Goal: Task Accomplishment & Management: Manage account settings

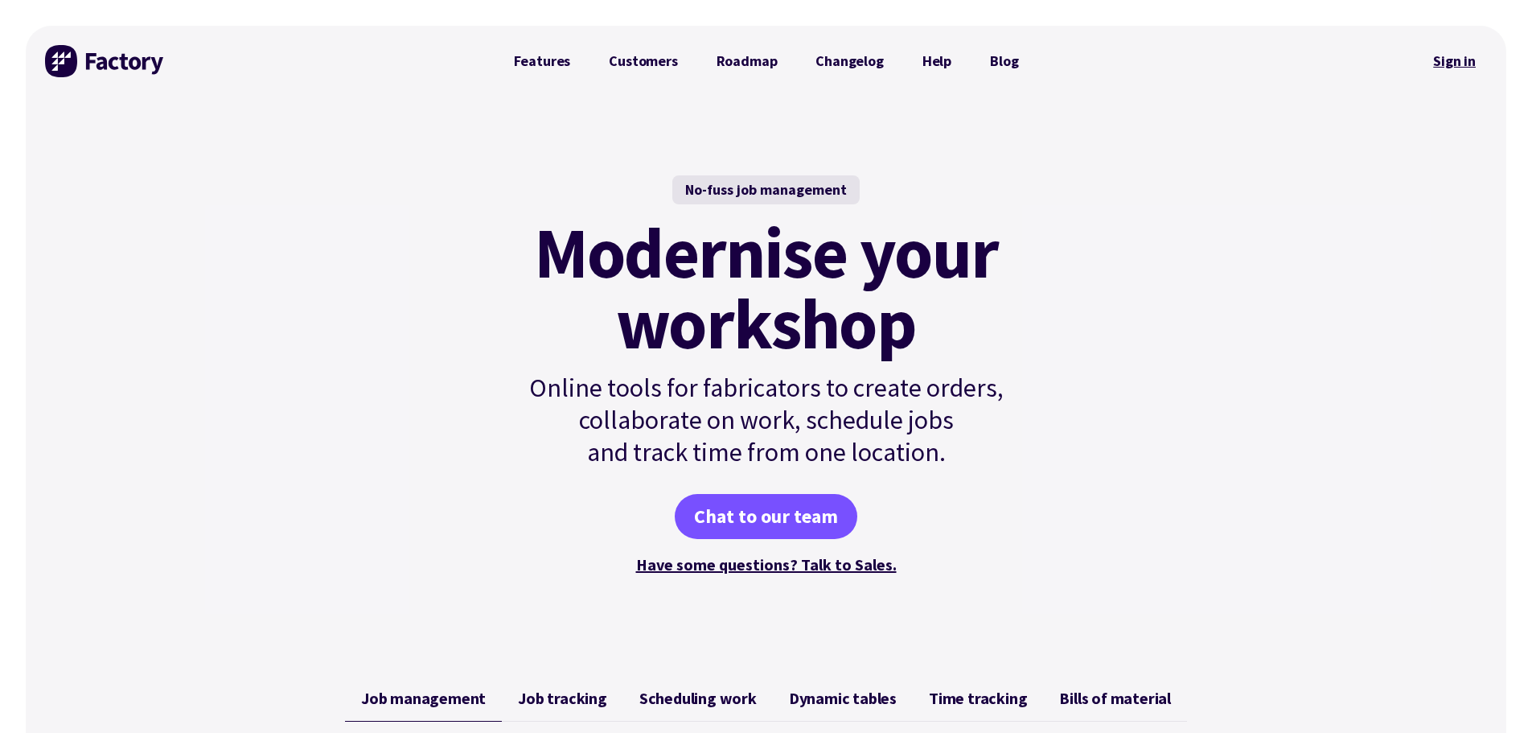
drag, startPoint x: 0, startPoint y: 0, endPoint x: 1446, endPoint y: 56, distance: 1446.9
click at [1446, 56] on link "Sign in" at bounding box center [1454, 61] width 65 height 37
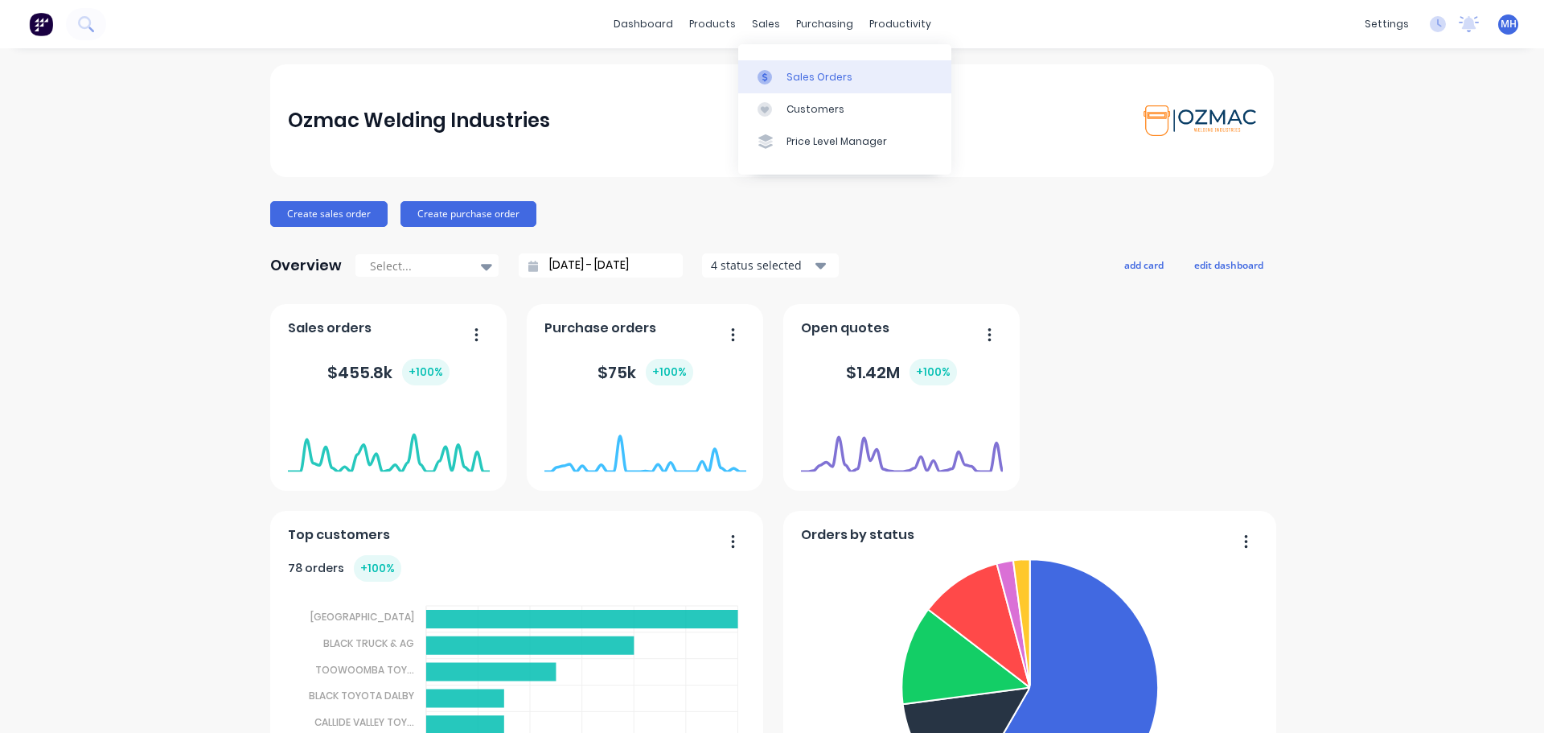
click at [804, 77] on div "Sales Orders" at bounding box center [819, 77] width 66 height 14
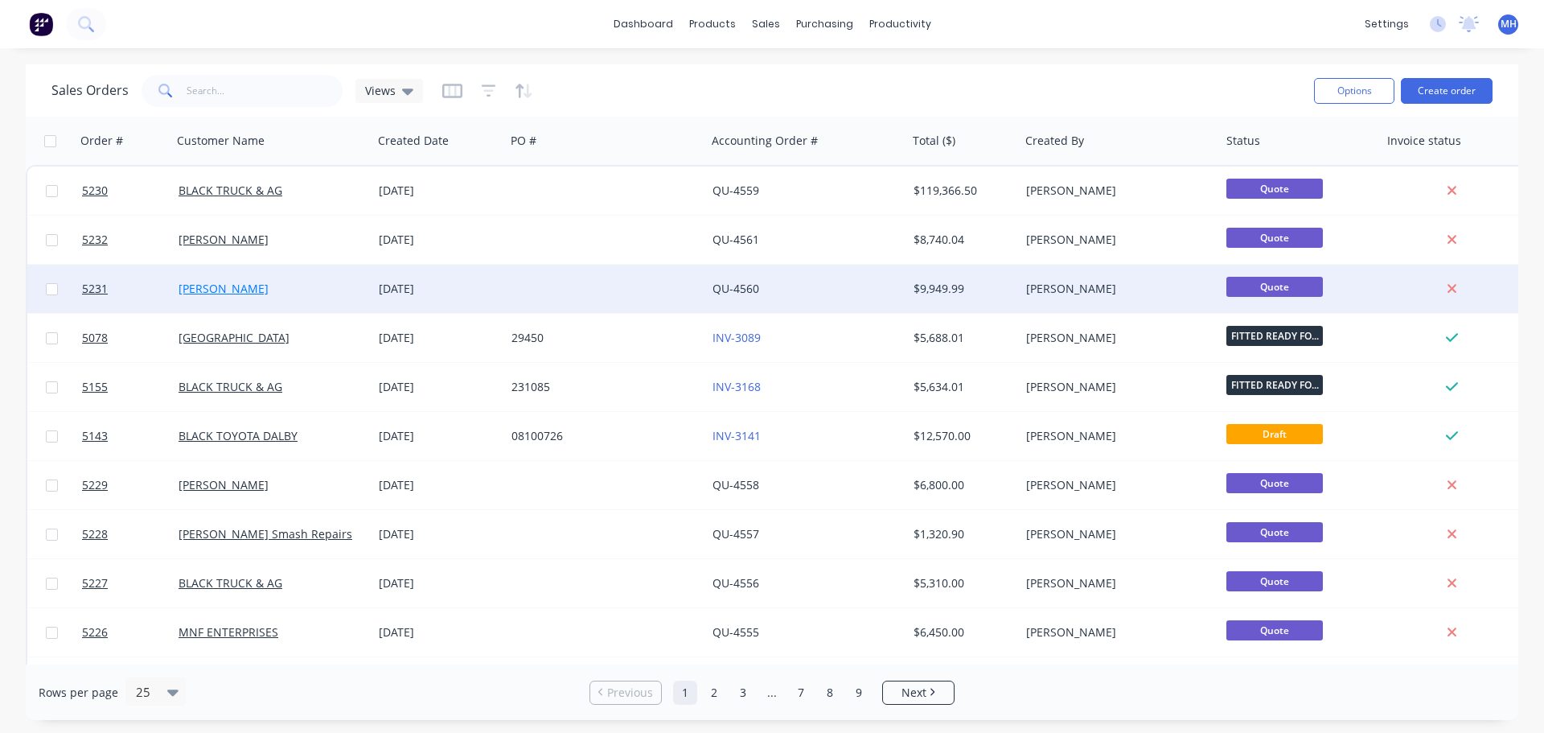
click at [200, 281] on link "[PERSON_NAME]" at bounding box center [224, 288] width 90 height 15
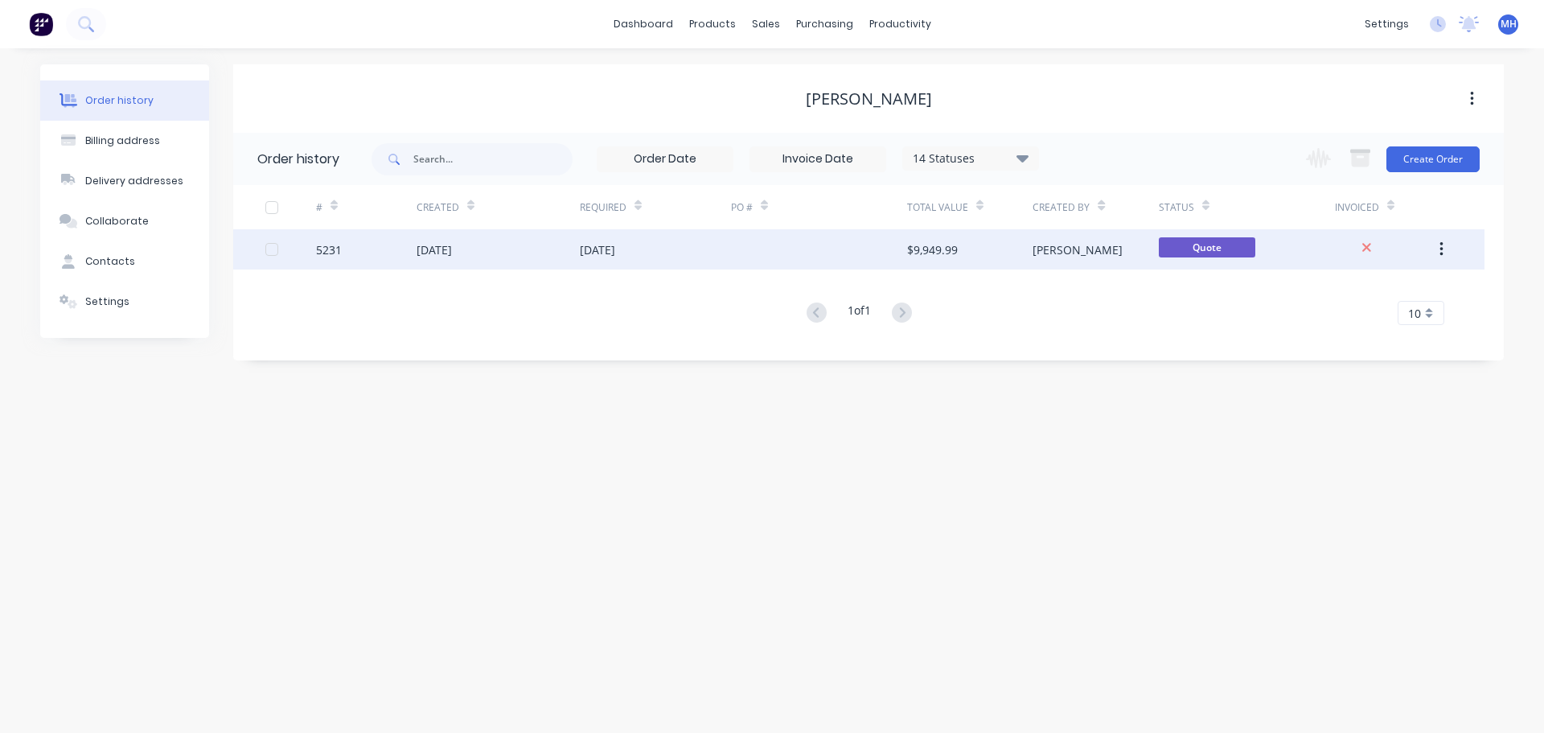
click at [452, 247] on div "[DATE]" at bounding box center [434, 249] width 35 height 17
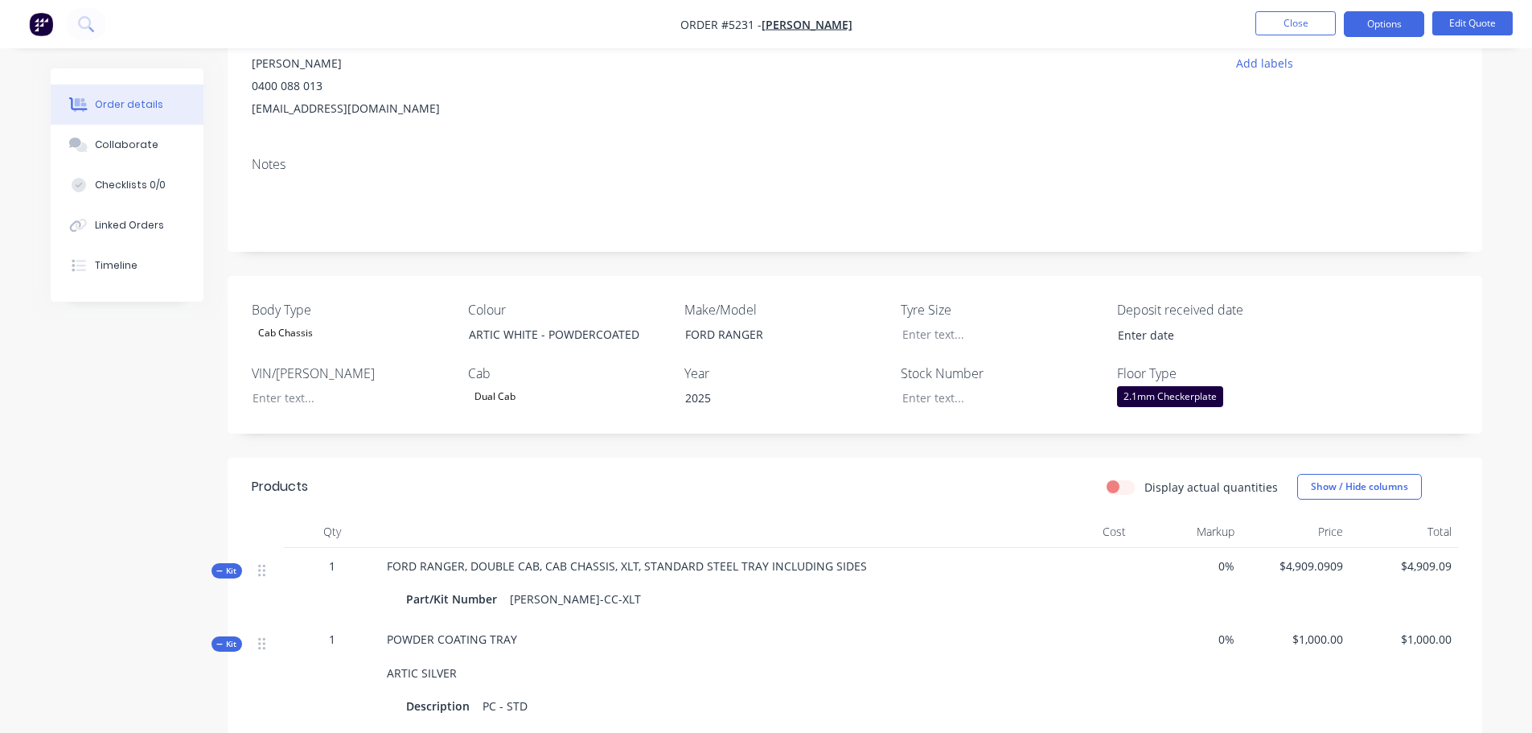
scroll to position [161, 0]
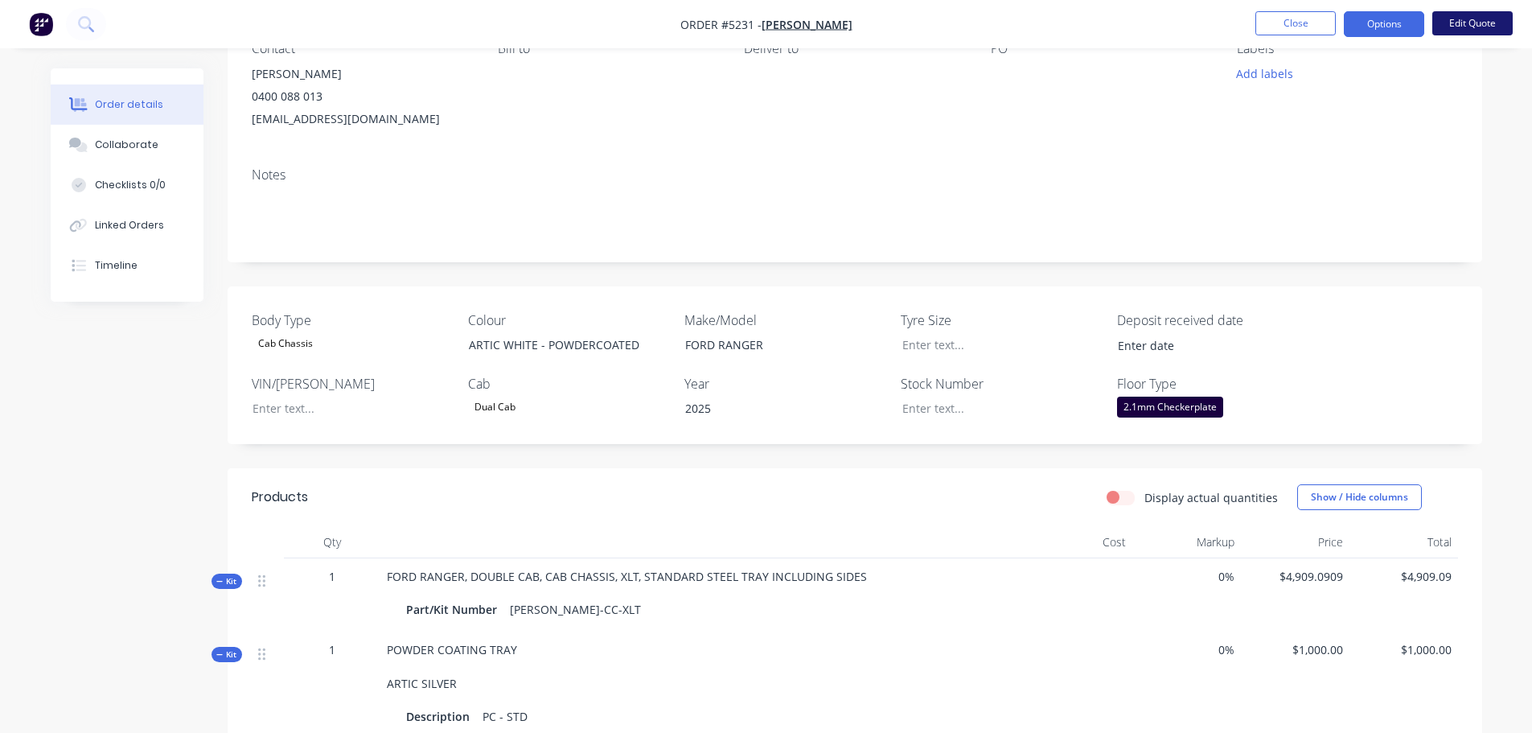
click at [1476, 26] on button "Edit Quote" at bounding box center [1472, 23] width 80 height 24
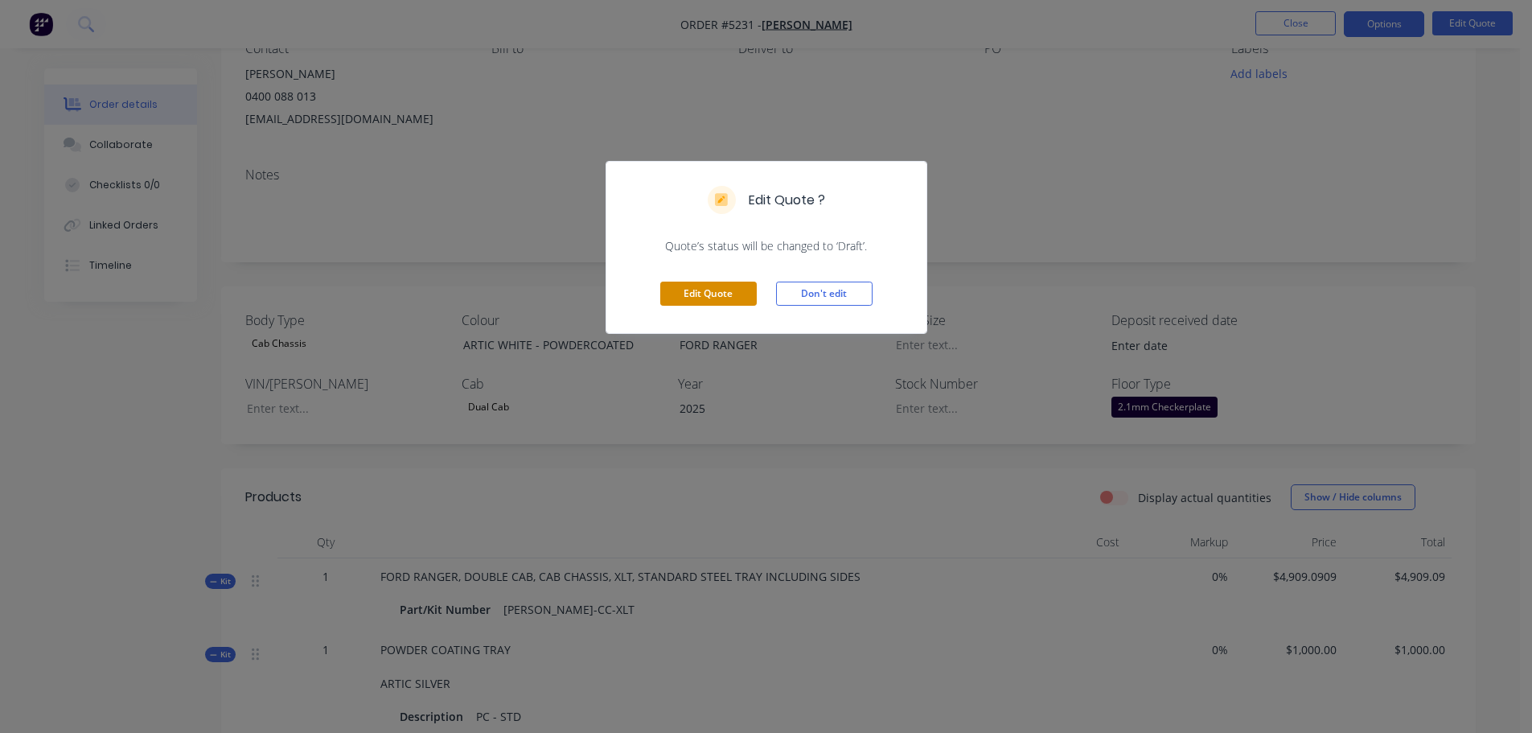
click at [696, 294] on button "Edit Quote" at bounding box center [708, 293] width 96 height 24
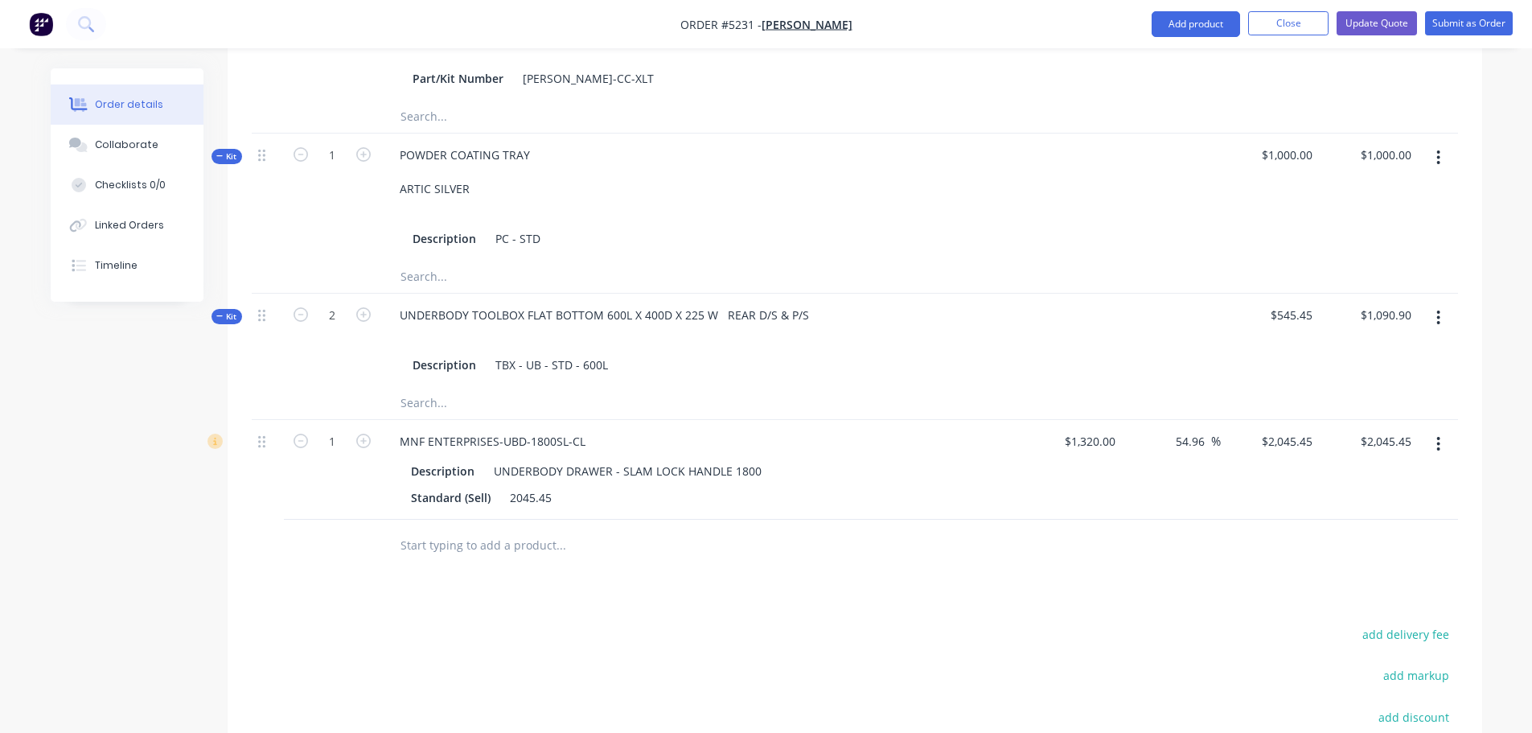
scroll to position [885, 0]
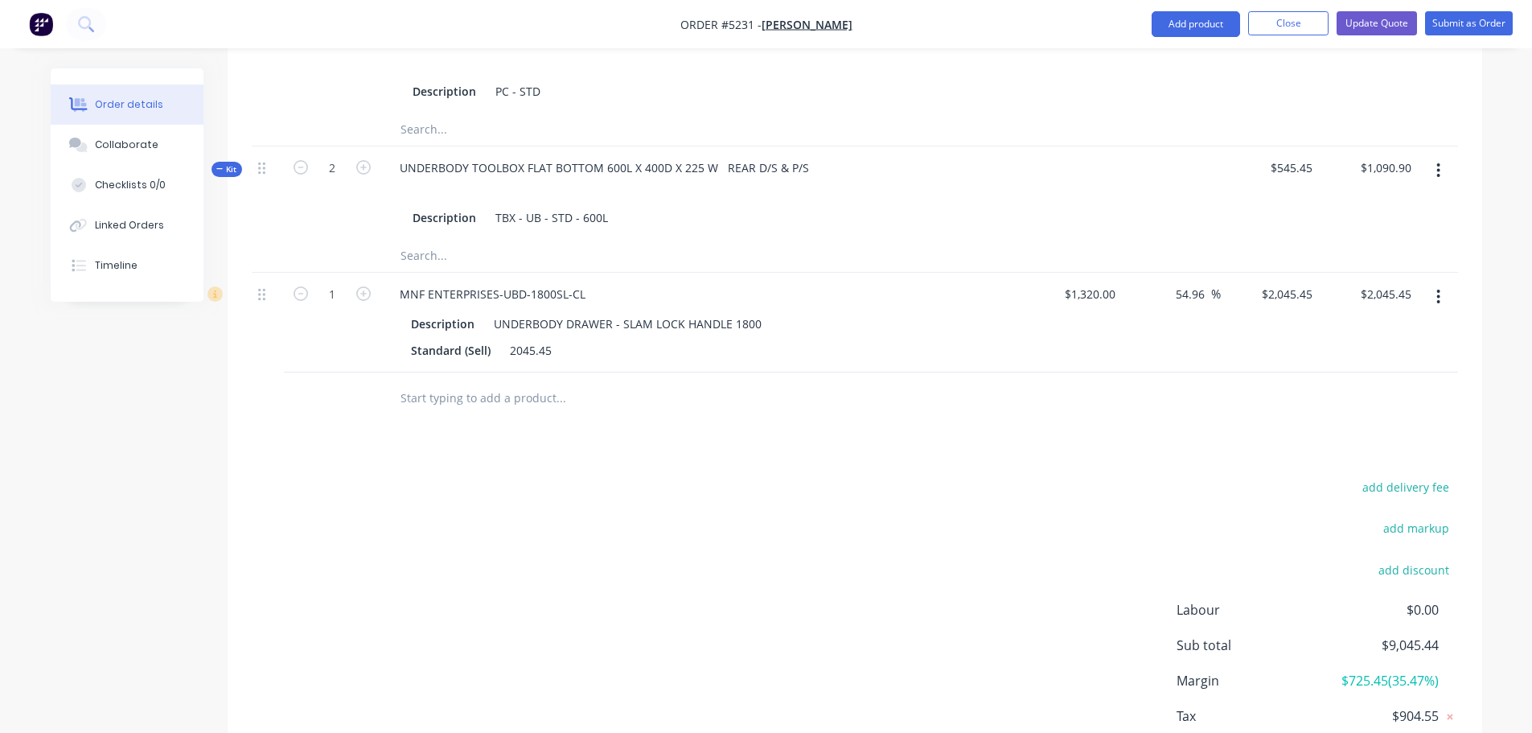
click at [538, 383] on input "text" at bounding box center [561, 398] width 322 height 32
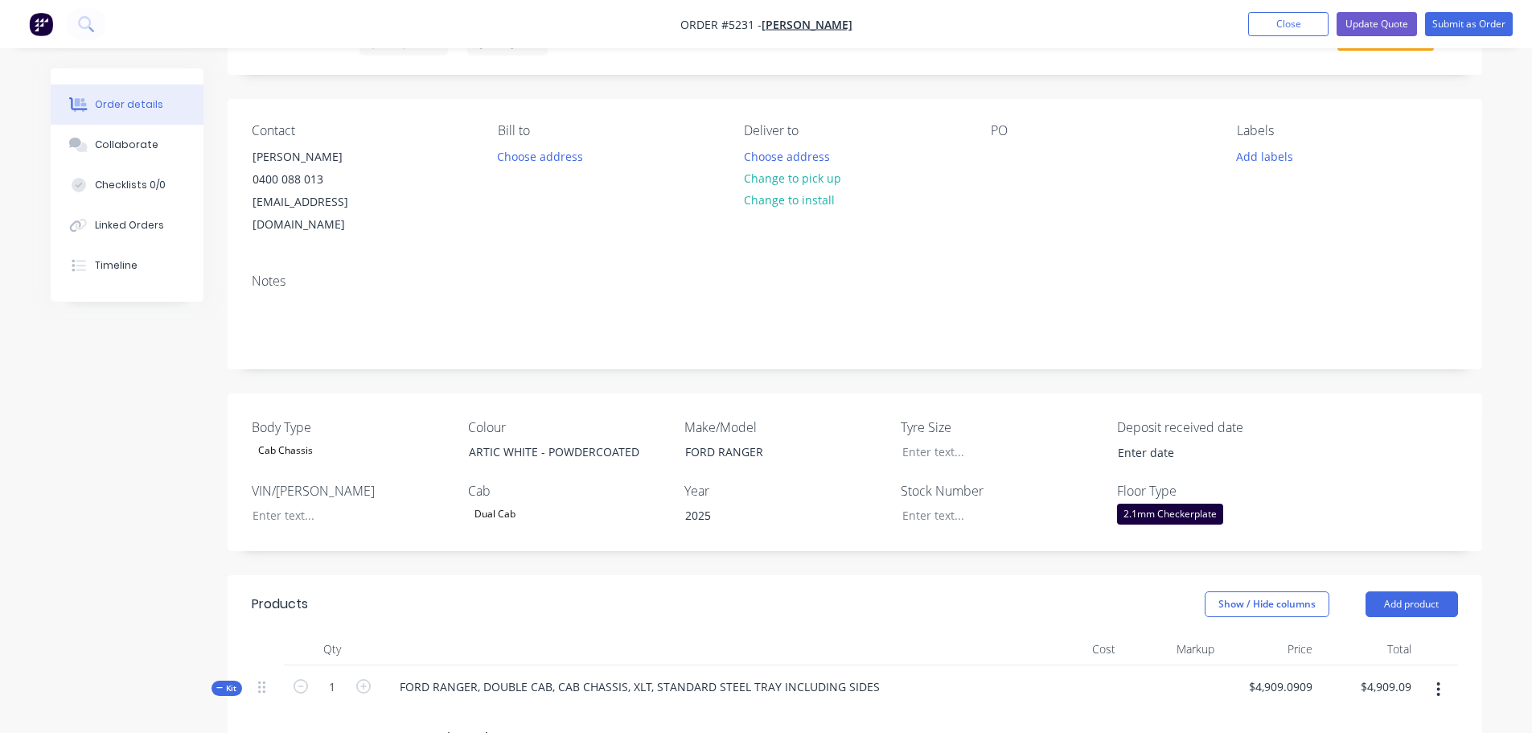
scroll to position [0, 0]
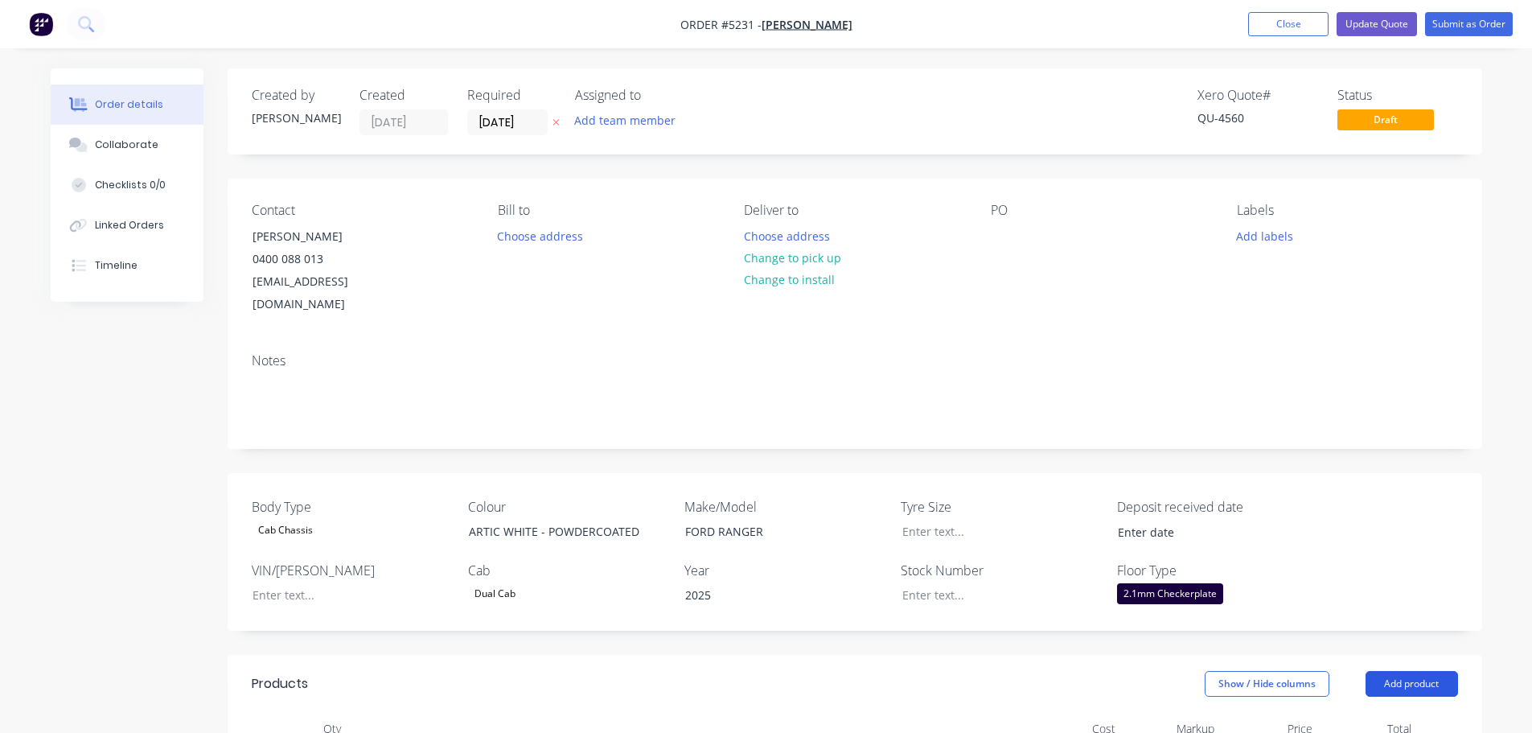
click at [1397, 671] on button "Add product" at bounding box center [1411, 684] width 92 height 26
click at [1394, 712] on div "Product catalogue" at bounding box center [1382, 723] width 124 height 23
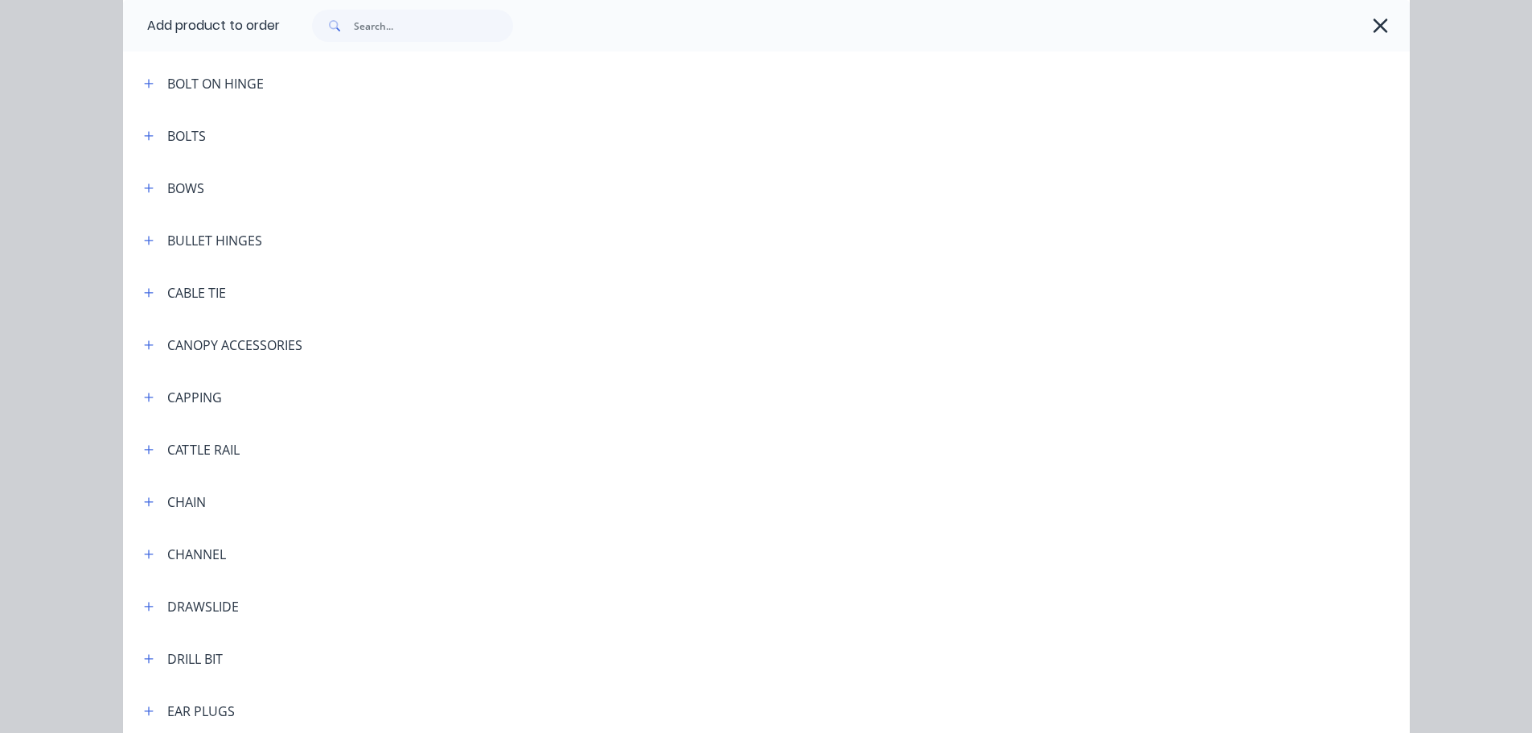
scroll to position [1206, 0]
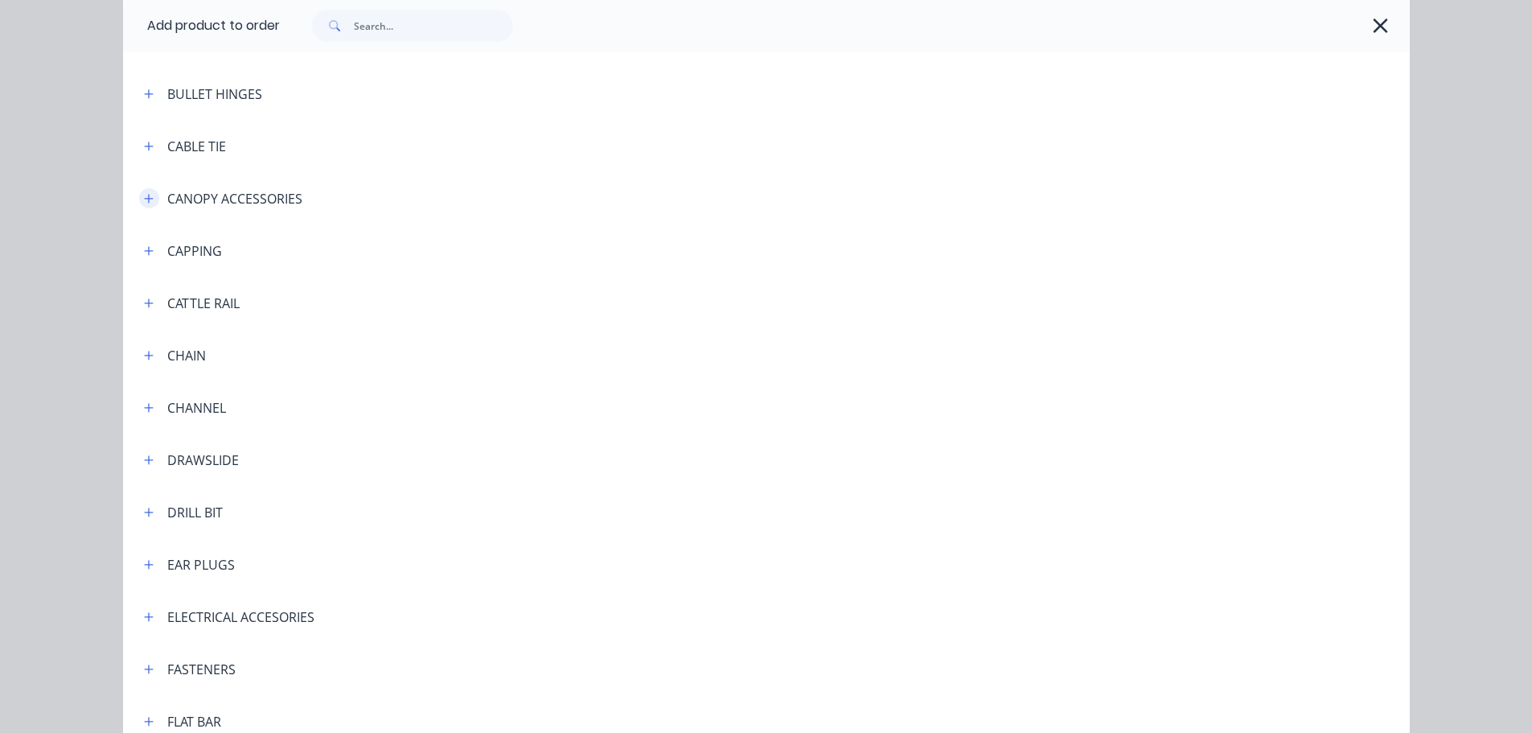
click at [144, 199] on icon "button" at bounding box center [148, 198] width 9 height 9
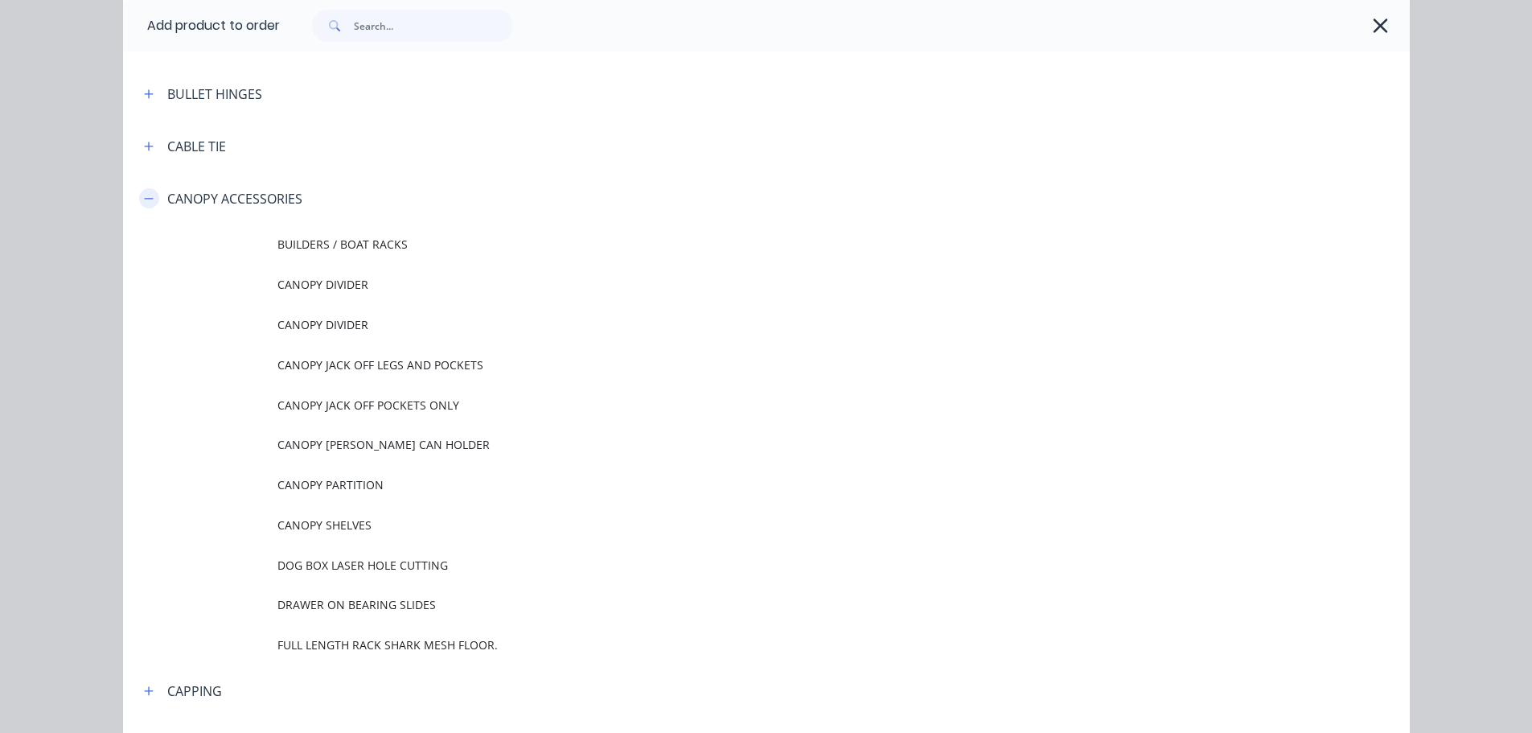
click at [144, 199] on icon "button" at bounding box center [148, 198] width 9 height 1
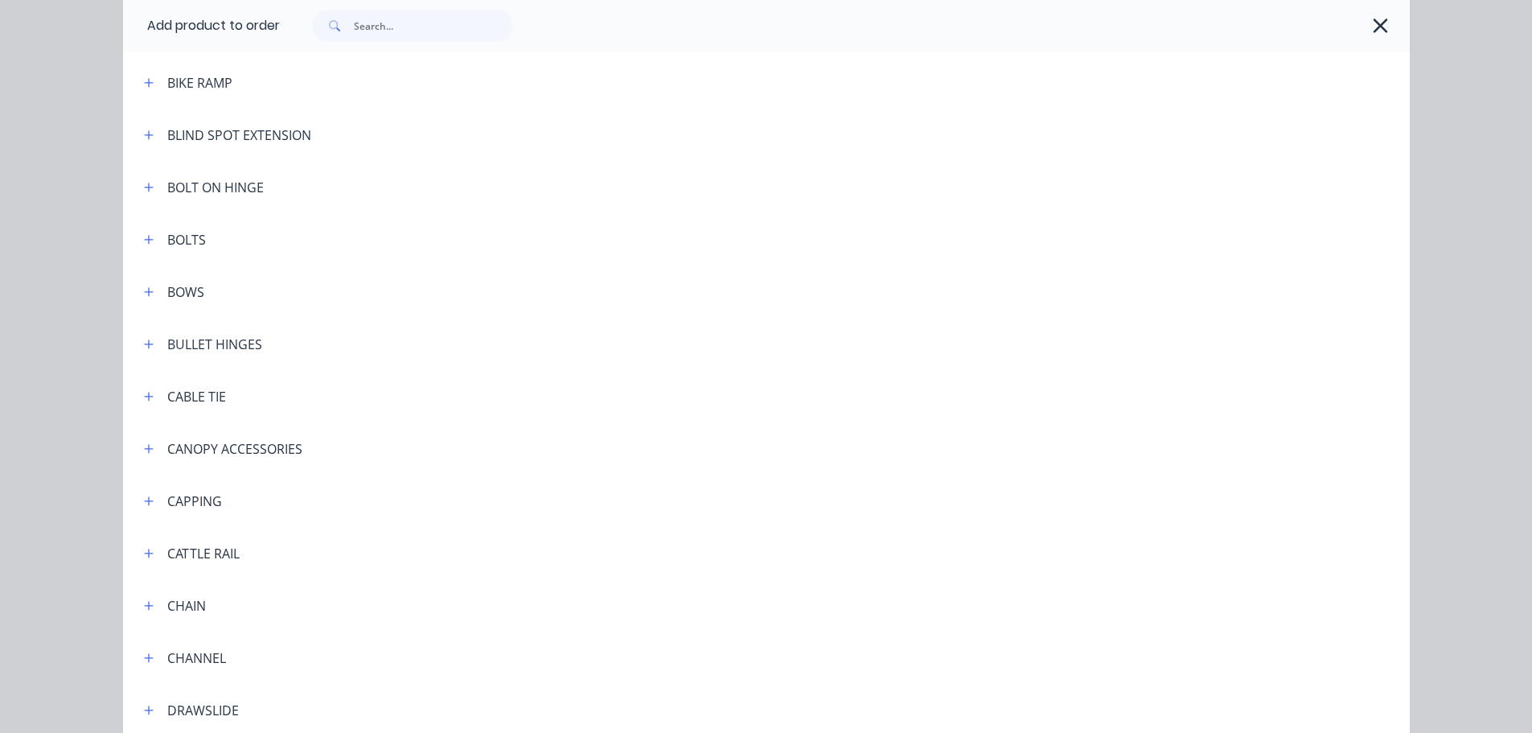
scroll to position [930, 0]
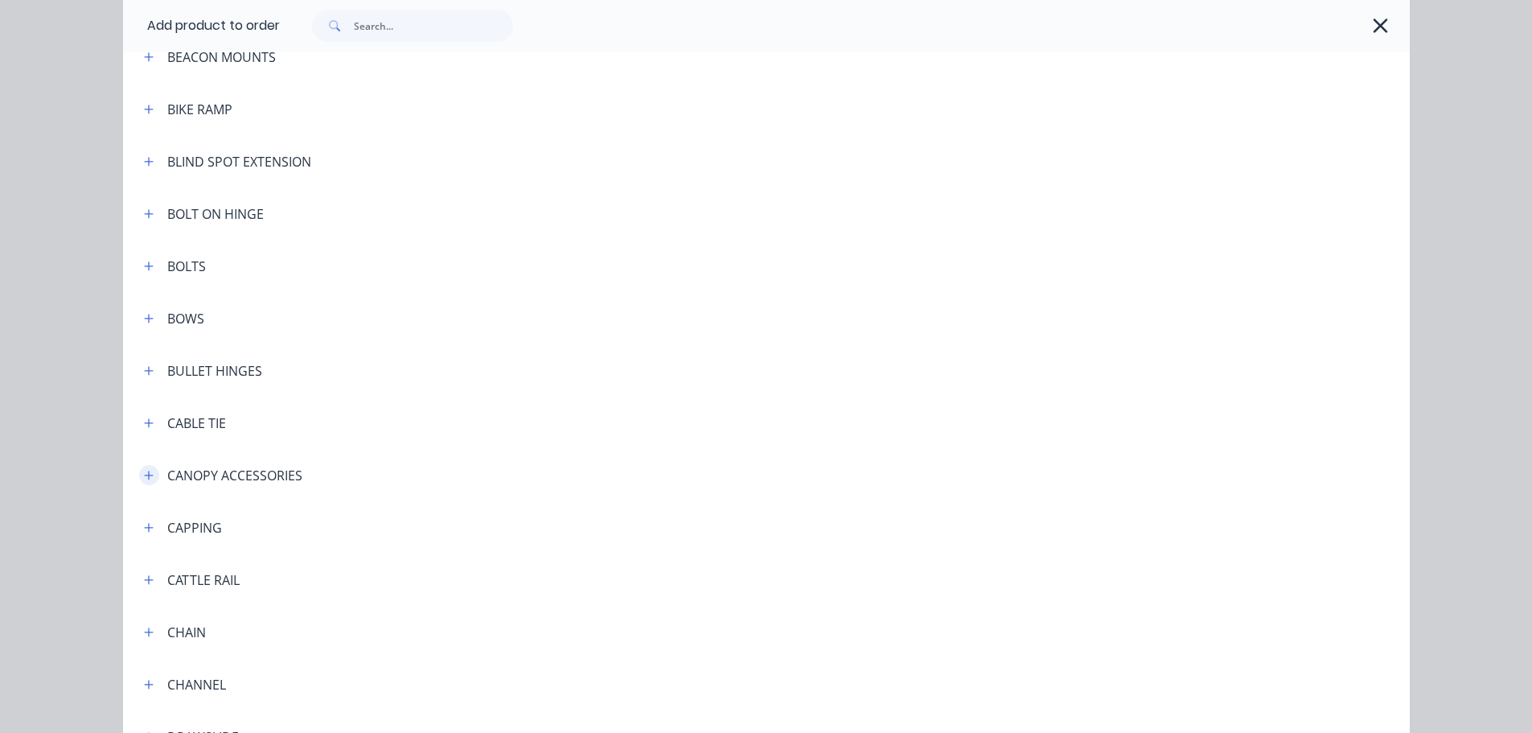
click at [144, 473] on icon "button" at bounding box center [148, 474] width 9 height 9
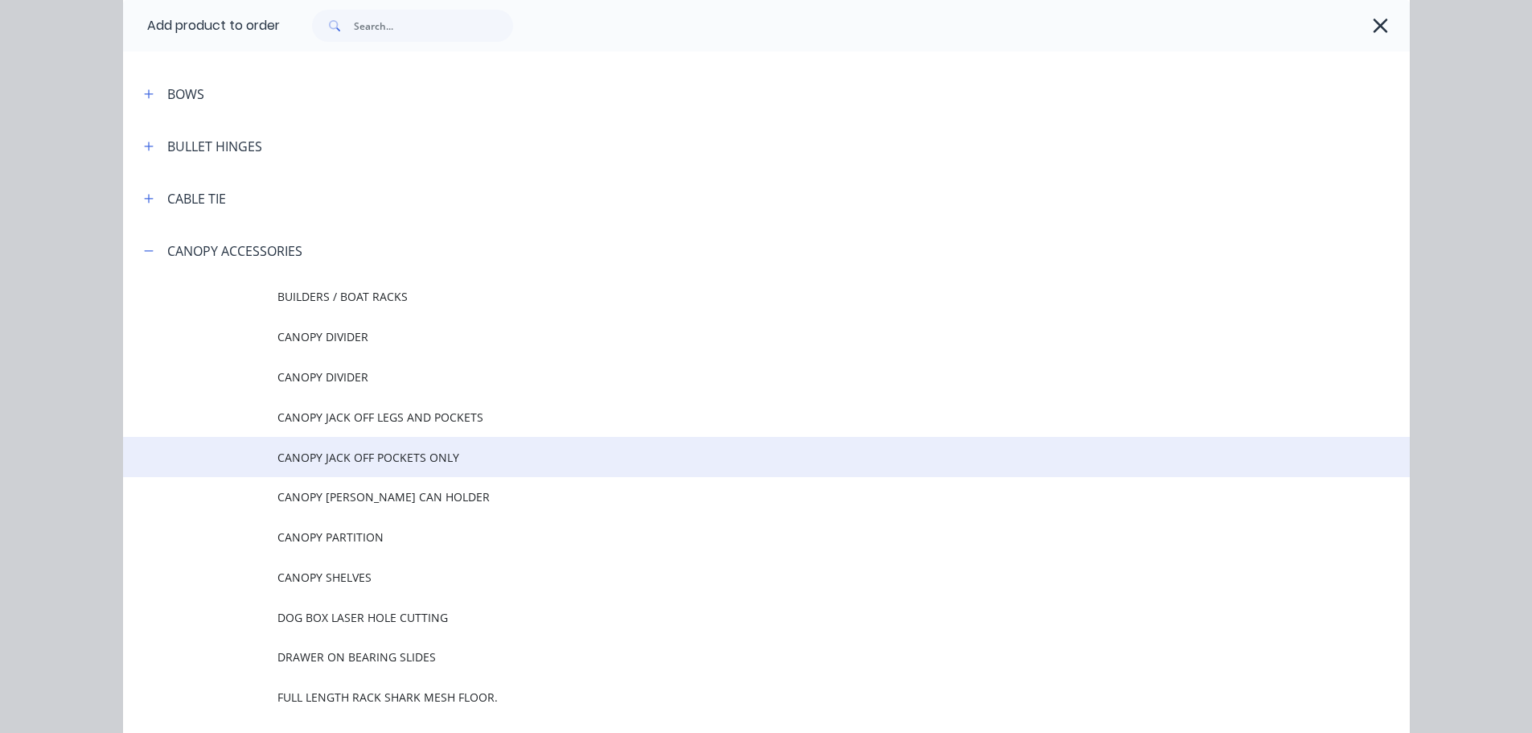
scroll to position [1171, 0]
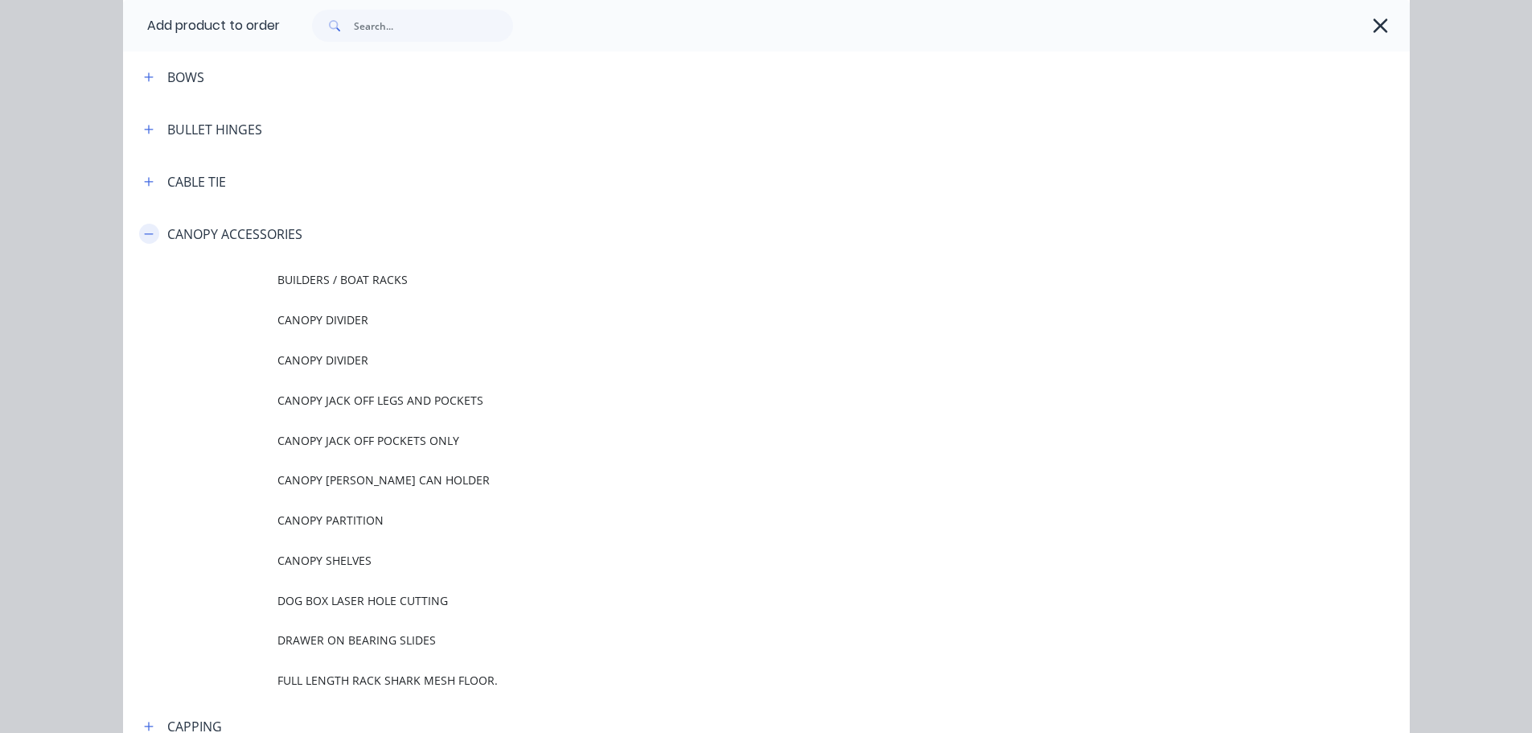
click at [145, 233] on icon "button" at bounding box center [148, 233] width 9 height 1
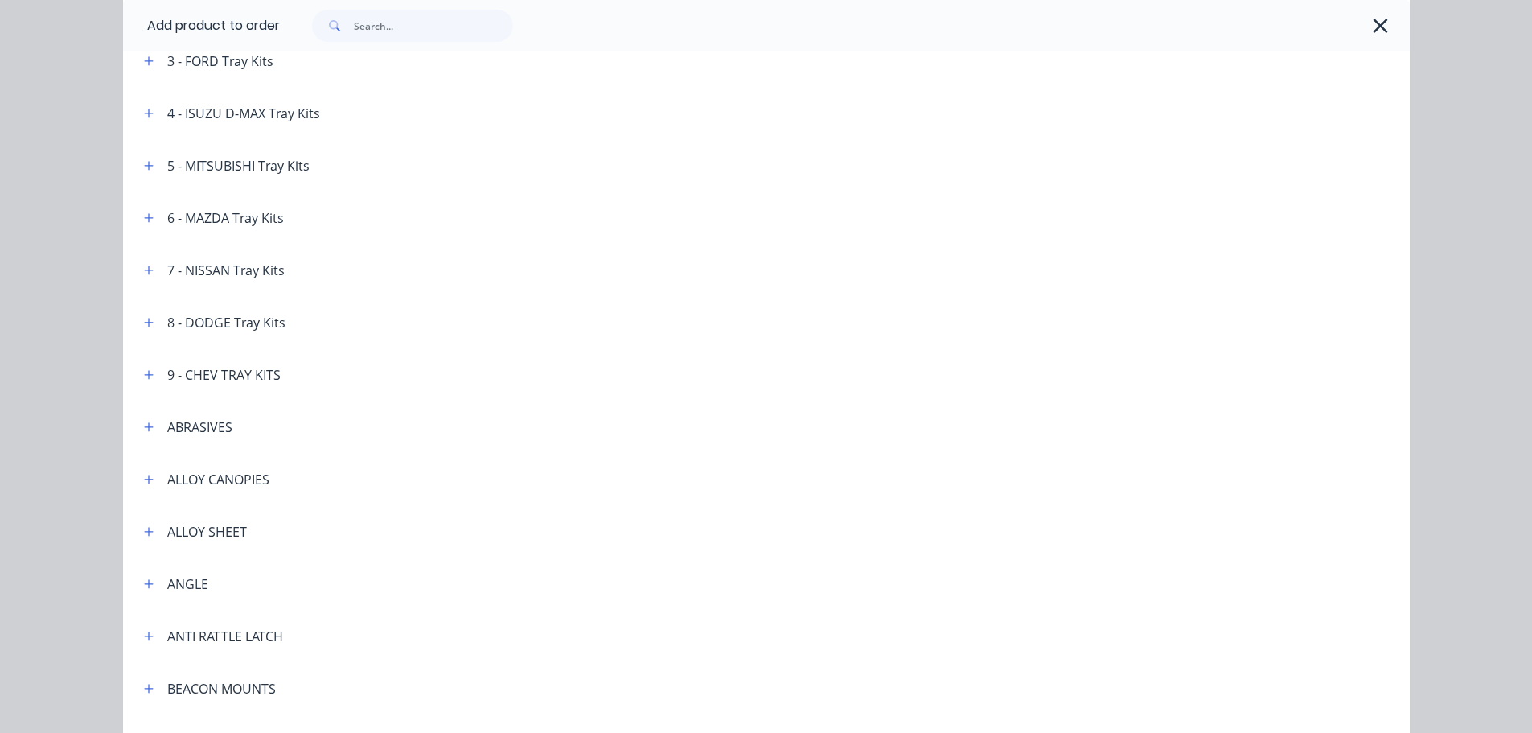
scroll to position [322, 0]
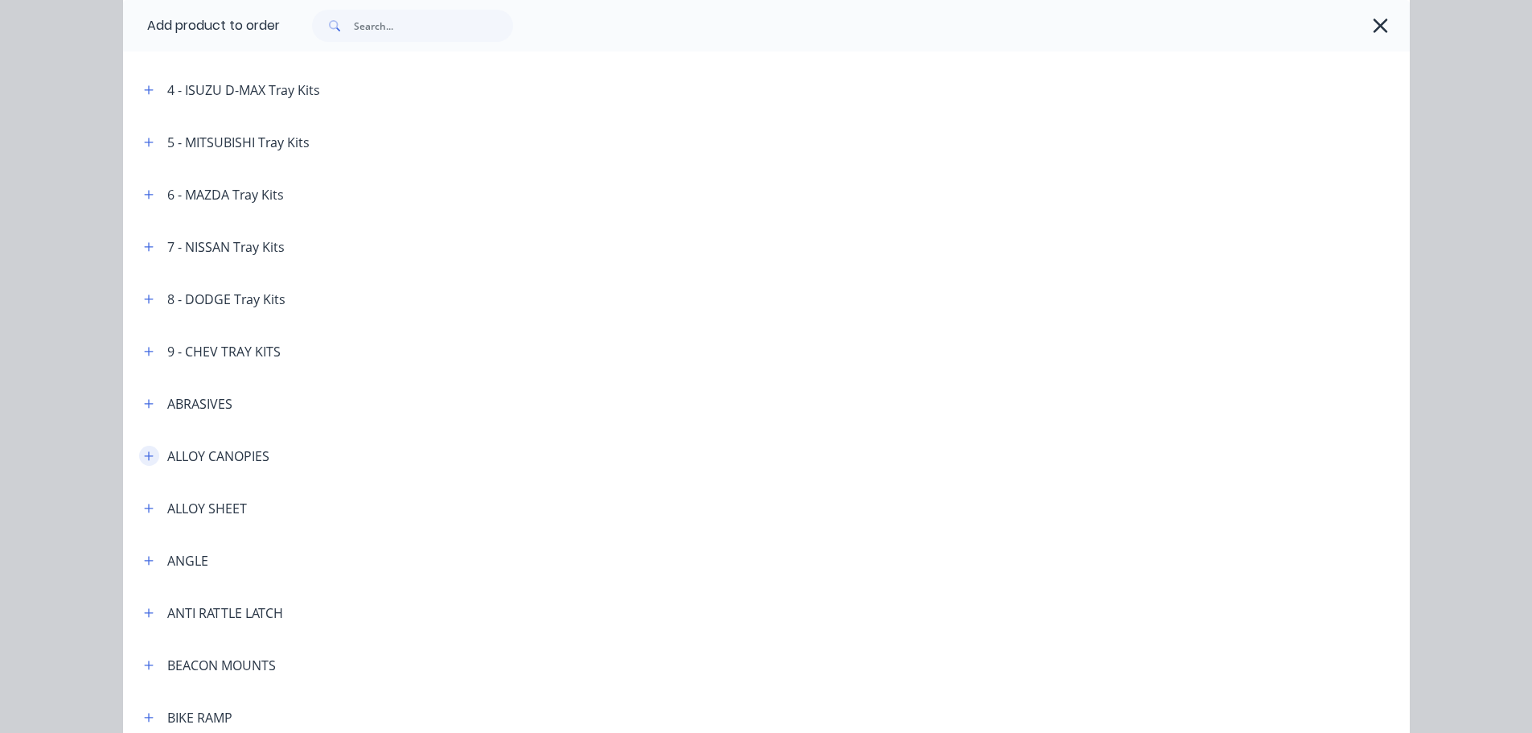
click at [144, 458] on icon "button" at bounding box center [149, 455] width 10 height 11
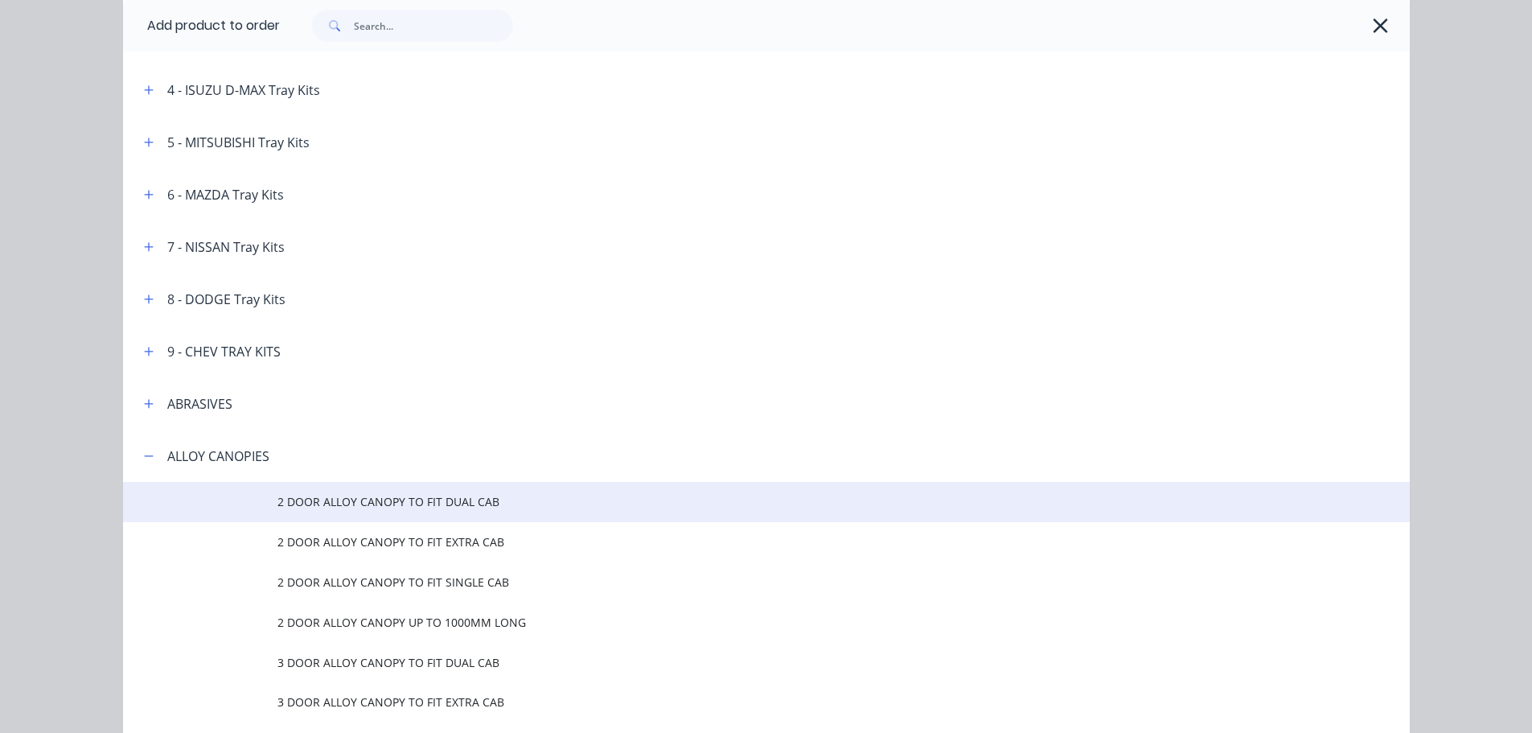
click at [391, 507] on span "2 DOOR ALLOY CANOPY TO FIT DUAL CAB" at bounding box center [729, 501] width 905 height 17
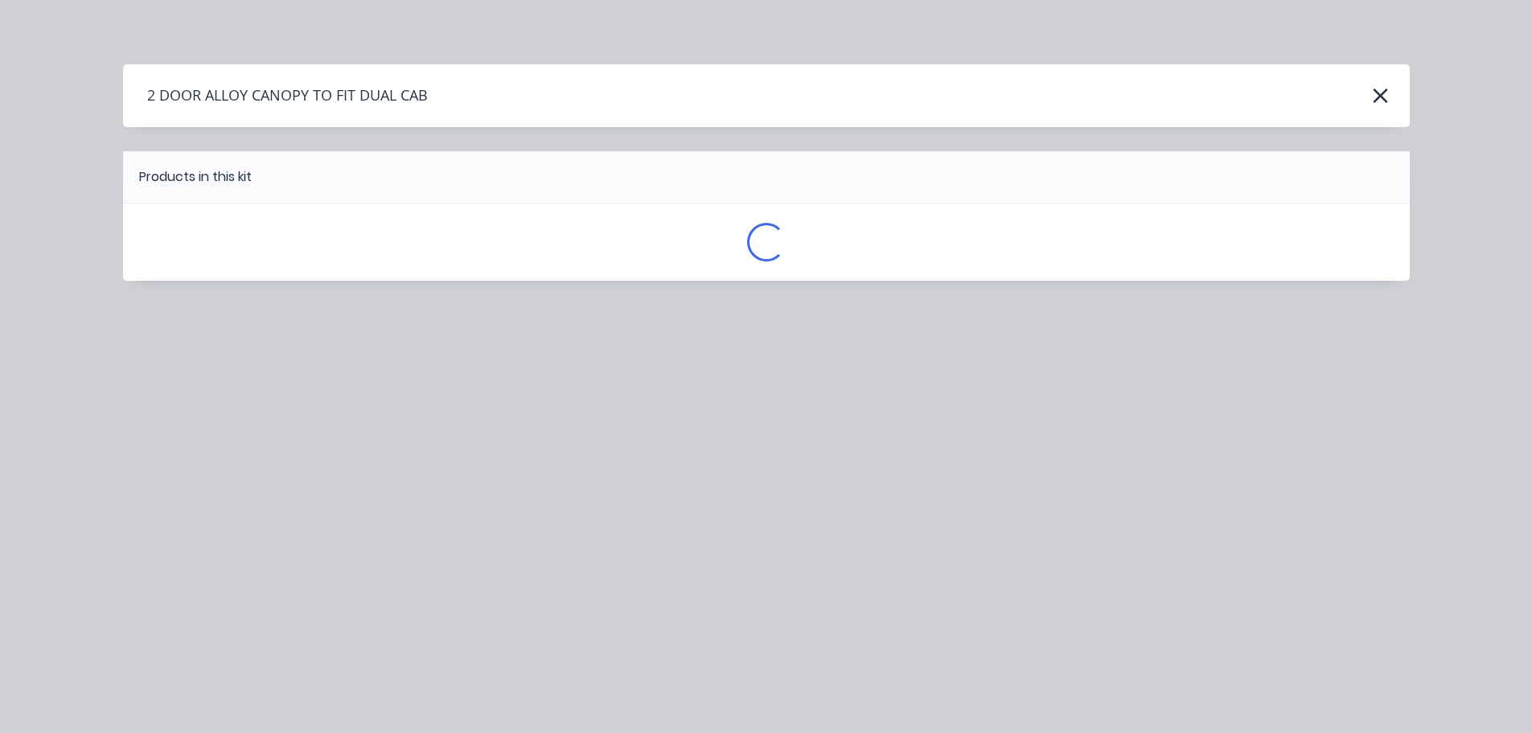
scroll to position [0, 0]
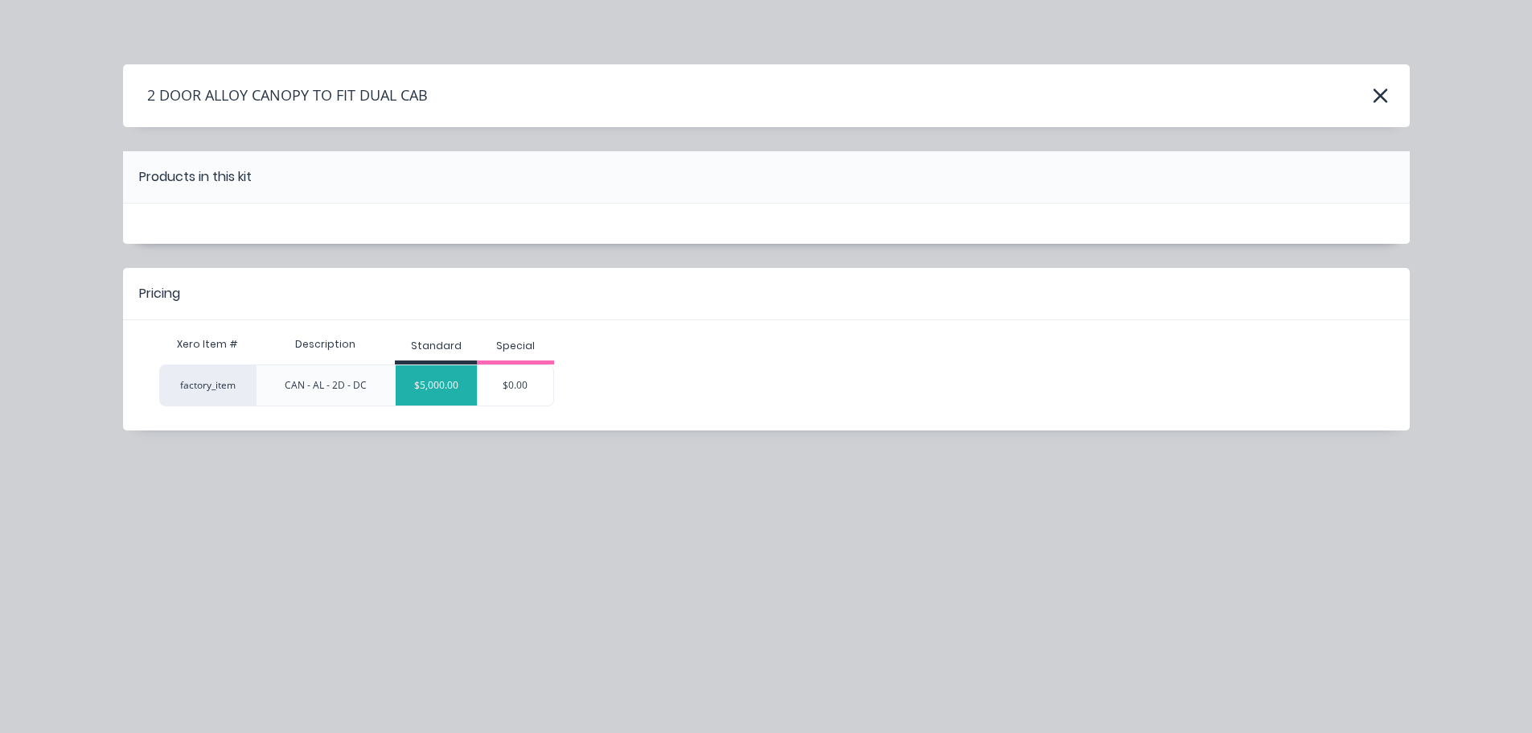
click at [460, 380] on div "$5,000.00" at bounding box center [436, 385] width 81 height 40
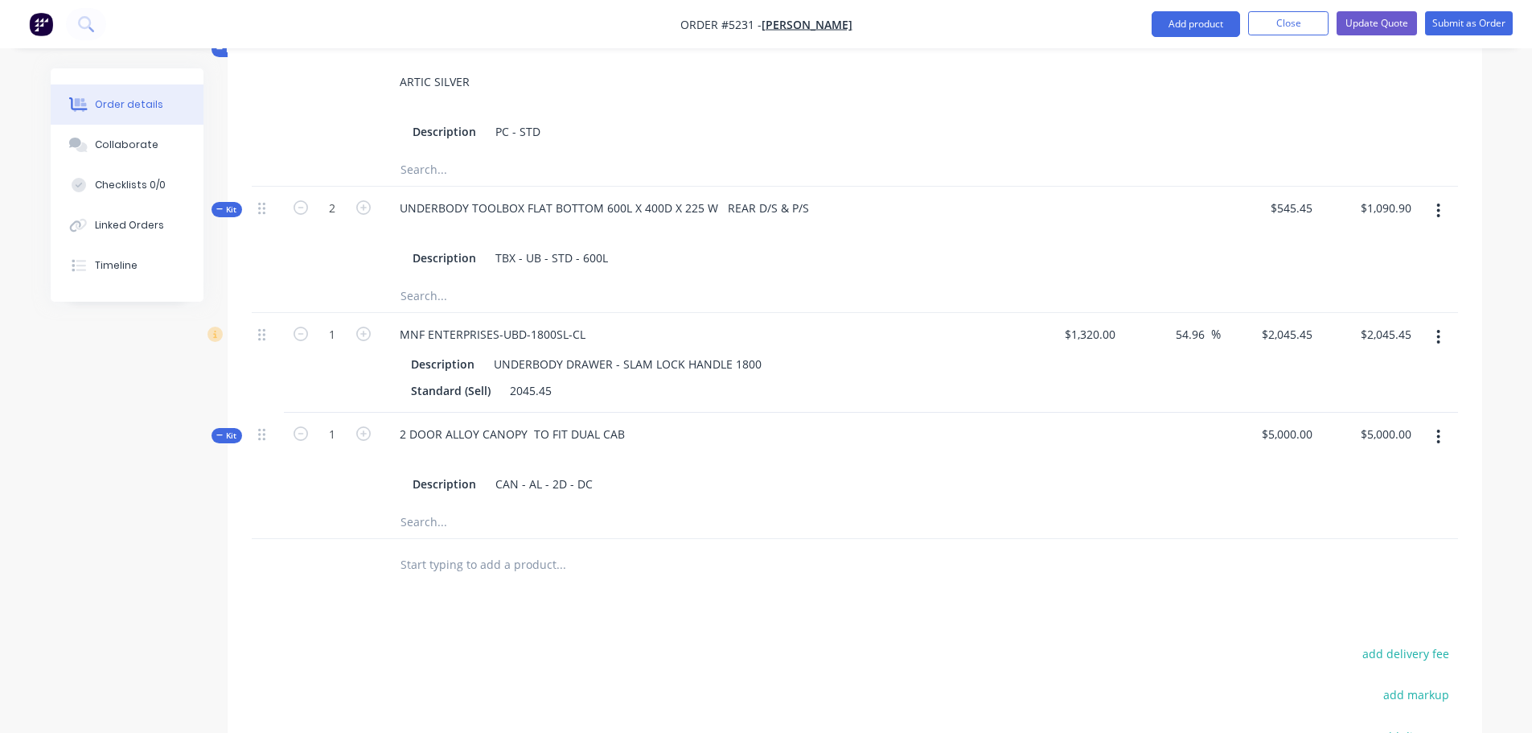
scroll to position [1045, 0]
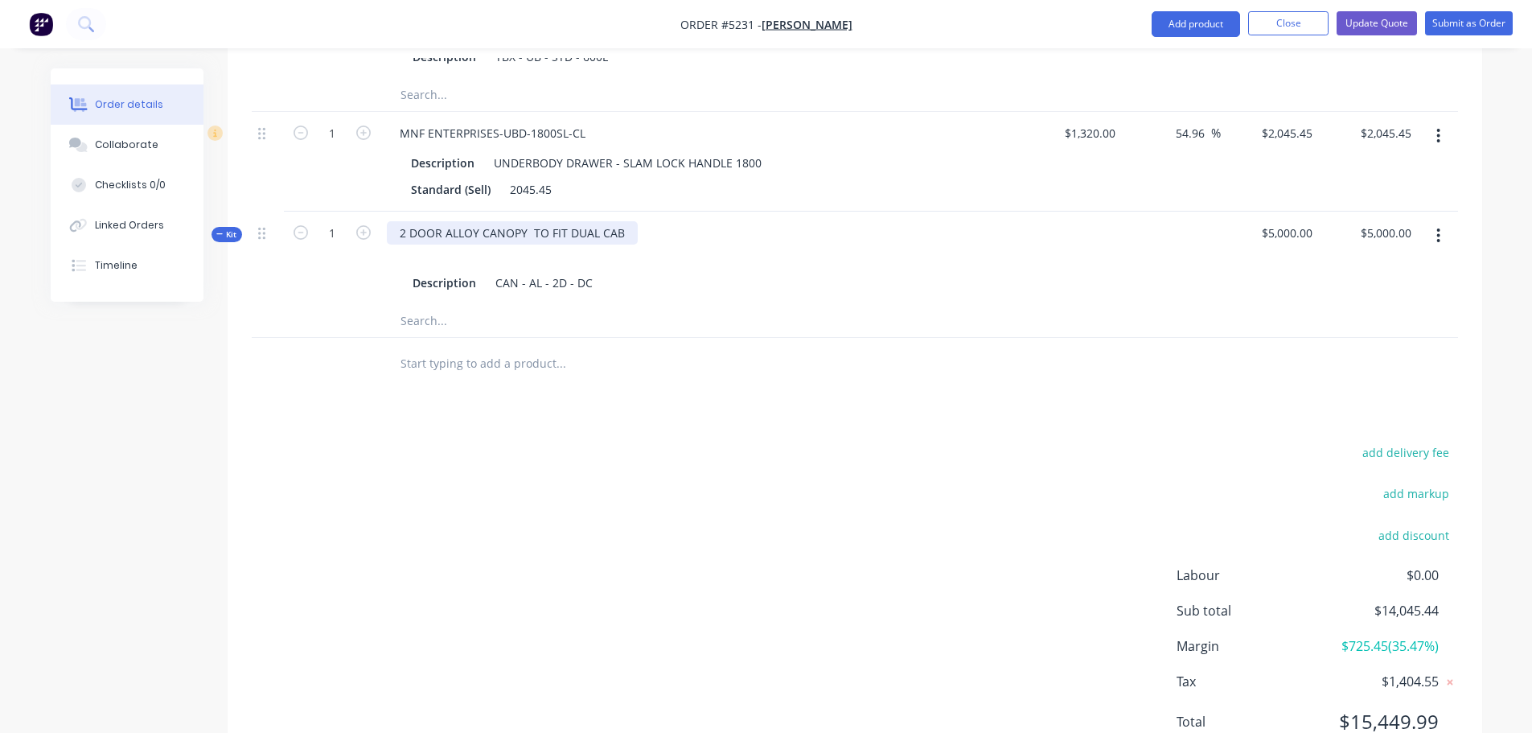
click at [620, 221] on div "2 DOOR ALLOY CANOPY TO FIT DUAL CAB" at bounding box center [512, 232] width 251 height 23
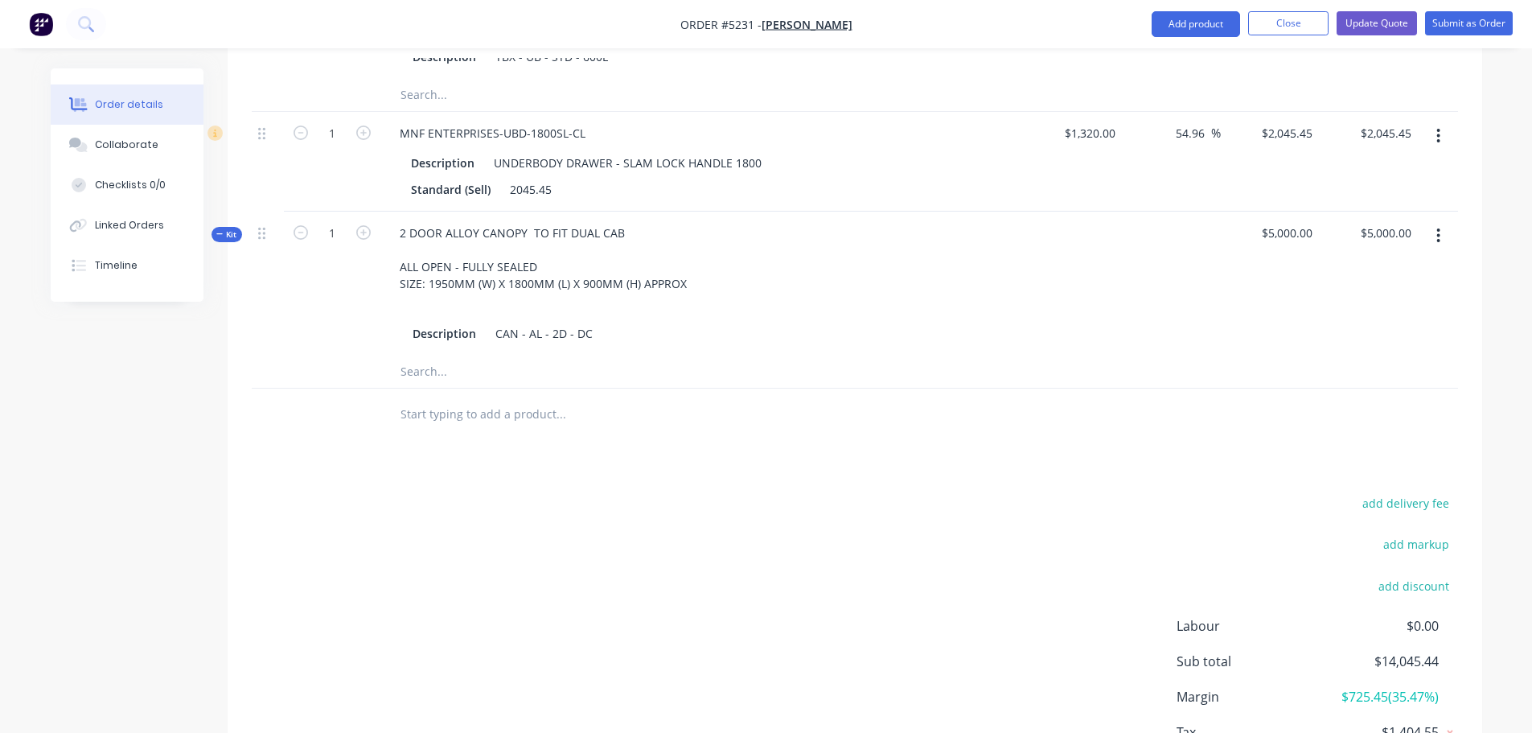
click at [441, 398] on input "text" at bounding box center [561, 414] width 322 height 32
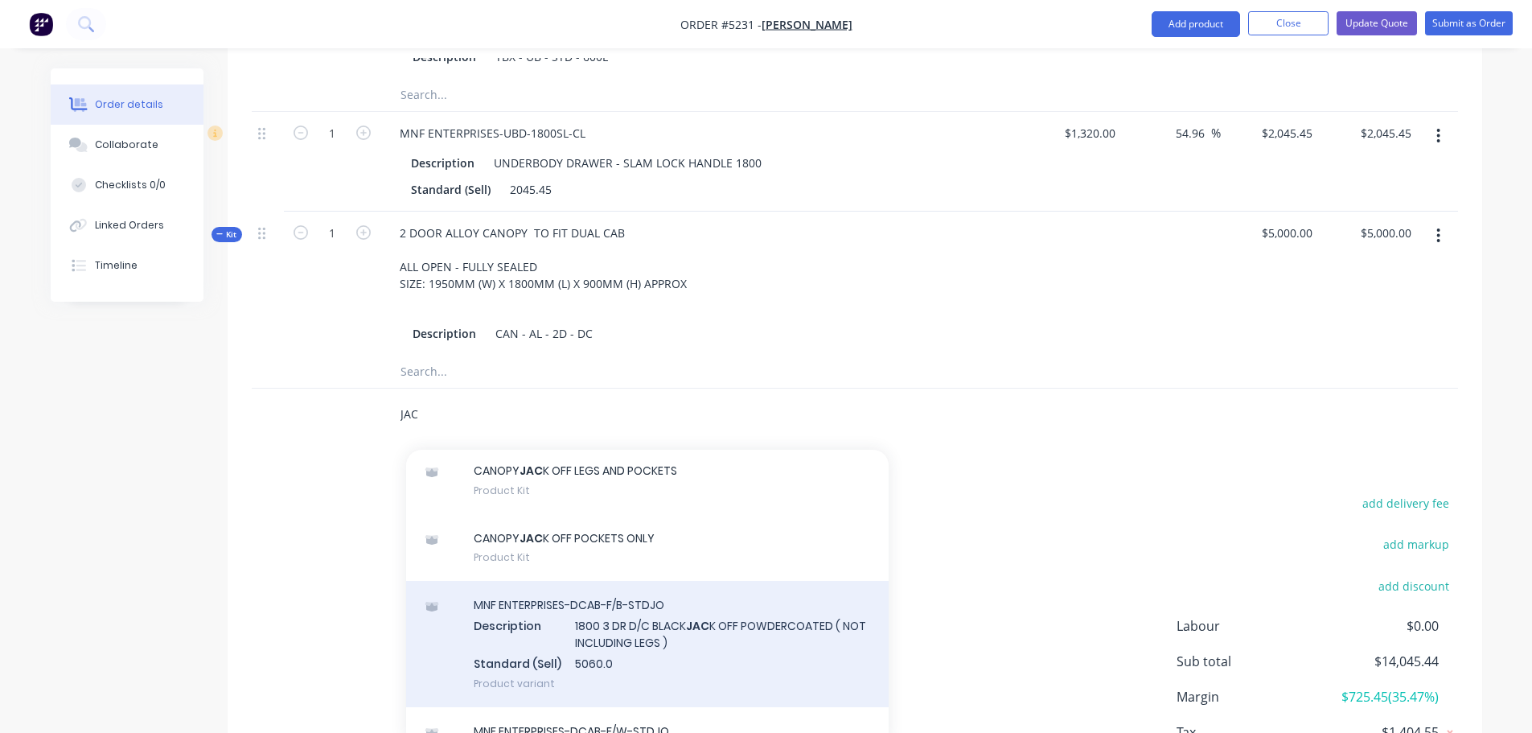
scroll to position [161, 0]
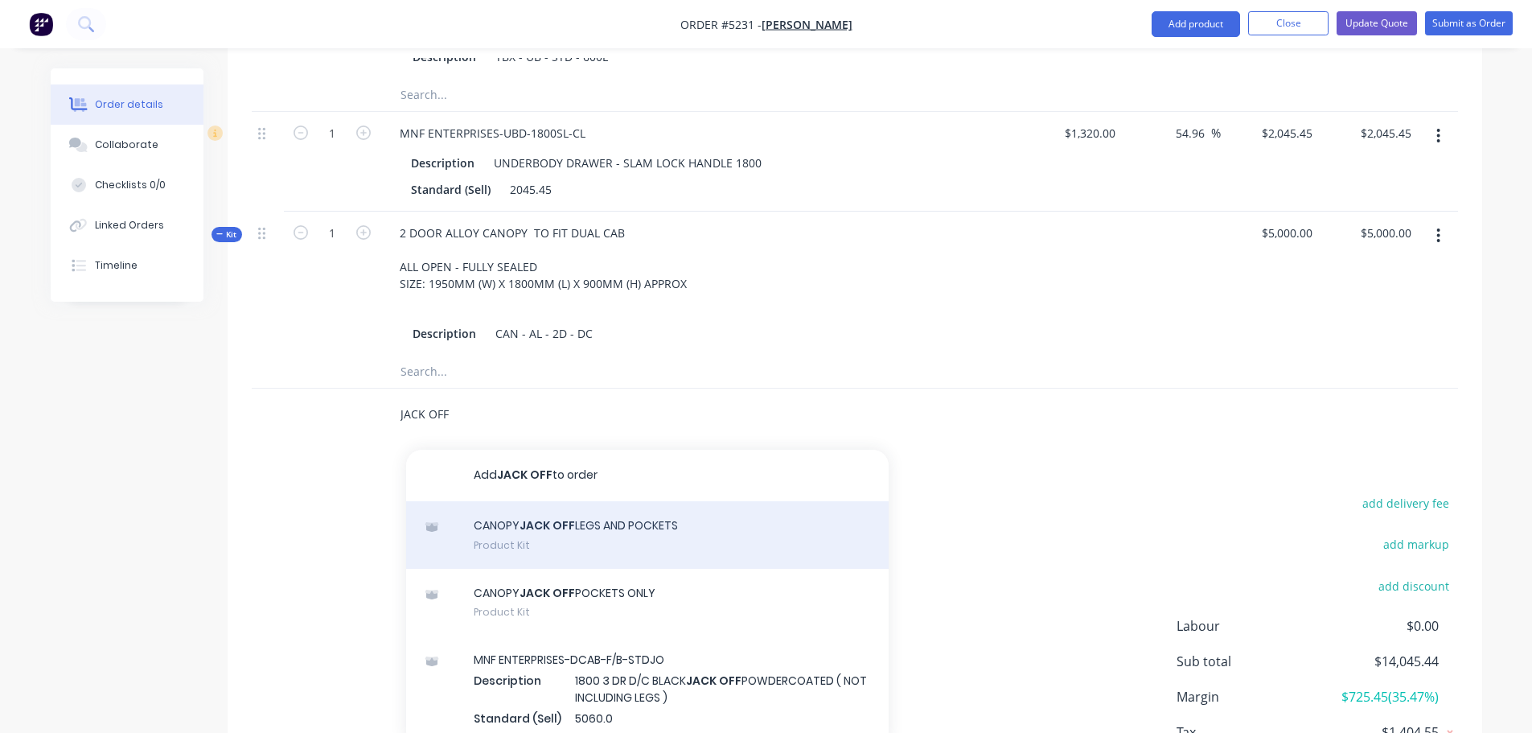
type input "JACK OFF"
click at [692, 523] on div "CANOPY JACK OFF LEGS AND POCKETS Product Kit" at bounding box center [647, 535] width 482 height 68
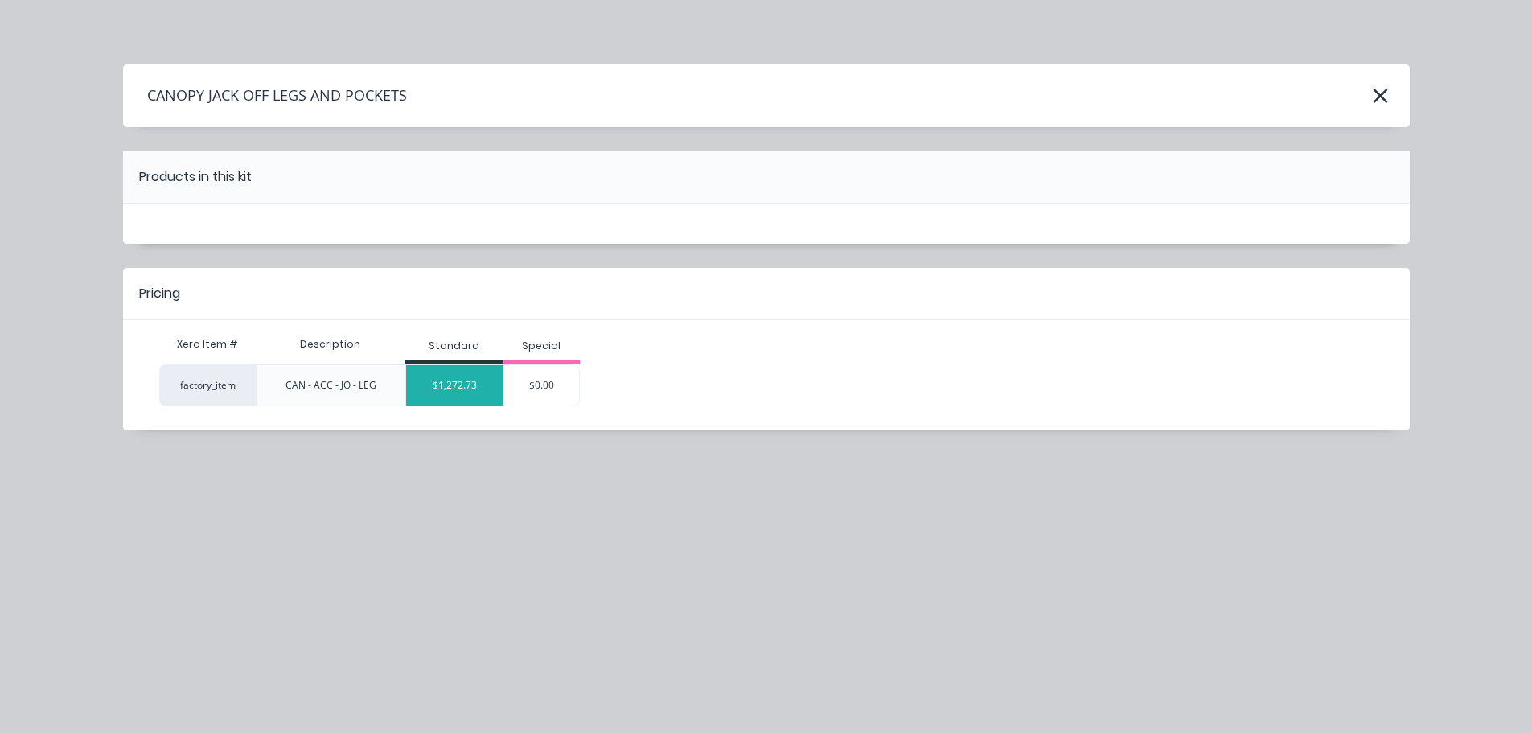
click at [453, 379] on div "$1,272.73" at bounding box center [454, 385] width 97 height 40
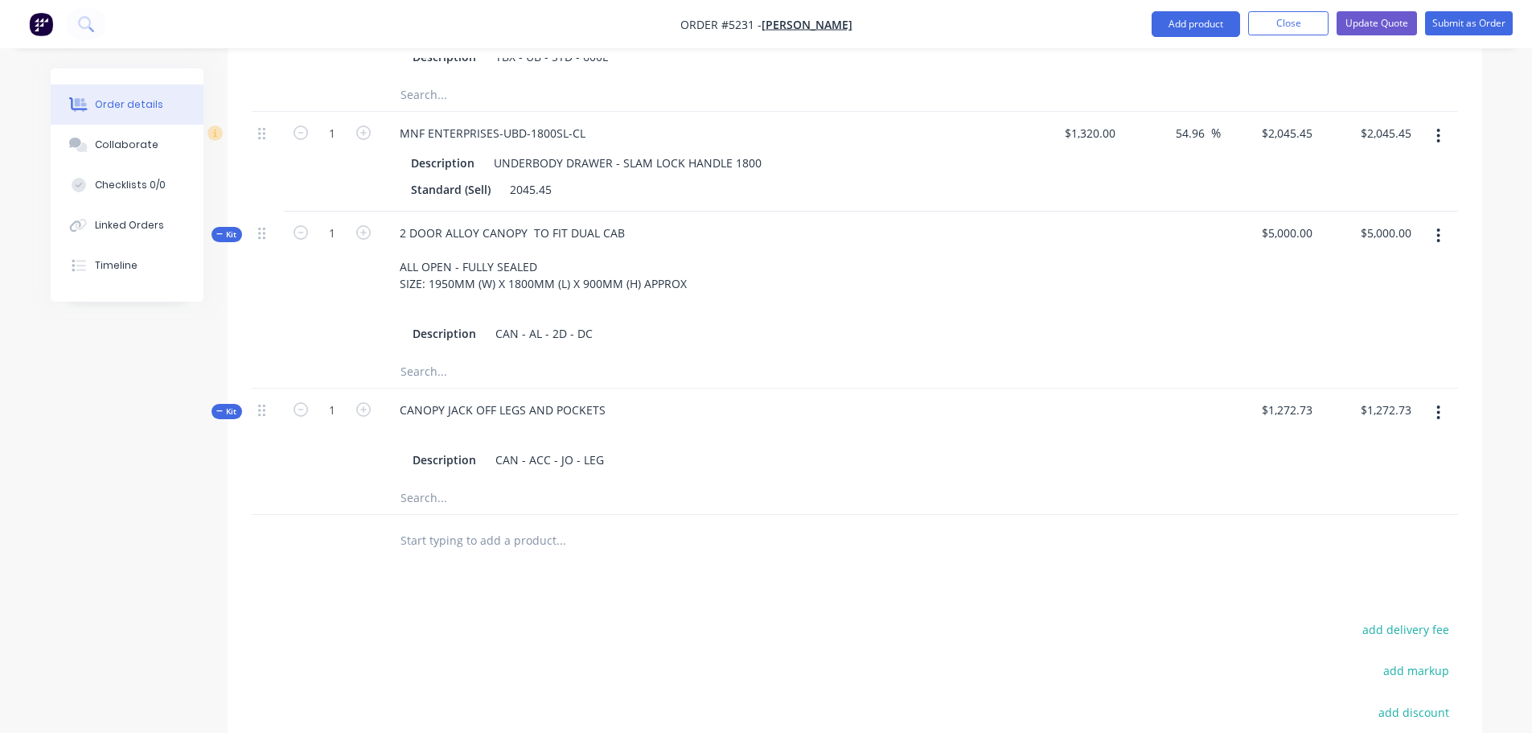
click at [423, 524] on input "text" at bounding box center [561, 540] width 322 height 32
click at [401, 398] on div "CANOPY JACK OFF LEGS AND POCKETS" at bounding box center [503, 409] width 232 height 23
click at [607, 398] on div "CANOPY JACK OFF LEGS AND POCKETS" at bounding box center [503, 409] width 232 height 23
click at [485, 524] on input "text" at bounding box center [561, 540] width 322 height 32
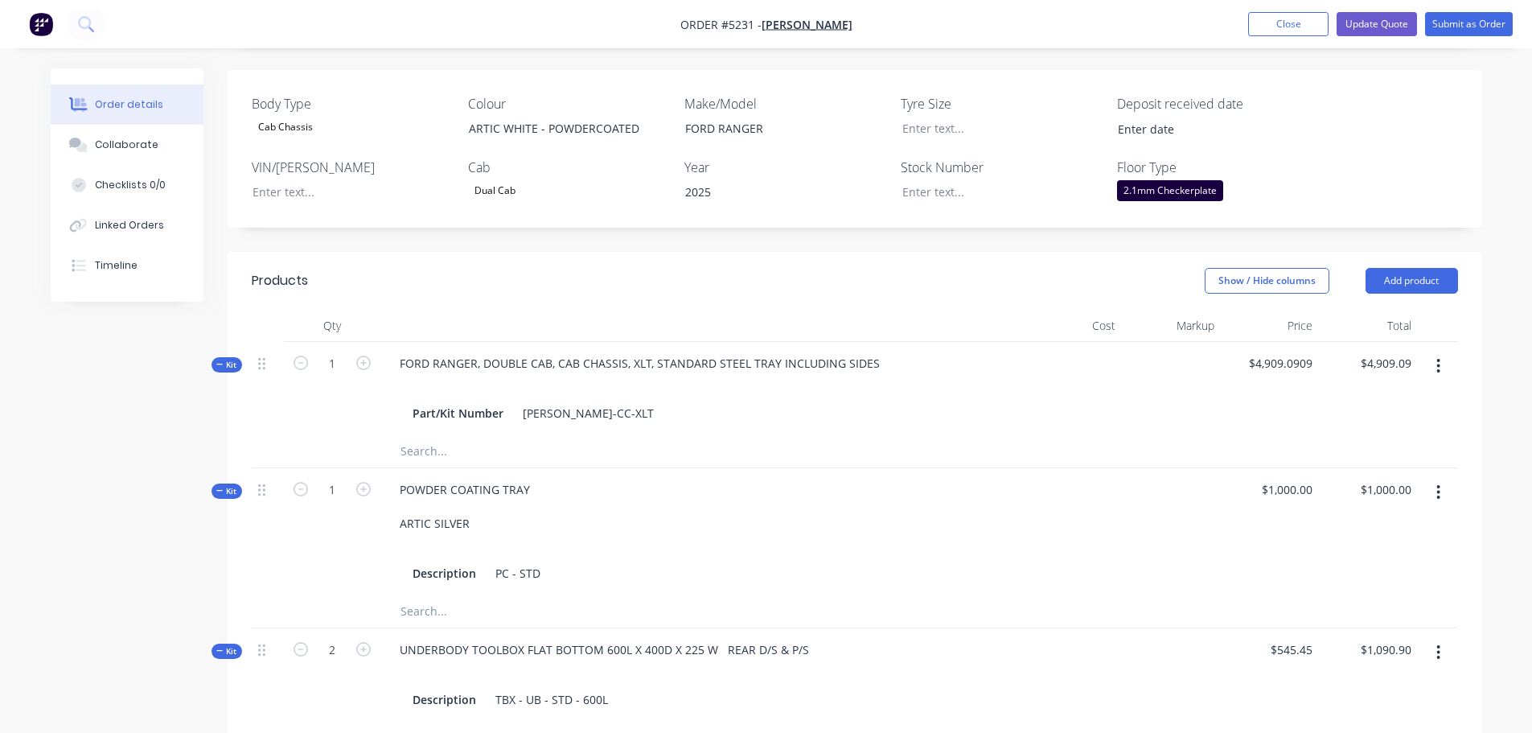
scroll to position [402, 0]
click at [1392, 269] on button "Add product" at bounding box center [1411, 282] width 92 height 26
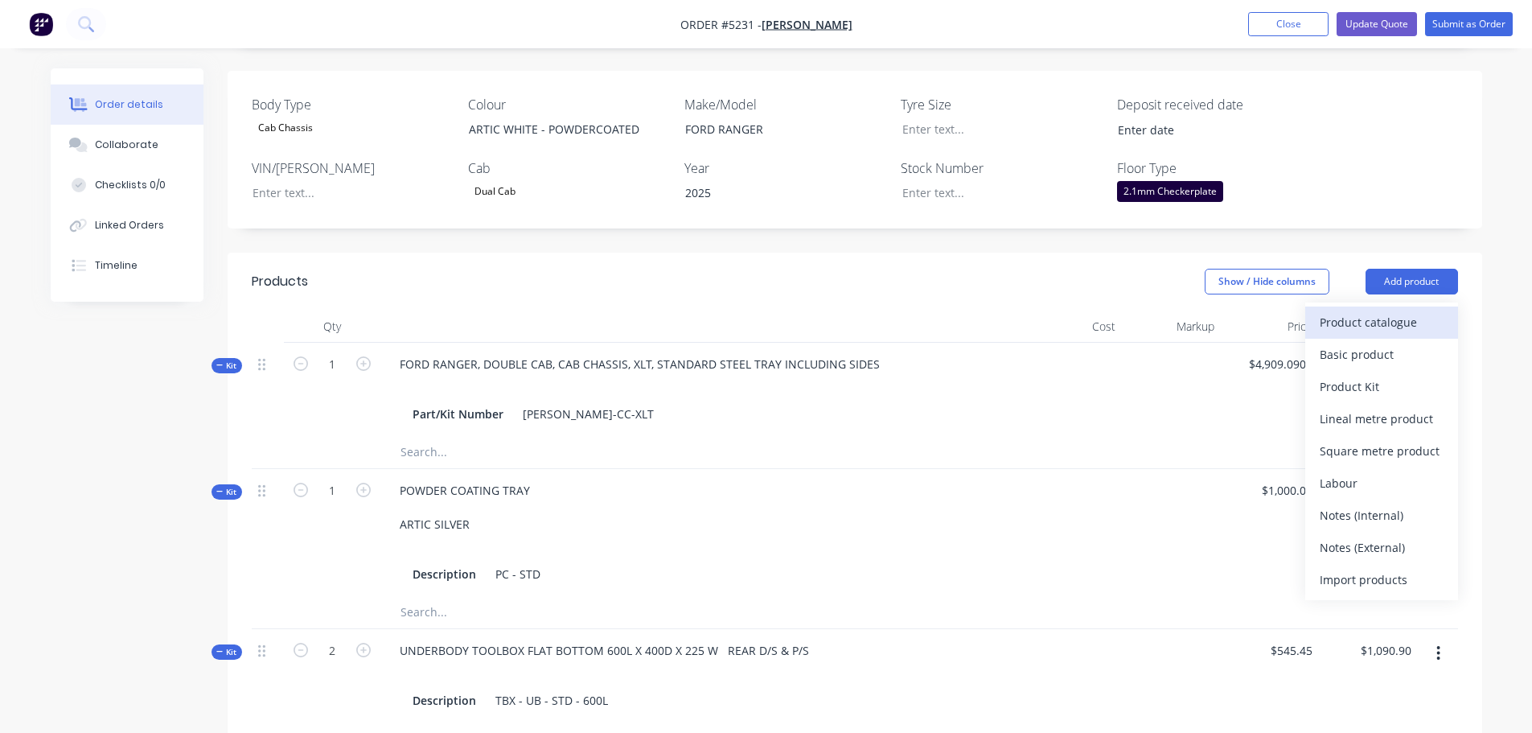
click at [1391, 310] on div "Product catalogue" at bounding box center [1382, 321] width 124 height 23
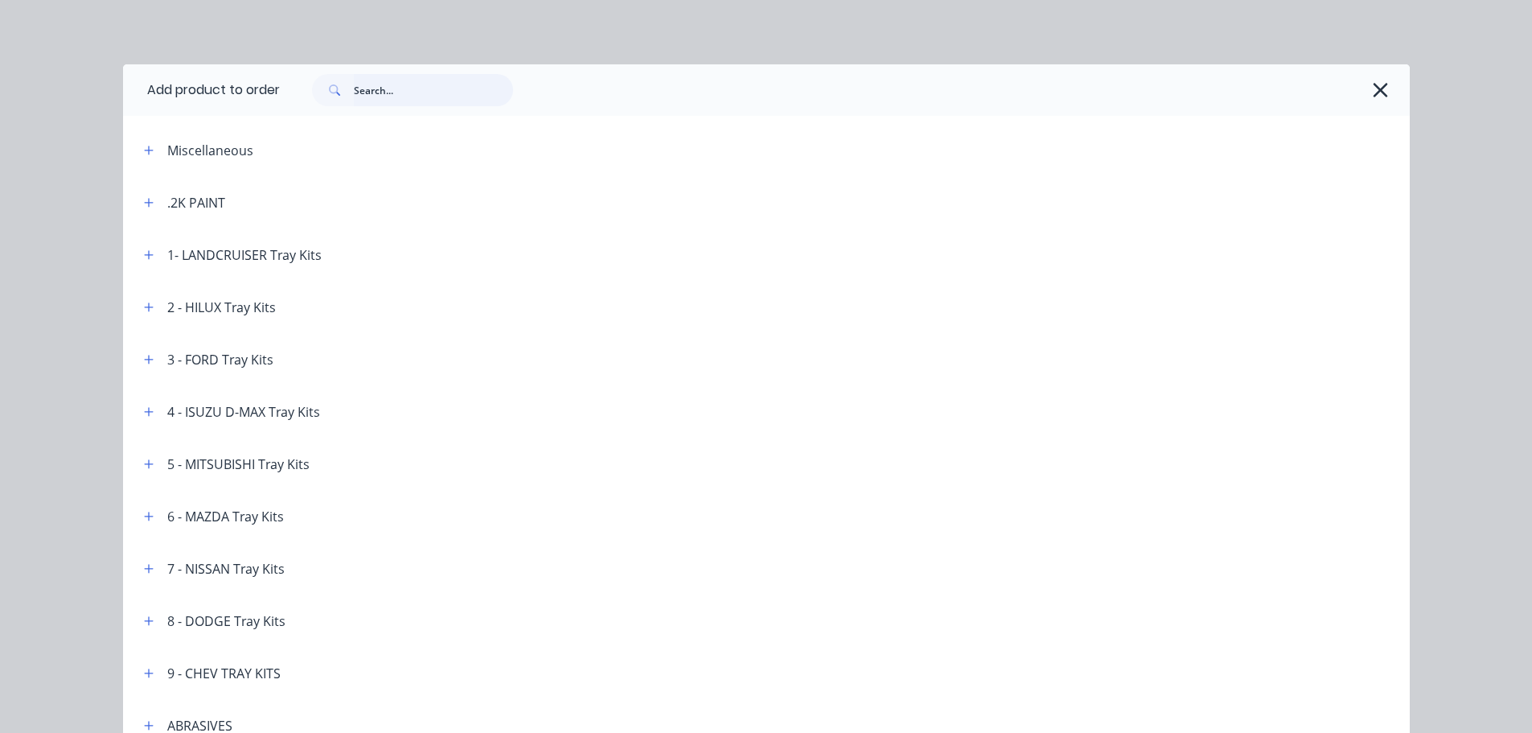
click at [373, 93] on input "text" at bounding box center [433, 90] width 159 height 32
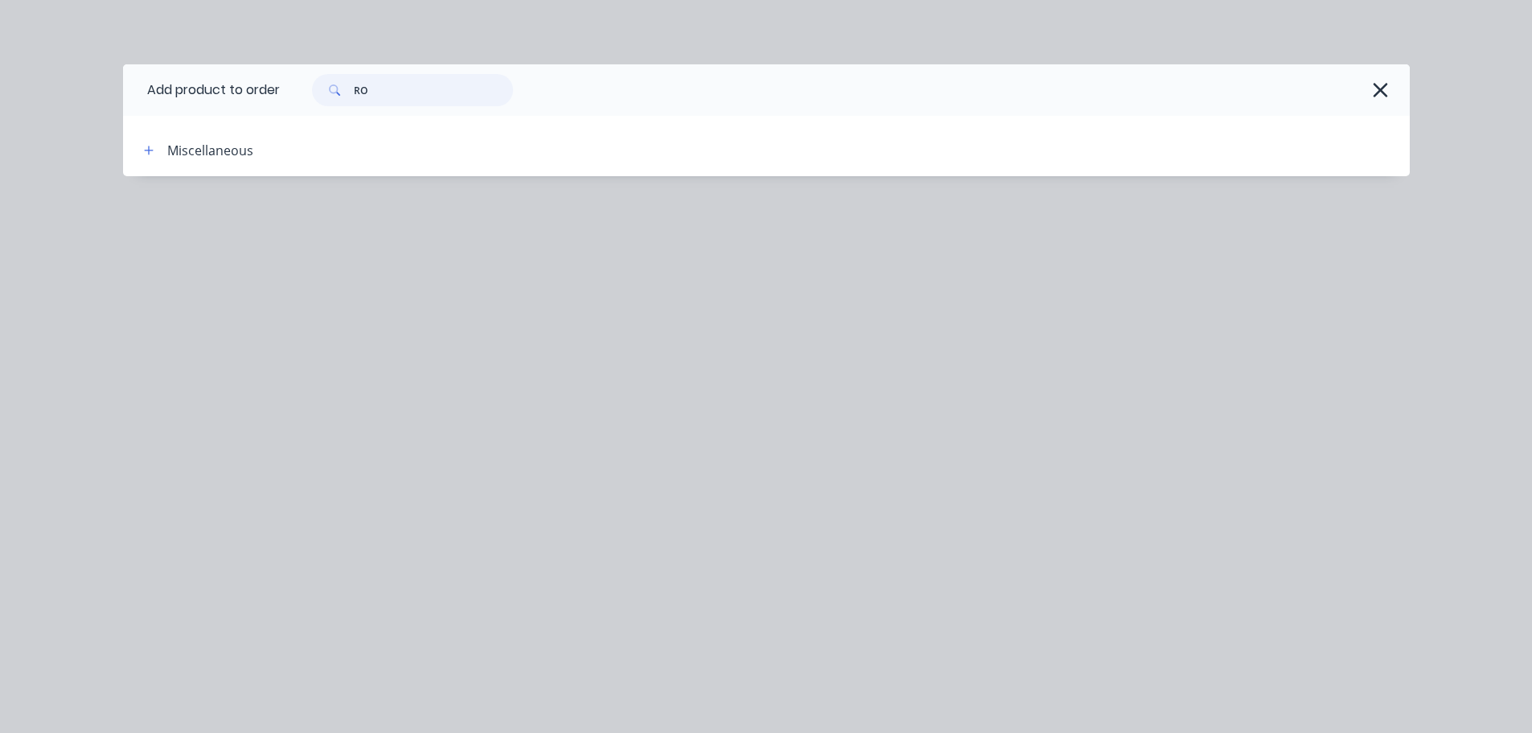
type input "R"
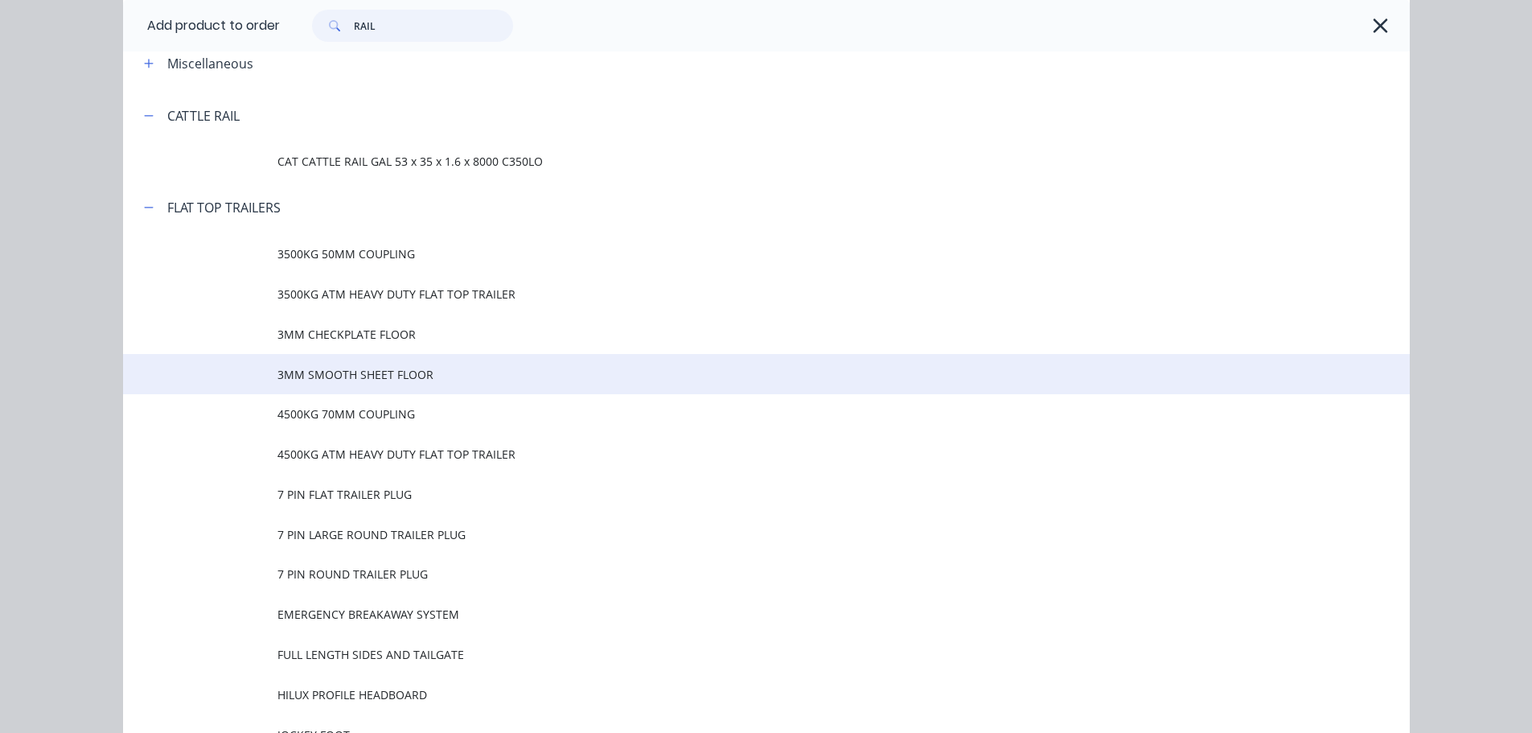
scroll to position [34, 0]
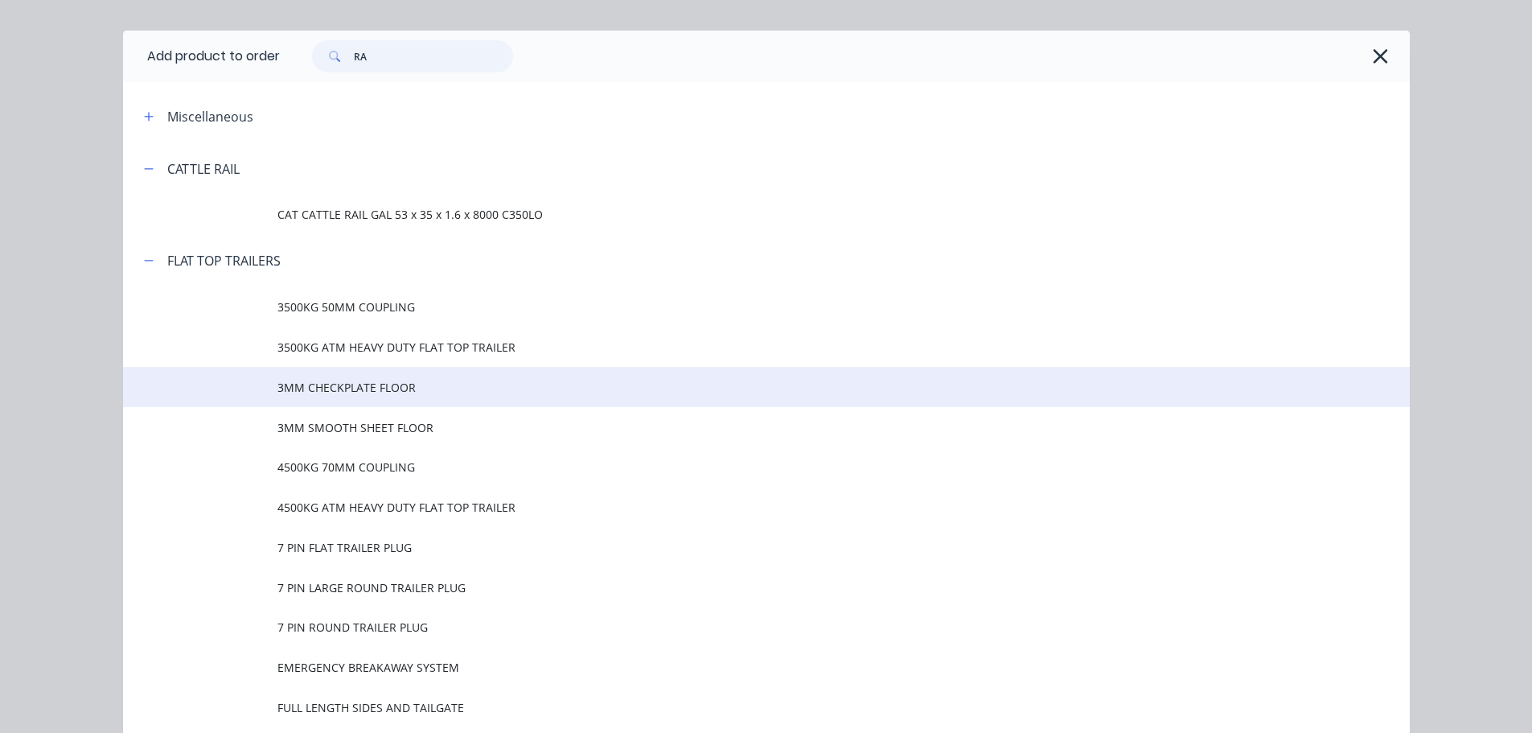
type input "R"
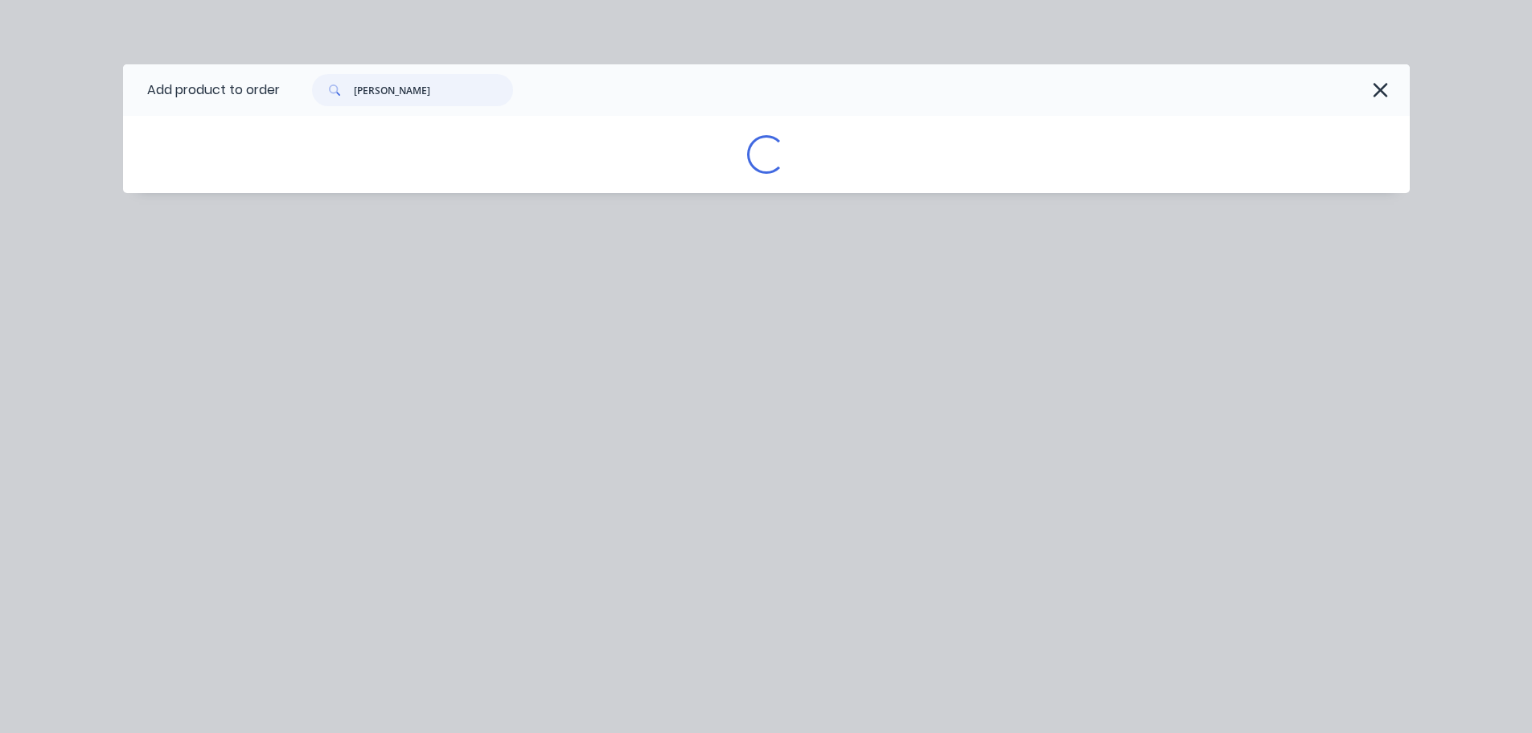
scroll to position [0, 0]
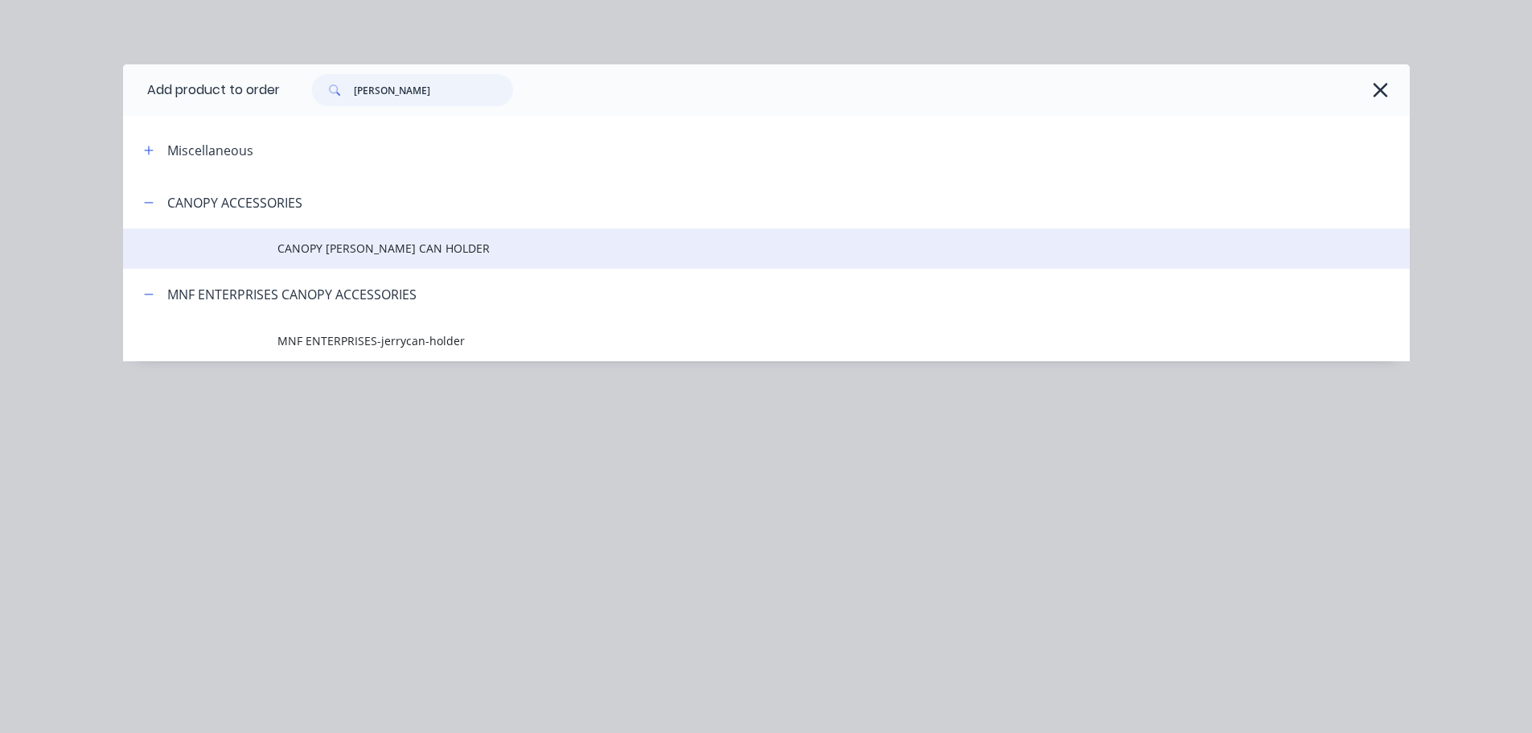
type input "JERRY"
click at [402, 245] on span "CANOPY JERRY CAN HOLDER" at bounding box center [729, 248] width 905 height 17
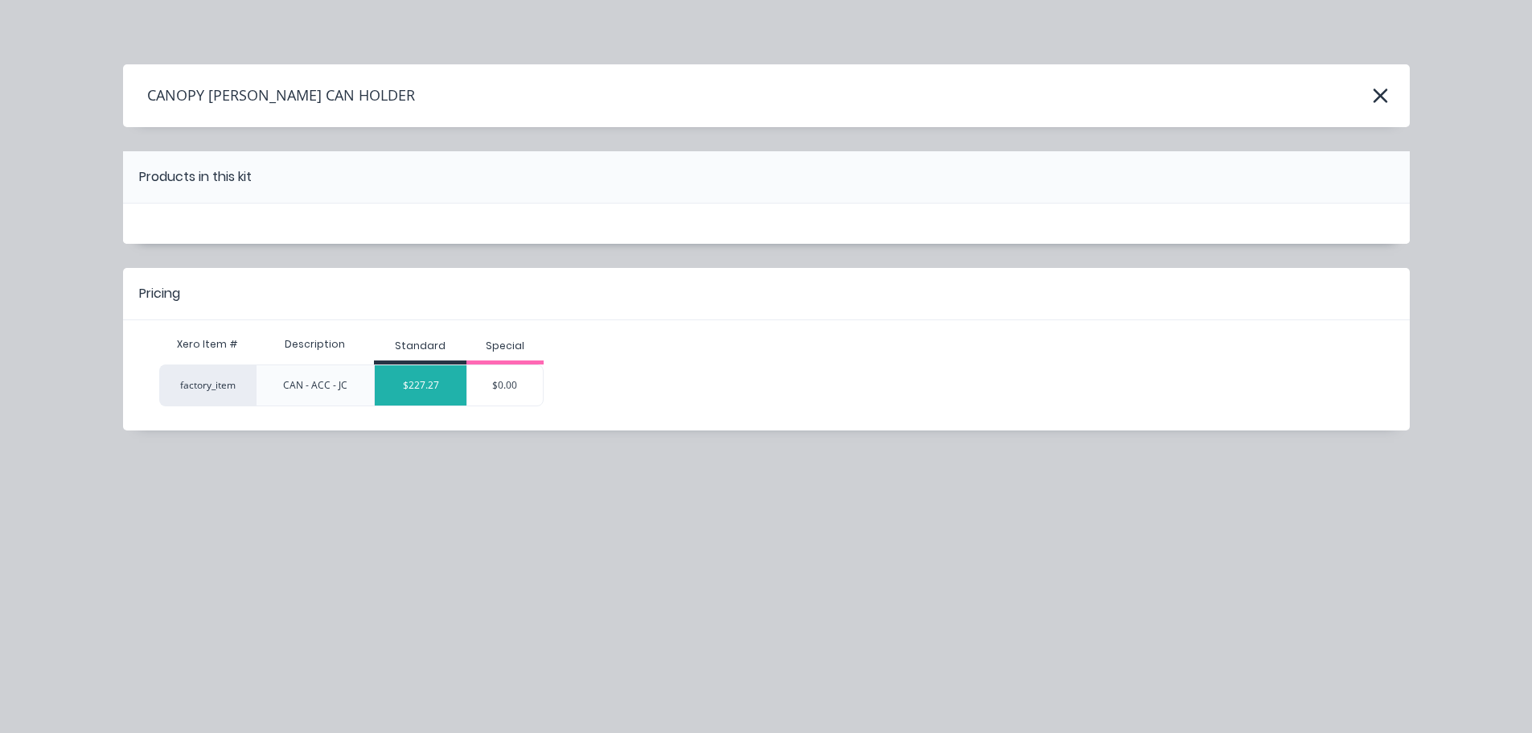
click at [437, 392] on div "$227.27" at bounding box center [421, 385] width 92 height 40
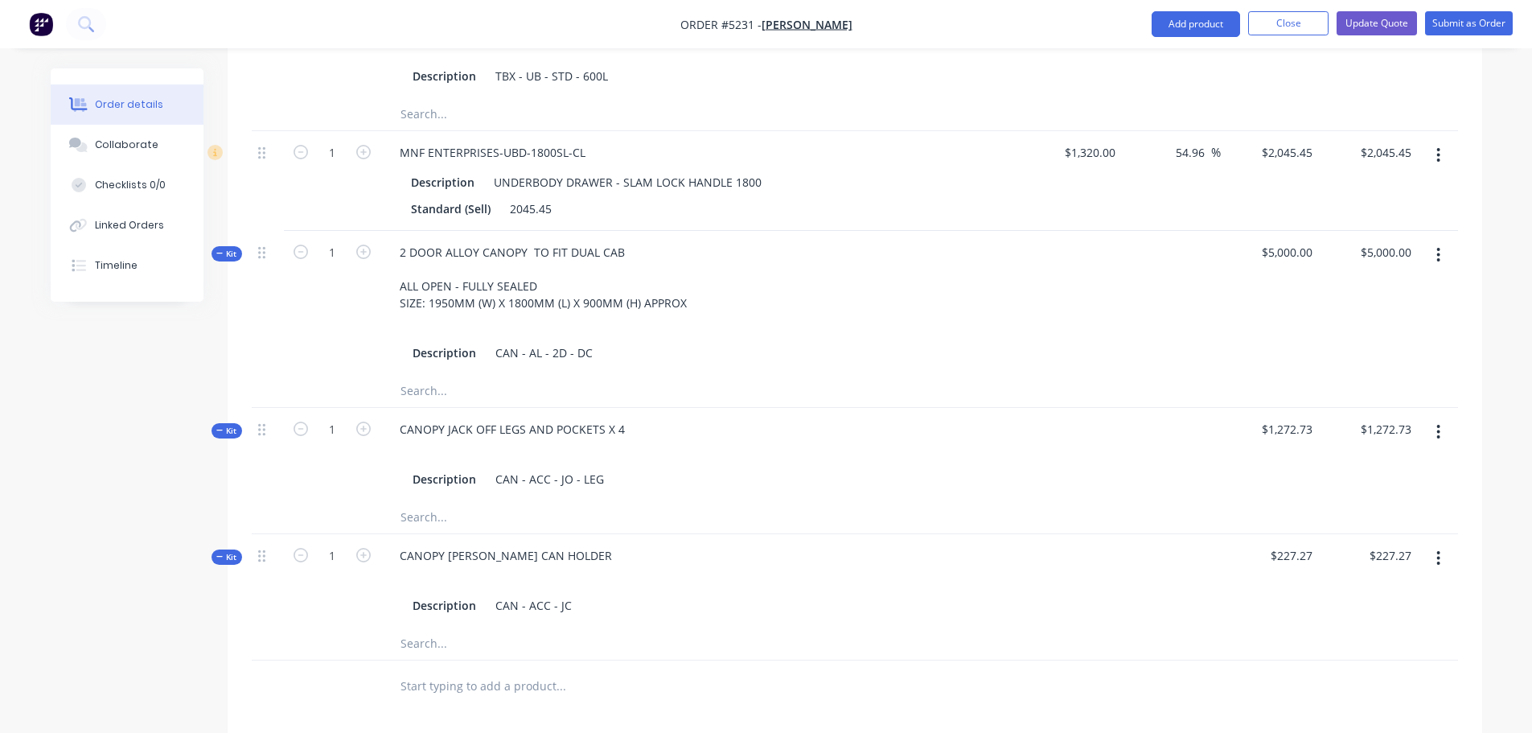
scroll to position [1287, 0]
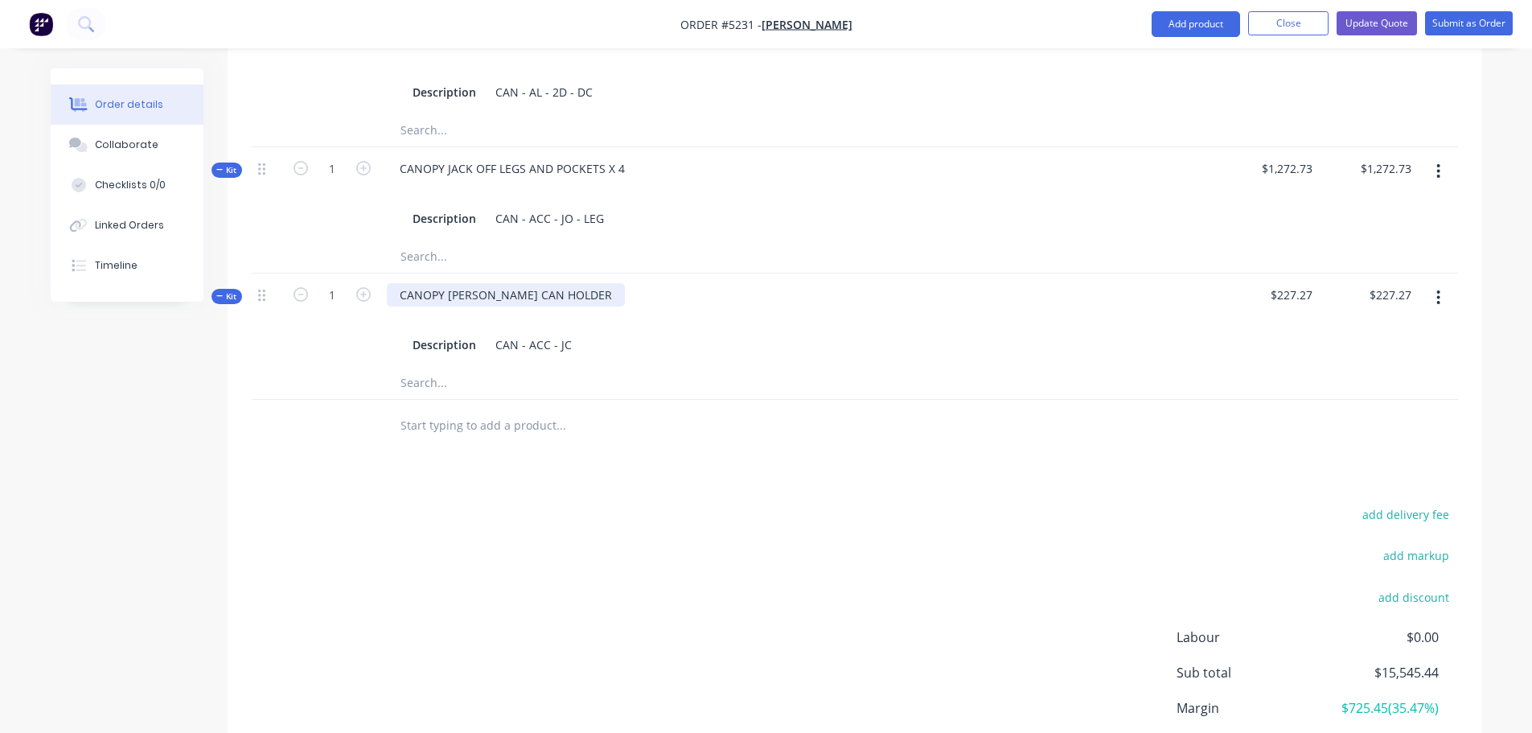
click at [552, 283] on div "CANOPY JERRY CAN HOLDER" at bounding box center [506, 294] width 238 height 23
click at [642, 333] on div "Description CAN - ACC - JC" at bounding box center [702, 344] width 592 height 23
click at [486, 413] on input "text" at bounding box center [561, 425] width 322 height 32
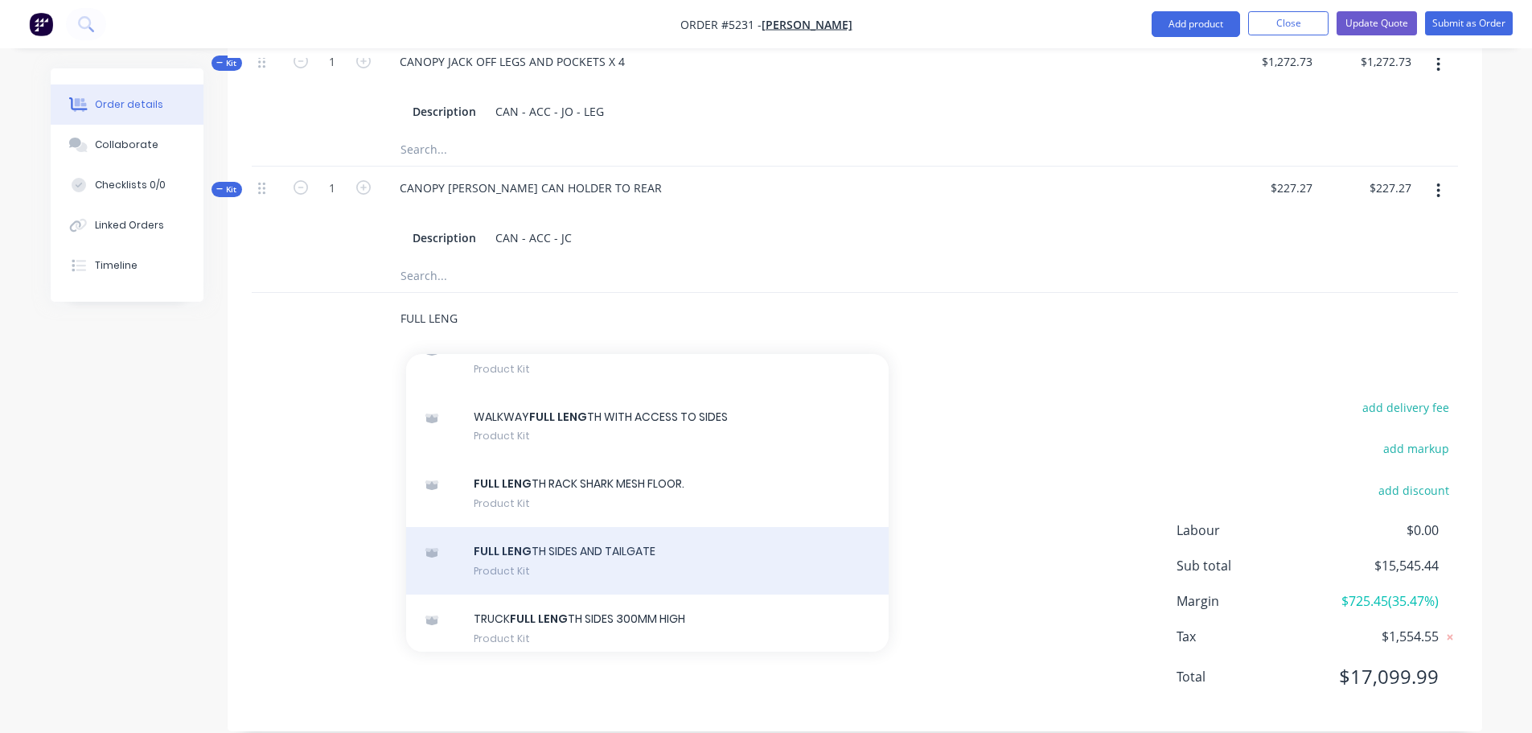
scroll to position [0, 0]
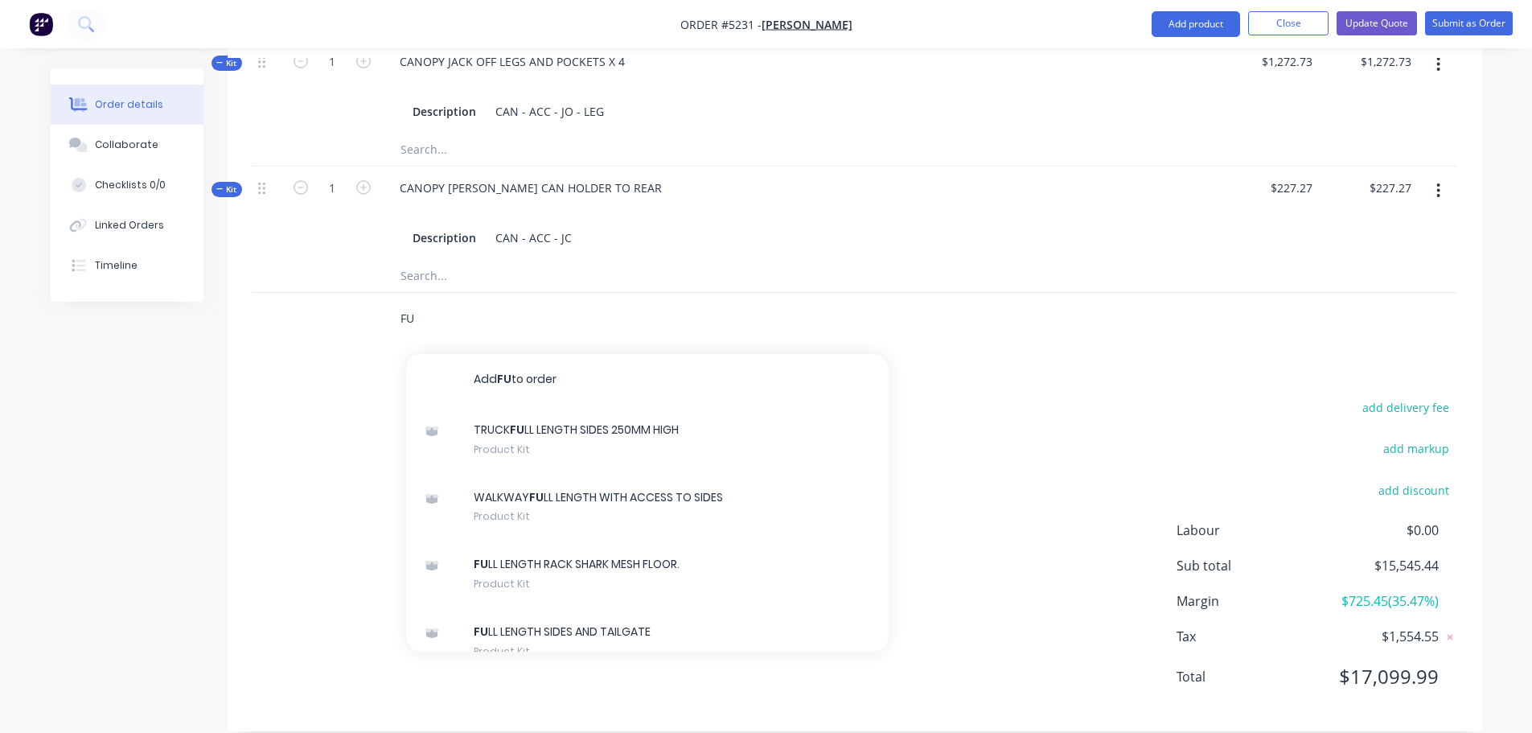
type input "F"
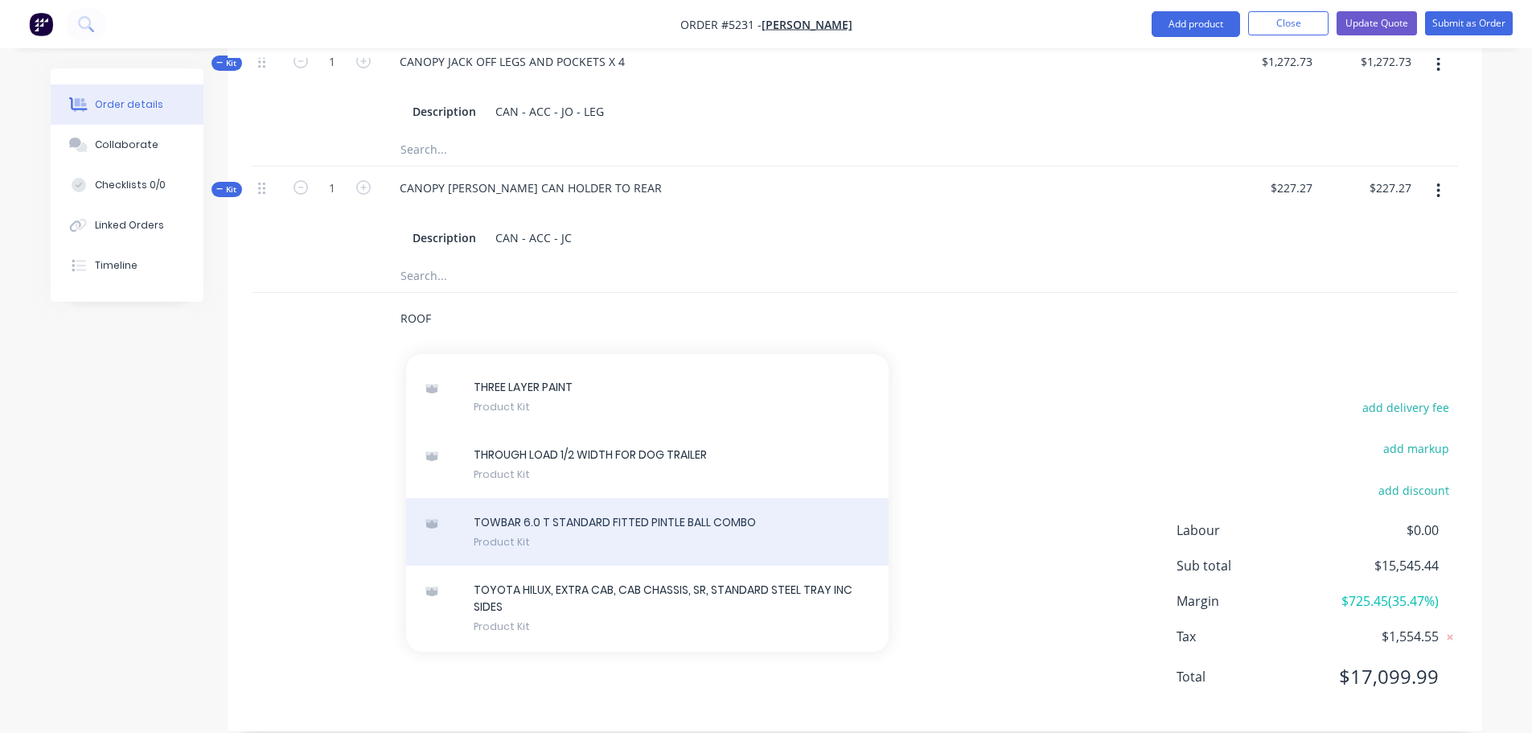
scroll to position [6031, 0]
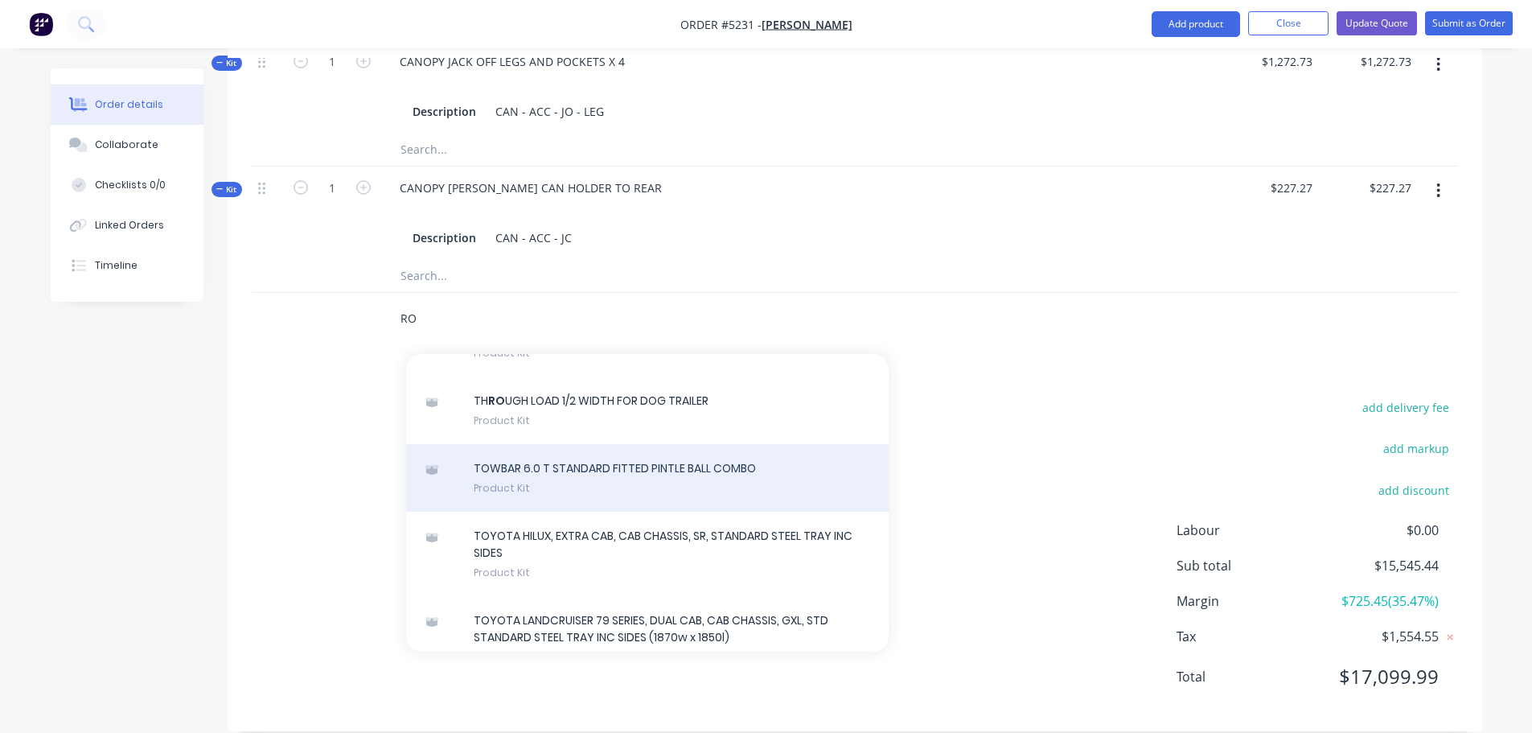
type input "R"
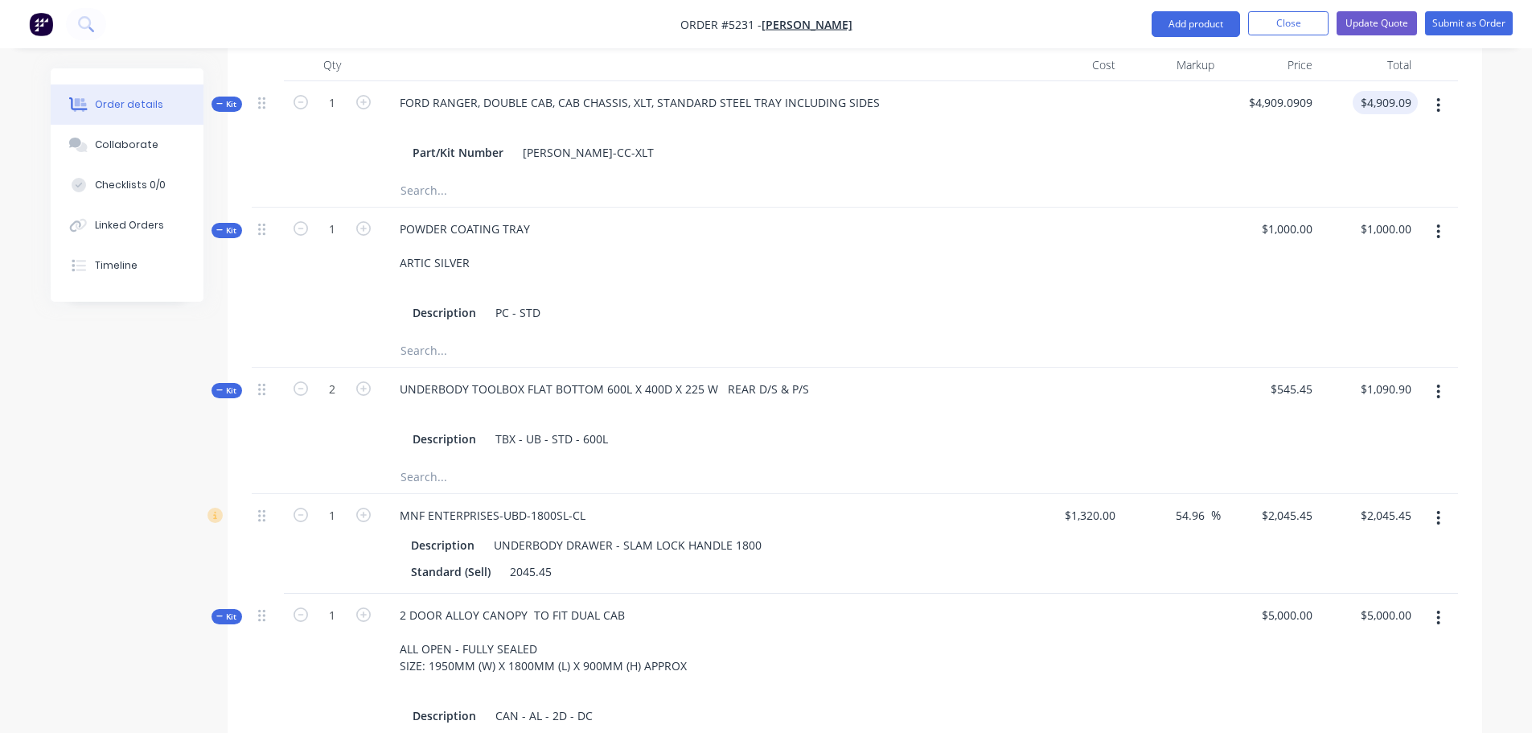
scroll to position [509, 0]
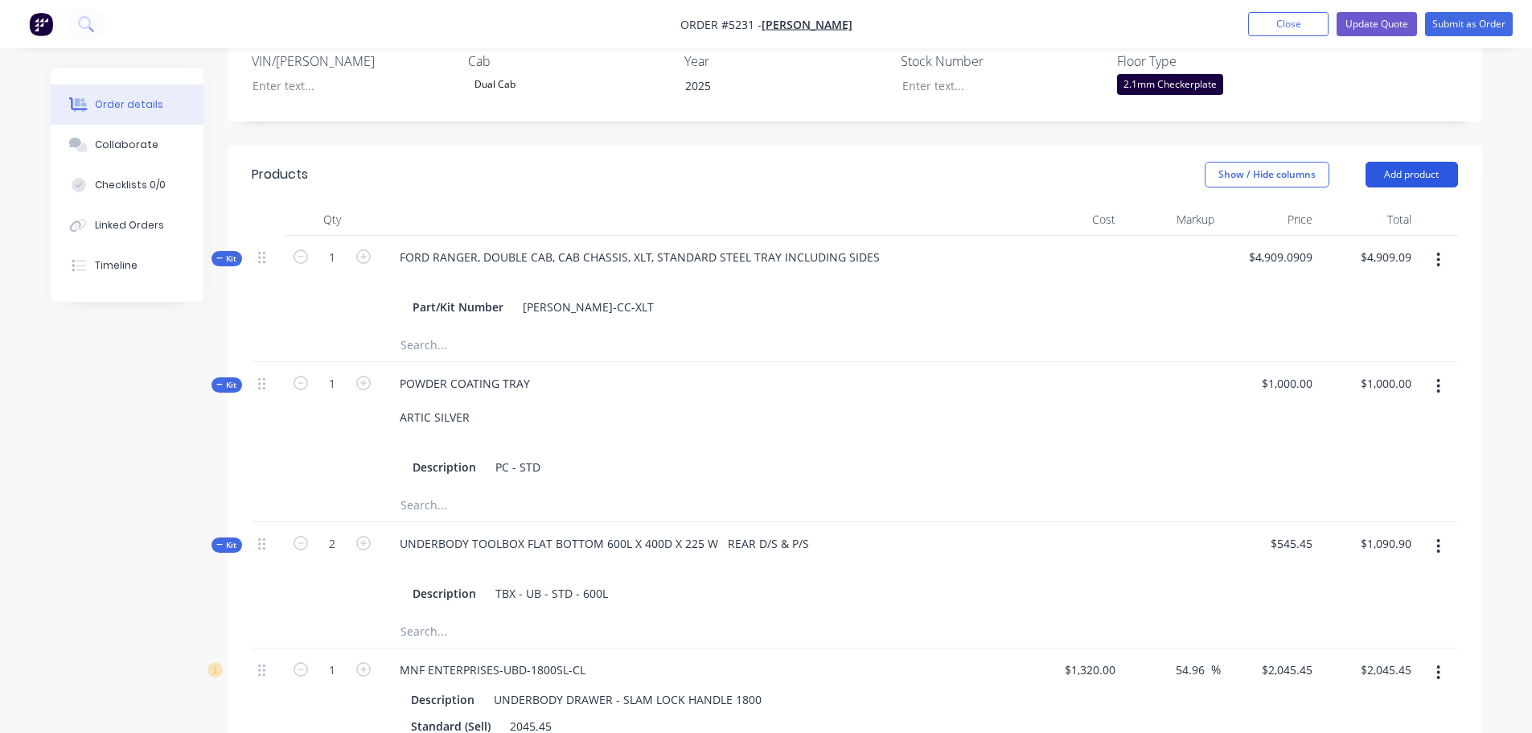
click at [1410, 162] on button "Add product" at bounding box center [1411, 175] width 92 height 26
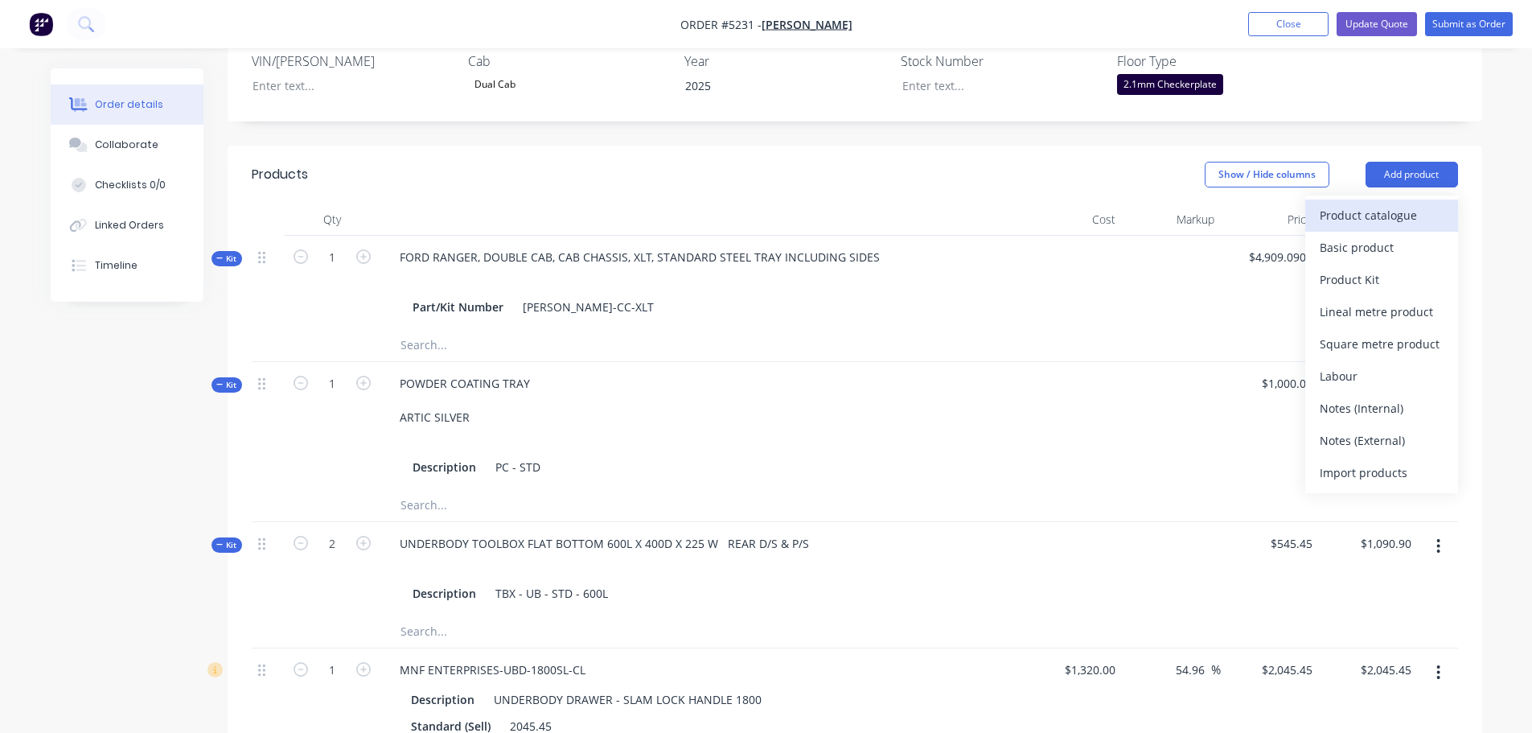
click at [1397, 203] on div "Product catalogue" at bounding box center [1382, 214] width 124 height 23
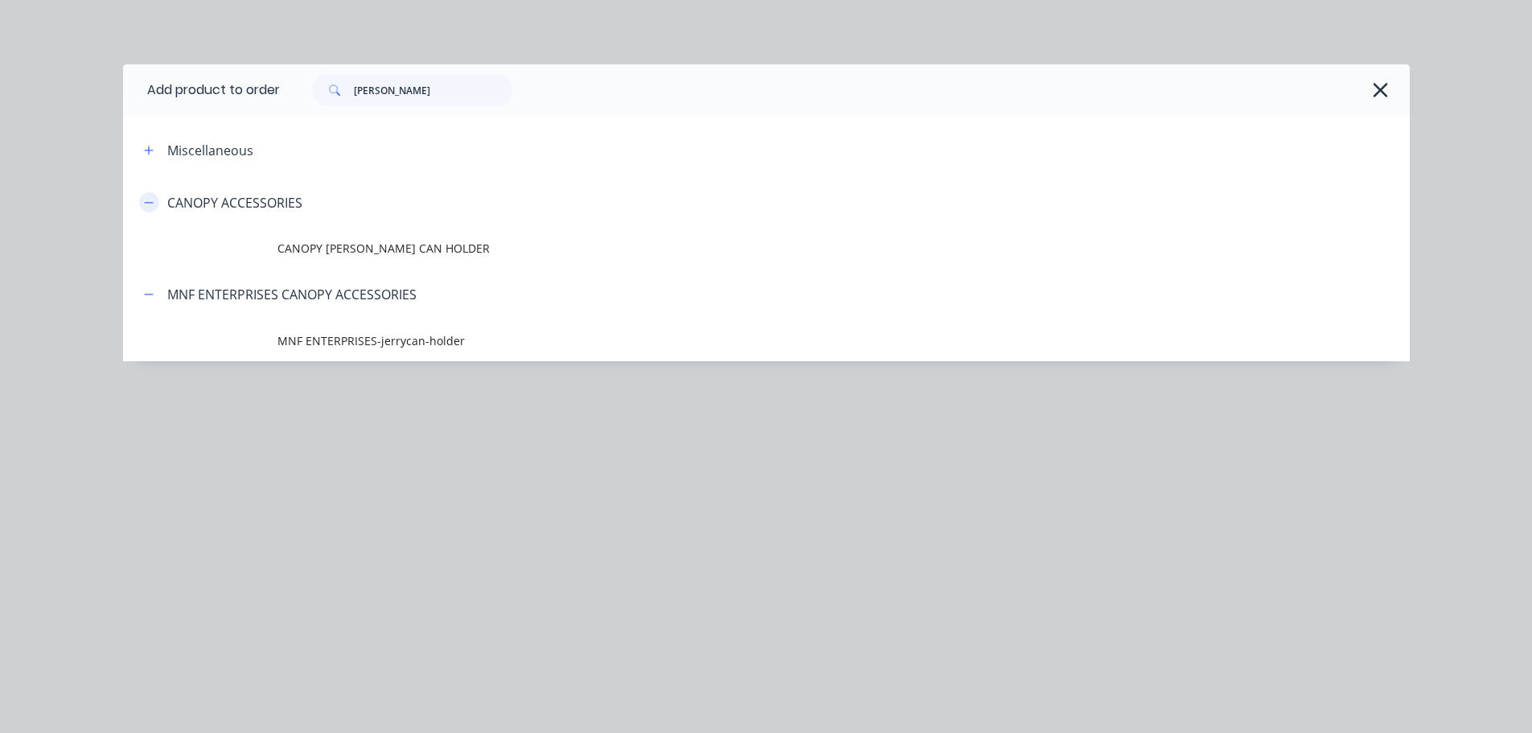
click at [147, 204] on icon "button" at bounding box center [149, 202] width 10 height 11
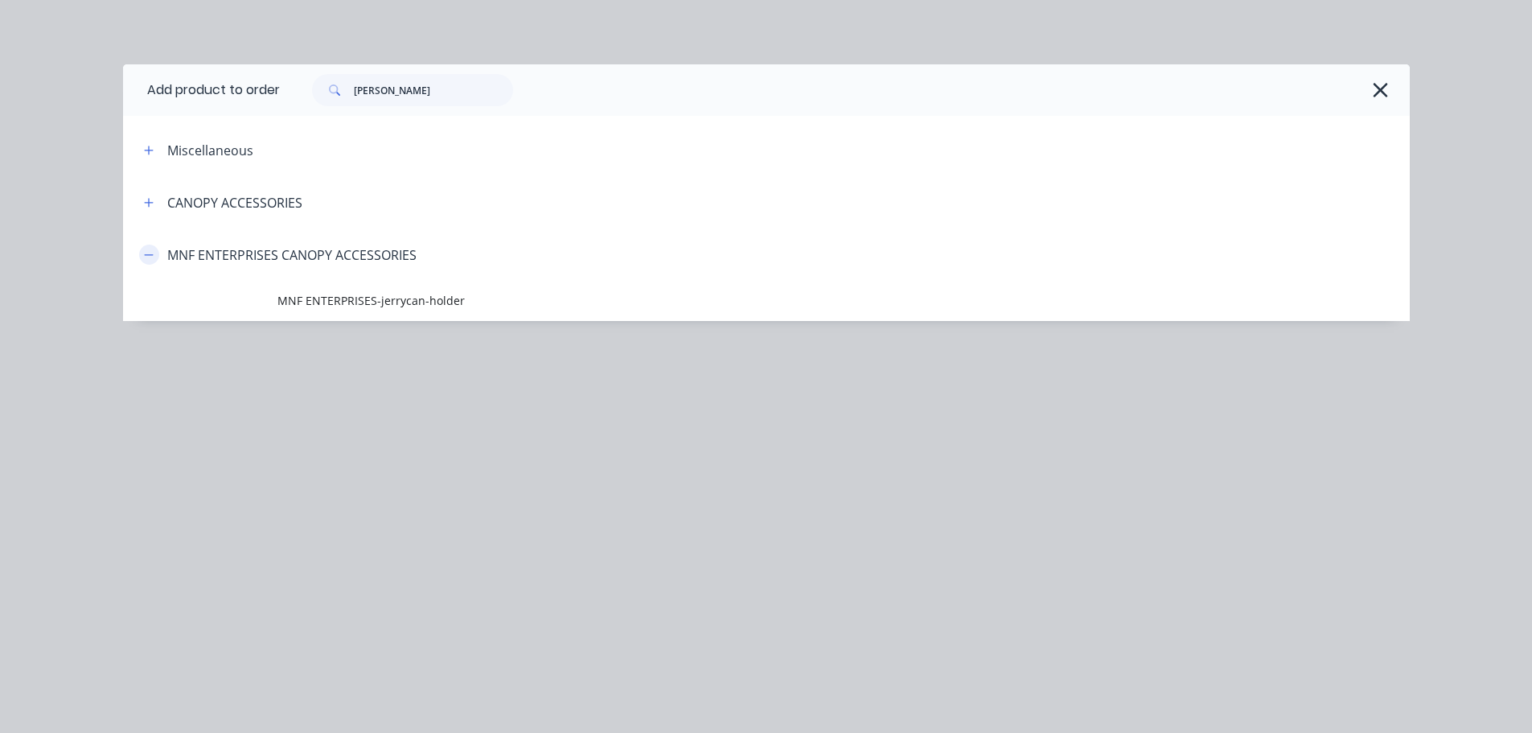
click at [148, 252] on icon "button" at bounding box center [149, 254] width 10 height 11
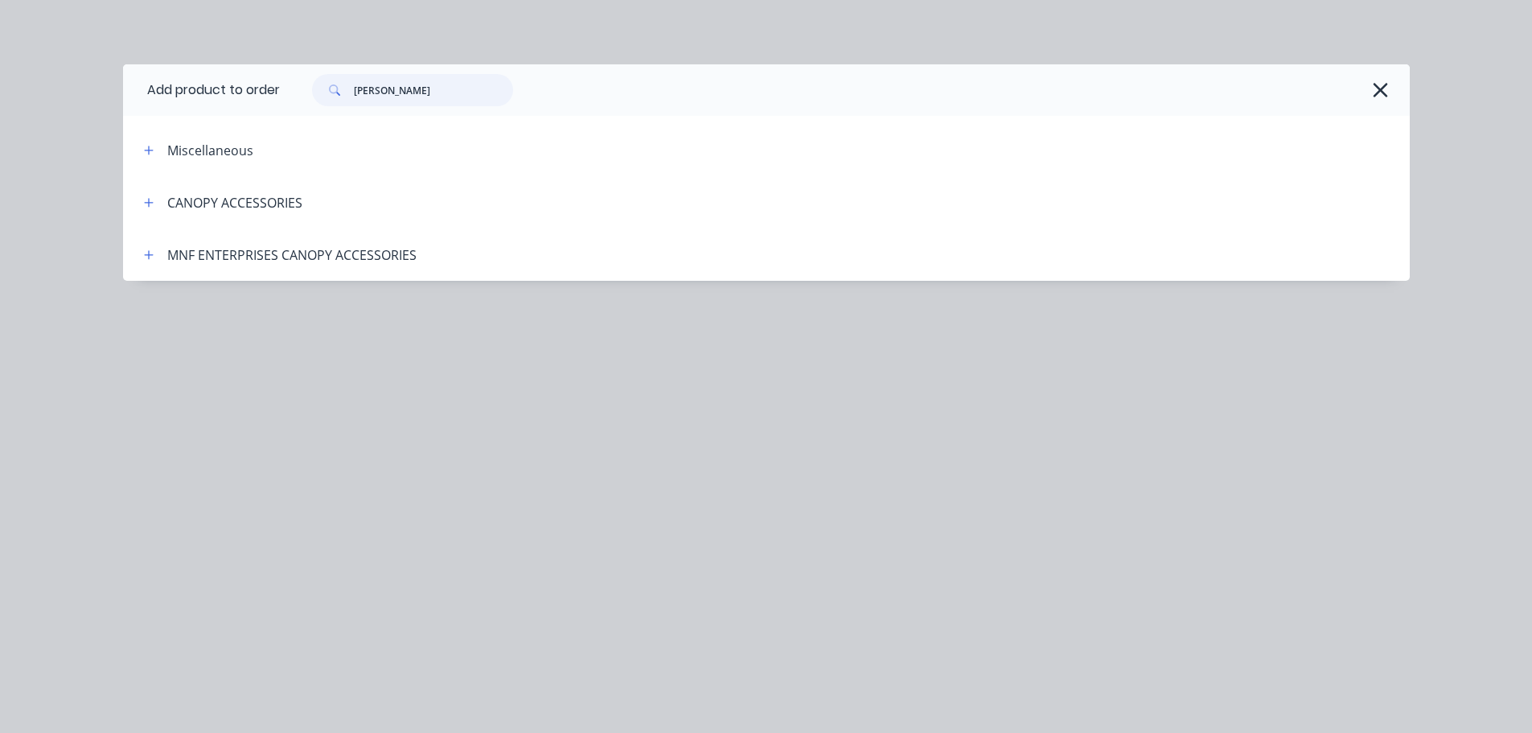
drag, startPoint x: 405, startPoint y: 88, endPoint x: 270, endPoint y: 94, distance: 135.2
click at [300, 96] on div "JERRY" at bounding box center [404, 90] width 217 height 32
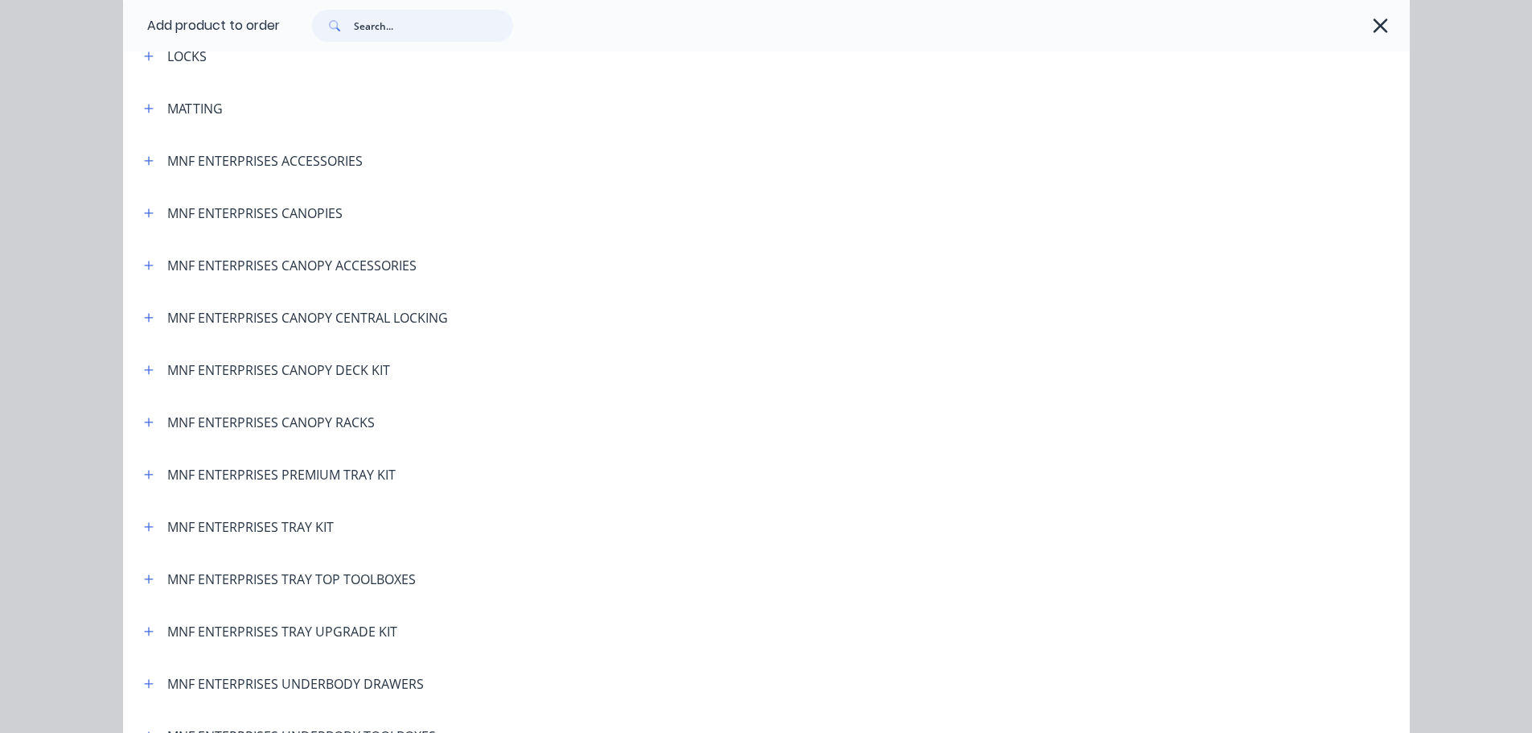
scroll to position [3020, 0]
click at [147, 420] on icon "button" at bounding box center [149, 422] width 10 height 11
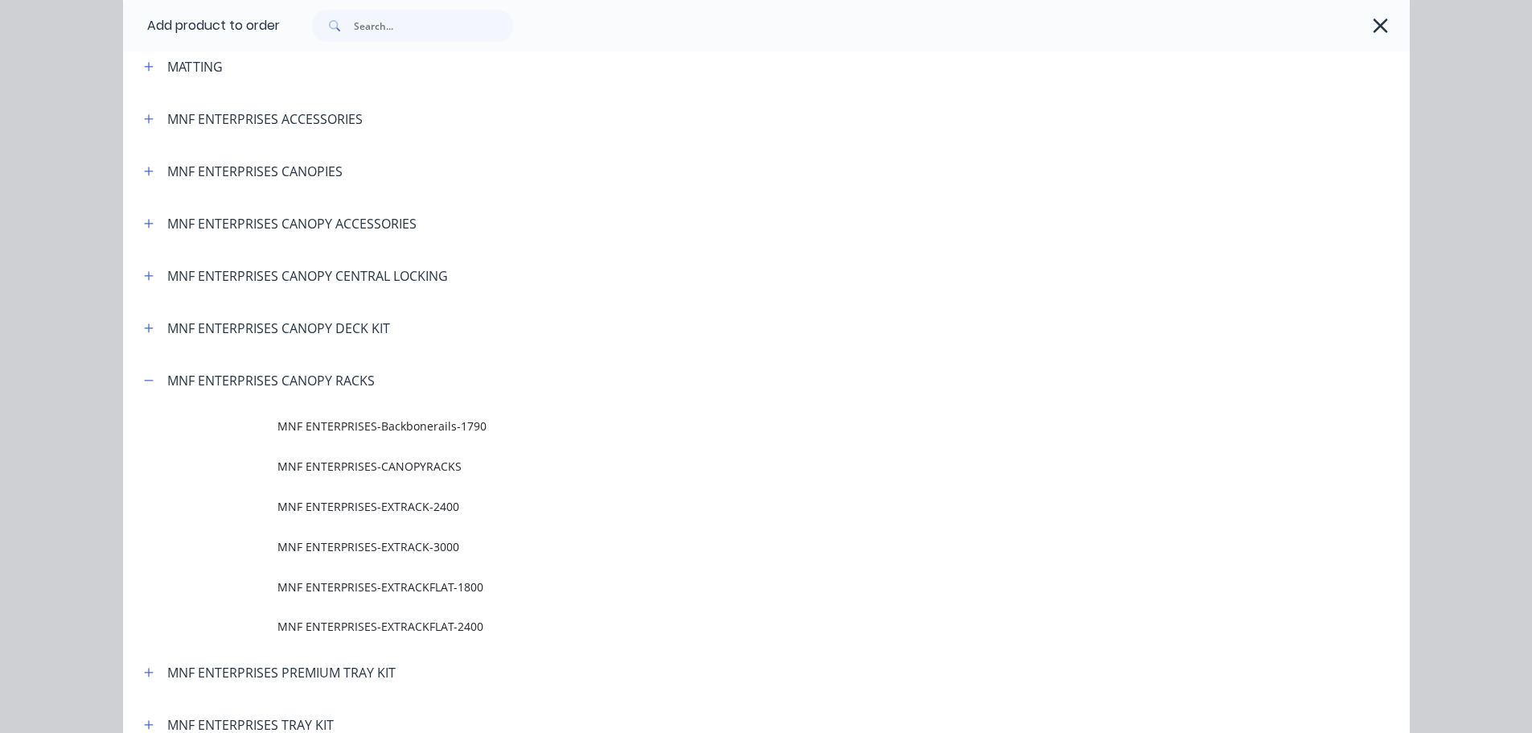
scroll to position [3101, 0]
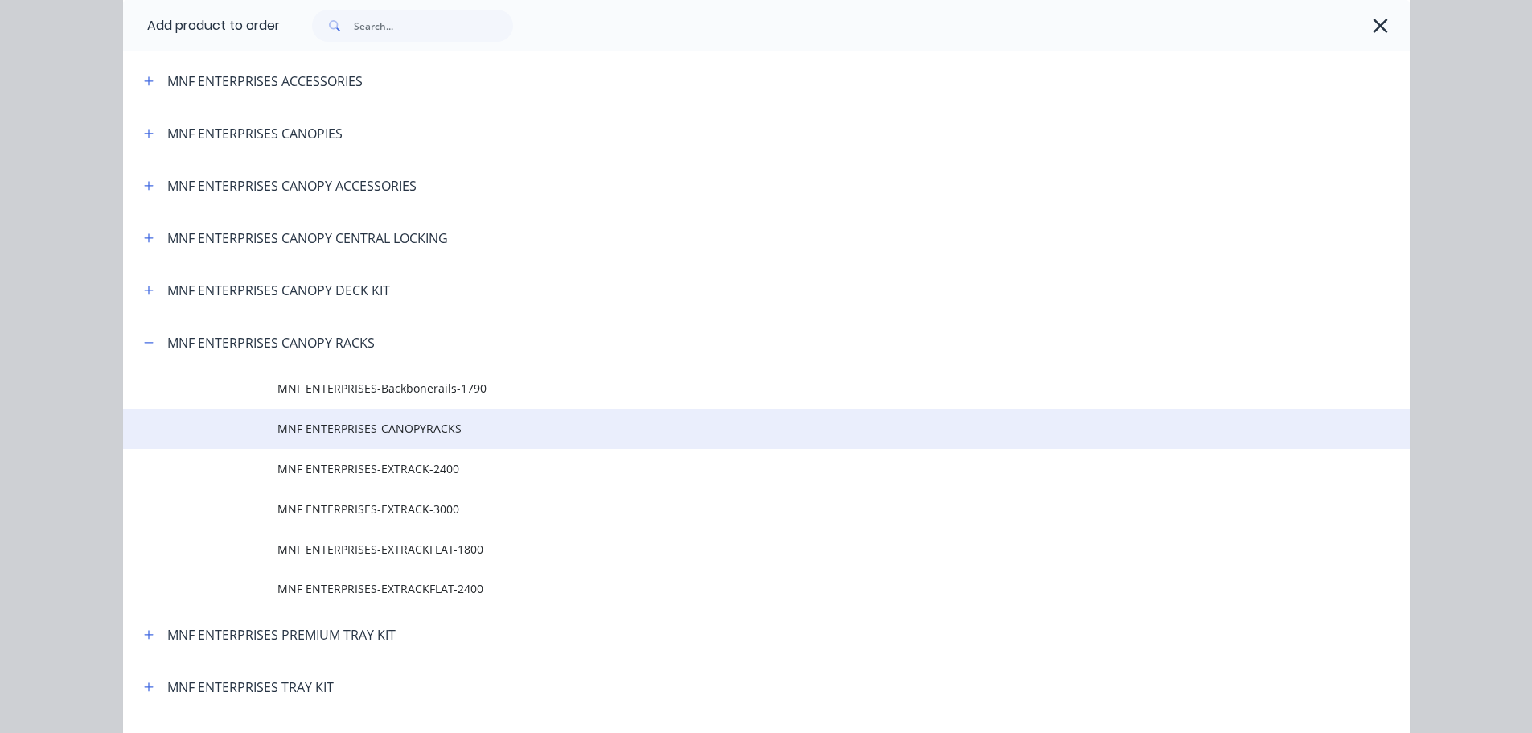
click at [295, 434] on span "MNF ENTERPRISES-CANOPYRACKS" at bounding box center [729, 428] width 905 height 17
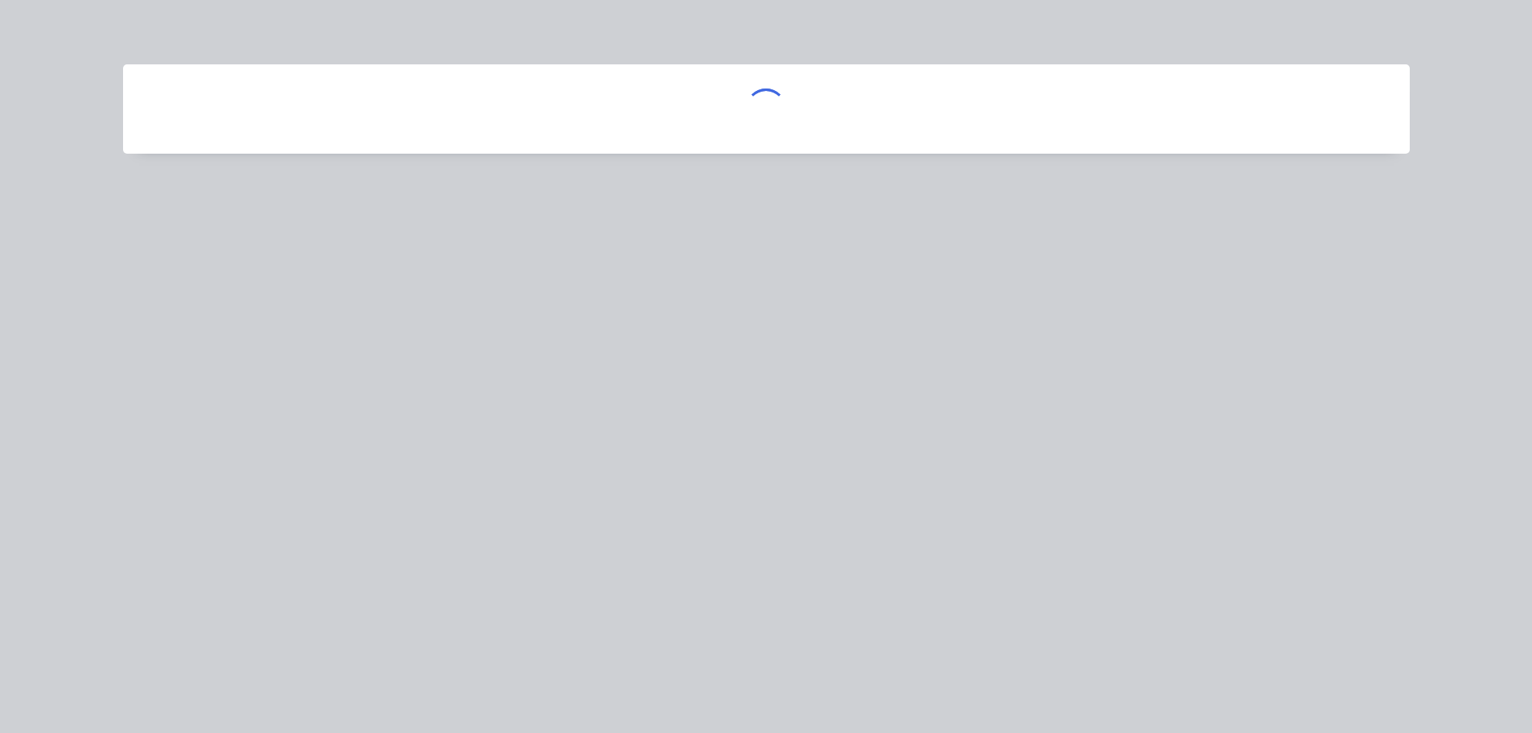
scroll to position [0, 0]
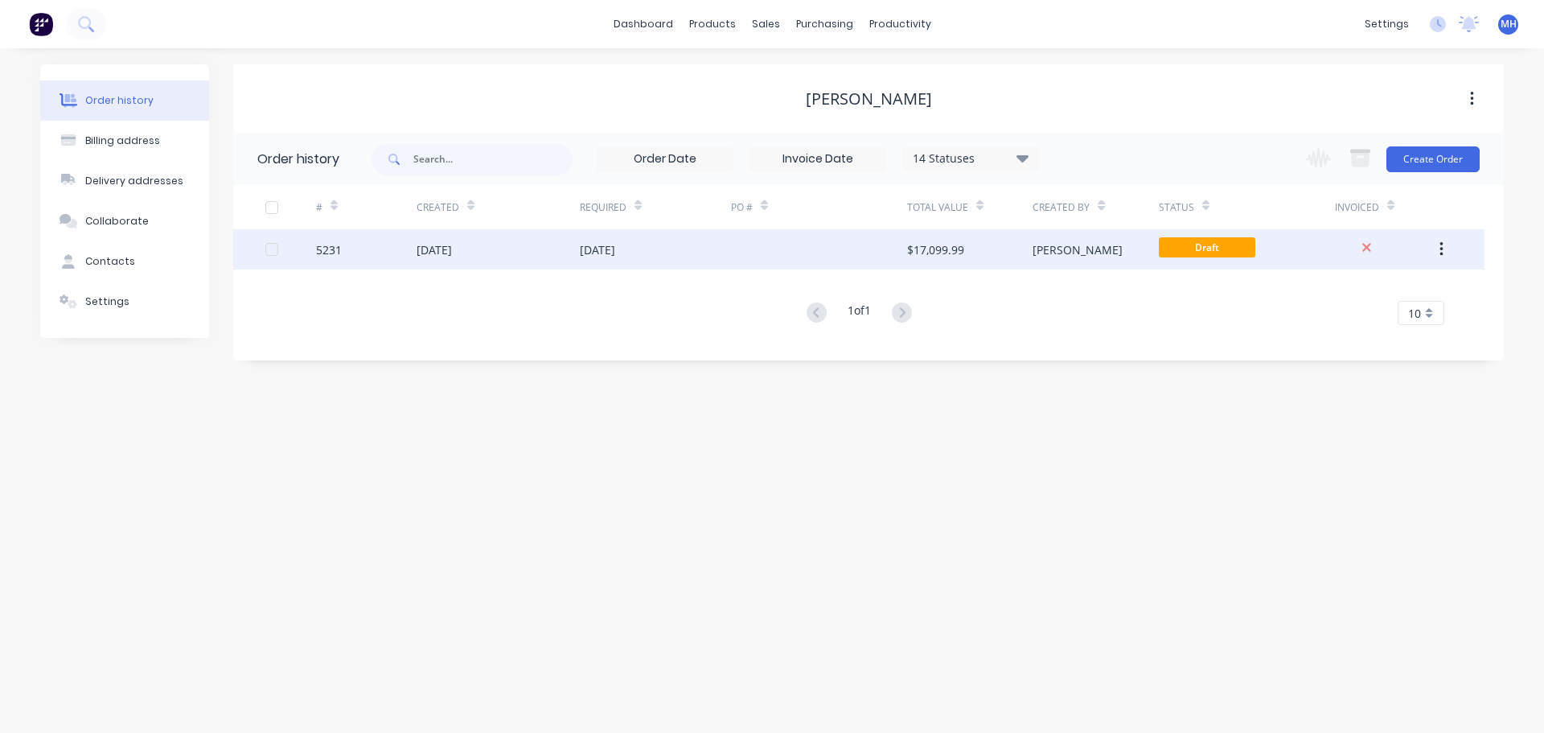
click at [615, 243] on div "23 Sep 2025" at bounding box center [597, 249] width 35 height 17
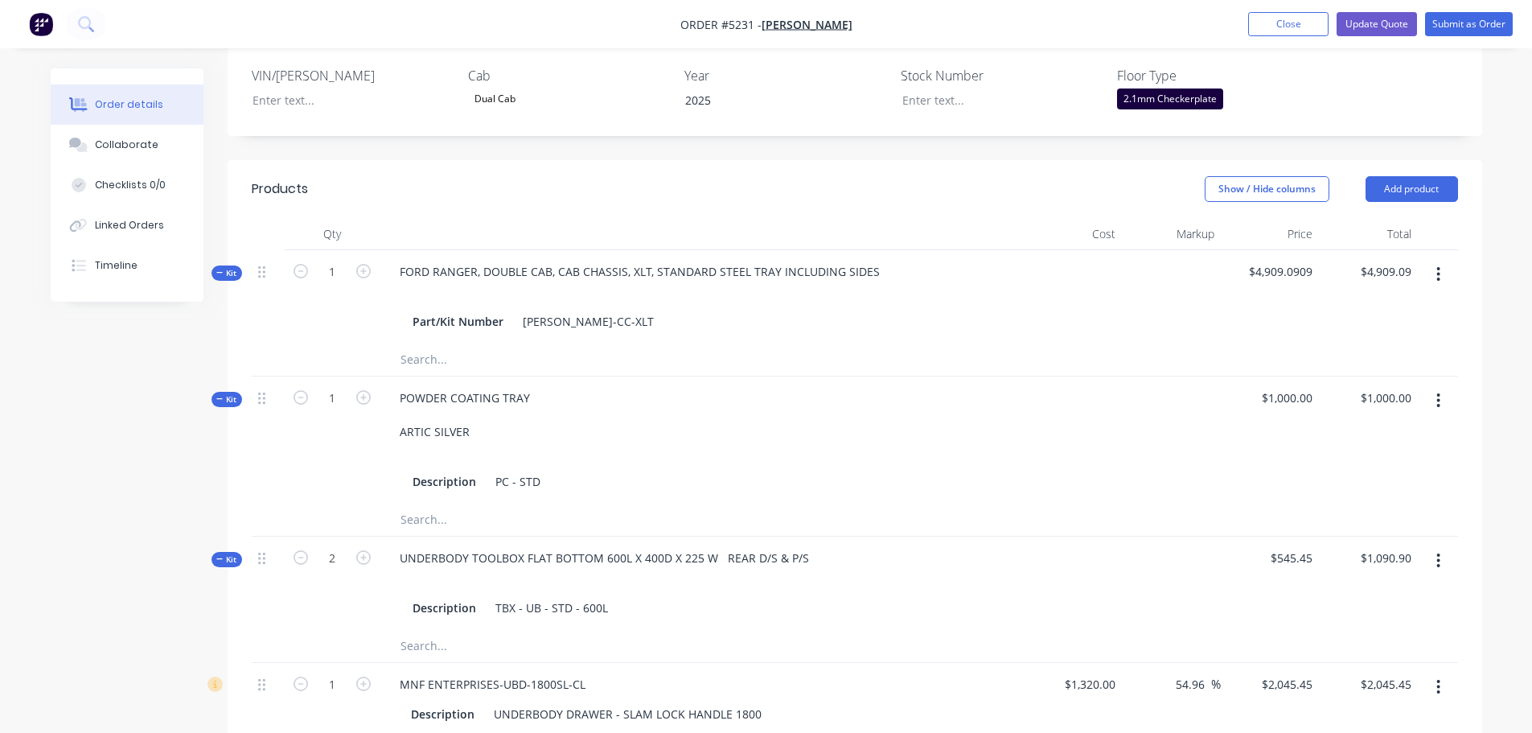
scroll to position [402, 0]
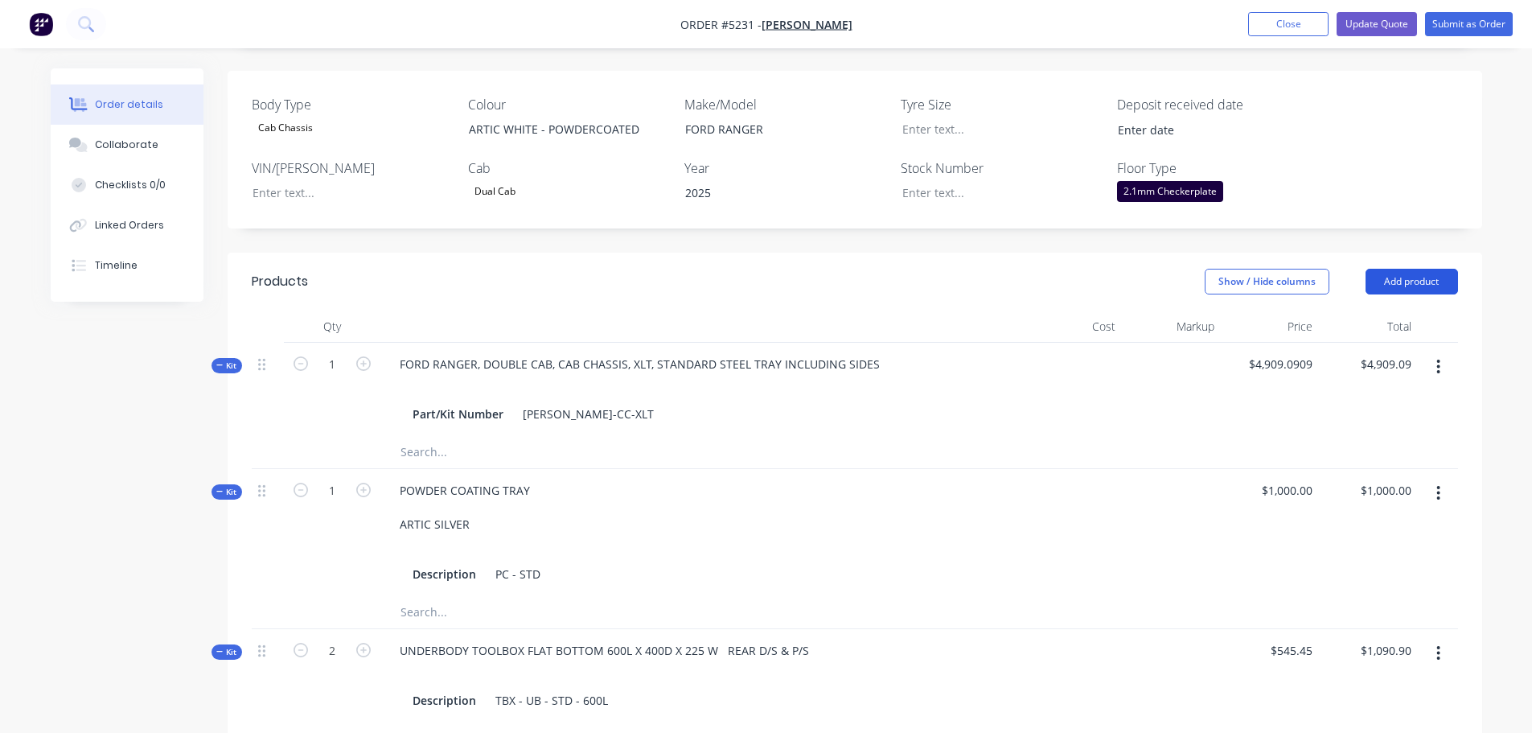
click at [1401, 269] on button "Add product" at bounding box center [1411, 282] width 92 height 26
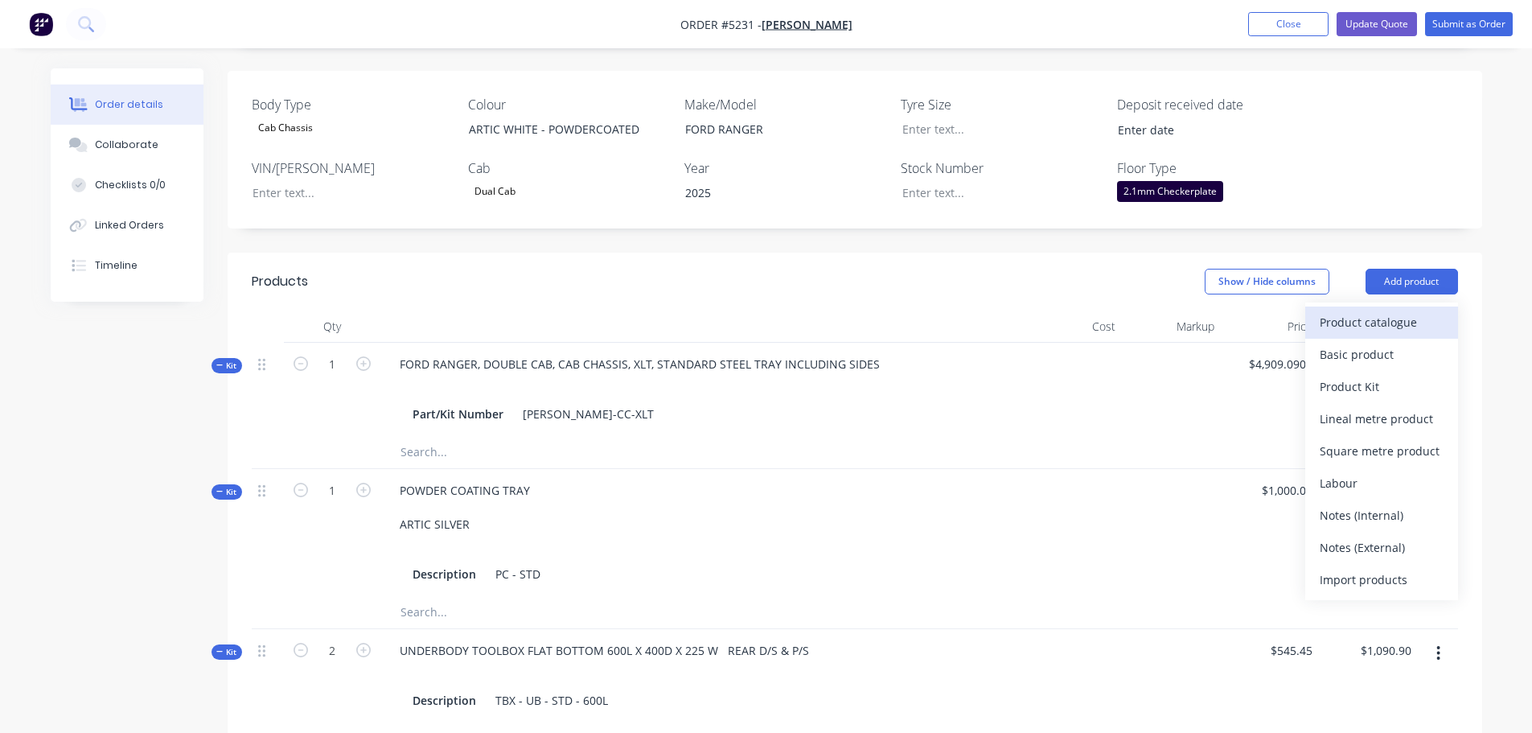
click at [1383, 310] on div "Product catalogue" at bounding box center [1382, 321] width 124 height 23
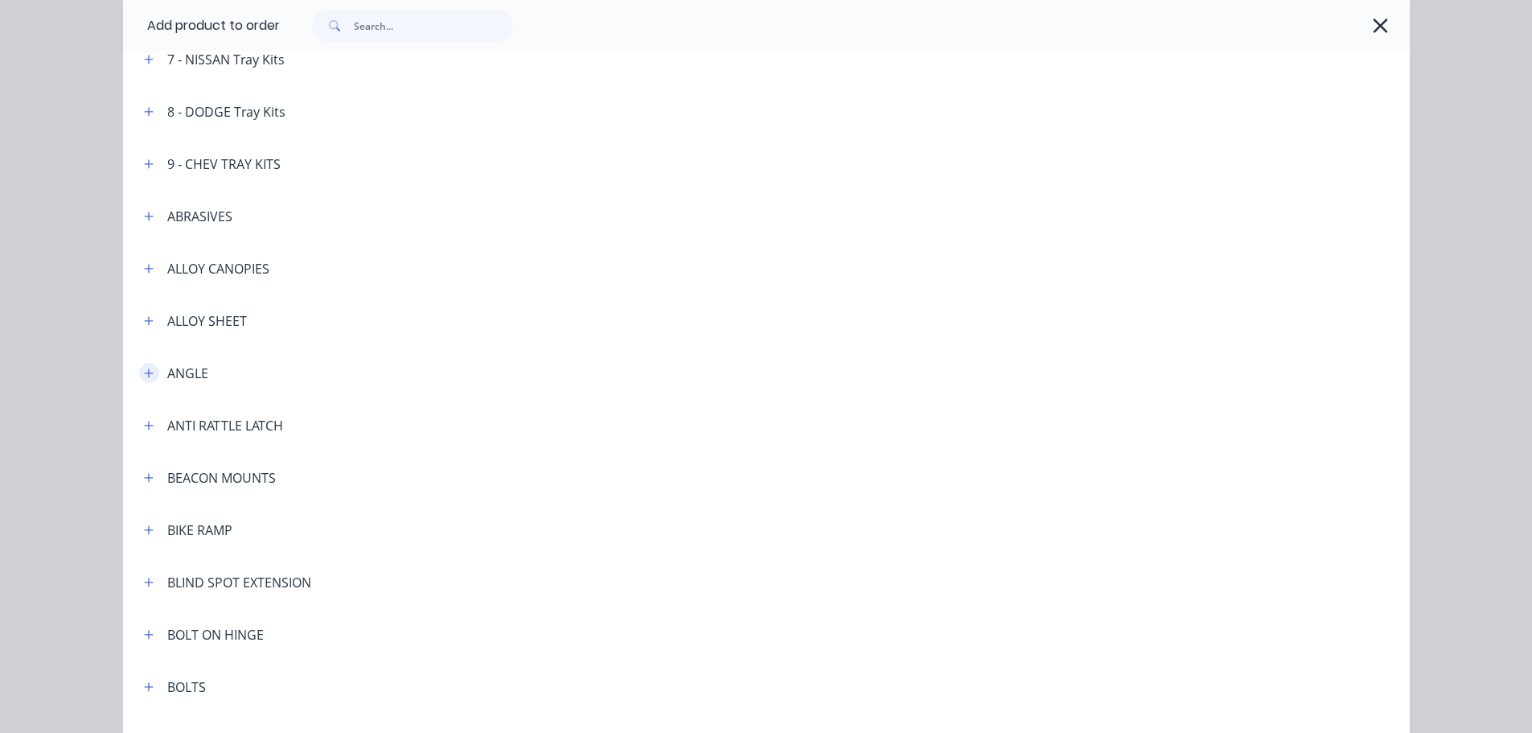
scroll to position [563, 0]
click at [144, 212] on icon "button" at bounding box center [149, 214] width 10 height 11
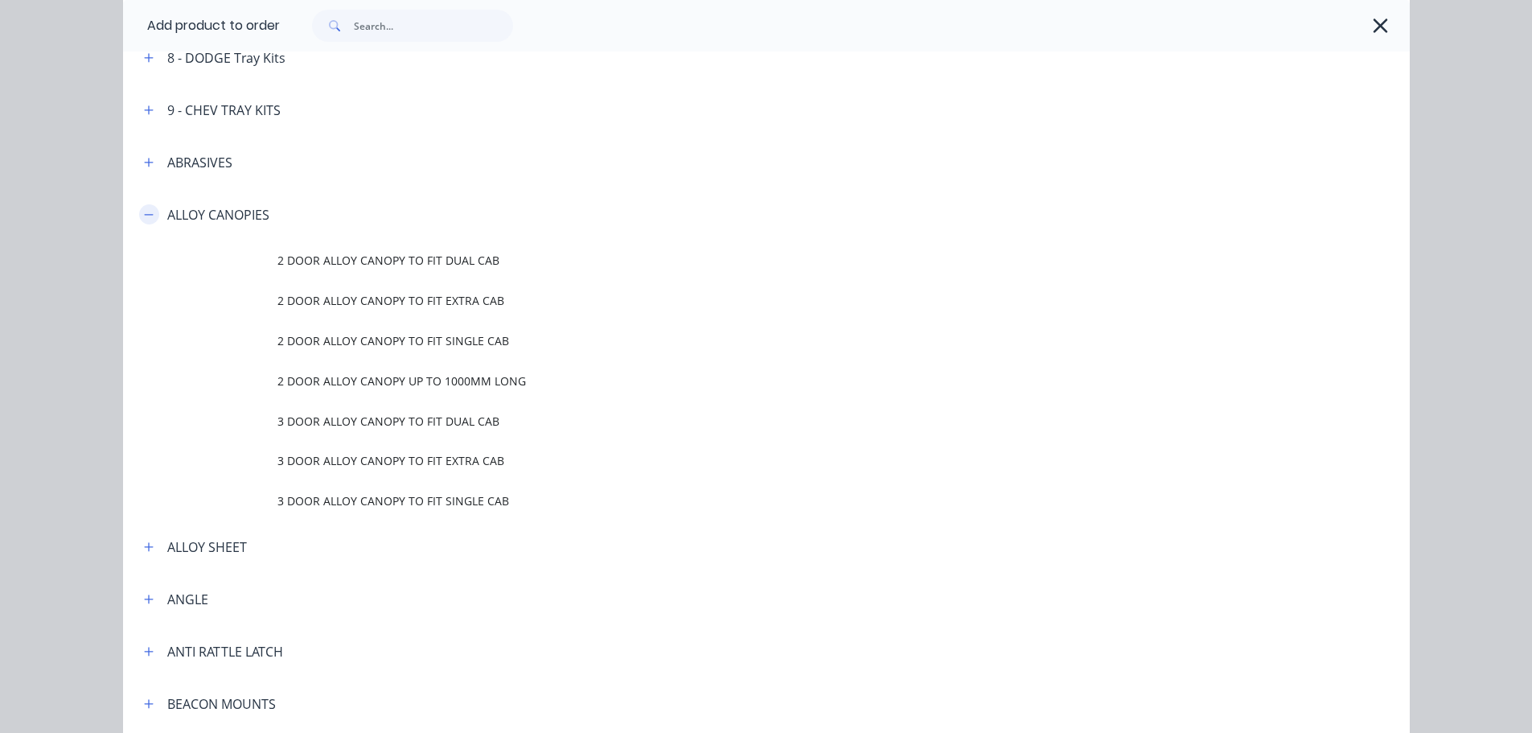
click at [146, 214] on icon "button" at bounding box center [148, 214] width 9 height 1
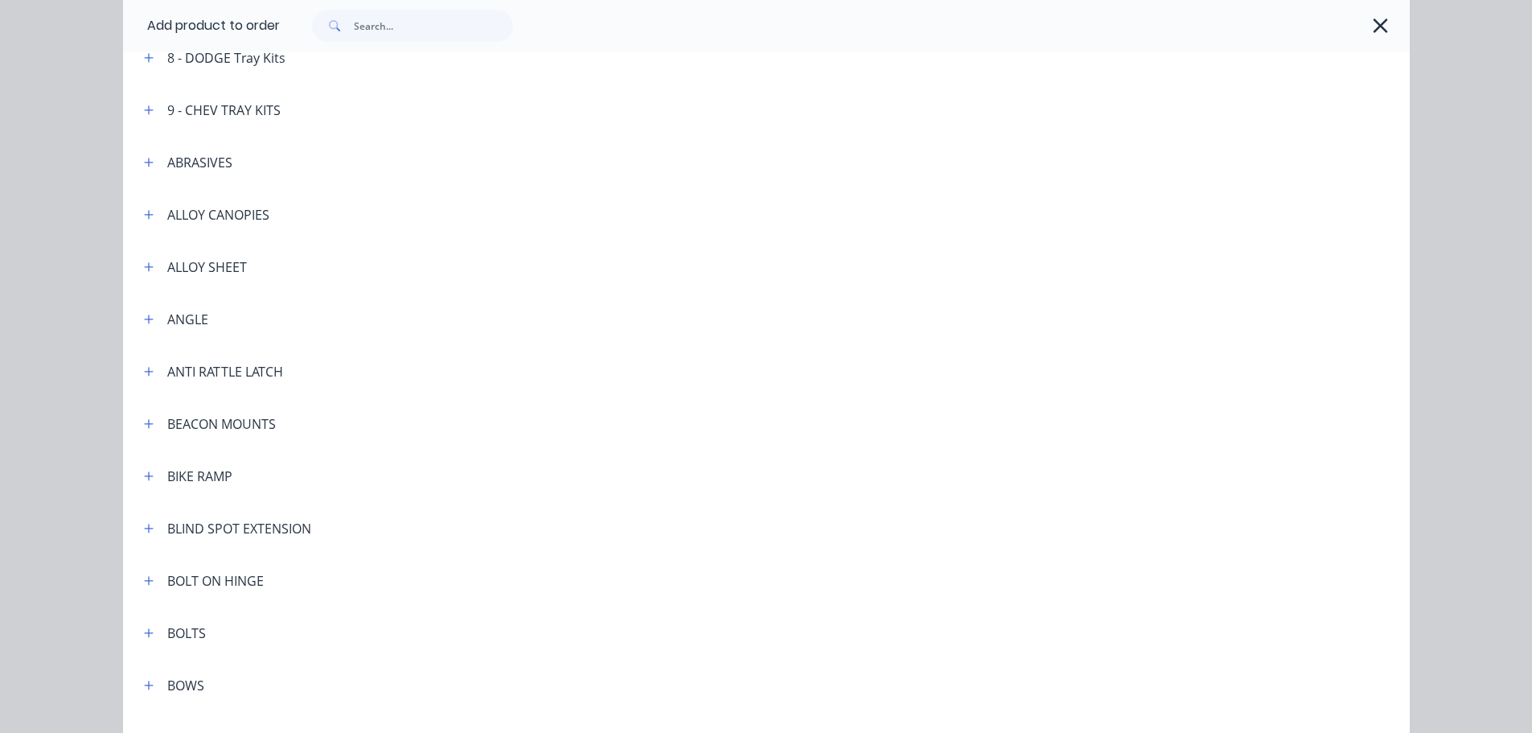
scroll to position [1043, 0]
click at [144, 213] on icon "button" at bounding box center [149, 214] width 10 height 11
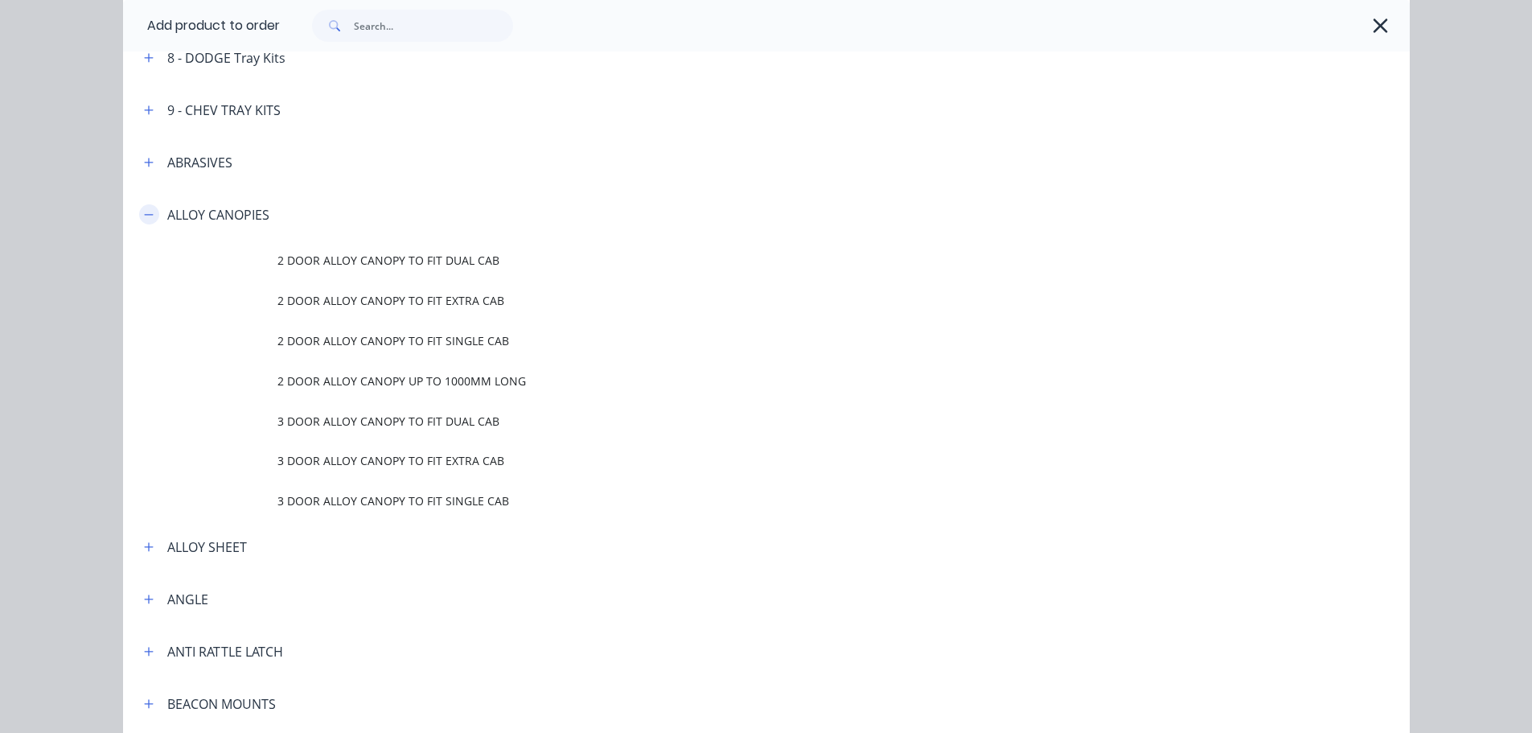
click at [139, 214] on button "button" at bounding box center [149, 214] width 20 height 20
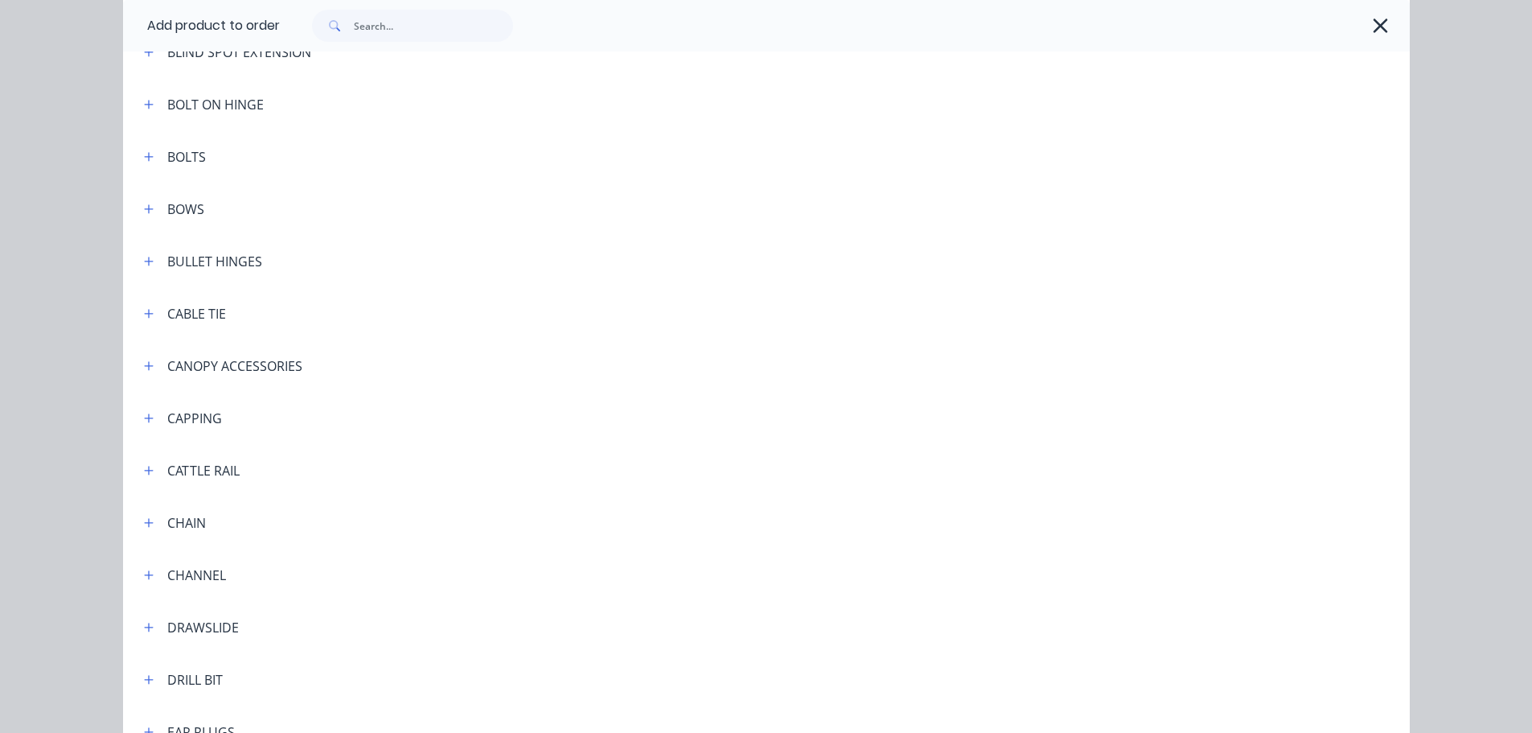
scroll to position [1045, 0]
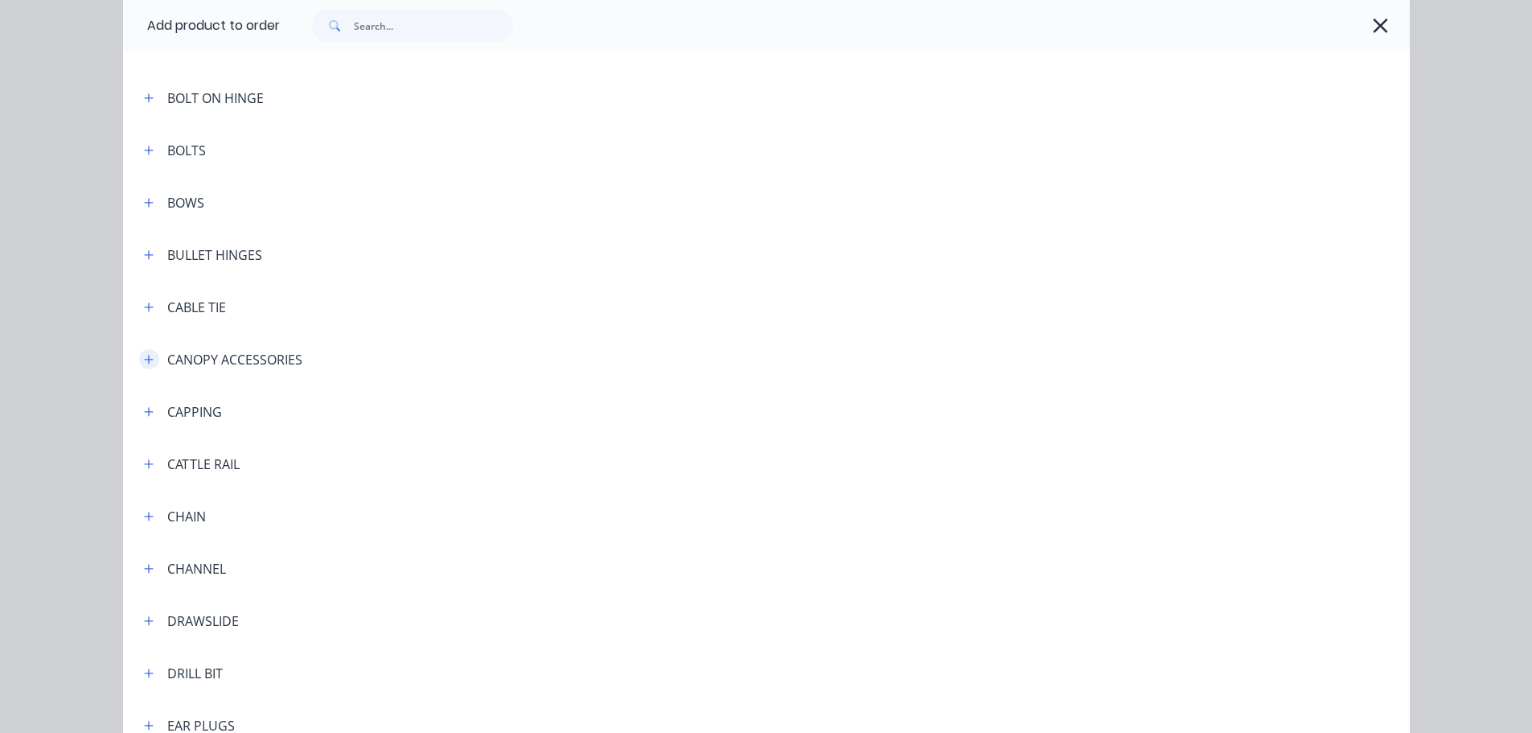
click at [146, 359] on icon "button" at bounding box center [148, 359] width 9 height 9
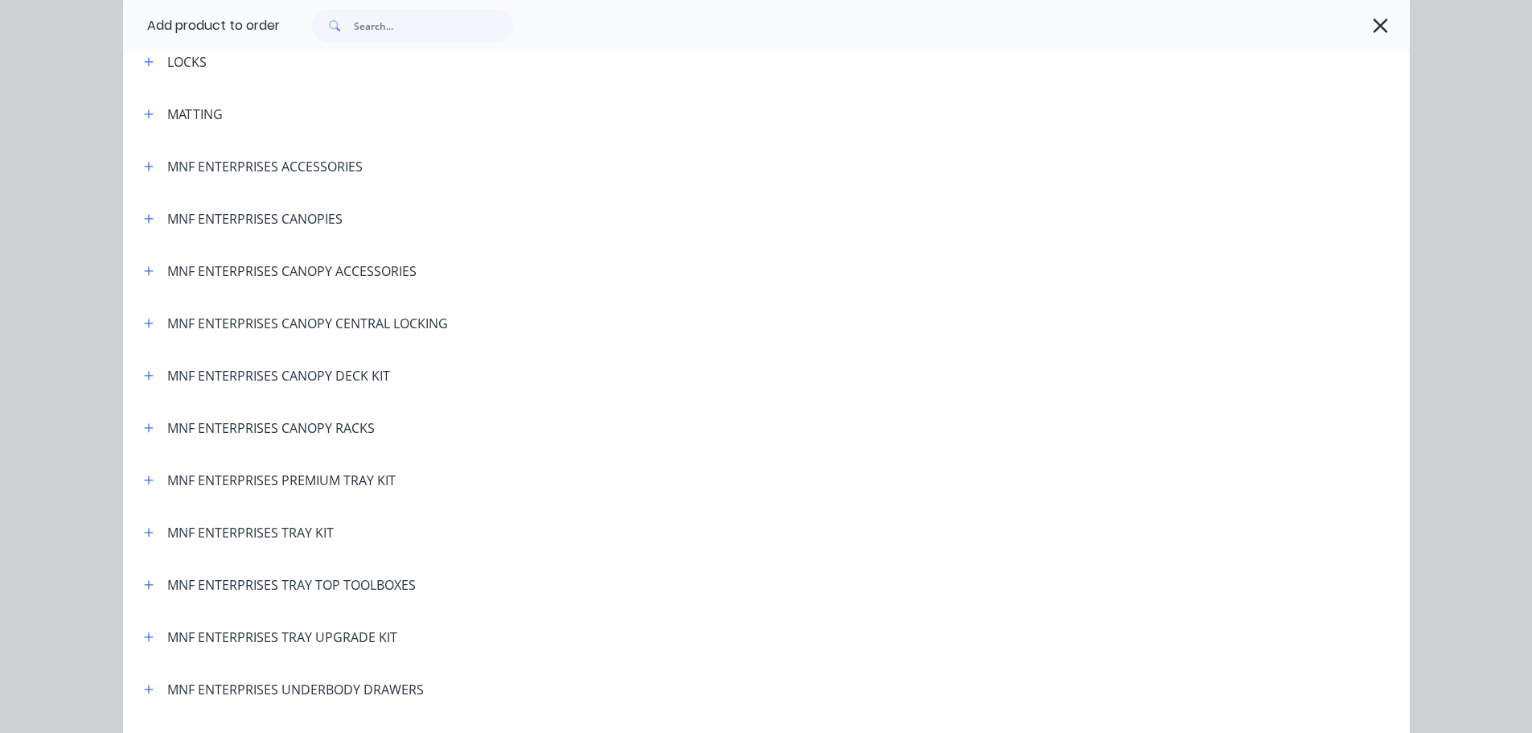
scroll to position [3458, 0]
click at [144, 427] on icon "button" at bounding box center [149, 425] width 10 height 11
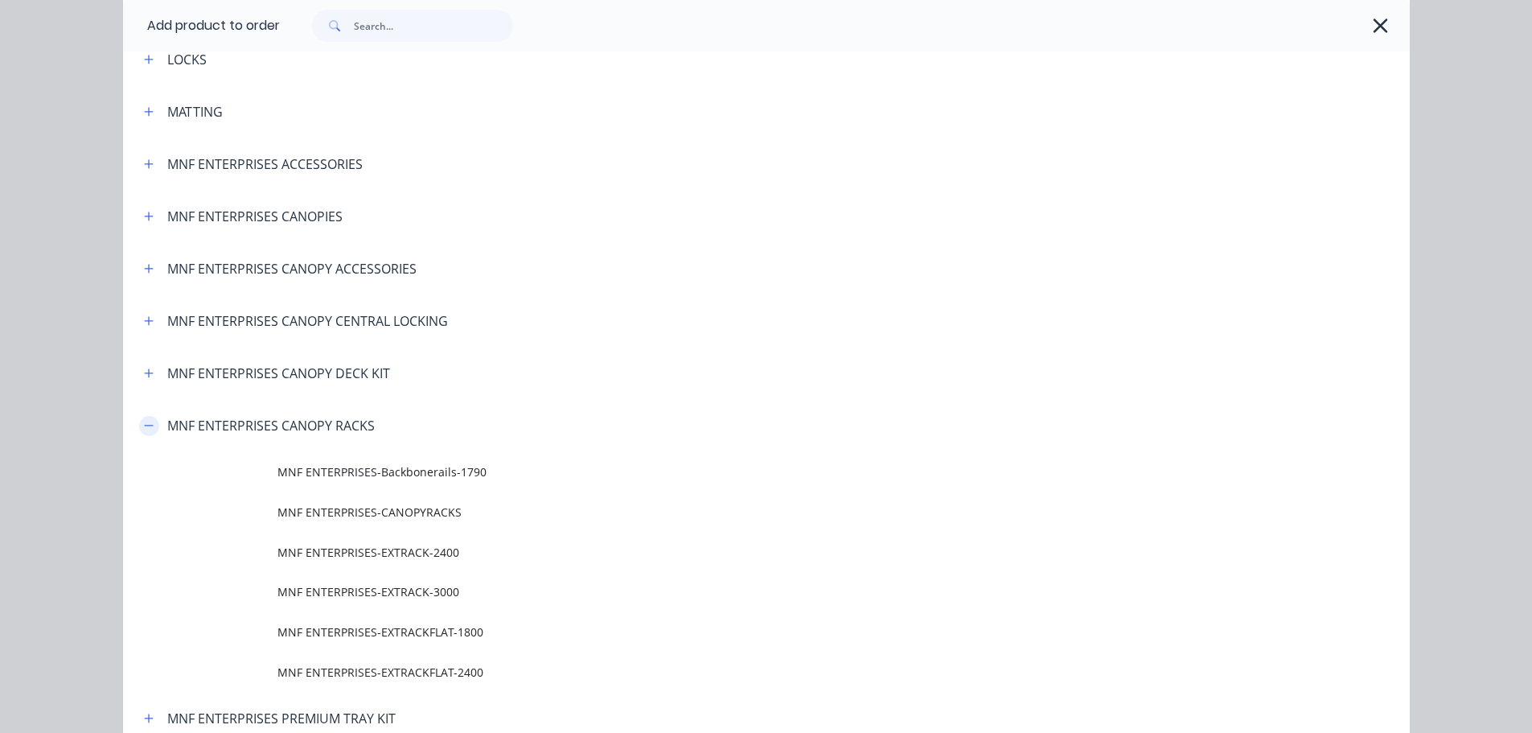
click at [144, 425] on icon "button" at bounding box center [148, 425] width 9 height 1
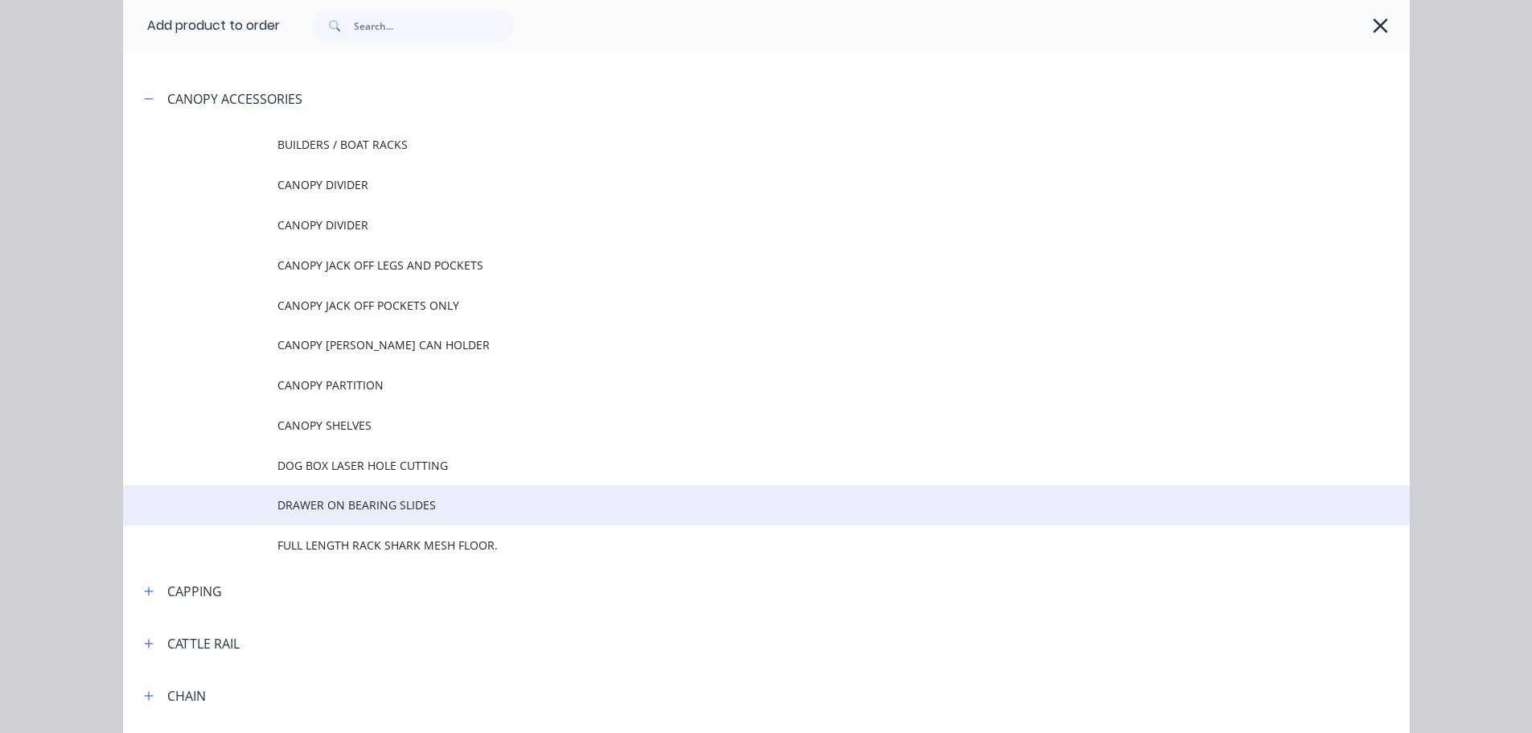
scroll to position [1287, 0]
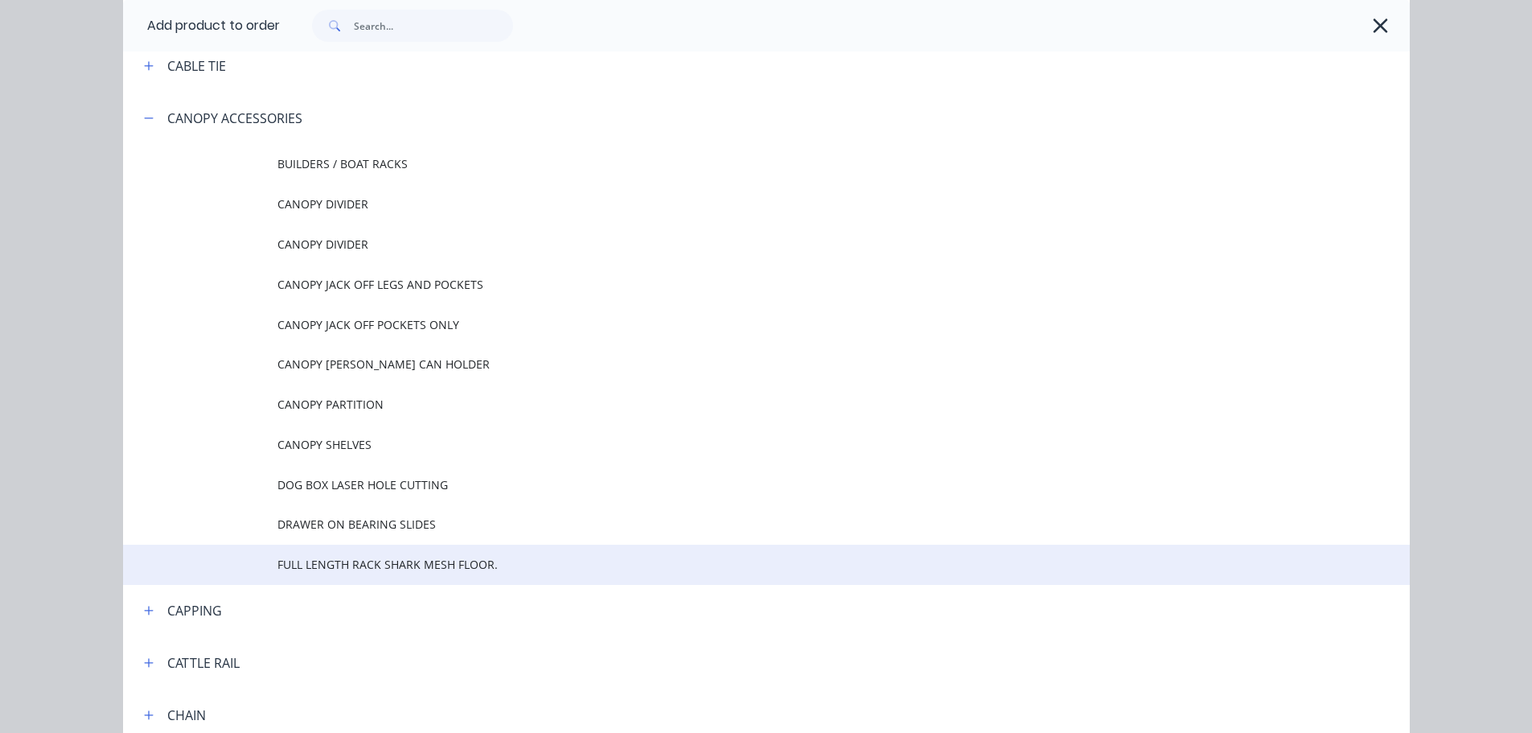
click at [317, 562] on span "FULL LENGTH RACK SHARK MESH FLOOR." at bounding box center [729, 564] width 905 height 17
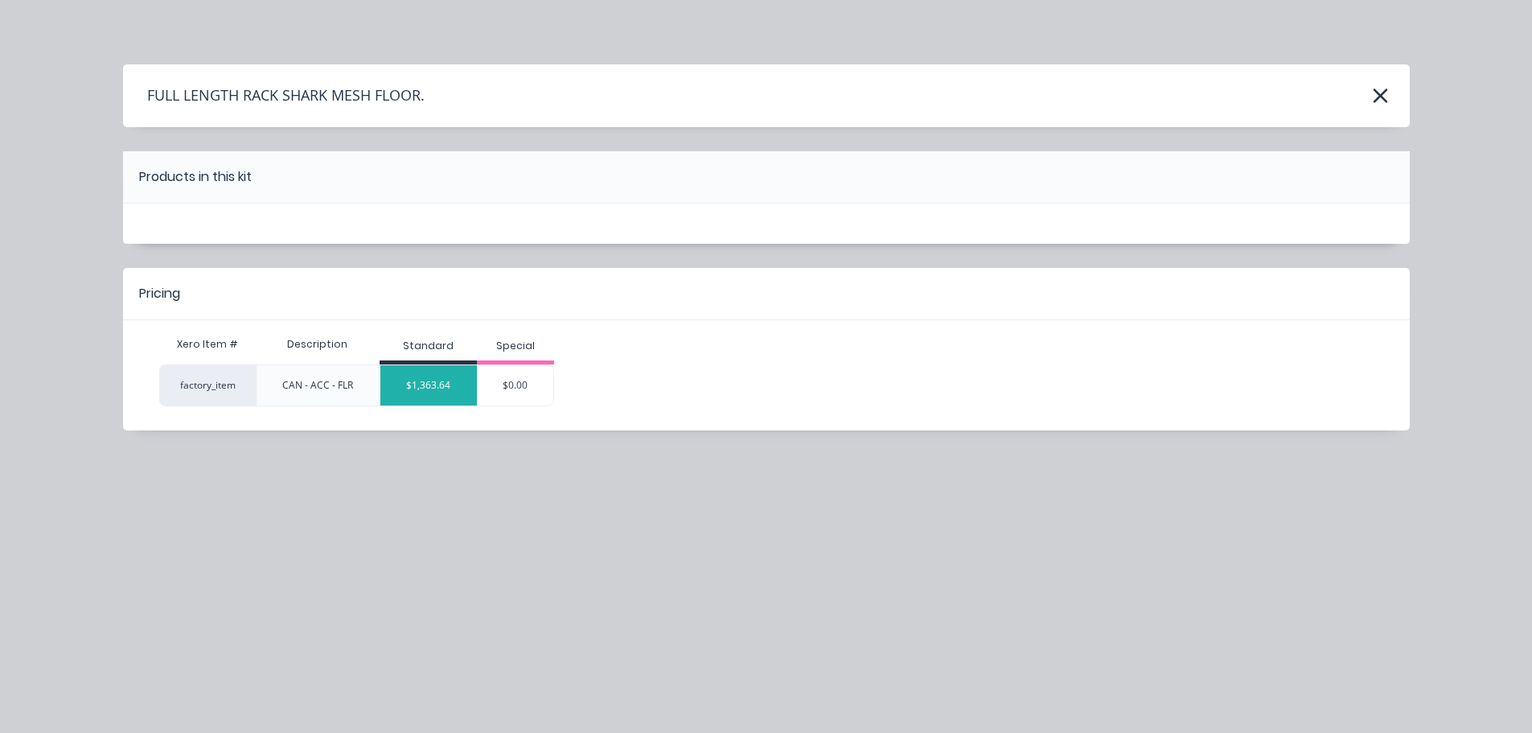
click at [403, 384] on div "$1,363.64" at bounding box center [428, 385] width 97 height 40
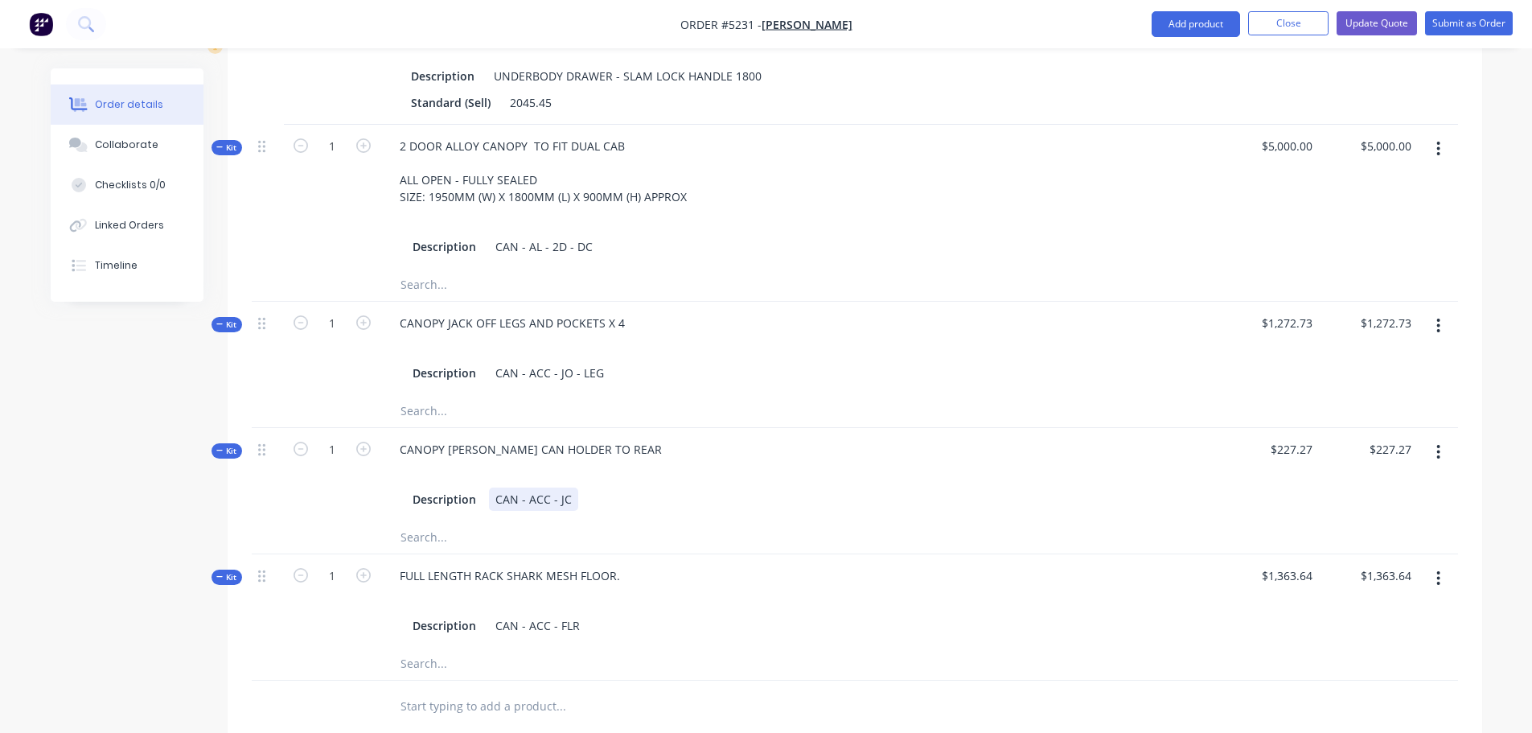
scroll to position [1284, 0]
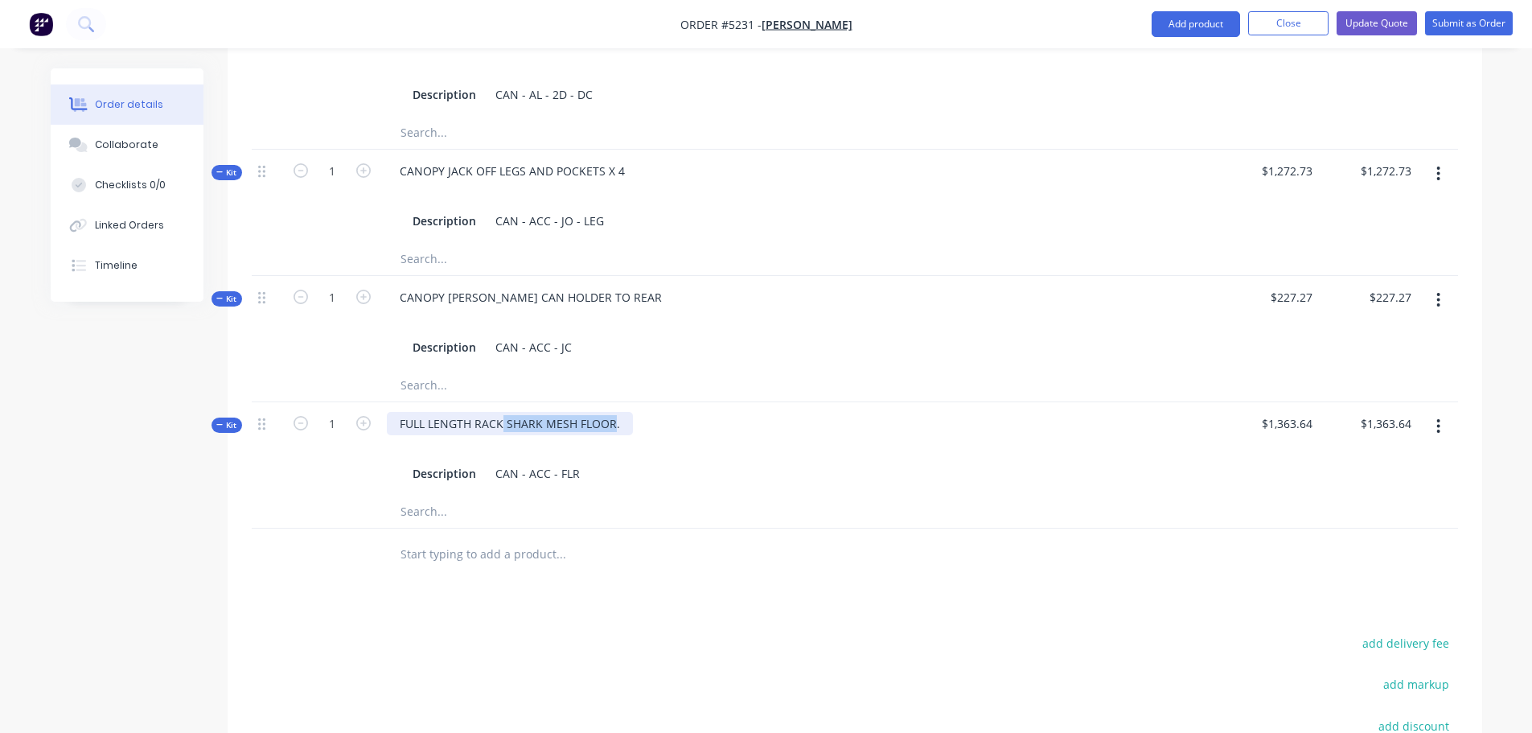
drag, startPoint x: 503, startPoint y: 403, endPoint x: 611, endPoint y: 406, distance: 107.8
click at [611, 412] on div "FULL LENGTH RACK SHARK MESH FLOOR." at bounding box center [510, 423] width 246 height 23
click at [505, 538] on input "text" at bounding box center [561, 554] width 322 height 32
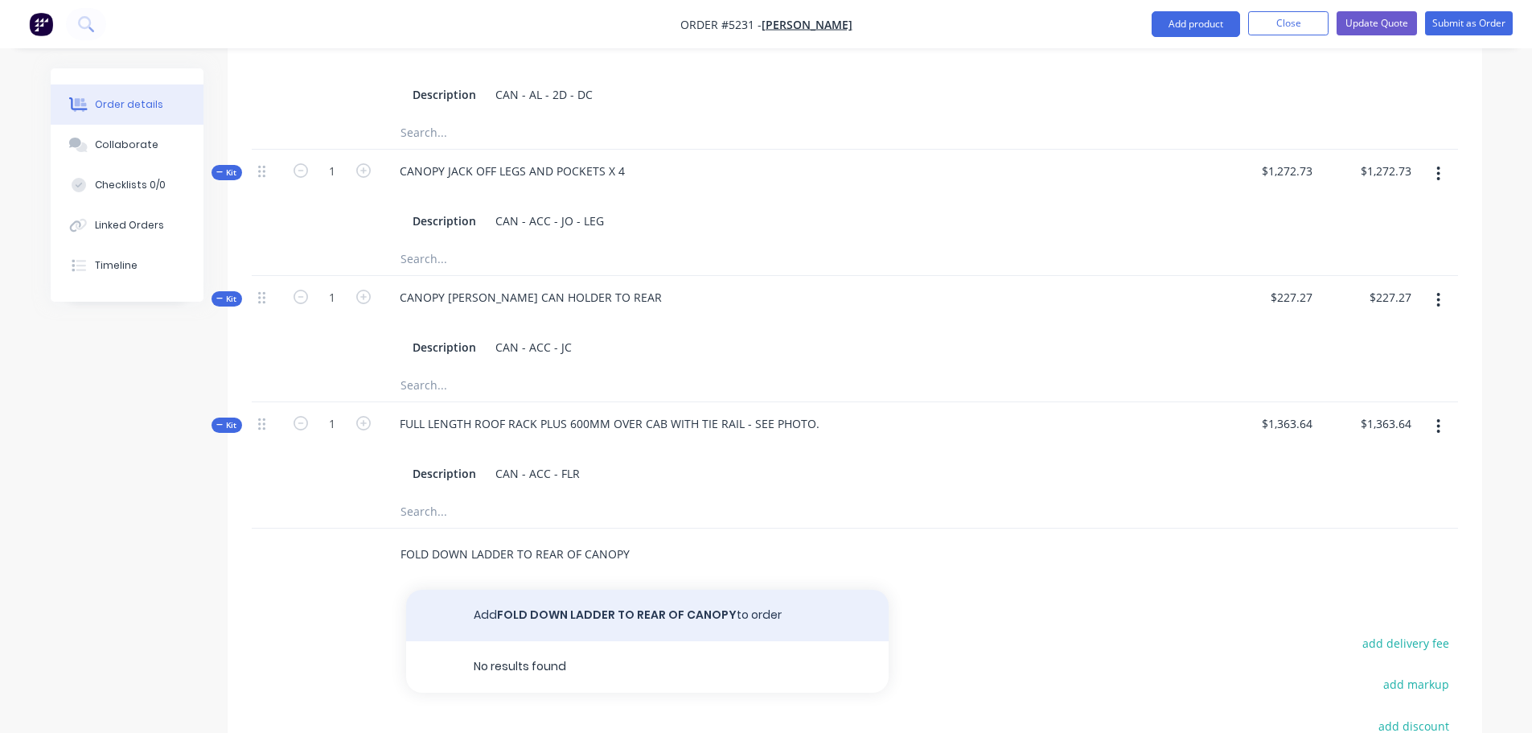
type input "FOLD DOWN LADDER TO REAR OF CANOPY"
click at [540, 593] on button "Add FOLD DOWN LADDER TO REAR OF CANOPY to order" at bounding box center [647, 614] width 482 height 51
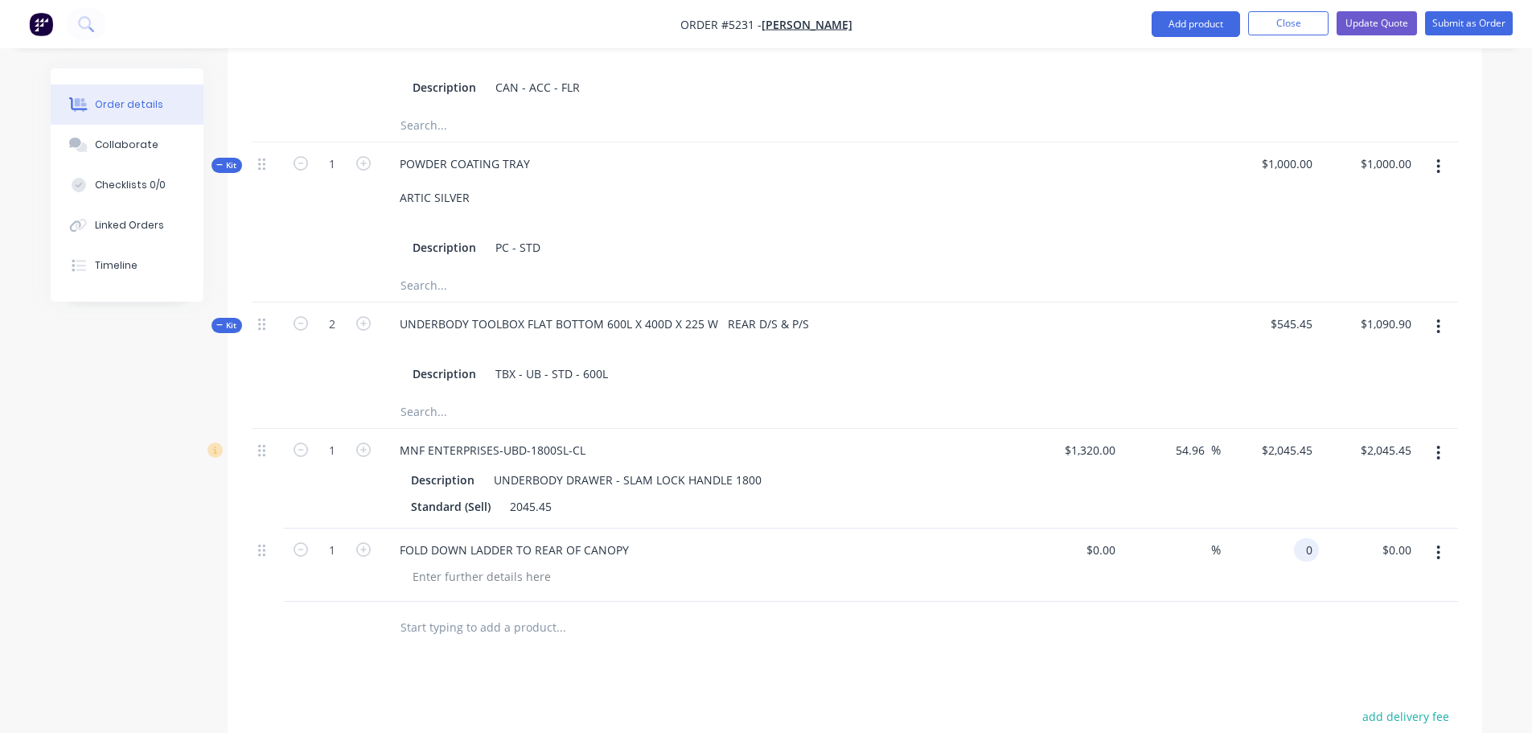
click at [1308, 538] on input "0" at bounding box center [1309, 549] width 18 height 23
type input "1500.00"
type input "0.00"
type input "$1,500.00"
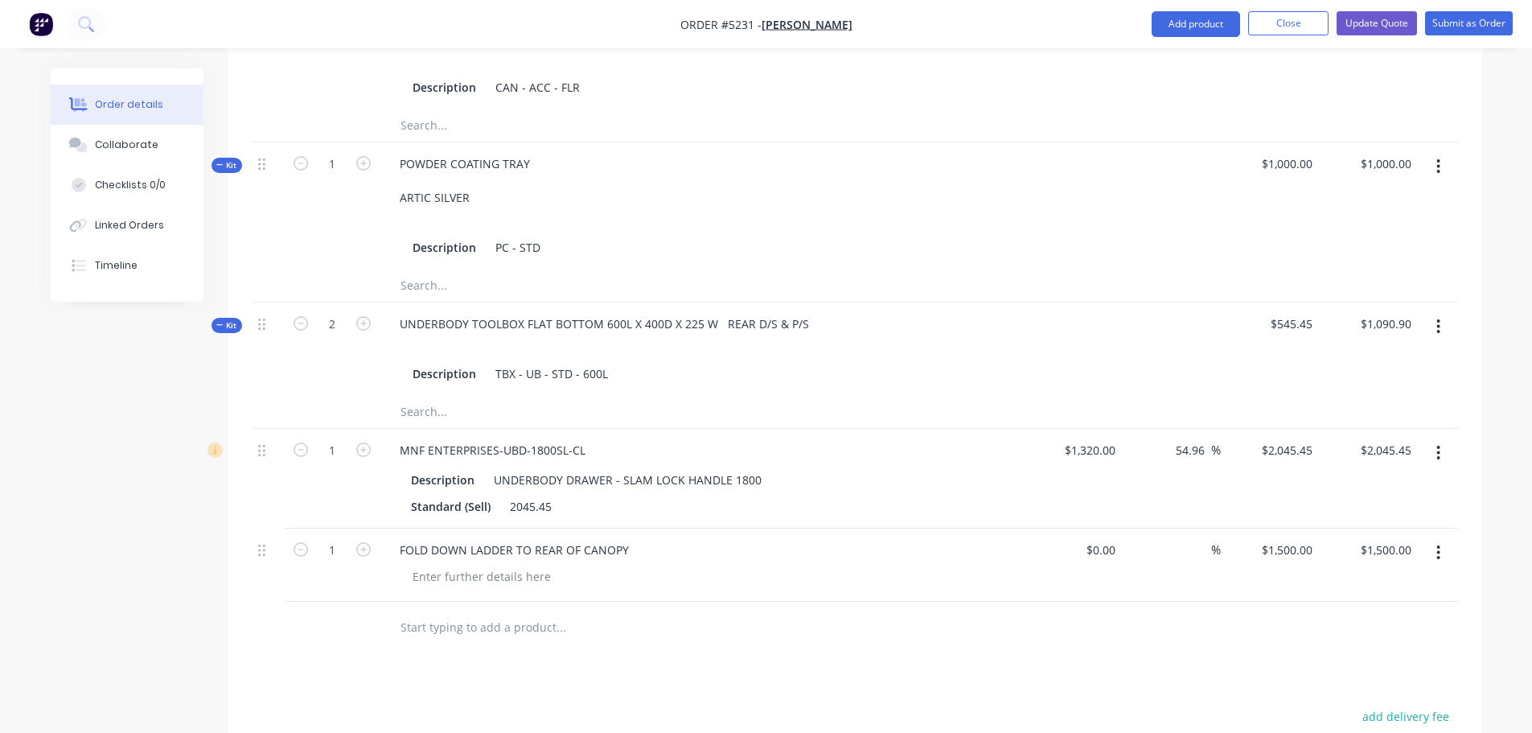
click at [527, 611] on input "text" at bounding box center [561, 627] width 322 height 32
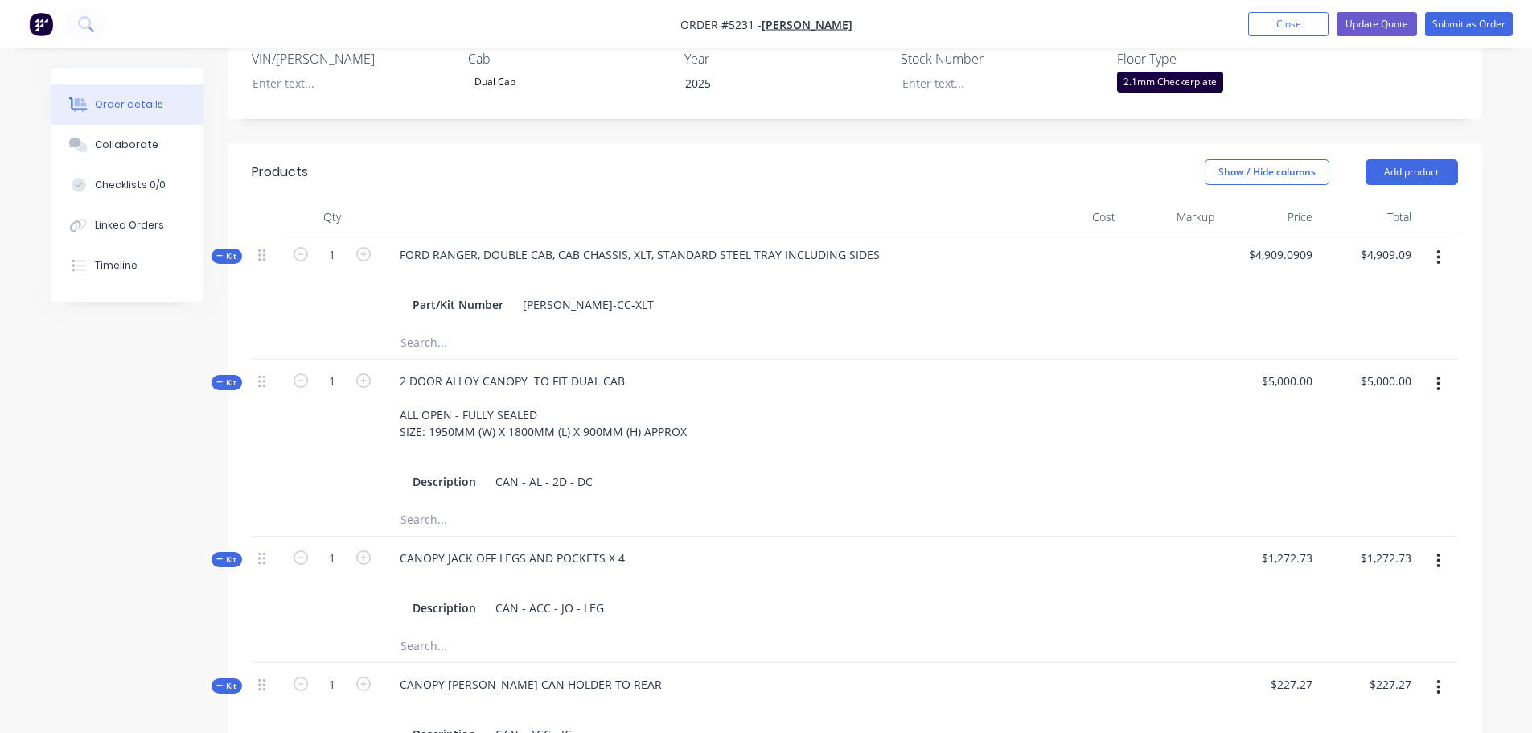
scroll to position [480, 0]
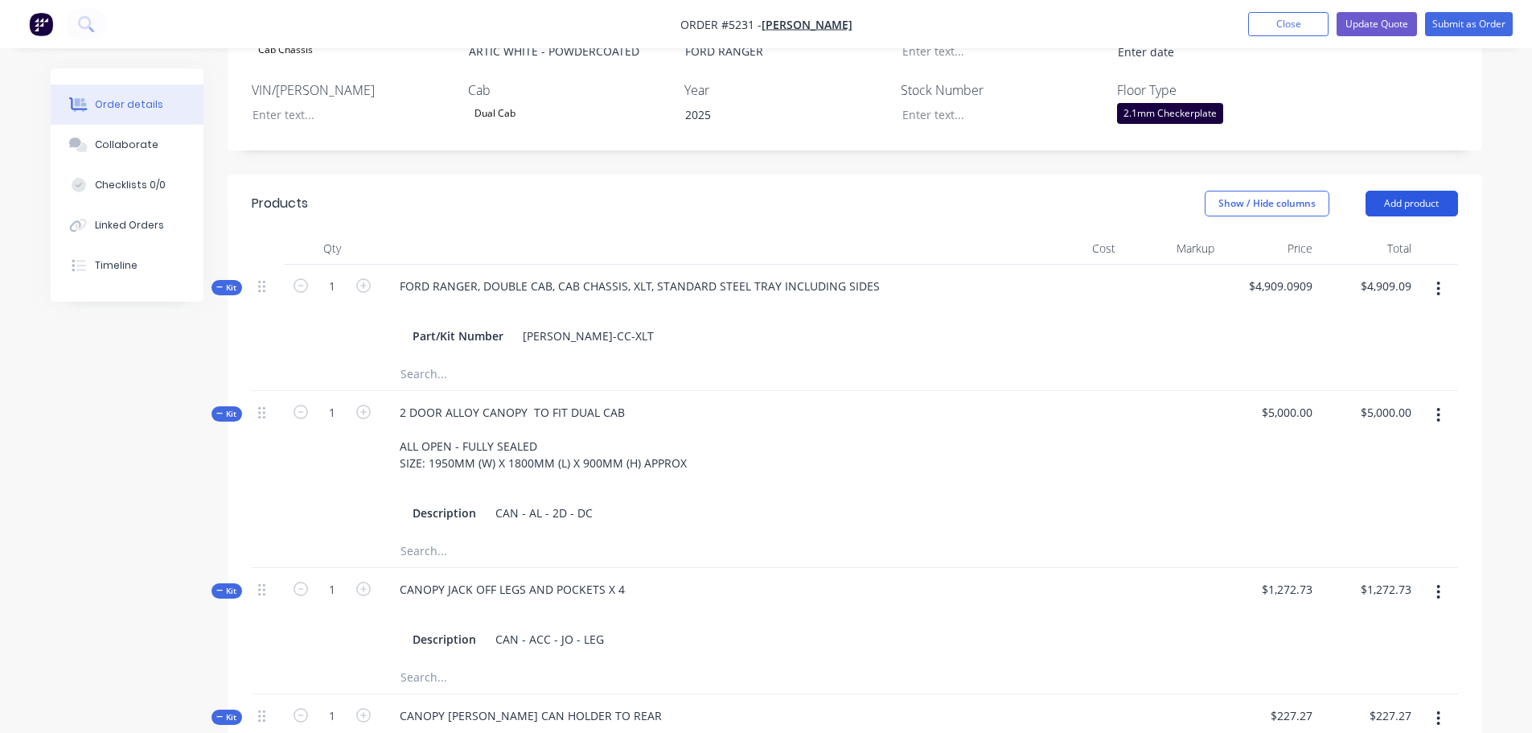
click at [1393, 191] on button "Add product" at bounding box center [1411, 204] width 92 height 26
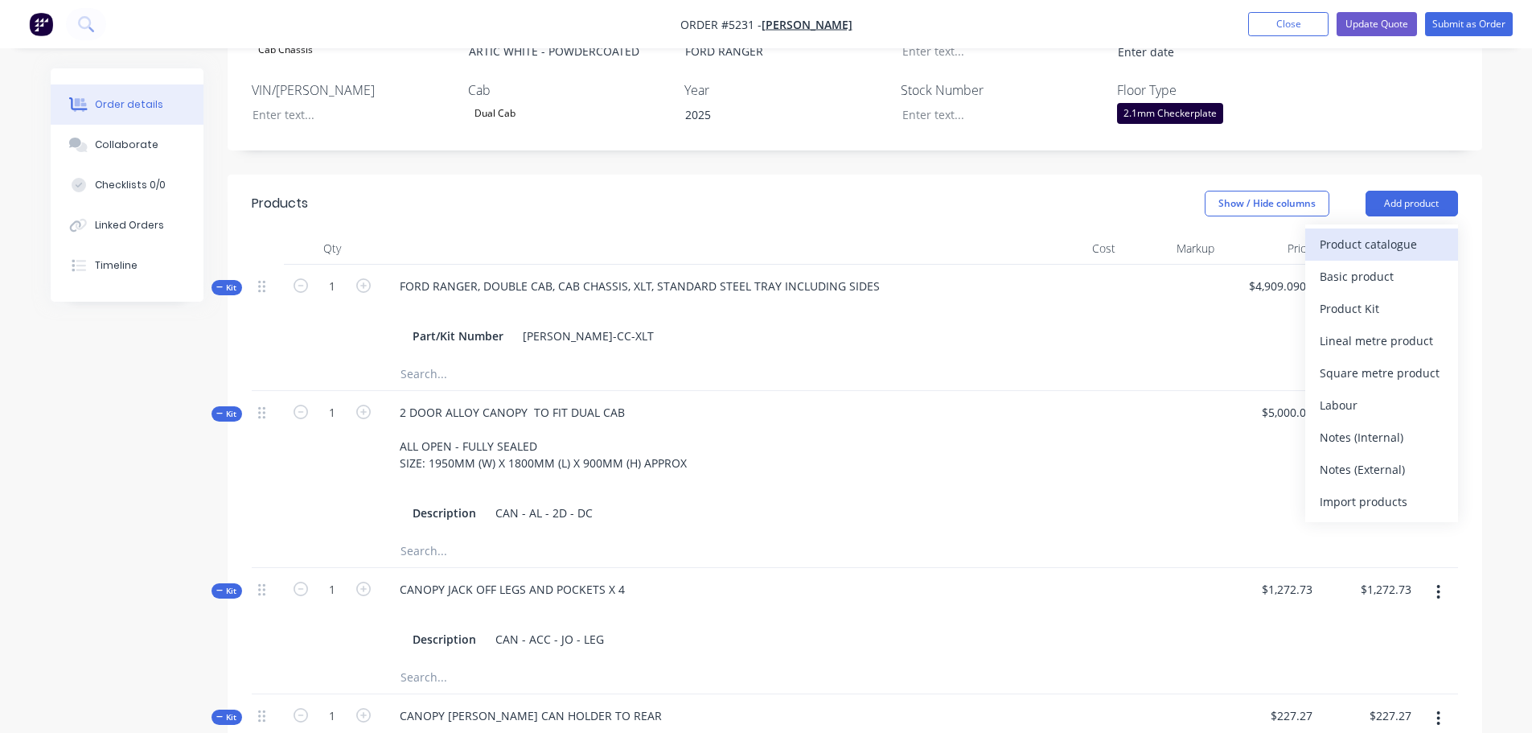
click at [1387, 232] on div "Product catalogue" at bounding box center [1382, 243] width 124 height 23
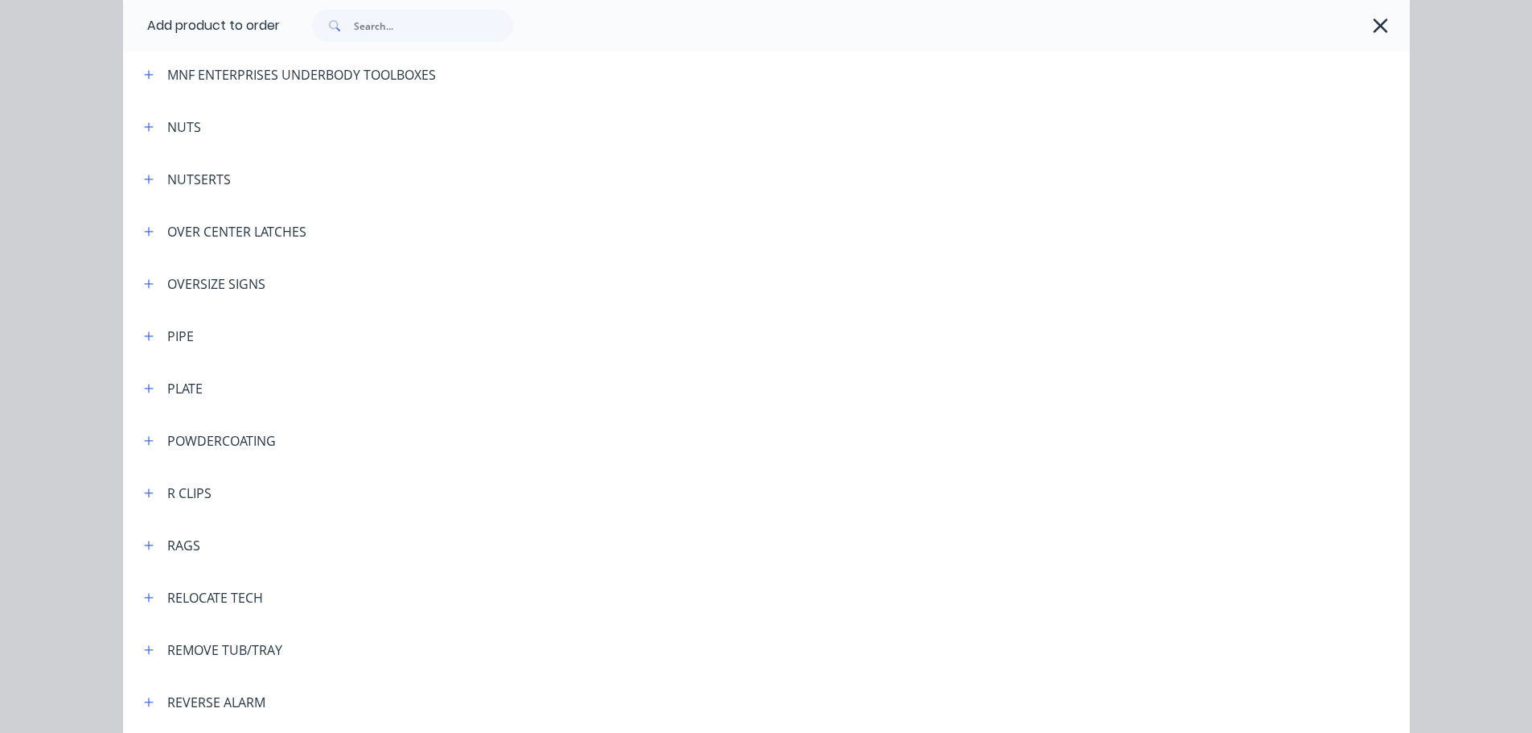
scroll to position [3779, 0]
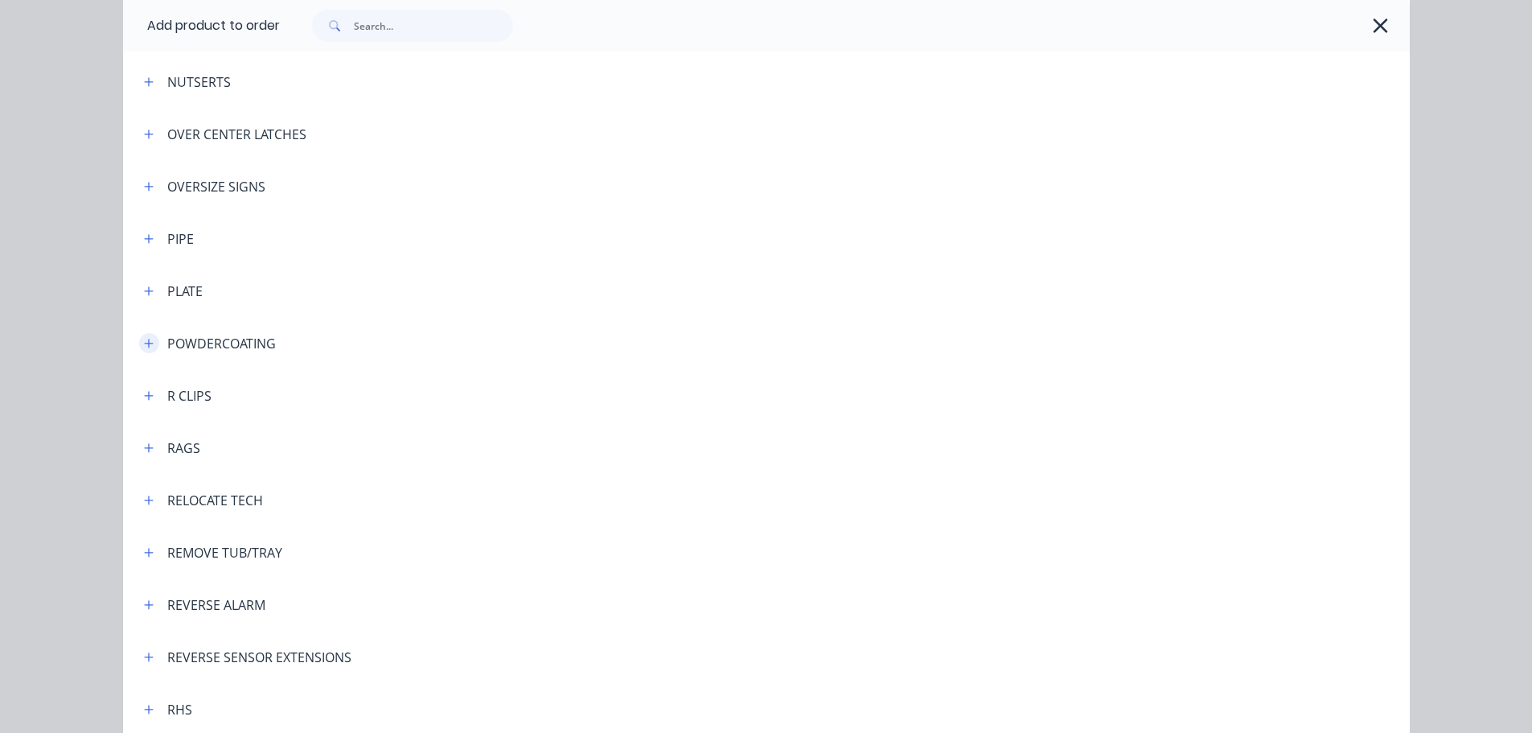
click at [152, 344] on button "button" at bounding box center [149, 343] width 20 height 20
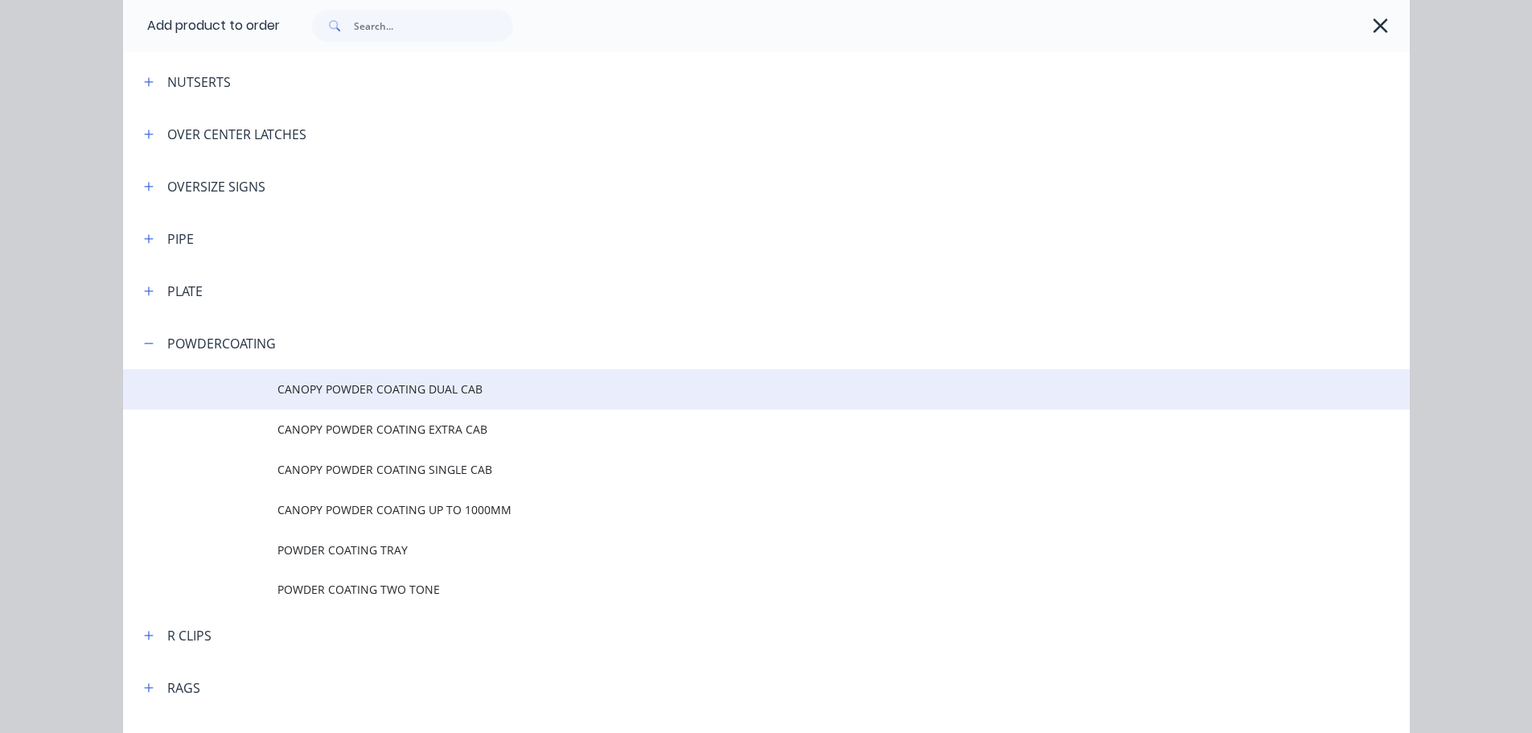
click at [302, 396] on span "CANOPY POWDER COATING DUAL CAB" at bounding box center [729, 388] width 905 height 17
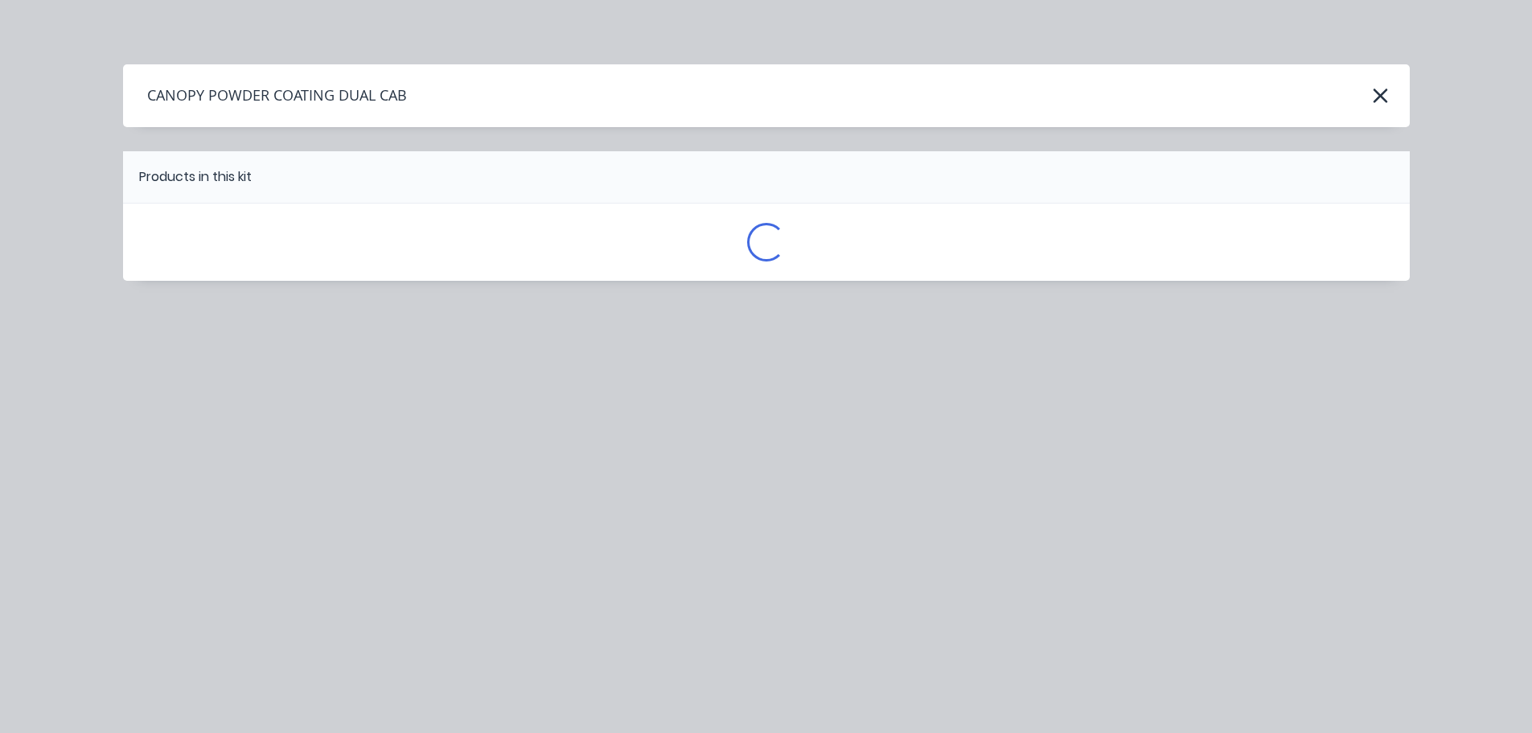
scroll to position [0, 0]
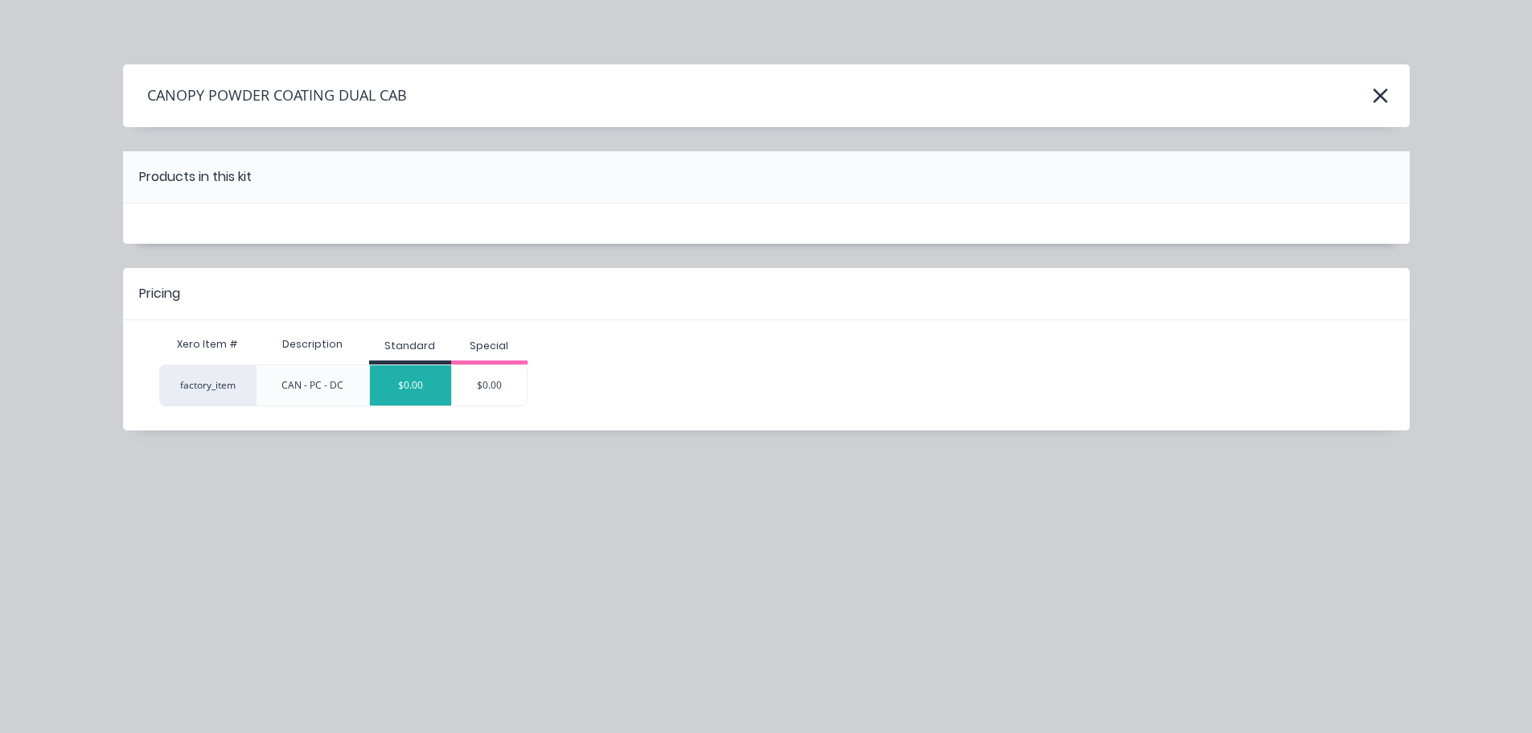
click at [382, 393] on div "$0.00" at bounding box center [410, 385] width 81 height 40
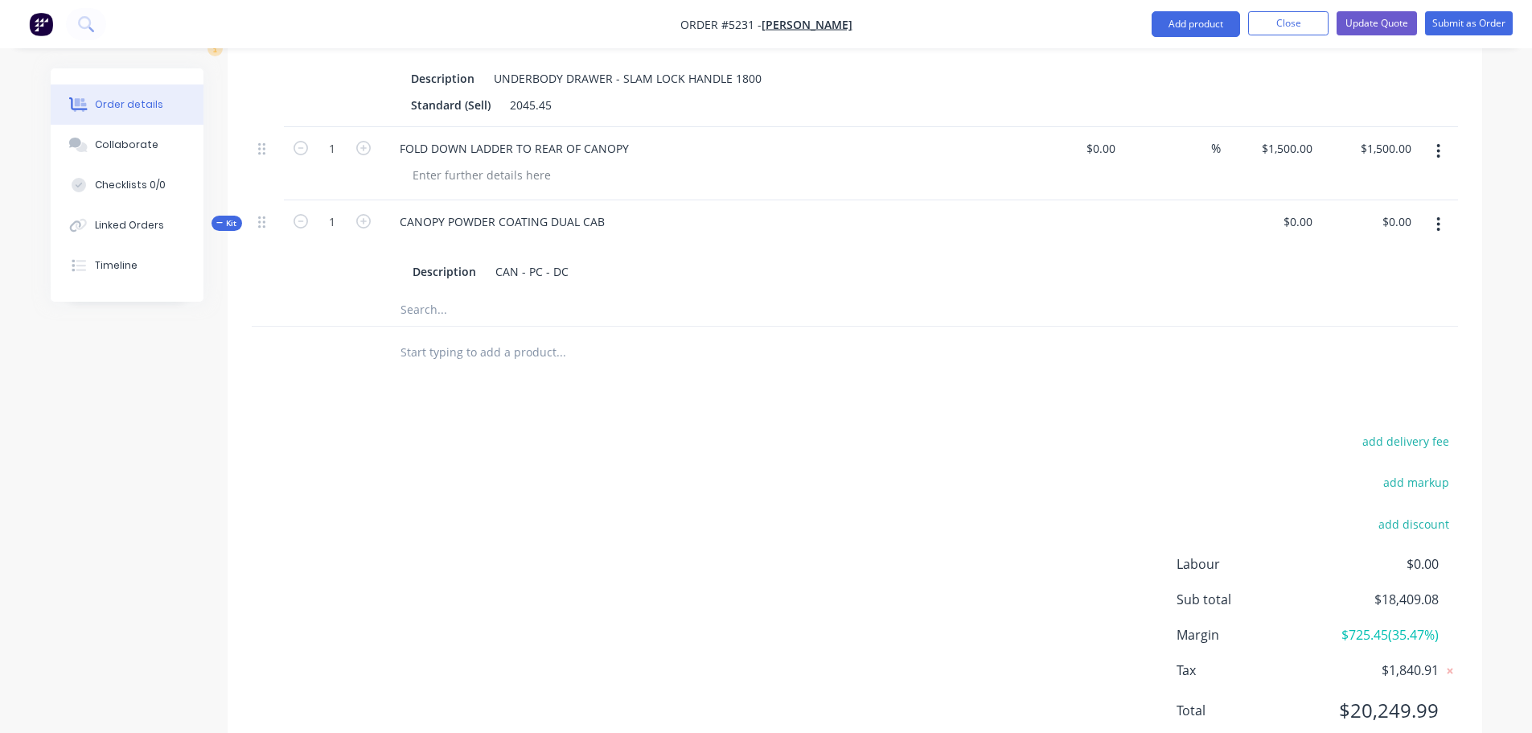
scroll to position [1686, 0]
click at [1299, 209] on div "0 $0.00" at bounding box center [1296, 220] width 43 height 23
type input "$1,600.00"
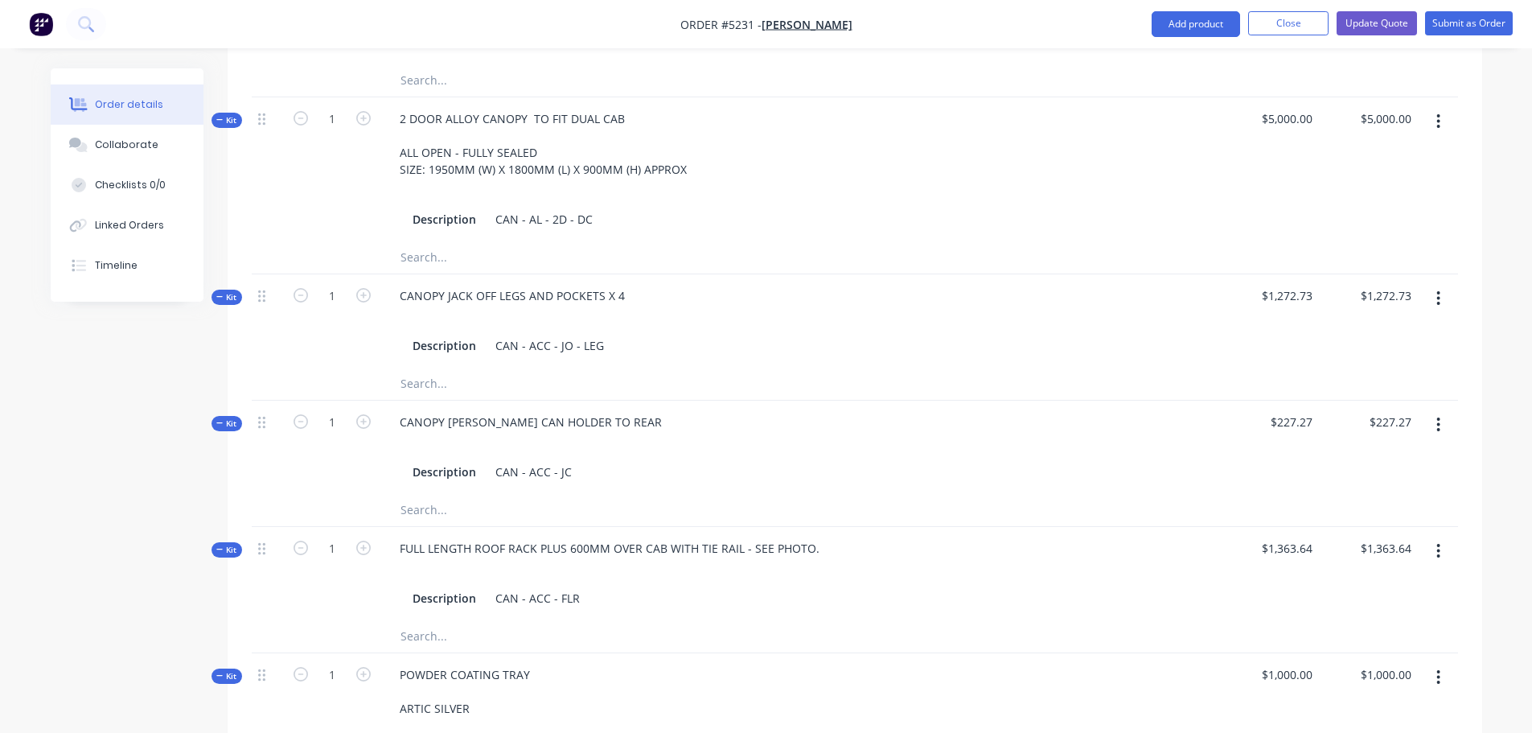
scroll to position [674, 0]
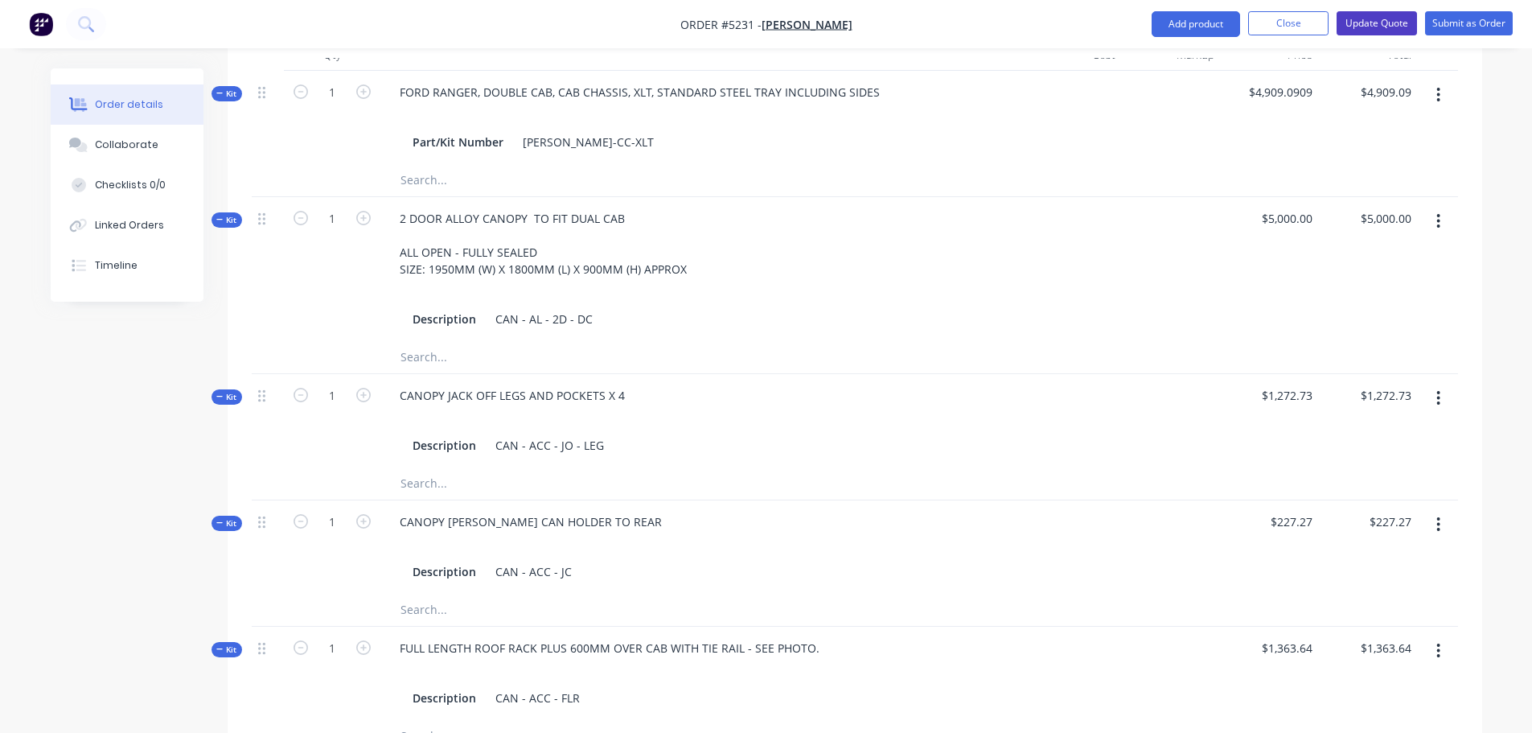
type input "$1,600.00"
click at [1360, 18] on button "Update Quote" at bounding box center [1376, 23] width 80 height 24
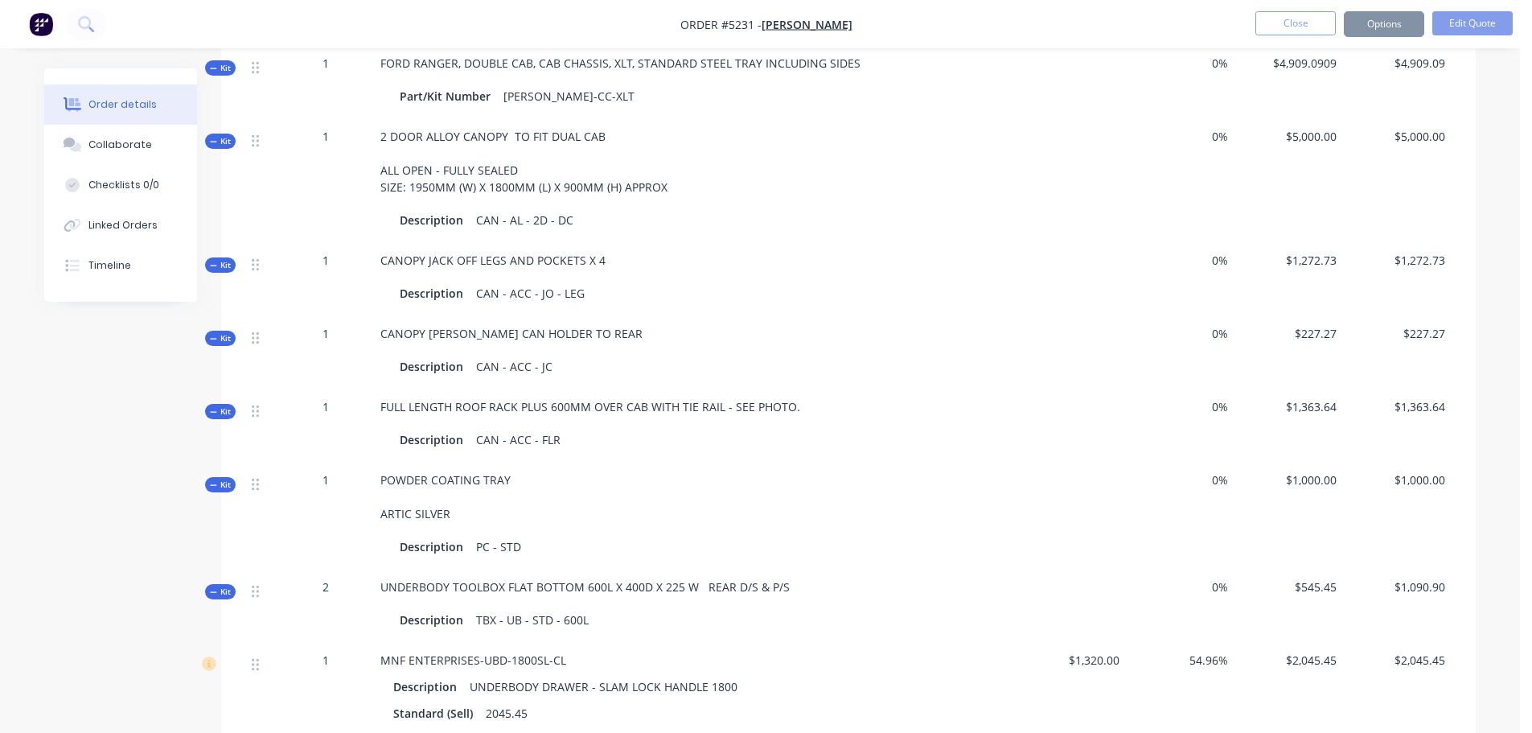
scroll to position [0, 0]
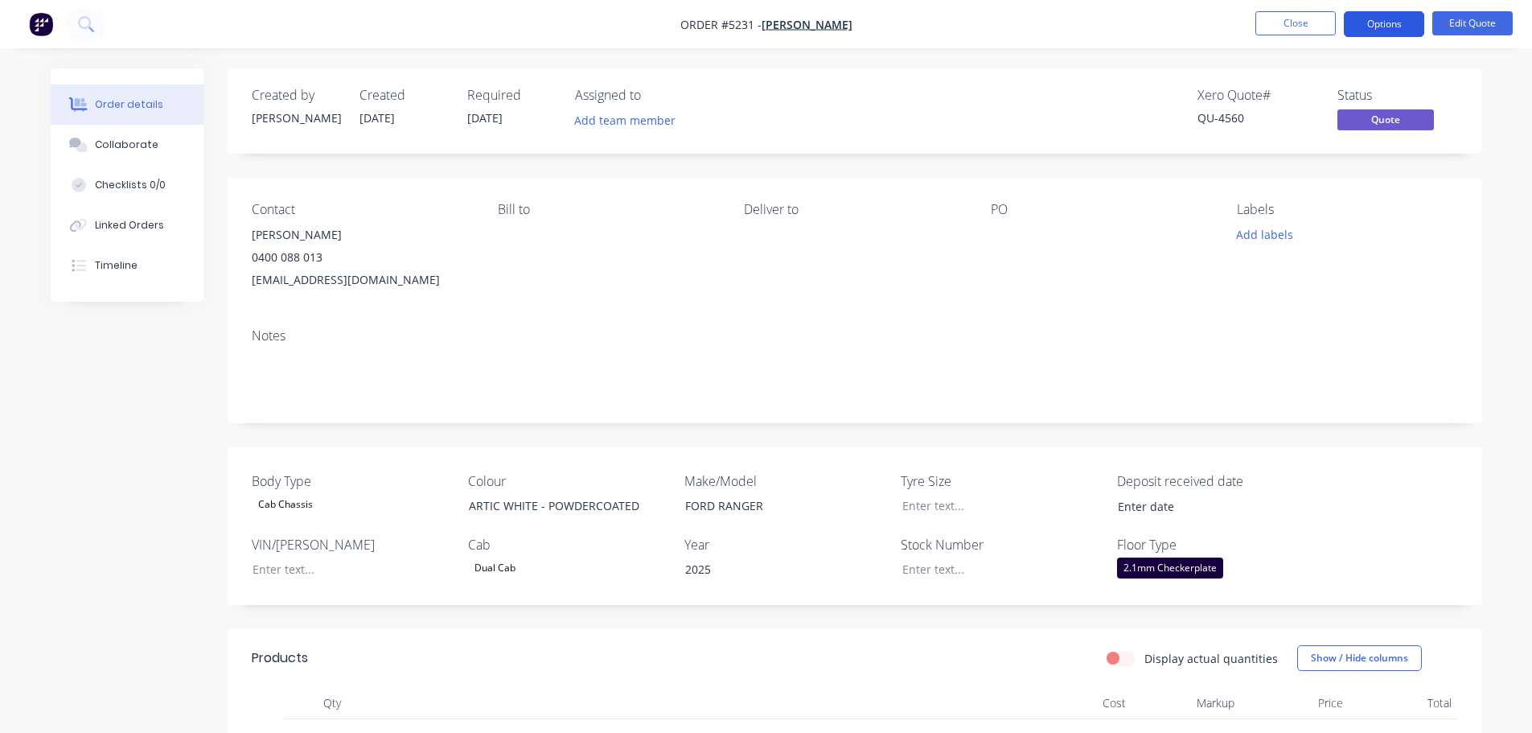
click at [1382, 28] on button "Options" at bounding box center [1384, 24] width 80 height 26
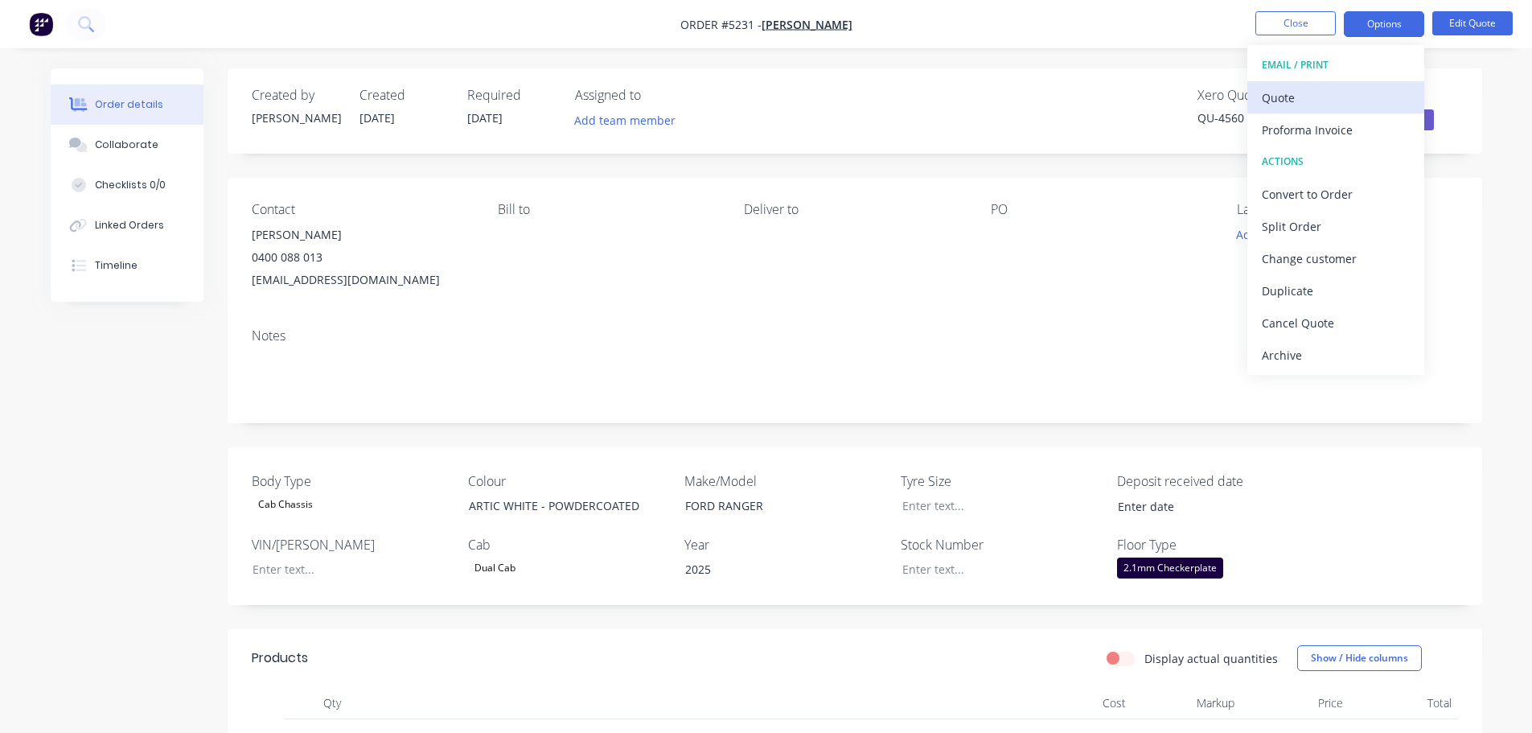
click at [1340, 103] on div "Quote" at bounding box center [1336, 97] width 148 height 23
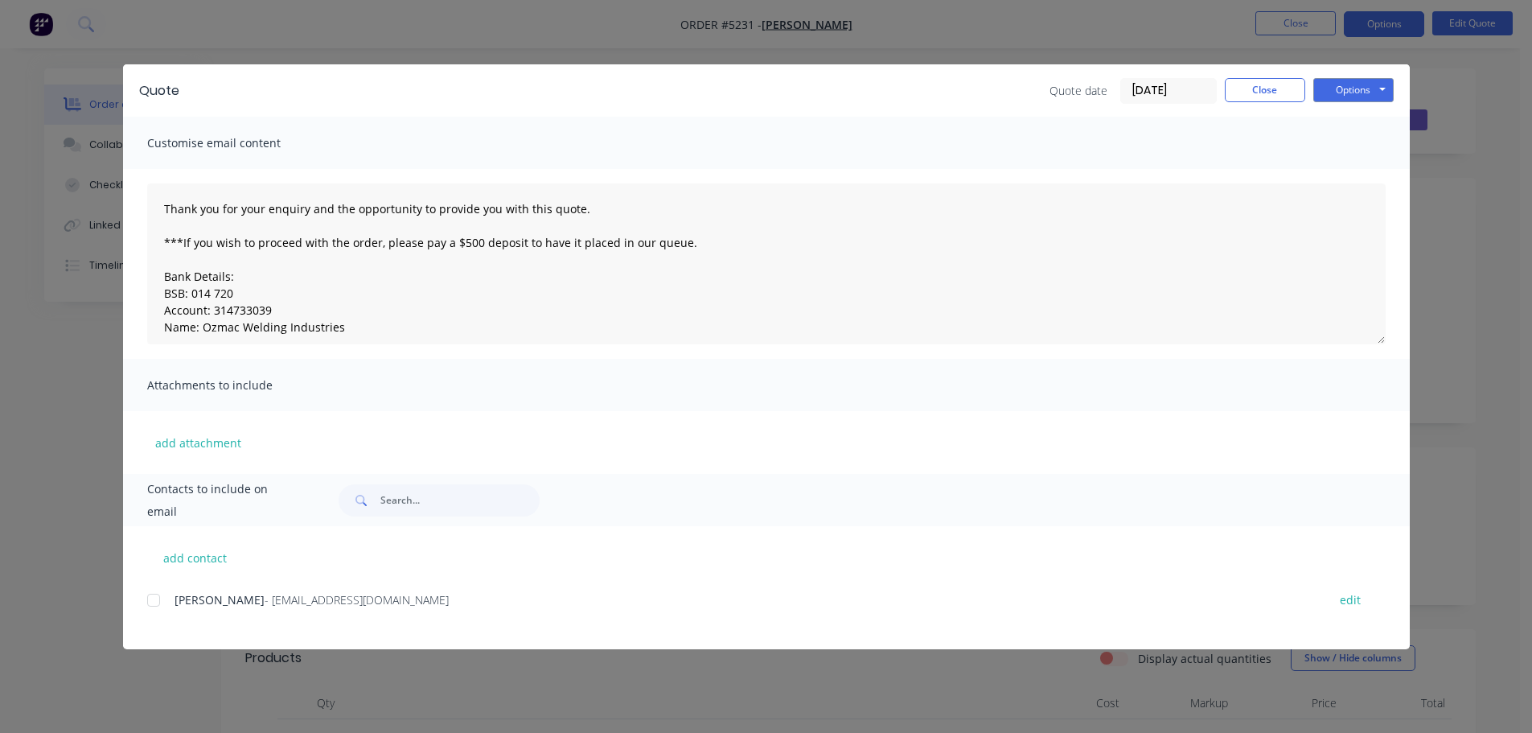
click at [154, 604] on div at bounding box center [154, 600] width 32 height 32
click at [1346, 86] on button "Options" at bounding box center [1353, 90] width 80 height 24
click at [1340, 179] on button "Email" at bounding box center [1364, 171] width 103 height 27
click at [1338, 84] on button "Options" at bounding box center [1353, 90] width 80 height 24
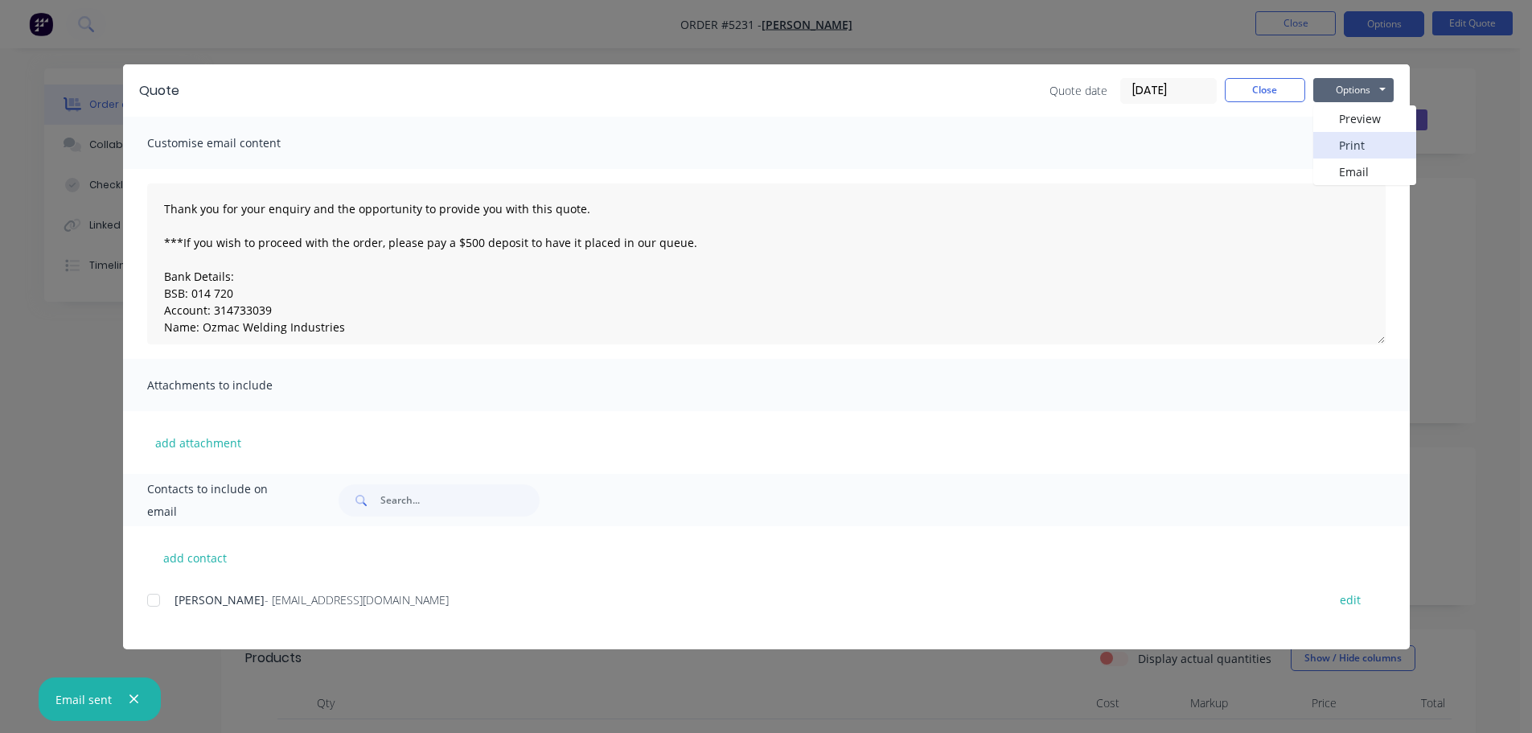
click at [1348, 141] on button "Print" at bounding box center [1364, 145] width 103 height 27
click at [1267, 82] on button "Close" at bounding box center [1265, 90] width 80 height 24
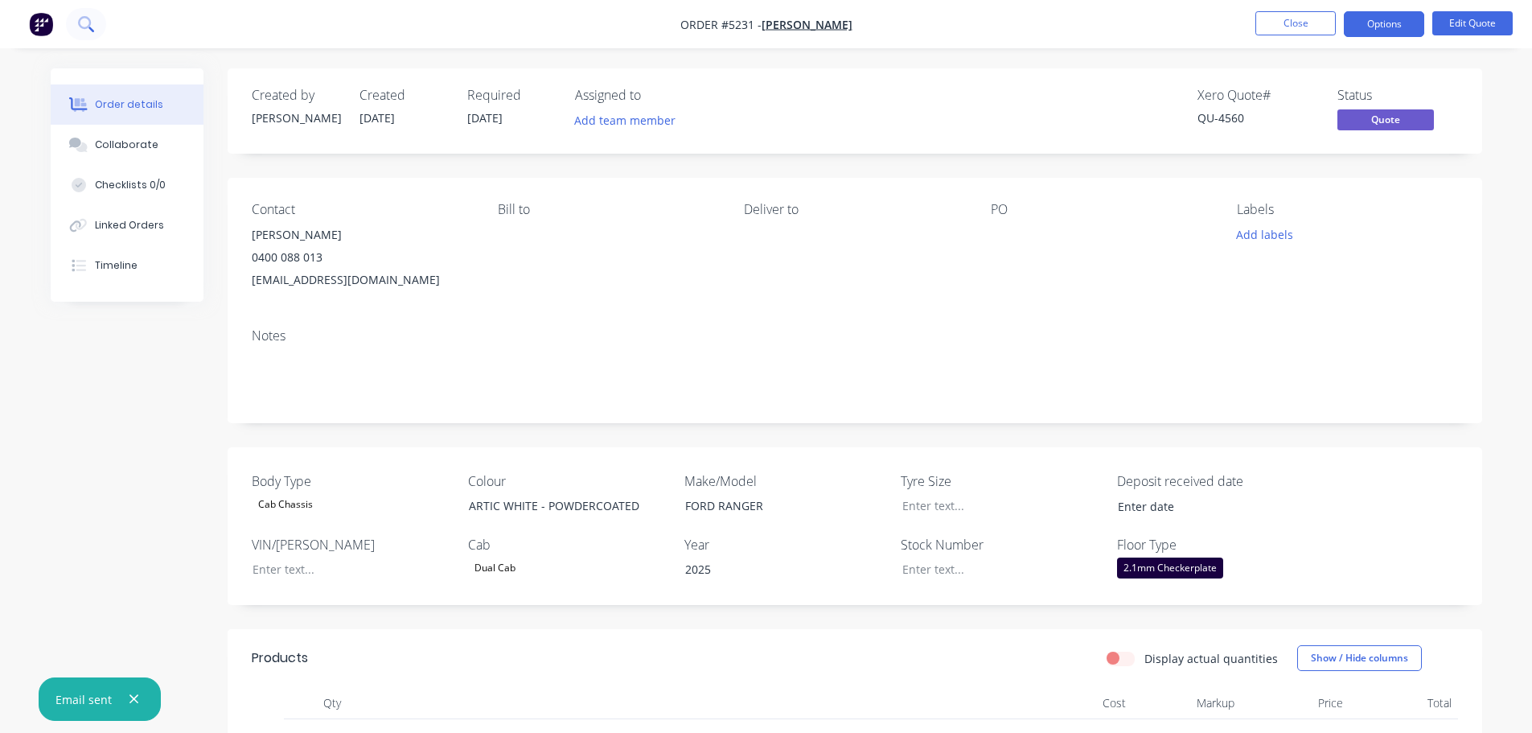
click at [87, 26] on icon at bounding box center [85, 23] width 15 height 15
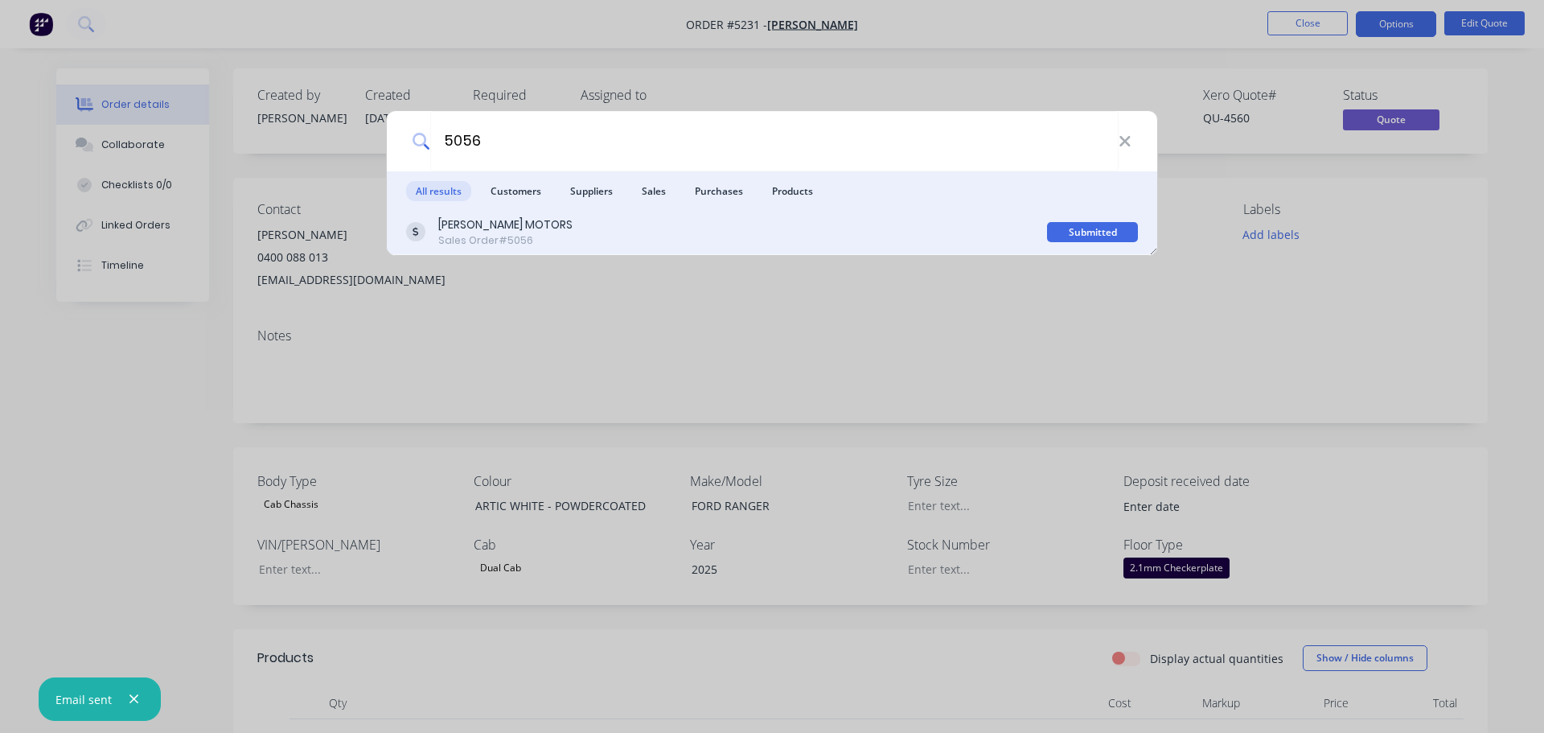
type input "5056"
click at [467, 225] on div "[PERSON_NAME] MOTORS" at bounding box center [505, 224] width 134 height 17
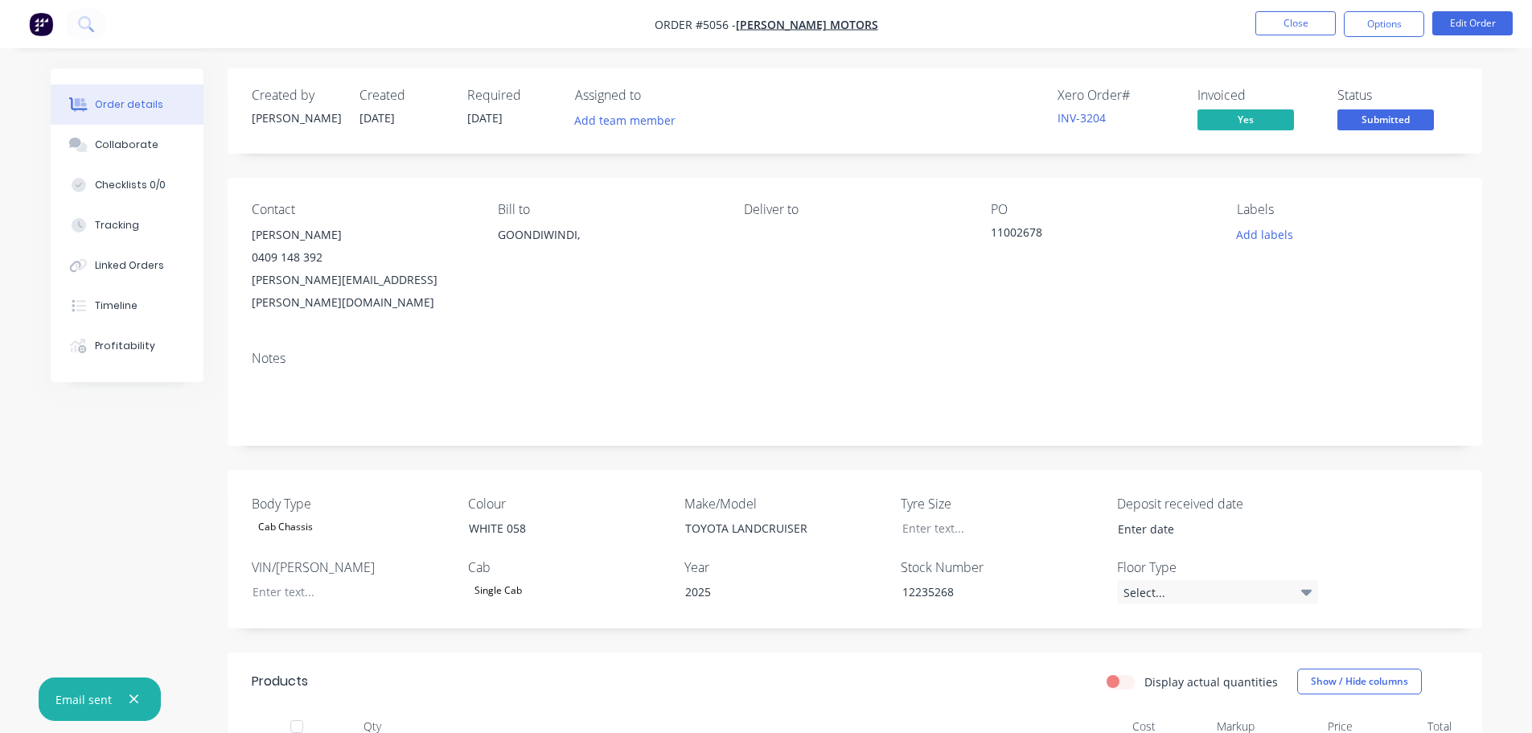
click at [117, 25] on nav "Order #5056 - TAIT MOTORS Close Options Edit Order" at bounding box center [766, 24] width 1532 height 48
click at [111, 21] on nav "Order #5056 - TAIT MOTORS Close Options Edit Order" at bounding box center [766, 24] width 1532 height 48
click at [94, 23] on button at bounding box center [86, 24] width 40 height 32
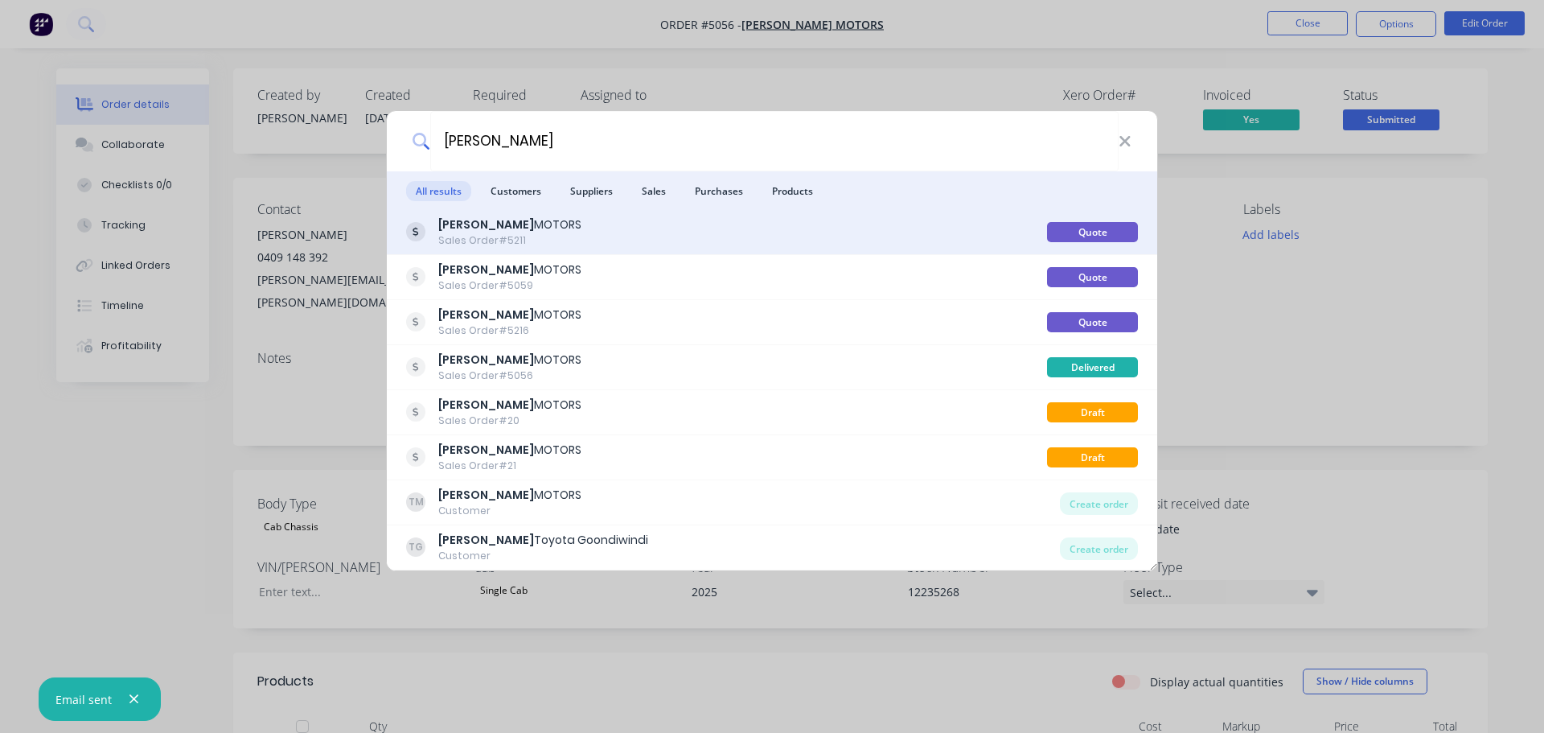
type input "TAIT"
click at [491, 224] on div "TAIT MOTORS" at bounding box center [509, 224] width 143 height 17
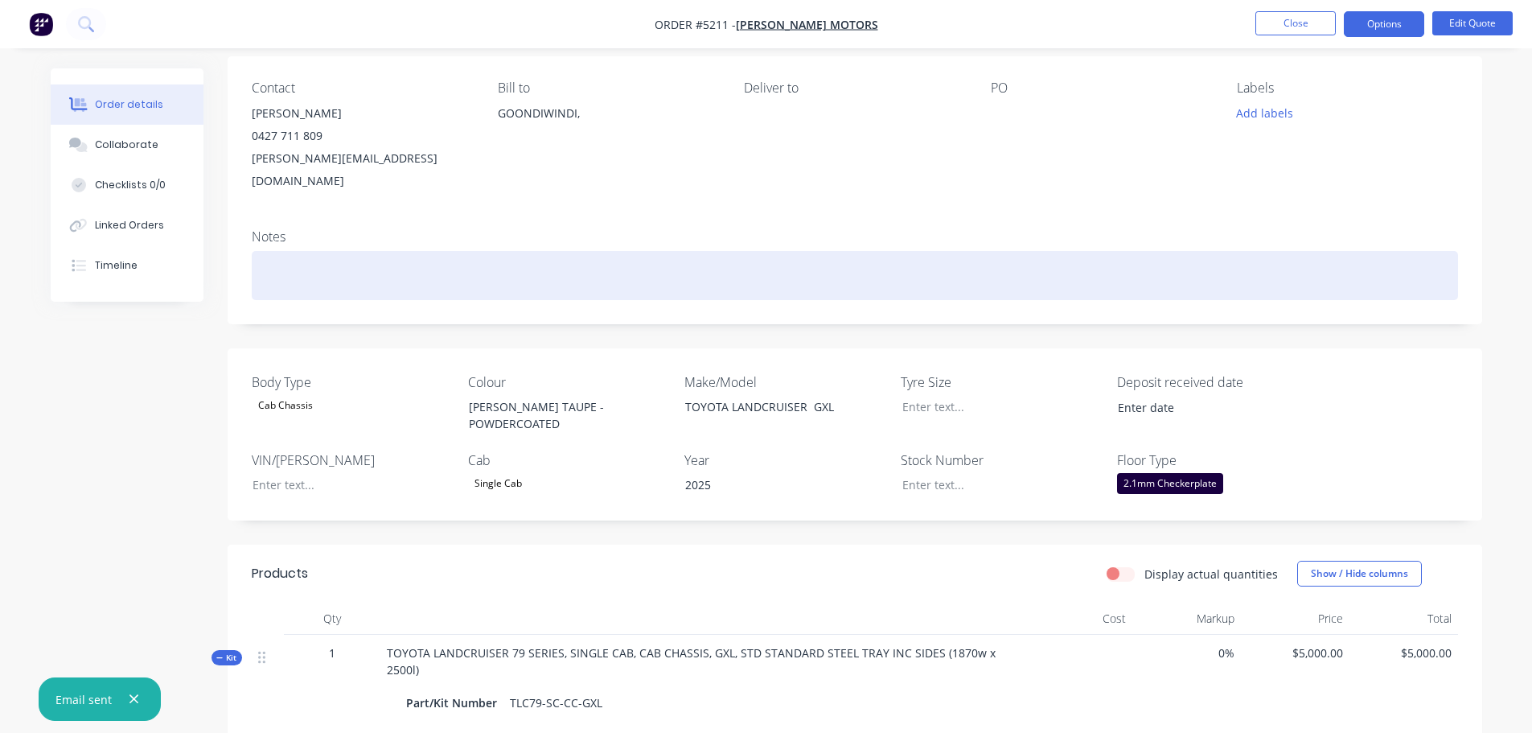
scroll to position [161, 0]
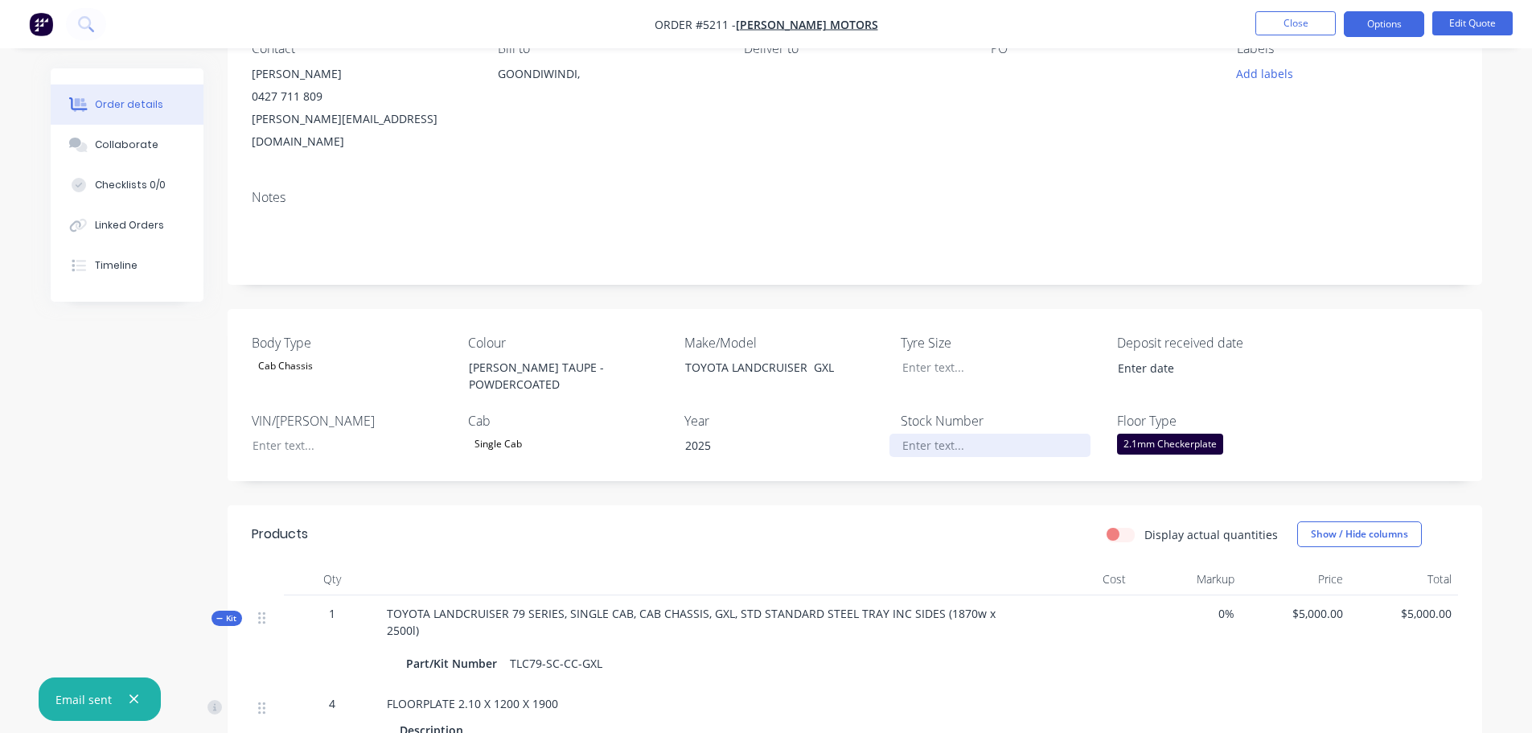
click at [957, 433] on div at bounding box center [989, 444] width 201 height 23
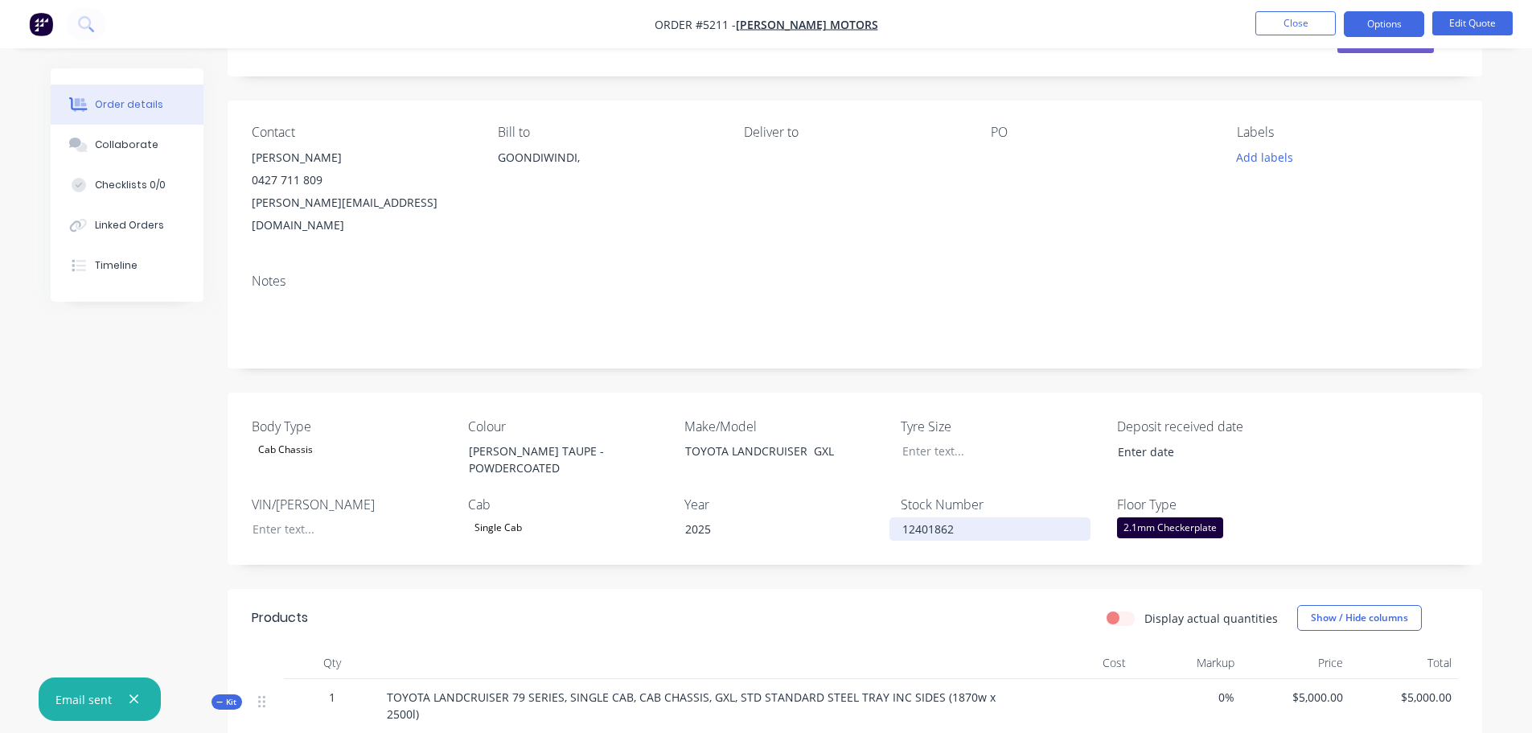
scroll to position [68, 0]
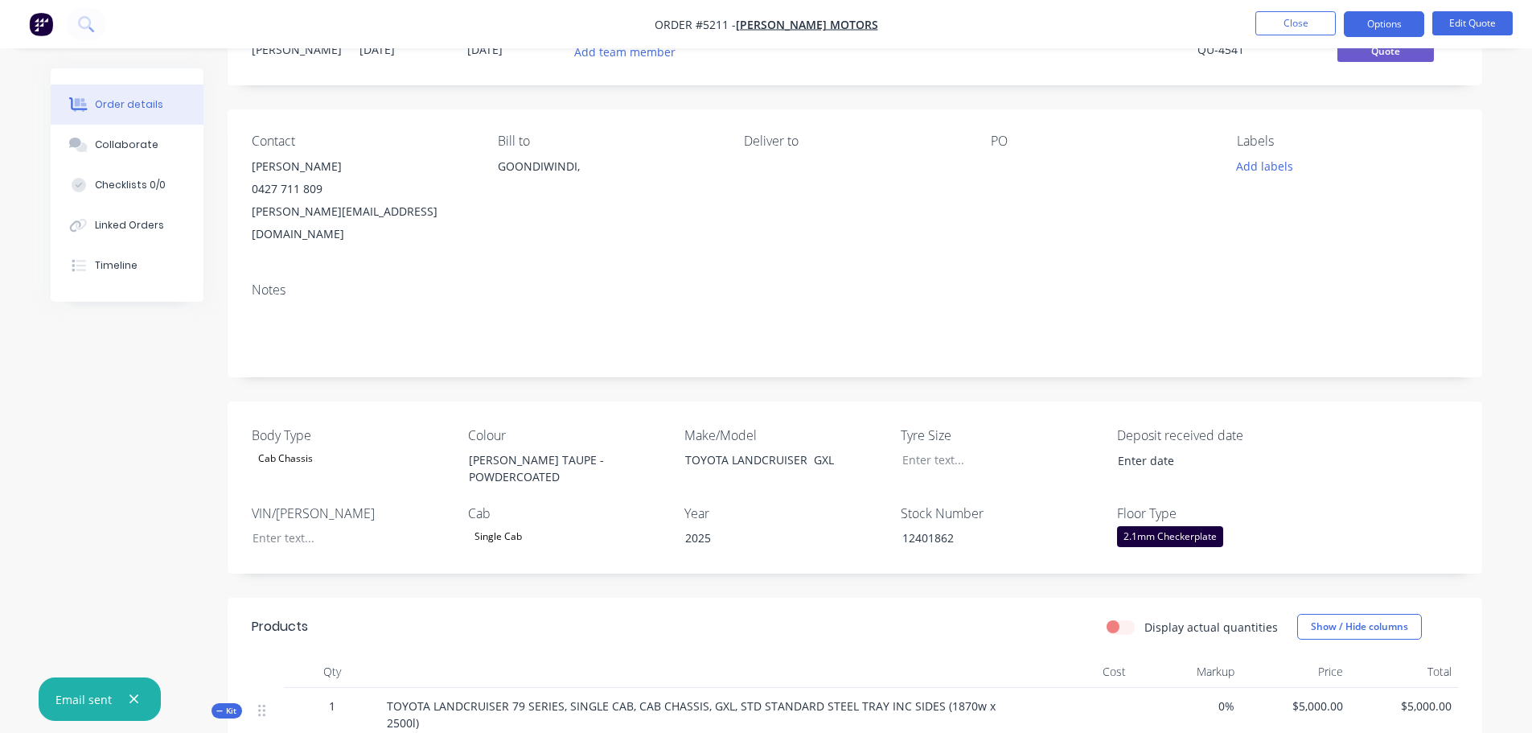
click at [1000, 162] on div at bounding box center [1091, 166] width 201 height 23
click at [1466, 17] on button "Edit Quote" at bounding box center [1472, 23] width 80 height 24
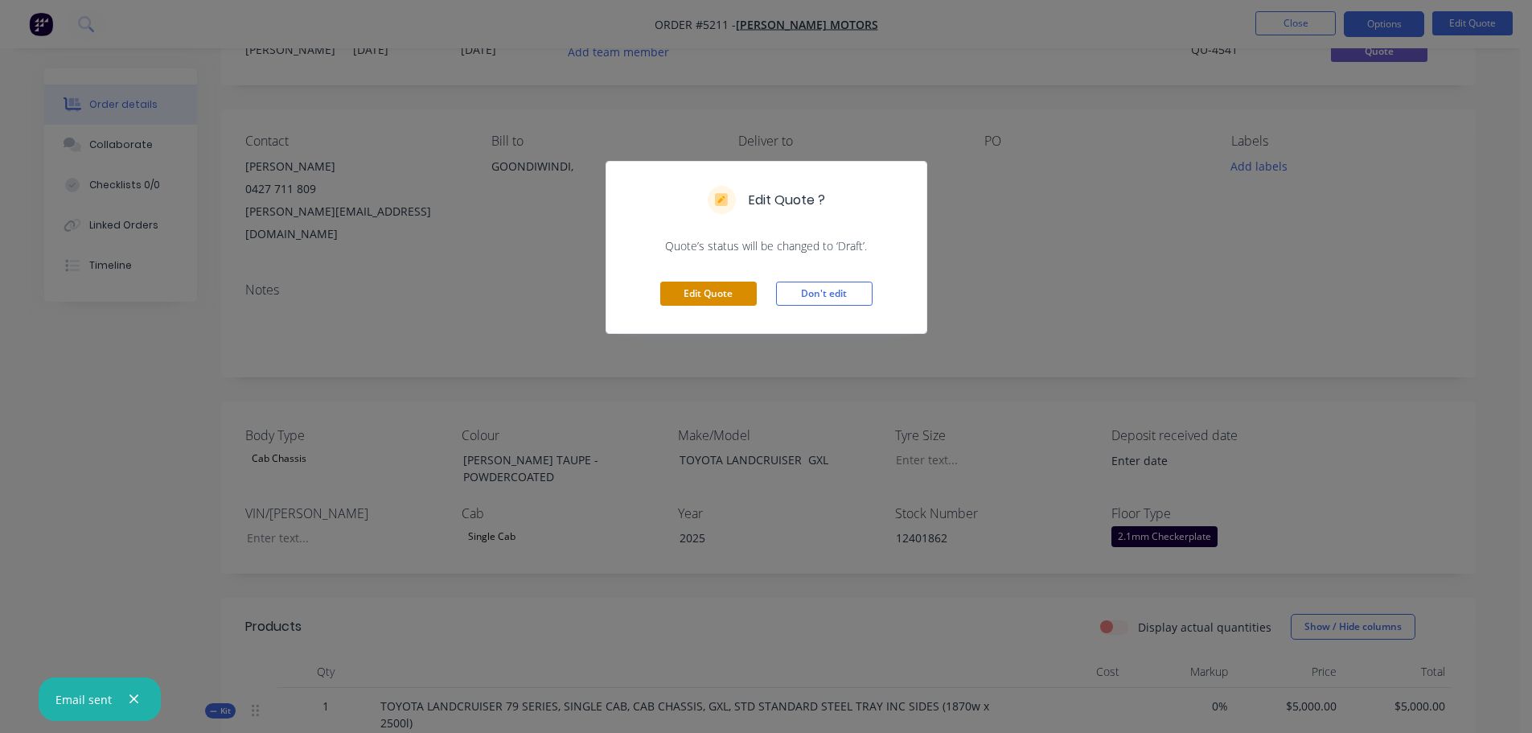
click at [716, 298] on button "Edit Quote" at bounding box center [708, 293] width 96 height 24
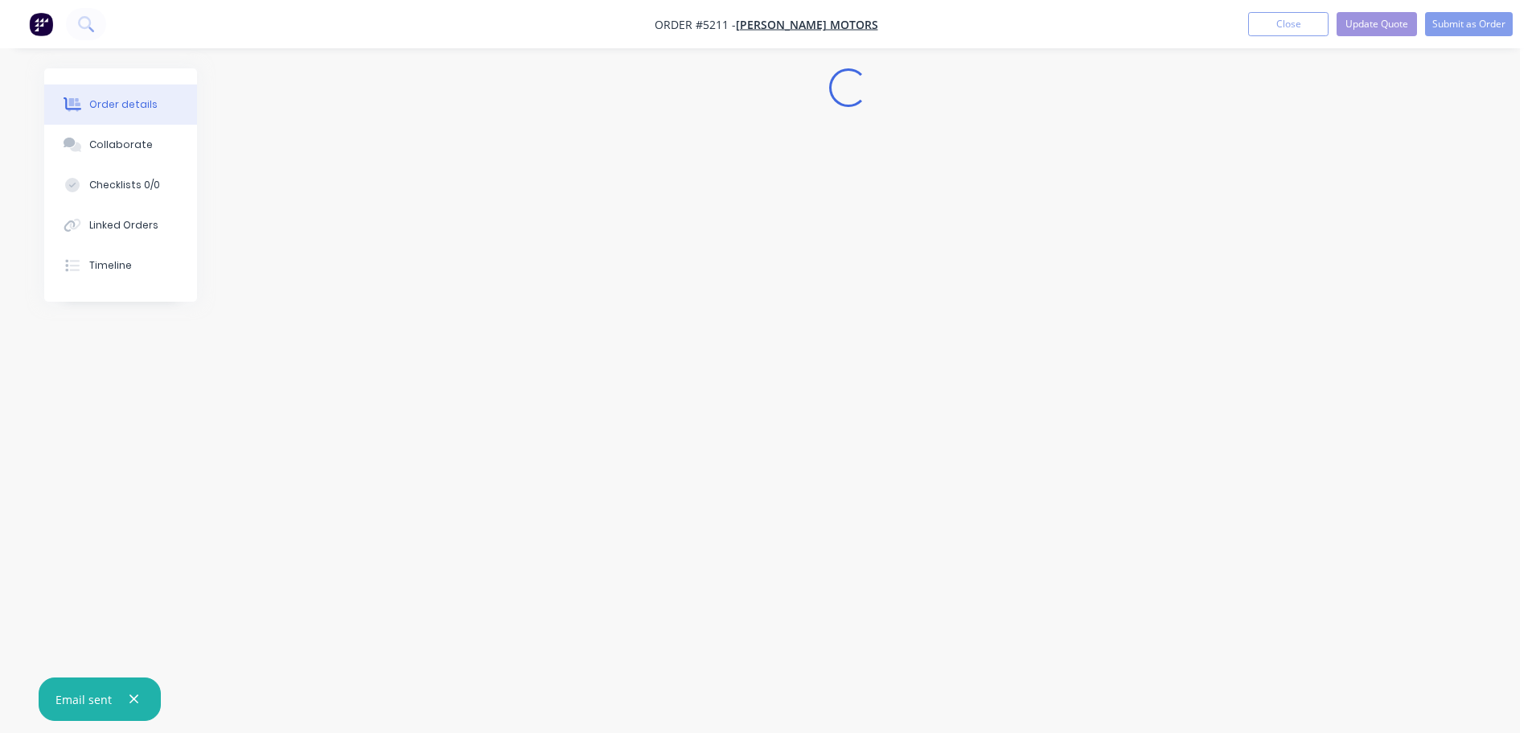
scroll to position [0, 0]
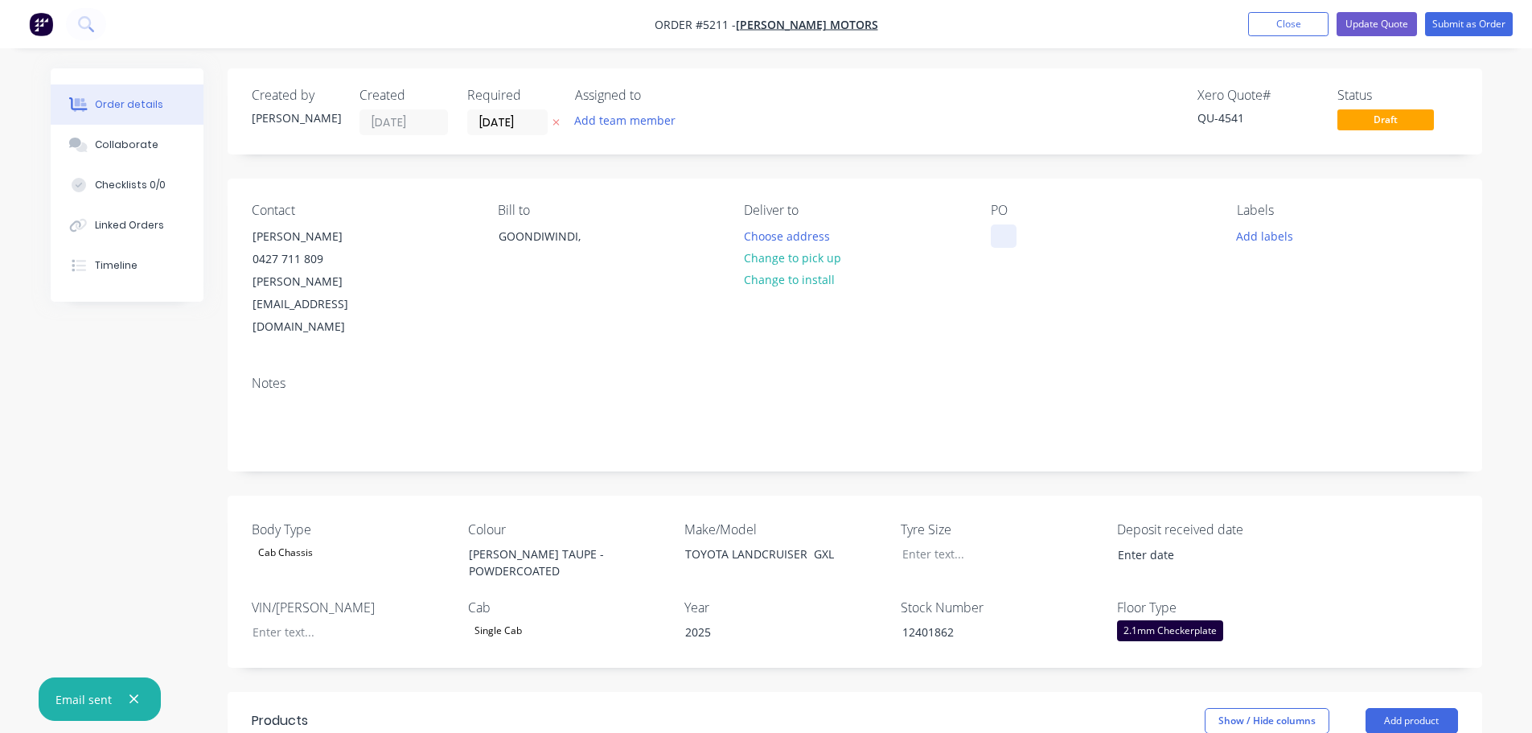
click at [997, 232] on div at bounding box center [1004, 235] width 26 height 23
click at [998, 257] on div "PO 71000742" at bounding box center [1101, 271] width 220 height 136
click at [500, 123] on input "17/09/25" at bounding box center [507, 122] width 79 height 24
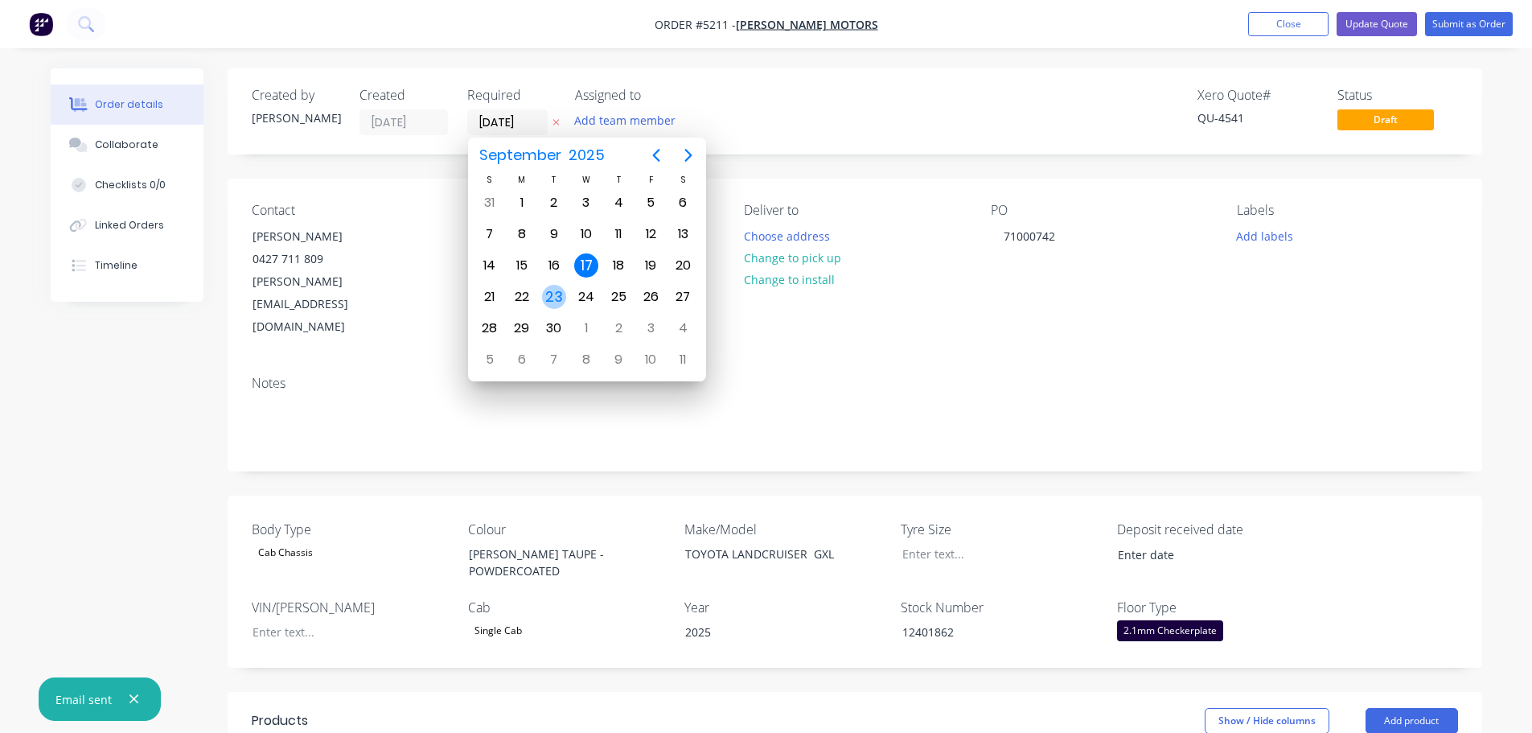
click at [560, 300] on div "23" at bounding box center [554, 297] width 24 height 24
type input "[DATE]"
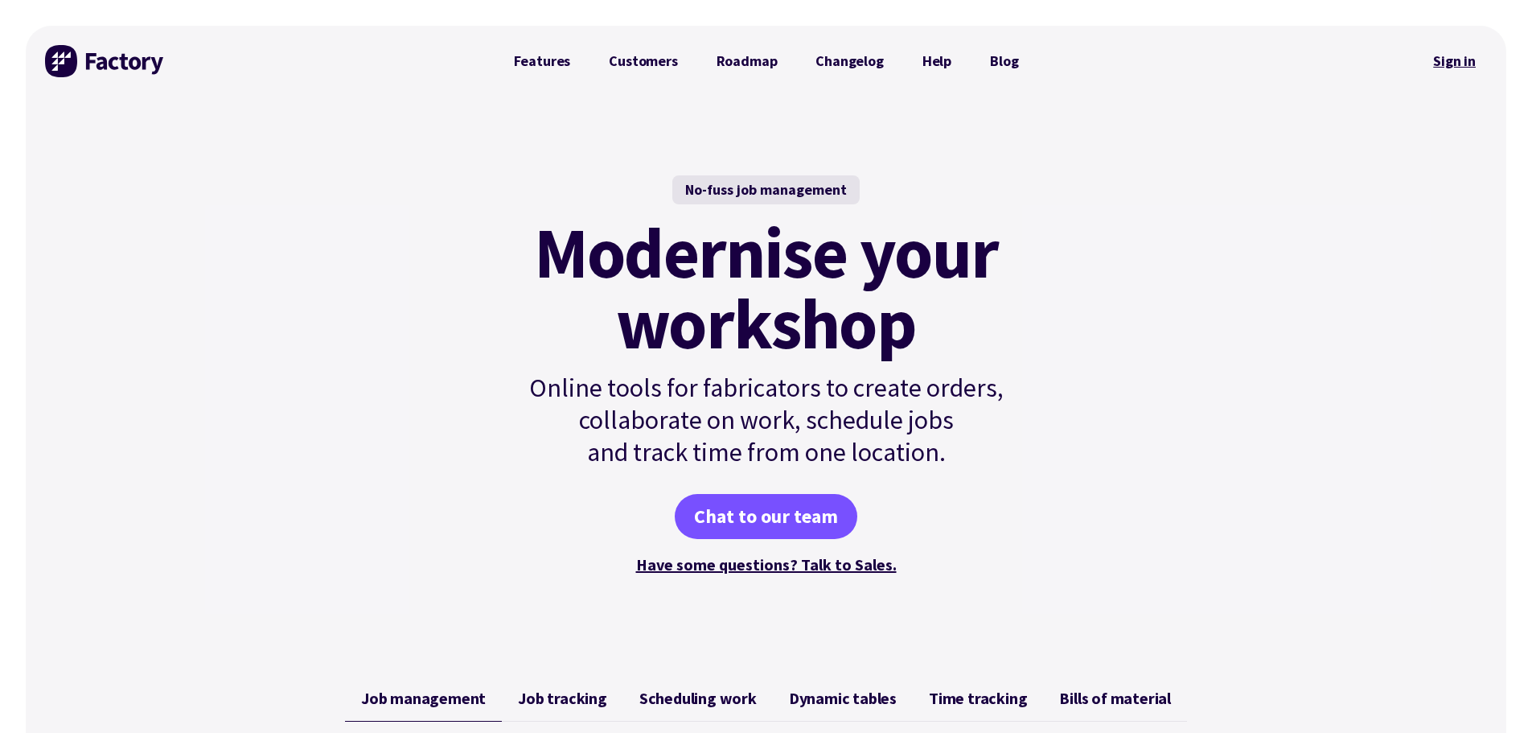
drag, startPoint x: 0, startPoint y: 0, endPoint x: 1462, endPoint y: 58, distance: 1463.0
click at [1462, 58] on link "Sign in" at bounding box center [1454, 61] width 65 height 37
click at [1454, 64] on link "Sign in" at bounding box center [1454, 61] width 65 height 37
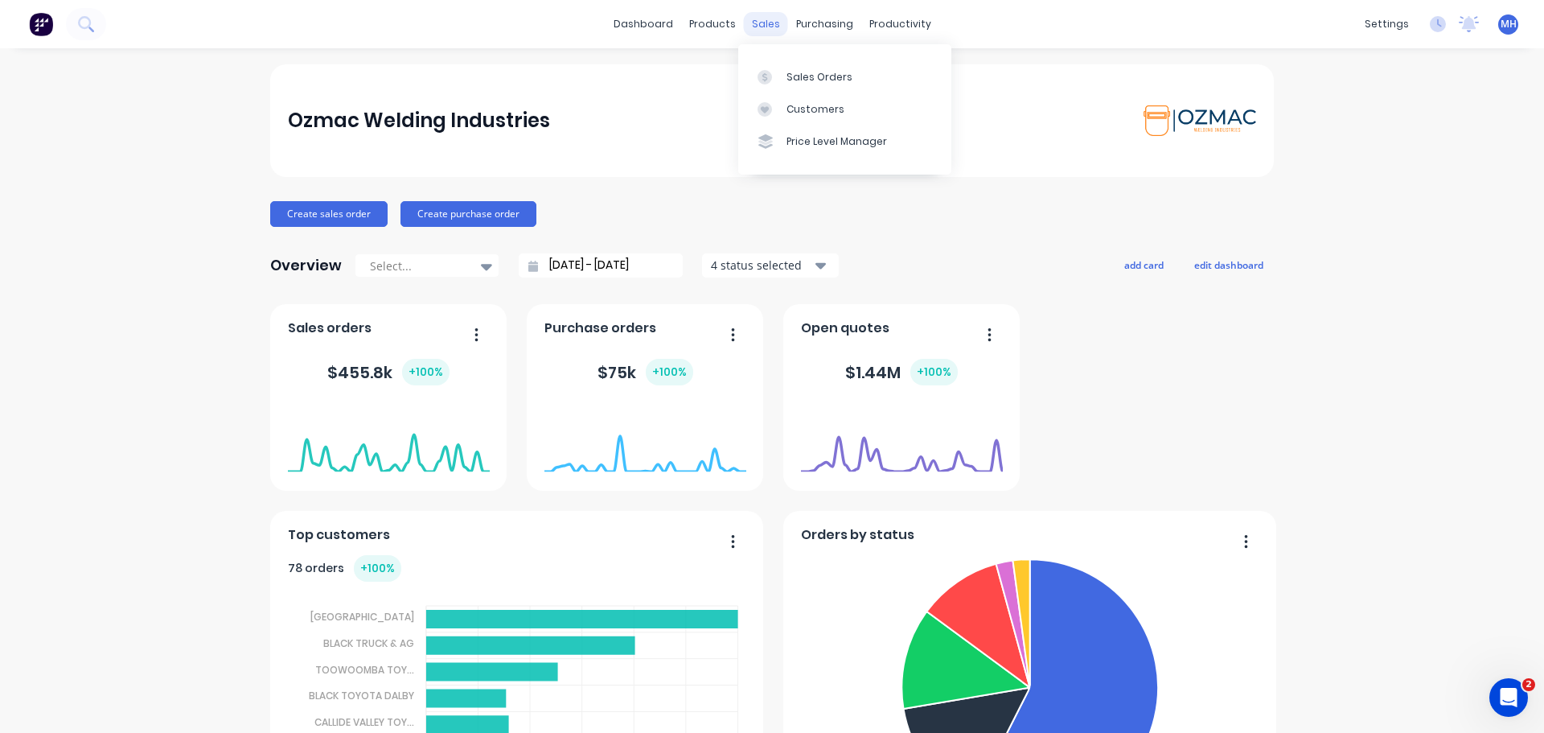
click at [756, 25] on div "sales" at bounding box center [766, 24] width 44 height 24
click at [774, 78] on div at bounding box center [769, 77] width 24 height 14
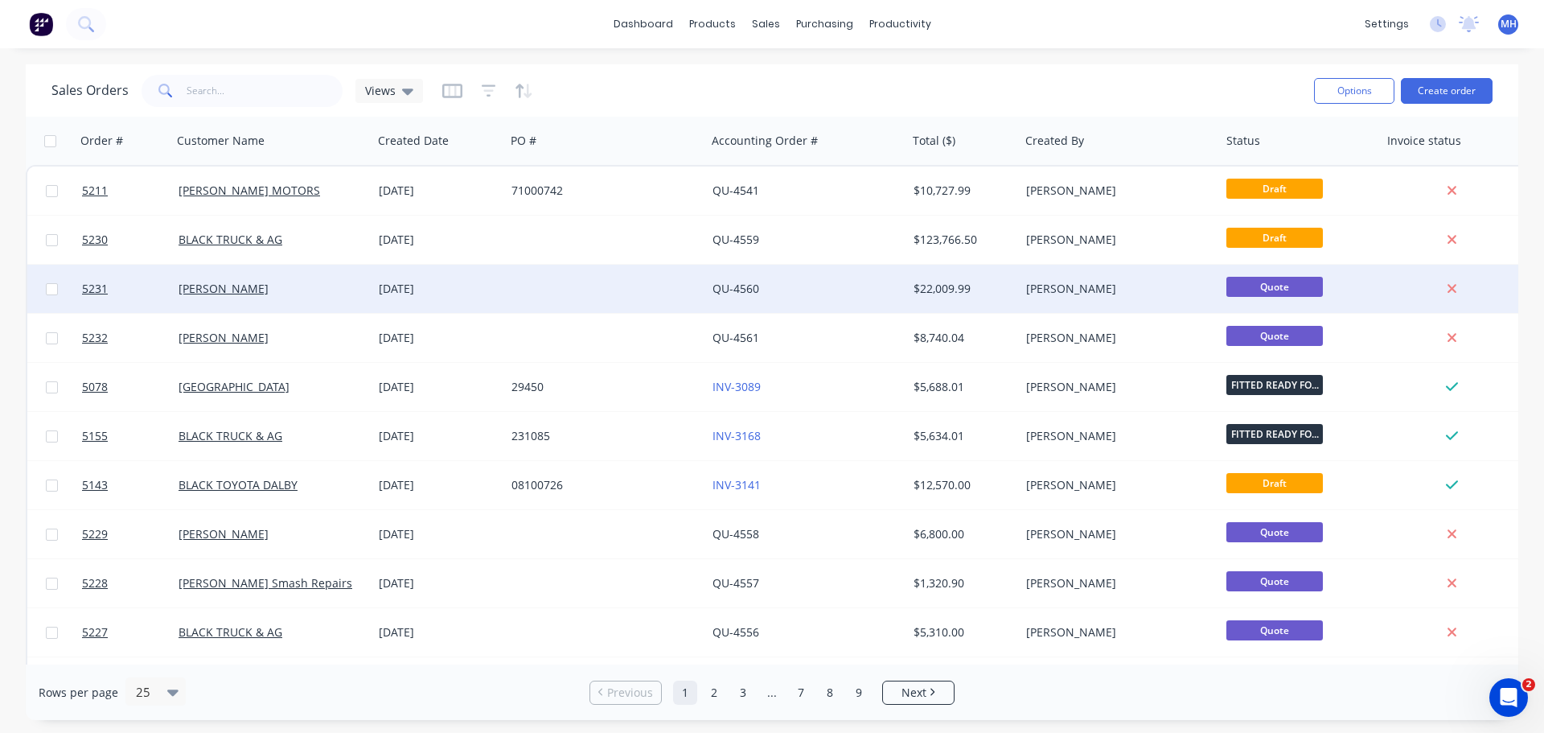
click at [274, 289] on div "[PERSON_NAME]" at bounding box center [268, 289] width 179 height 16
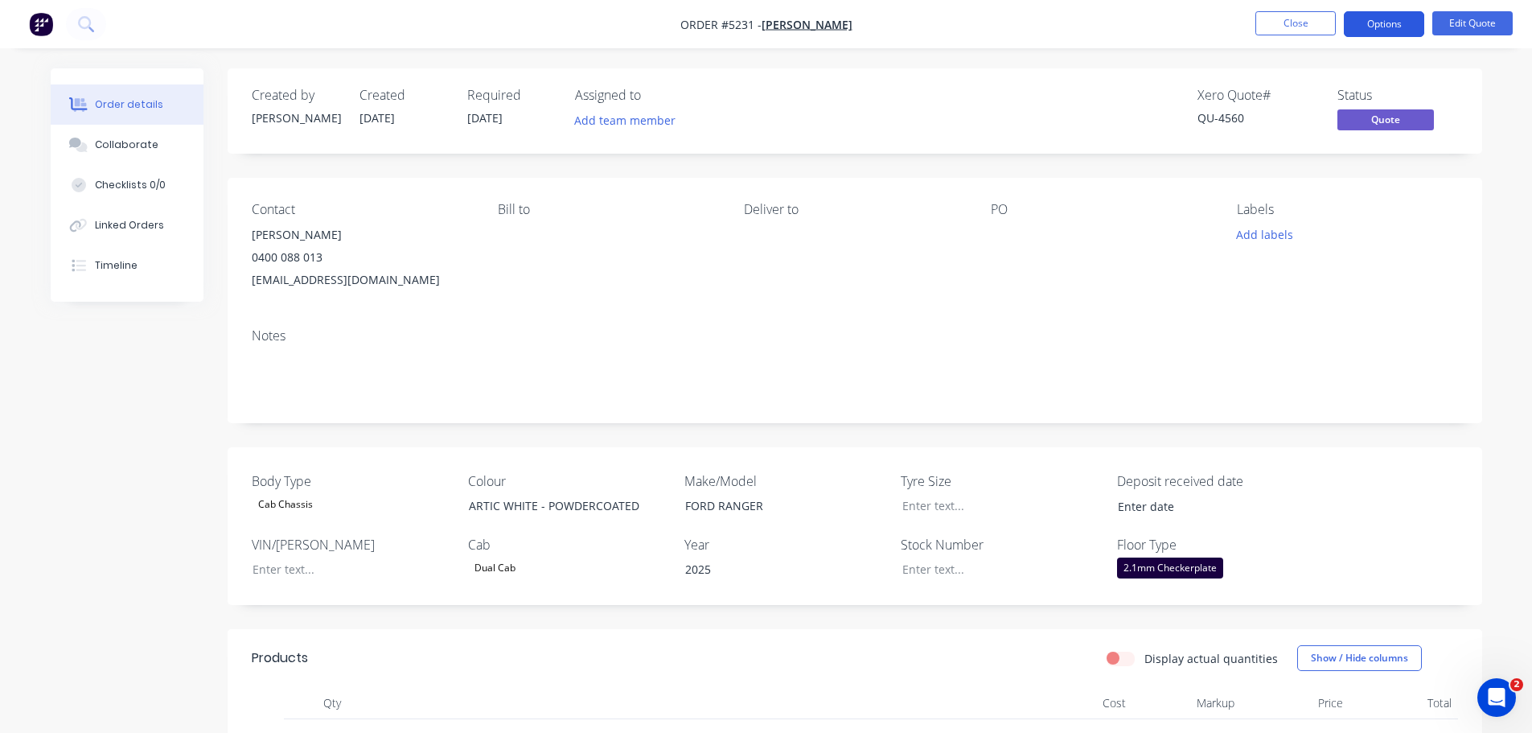
click at [1394, 27] on button "Options" at bounding box center [1384, 24] width 80 height 26
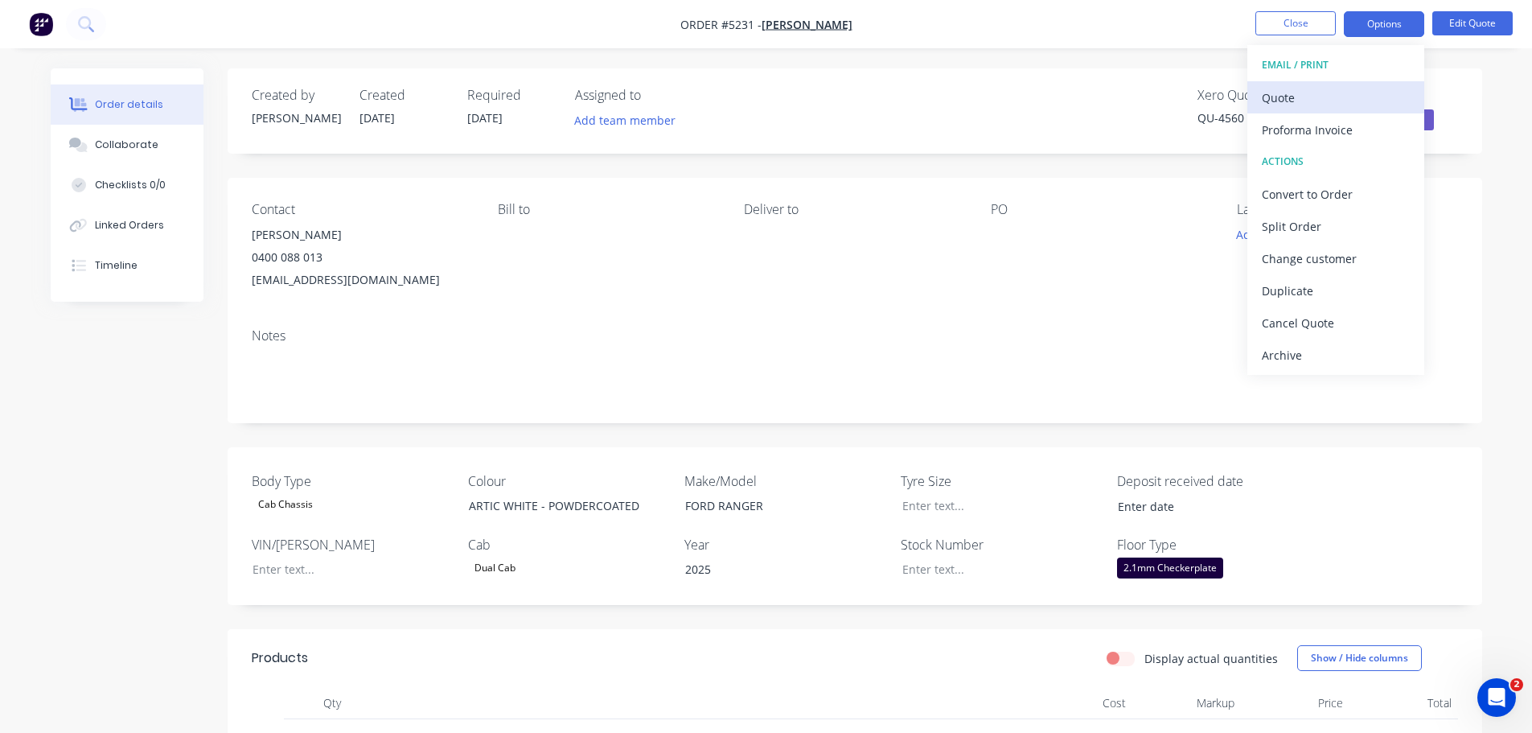
click at [1333, 98] on div "Quote" at bounding box center [1336, 97] width 148 height 23
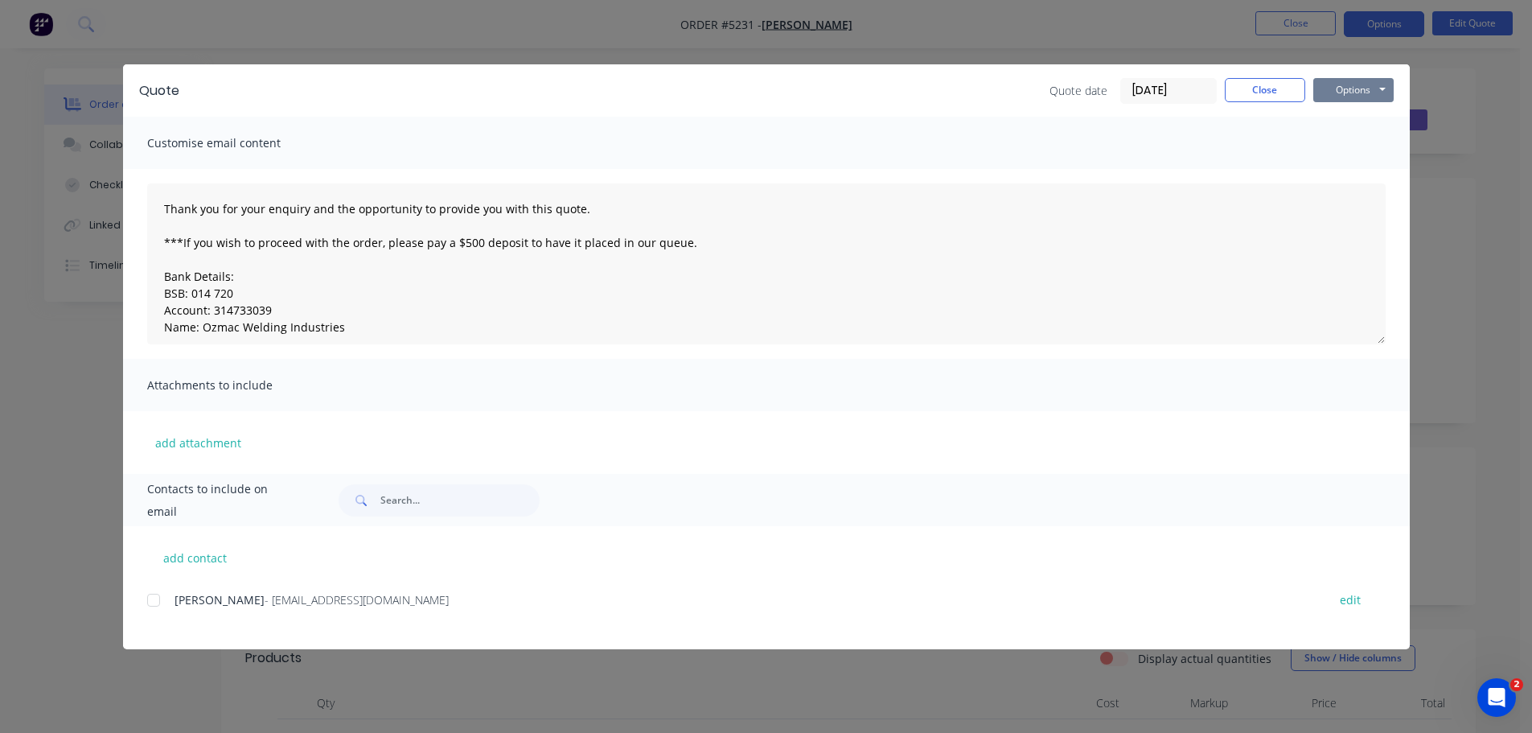
click at [1348, 84] on button "Options" at bounding box center [1353, 90] width 80 height 24
click at [1355, 149] on button "Print" at bounding box center [1364, 145] width 103 height 27
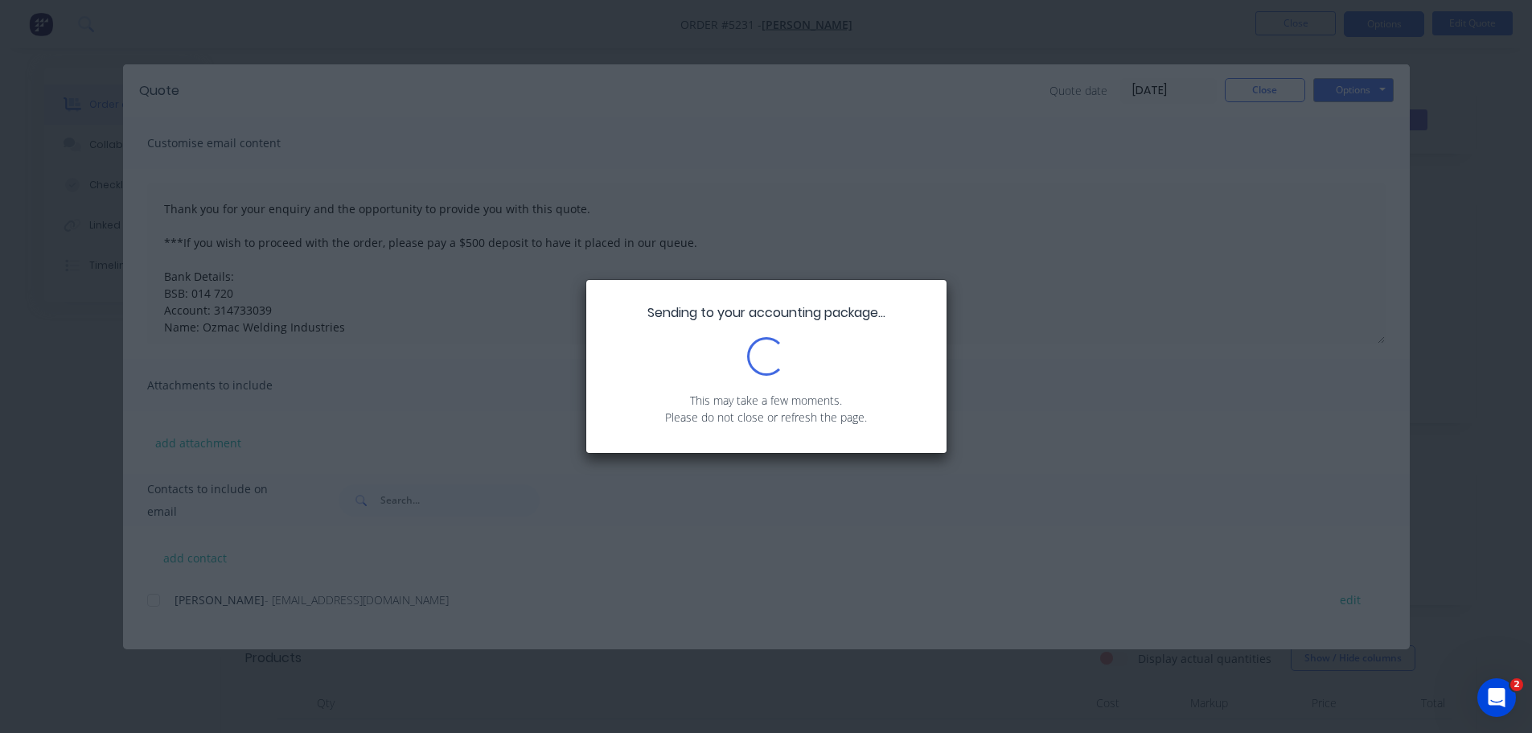
click at [1246, 98] on div "Sending to your accounting package... Loading... This may take a few moments. P…" at bounding box center [766, 366] width 1532 height 733
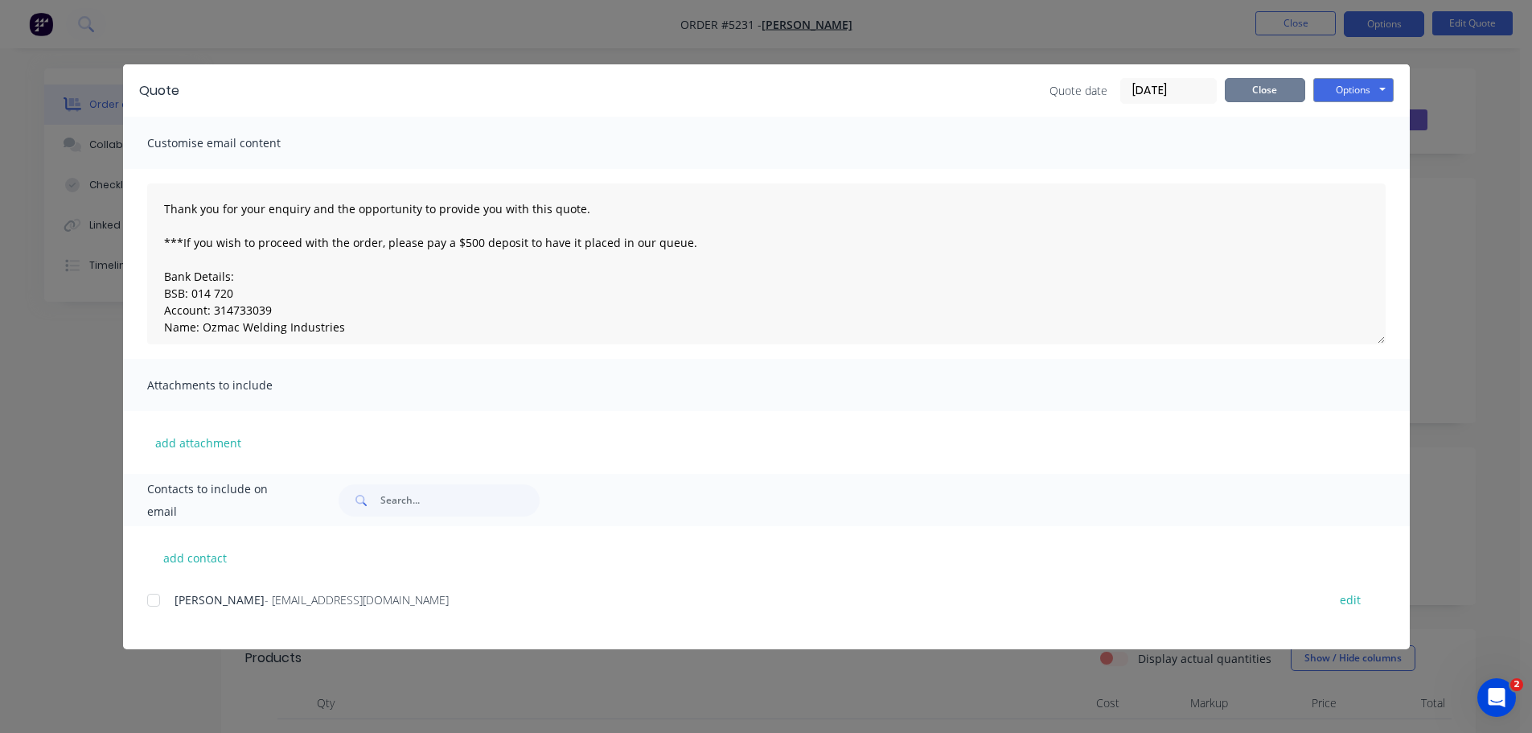
click at [1234, 99] on button "Close" at bounding box center [1265, 90] width 80 height 24
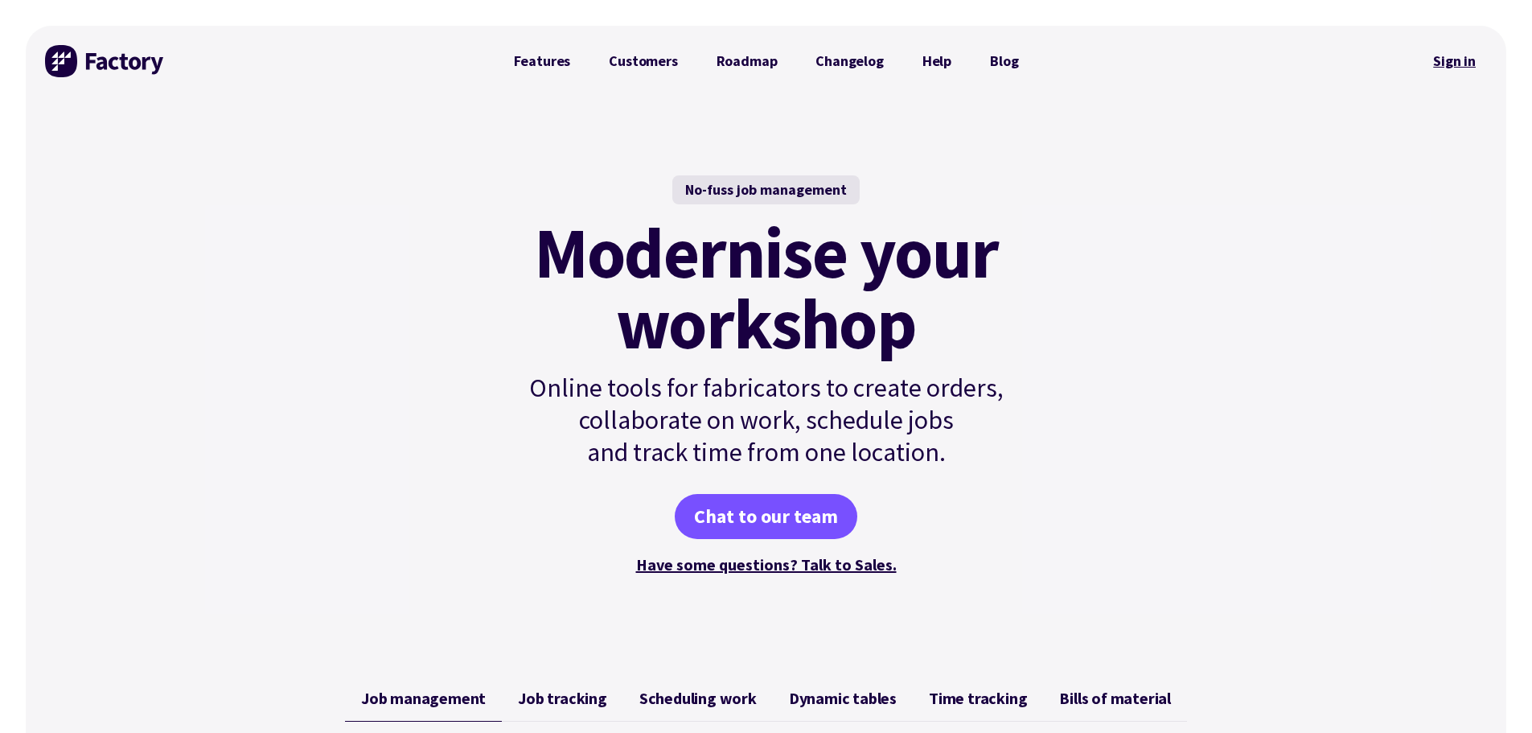
click at [1447, 62] on link "Sign in" at bounding box center [1454, 61] width 65 height 37
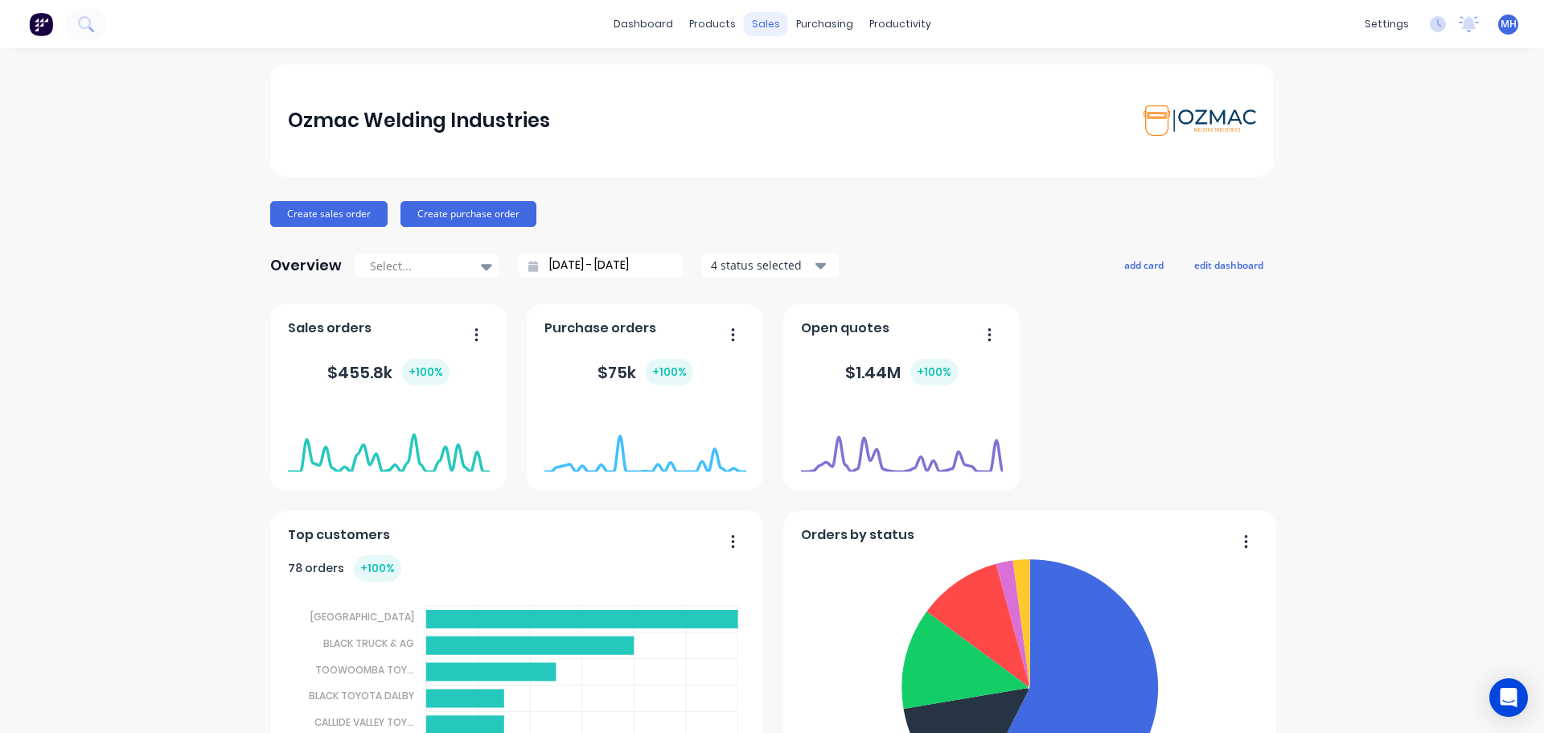
click at [759, 24] on div "sales" at bounding box center [766, 24] width 44 height 24
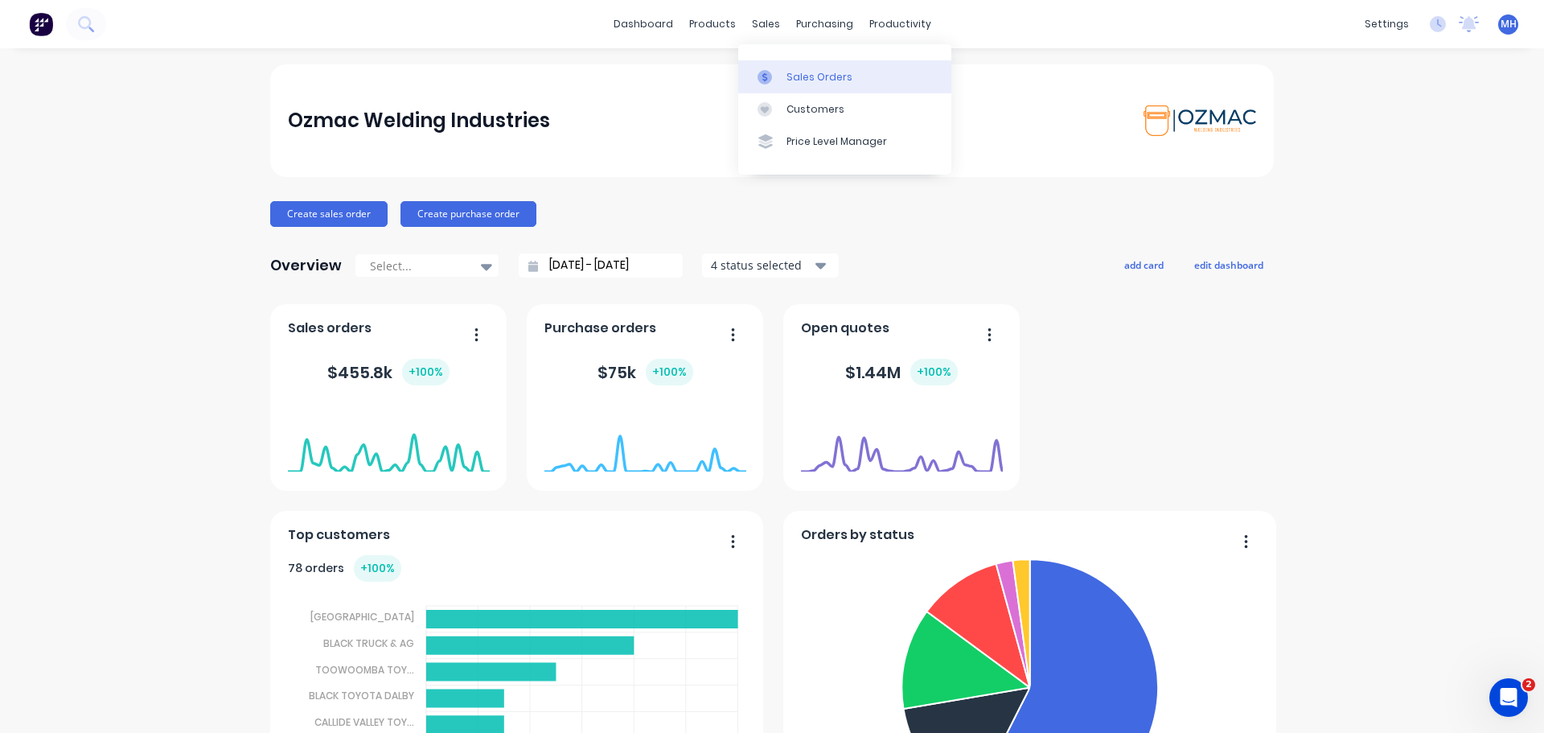
click at [786, 74] on div "Sales Orders" at bounding box center [819, 77] width 66 height 14
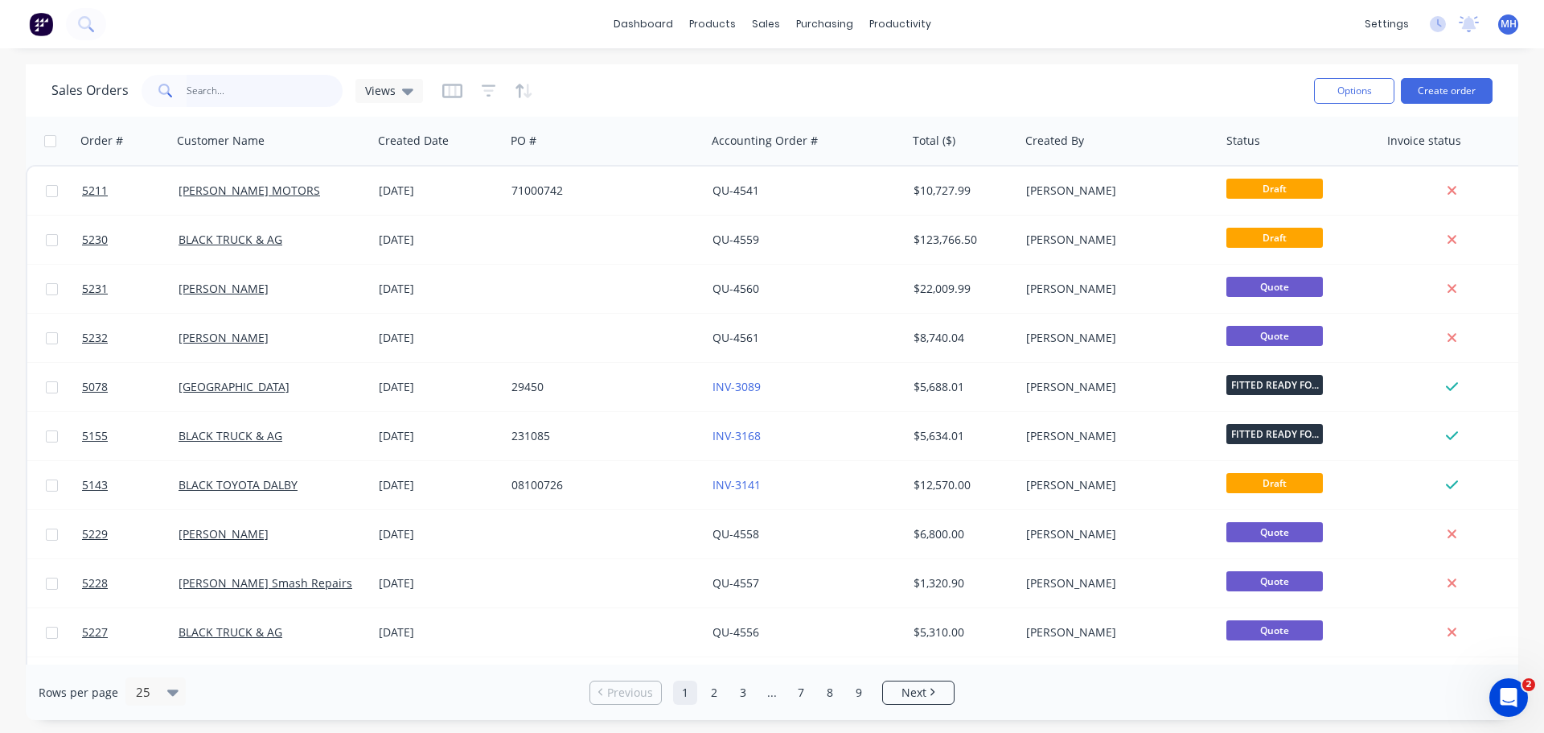
click at [248, 92] on input "text" at bounding box center [265, 91] width 157 height 32
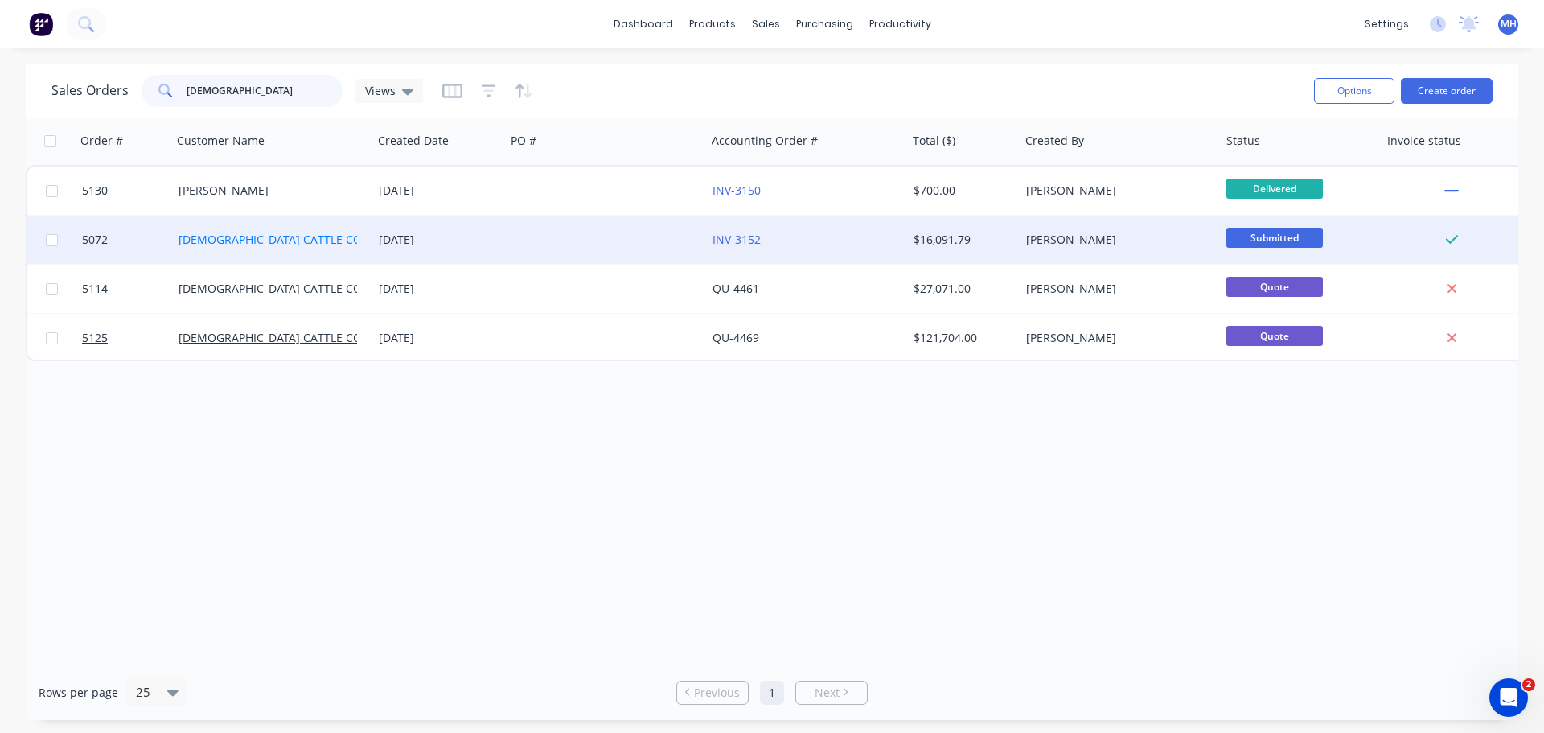
type input "CHRIST"
click at [290, 245] on link "CHRISTIANSEN CATTLE CO" at bounding box center [270, 239] width 183 height 15
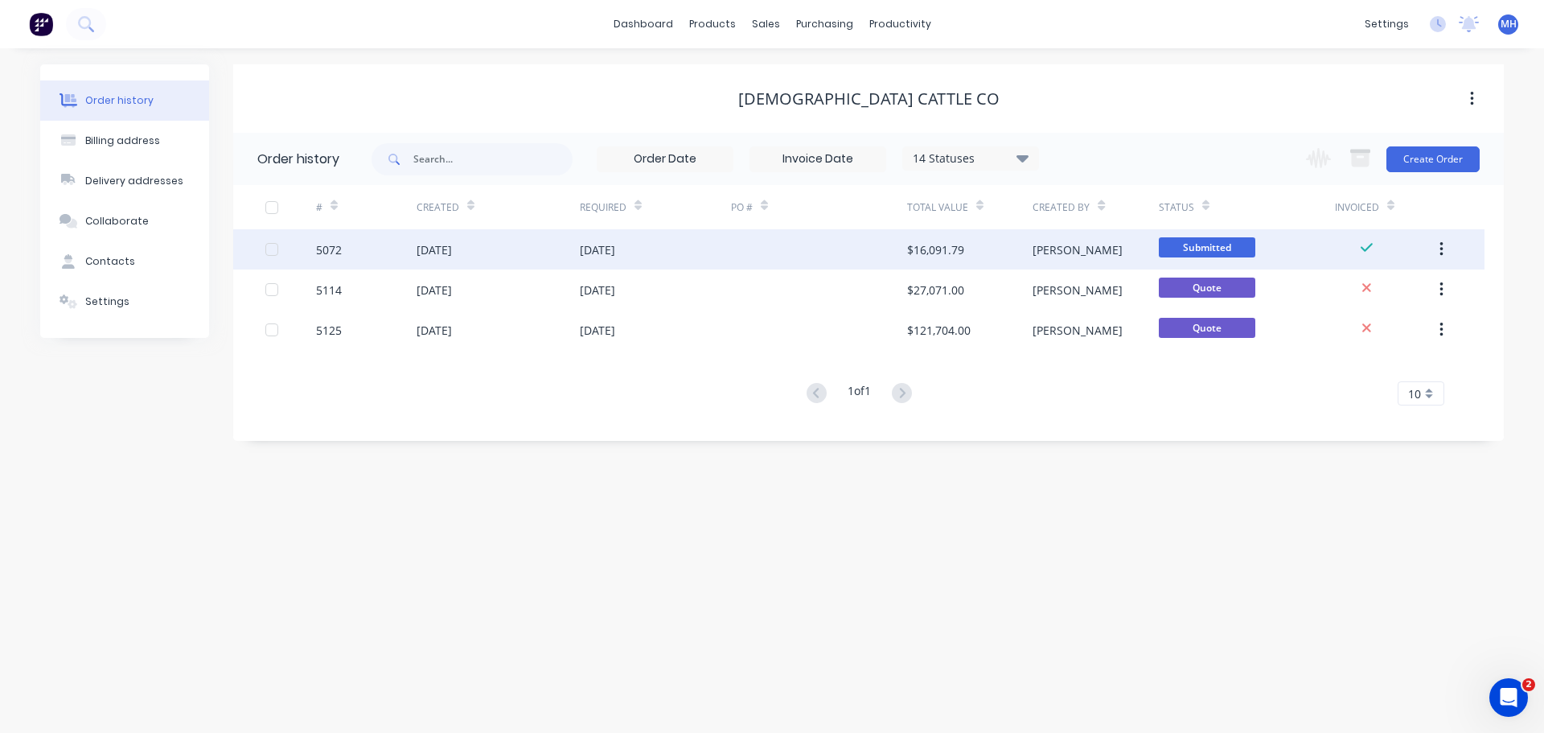
click at [530, 246] on div "[DATE]" at bounding box center [498, 249] width 163 height 40
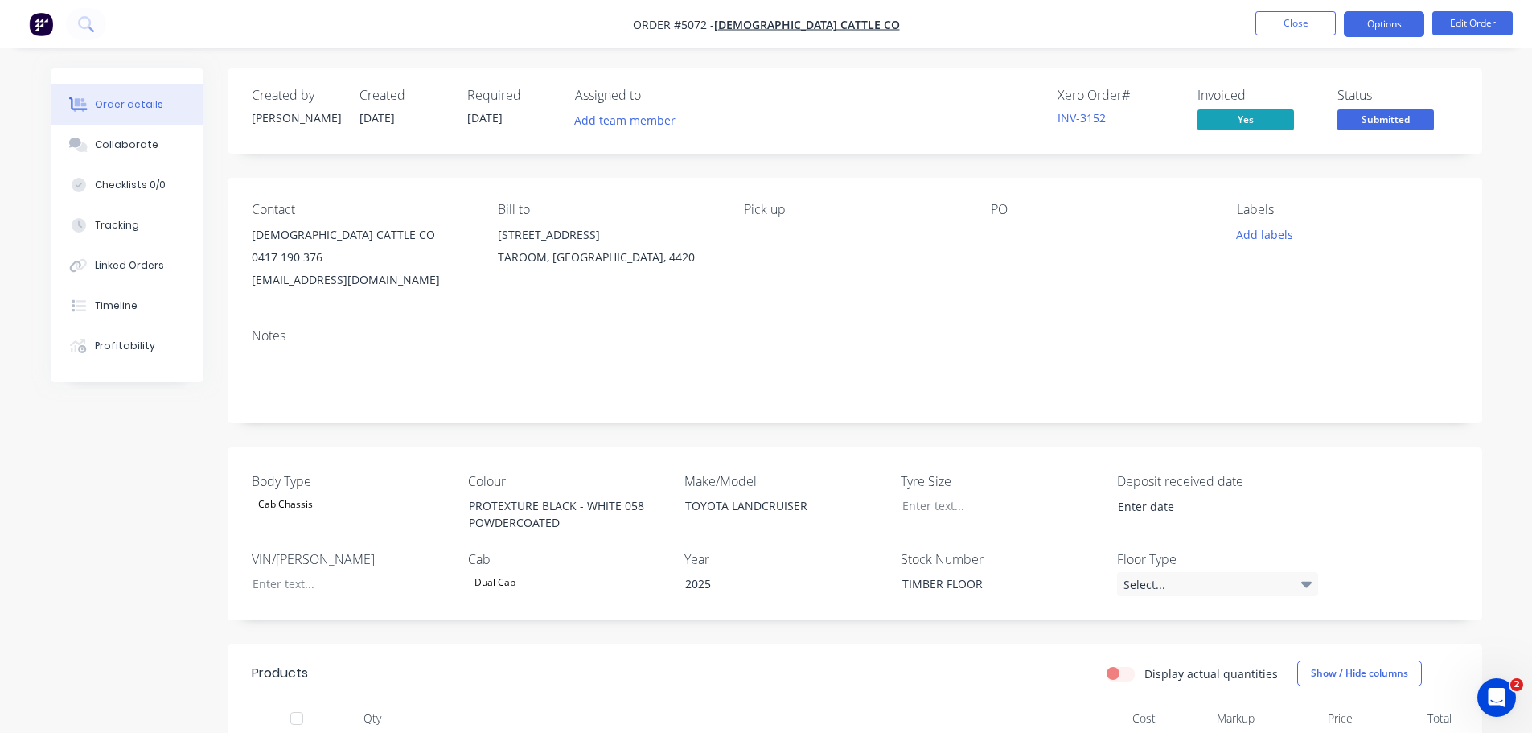
click at [1383, 18] on button "Options" at bounding box center [1384, 24] width 80 height 26
click at [1024, 341] on div "Notes" at bounding box center [855, 335] width 1206 height 15
click at [1372, 24] on button "Options" at bounding box center [1384, 24] width 80 height 26
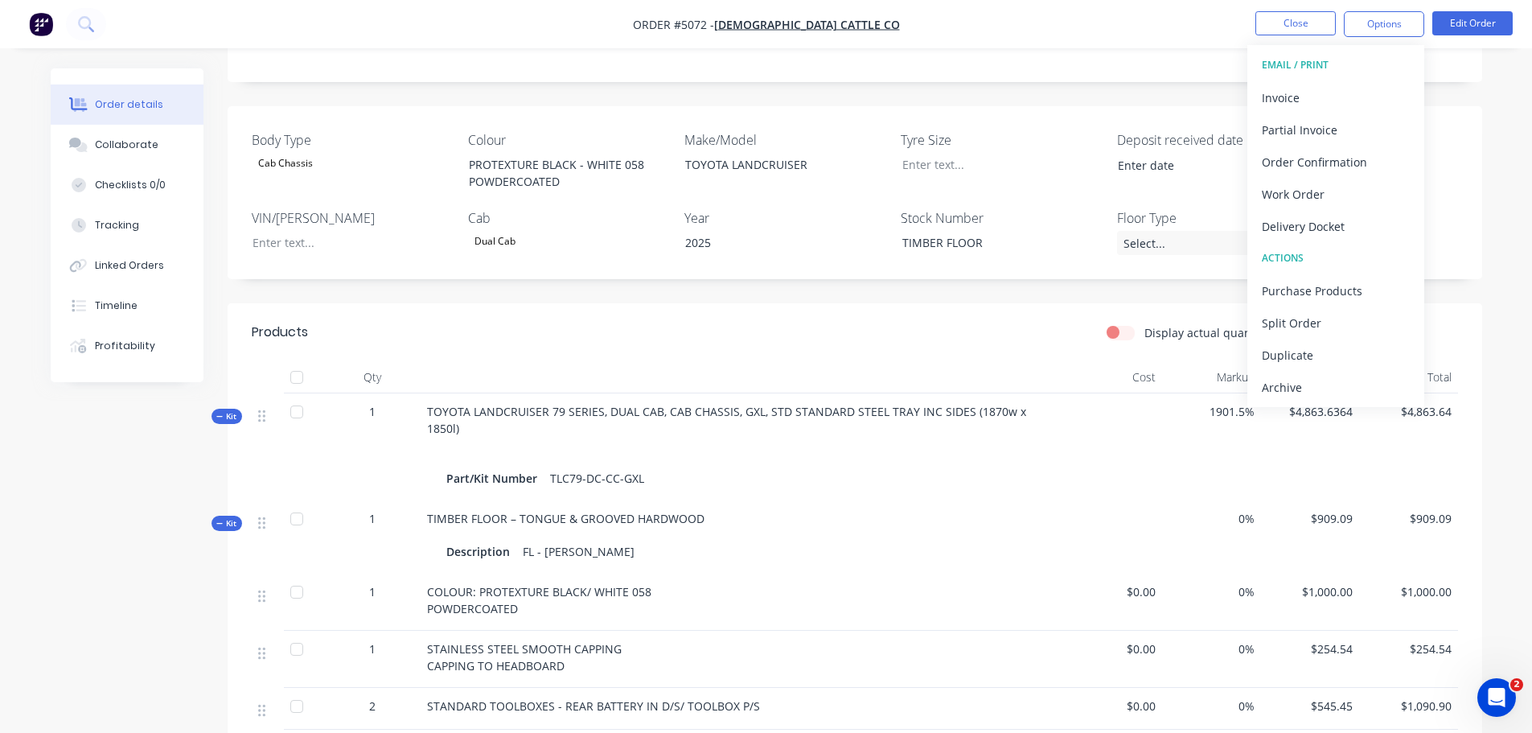
scroll to position [241, 0]
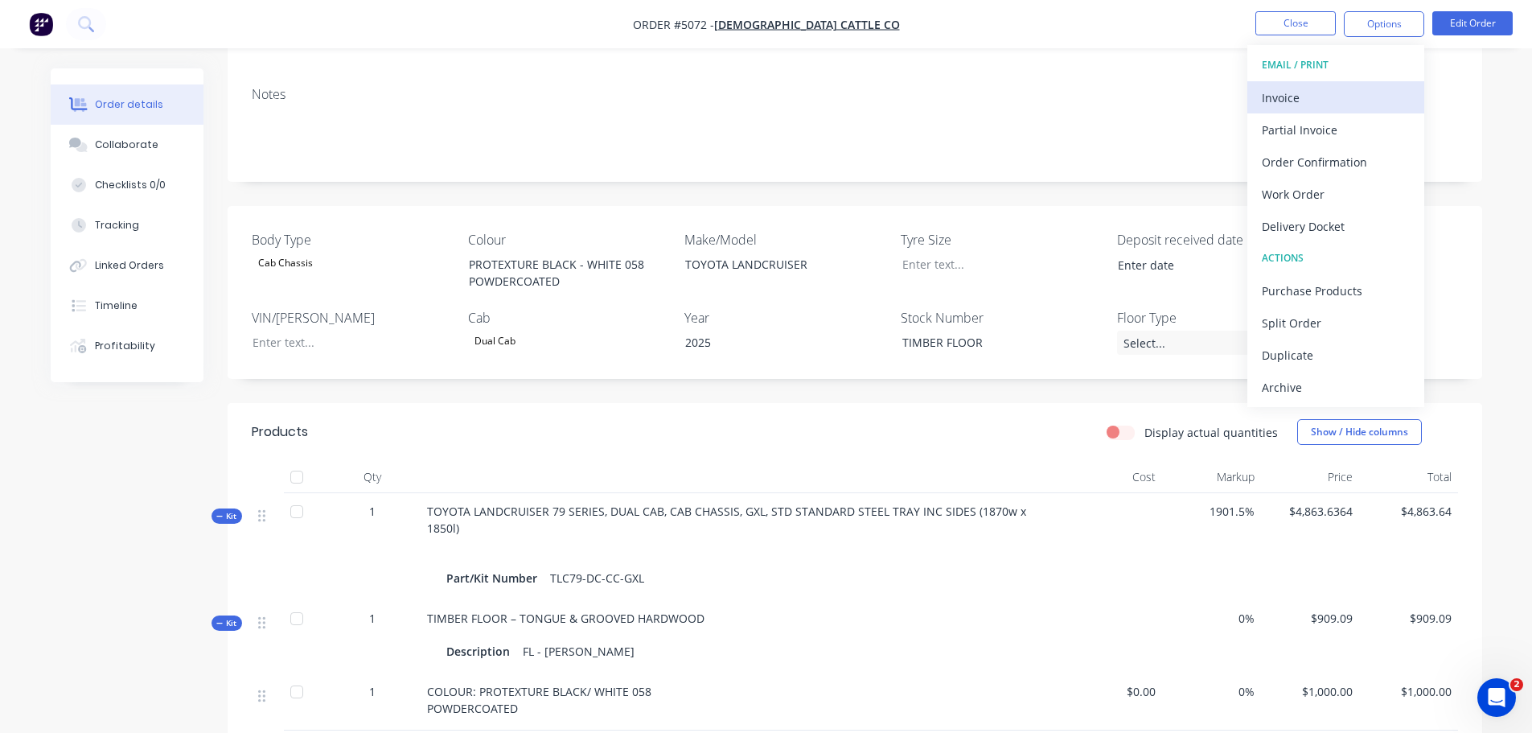
click at [1279, 93] on div "Invoice" at bounding box center [1336, 97] width 148 height 23
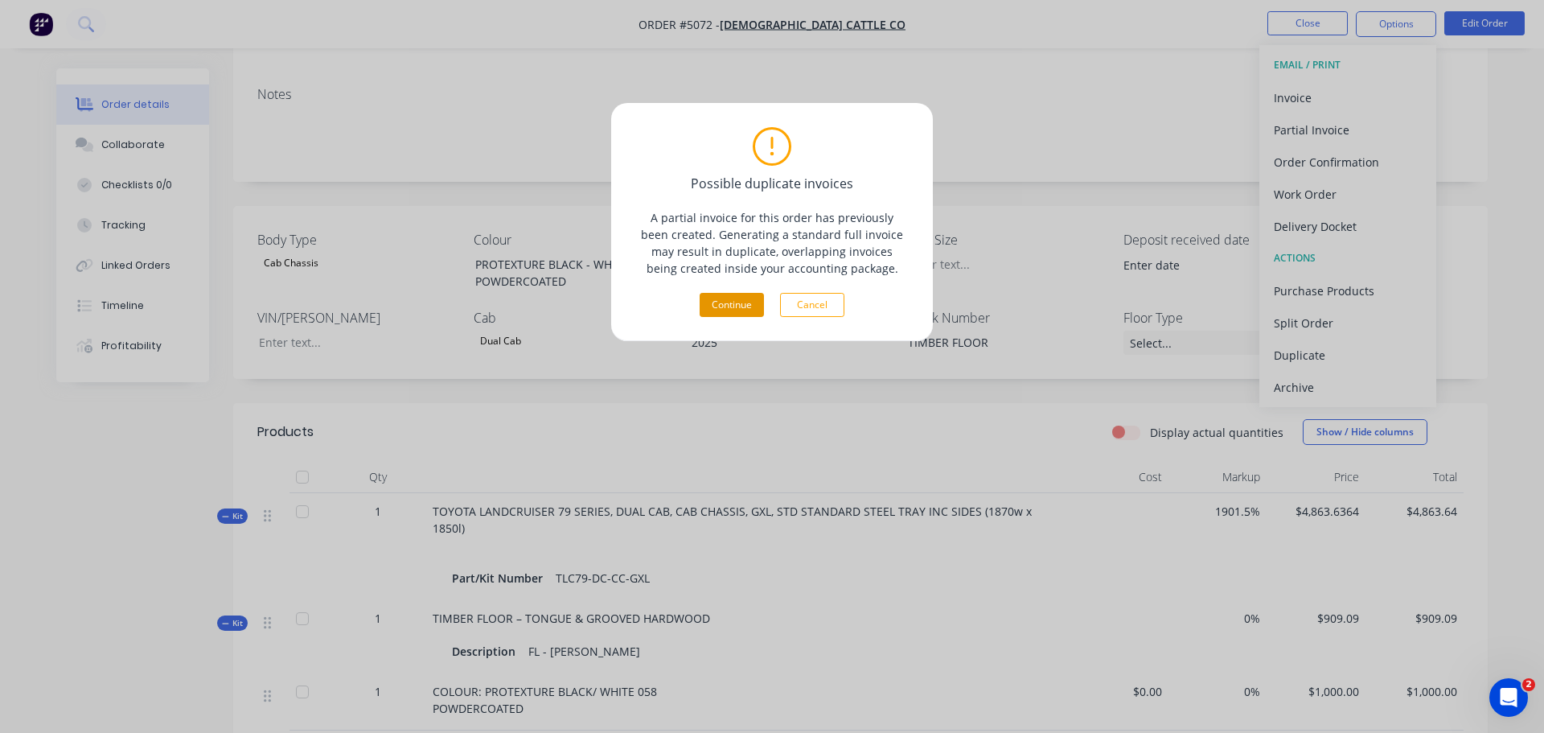
click at [713, 302] on button "Continue" at bounding box center [732, 305] width 64 height 24
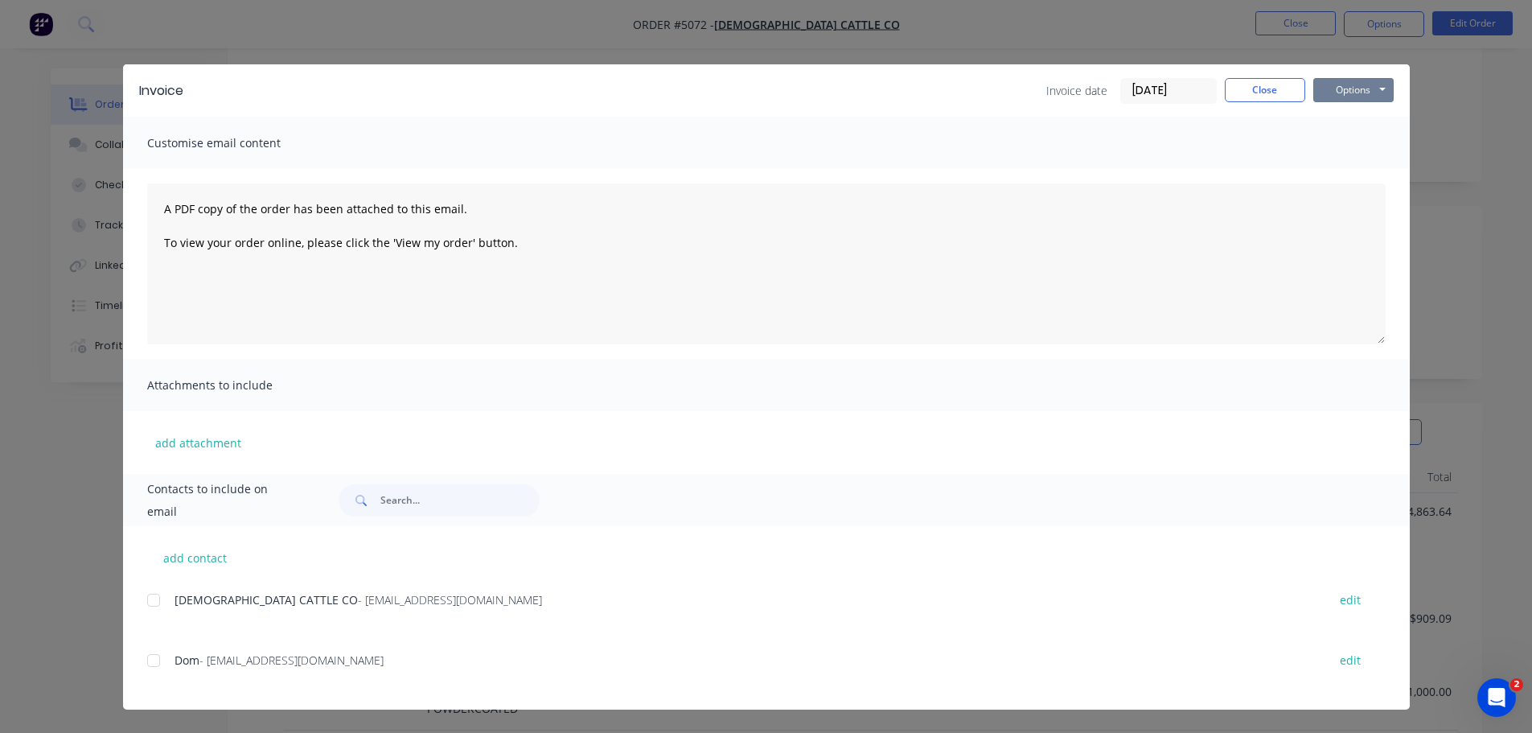
drag, startPoint x: 1344, startPoint y: 87, endPoint x: 1345, endPoint y: 103, distance: 16.2
click at [1344, 88] on button "Options" at bounding box center [1353, 90] width 80 height 24
click at [1341, 142] on button "Print" at bounding box center [1364, 145] width 103 height 27
click at [1270, 85] on button "Close" at bounding box center [1265, 90] width 80 height 24
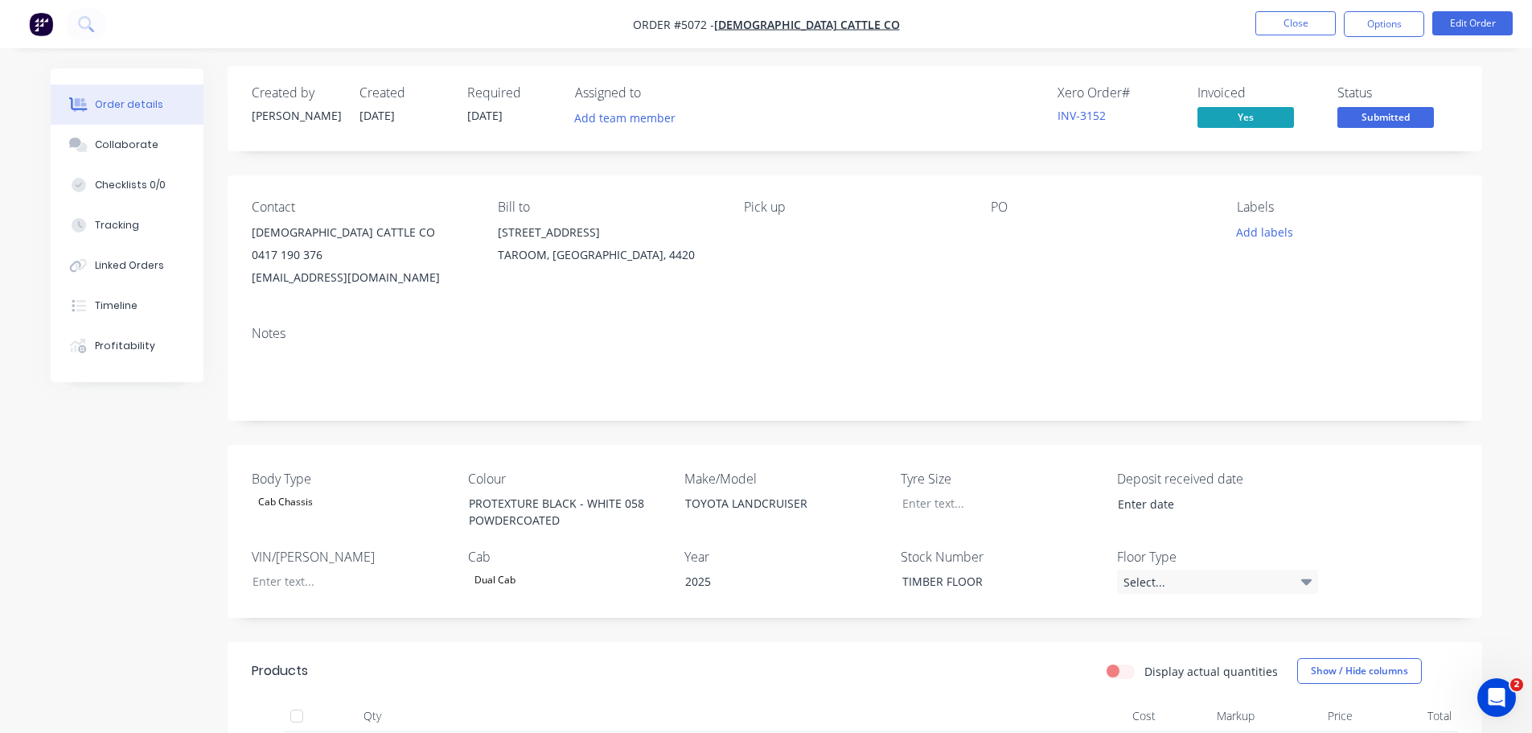
scroll to position [0, 0]
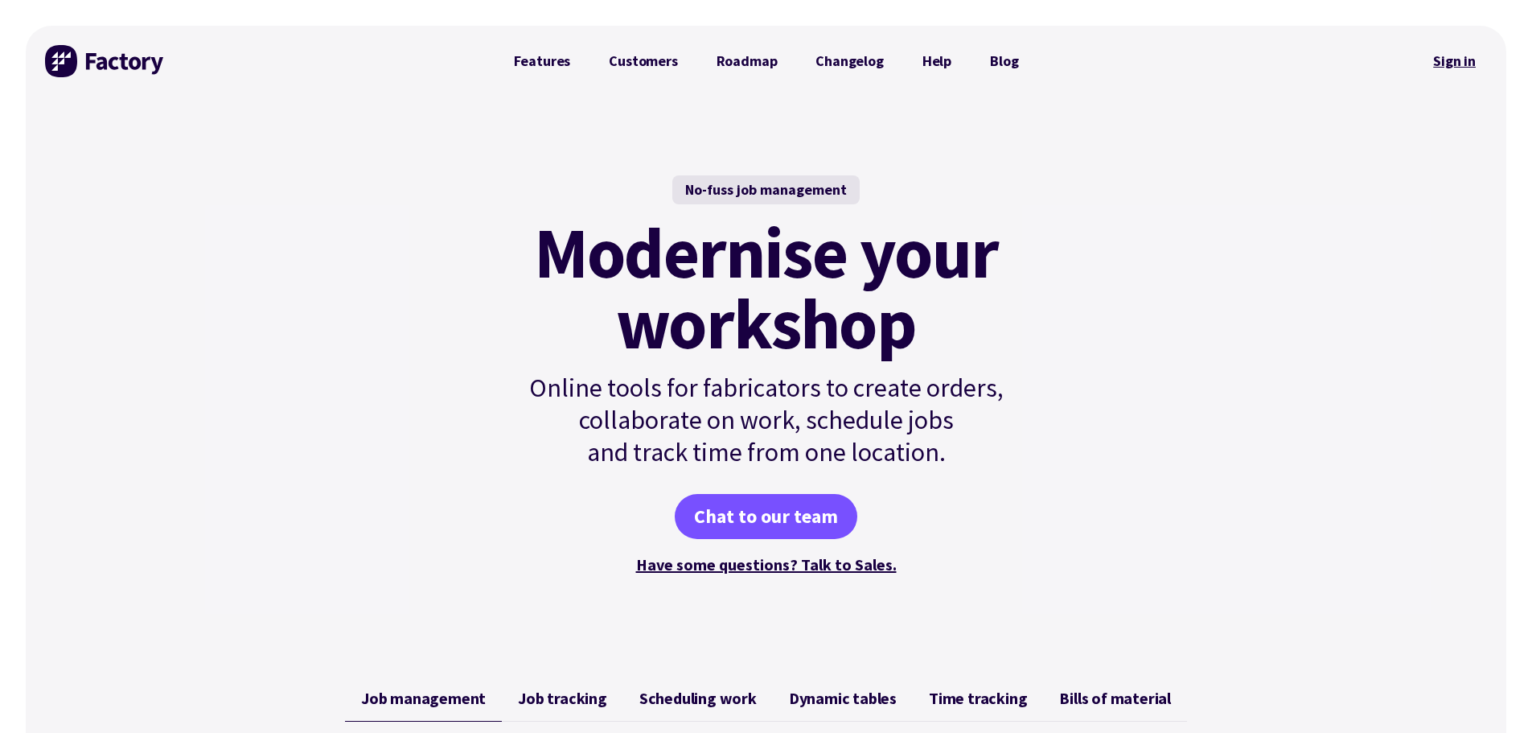
click at [1458, 60] on link "Sign in" at bounding box center [1454, 61] width 65 height 37
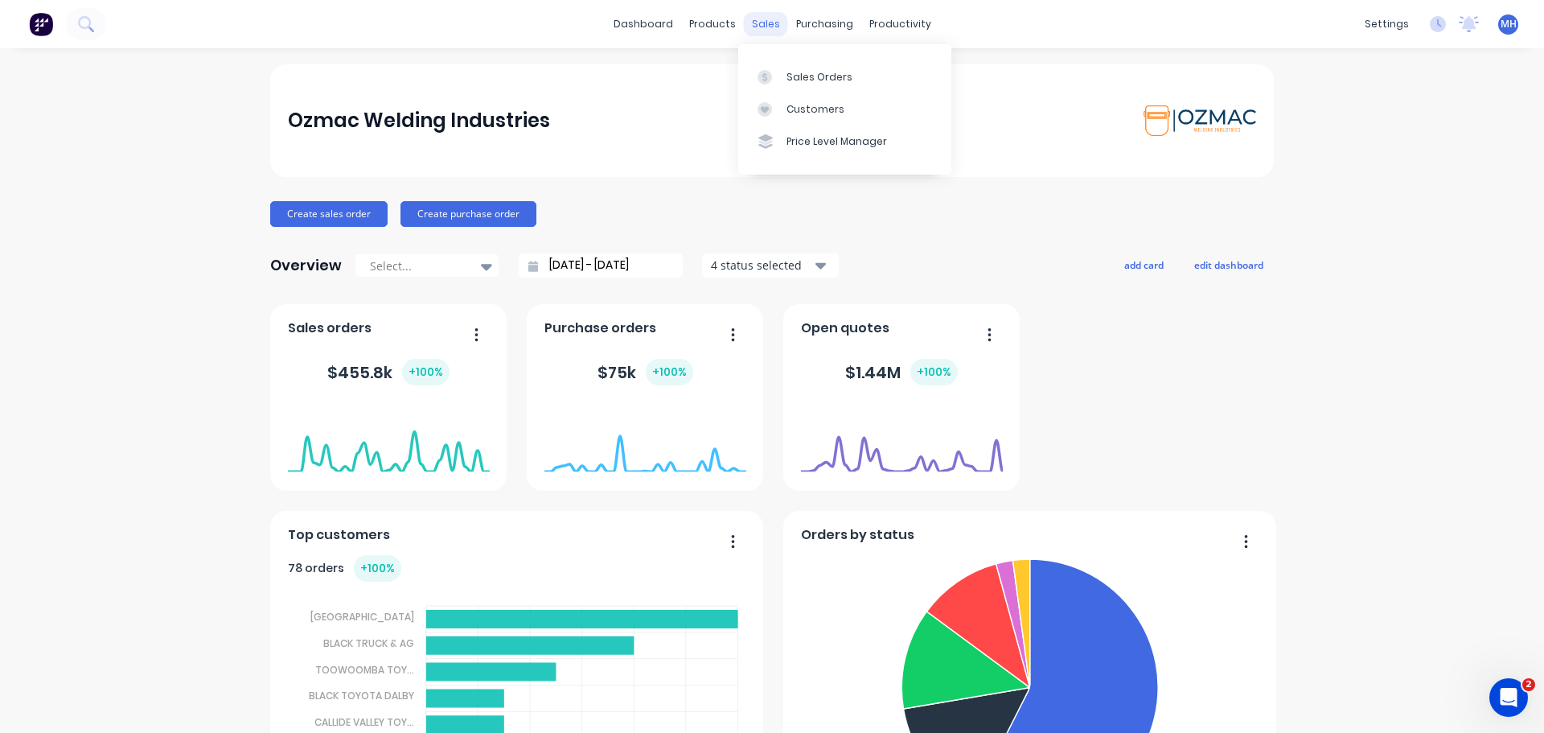
click at [758, 23] on div "sales" at bounding box center [766, 24] width 44 height 24
click at [790, 71] on div "Sales Orders" at bounding box center [819, 77] width 66 height 14
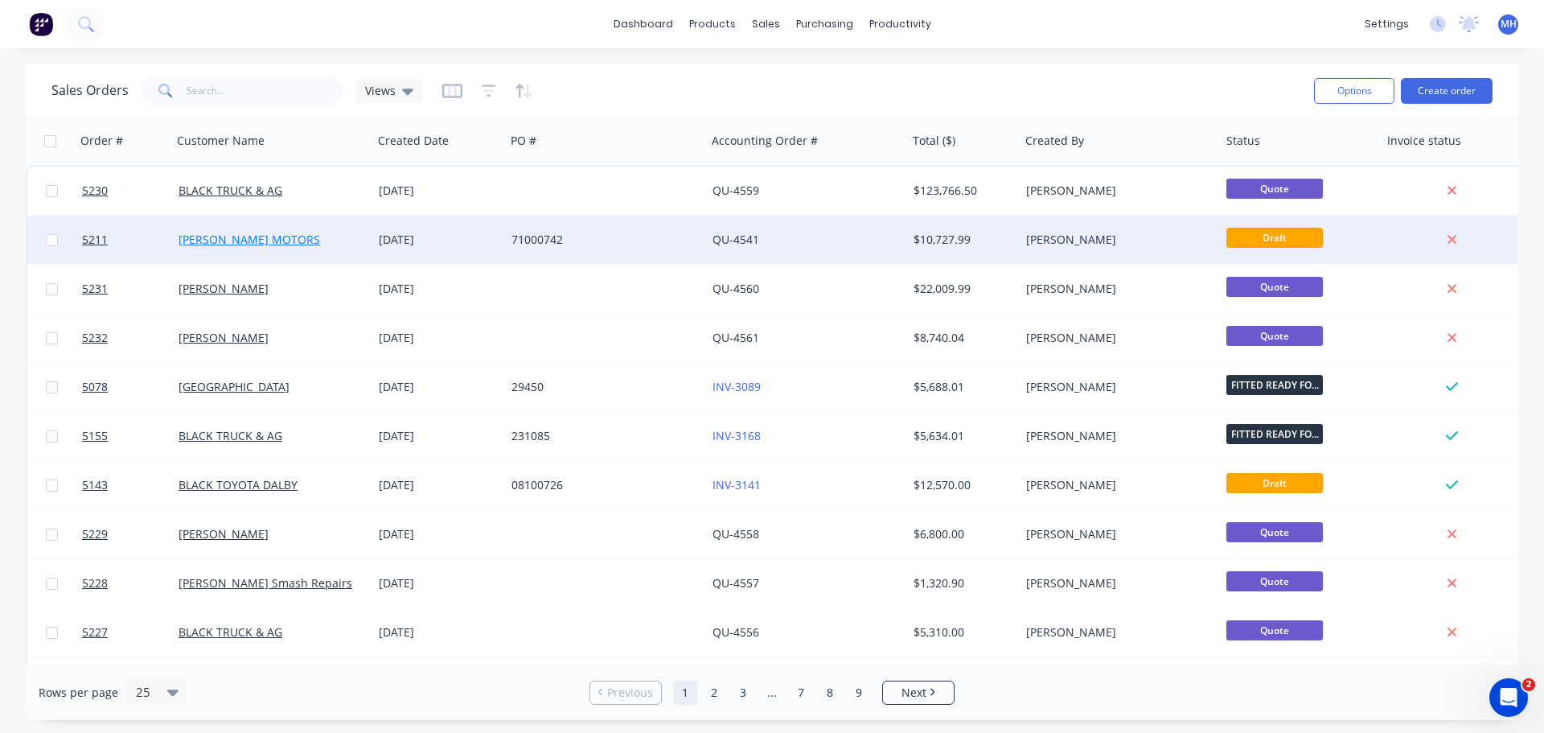
click at [211, 246] on link "TAIT MOTORS" at bounding box center [250, 239] width 142 height 15
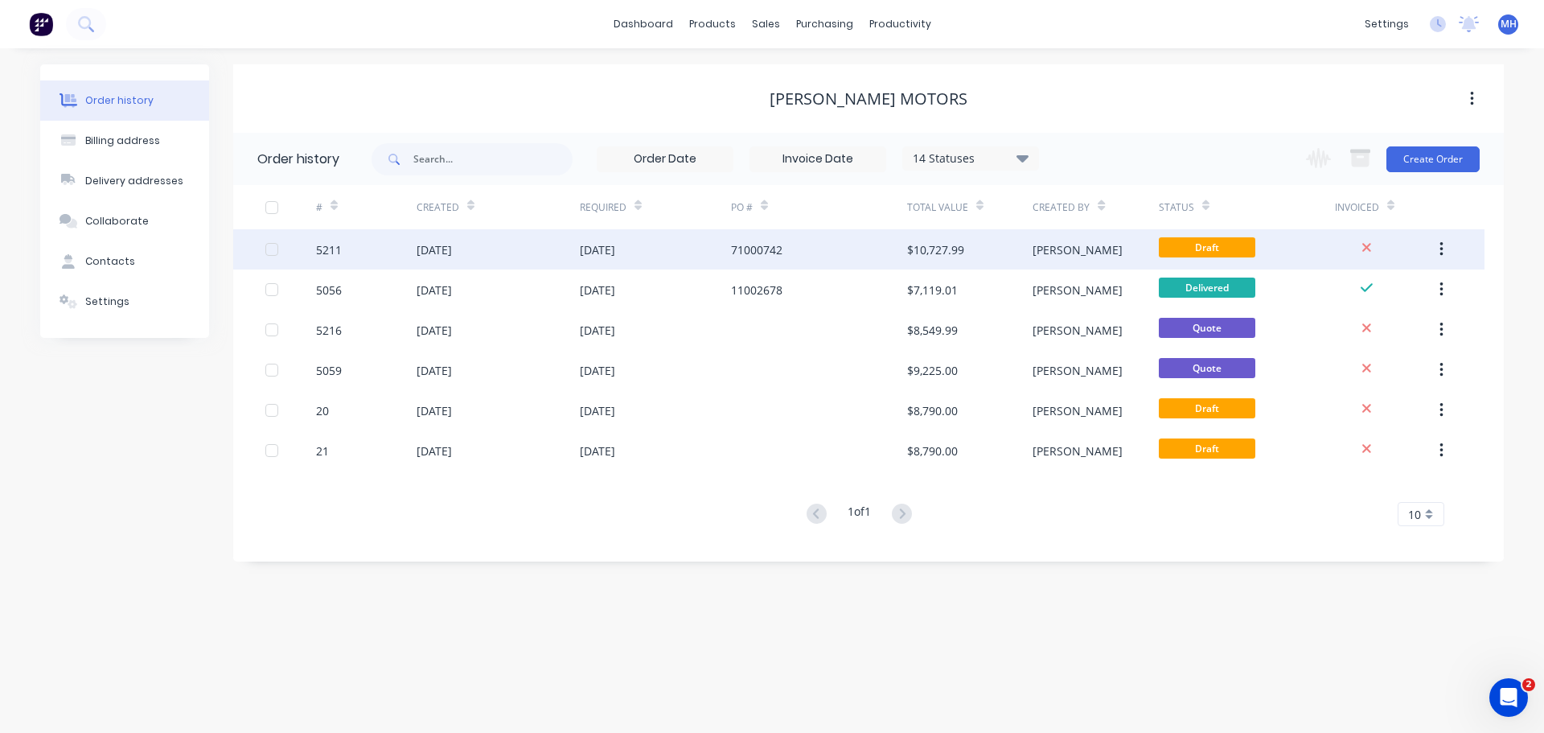
click at [452, 256] on div "17 Sep 2025" at bounding box center [434, 249] width 35 height 17
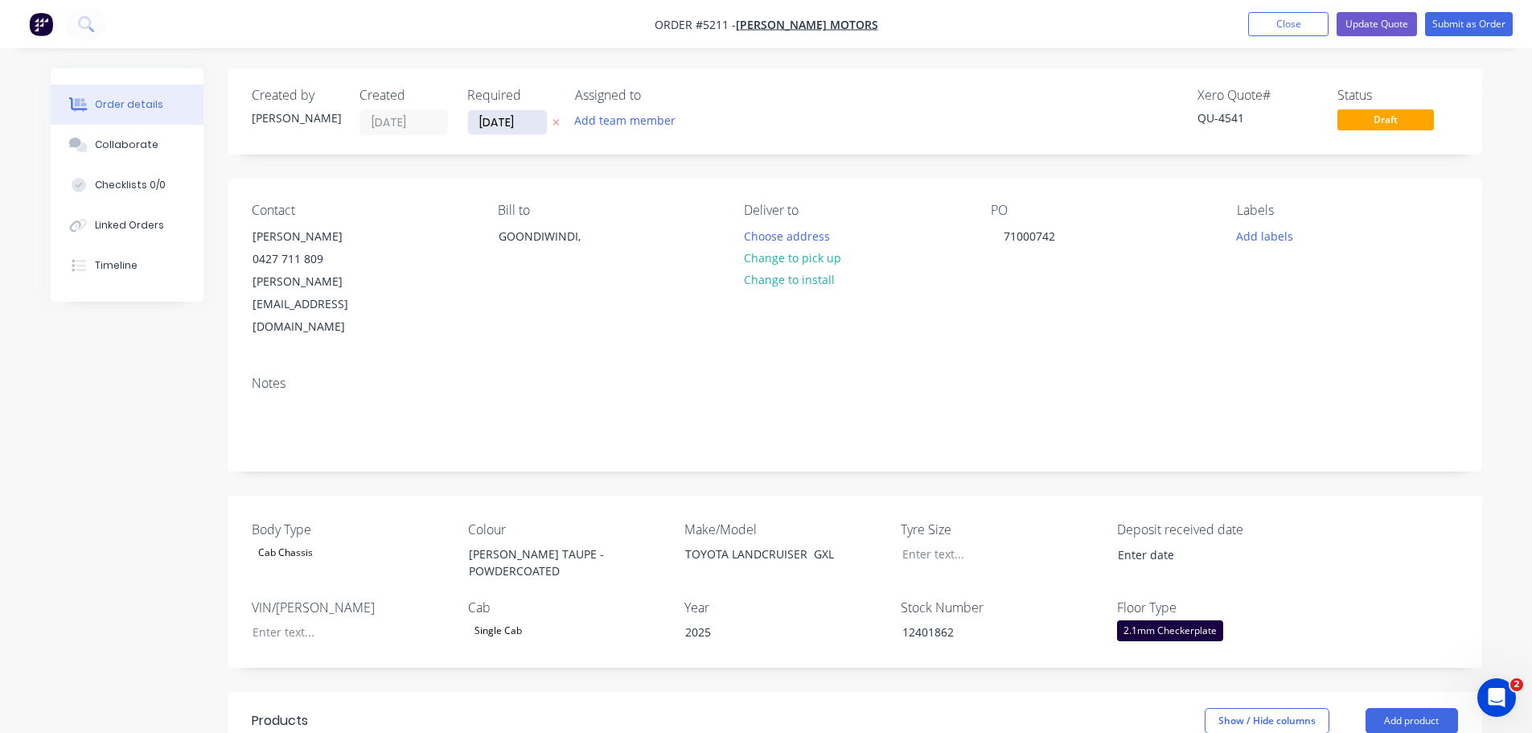
click at [507, 128] on input "[DATE]" at bounding box center [507, 122] width 79 height 24
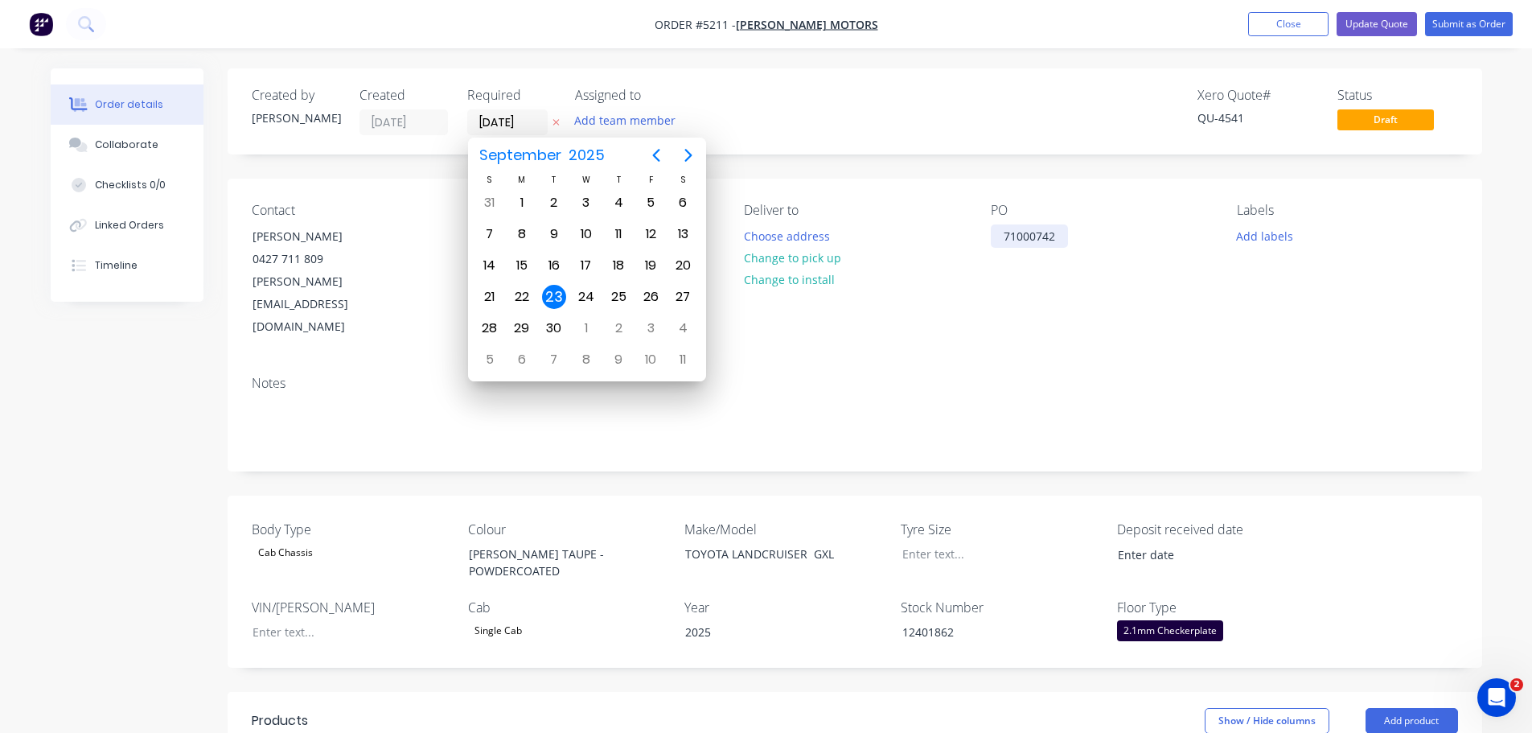
click at [1015, 244] on div "71000742" at bounding box center [1029, 235] width 77 height 23
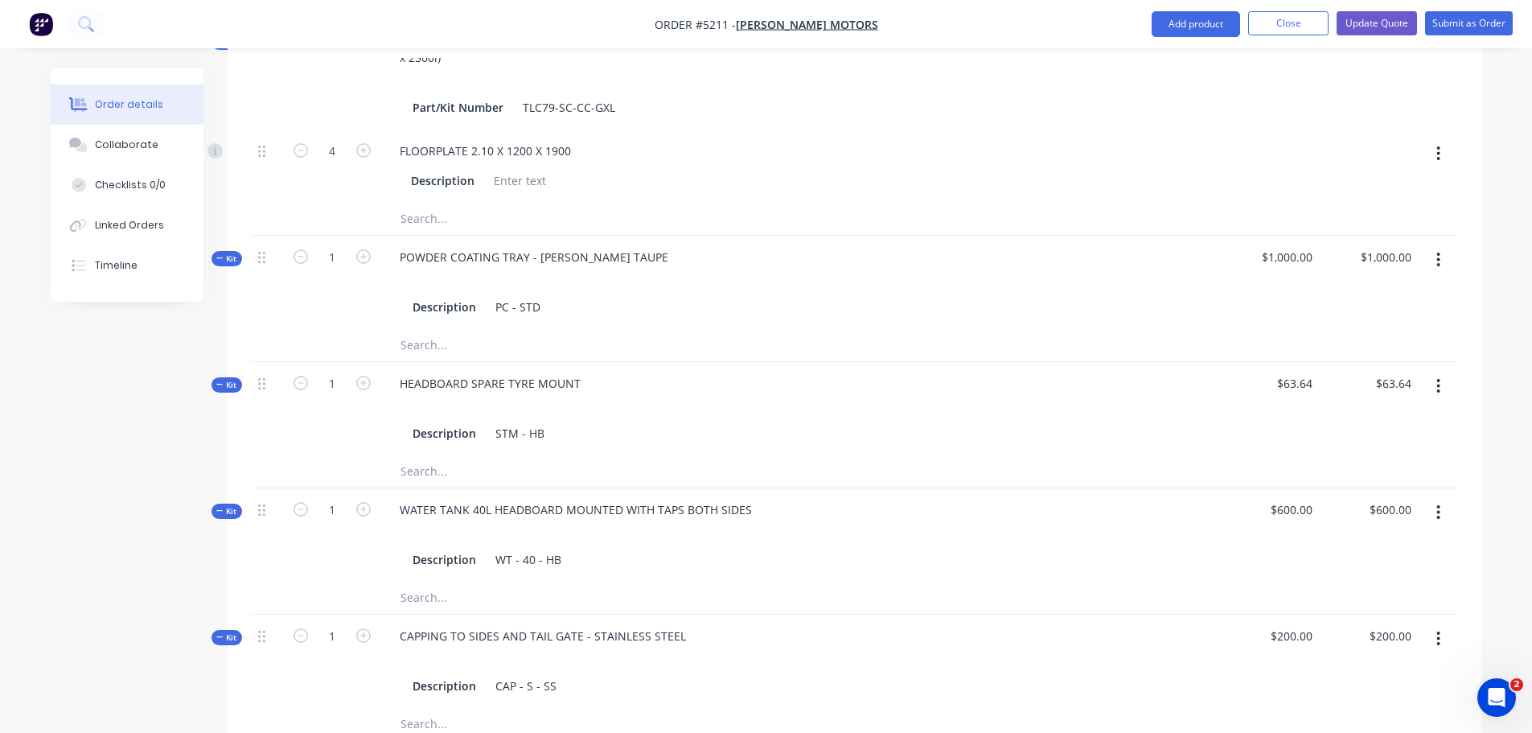
scroll to position [750, 0]
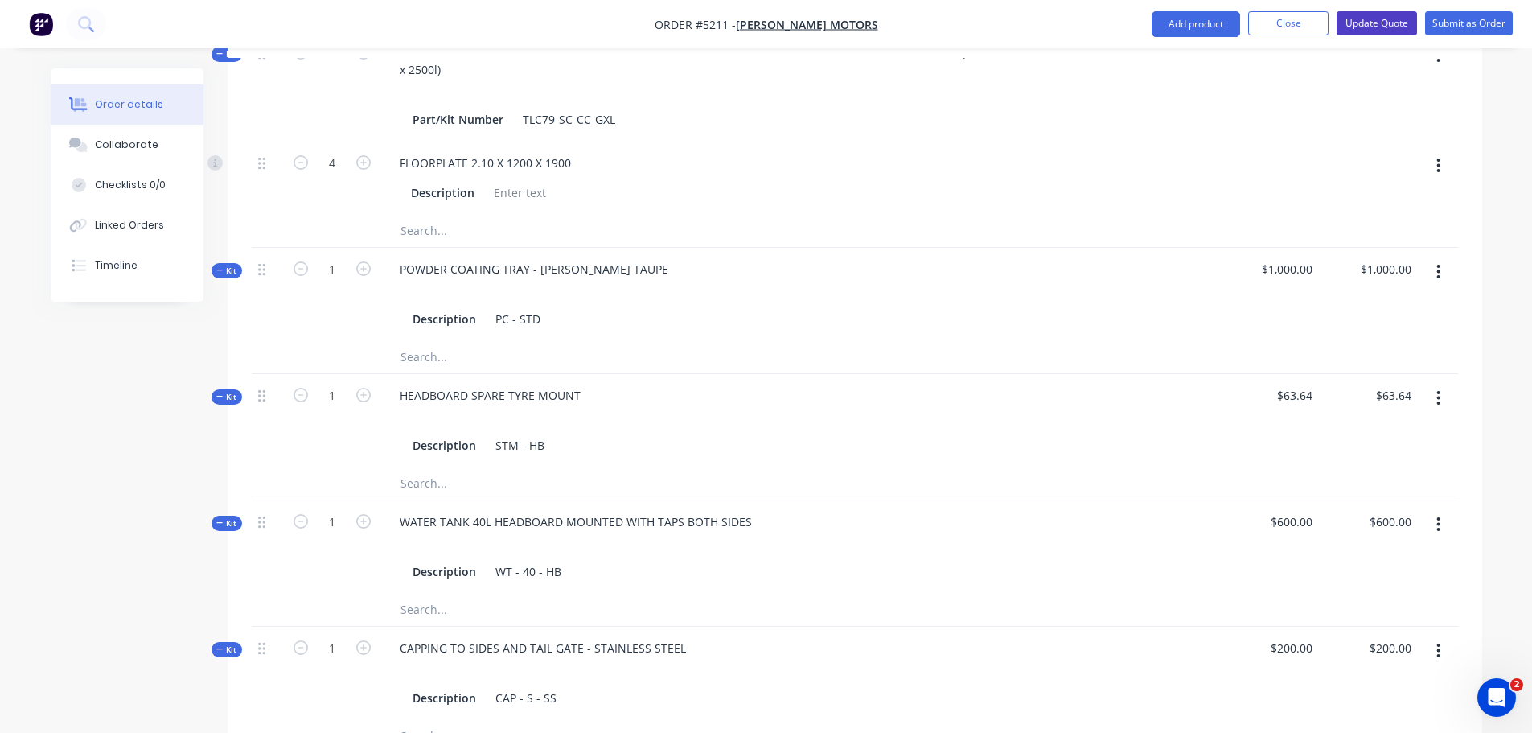
click at [1361, 23] on button "Update Quote" at bounding box center [1376, 23] width 80 height 24
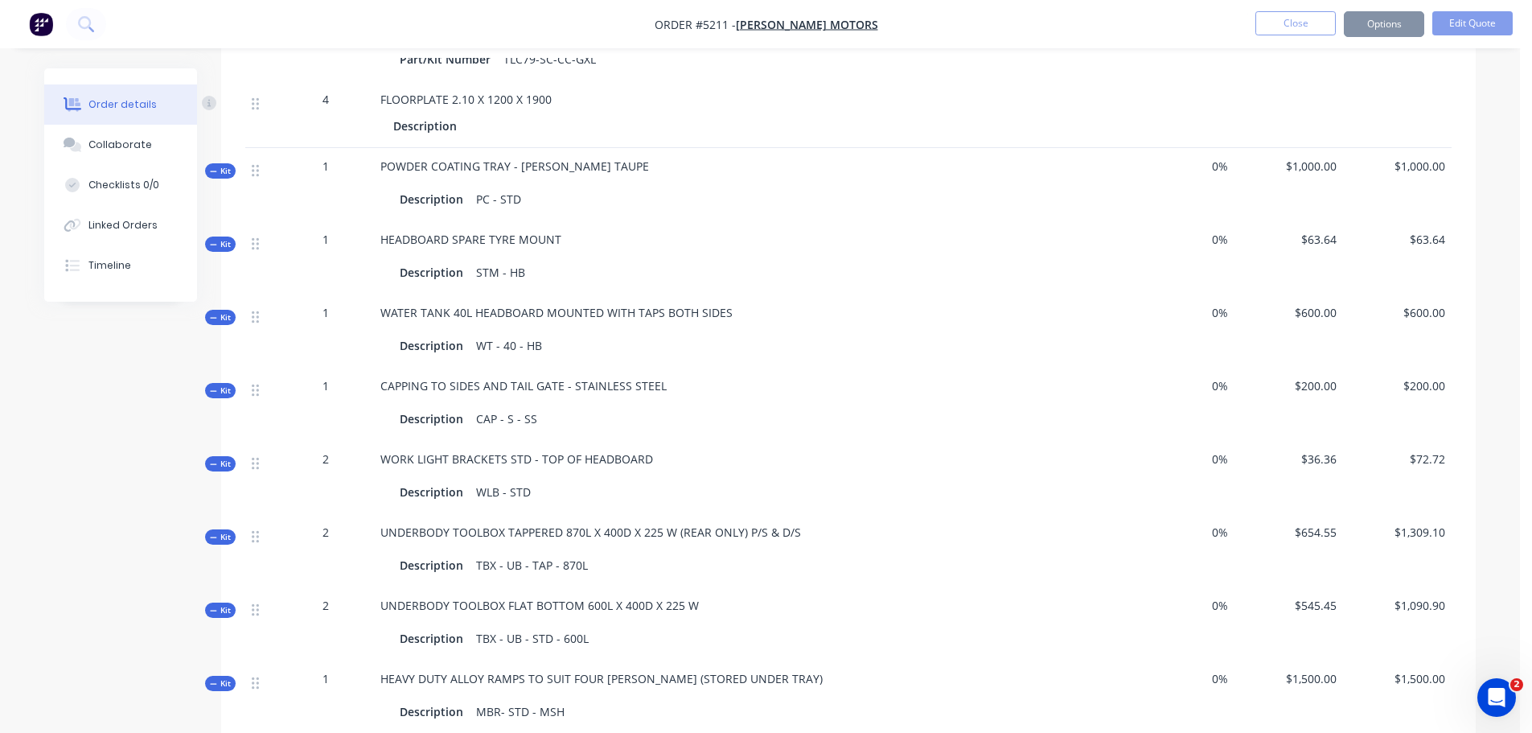
scroll to position [0, 0]
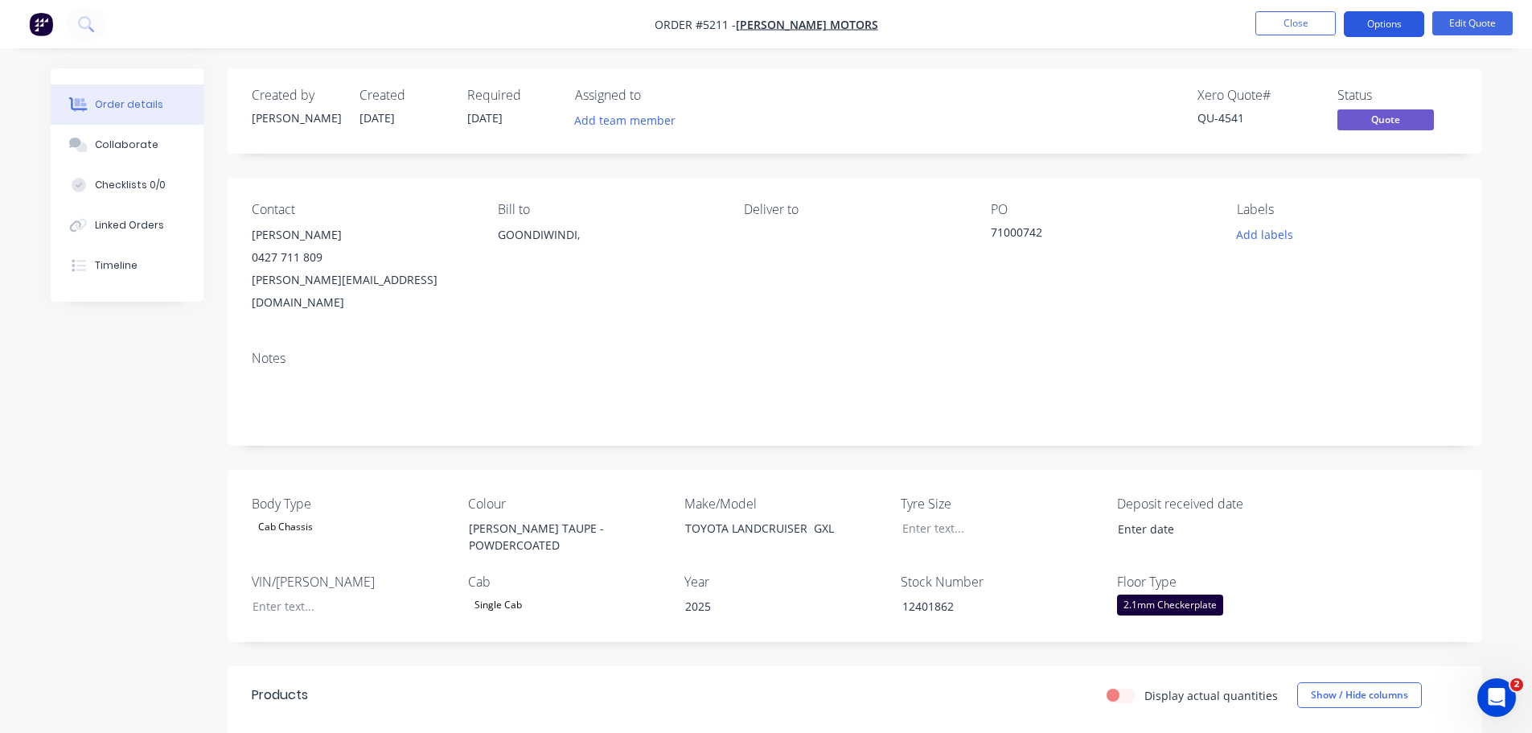
click at [1393, 26] on button "Options" at bounding box center [1384, 24] width 80 height 26
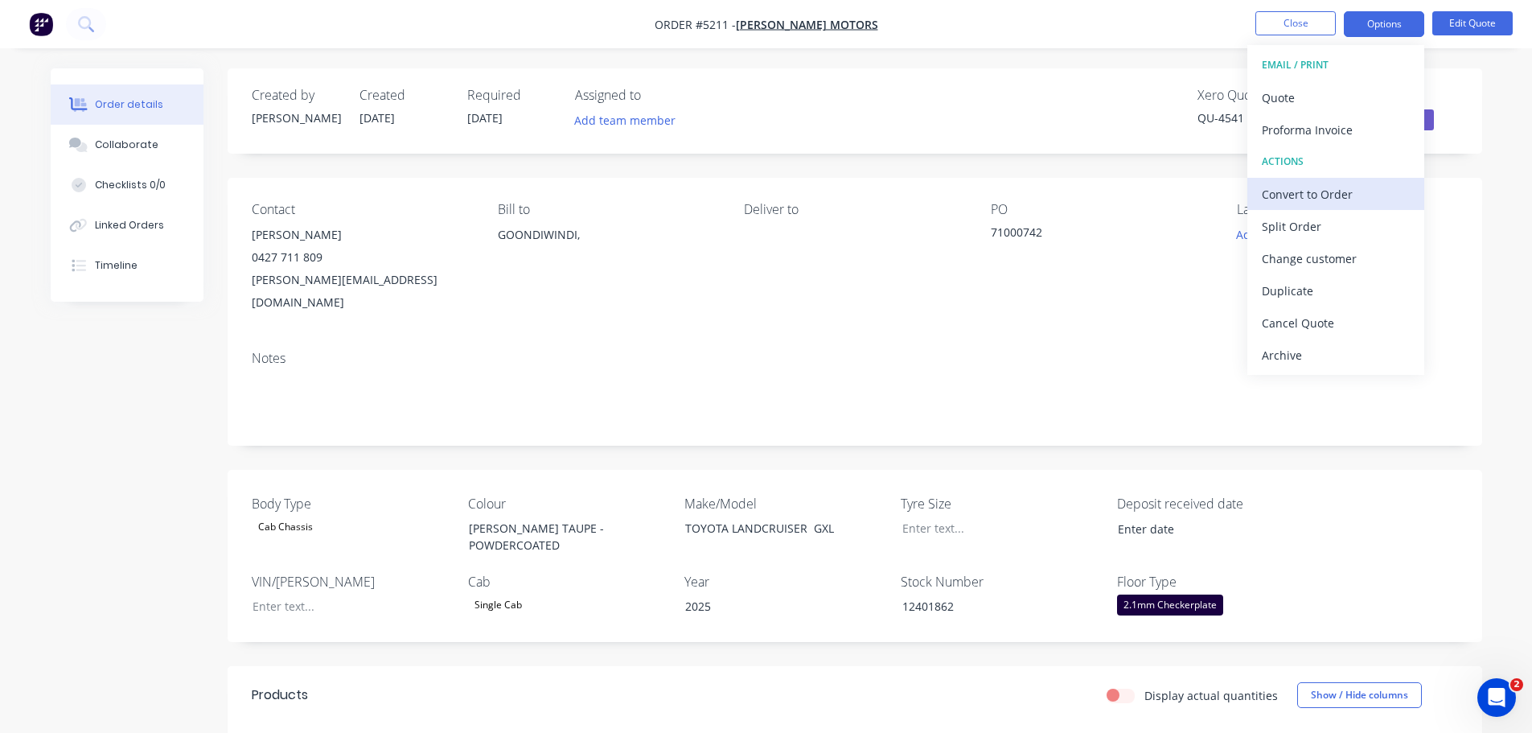
click at [1321, 194] on div "Convert to Order" at bounding box center [1336, 194] width 148 height 23
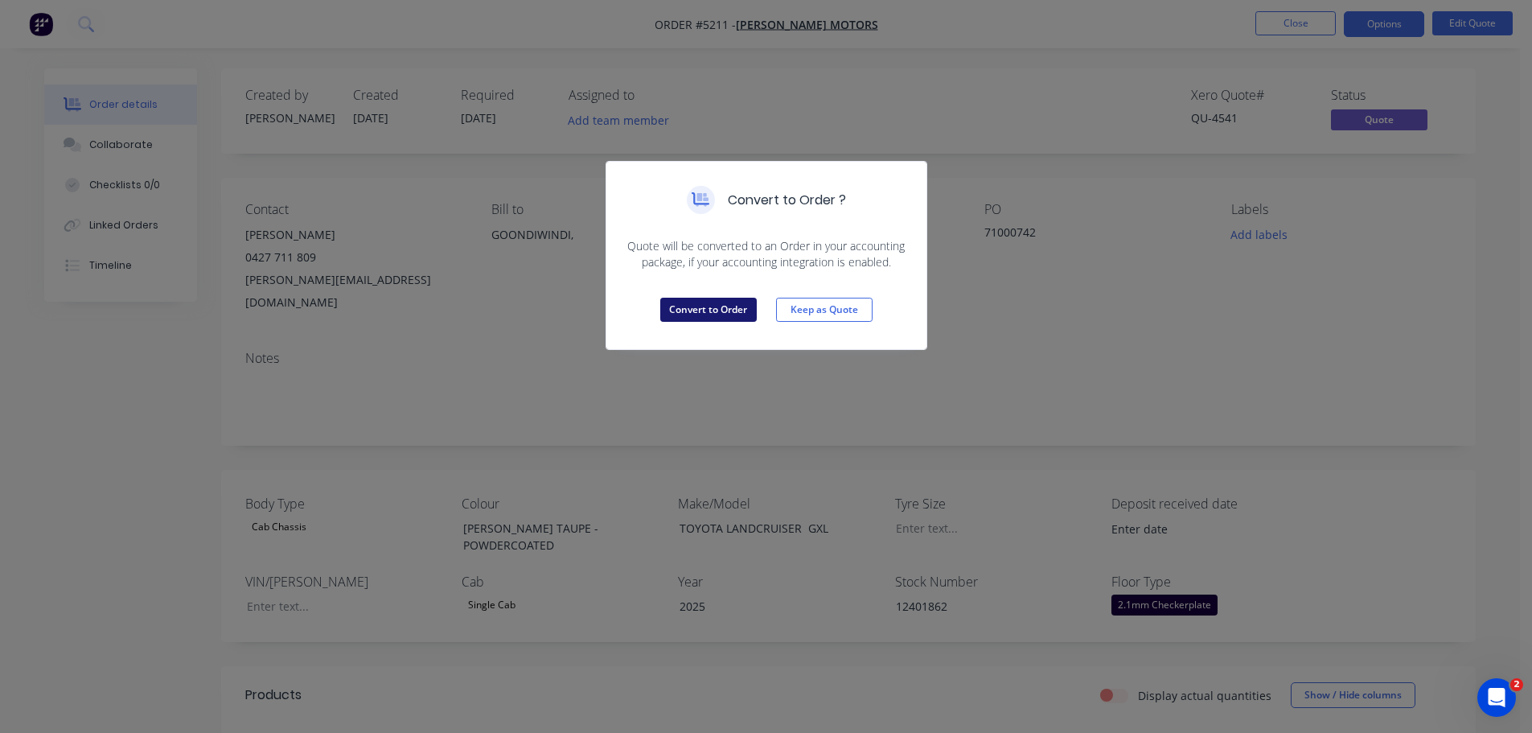
click at [716, 311] on button "Convert to Order" at bounding box center [708, 310] width 96 height 24
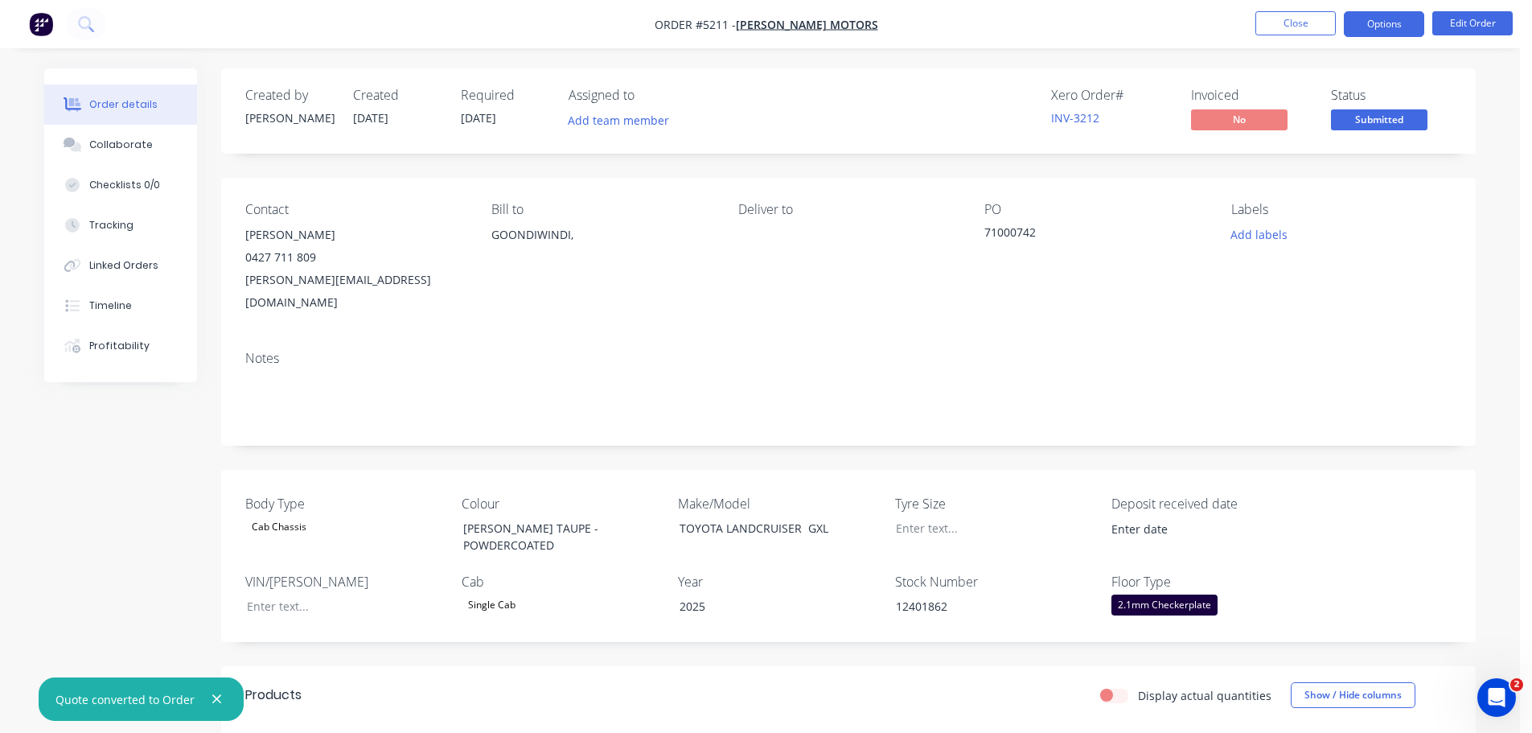
click at [1402, 28] on button "Options" at bounding box center [1384, 24] width 80 height 26
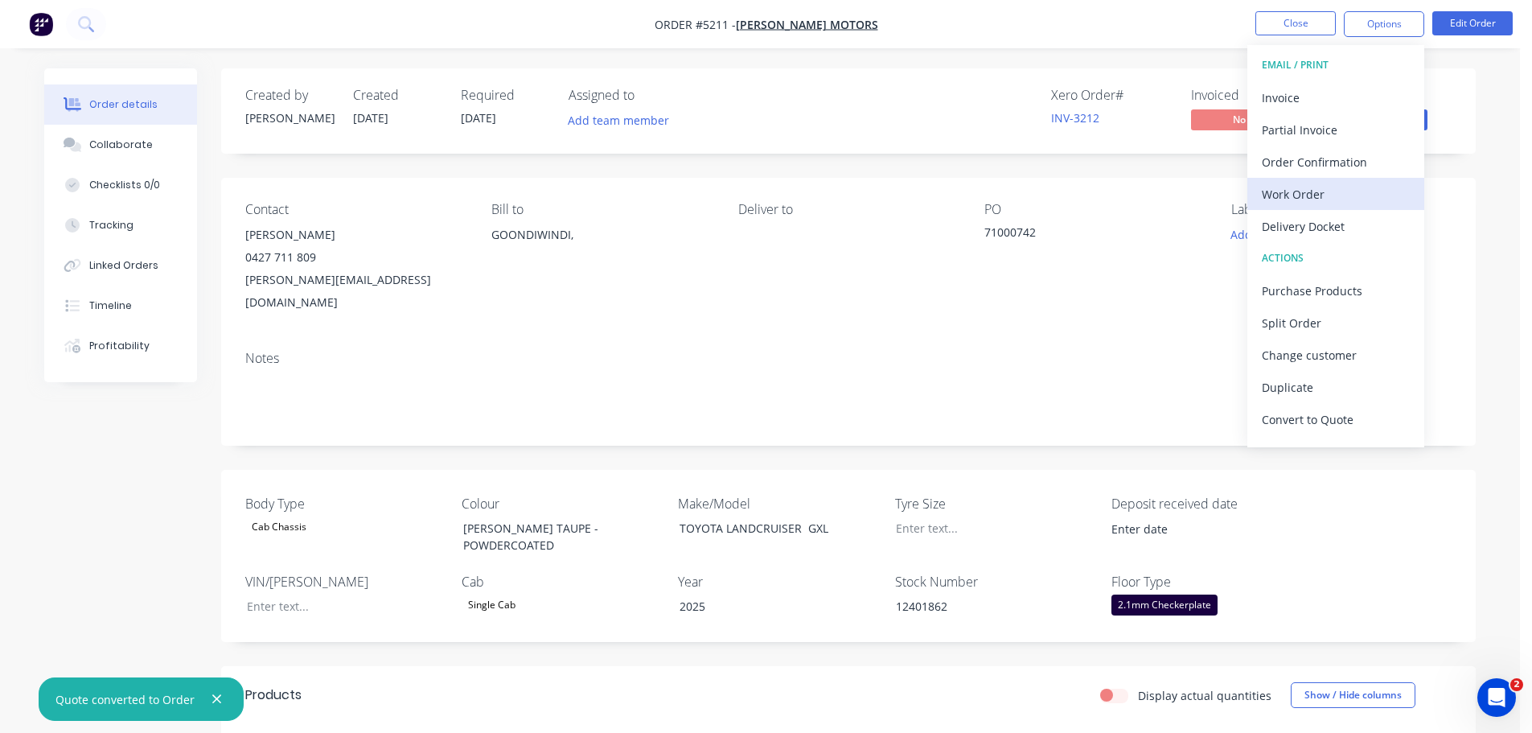
click at [1323, 195] on div "Work Order" at bounding box center [1336, 194] width 148 height 23
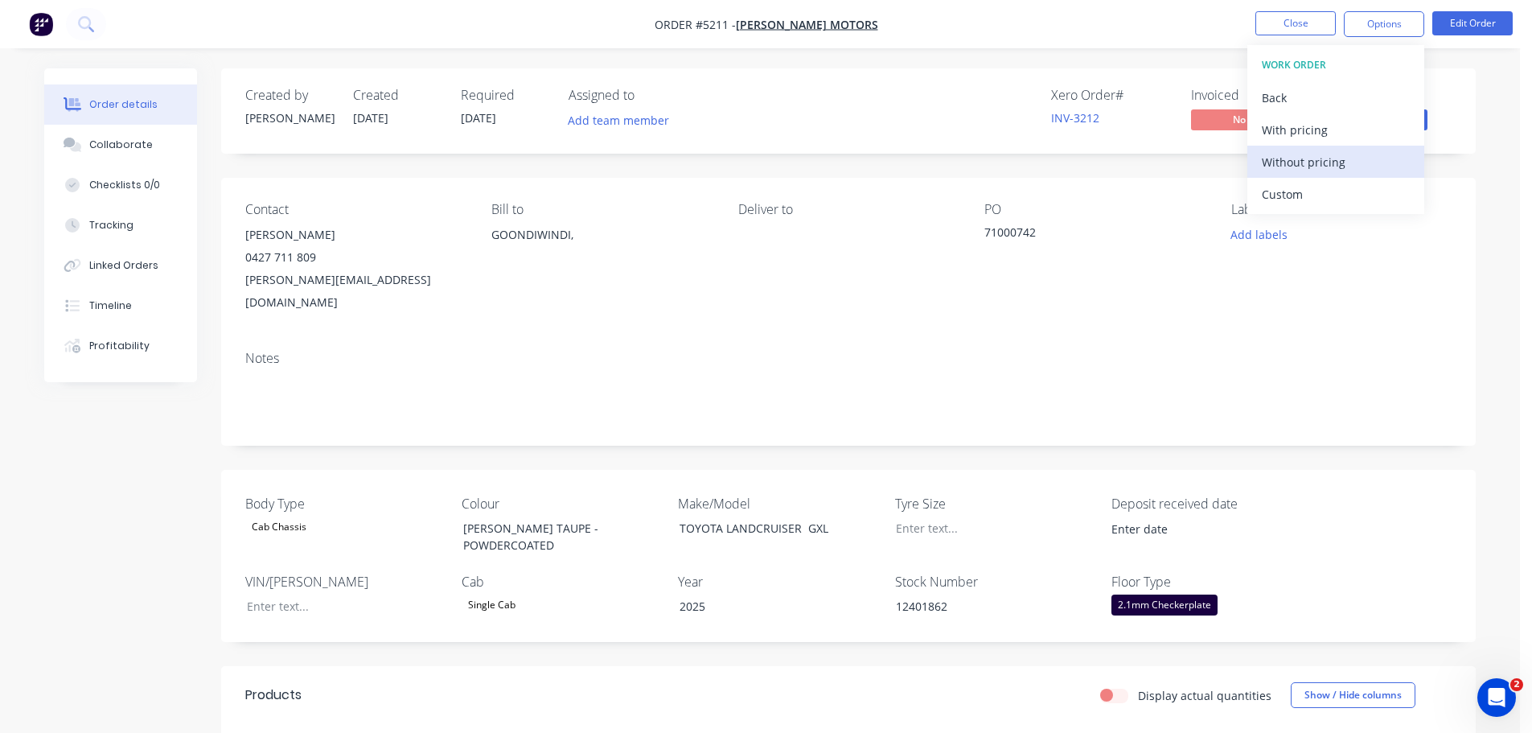
click at [1286, 157] on div "Without pricing" at bounding box center [1336, 161] width 148 height 23
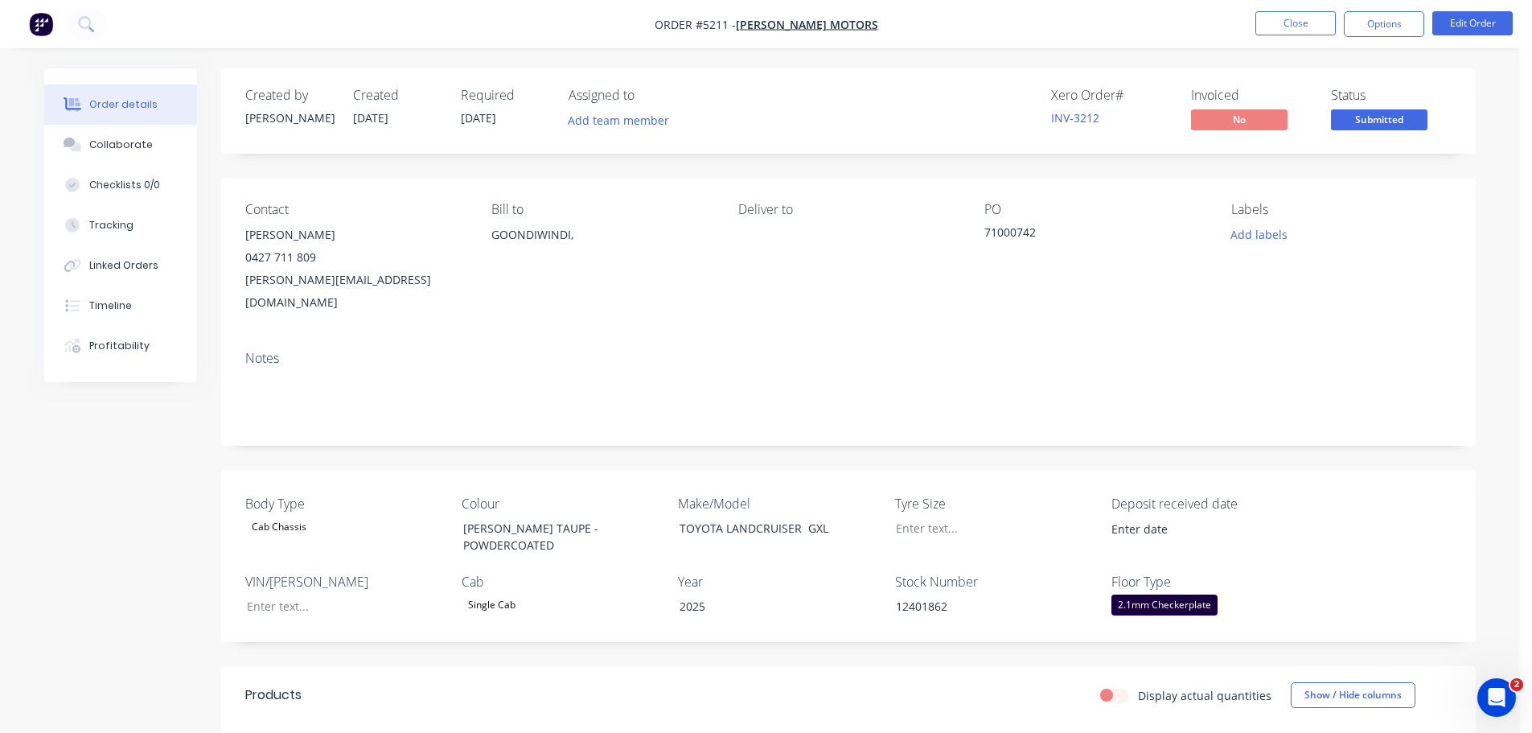
click at [117, 23] on nav "Order #5211 - TAIT MOTORS Close Options Edit Order" at bounding box center [766, 24] width 1532 height 48
click at [117, 24] on nav "Order #5211 - TAIT MOTORS Close Options Edit Order" at bounding box center [766, 24] width 1532 height 48
click at [88, 20] on icon at bounding box center [85, 23] width 15 height 15
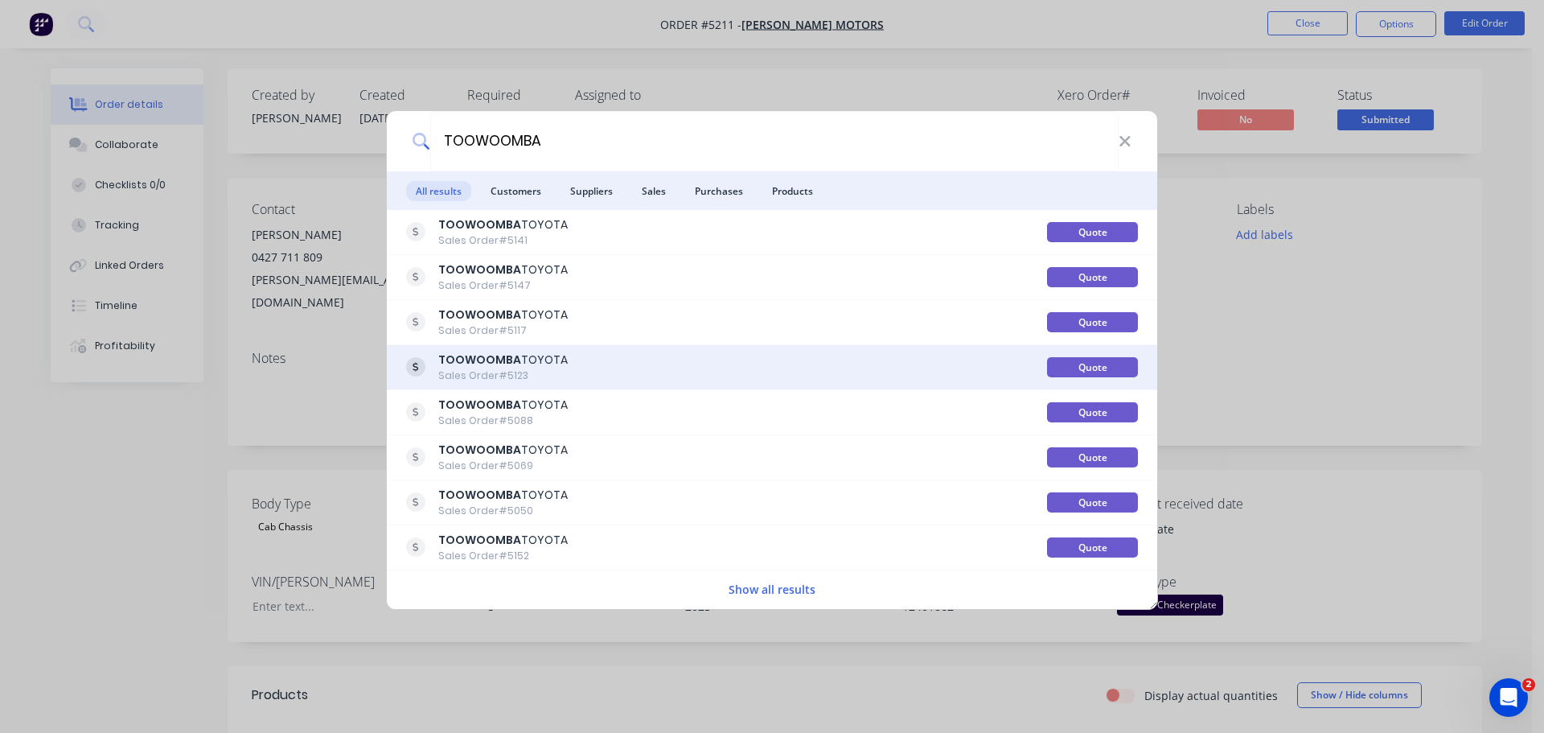
type input "TOOWOOMBA"
click at [558, 364] on div "TOOWOOMBA TOYOTA" at bounding box center [502, 359] width 129 height 17
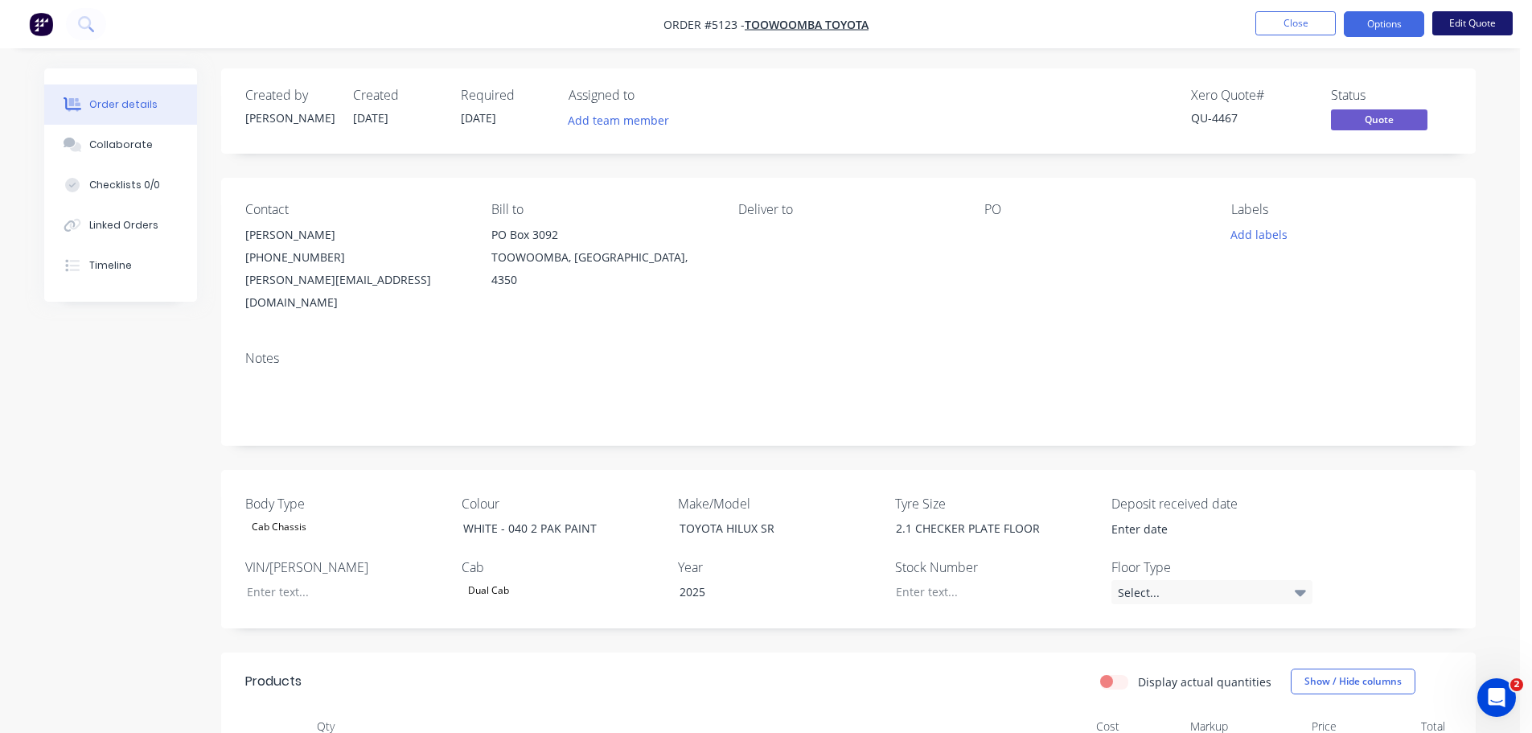
click at [1477, 22] on button "Edit Quote" at bounding box center [1472, 23] width 80 height 24
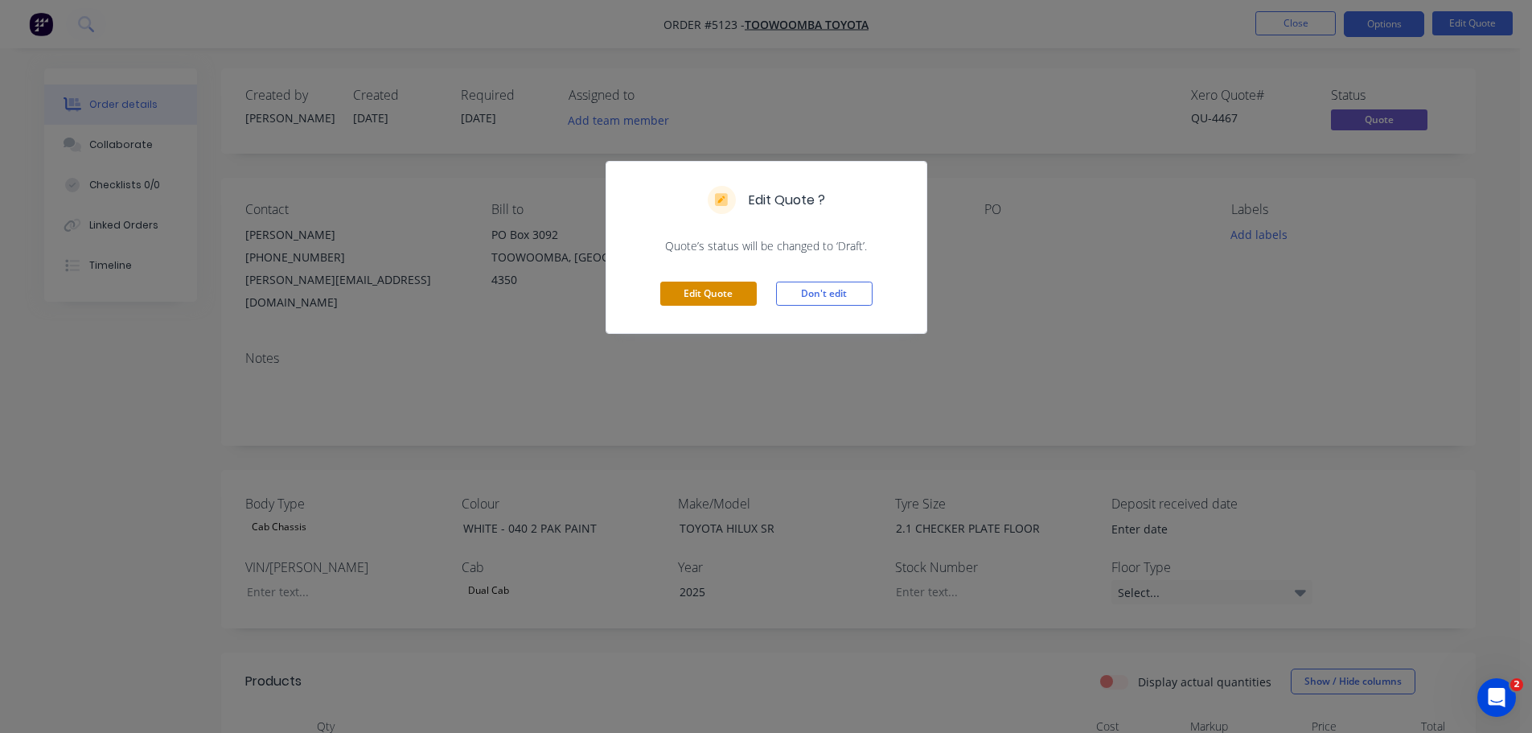
click at [706, 294] on button "Edit Quote" at bounding box center [708, 293] width 96 height 24
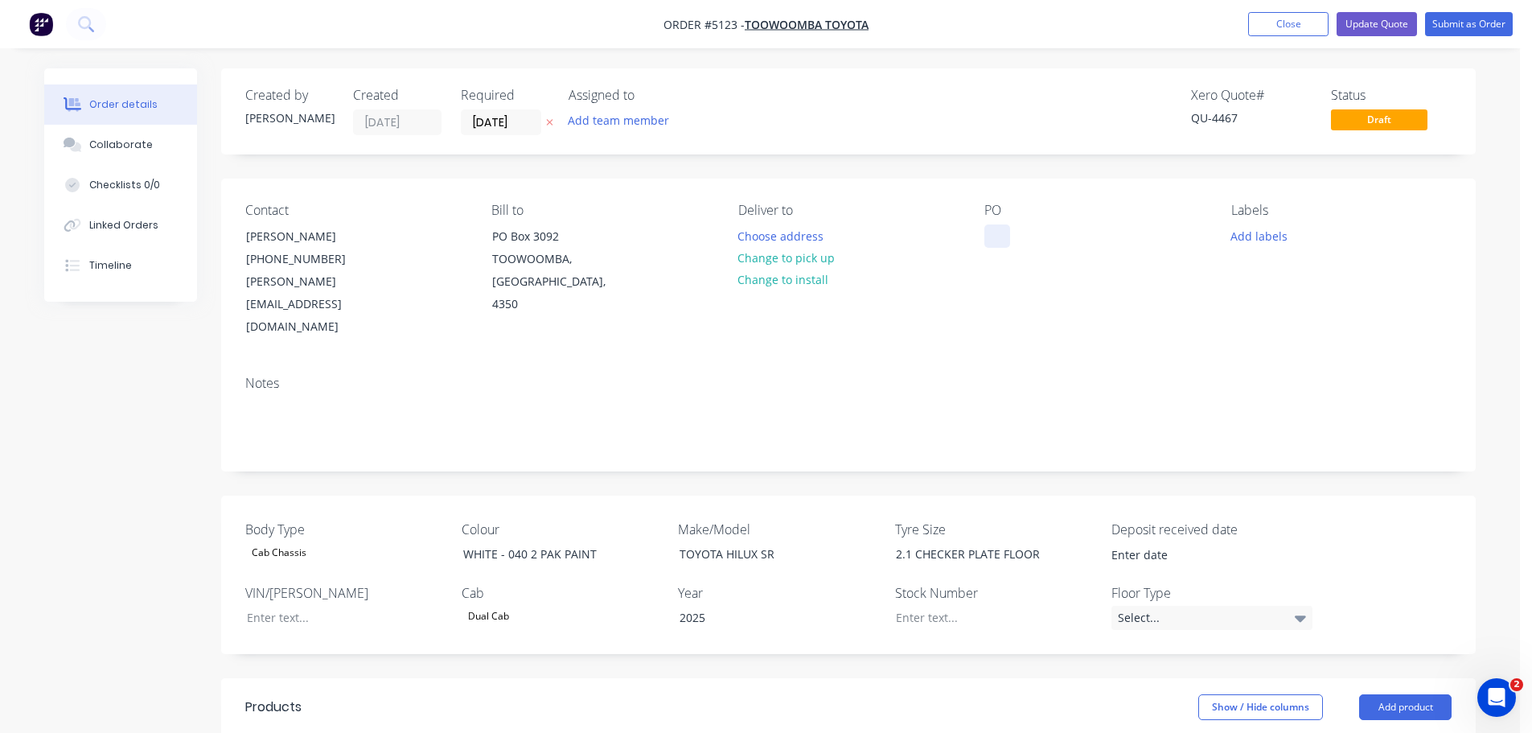
click at [987, 226] on div at bounding box center [997, 235] width 26 height 23
click at [1139, 225] on div "PO 11008514" at bounding box center [1094, 271] width 220 height 136
click at [926, 605] on div at bounding box center [983, 616] width 201 height 23
click at [494, 123] on input "01/09/25" at bounding box center [501, 122] width 79 height 24
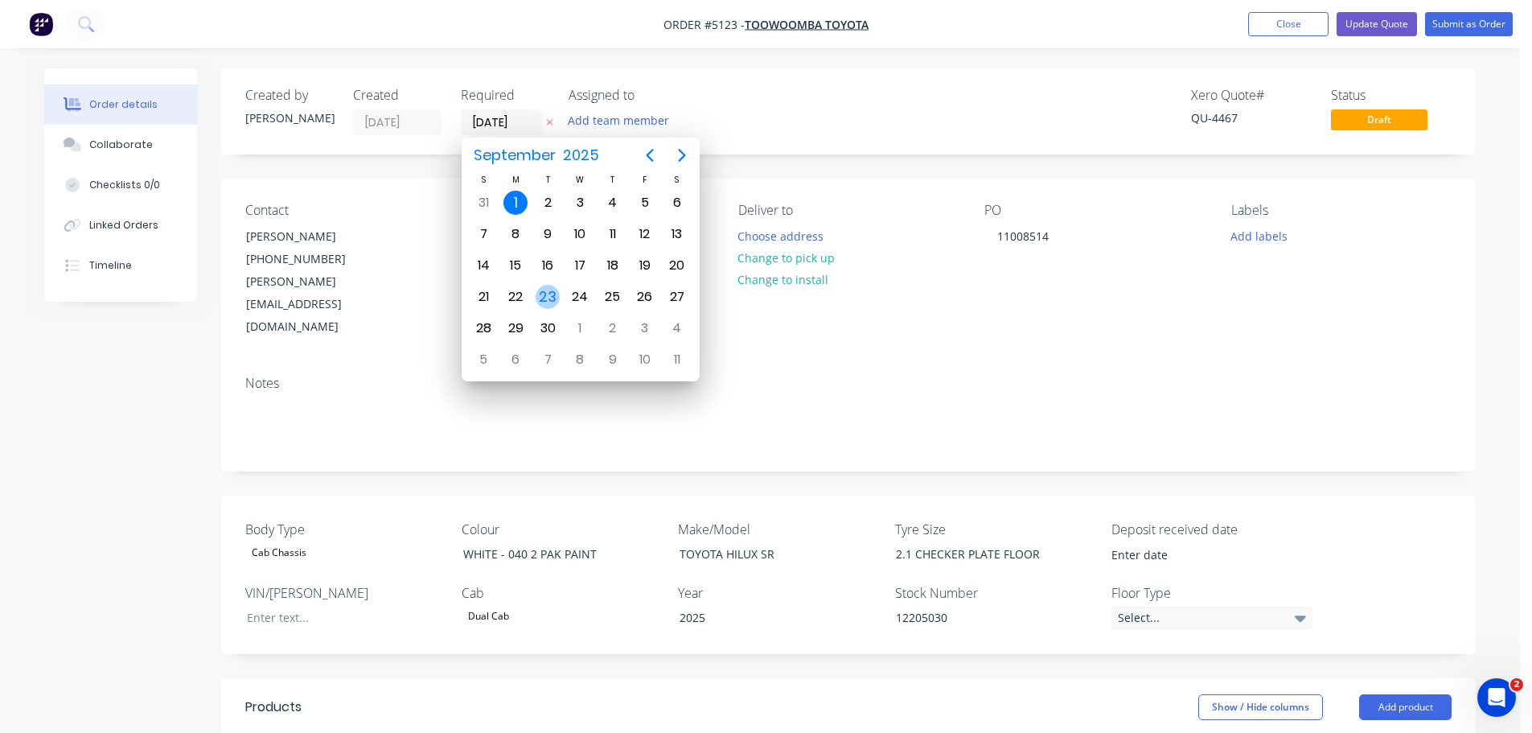
click at [546, 291] on div "23" at bounding box center [548, 297] width 24 height 24
type input "23/09/25"
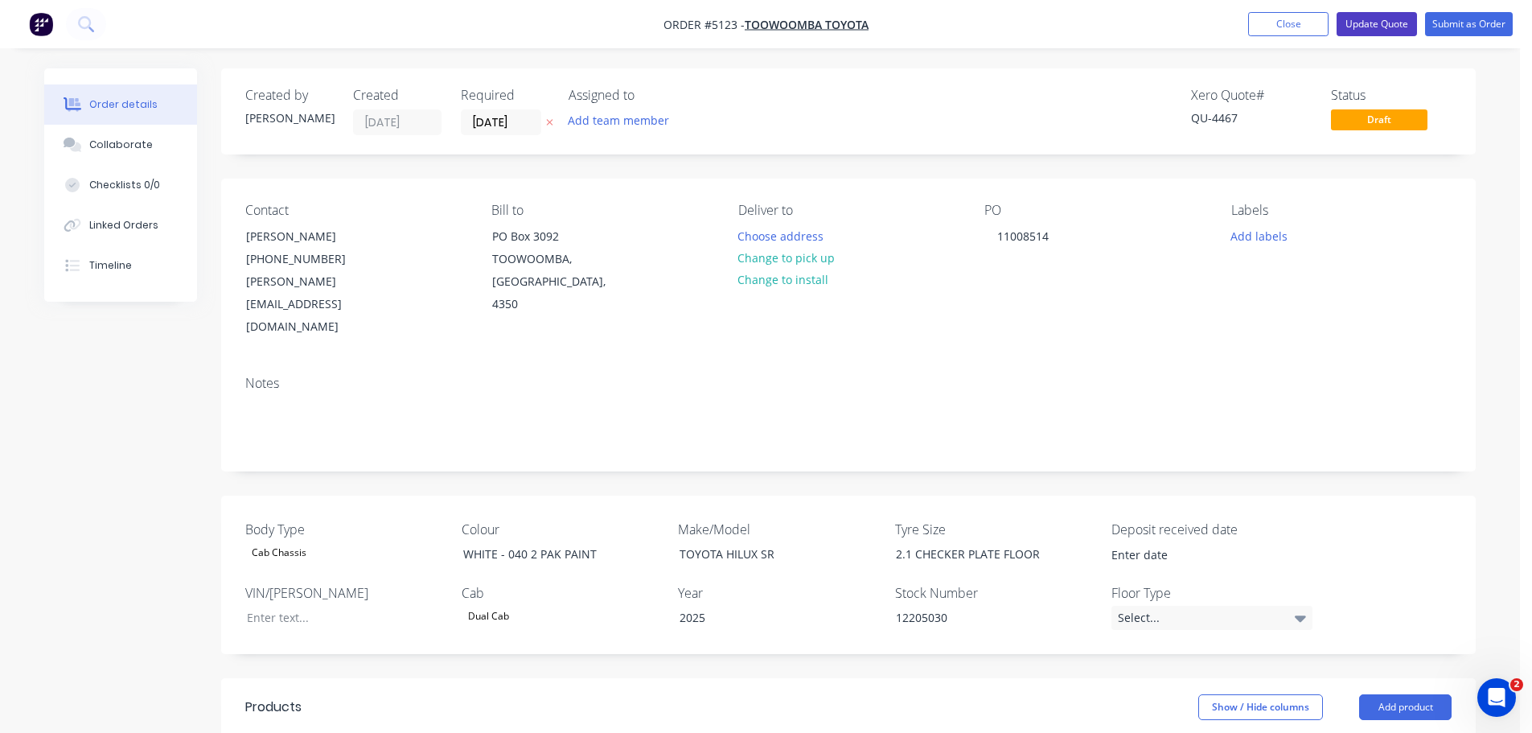
click at [1395, 25] on button "Update Quote" at bounding box center [1376, 24] width 80 height 24
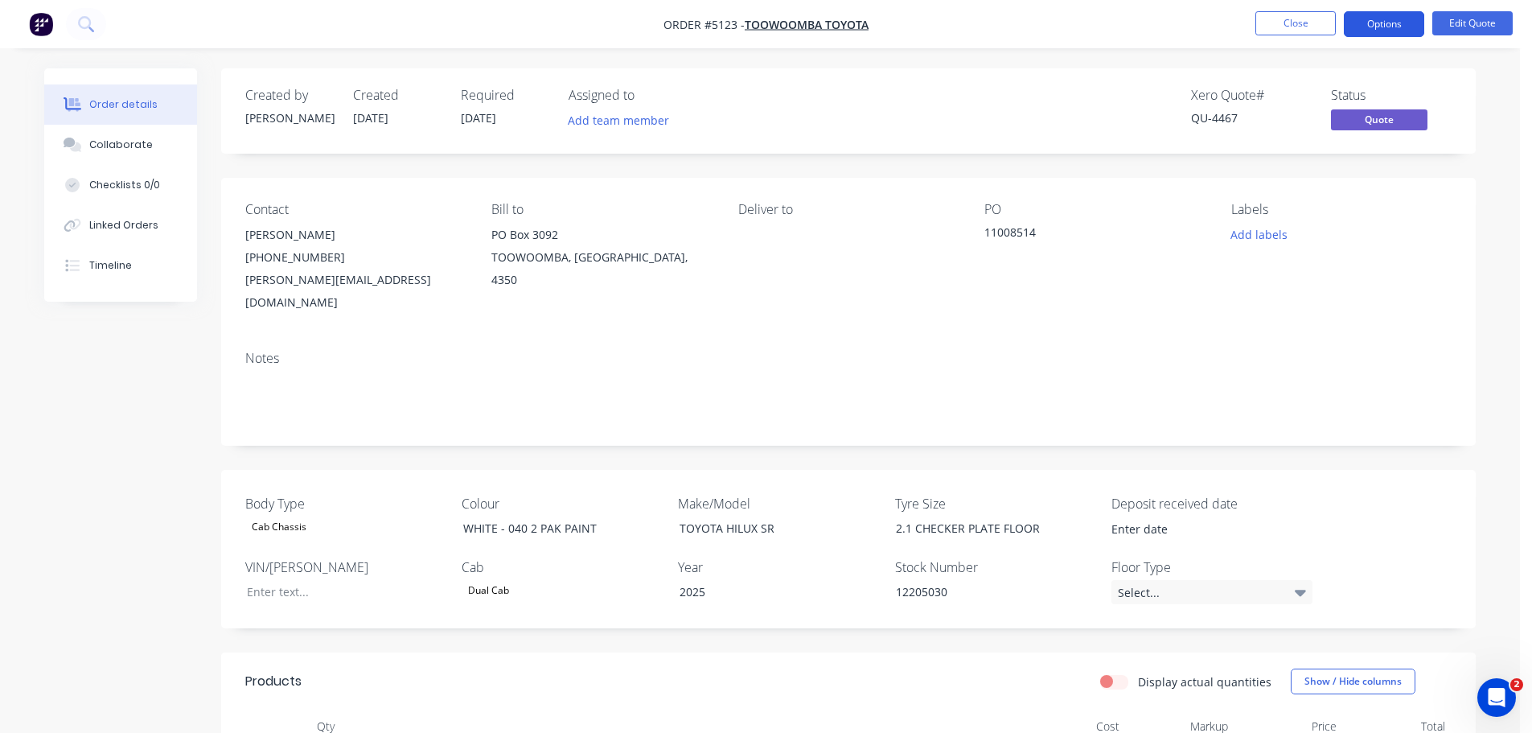
click at [1405, 25] on button "Options" at bounding box center [1384, 24] width 80 height 26
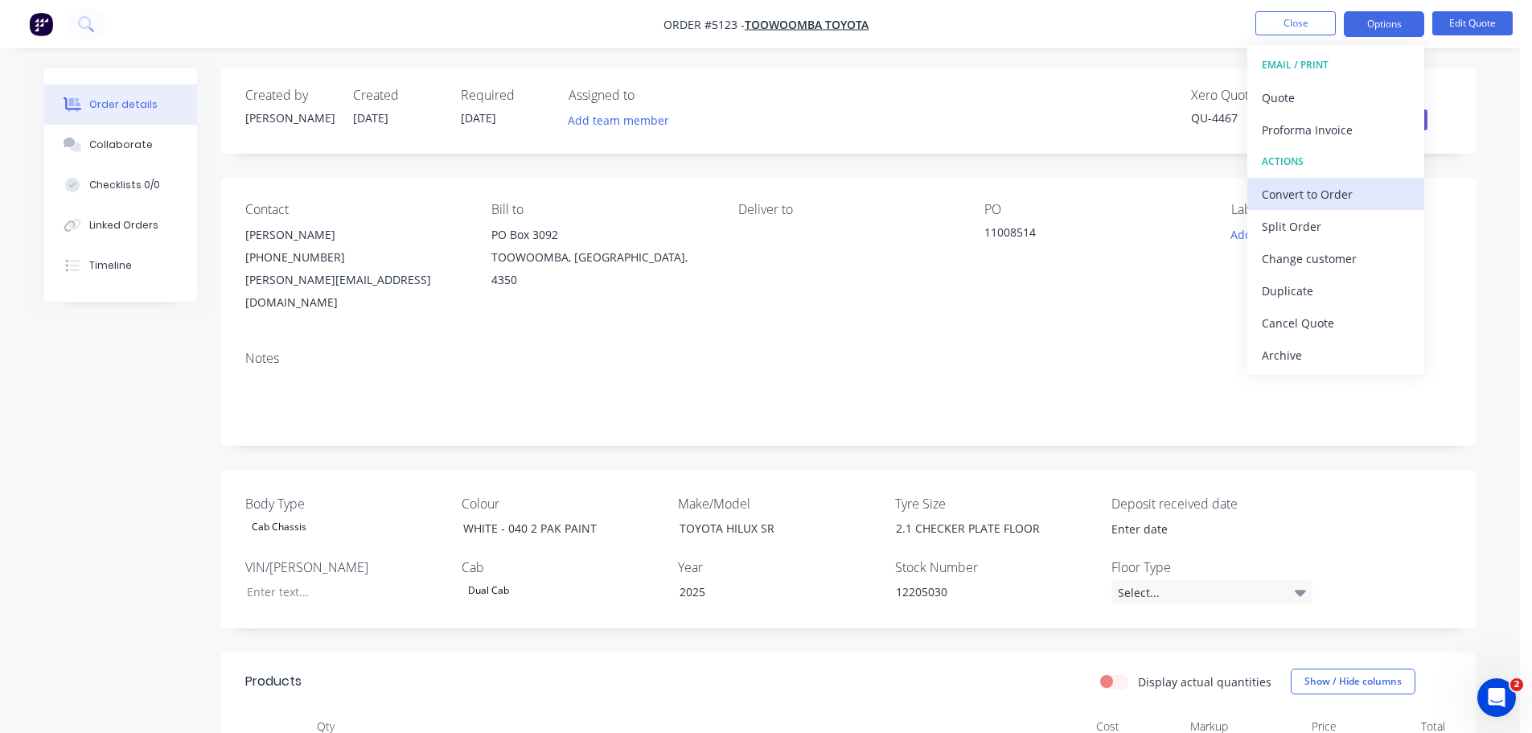
click at [1313, 196] on div "Convert to Order" at bounding box center [1336, 194] width 148 height 23
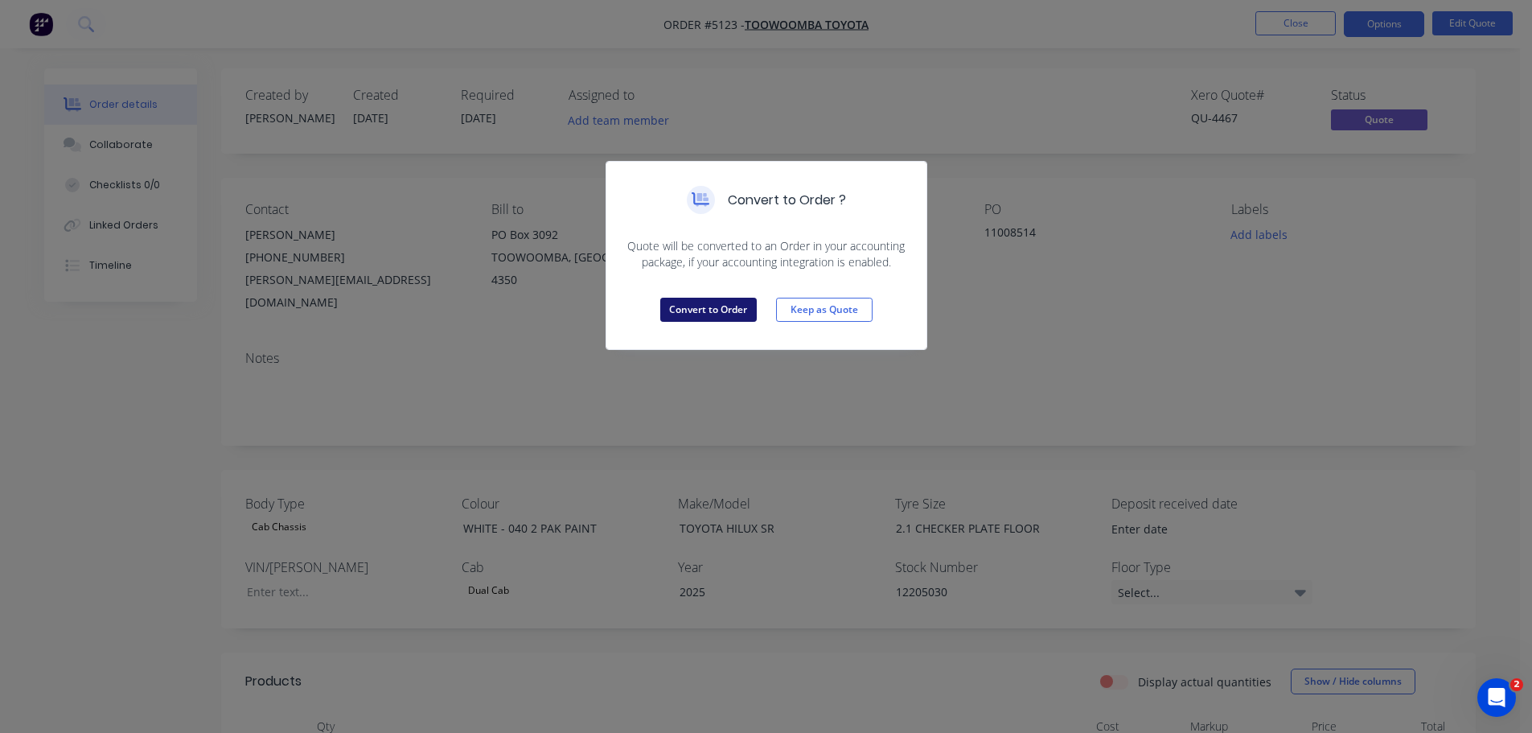
click at [708, 310] on button "Convert to Order" at bounding box center [708, 310] width 96 height 24
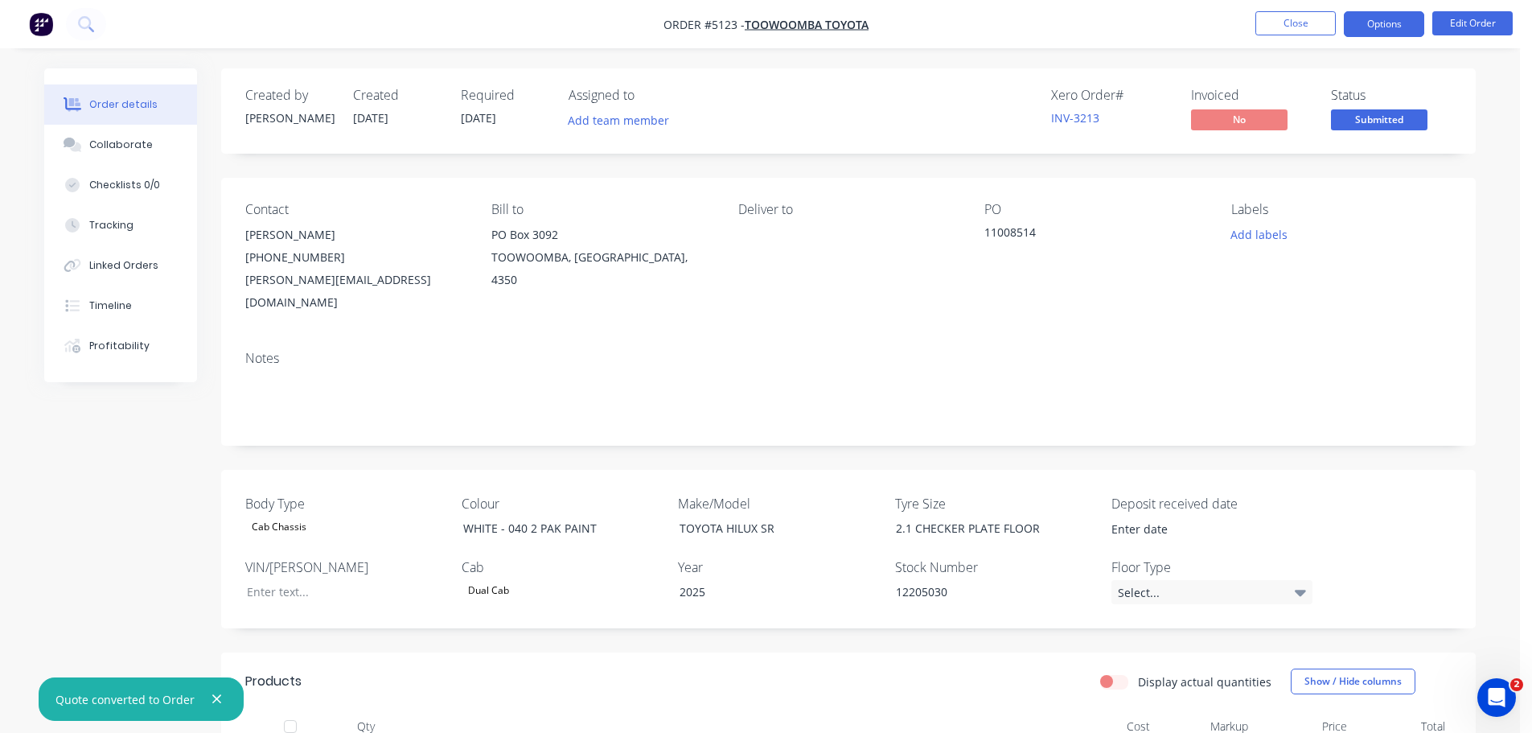
click at [1367, 27] on button "Options" at bounding box center [1384, 24] width 80 height 26
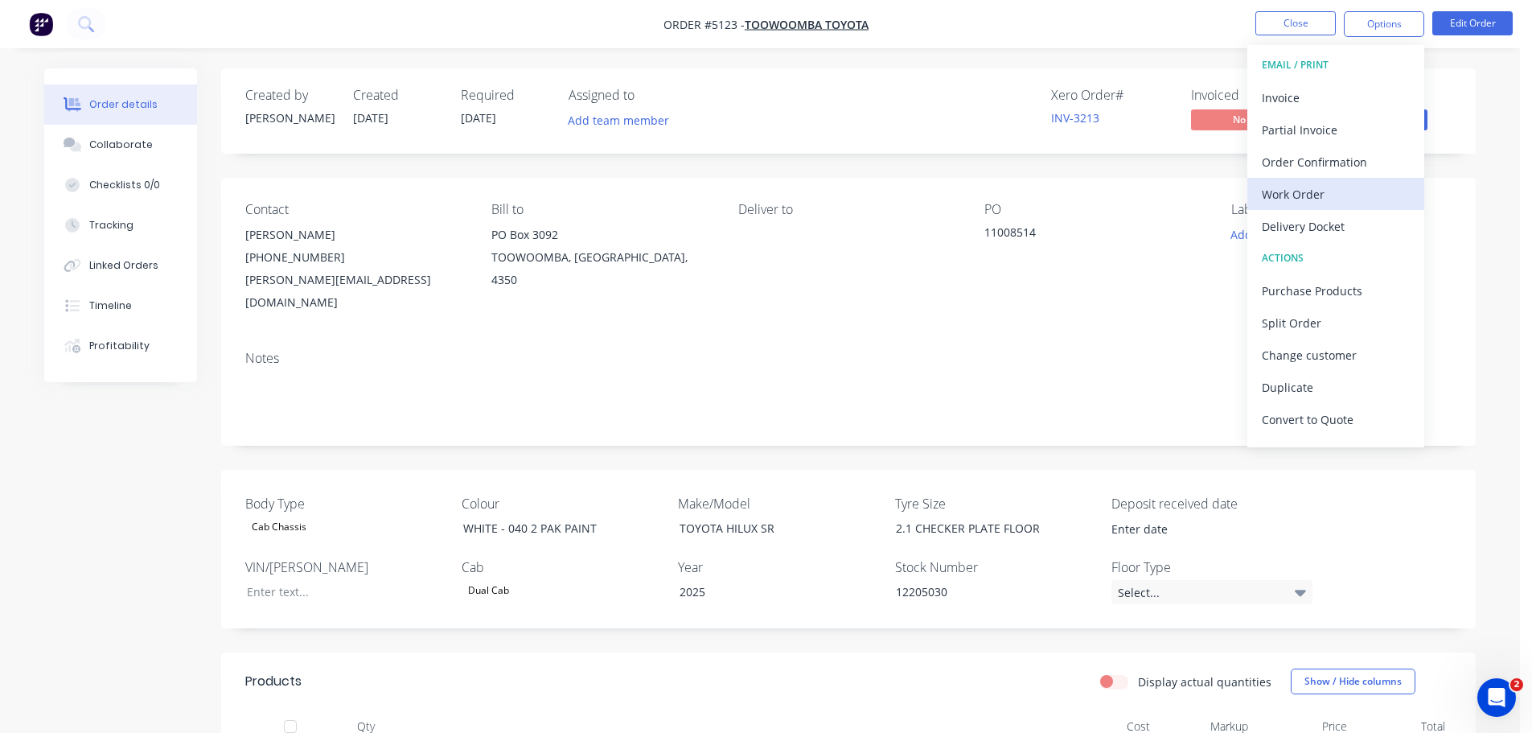
click at [1295, 200] on div "Work Order" at bounding box center [1336, 194] width 148 height 23
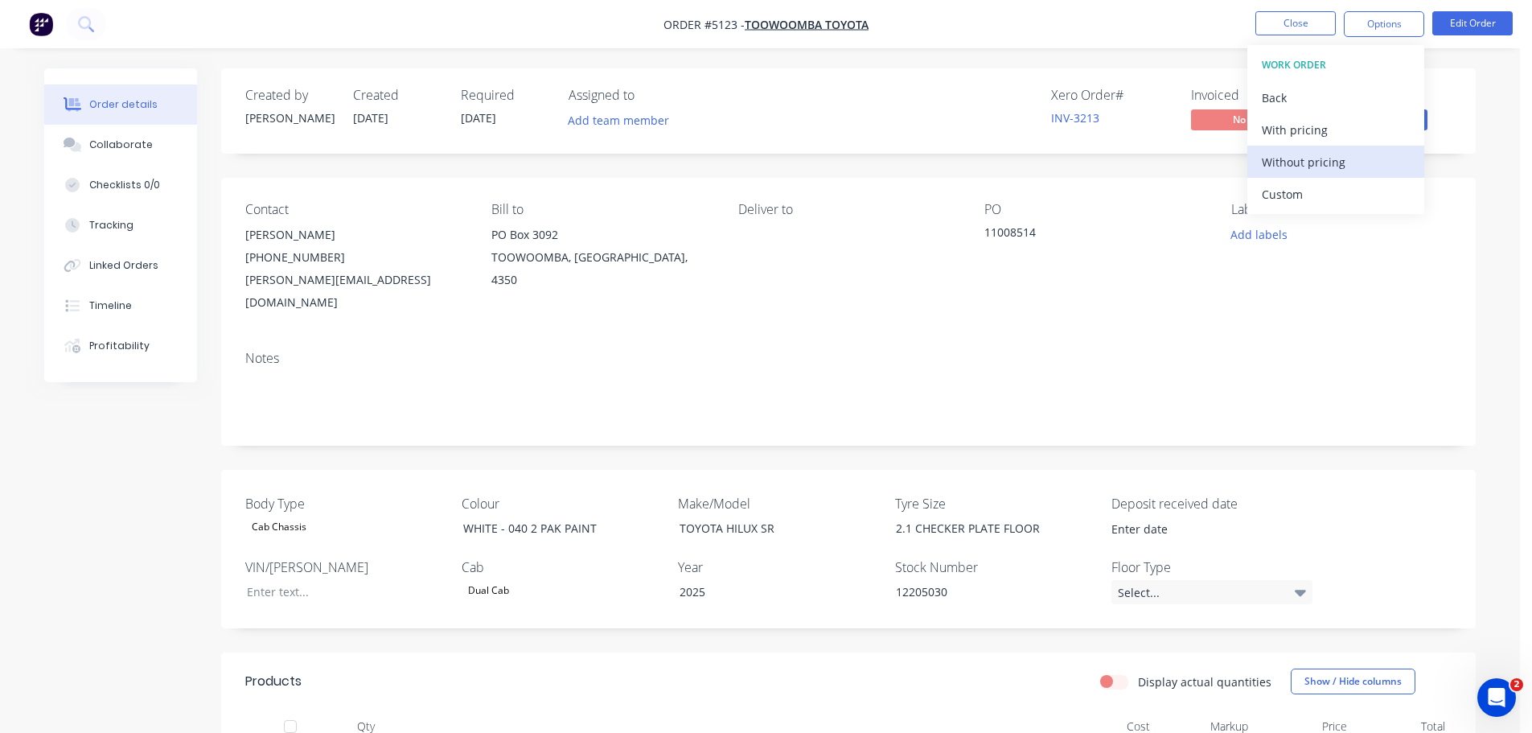
click at [1268, 154] on div "Without pricing" at bounding box center [1336, 161] width 148 height 23
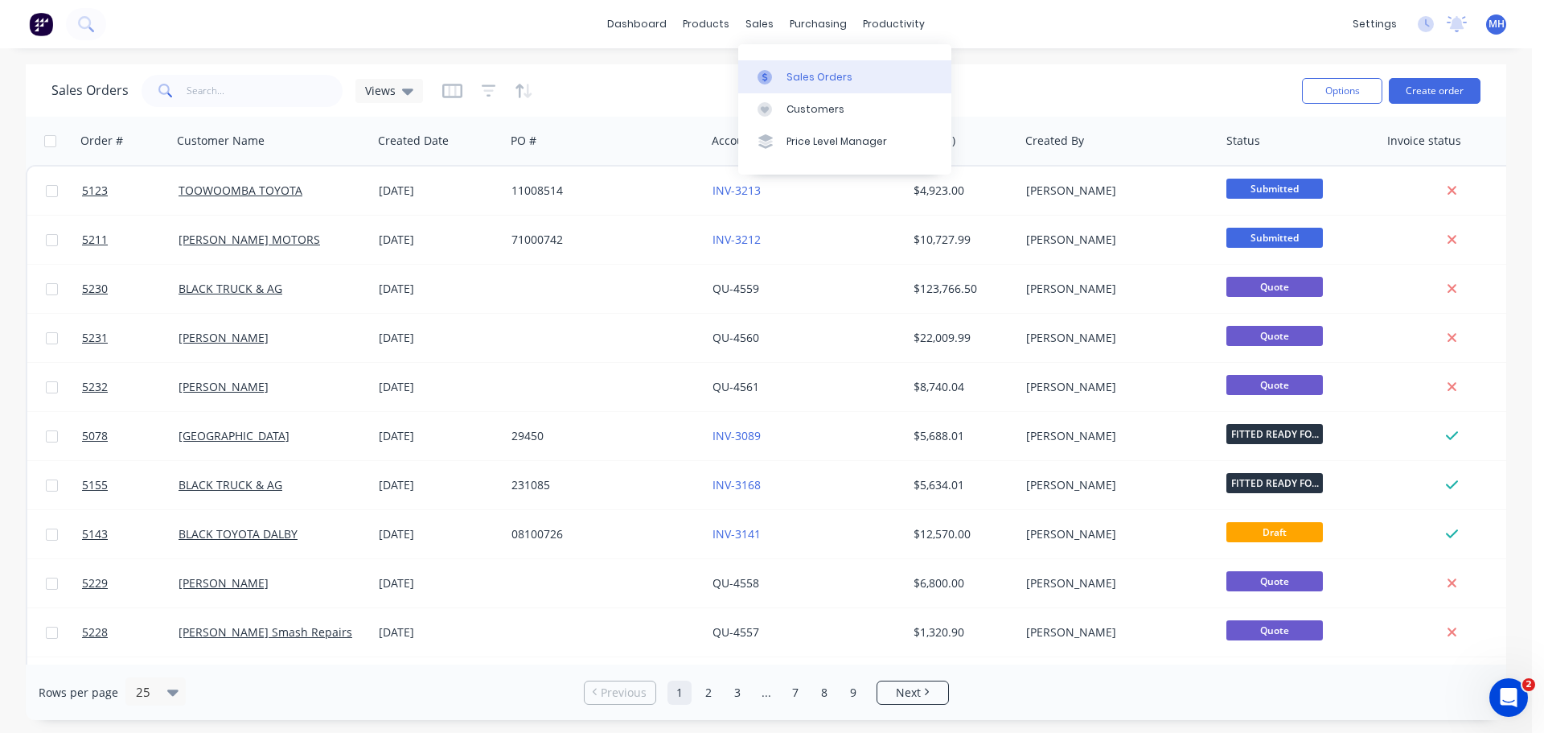
click at [798, 79] on div "Sales Orders" at bounding box center [819, 77] width 66 height 14
click at [802, 76] on div "Sales Orders" at bounding box center [819, 77] width 66 height 14
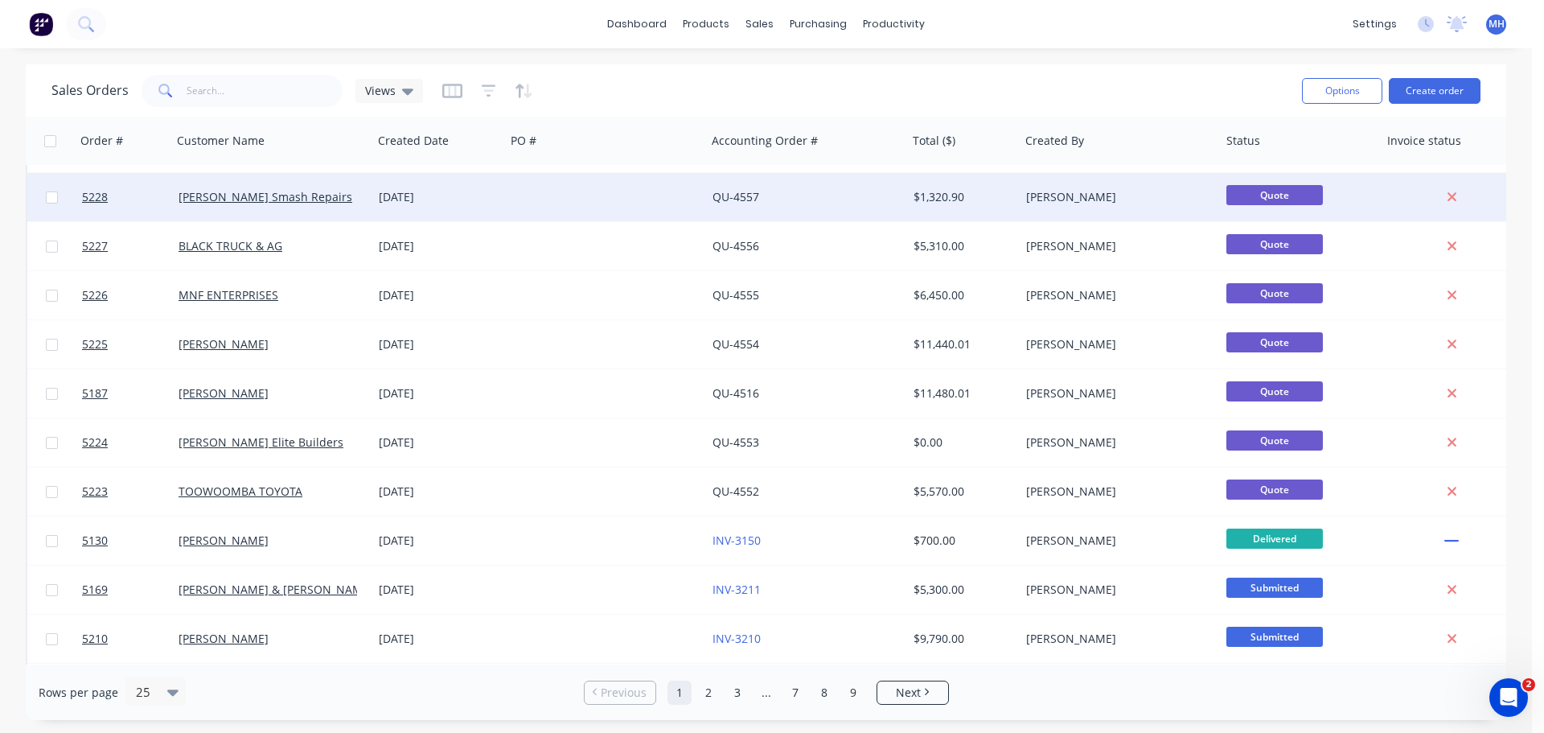
scroll to position [413, 0]
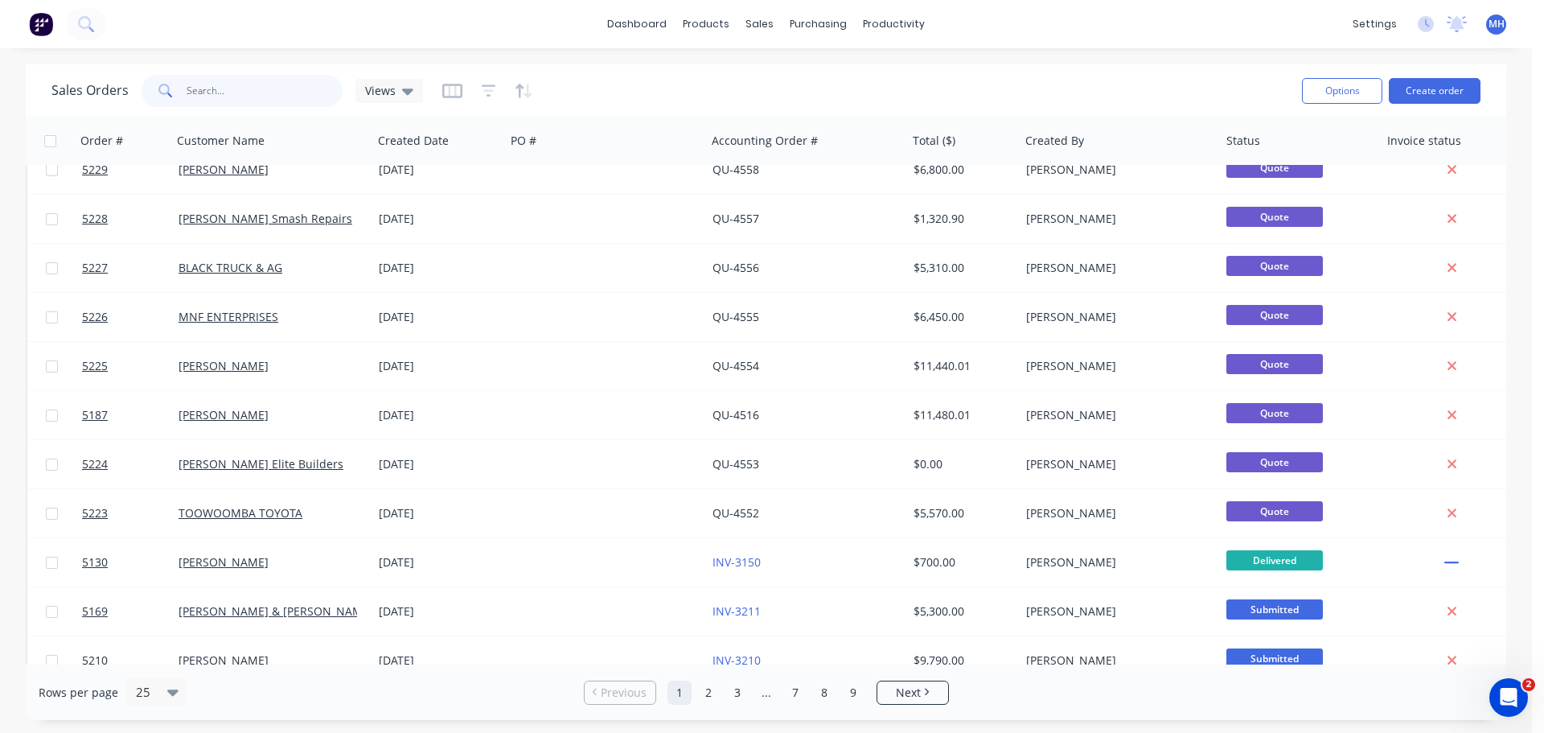
click at [261, 101] on input "text" at bounding box center [265, 91] width 157 height 32
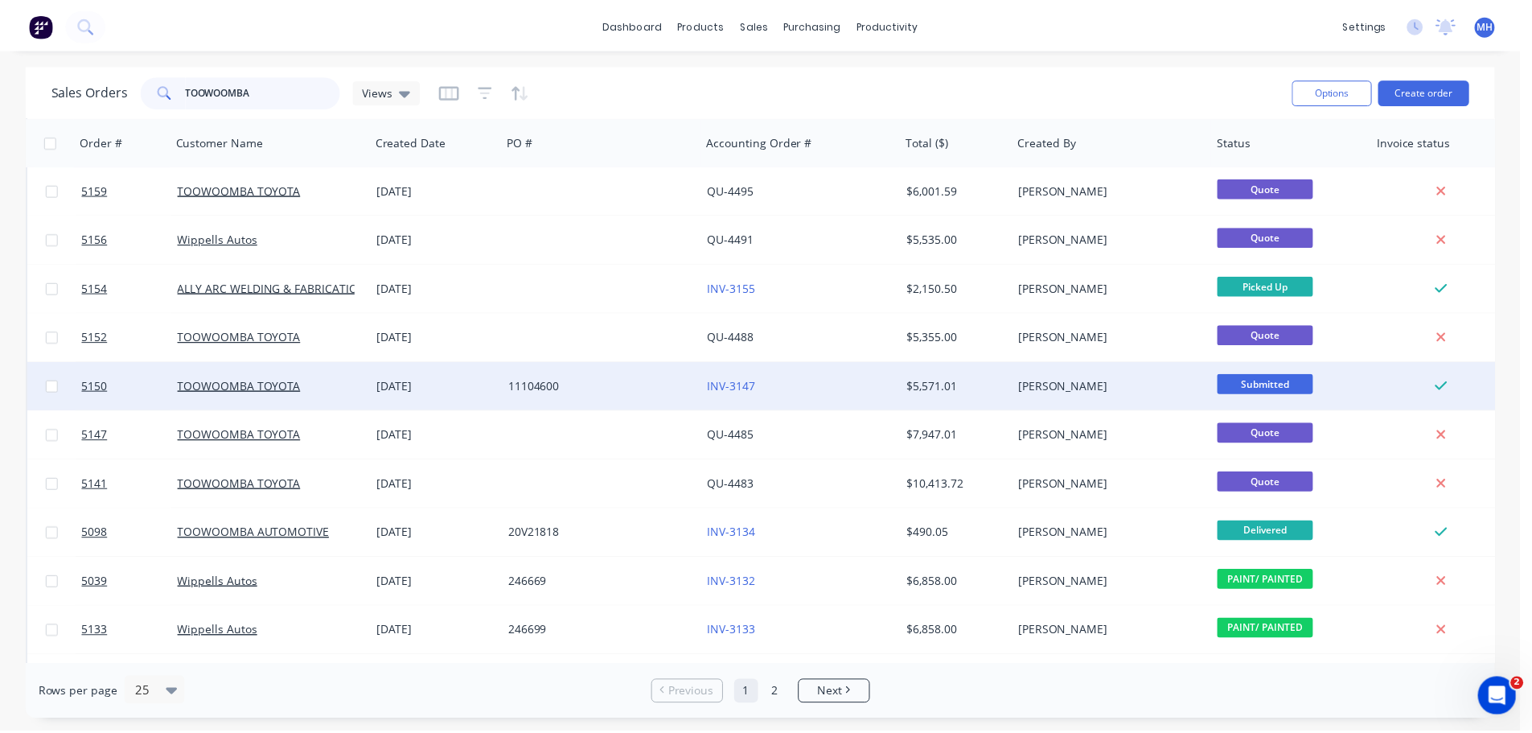
scroll to position [724, 0]
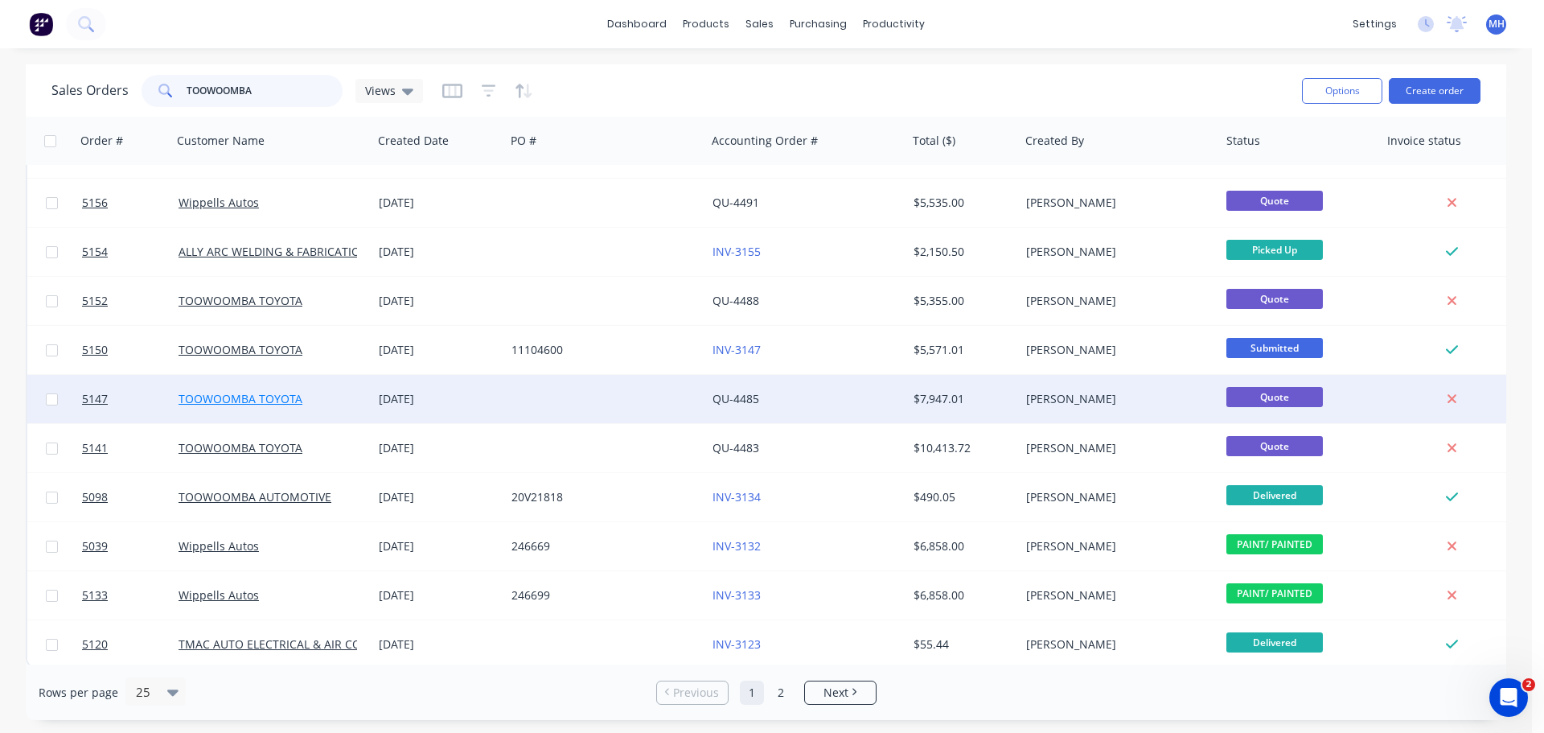
type input "TOOWOOMBA"
click at [253, 396] on link "TOOWOOMBA TOYOTA" at bounding box center [241, 398] width 124 height 15
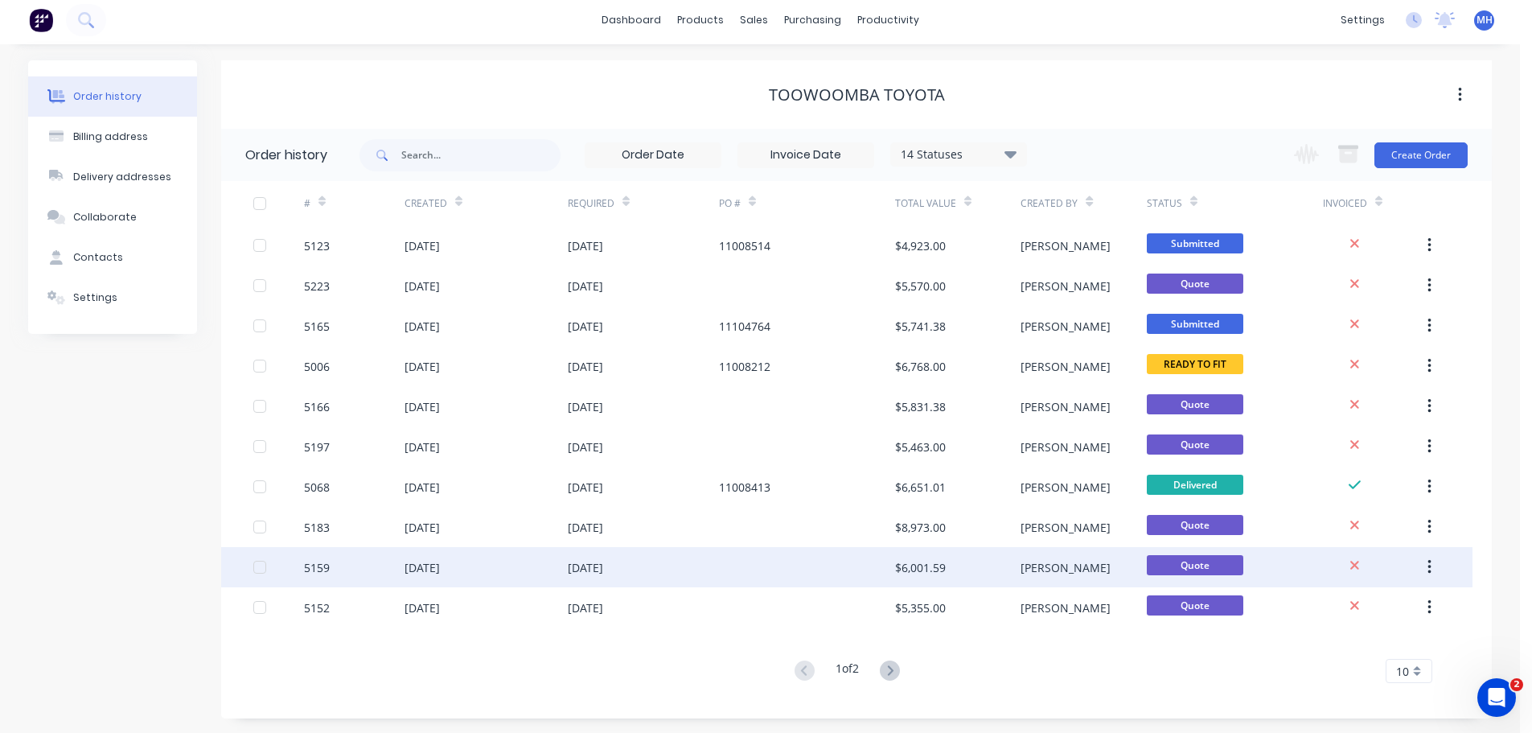
scroll to position [6, 0]
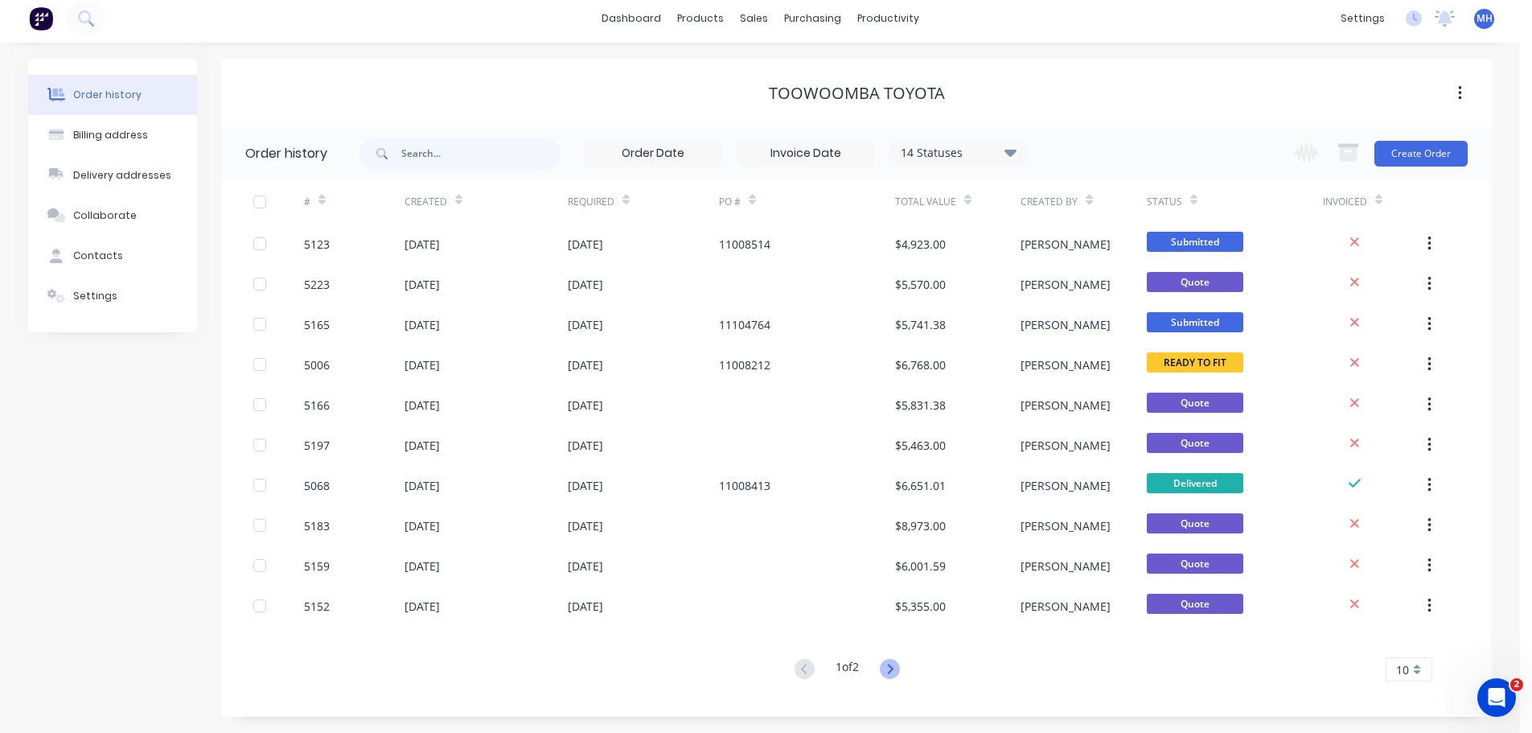
click at [892, 667] on icon at bounding box center [890, 669] width 20 height 20
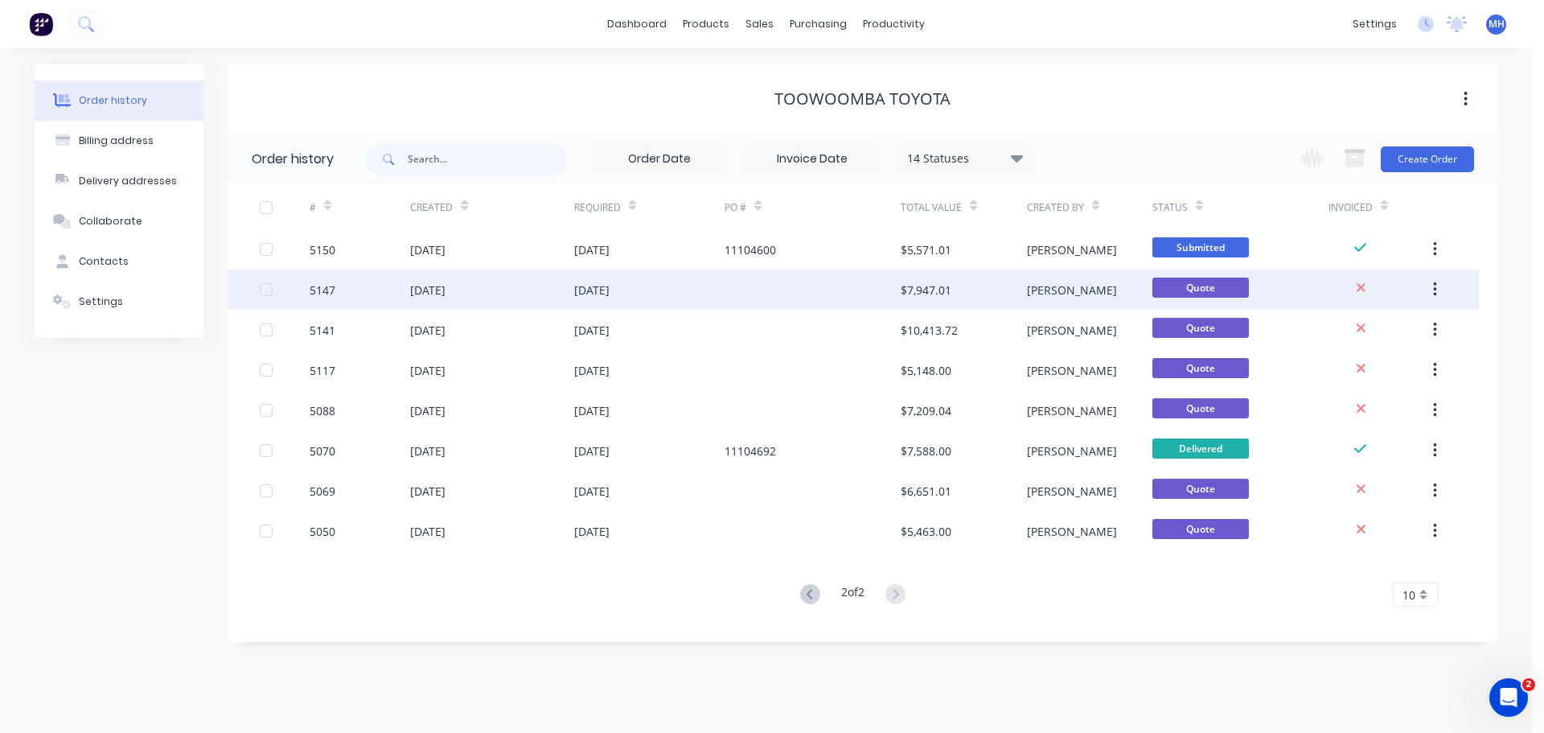
click at [361, 285] on div "5147" at bounding box center [360, 289] width 101 height 40
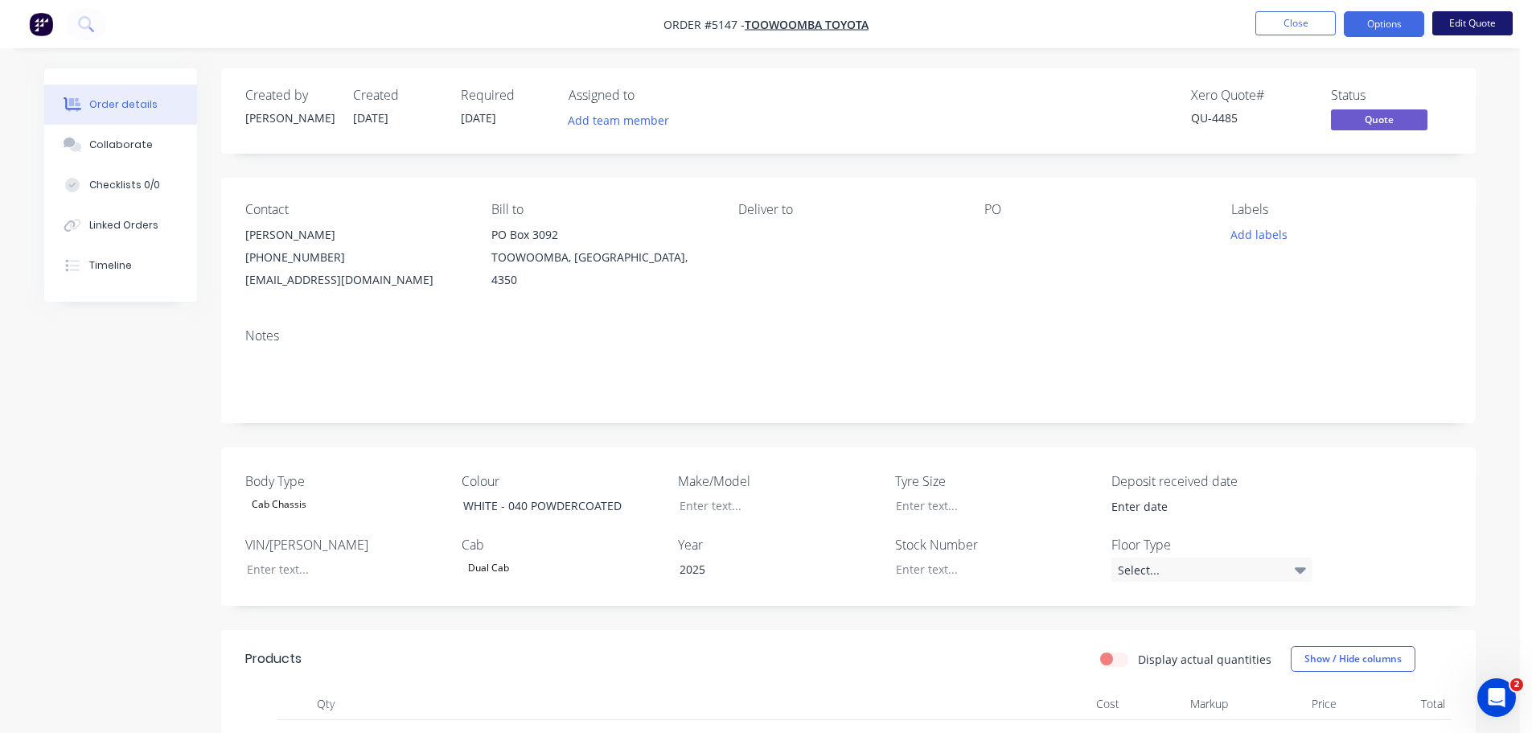
click at [1460, 19] on button "Edit Quote" at bounding box center [1472, 23] width 80 height 24
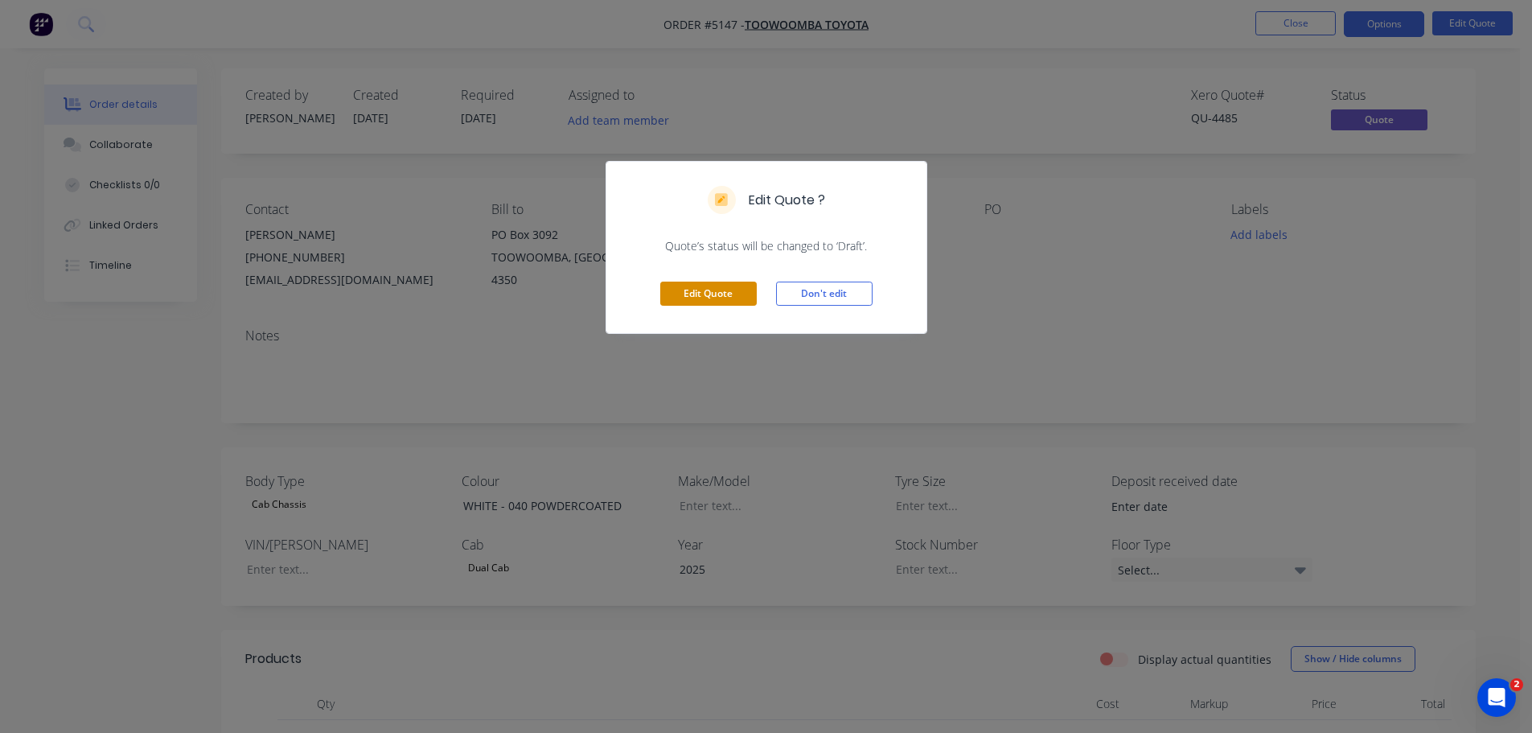
click at [688, 285] on button "Edit Quote" at bounding box center [708, 293] width 96 height 24
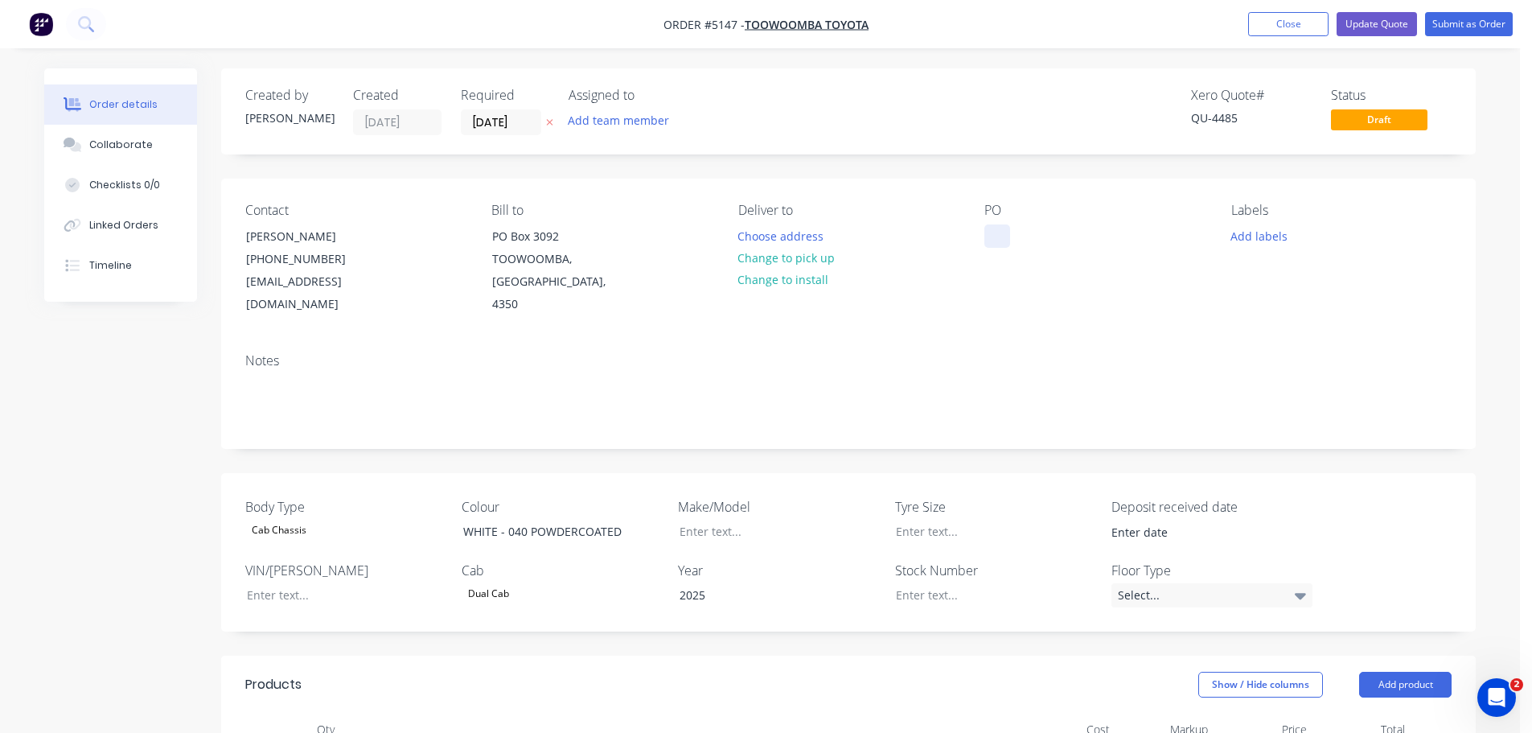
click at [995, 231] on div at bounding box center [997, 235] width 26 height 23
click at [919, 583] on div at bounding box center [983, 594] width 201 height 23
click at [1020, 655] on header "Products Show / Hide columns Add product" at bounding box center [848, 684] width 1254 height 58
click at [708, 519] on div at bounding box center [767, 530] width 201 height 23
click at [659, 593] on div "Body Type Cab Chassis Colour WHITE - 040 POWDERCOATED Make/Model TOYOTA HILUX S…" at bounding box center [848, 552] width 1254 height 158
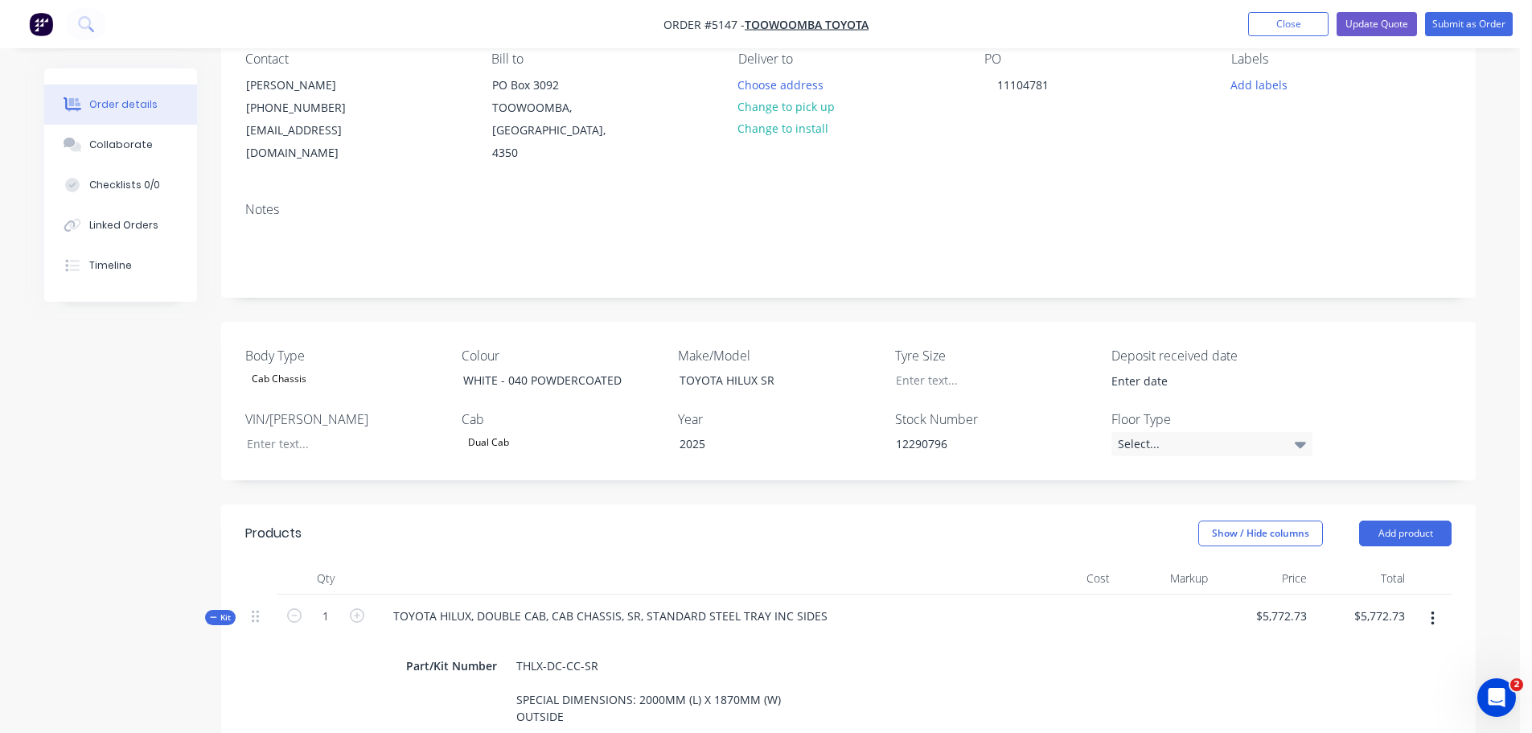
scroll to position [161, 0]
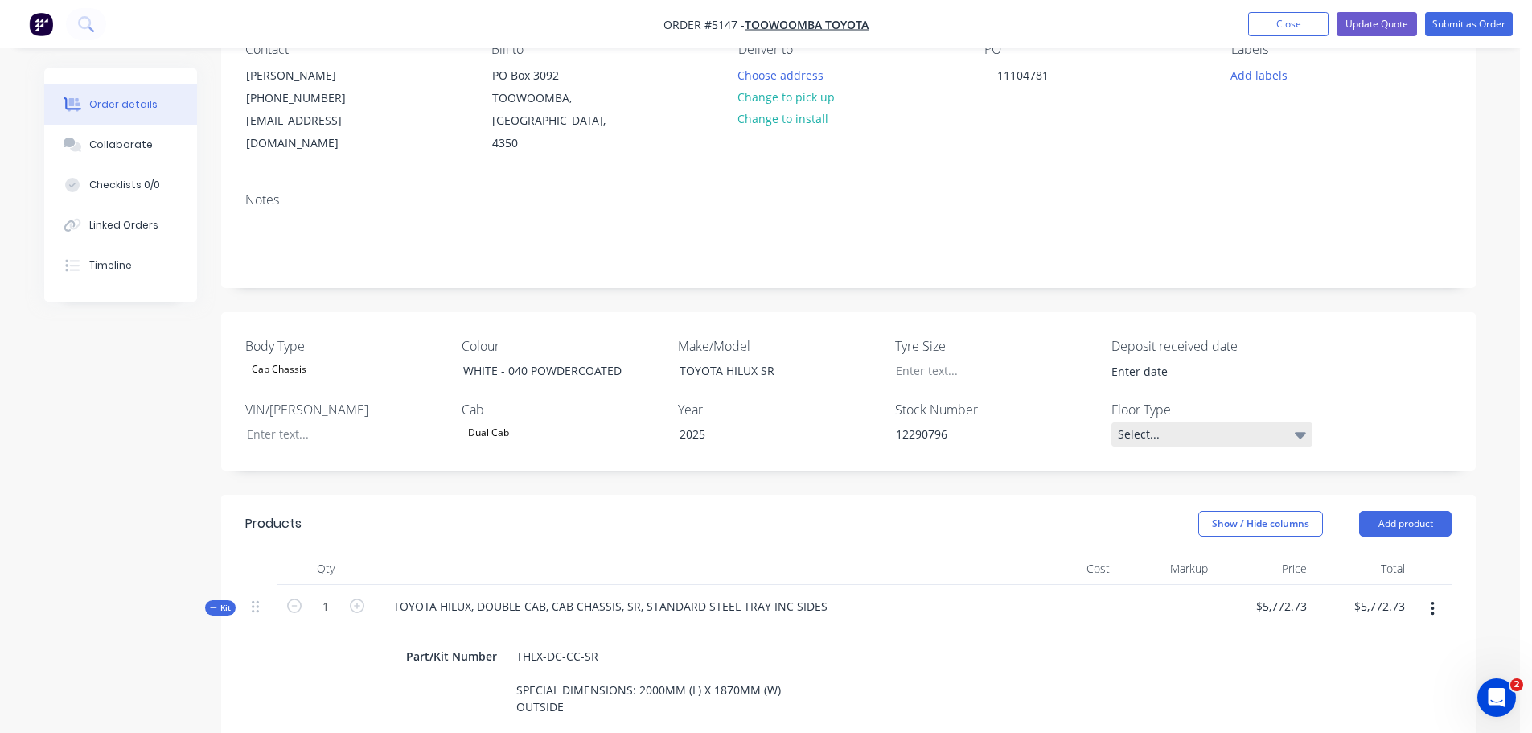
click at [1190, 422] on div "Select..." at bounding box center [1211, 434] width 201 height 24
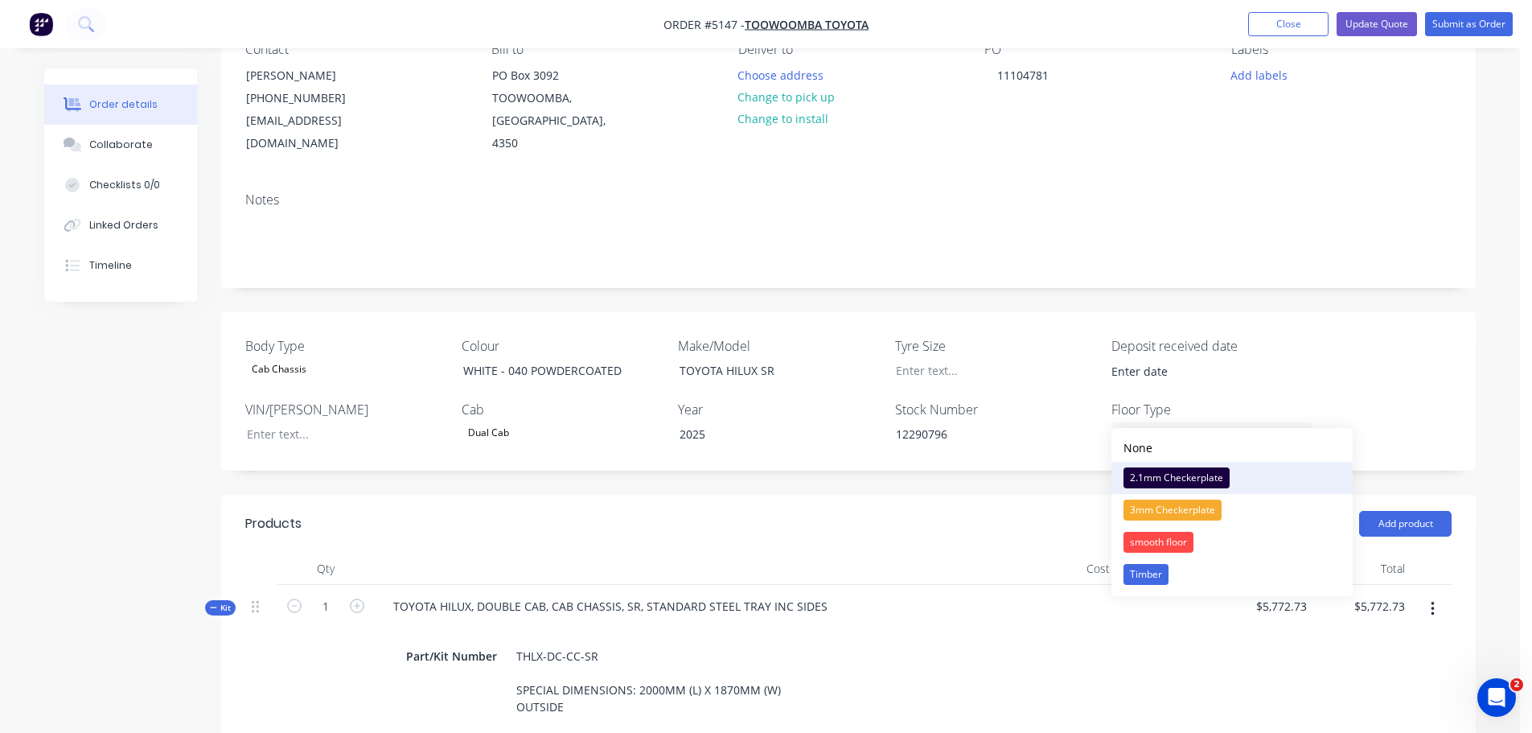
click at [1178, 477] on div "2.1mm Checkerplate" at bounding box center [1176, 477] width 106 height 21
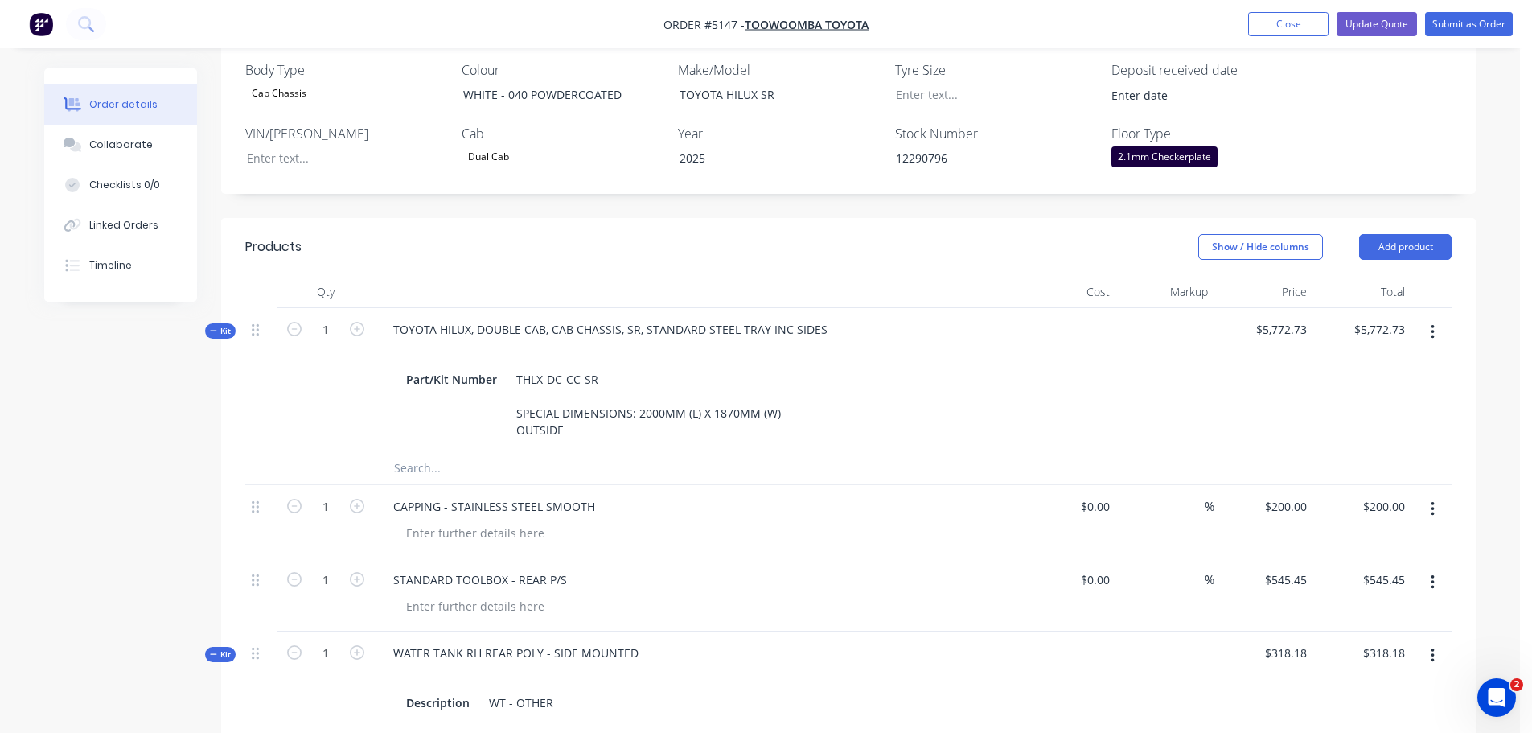
scroll to position [482, 0]
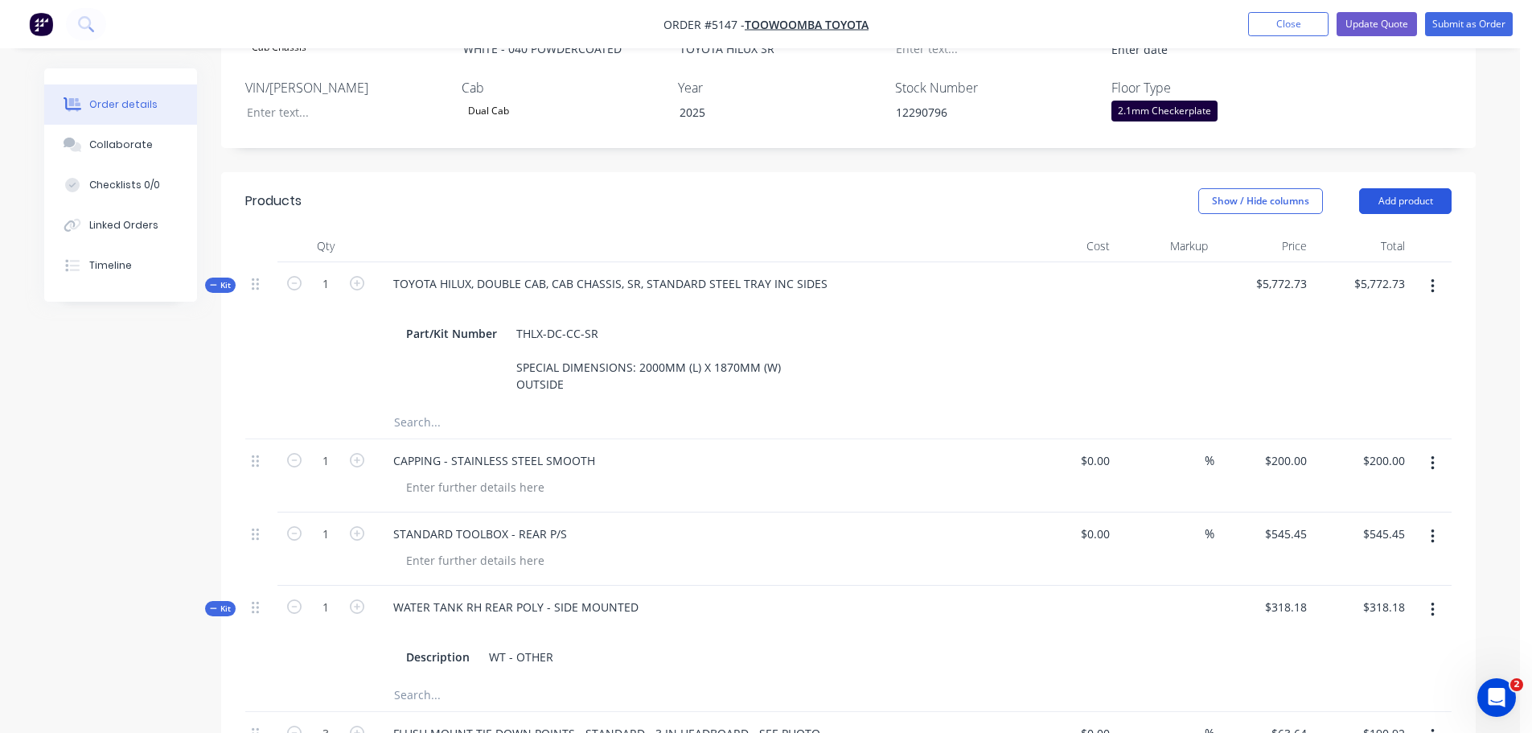
click at [1372, 188] on button "Add product" at bounding box center [1405, 201] width 92 height 26
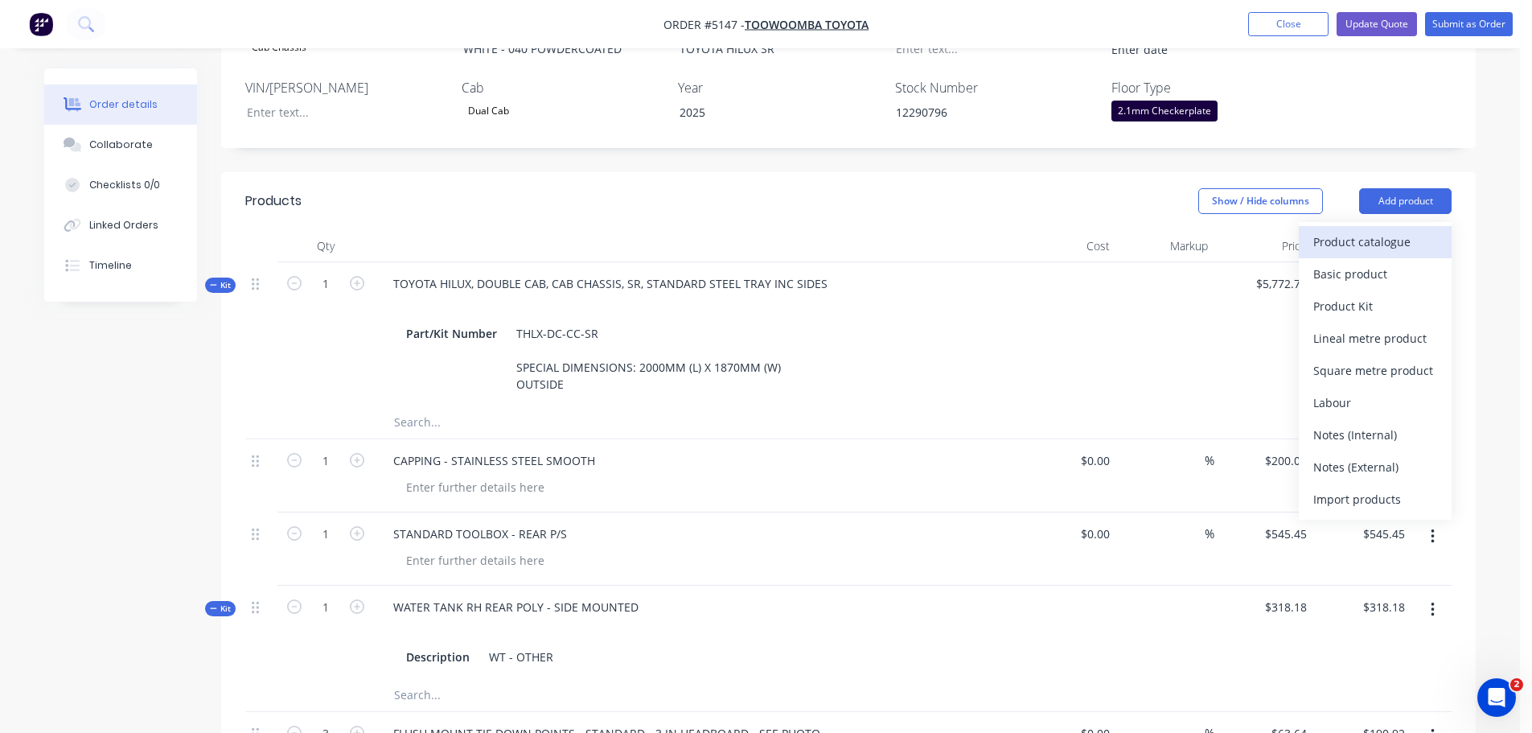
click at [1375, 230] on div "Product catalogue" at bounding box center [1375, 241] width 124 height 23
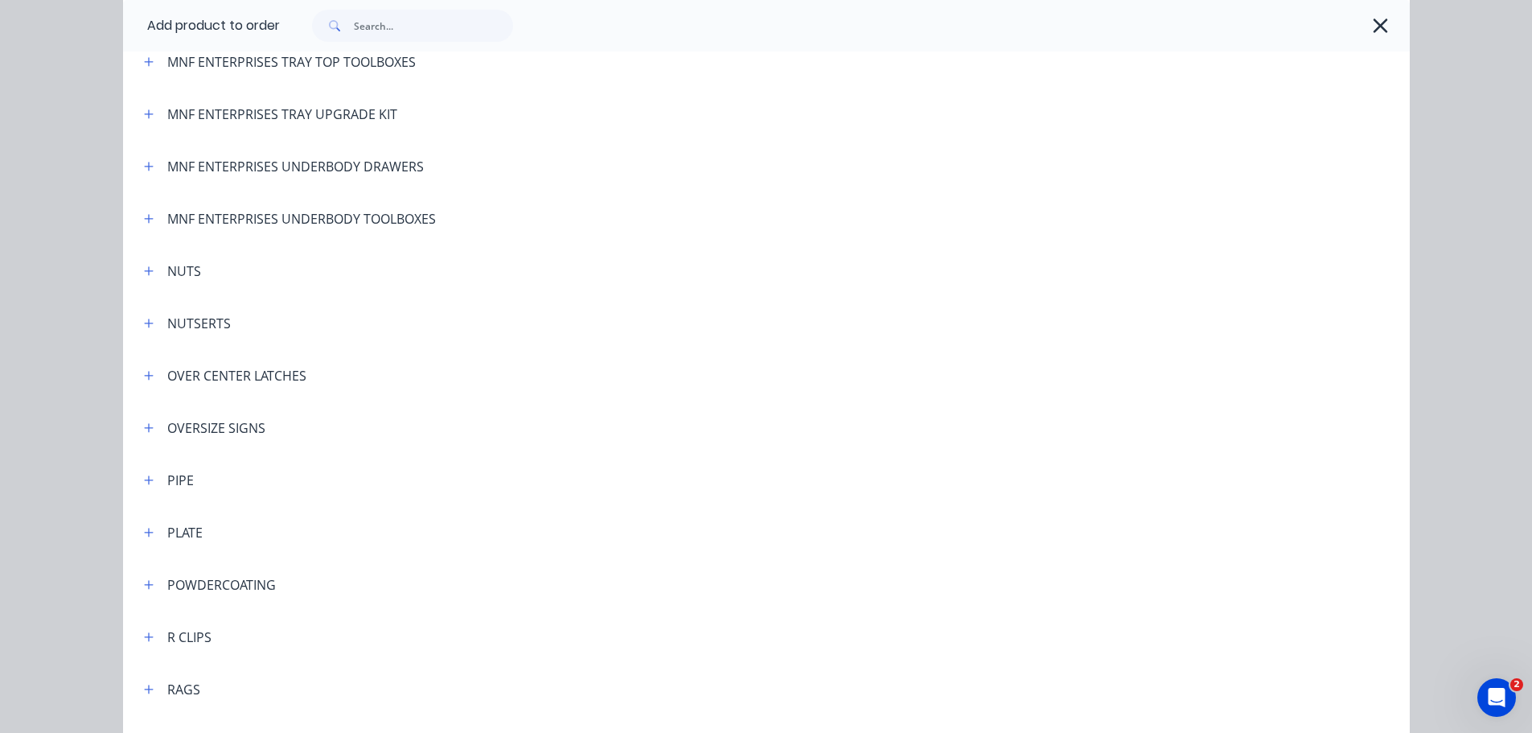
scroll to position [3699, 0]
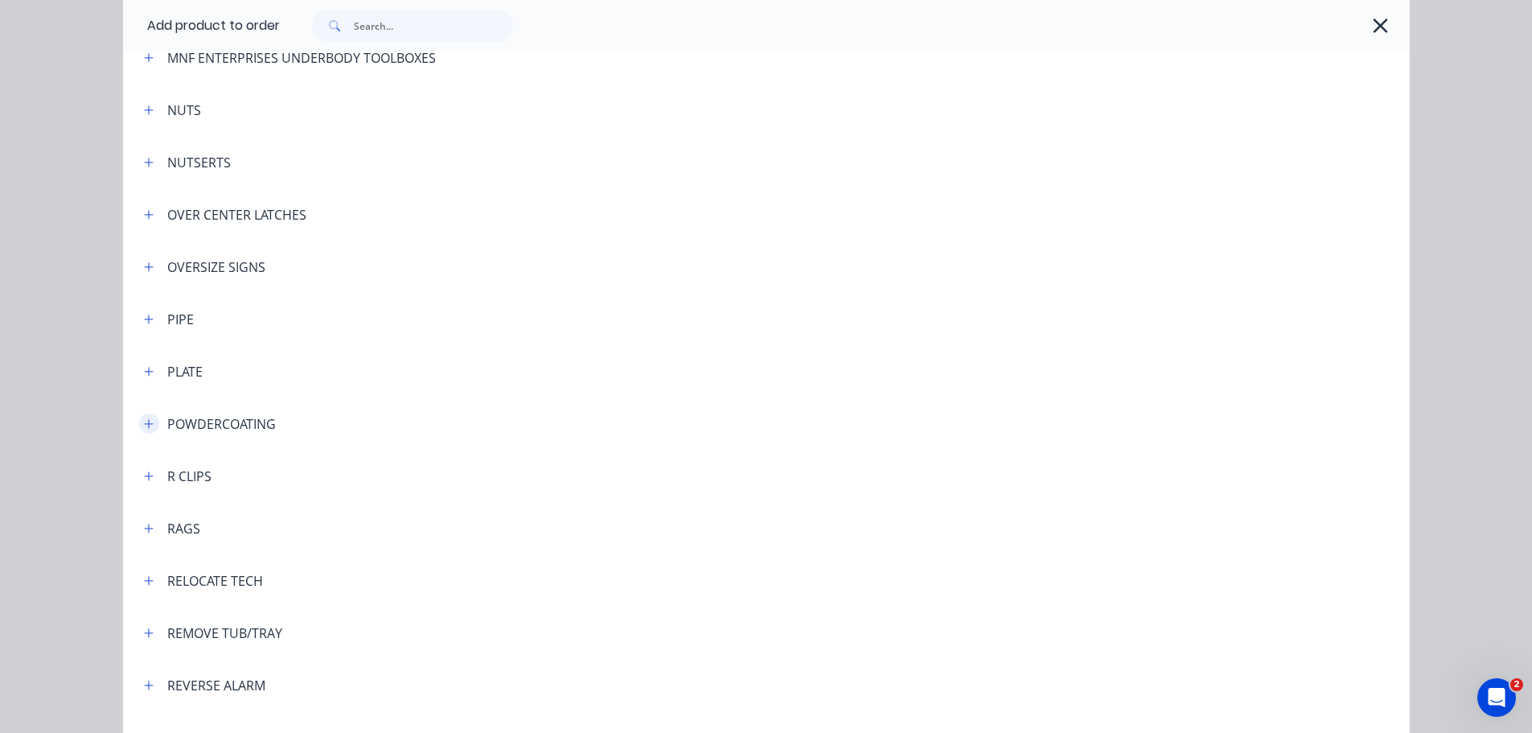
click at [144, 421] on icon "button" at bounding box center [149, 423] width 10 height 11
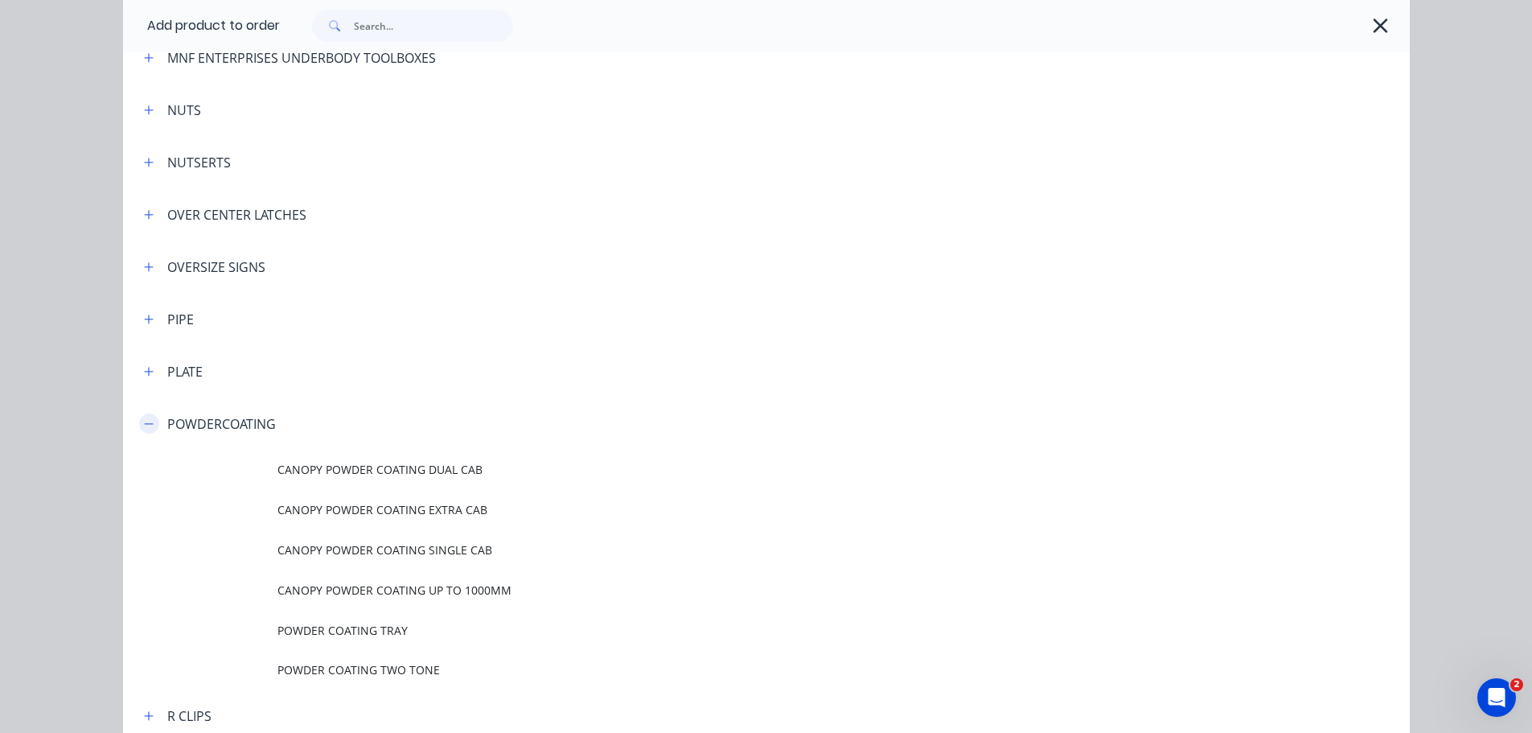
click at [148, 424] on button "button" at bounding box center [149, 423] width 20 height 20
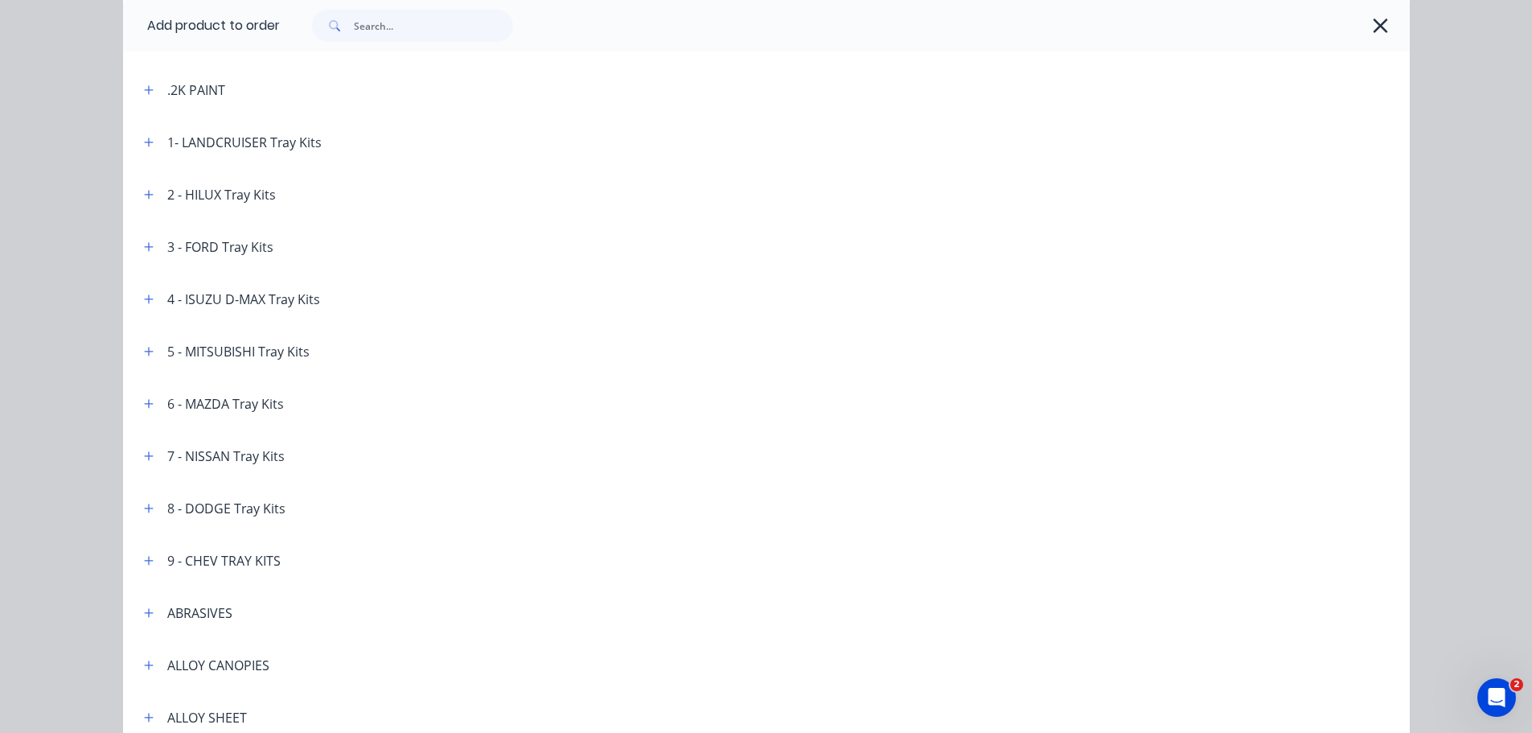
scroll to position [0, 0]
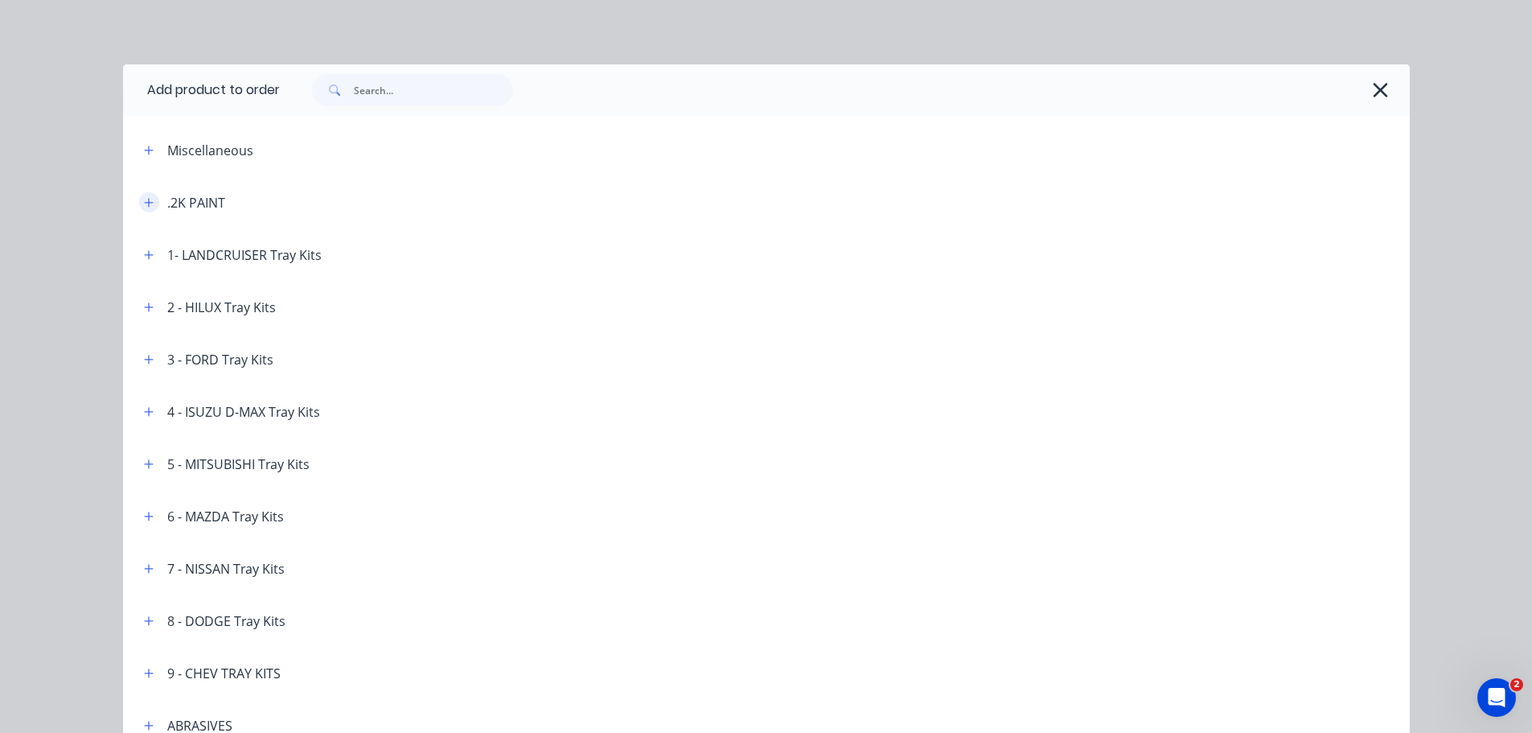
click at [142, 209] on button "button" at bounding box center [149, 202] width 20 height 20
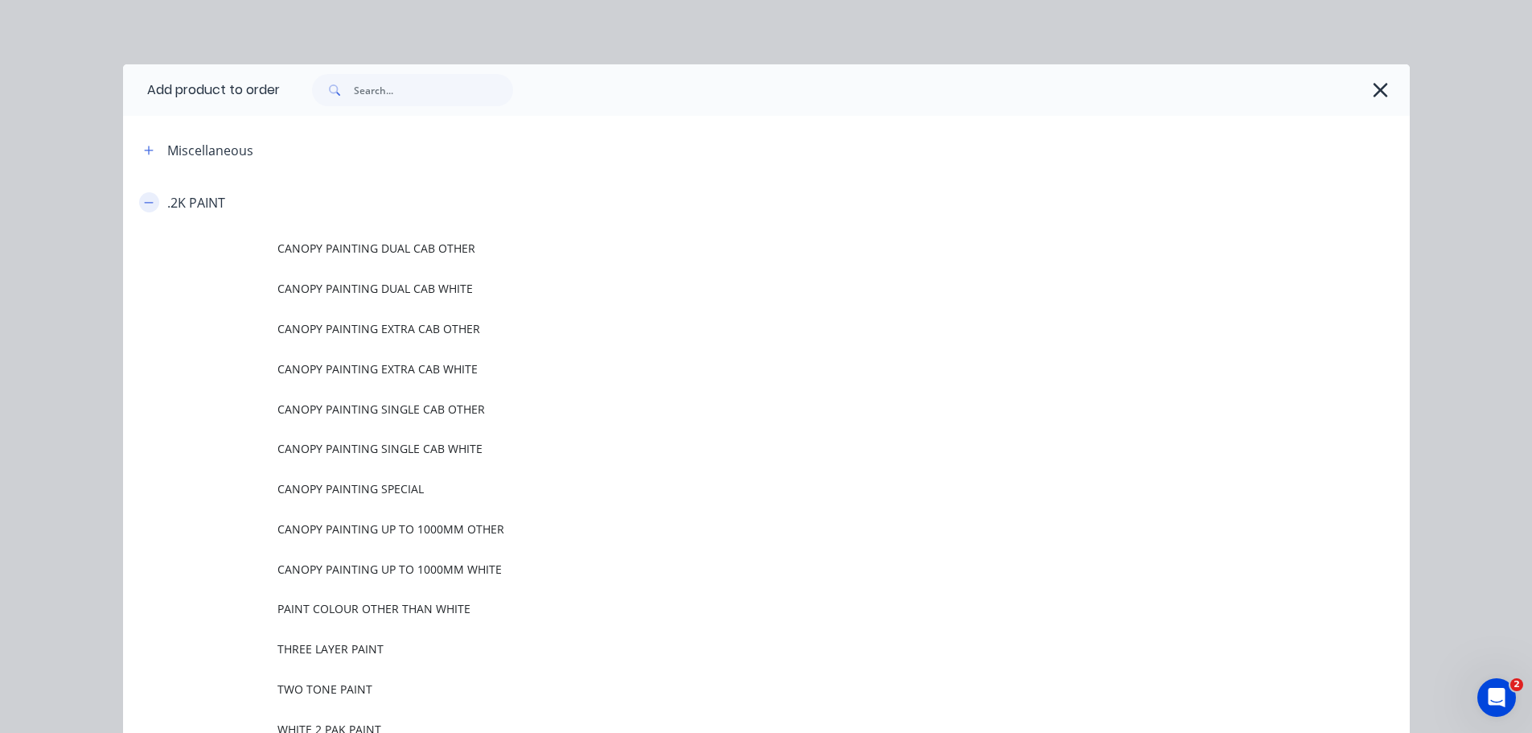
click at [146, 203] on icon "button" at bounding box center [148, 202] width 9 height 1
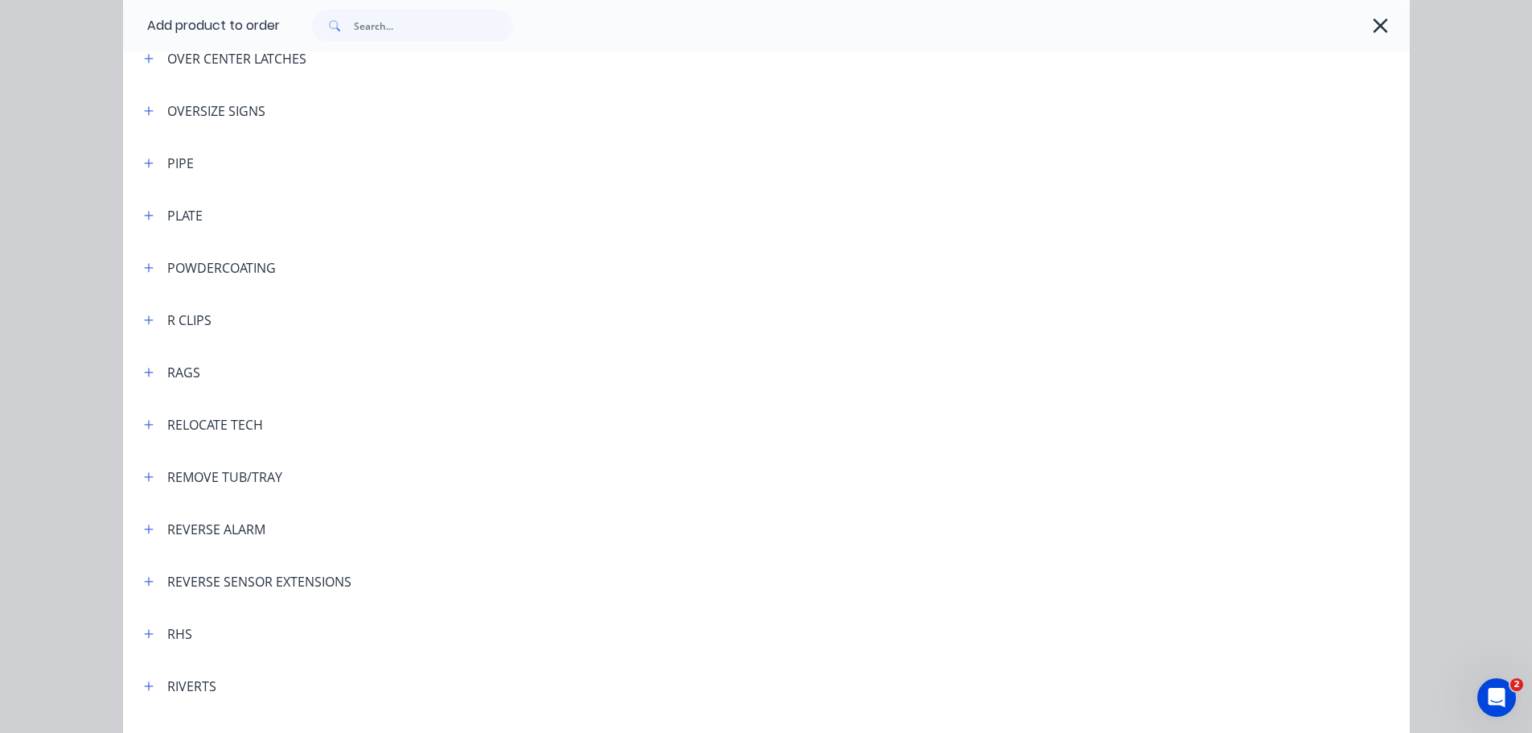
scroll to position [3860, 0]
click at [144, 264] on icon "button" at bounding box center [149, 262] width 10 height 11
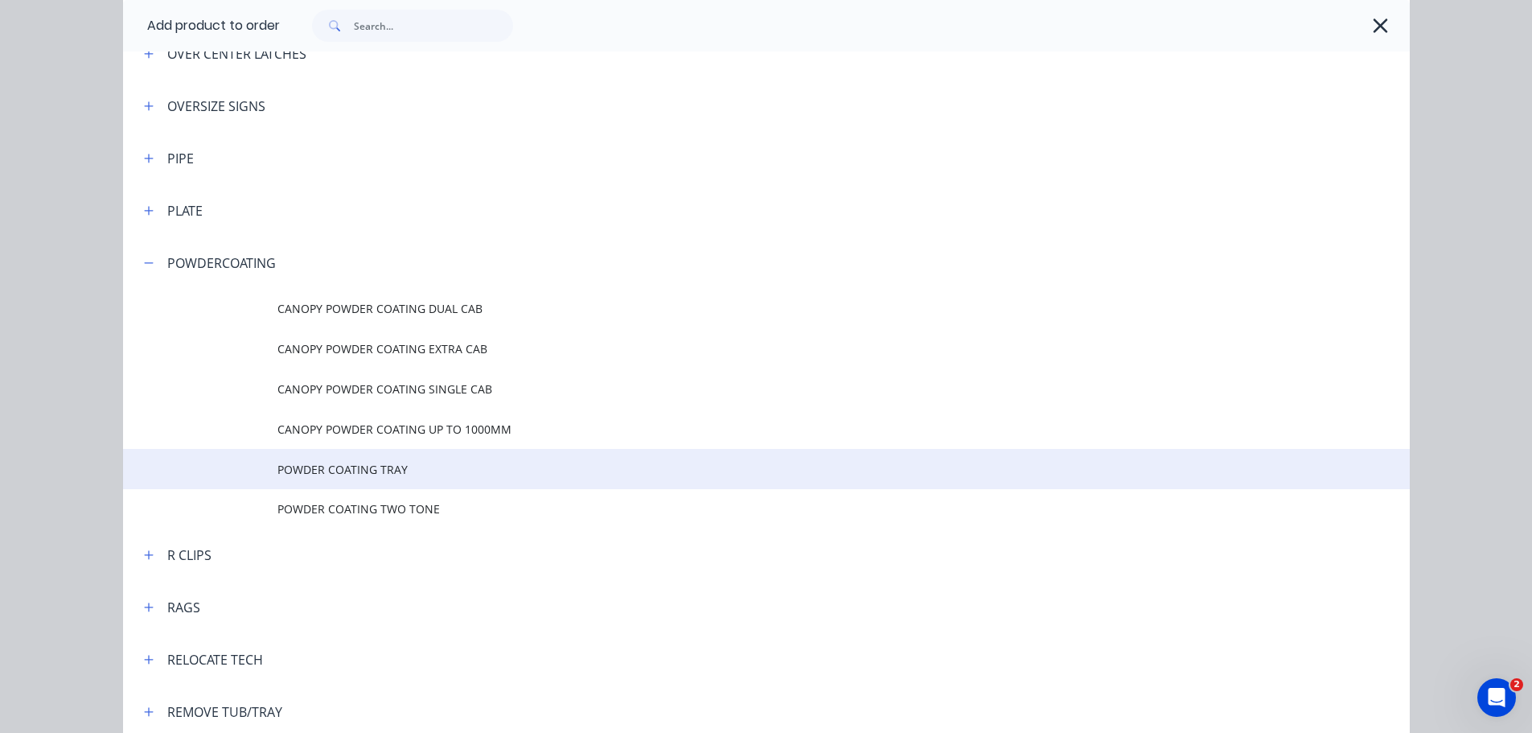
click at [306, 472] on span "POWDER COATING TRAY" at bounding box center [729, 469] width 905 height 17
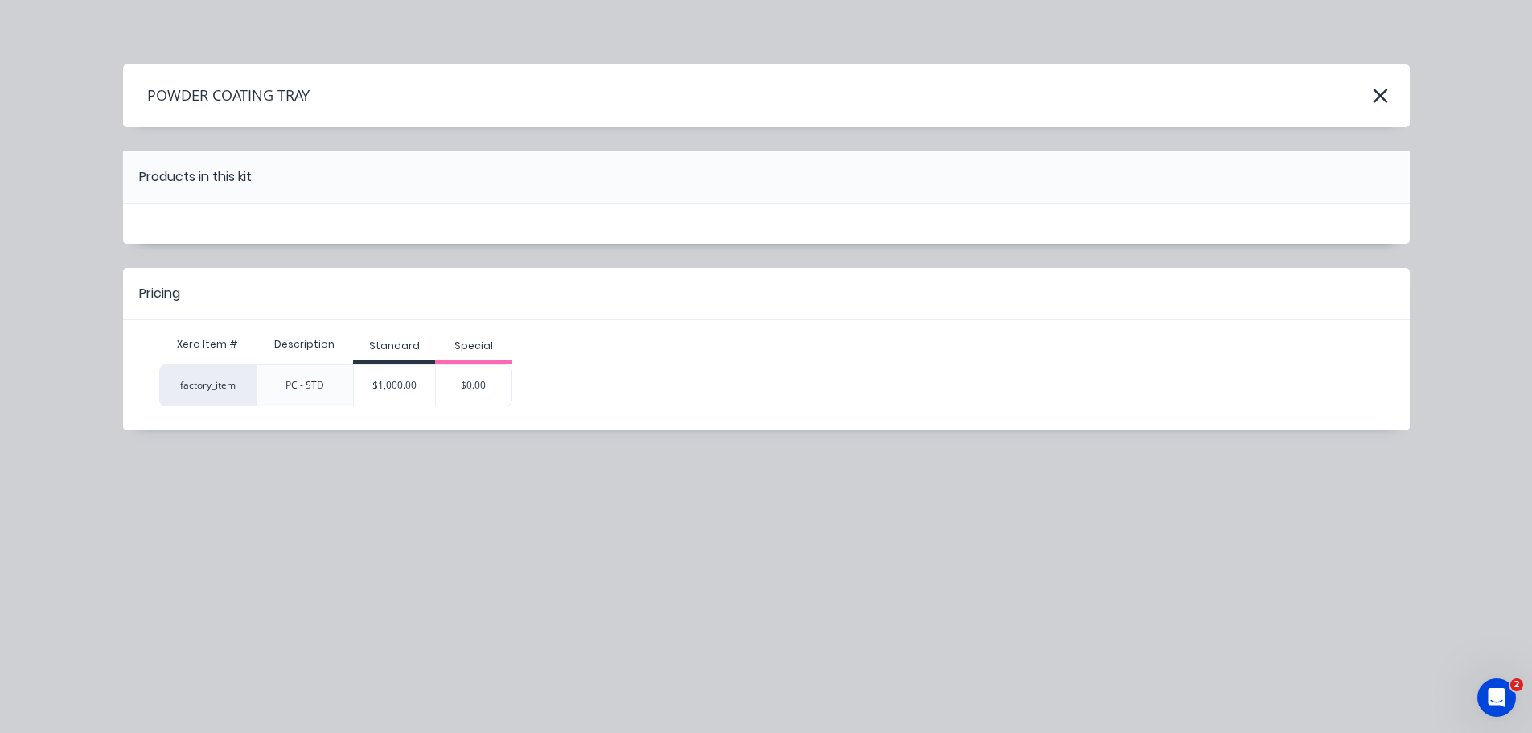
scroll to position [0, 0]
click at [387, 384] on div "$1,000.00" at bounding box center [394, 385] width 81 height 40
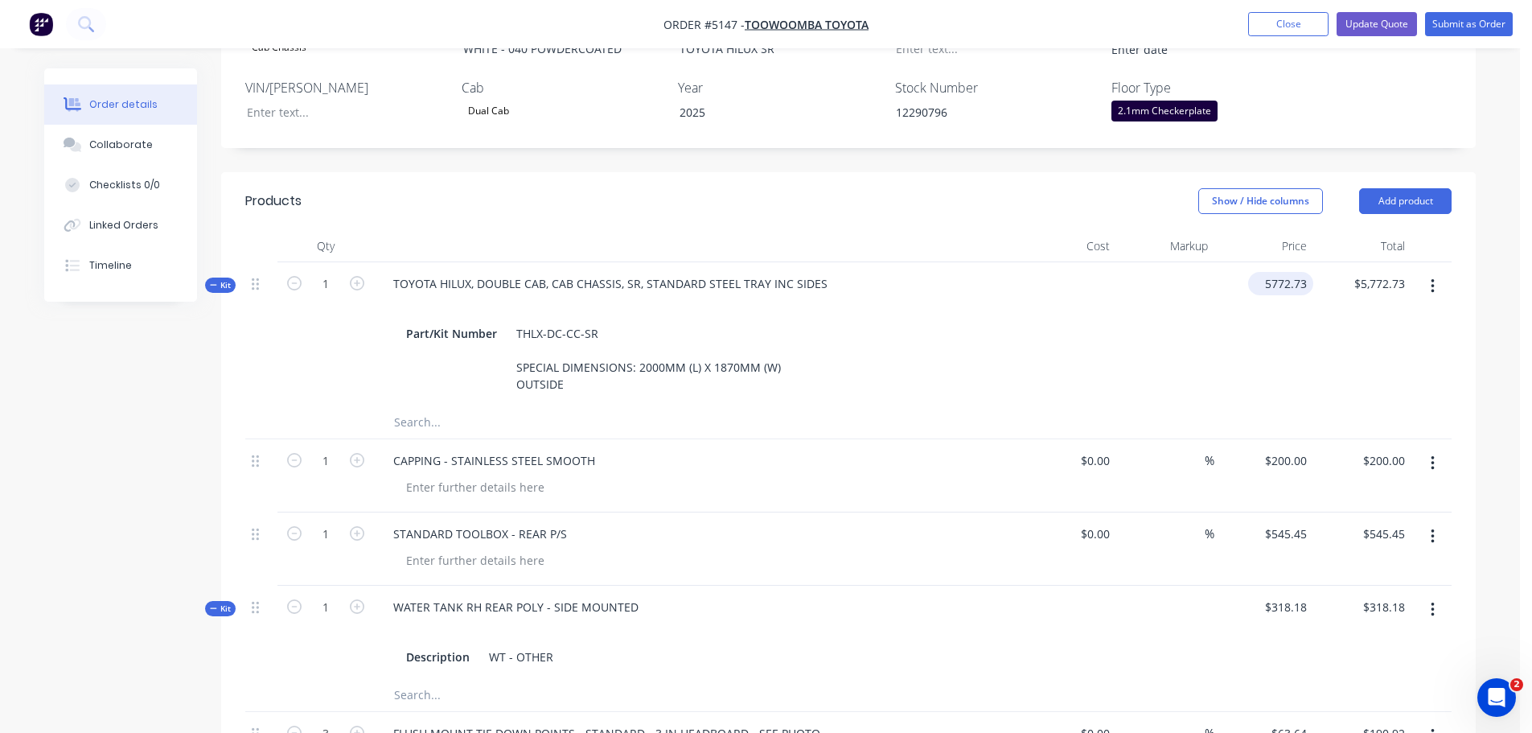
click at [1260, 272] on div "5772.73 $5,772.73" at bounding box center [1280, 283] width 65 height 23
click at [1264, 272] on input "5772.73" at bounding box center [1288, 283] width 50 height 23
click at [1270, 272] on input "5772.73" at bounding box center [1288, 283] width 50 height 23
type input "$4,772.73"
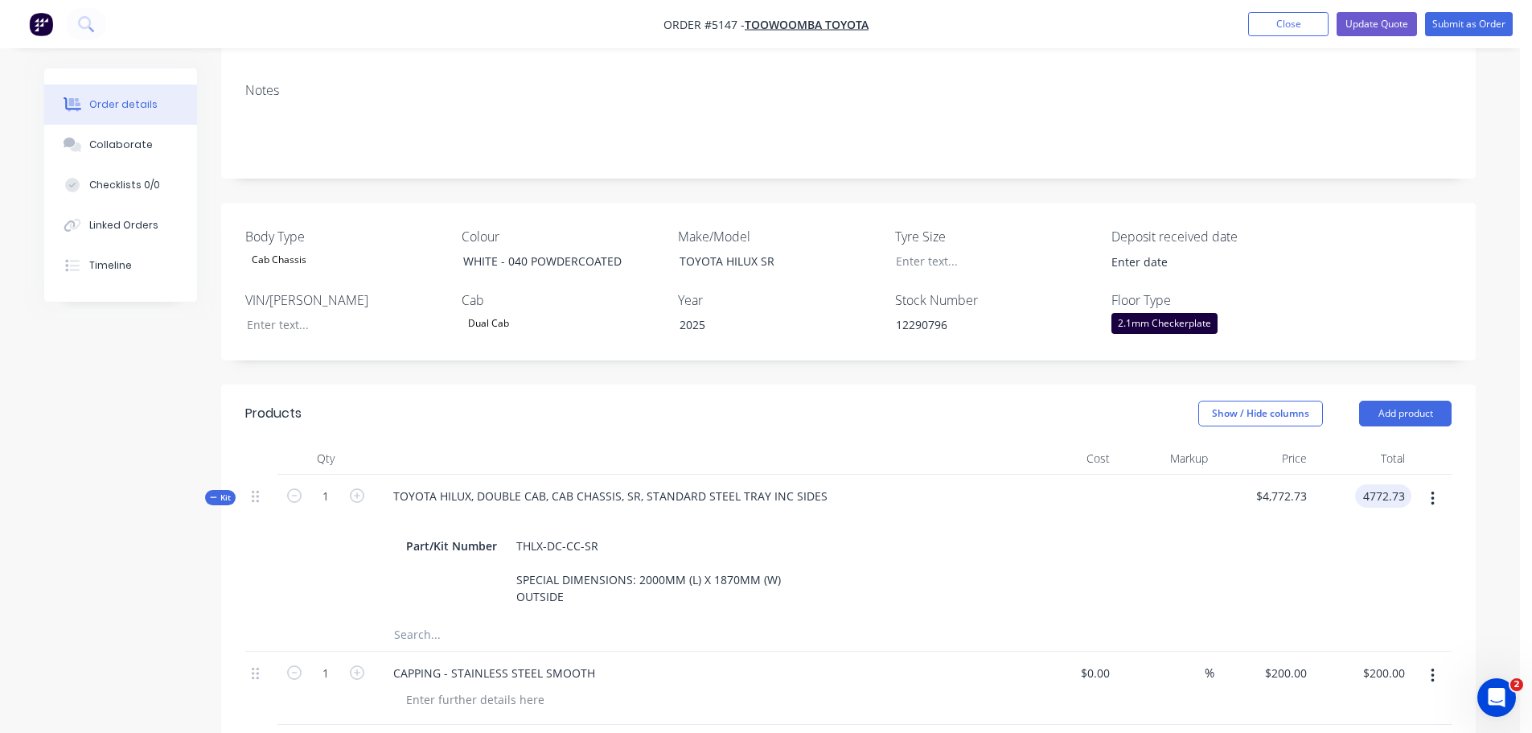
scroll to position [263, 0]
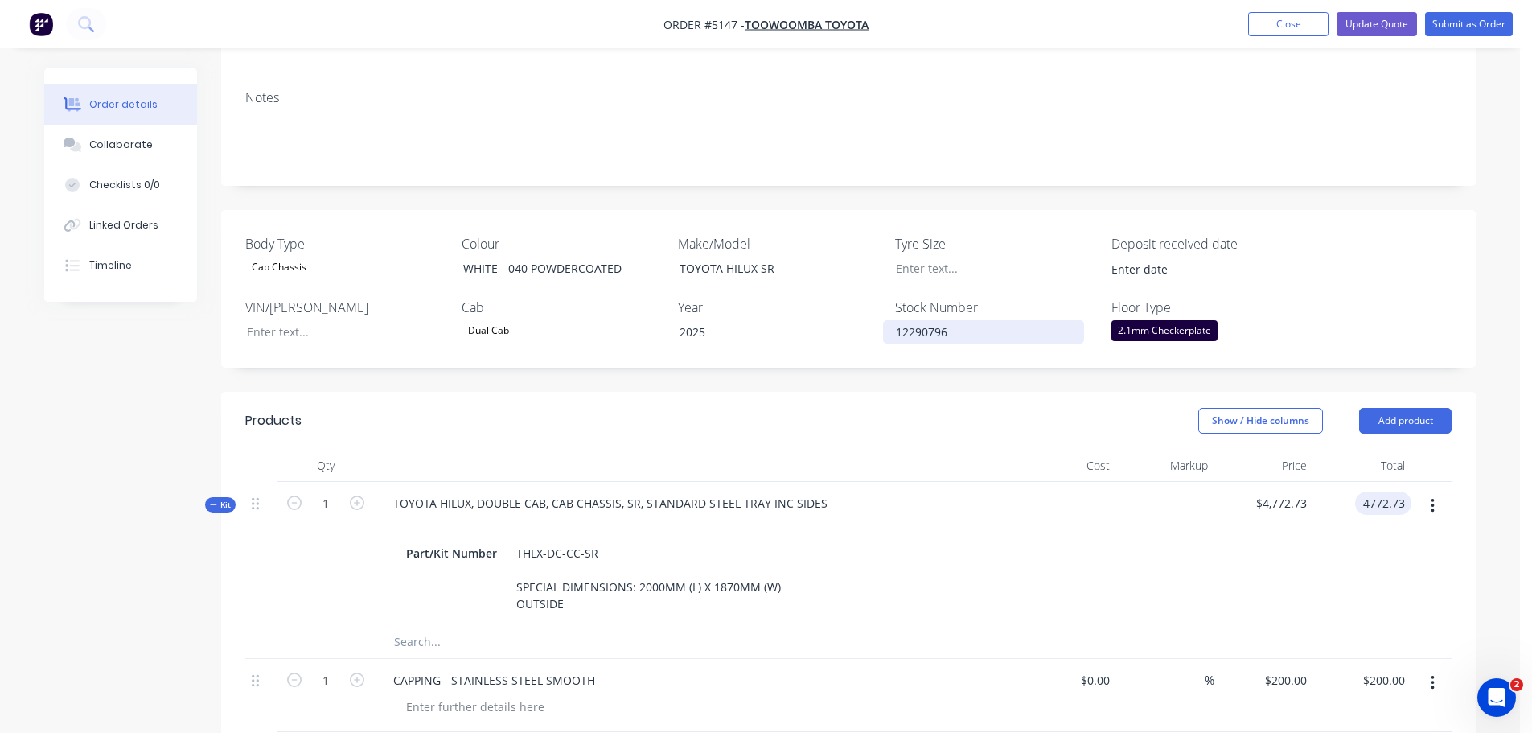
type input "$4,772.73"
click at [974, 320] on div "12290796" at bounding box center [983, 331] width 201 height 23
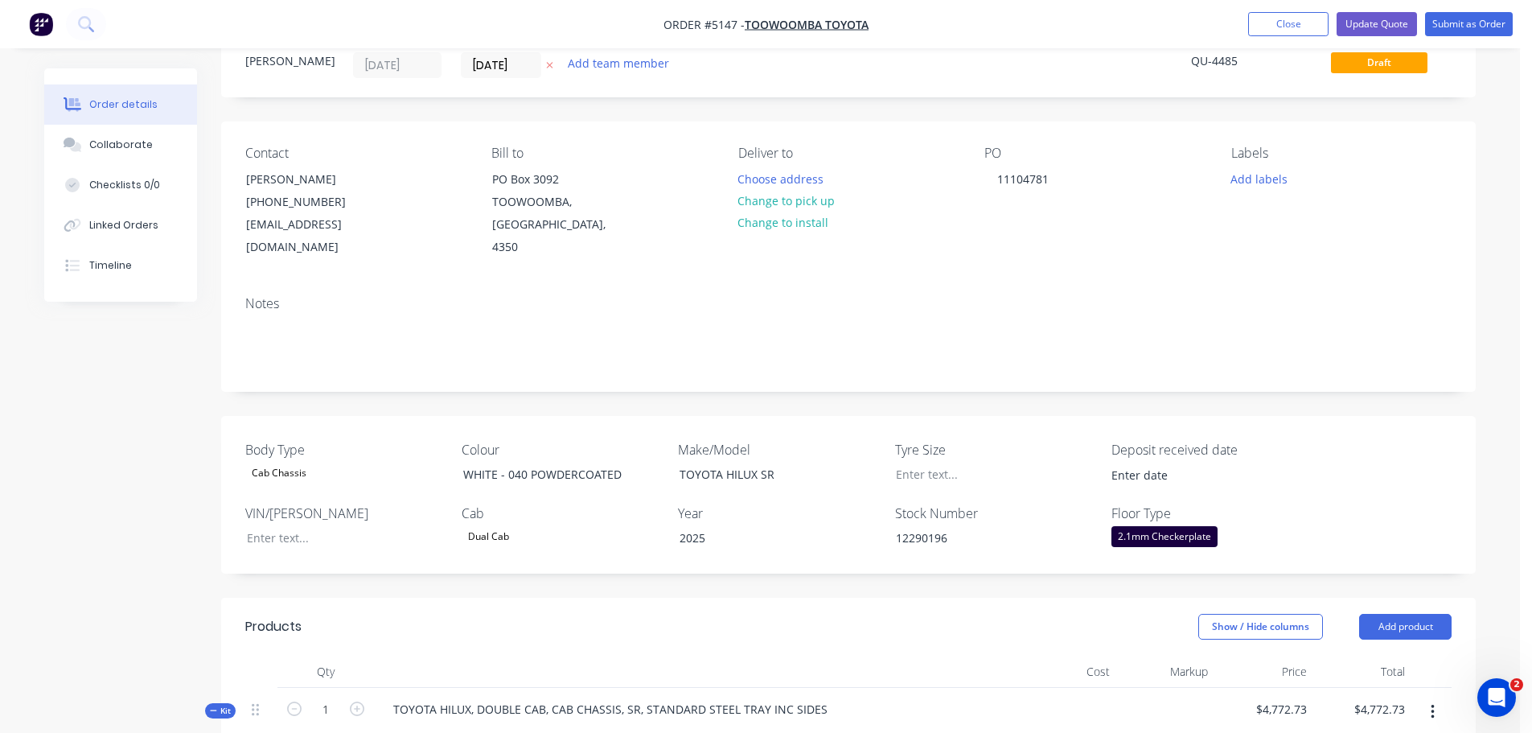
scroll to position [22, 0]
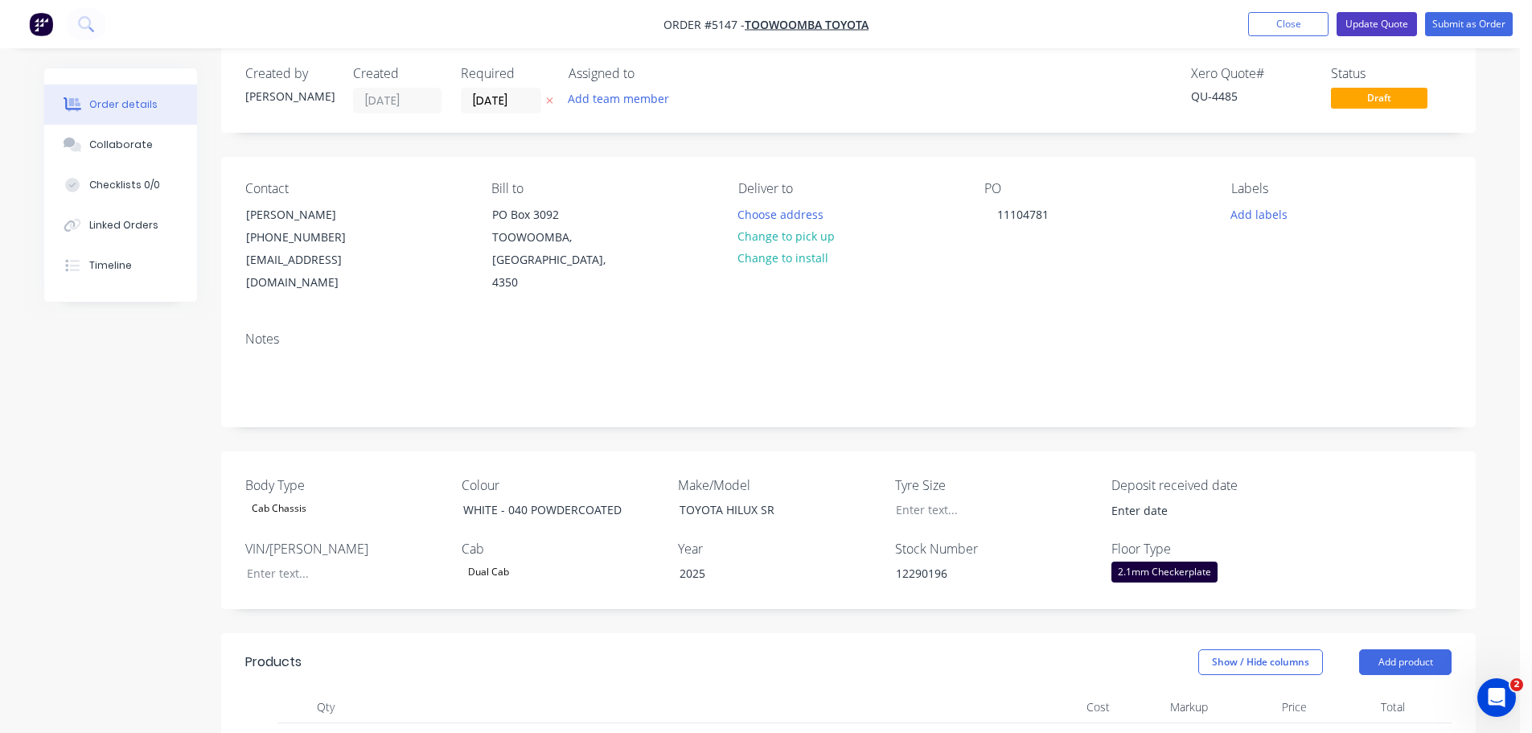
click at [1365, 23] on button "Update Quote" at bounding box center [1376, 24] width 80 height 24
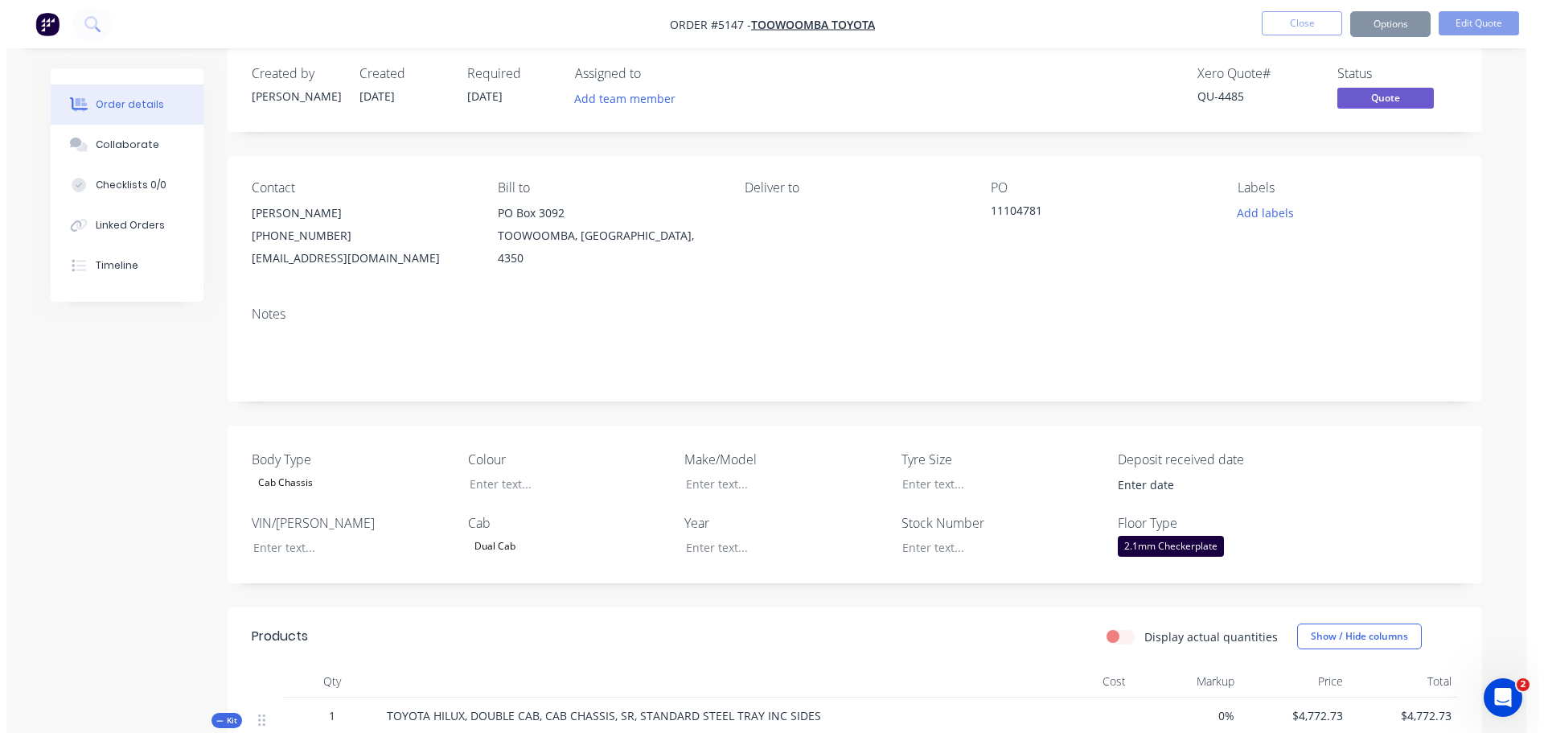
scroll to position [0, 0]
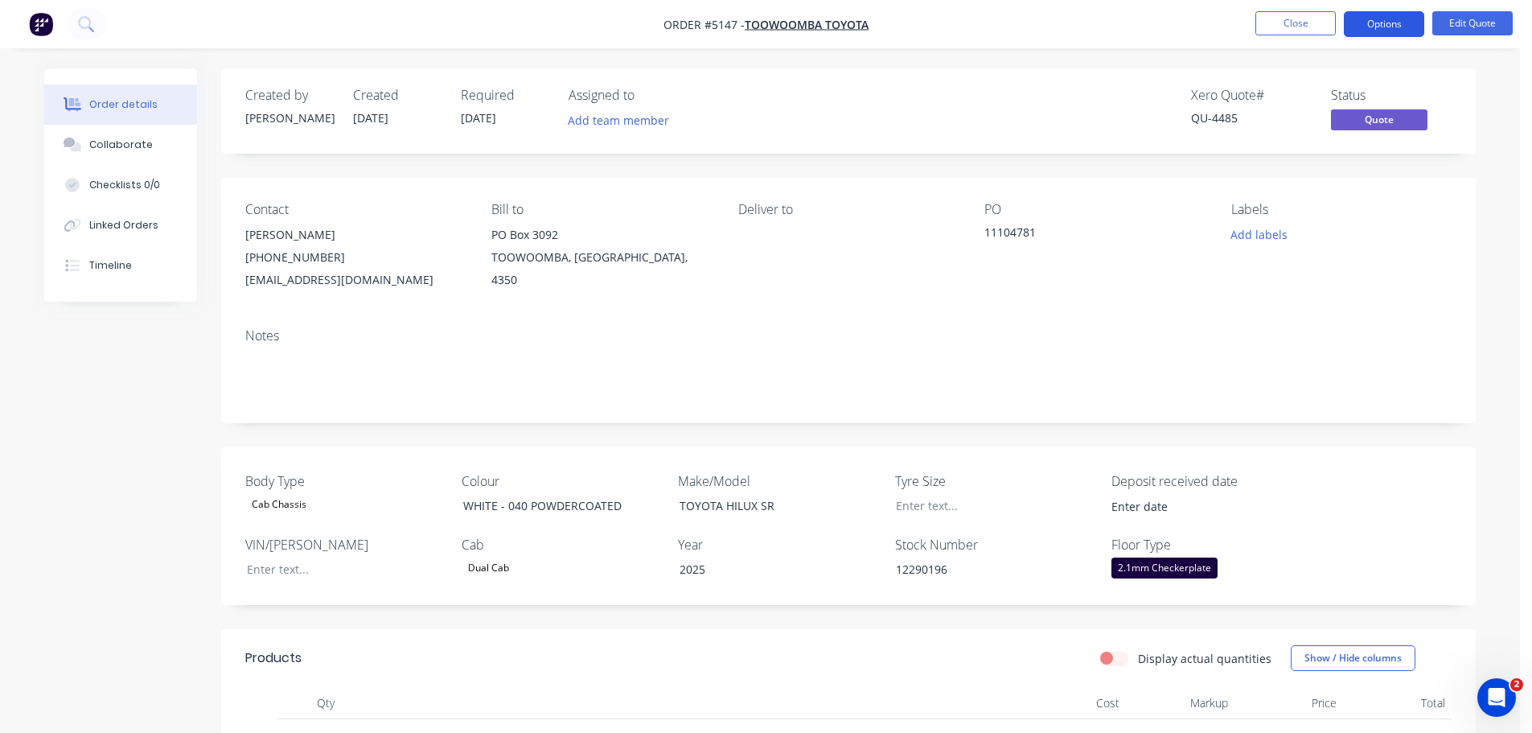
click at [1377, 17] on button "Options" at bounding box center [1384, 24] width 80 height 26
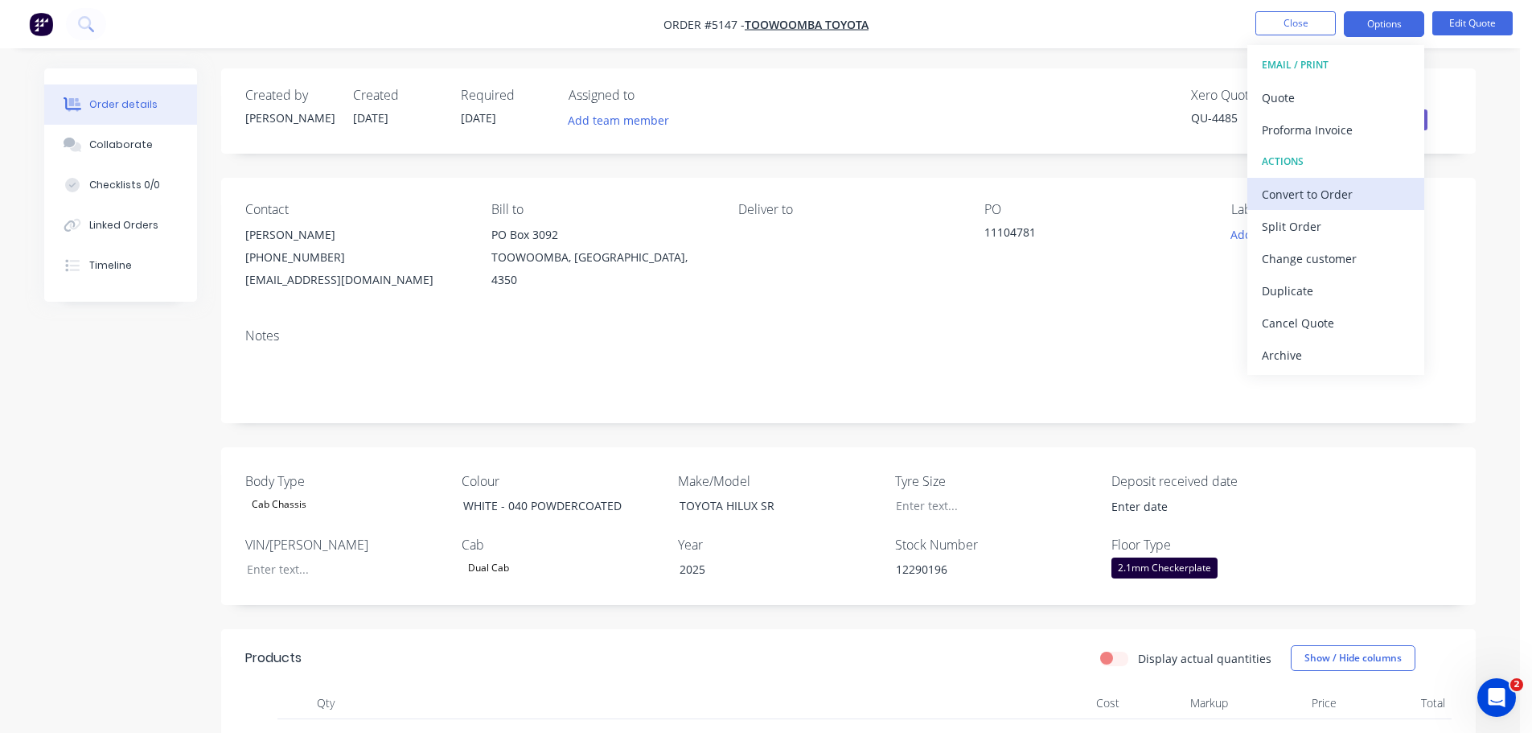
click at [1309, 200] on div "Convert to Order" at bounding box center [1336, 194] width 148 height 23
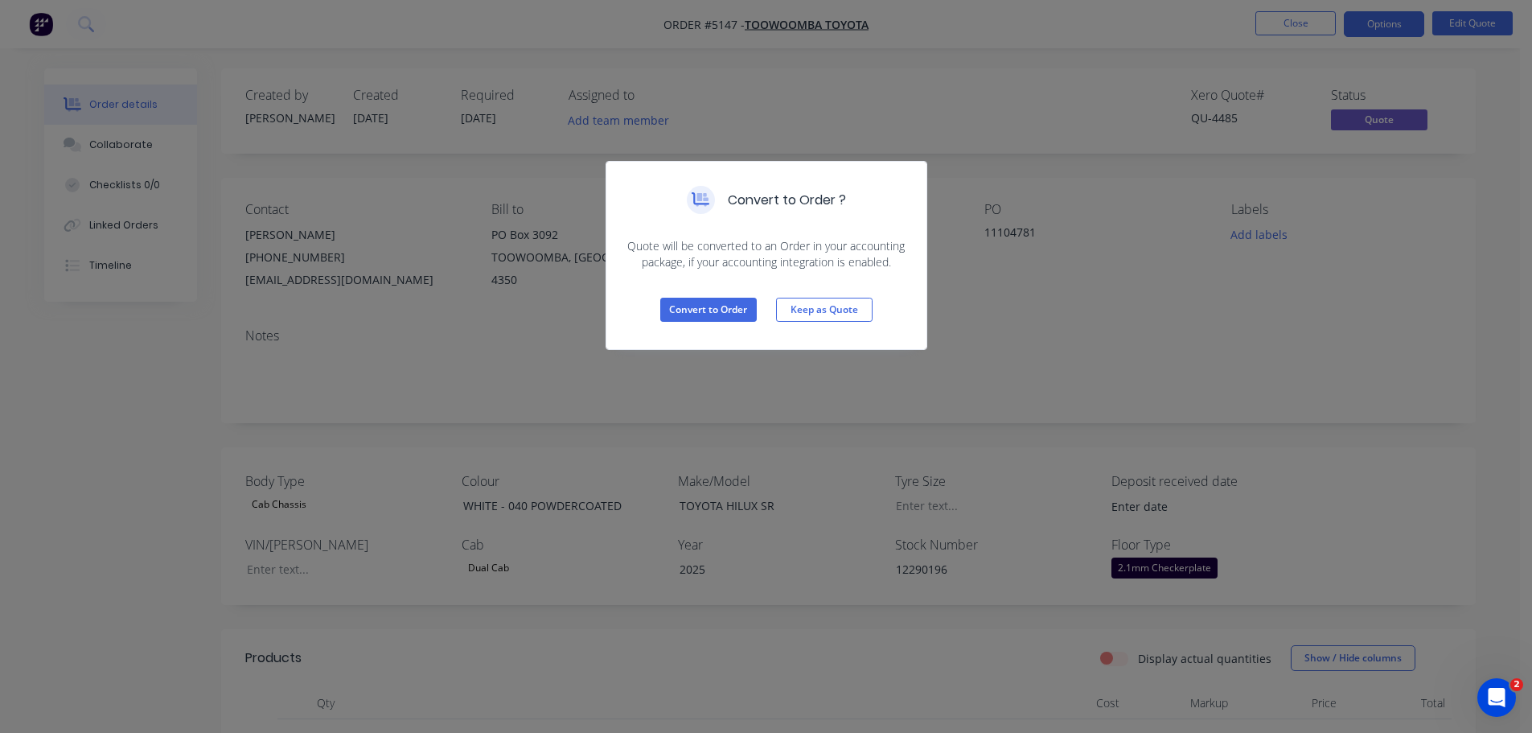
click at [715, 296] on div "Convert to Order Keep as Quote" at bounding box center [766, 309] width 320 height 79
click at [703, 307] on button "Convert to Order" at bounding box center [708, 310] width 96 height 24
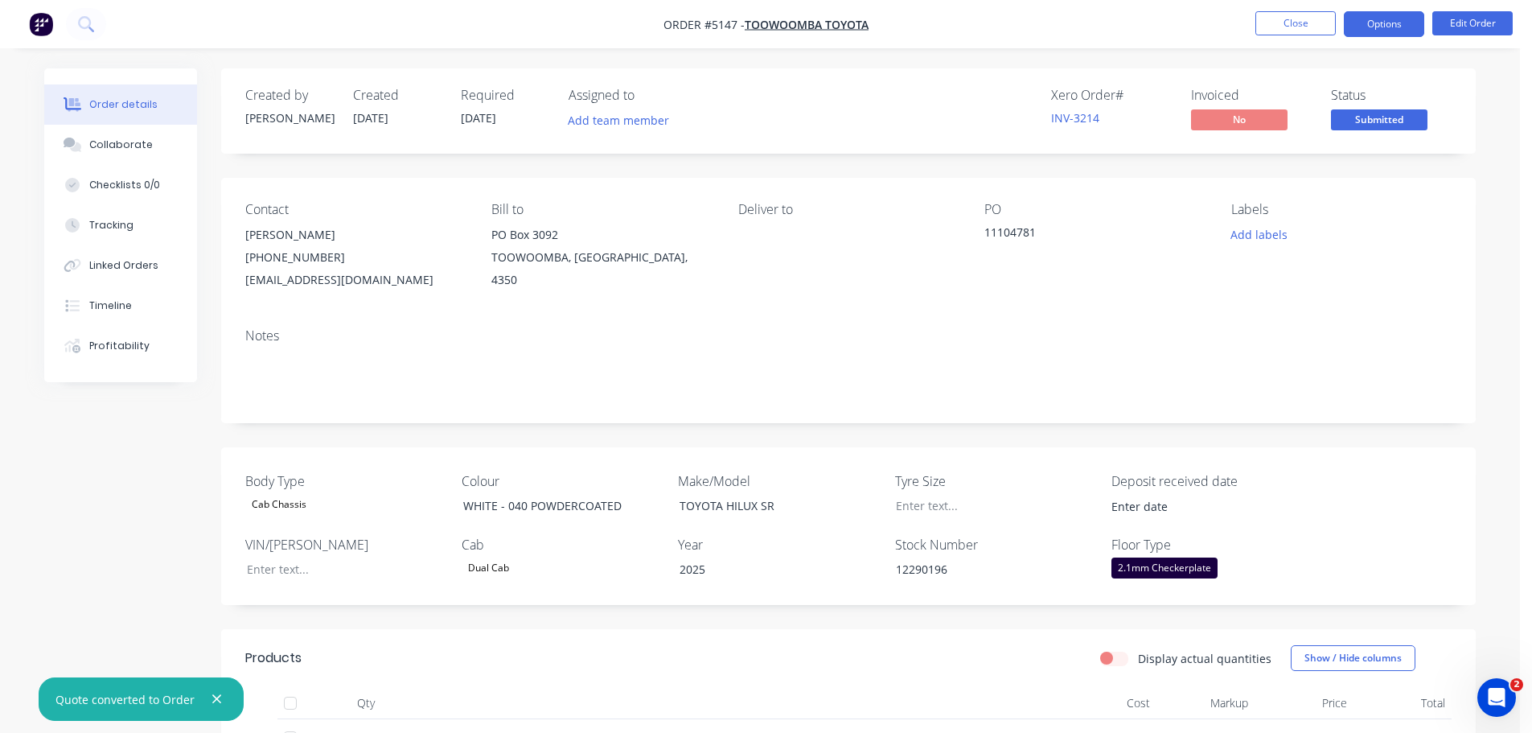
click at [1377, 31] on button "Options" at bounding box center [1384, 24] width 80 height 26
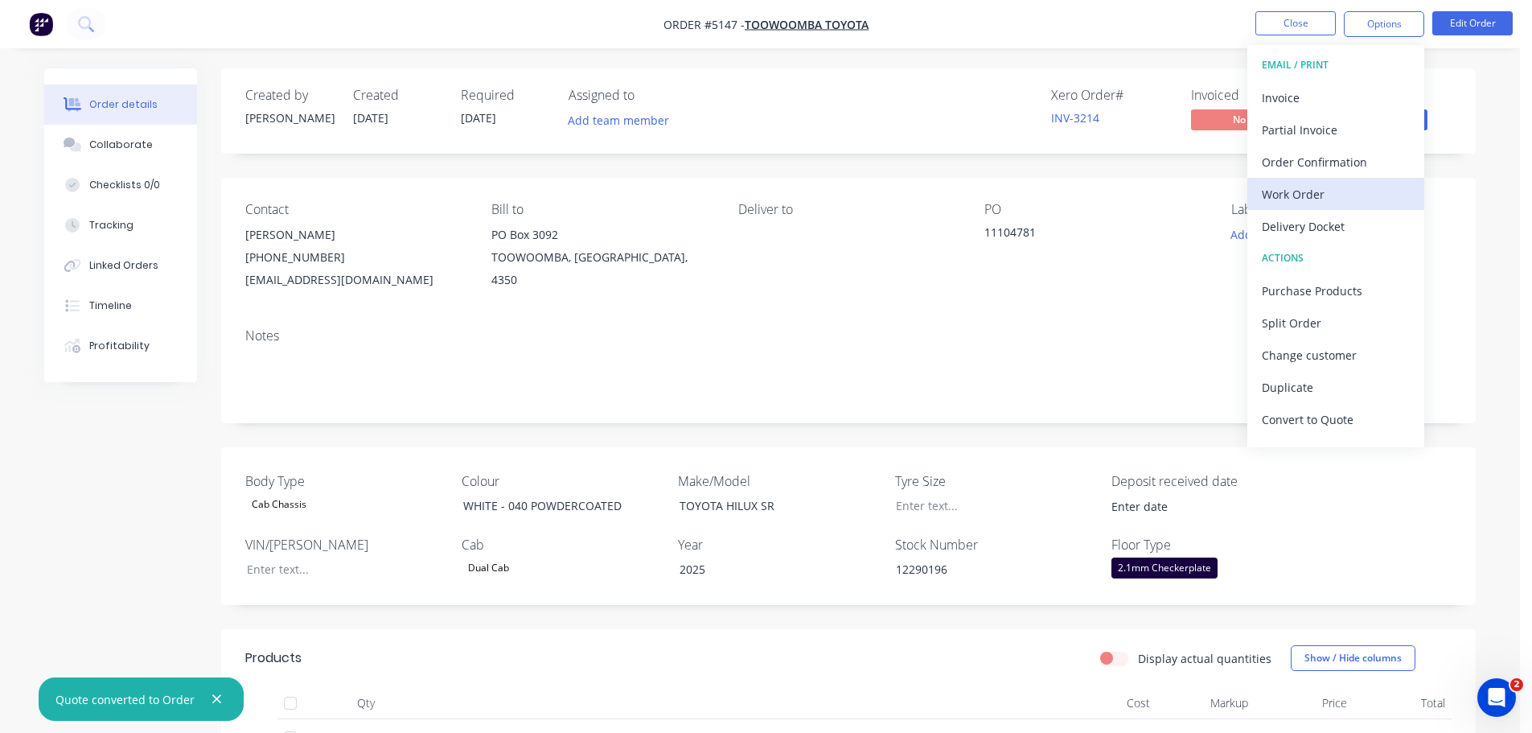
click at [1327, 199] on div "Work Order" at bounding box center [1336, 194] width 148 height 23
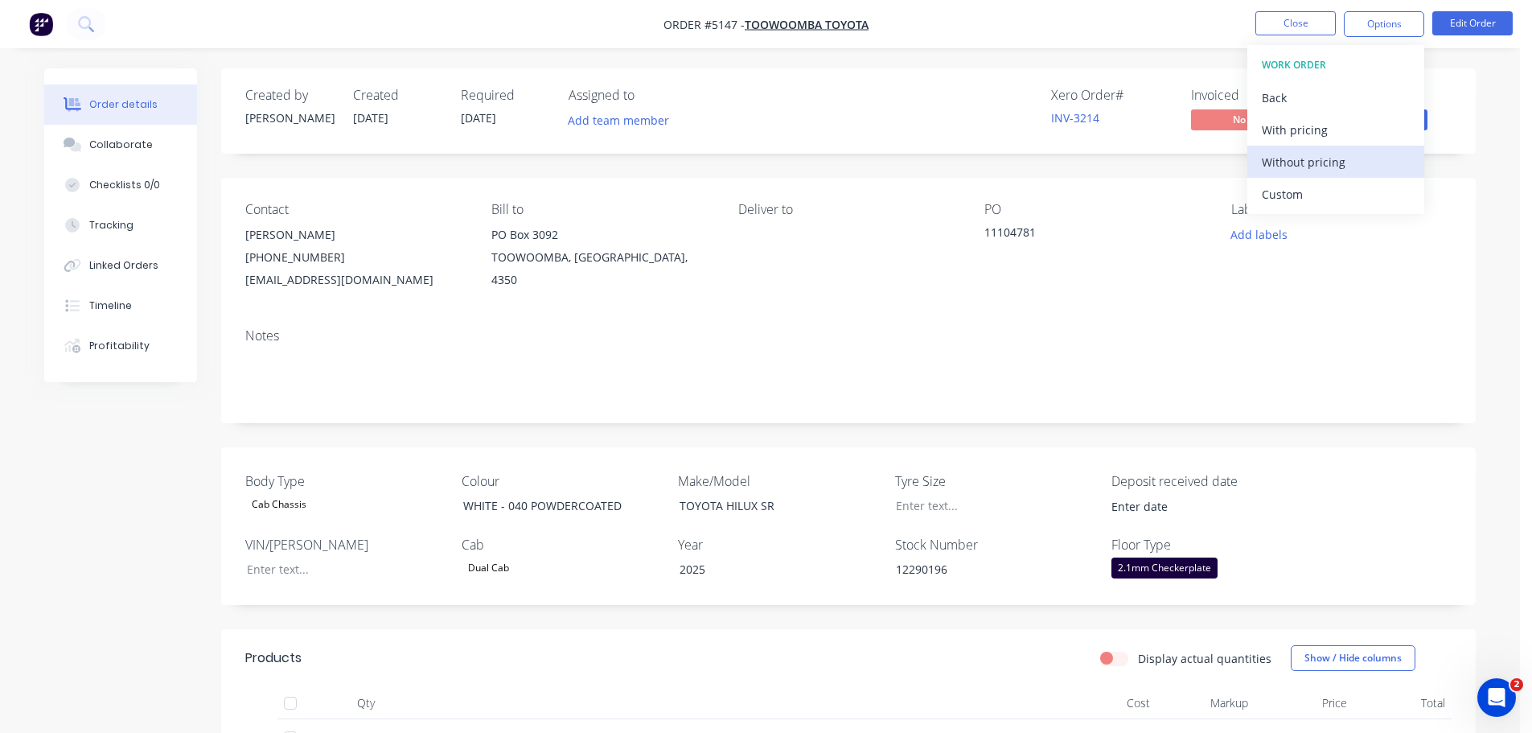
click at [1285, 170] on div "Without pricing" at bounding box center [1336, 161] width 148 height 23
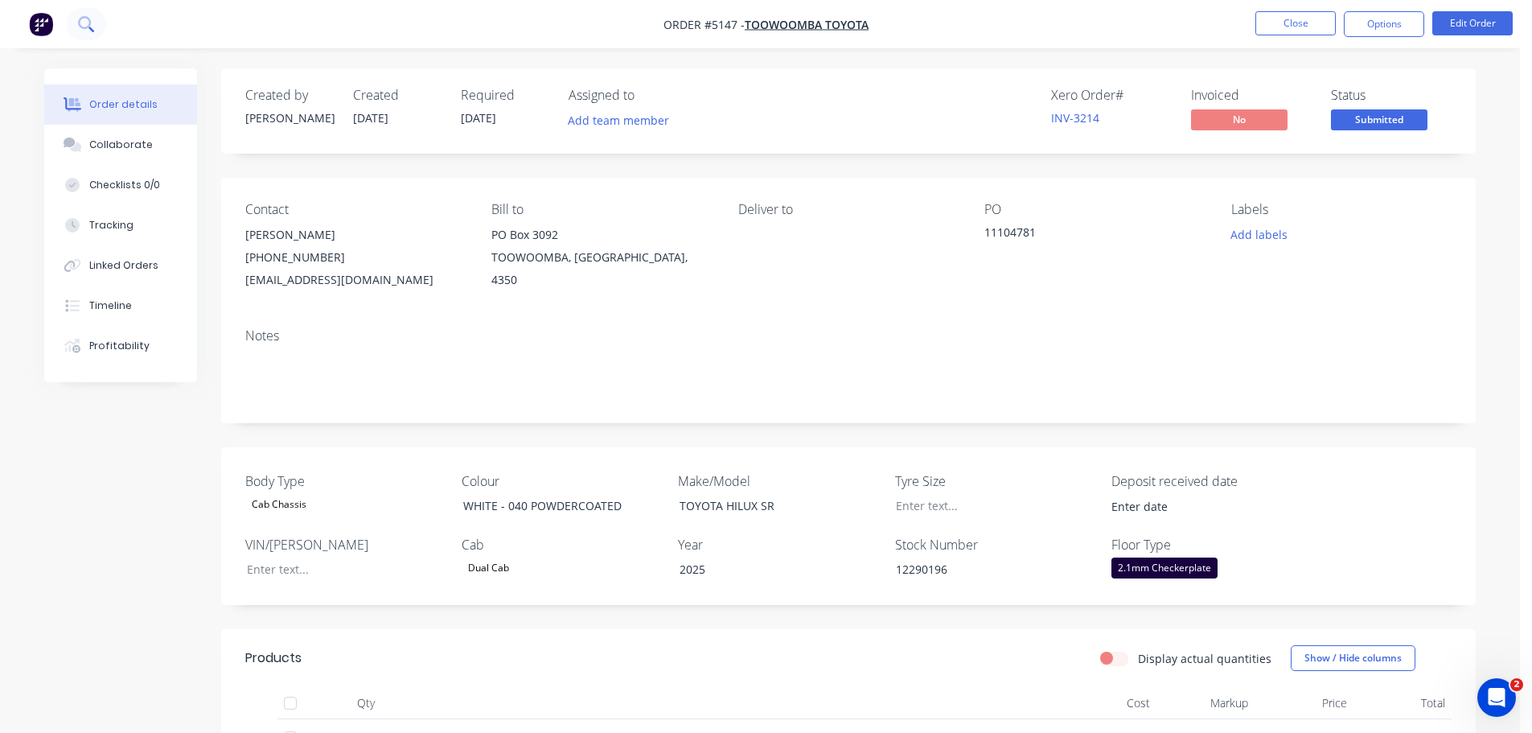
click at [101, 21] on button at bounding box center [86, 24] width 40 height 32
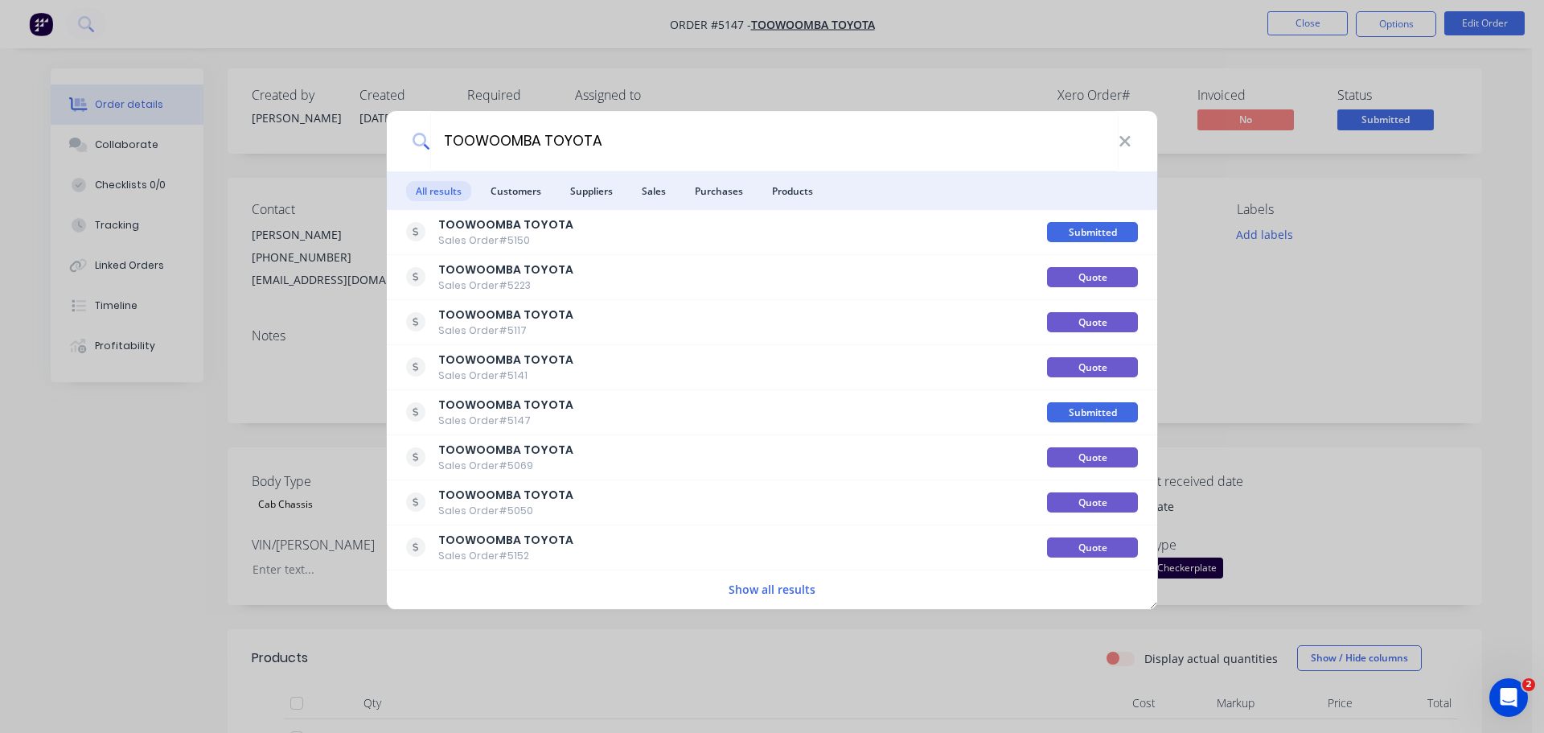
type input "TOOWOOMBA TOYOTA"
click at [798, 588] on button "Show all results" at bounding box center [772, 589] width 96 height 18
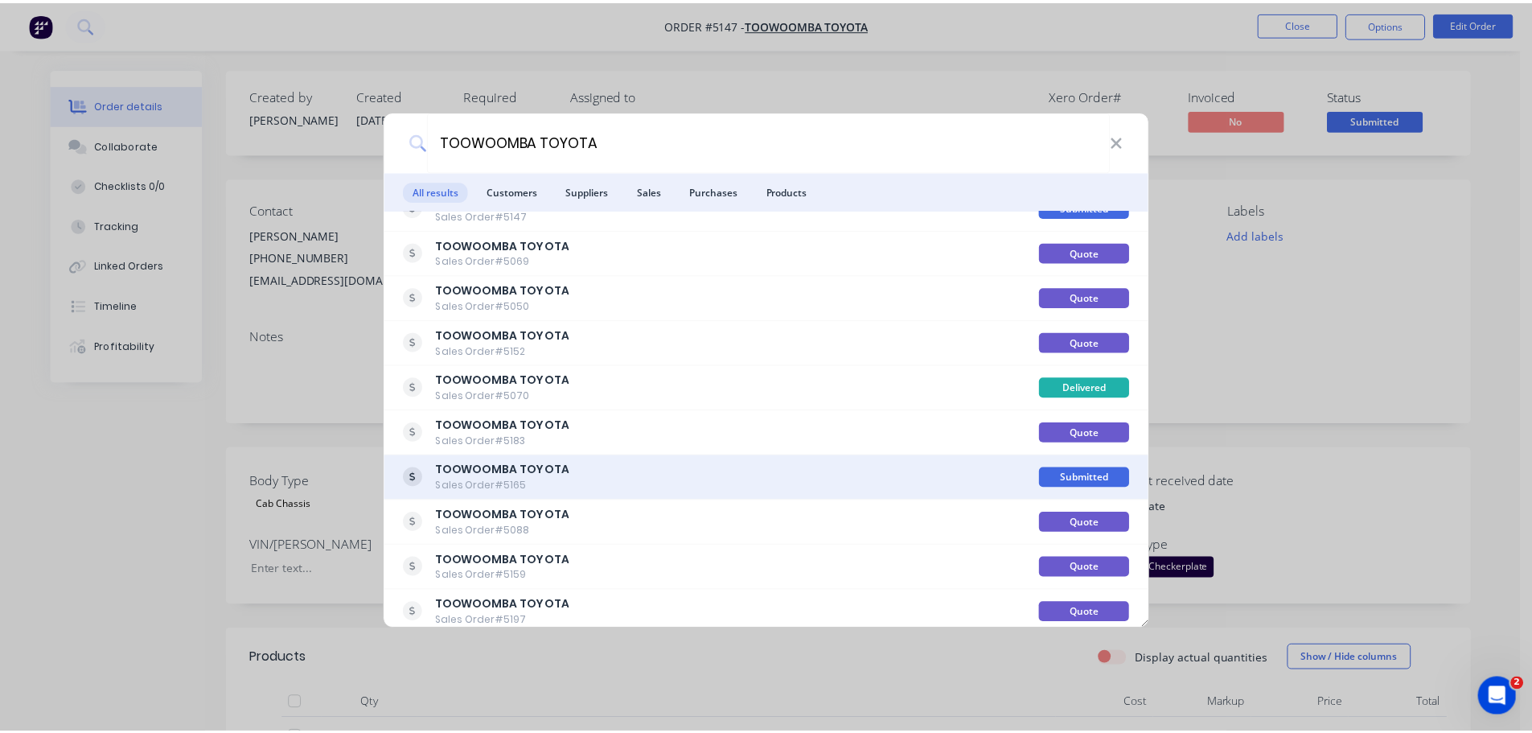
scroll to position [241, 0]
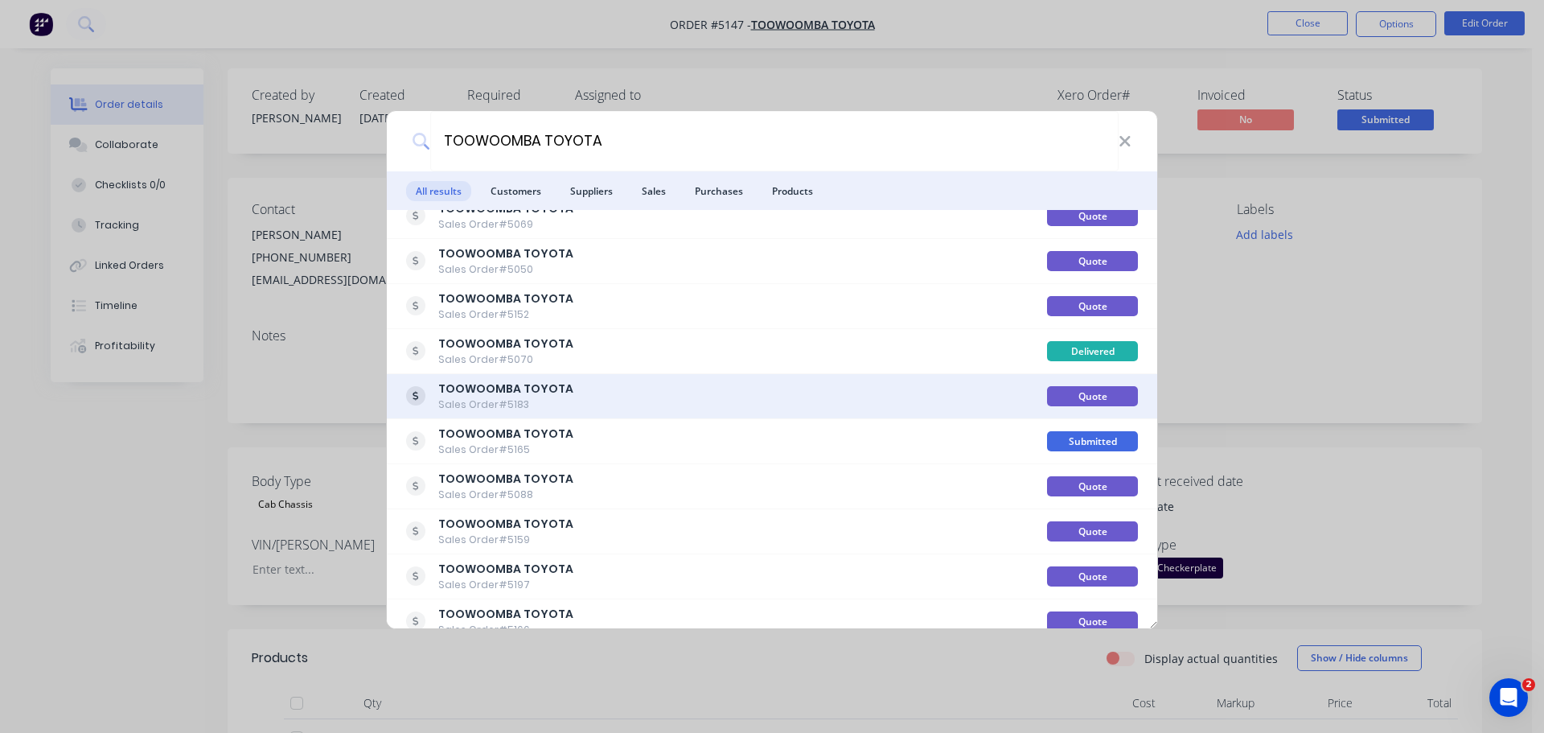
click at [565, 392] on div "TOOWOOMBA TOYOTA Sales Order #5183" at bounding box center [726, 395] width 641 height 31
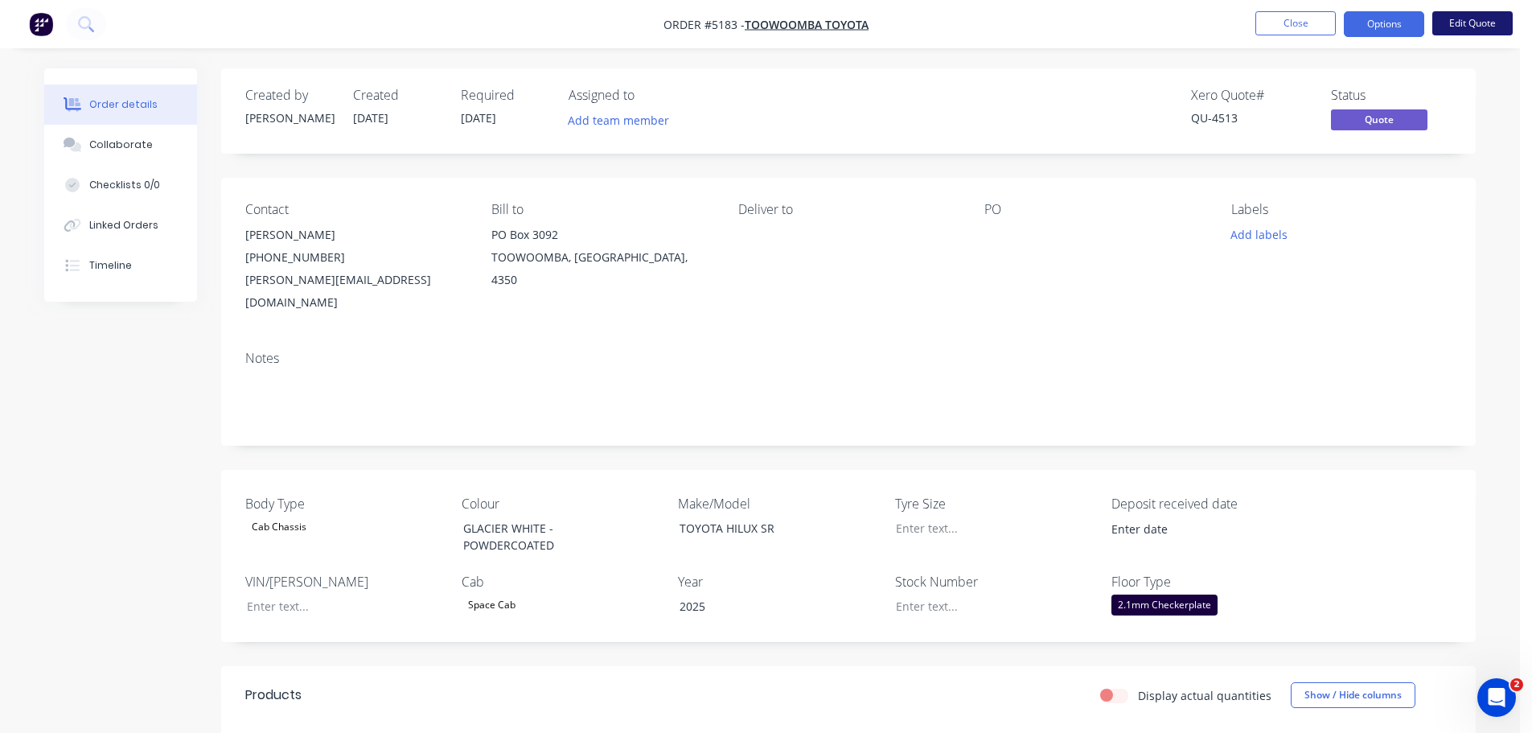
click at [1456, 24] on button "Edit Quote" at bounding box center [1472, 23] width 80 height 24
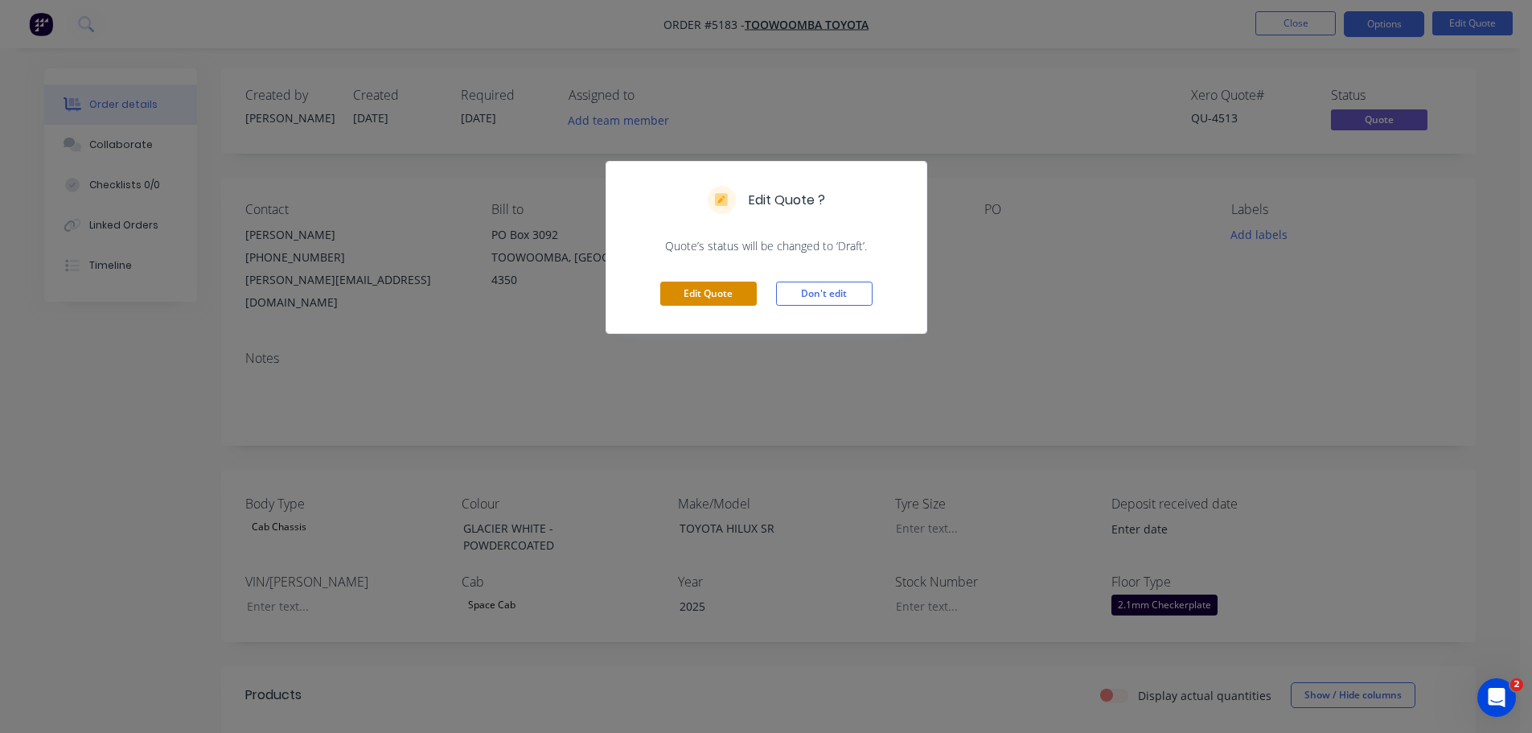
click at [716, 282] on button "Edit Quote" at bounding box center [708, 293] width 96 height 24
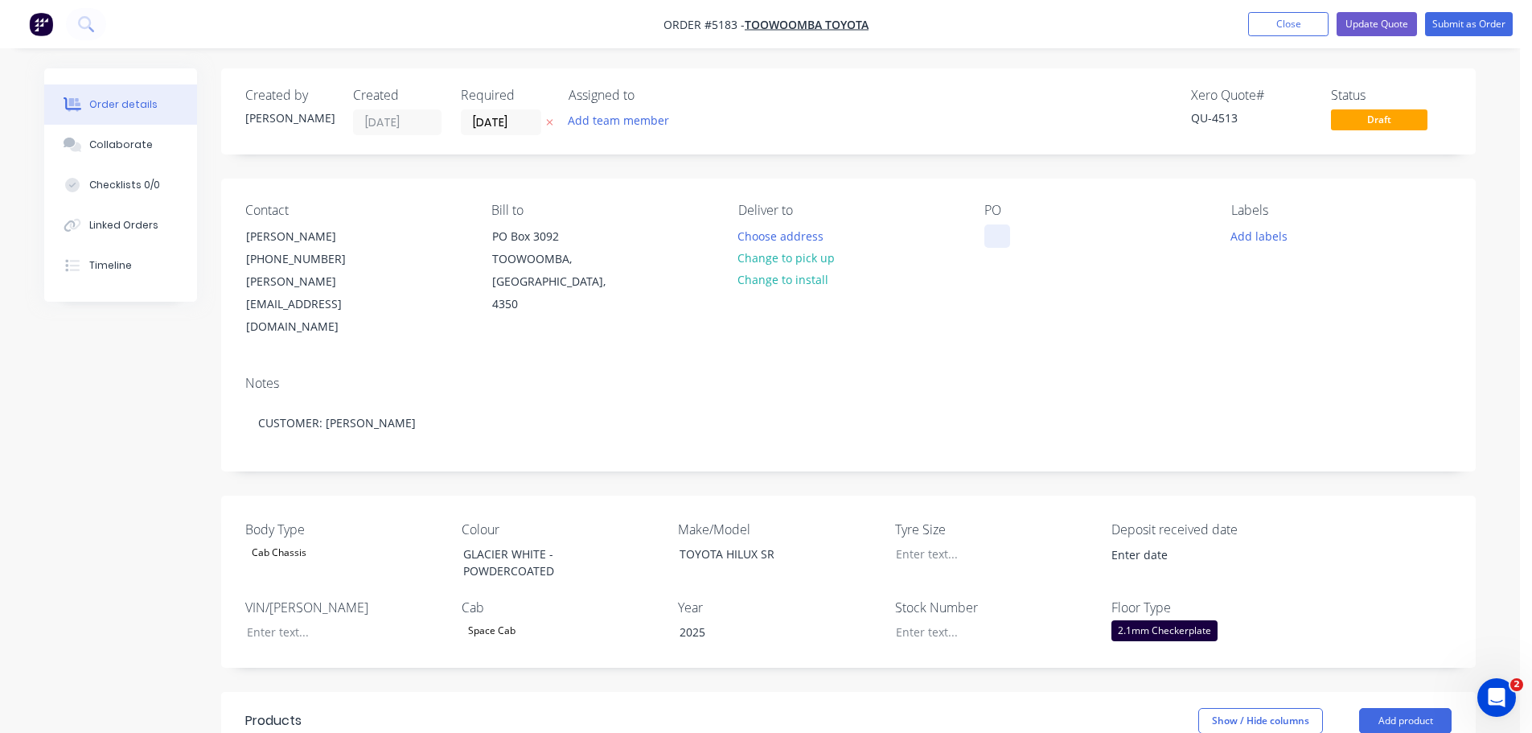
click at [992, 232] on div at bounding box center [997, 235] width 26 height 23
click at [919, 620] on div at bounding box center [983, 631] width 201 height 23
click at [502, 117] on input "12/09/25" at bounding box center [501, 122] width 79 height 24
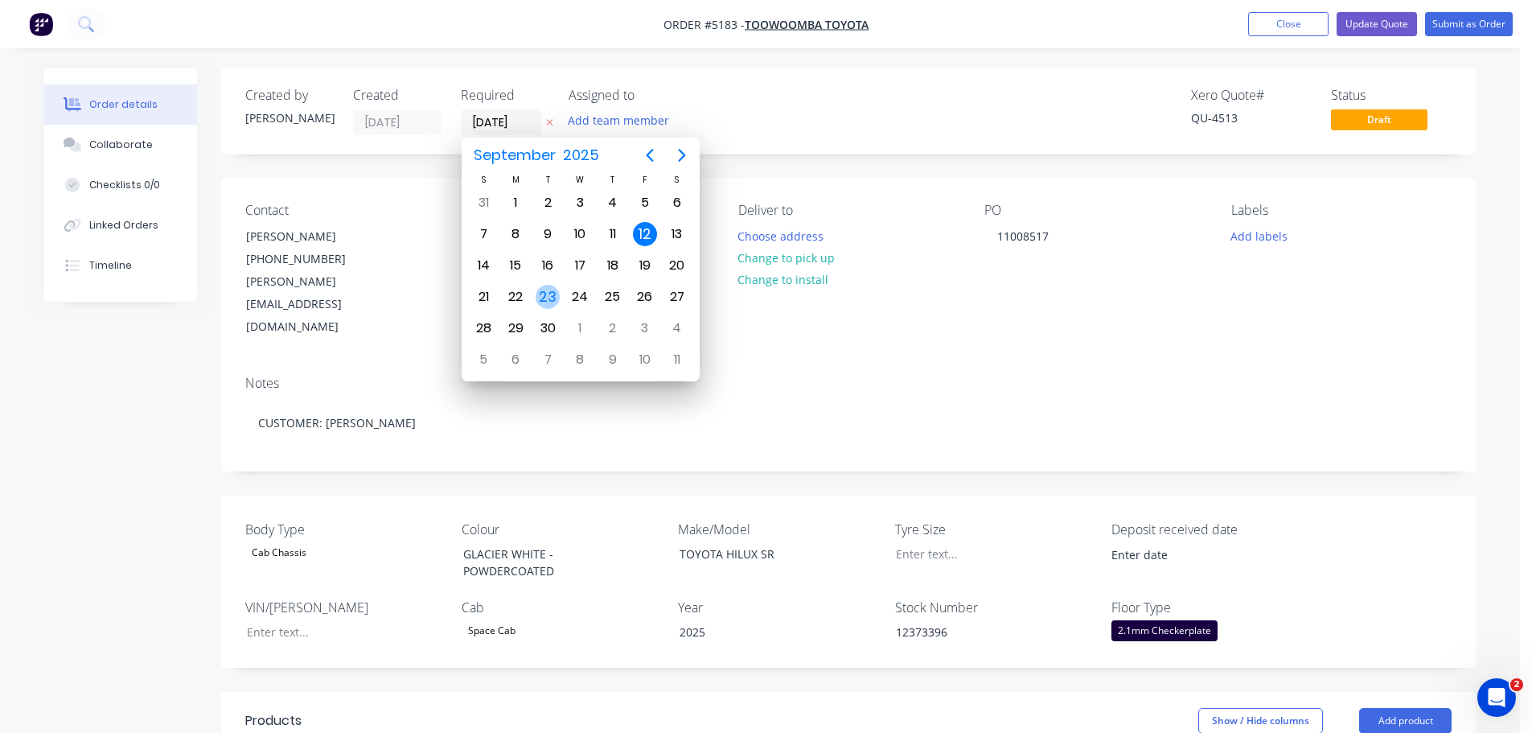
click at [543, 296] on div "23" at bounding box center [548, 297] width 24 height 24
type input "23/09/25"
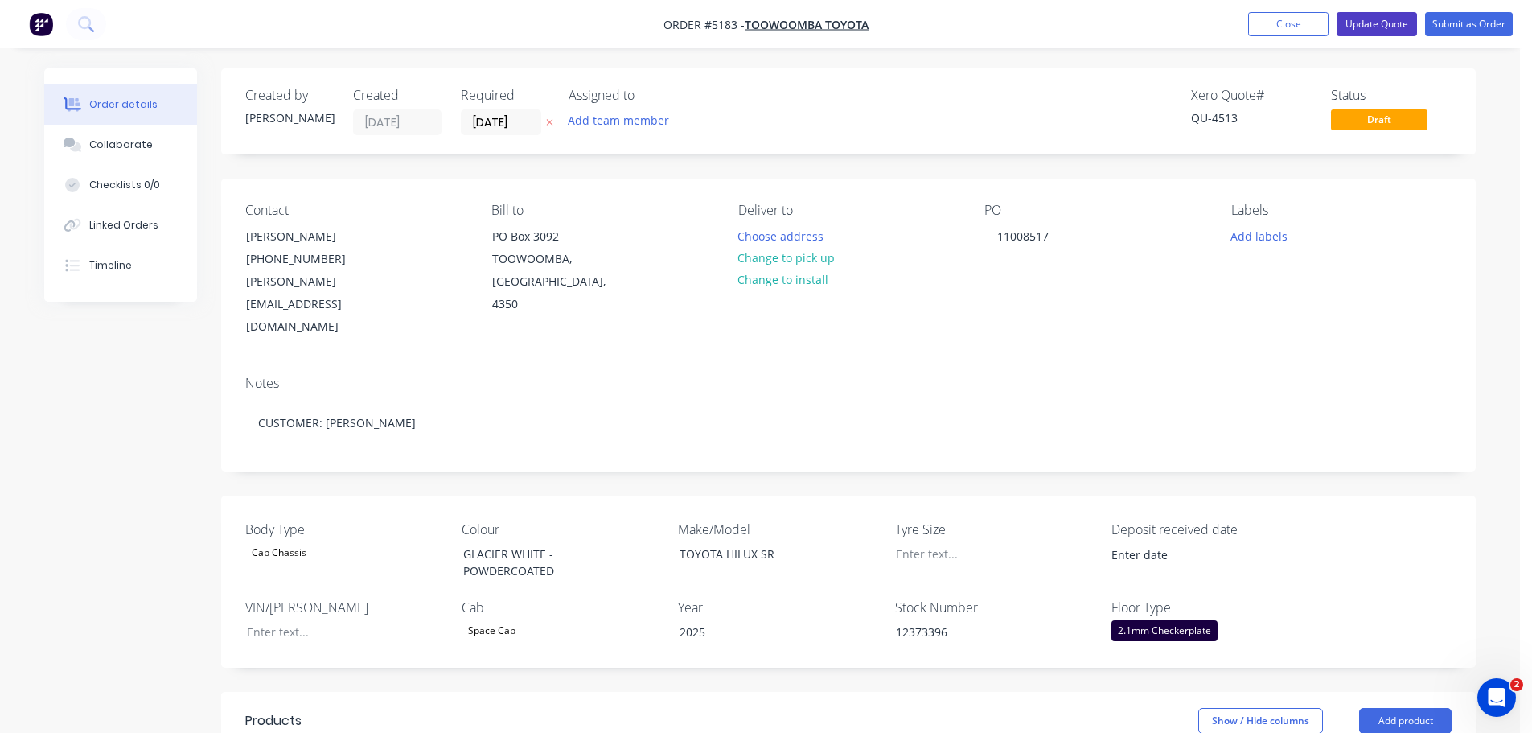
click at [1372, 23] on button "Update Quote" at bounding box center [1376, 24] width 80 height 24
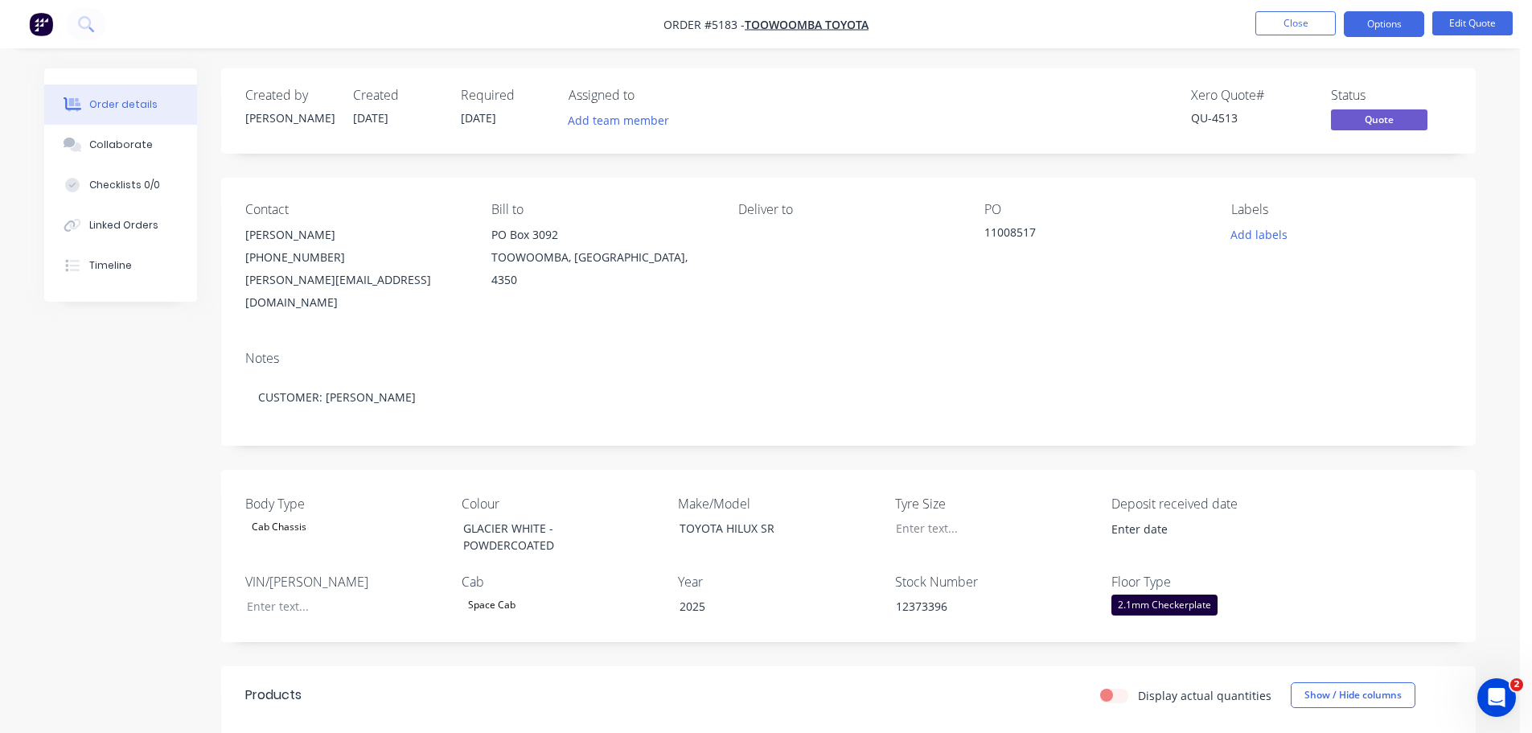
click at [1372, 23] on button "Options" at bounding box center [1384, 24] width 80 height 26
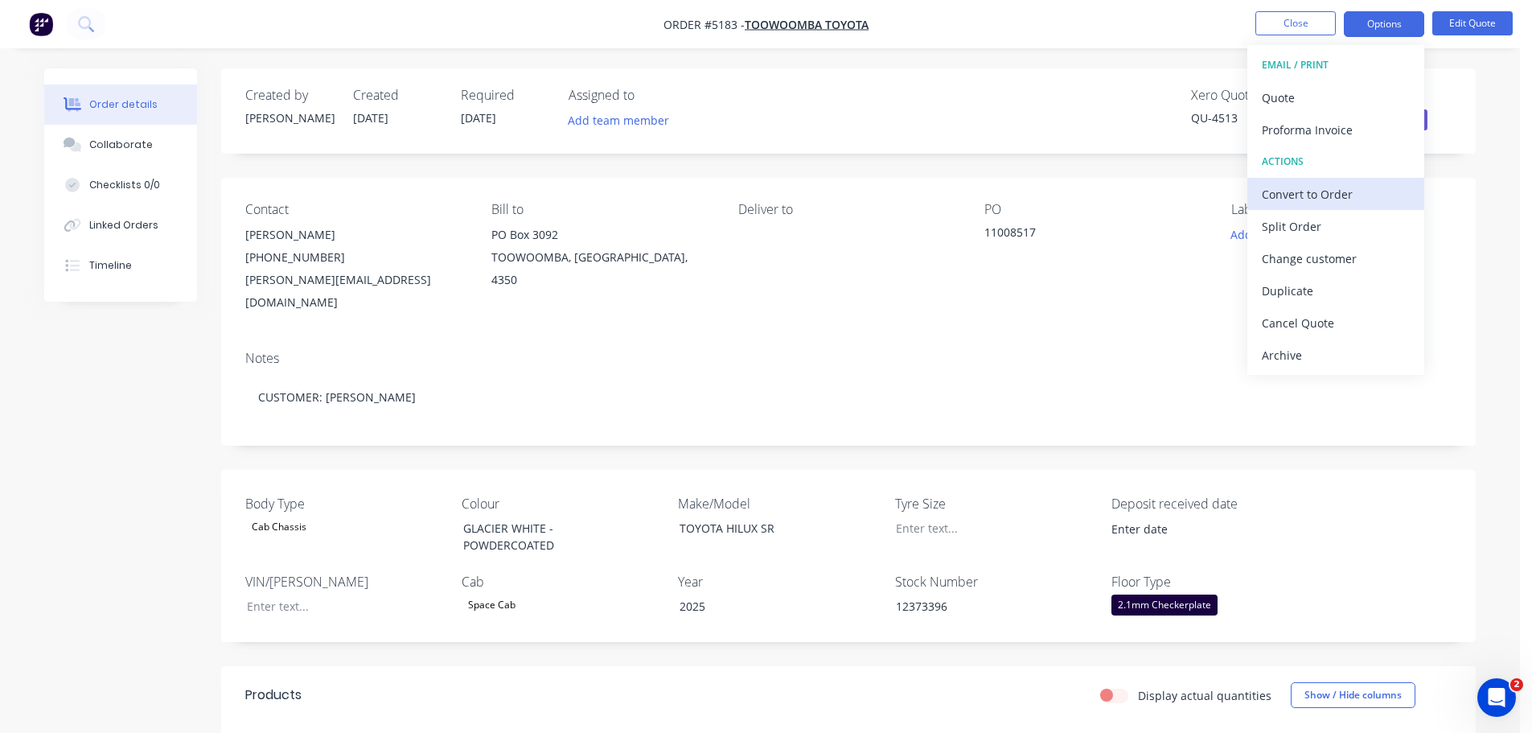
click at [1322, 193] on div "Convert to Order" at bounding box center [1336, 194] width 148 height 23
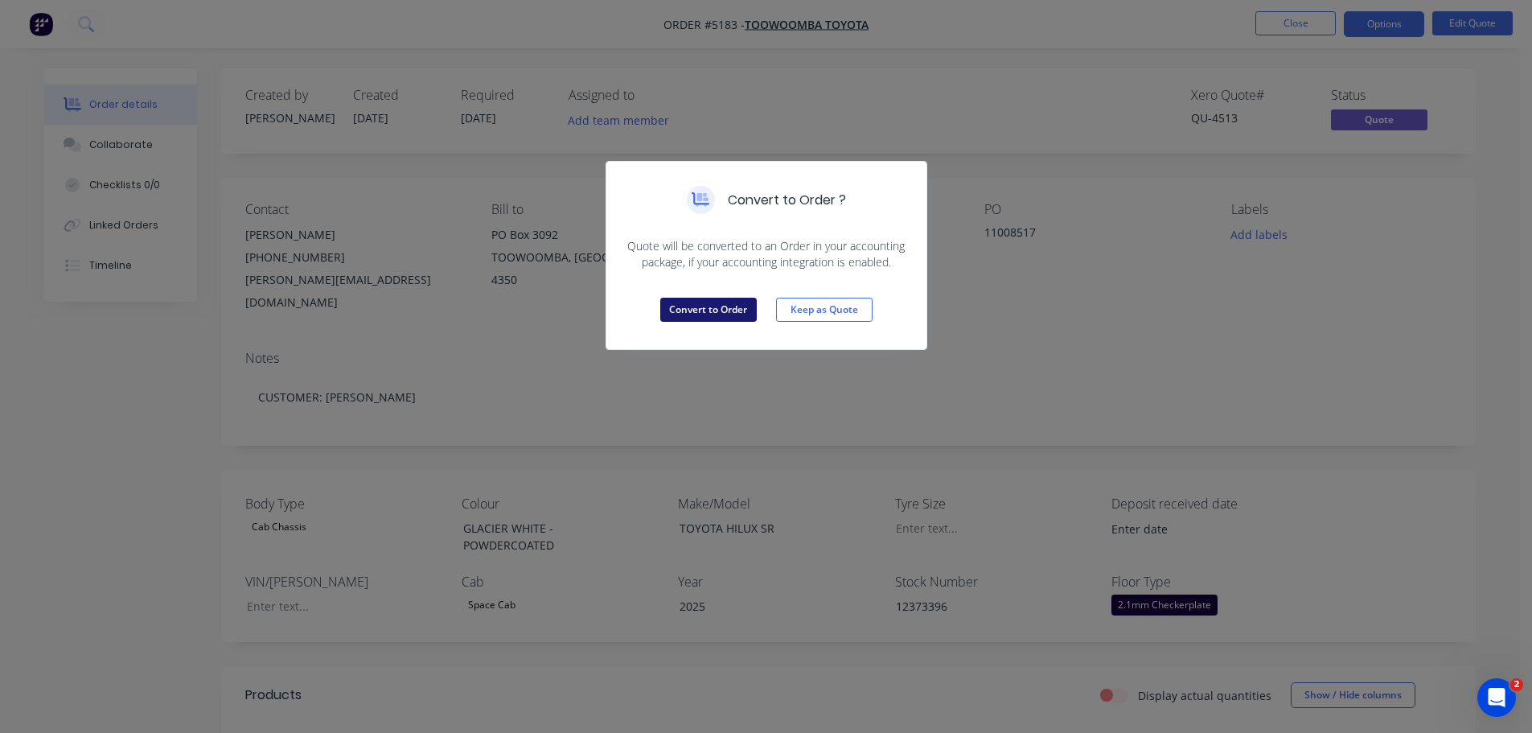
click at [699, 311] on button "Convert to Order" at bounding box center [708, 310] width 96 height 24
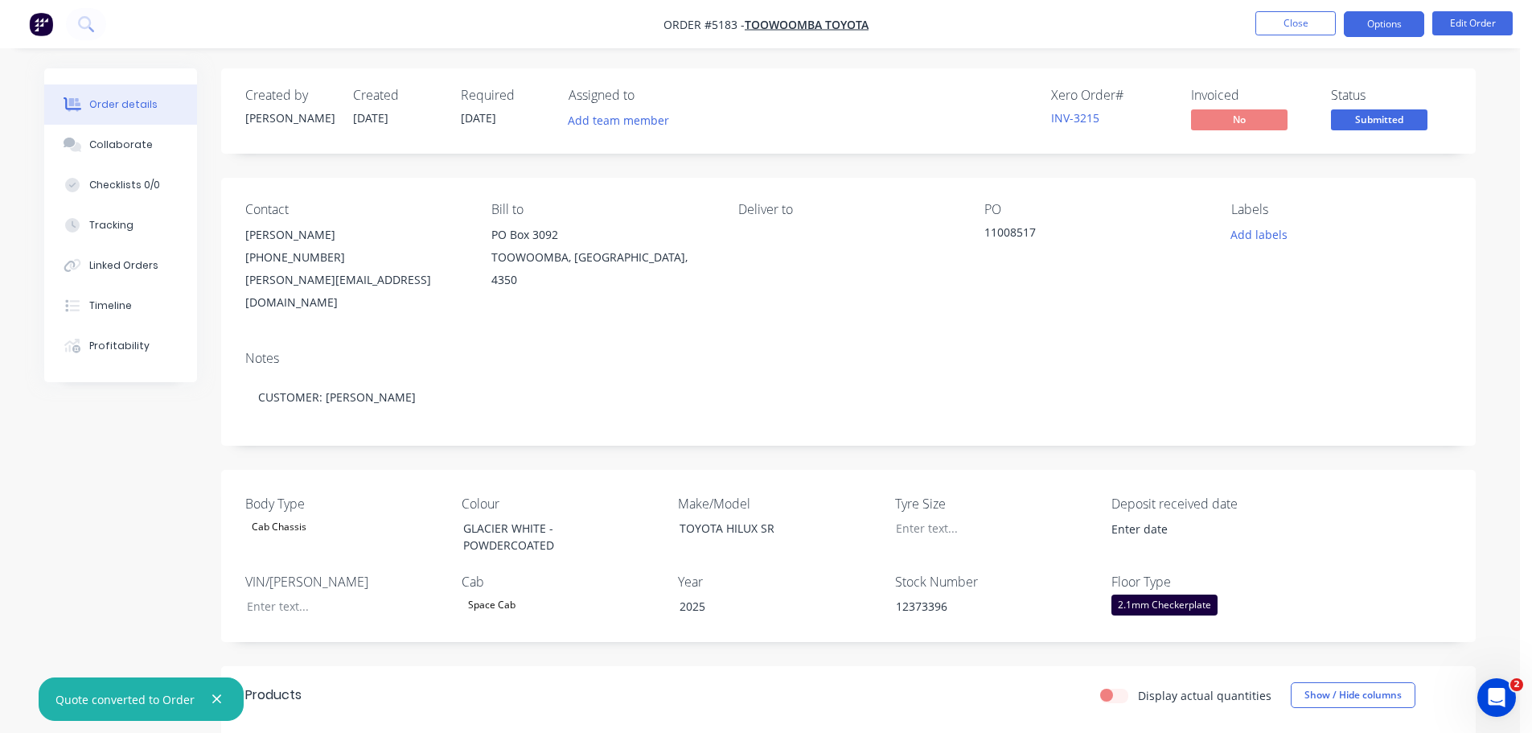
click at [1374, 25] on button "Options" at bounding box center [1384, 24] width 80 height 26
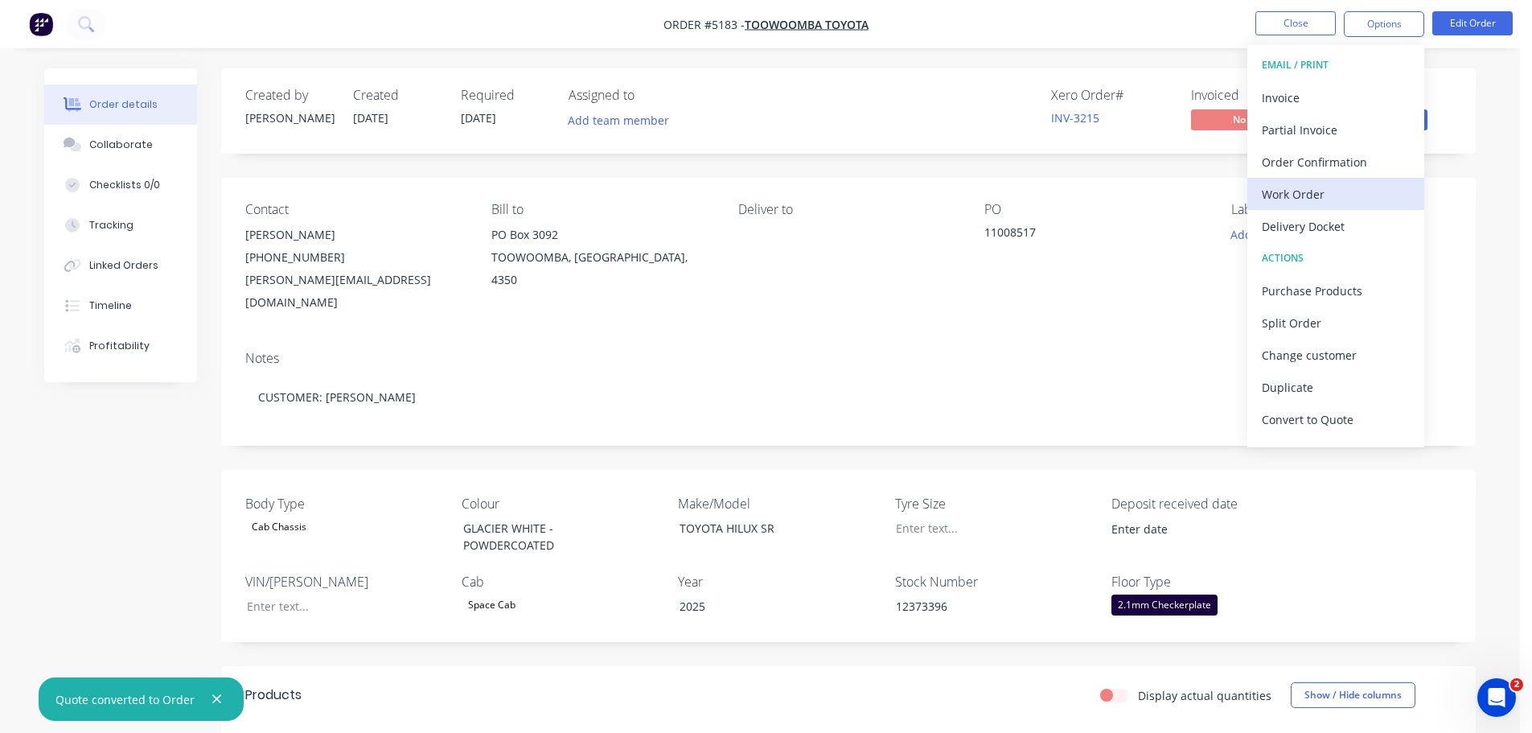
click at [1328, 195] on div "Work Order" at bounding box center [1336, 194] width 148 height 23
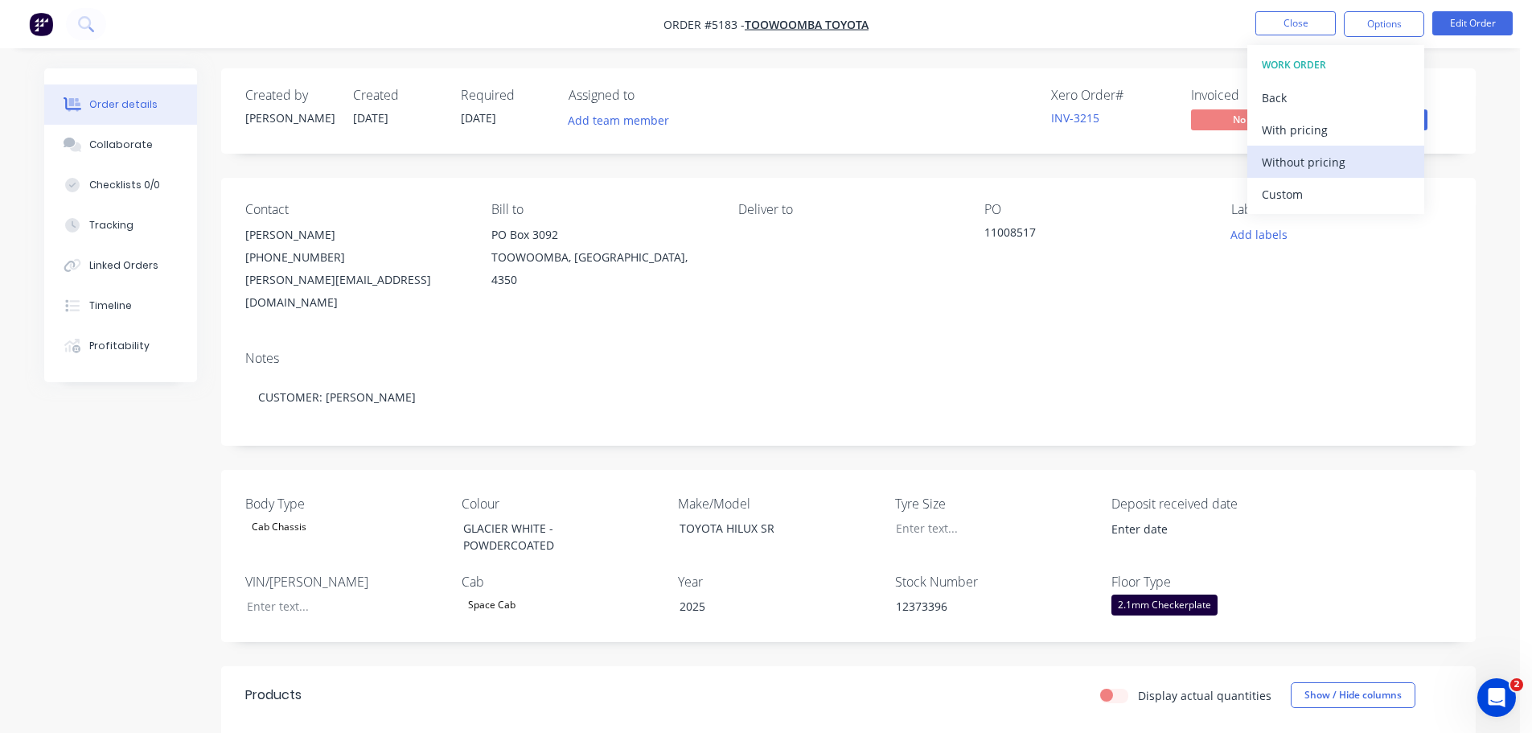
click at [1293, 166] on div "Without pricing" at bounding box center [1336, 161] width 148 height 23
click at [81, 20] on icon at bounding box center [85, 23] width 15 height 15
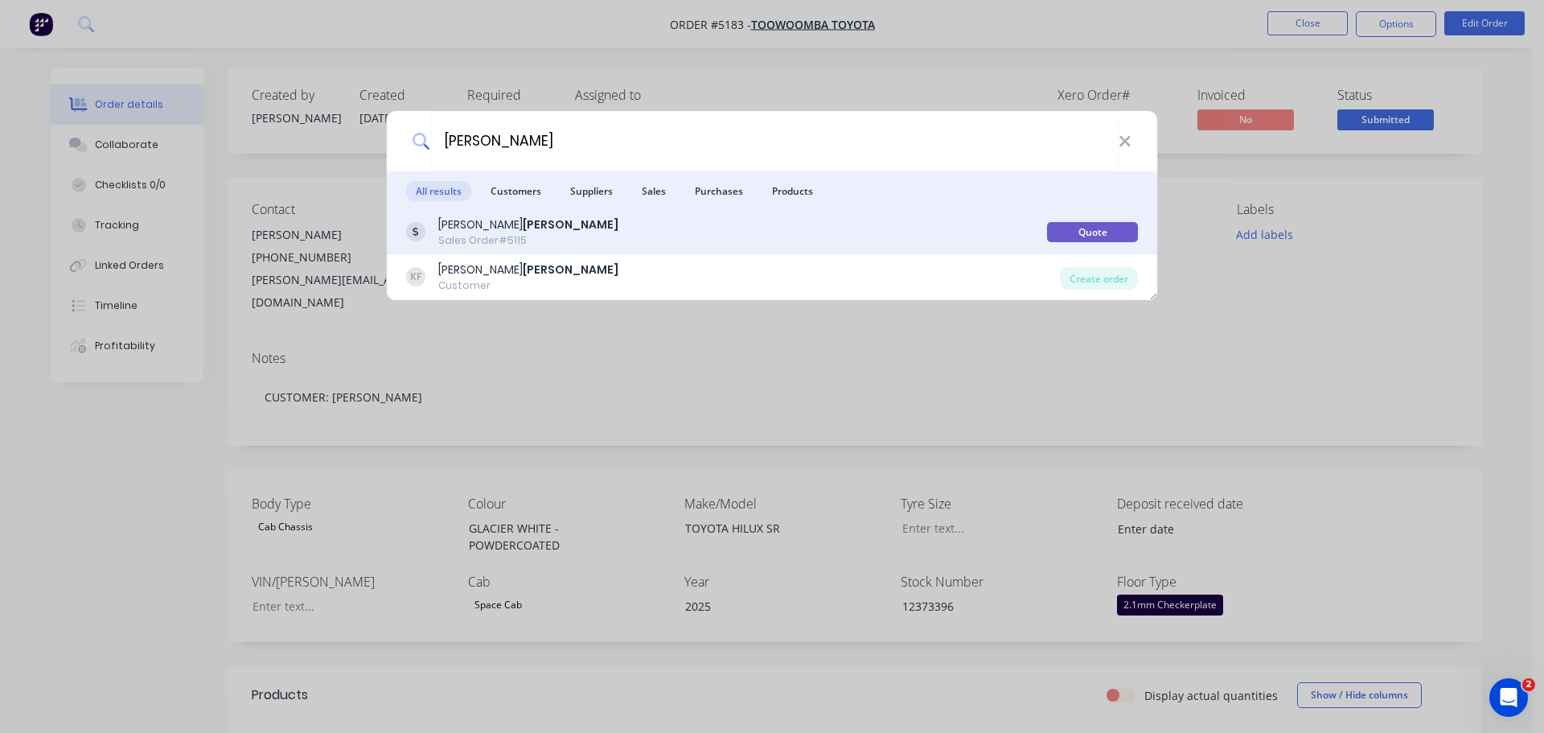
type input "FICKLING"
click at [497, 235] on div "Sales Order #5115" at bounding box center [528, 240] width 180 height 14
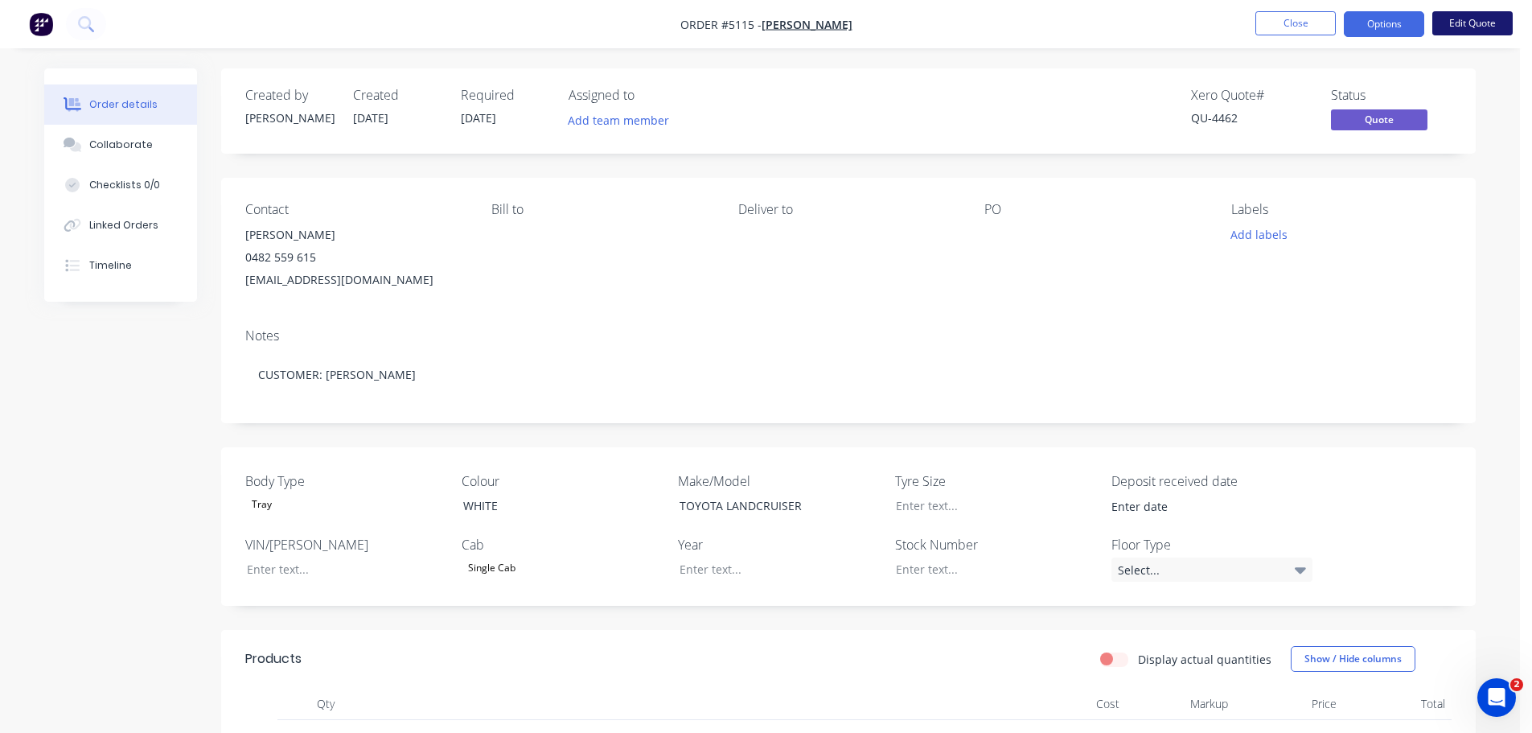
click at [1479, 21] on button "Edit Quote" at bounding box center [1472, 23] width 80 height 24
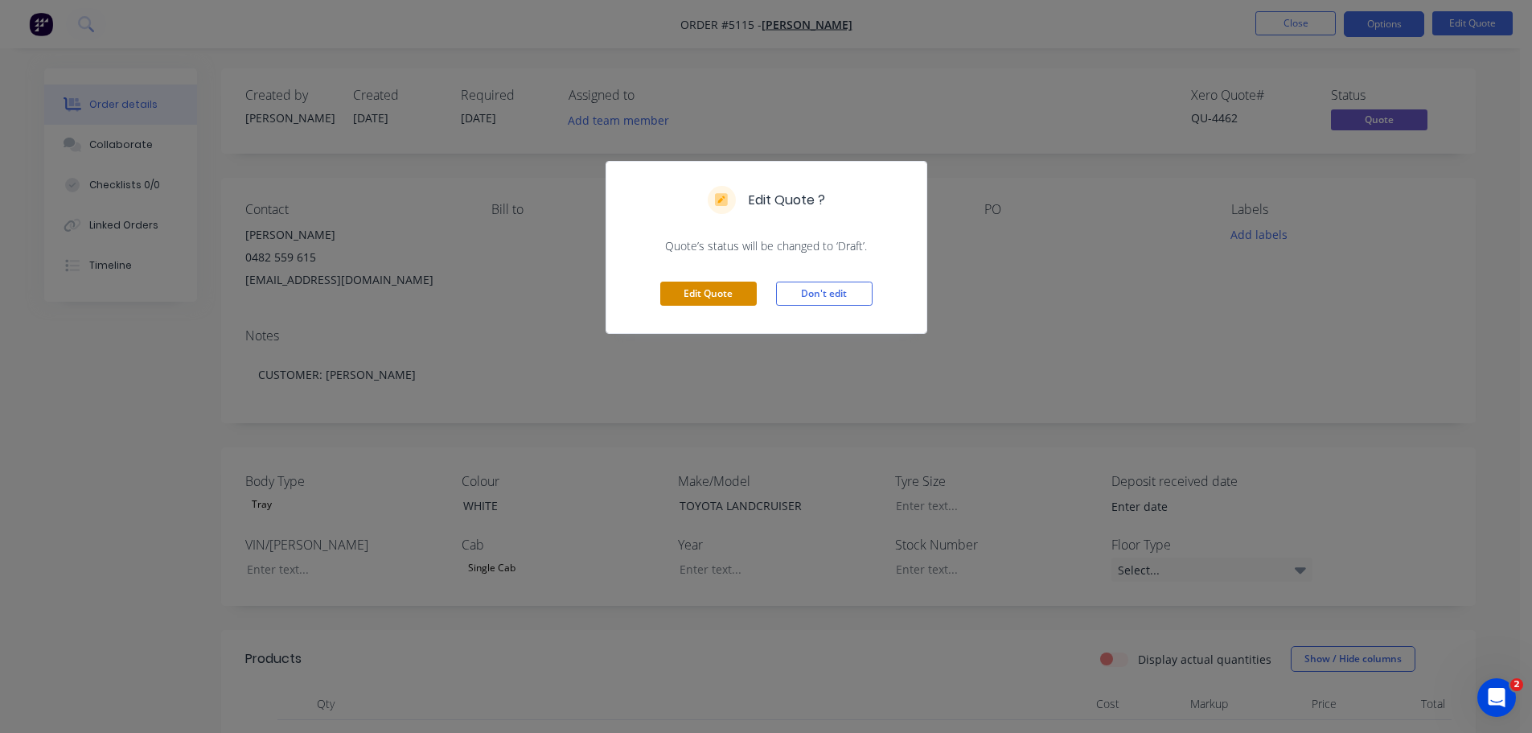
click at [683, 294] on button "Edit Quote" at bounding box center [708, 293] width 96 height 24
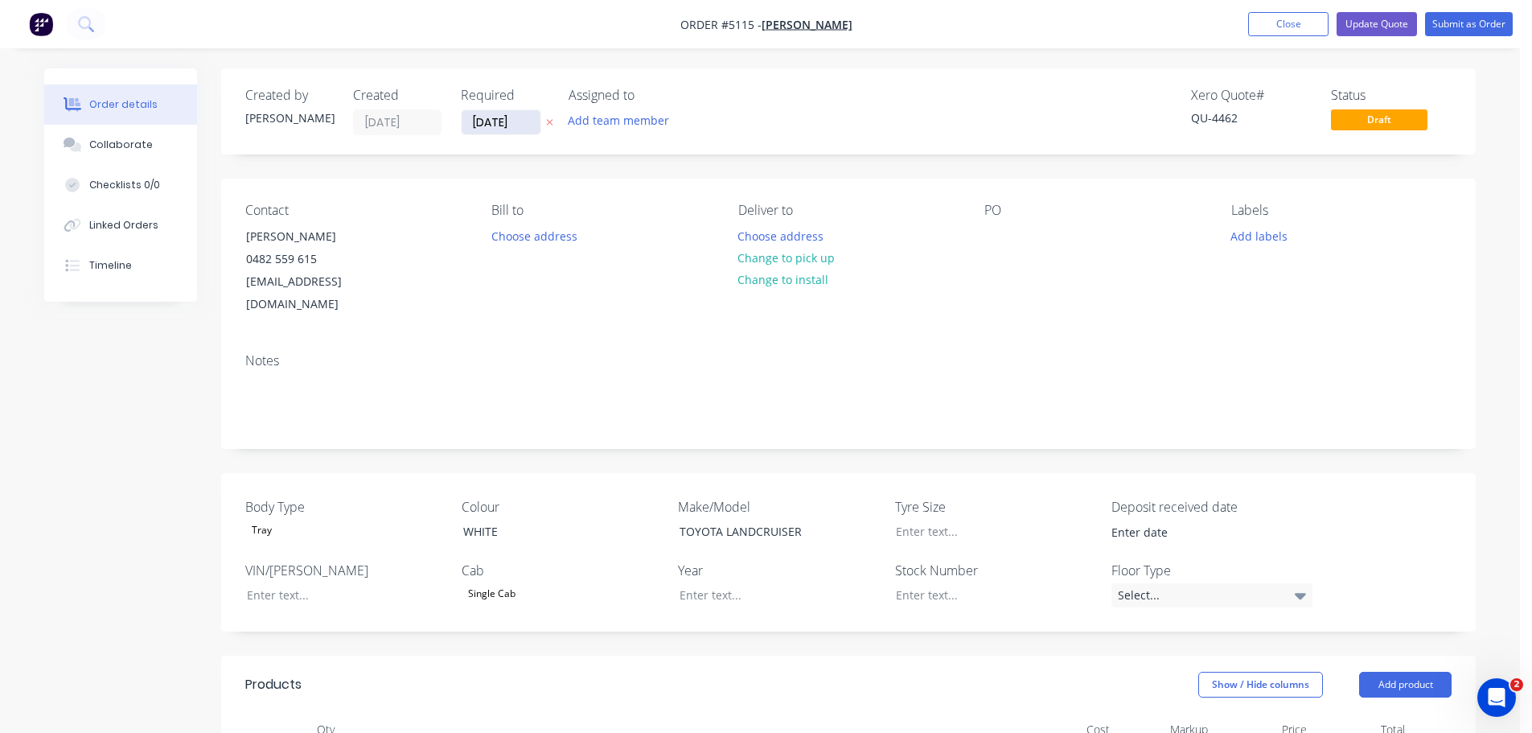
click at [507, 120] on input "01/09/25" at bounding box center [501, 122] width 79 height 24
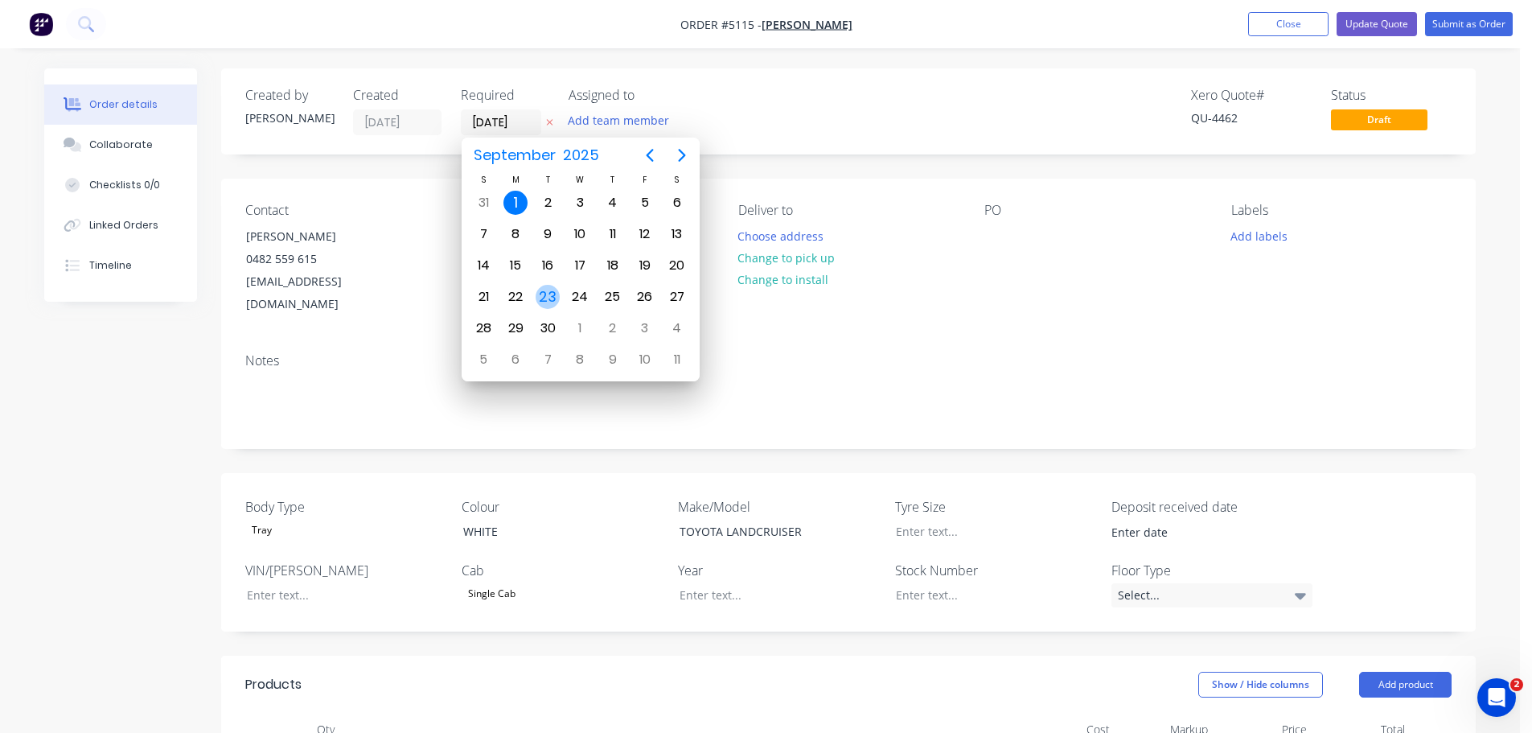
click at [544, 296] on div "23" at bounding box center [548, 297] width 24 height 24
type input "23/09/25"
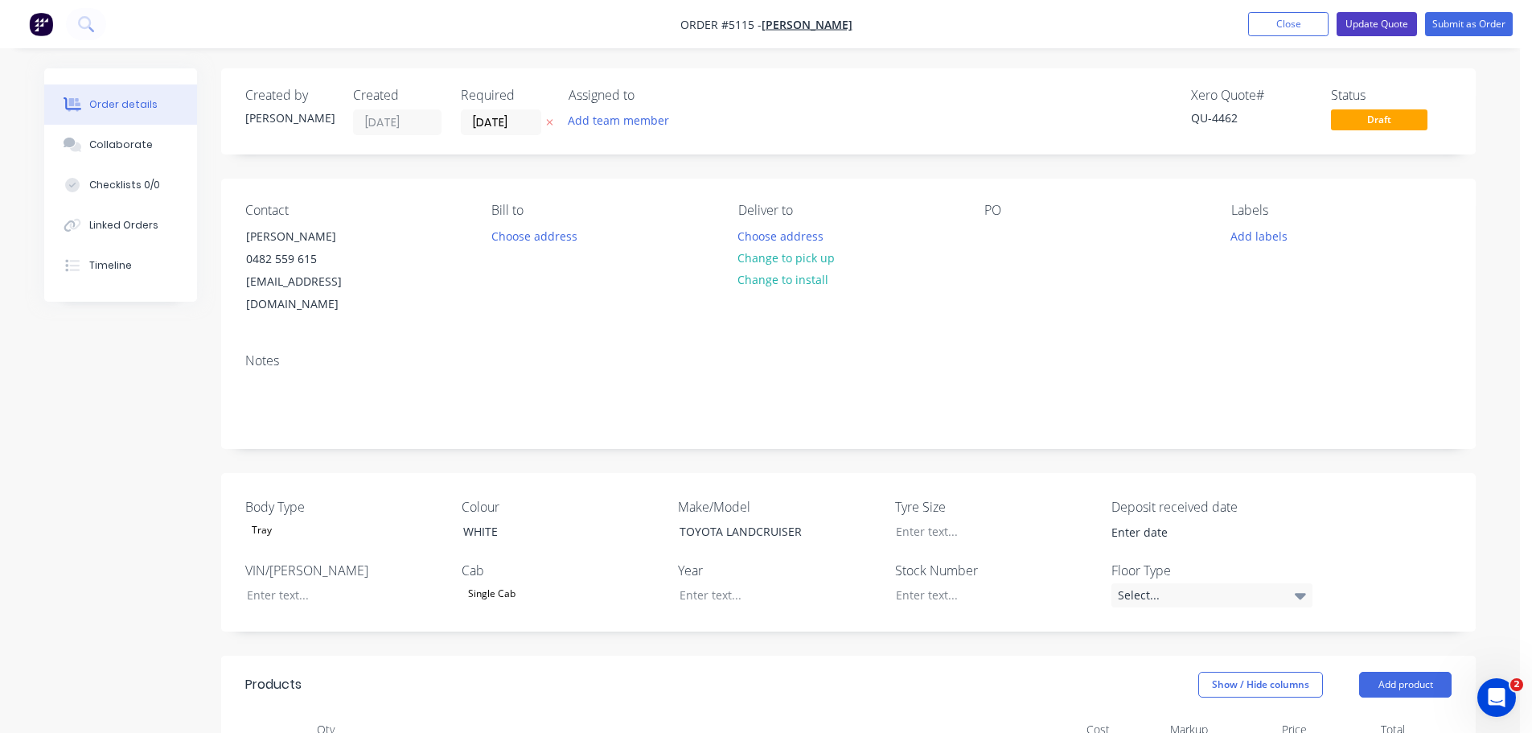
click at [1375, 23] on button "Update Quote" at bounding box center [1376, 24] width 80 height 24
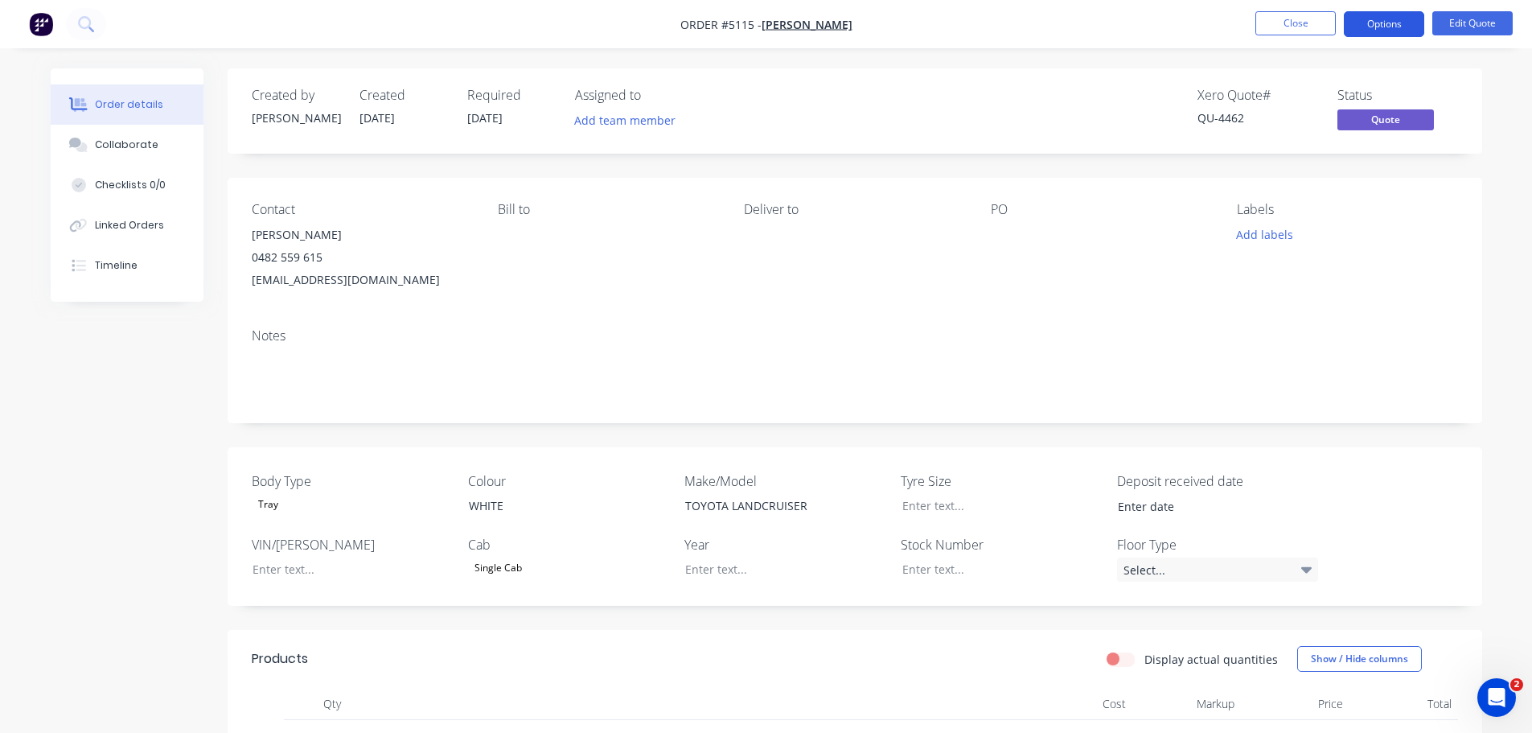
click at [1369, 22] on button "Options" at bounding box center [1384, 24] width 80 height 26
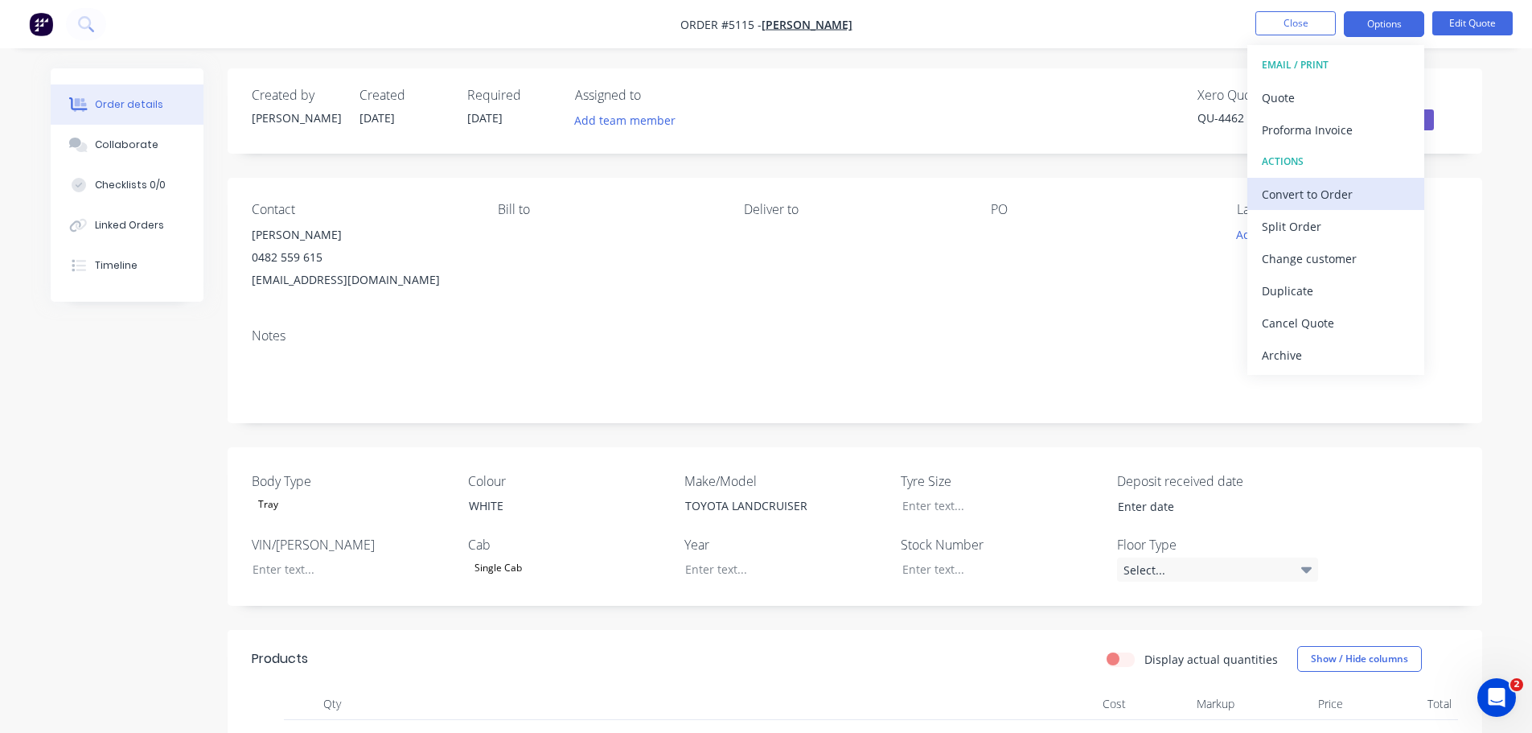
click at [1318, 199] on div "Convert to Order" at bounding box center [1336, 194] width 148 height 23
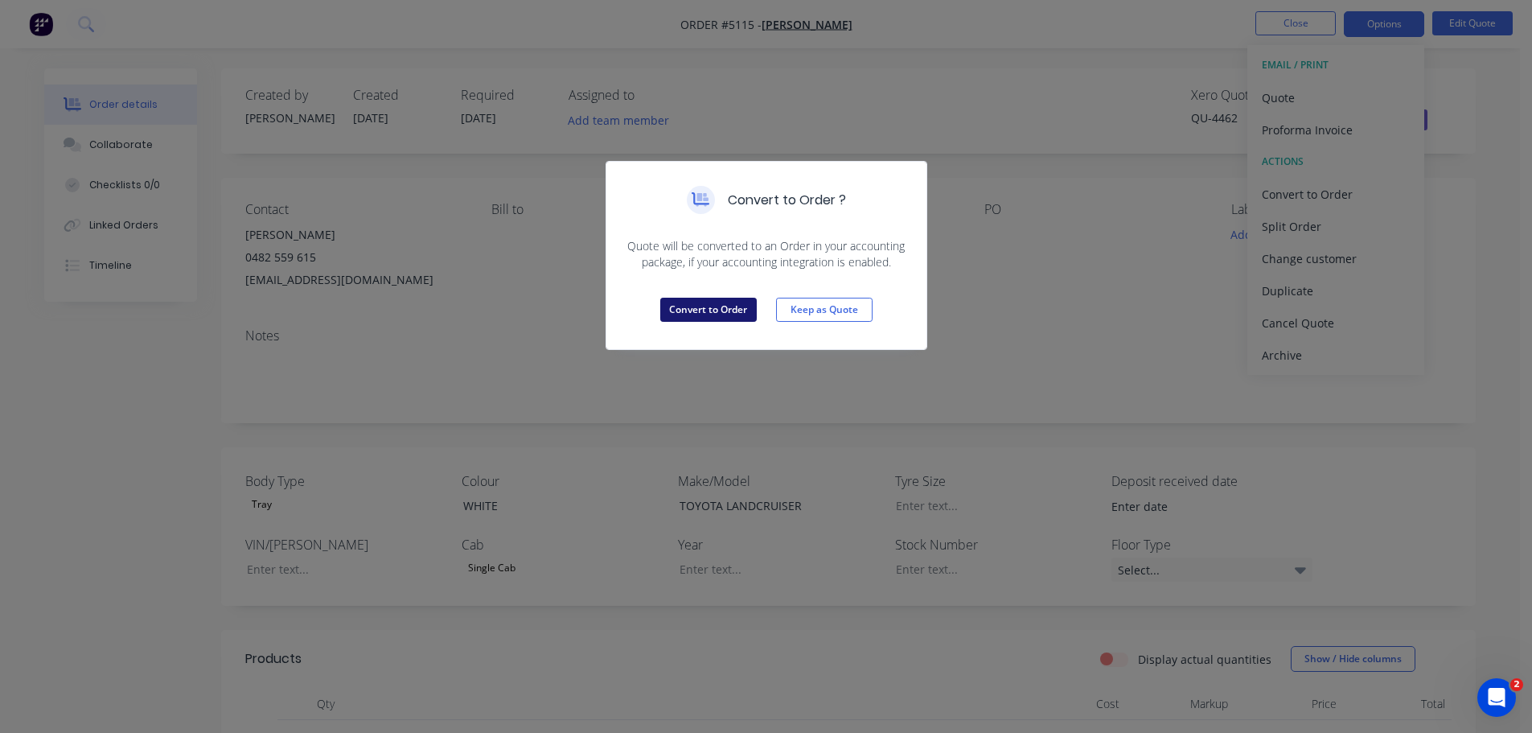
click at [696, 308] on button "Convert to Order" at bounding box center [708, 310] width 96 height 24
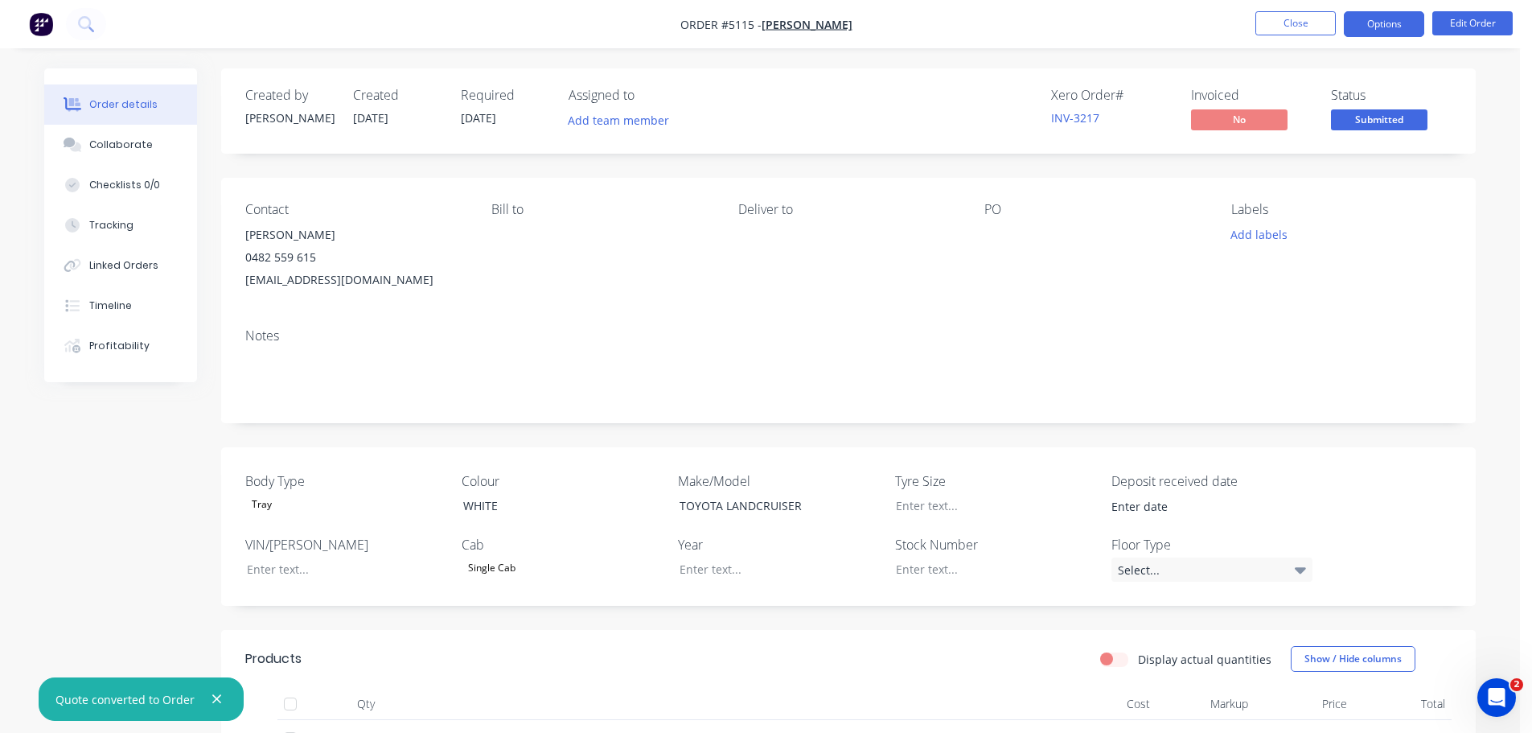
click at [1365, 25] on button "Options" at bounding box center [1384, 24] width 80 height 26
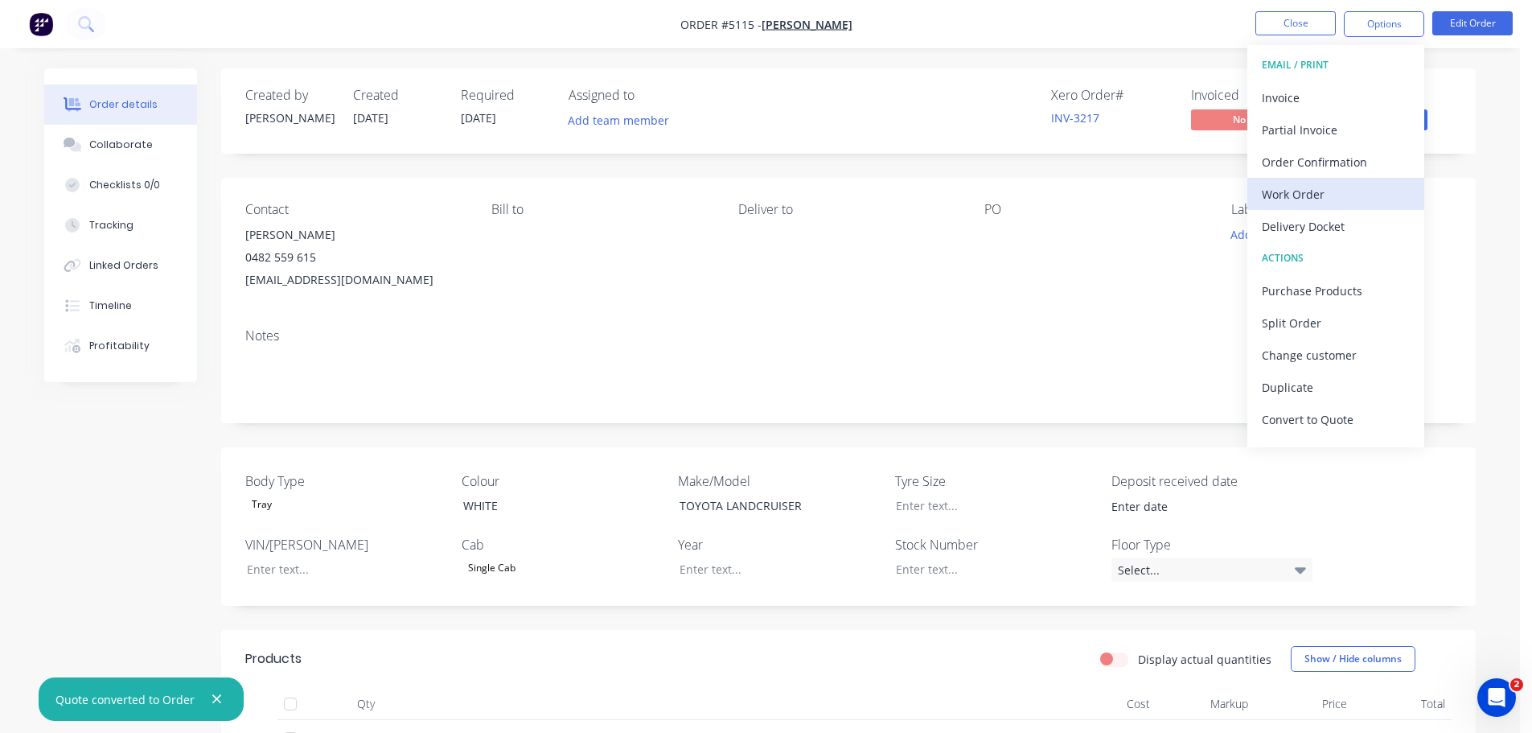
click at [1331, 196] on div "Work Order" at bounding box center [1336, 194] width 148 height 23
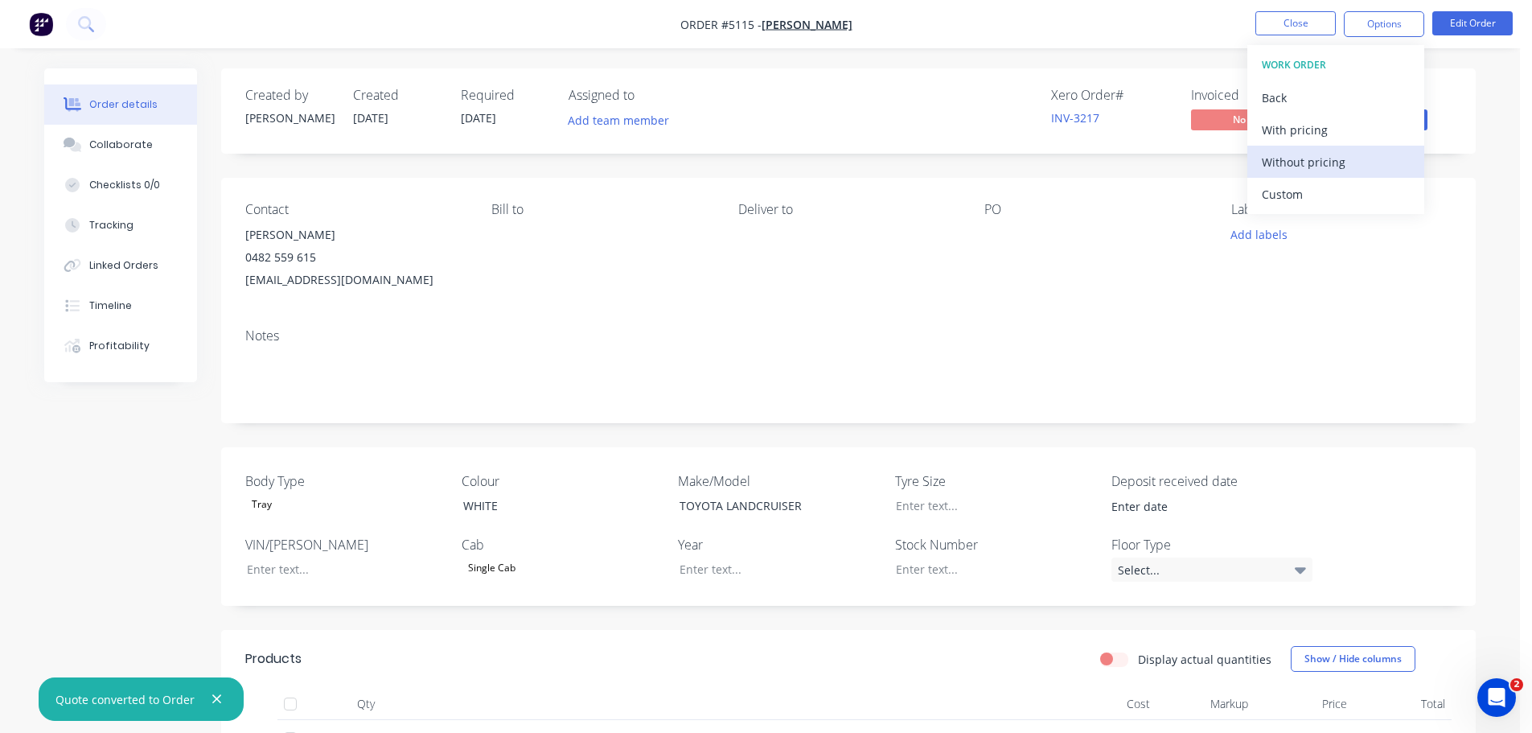
click at [1315, 160] on div "Without pricing" at bounding box center [1336, 161] width 148 height 23
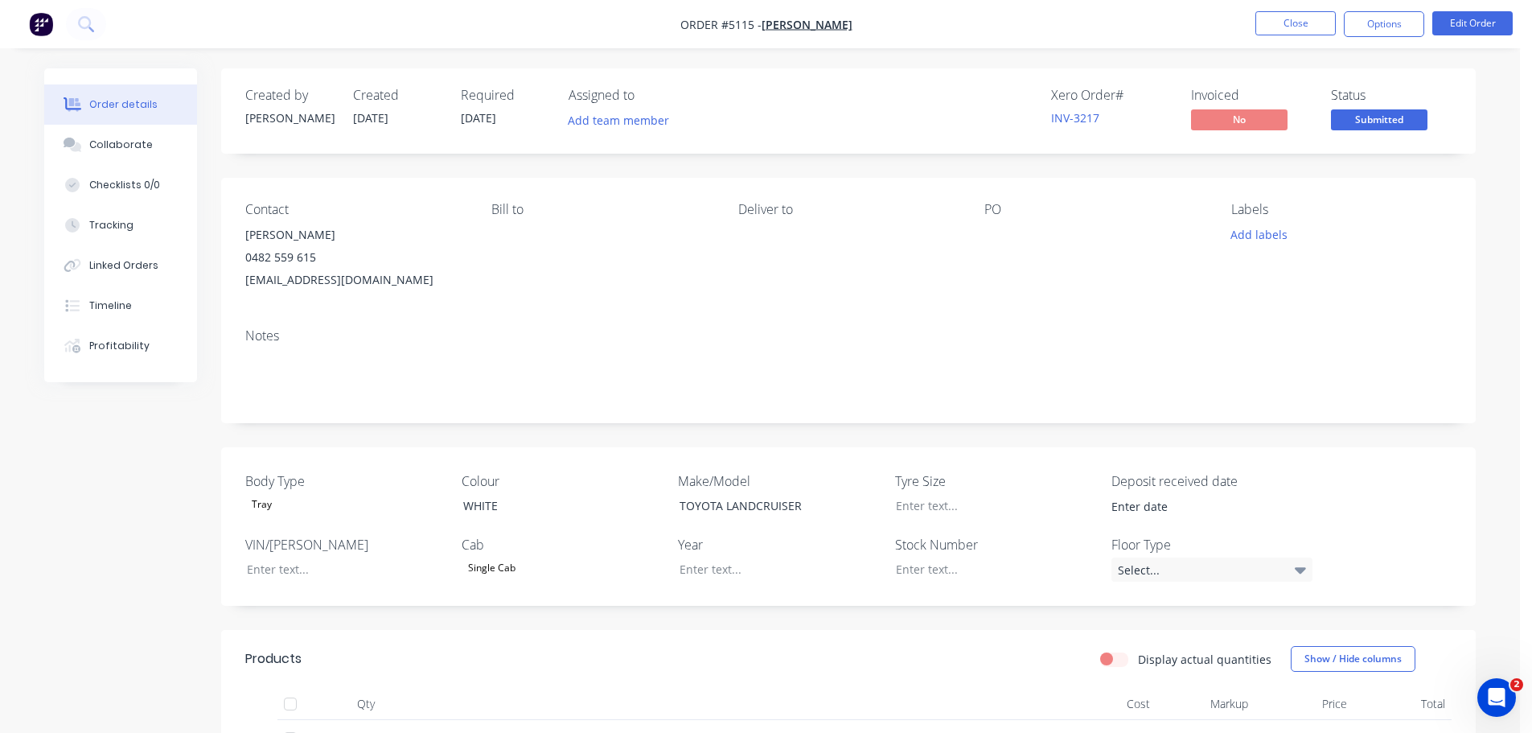
drag, startPoint x: 1093, startPoint y: 279, endPoint x: 1123, endPoint y: 271, distance: 31.6
click at [1093, 280] on div "PO" at bounding box center [1094, 246] width 220 height 89
click at [1483, 14] on button "Edit Order" at bounding box center [1472, 23] width 80 height 24
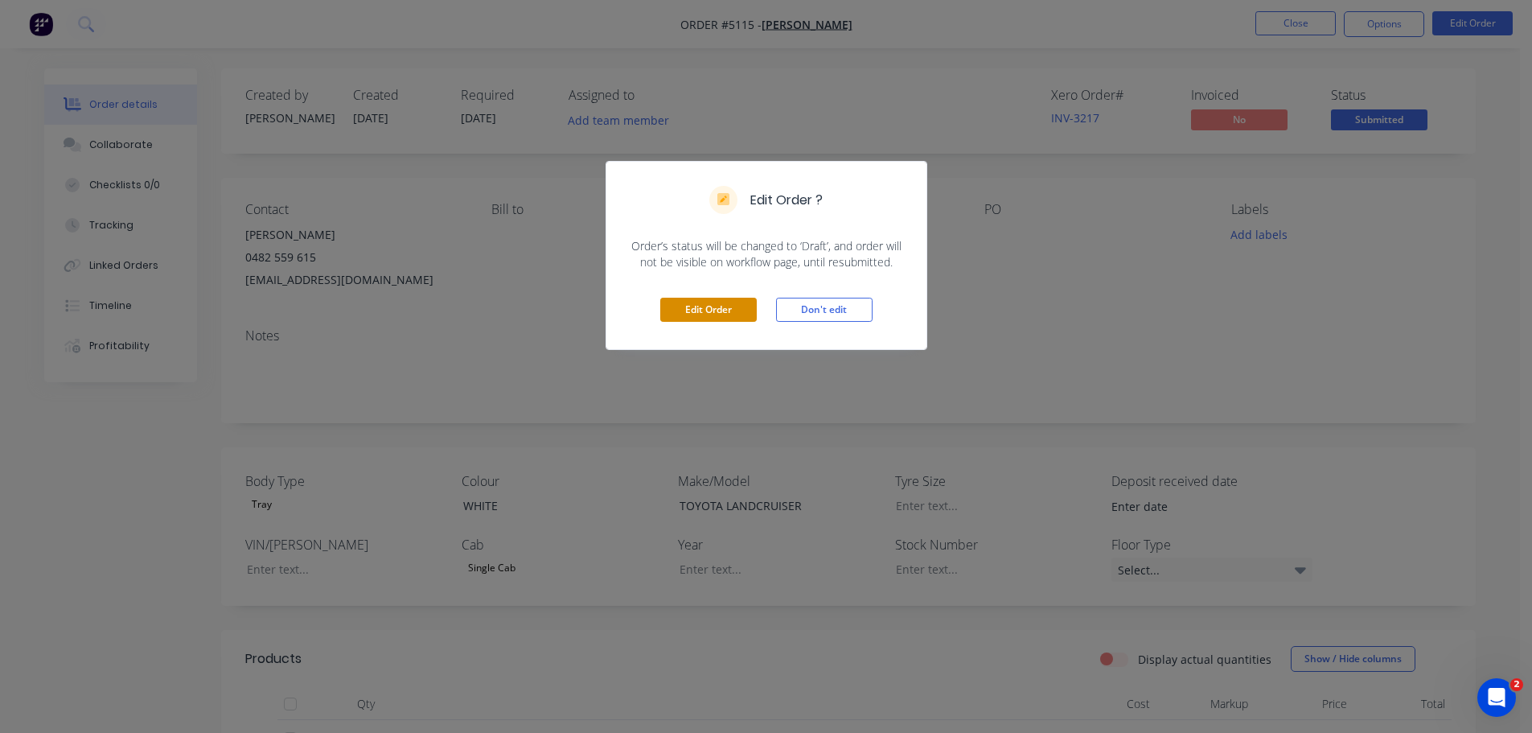
click at [741, 311] on button "Edit Order" at bounding box center [708, 310] width 96 height 24
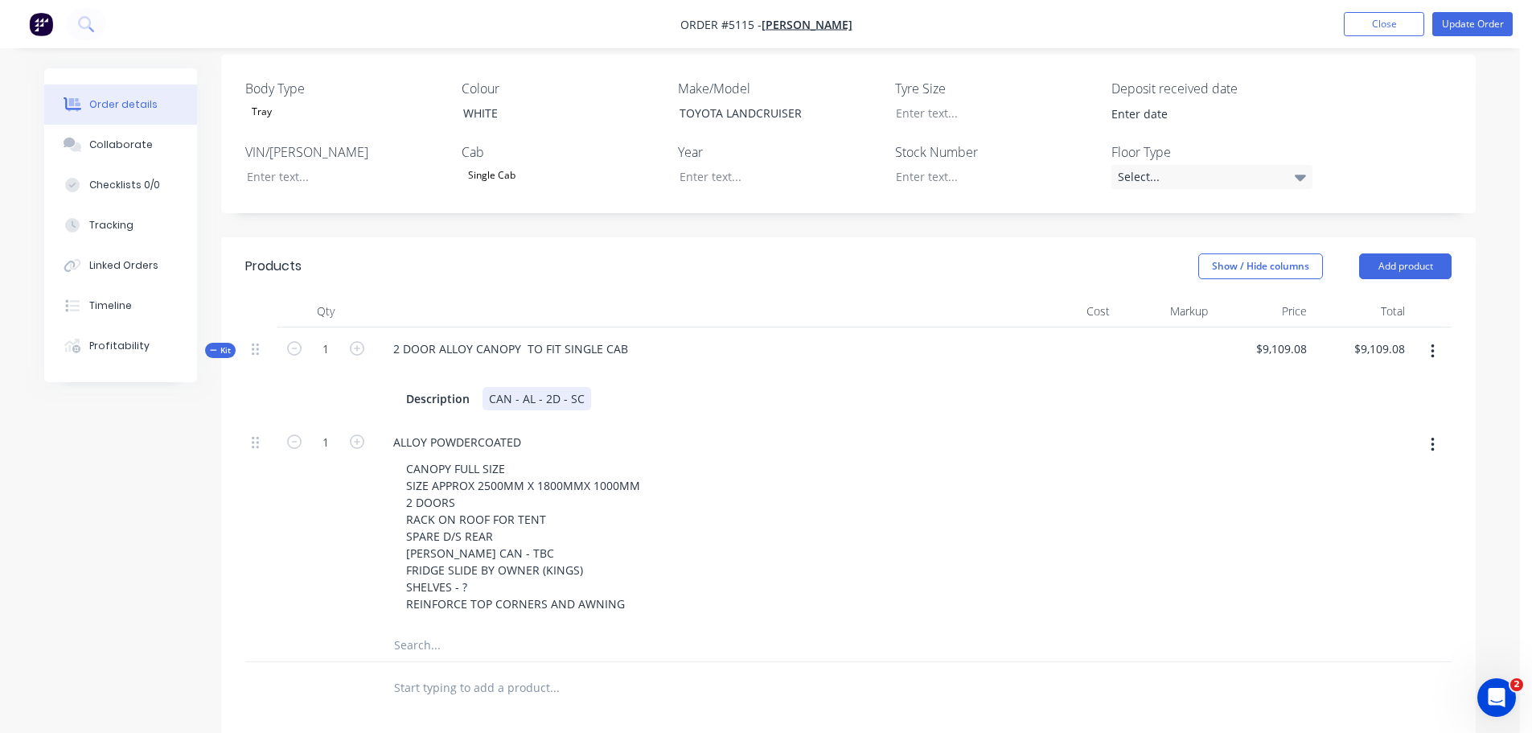
scroll to position [466, 0]
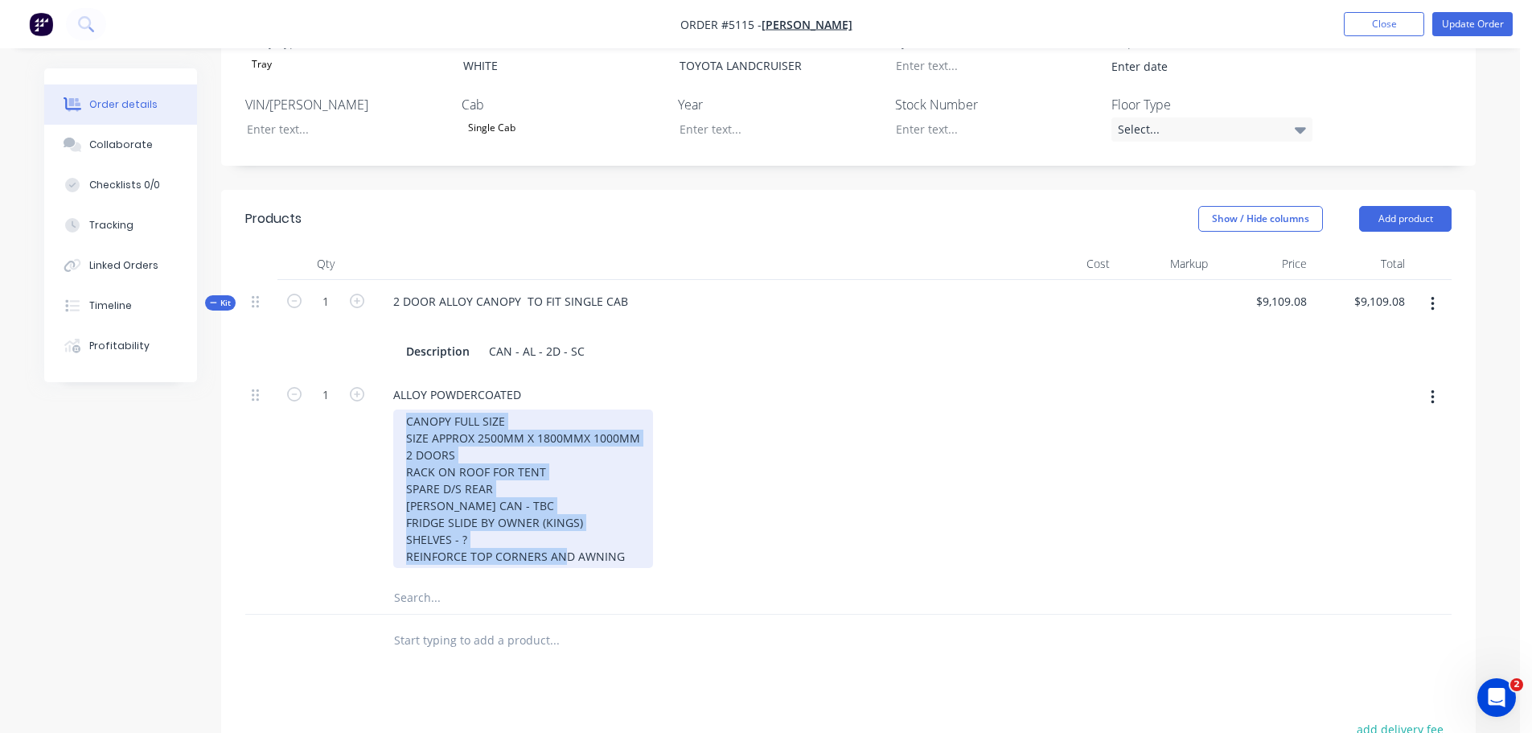
drag, startPoint x: 636, startPoint y: 532, endPoint x: 400, endPoint y: 385, distance: 277.8
click at [400, 385] on div "ALLOY POWDERCOATED CANOPY FULL SIZE SIZE APPROX 2500MM X 1800MMX 1000MM 2 DOORS…" at bounding box center [695, 477] width 643 height 208
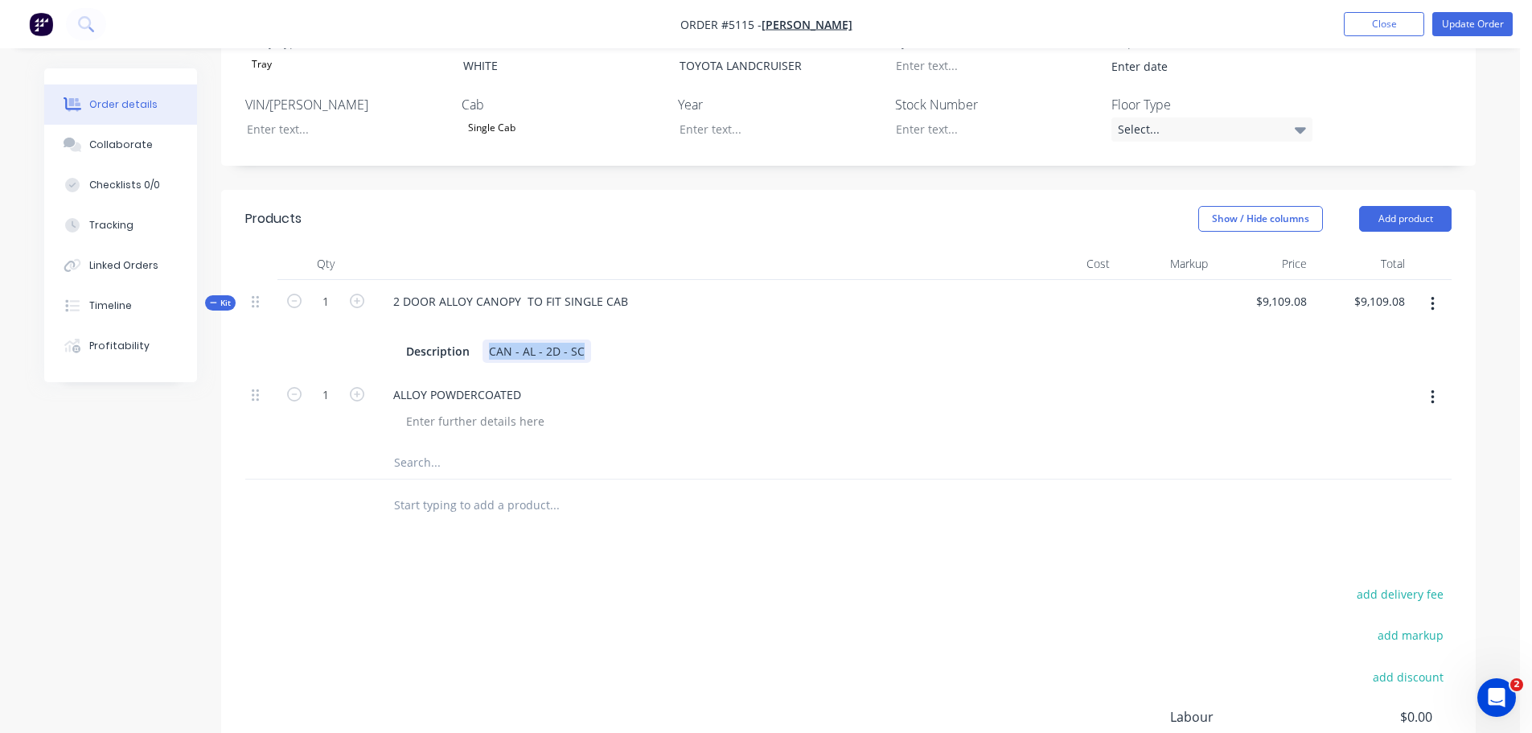
drag, startPoint x: 485, startPoint y: 327, endPoint x: 593, endPoint y: 333, distance: 108.7
click at [593, 339] on div "Description CAN - AL - 2D - SC" at bounding box center [696, 350] width 592 height 23
paste div
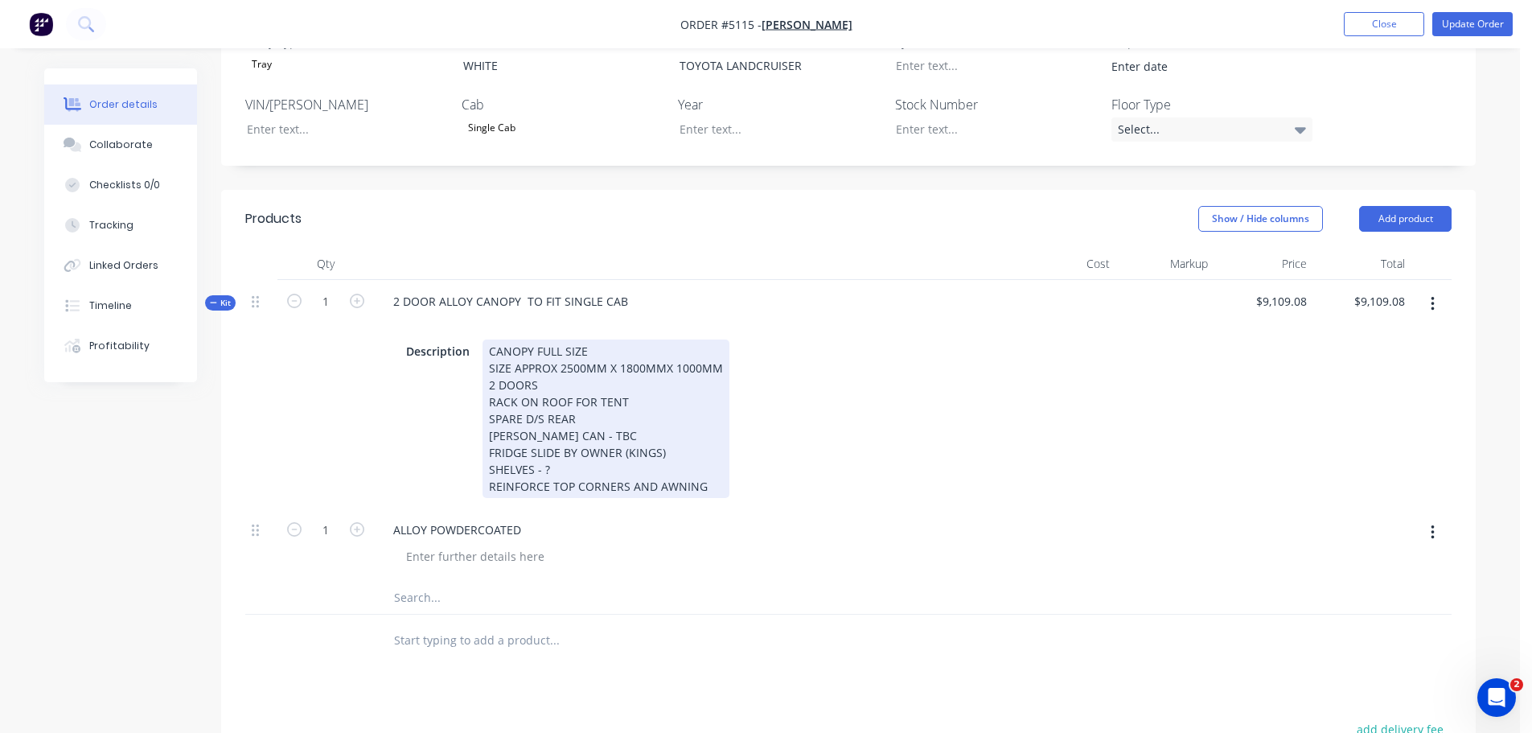
click at [488, 339] on div "CANOPY FULL SIZE SIZE APPROX 2500MM X 1800MMX 1000MM 2 DOORS RACK ON ROOF FOR T…" at bounding box center [605, 418] width 247 height 158
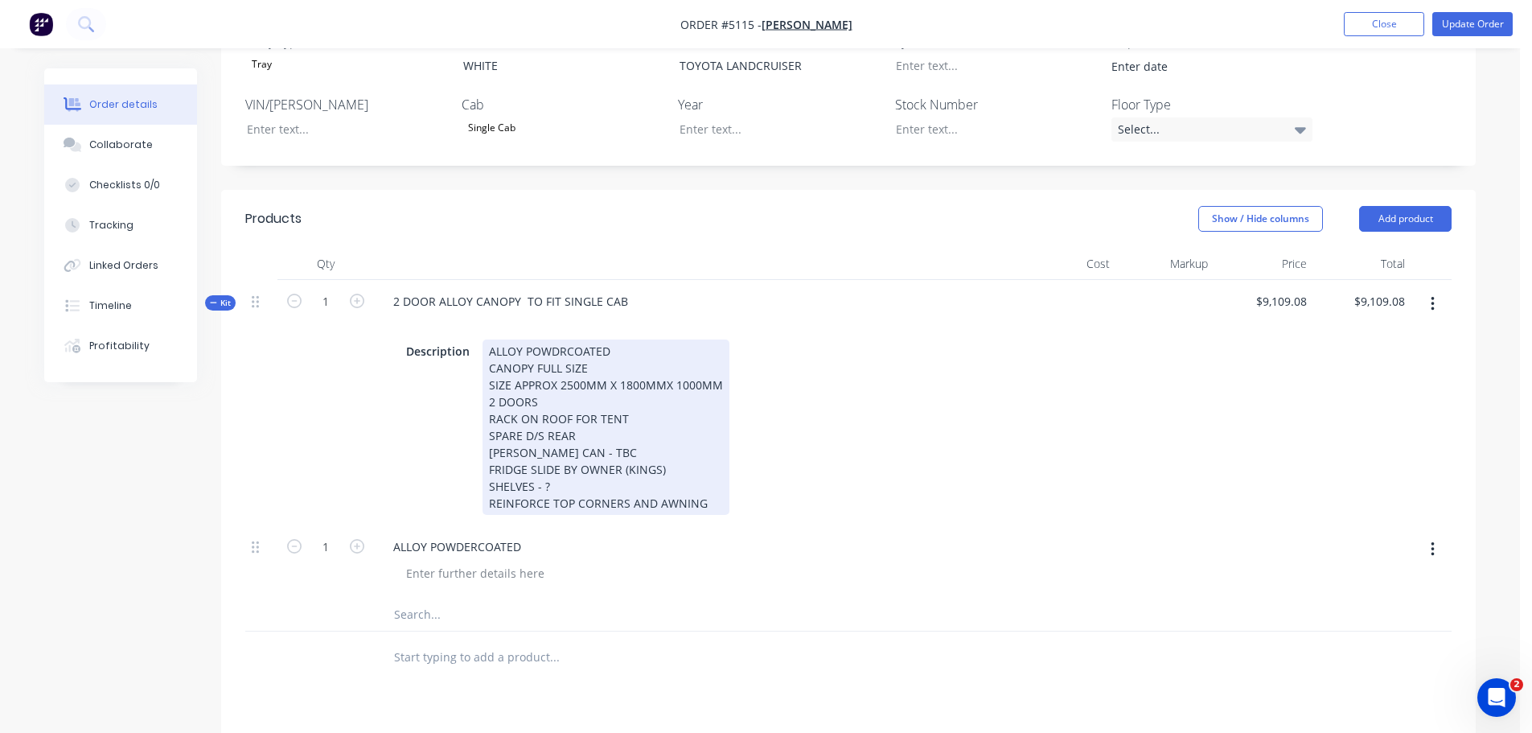
click at [558, 339] on div "ALLOY POWDRCOATED CANOPY FULL SIZE SIZE APPROX 2500MM X 1800MMX 1000MM 2 DOORS …" at bounding box center [605, 426] width 247 height 175
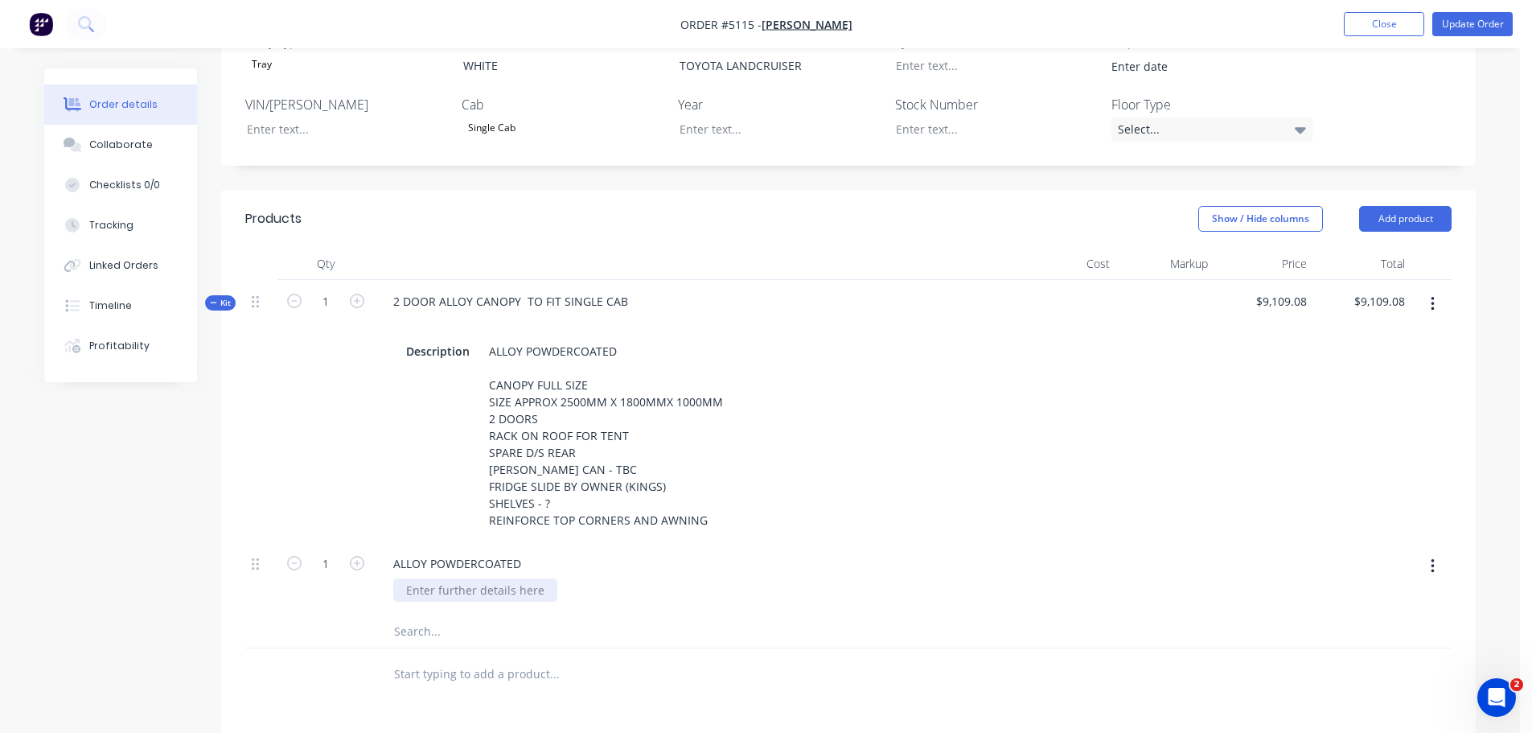
click at [445, 578] on div at bounding box center [475, 589] width 164 height 23
click at [1431, 557] on icon "button" at bounding box center [1433, 566] width 4 height 18
click at [1361, 693] on div "Delete" at bounding box center [1375, 704] width 124 height 23
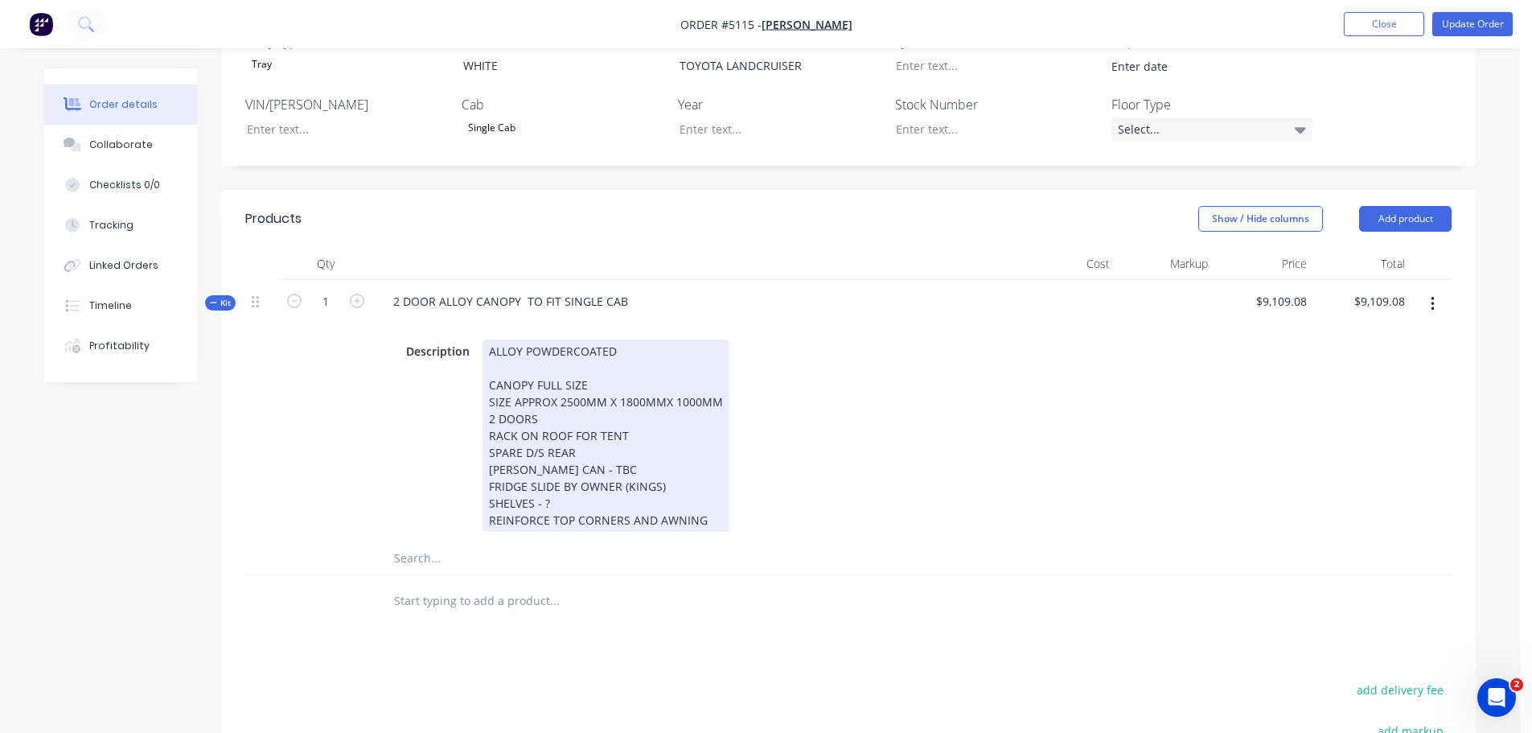
click at [719, 502] on div "ALLOY POWDERCOATED CANOPY FULL SIZE SIZE APPROX 2500MM X 1800MMX 1000MM 2 DOORS…" at bounding box center [605, 435] width 247 height 192
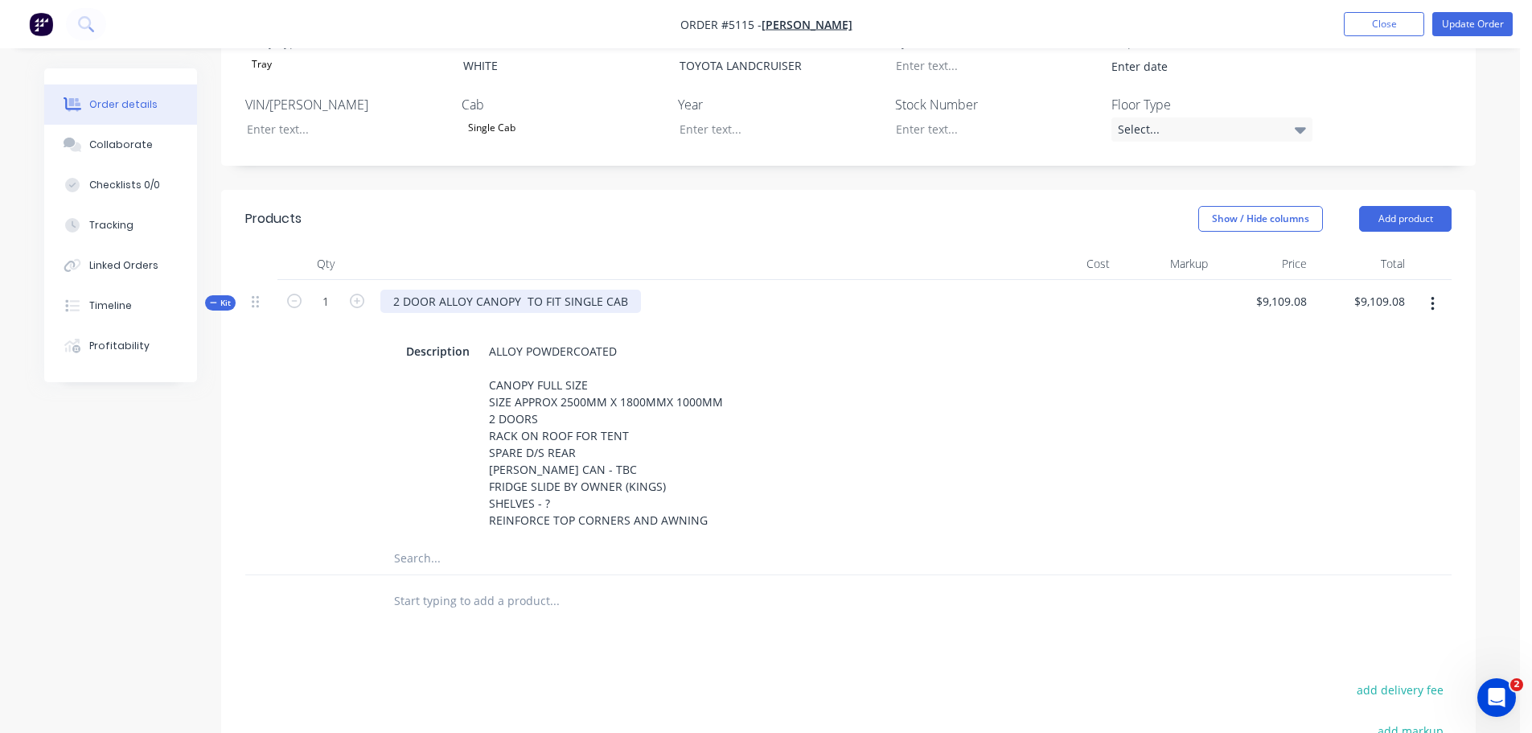
click at [630, 289] on div "2 DOOR ALLOY CANOPY TO FIT SINGLE CAB" at bounding box center [510, 300] width 261 height 23
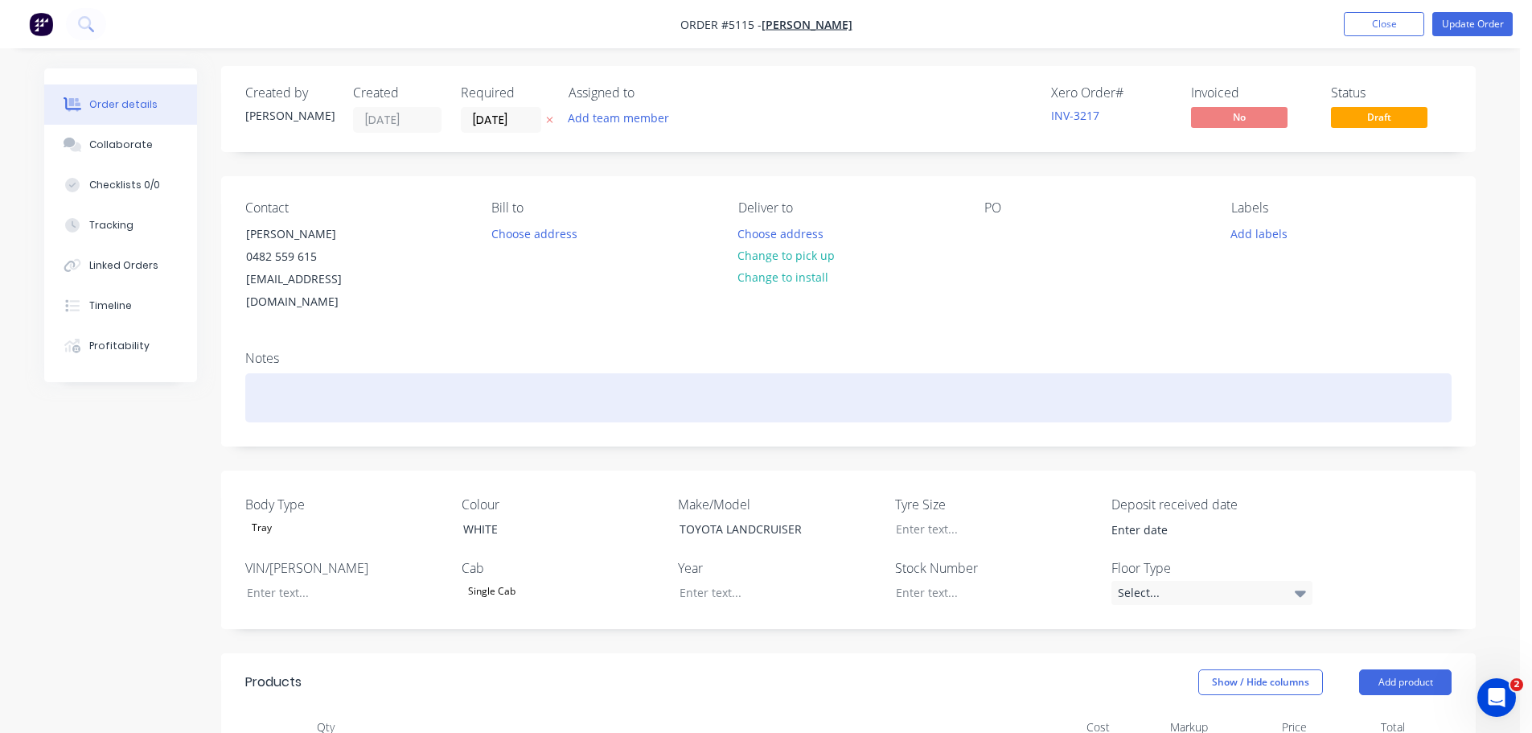
scroll to position [0, 0]
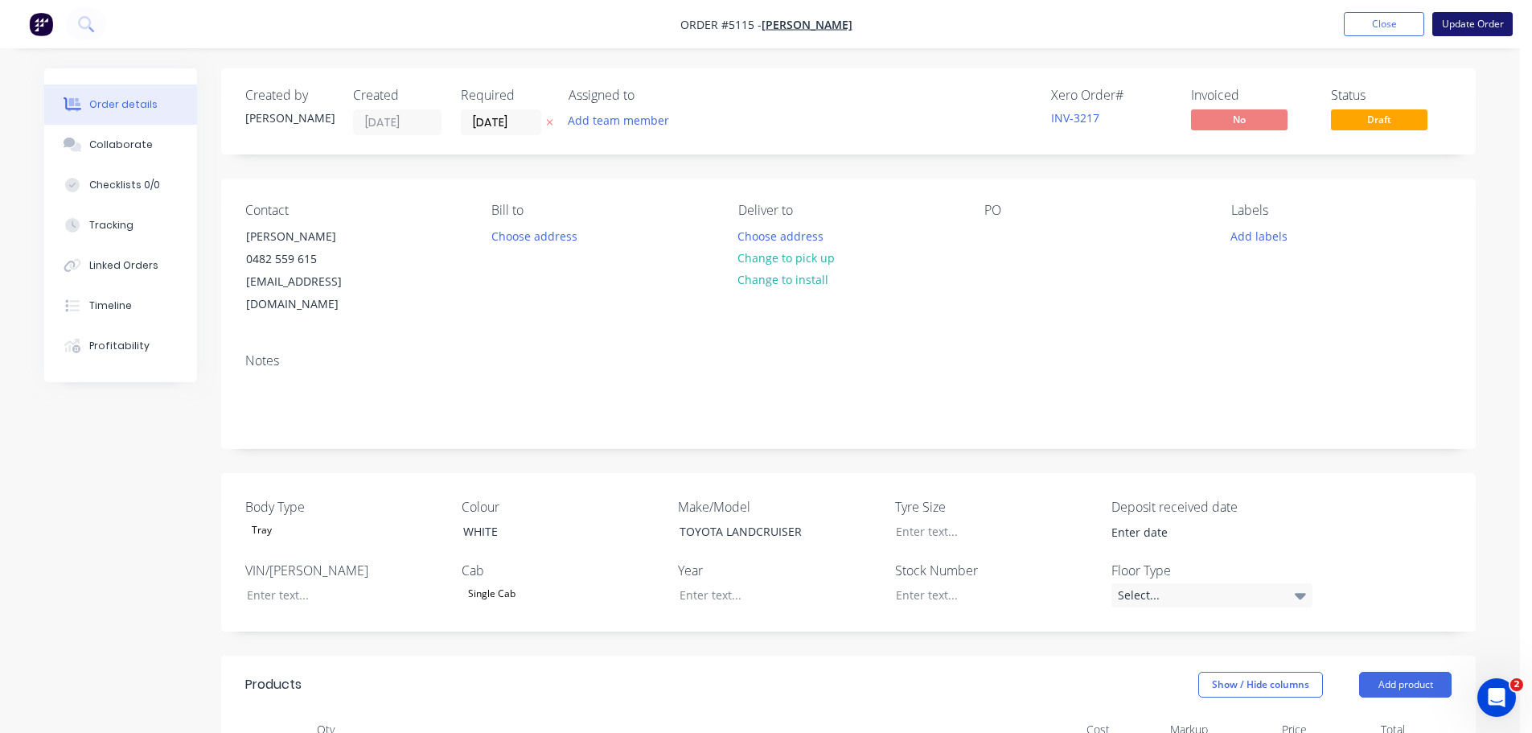
click at [1471, 19] on button "Update Order" at bounding box center [1472, 24] width 80 height 24
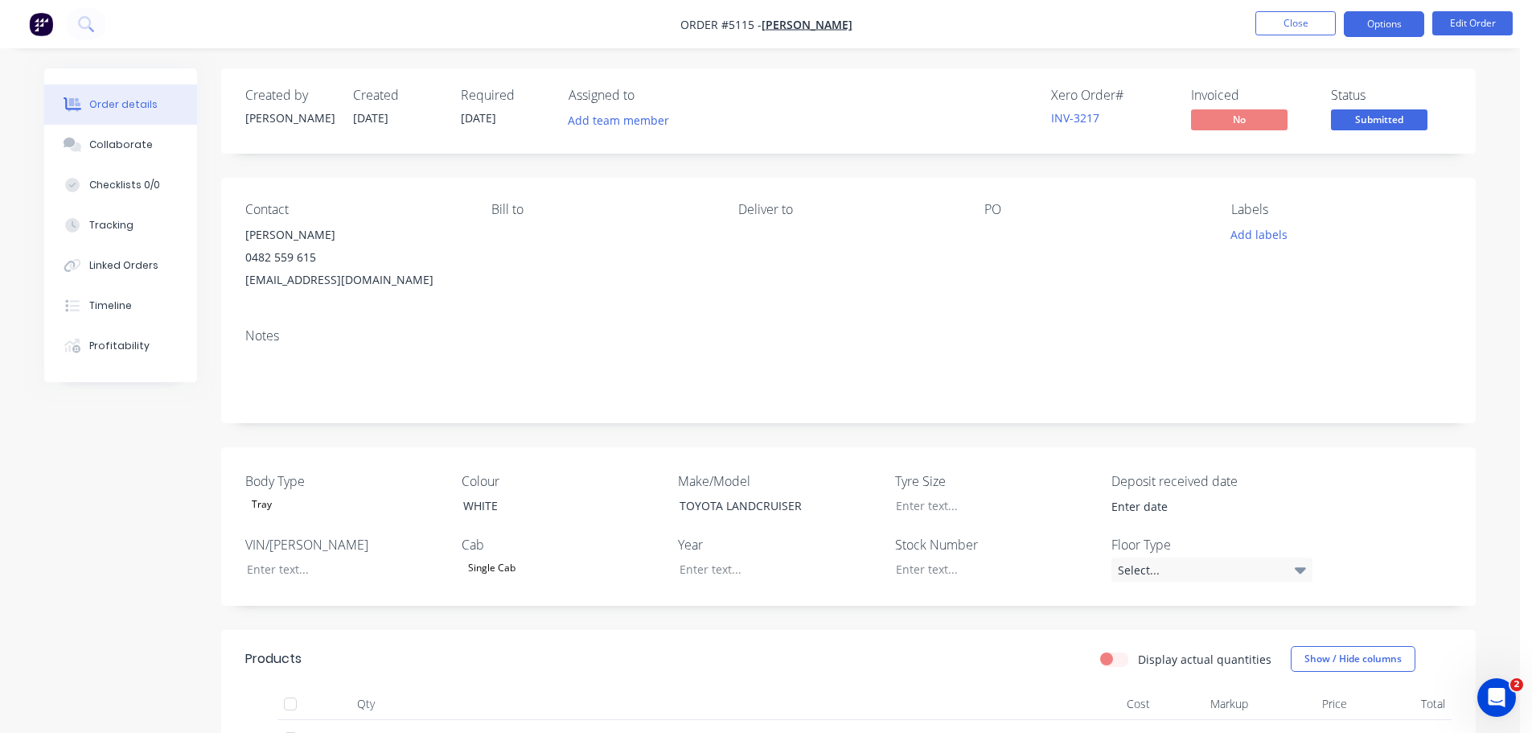
click at [1369, 27] on button "Options" at bounding box center [1384, 24] width 80 height 26
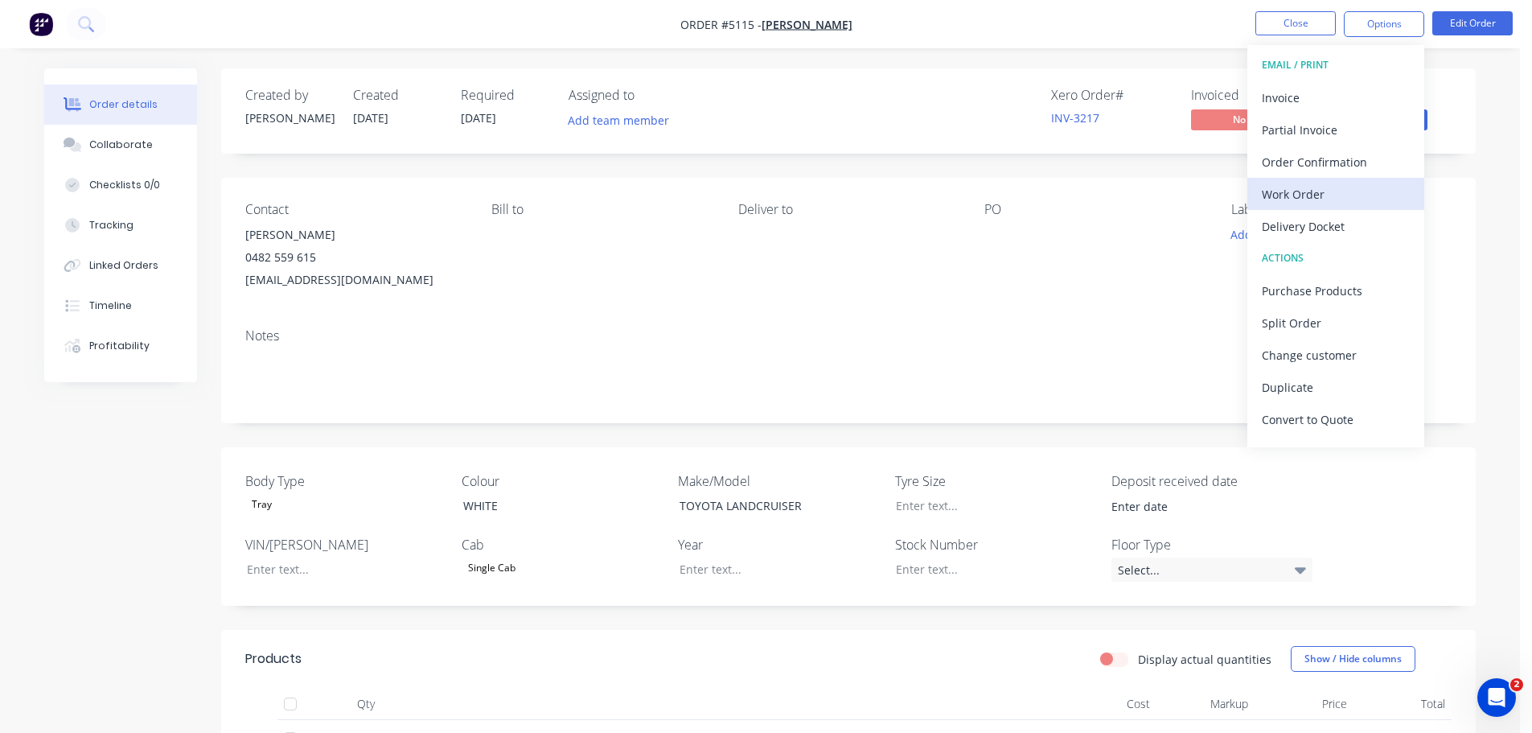
click at [1321, 201] on div "Work Order" at bounding box center [1336, 194] width 148 height 23
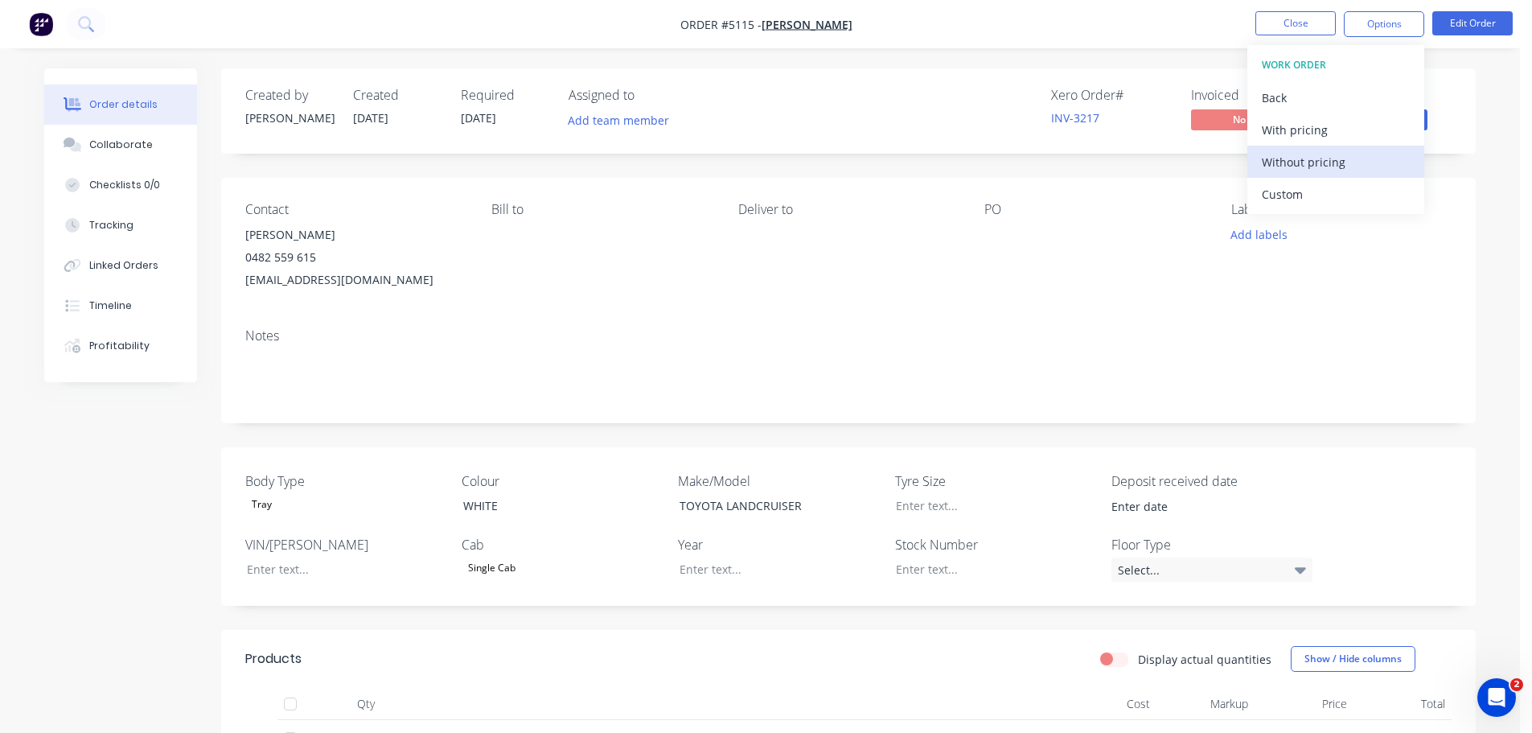
click at [1304, 169] on div "Without pricing" at bounding box center [1336, 161] width 148 height 23
click at [957, 273] on div "Deliver to" at bounding box center [848, 246] width 220 height 89
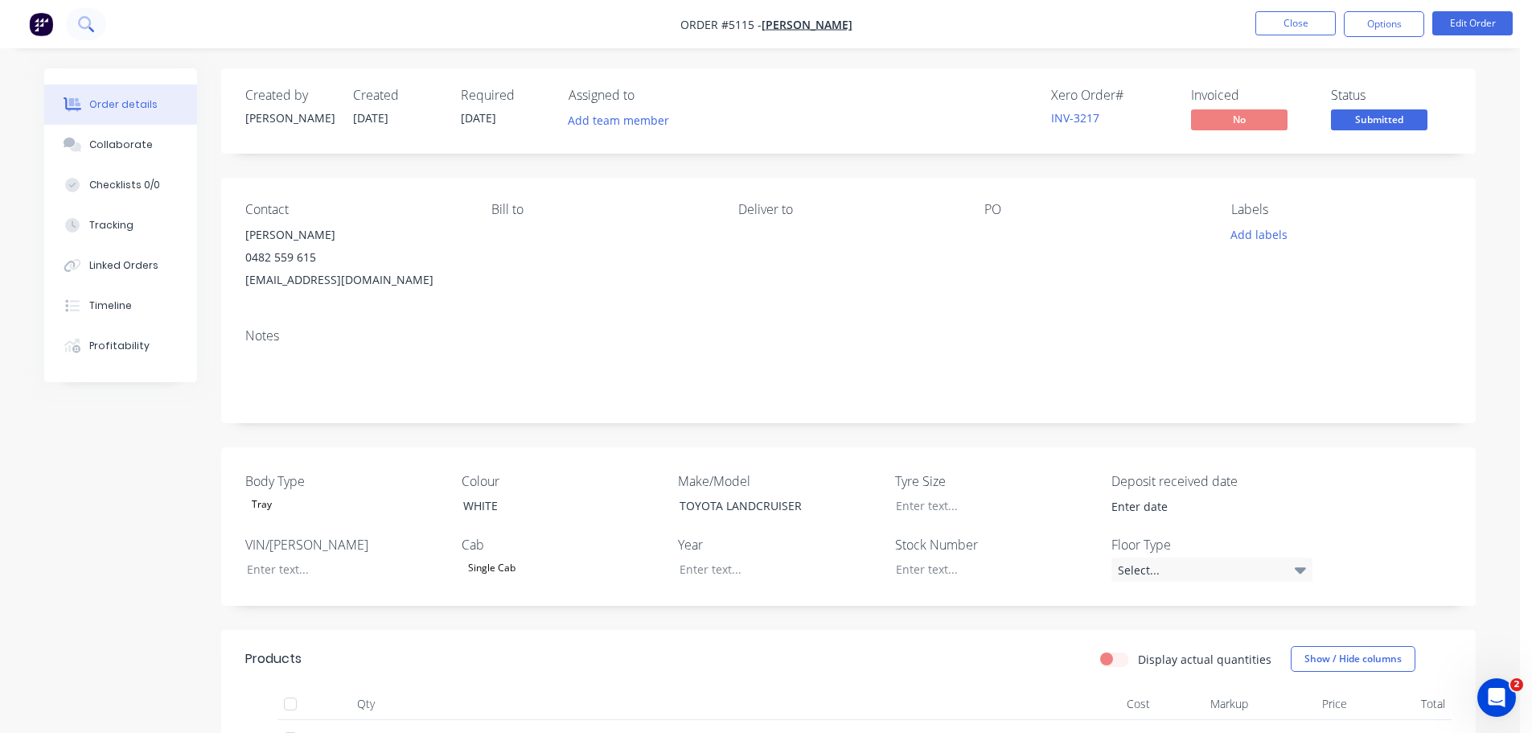
click at [105, 27] on button at bounding box center [86, 24] width 40 height 32
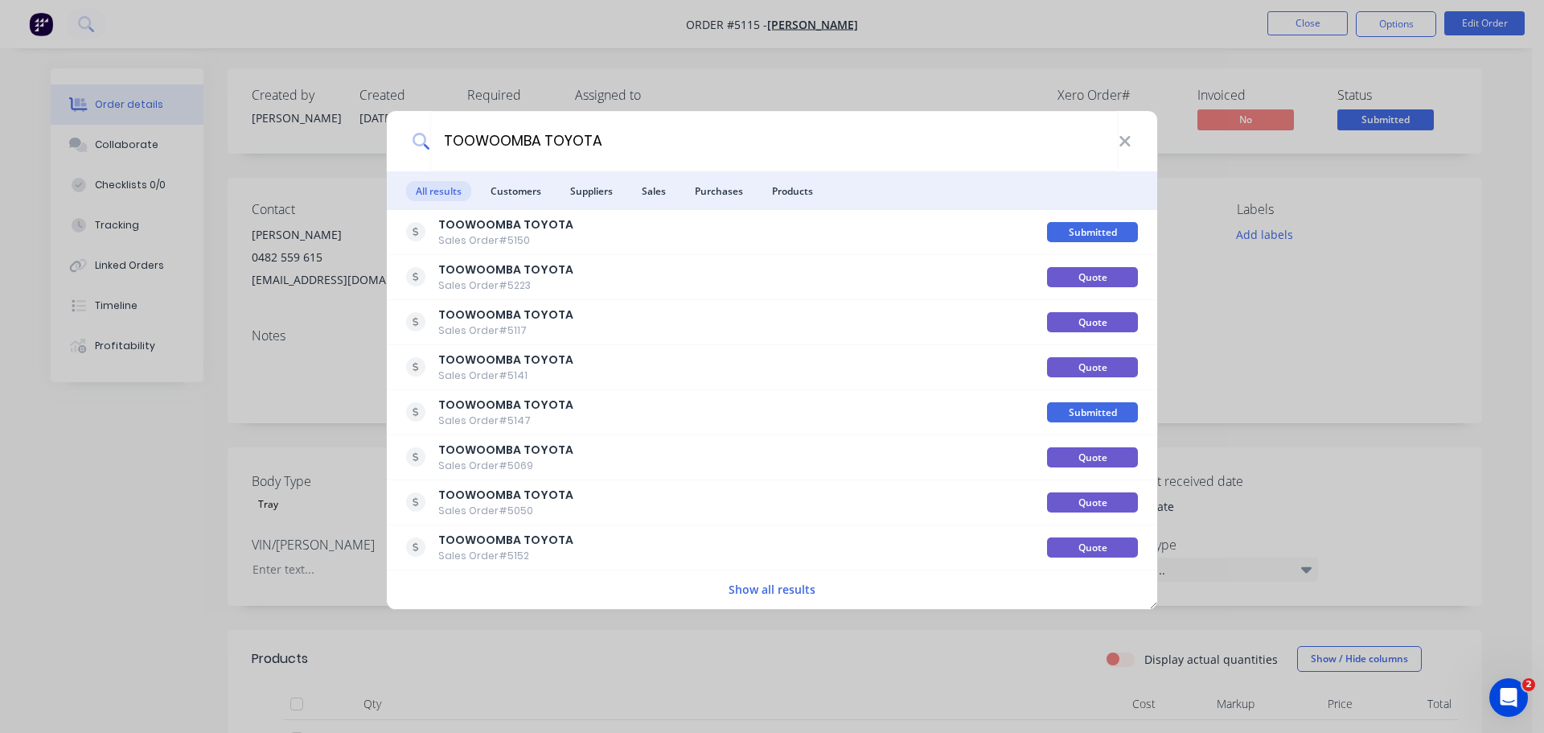
type input "TOOWOOMBA TOYOTA"
click at [759, 591] on button "Show all results" at bounding box center [772, 589] width 96 height 18
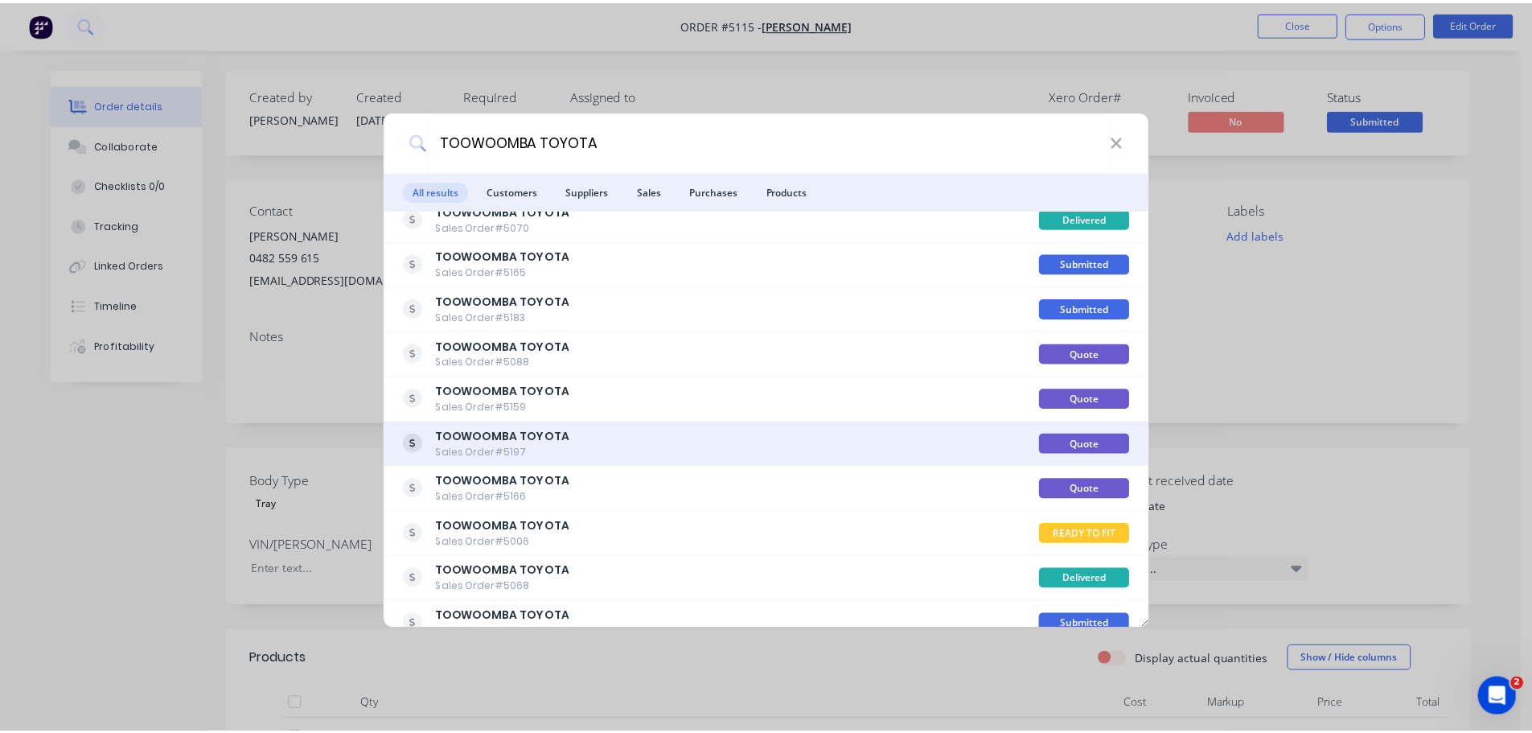
scroll to position [402, 0]
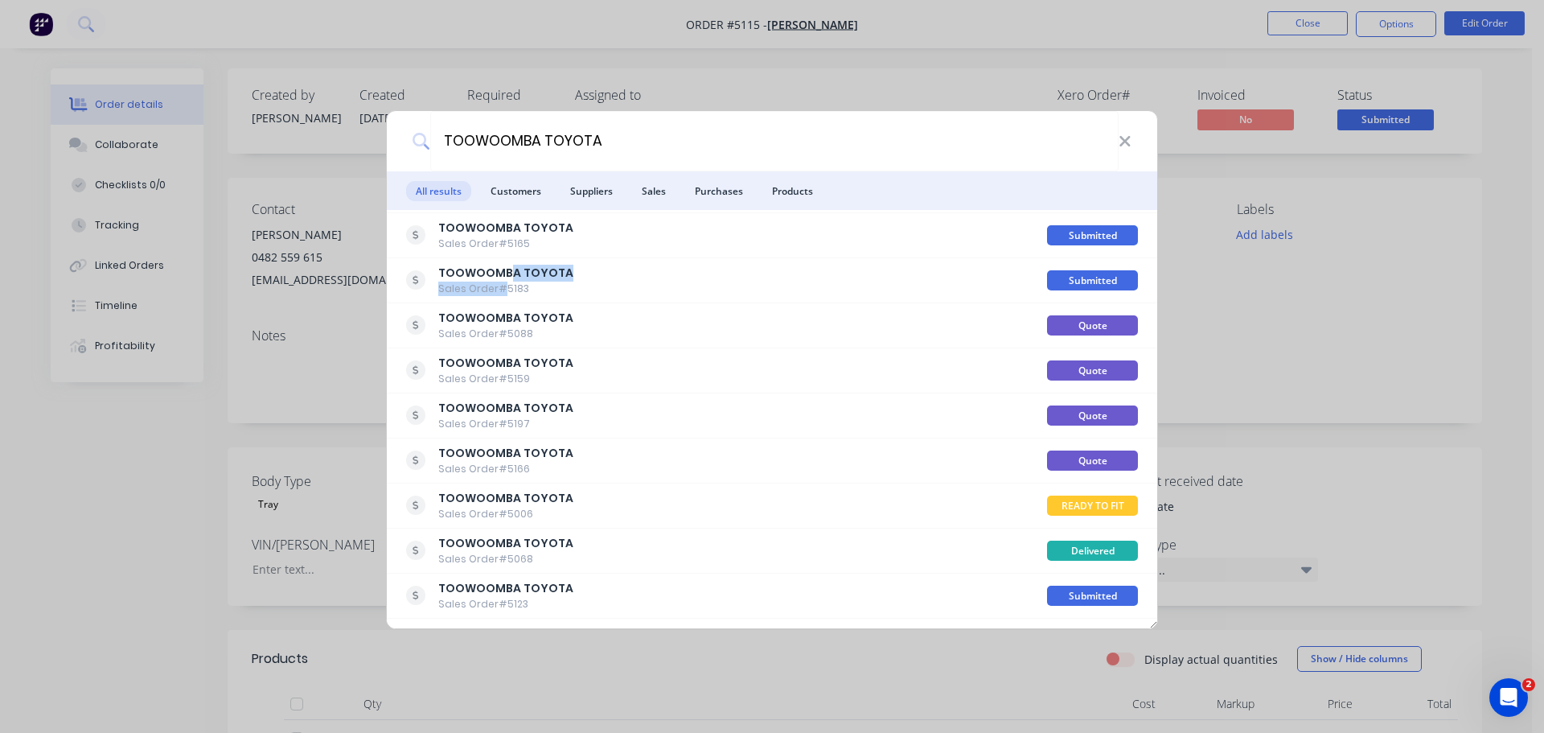
click at [506, 280] on div "TOOWOOMBA TOYOTA Sales Order #5183" at bounding box center [505, 280] width 135 height 31
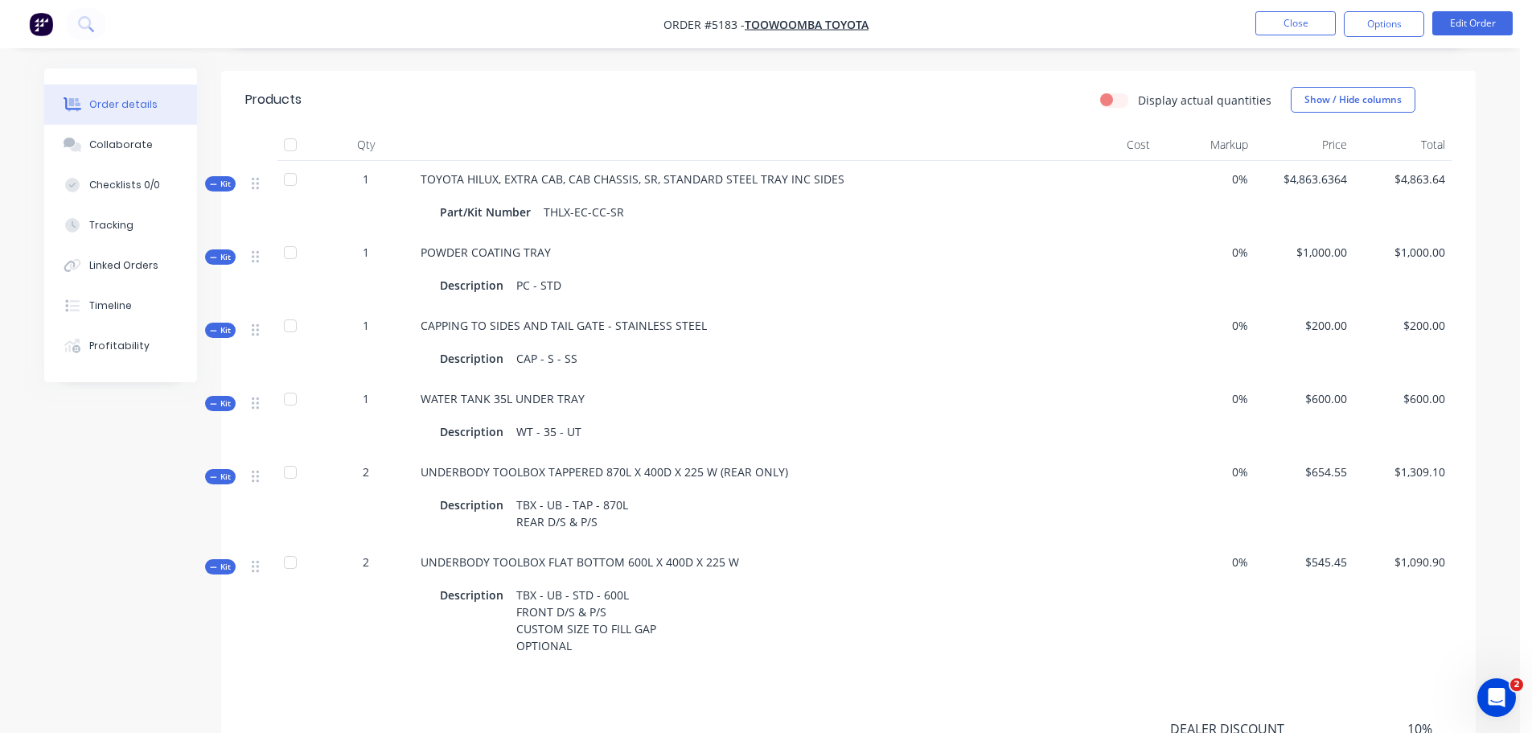
scroll to position [588, 0]
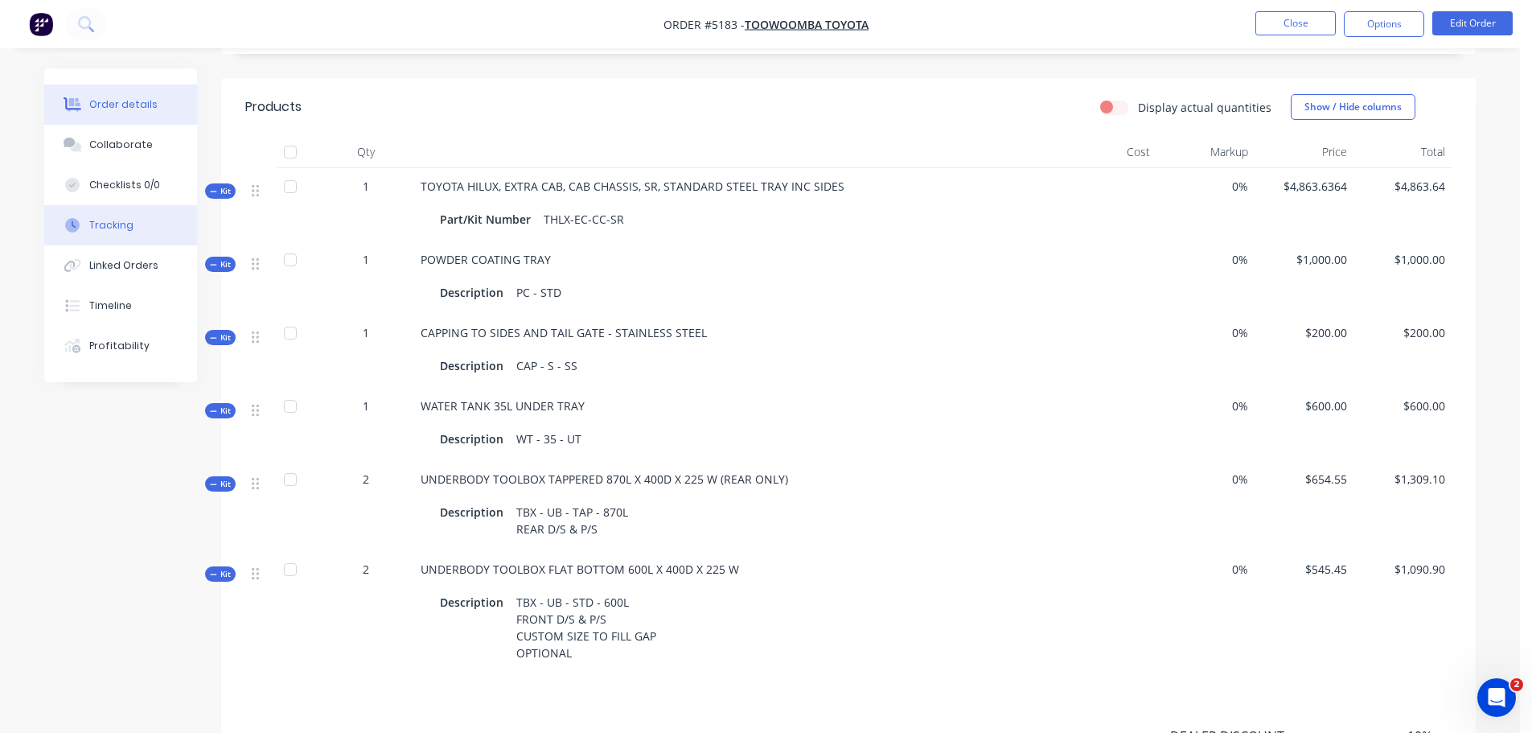
click at [74, 224] on icon at bounding box center [72, 225] width 14 height 14
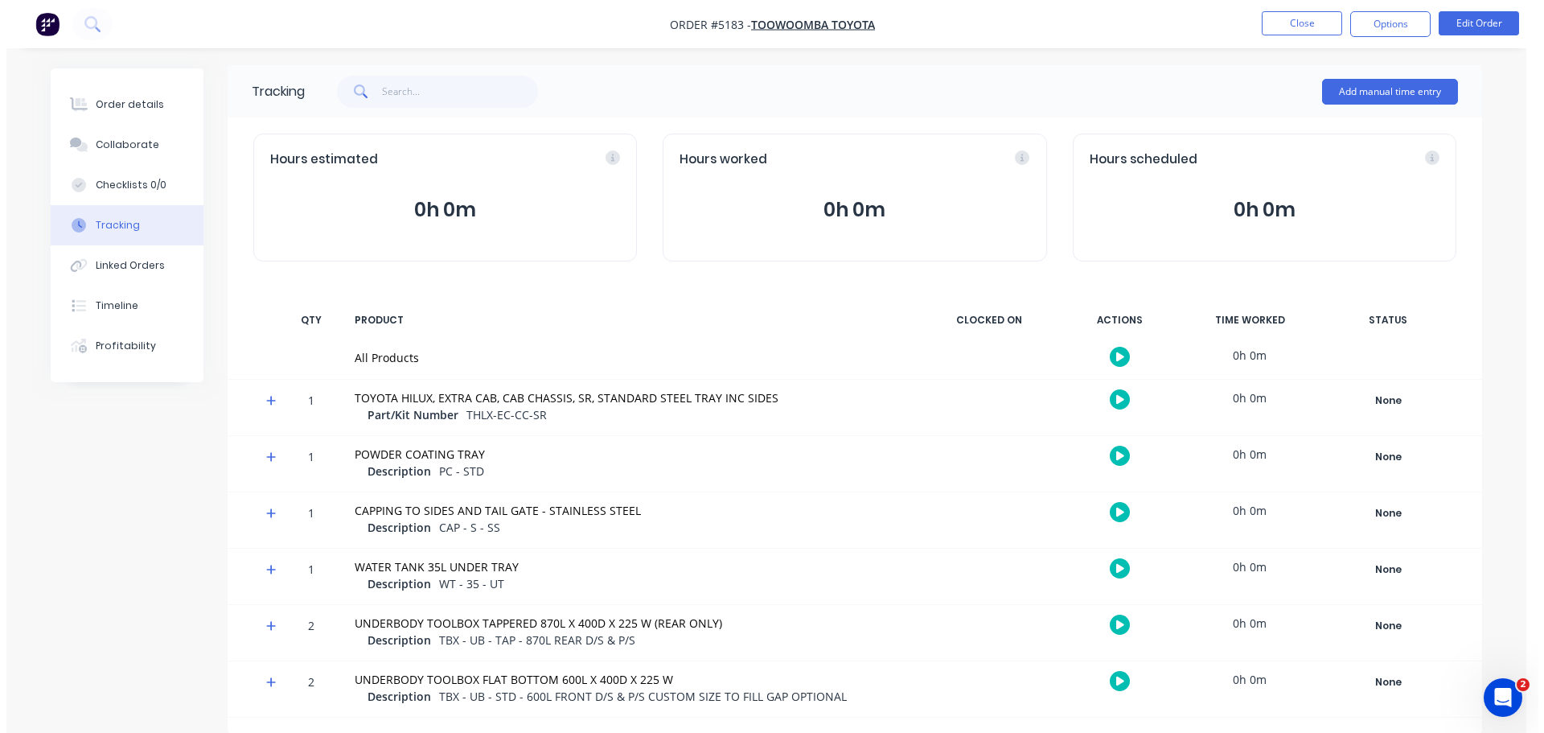
scroll to position [4, 0]
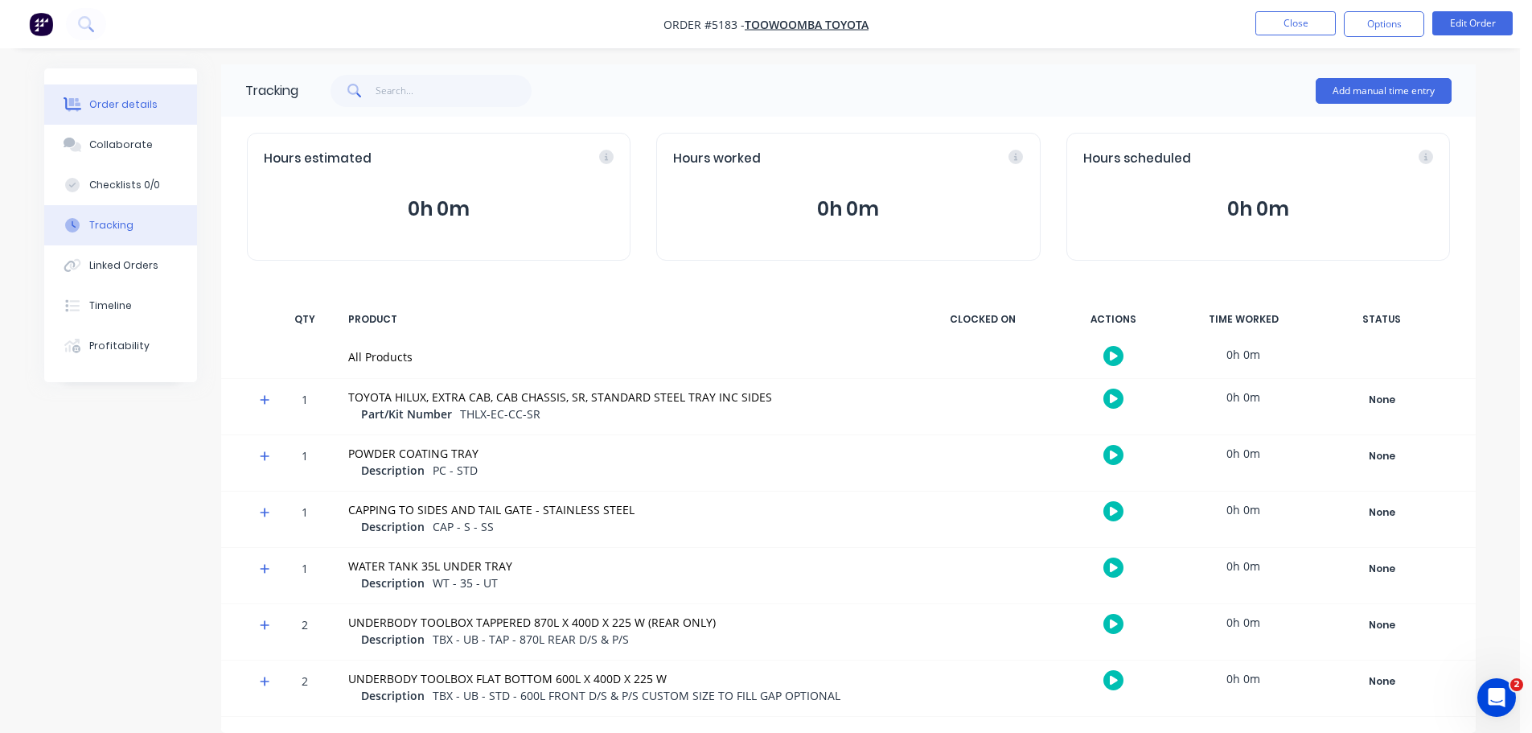
click at [113, 104] on div "Order details" at bounding box center [123, 104] width 68 height 14
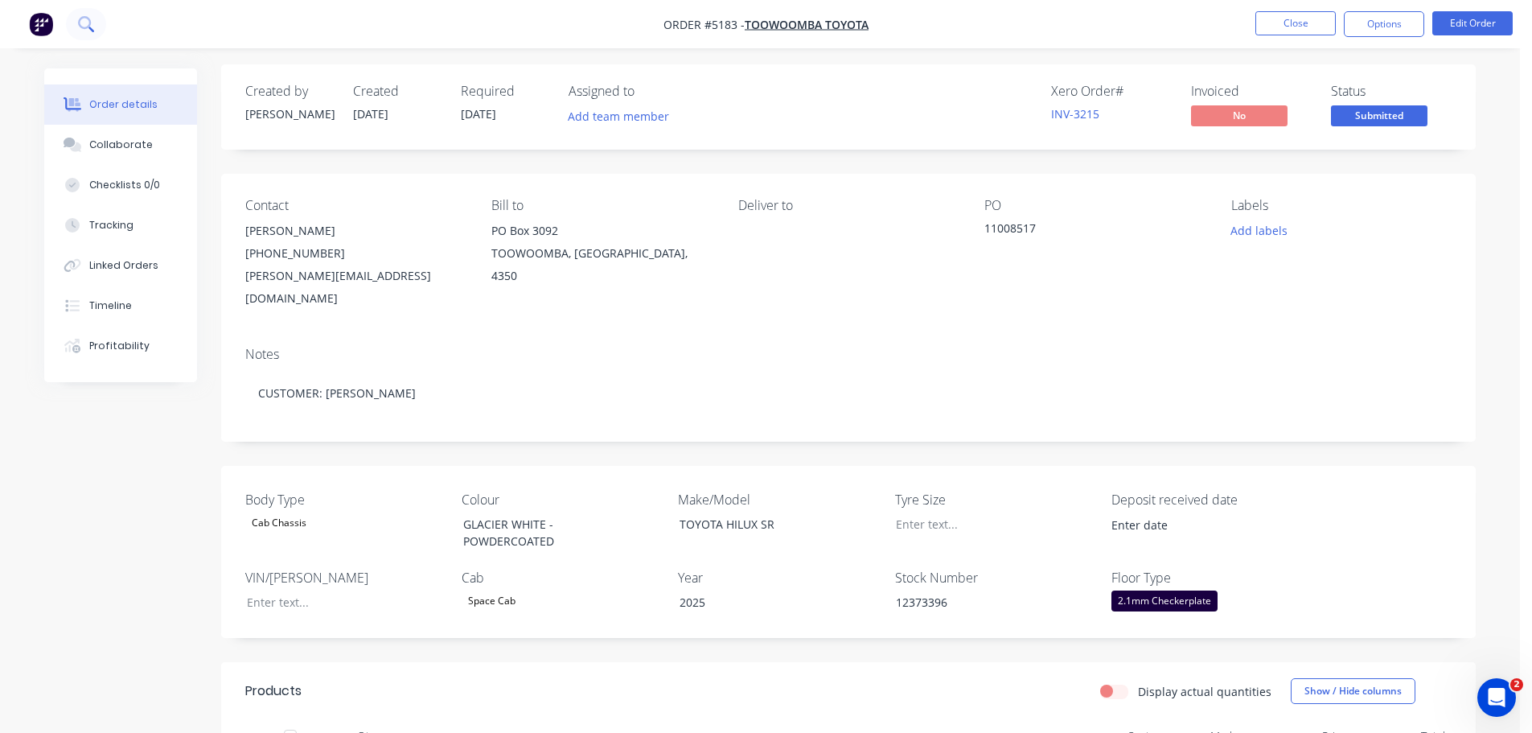
click at [96, 22] on button at bounding box center [86, 24] width 40 height 32
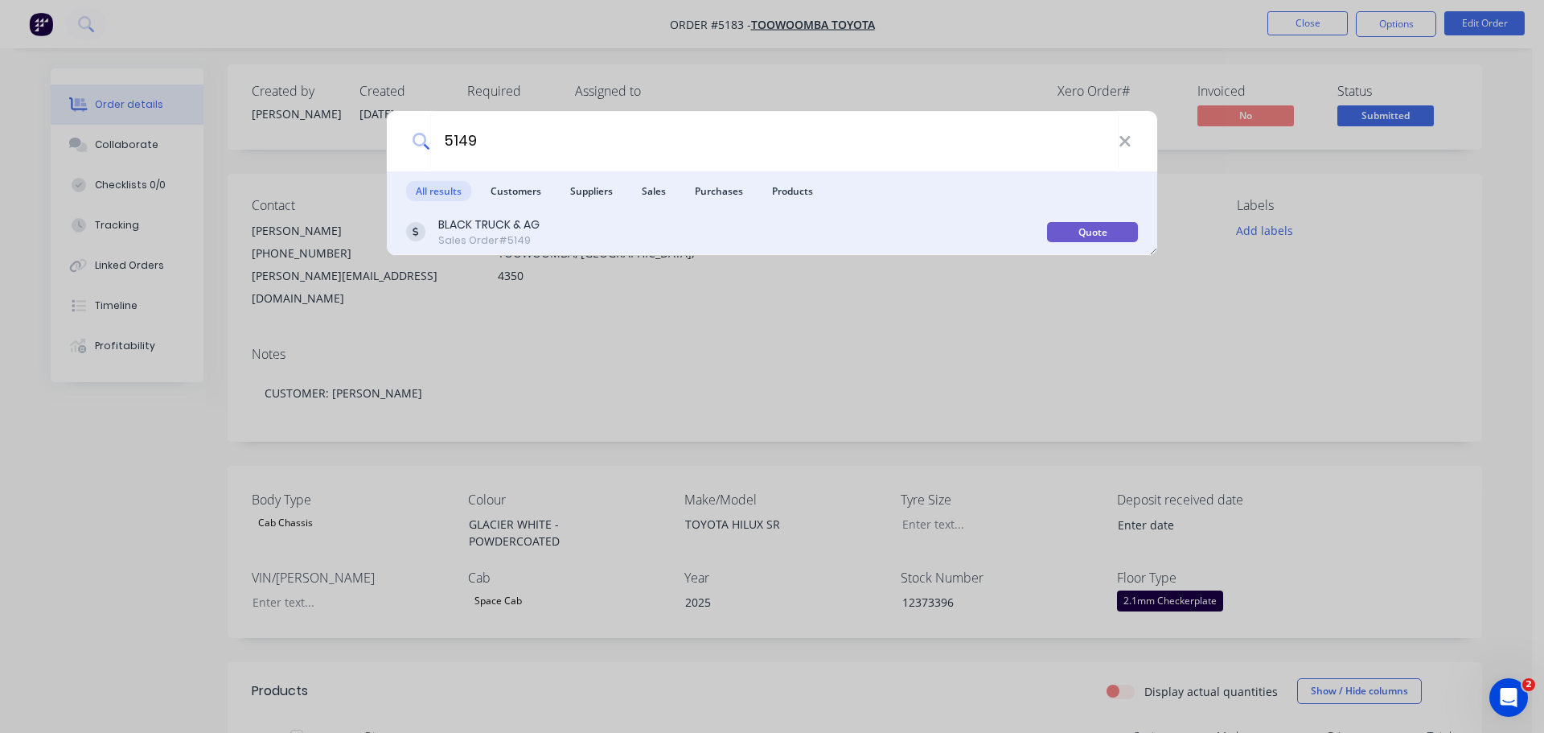
type input "5149"
click at [459, 231] on div "BLACK TRUCK & AG" at bounding box center [488, 224] width 101 height 17
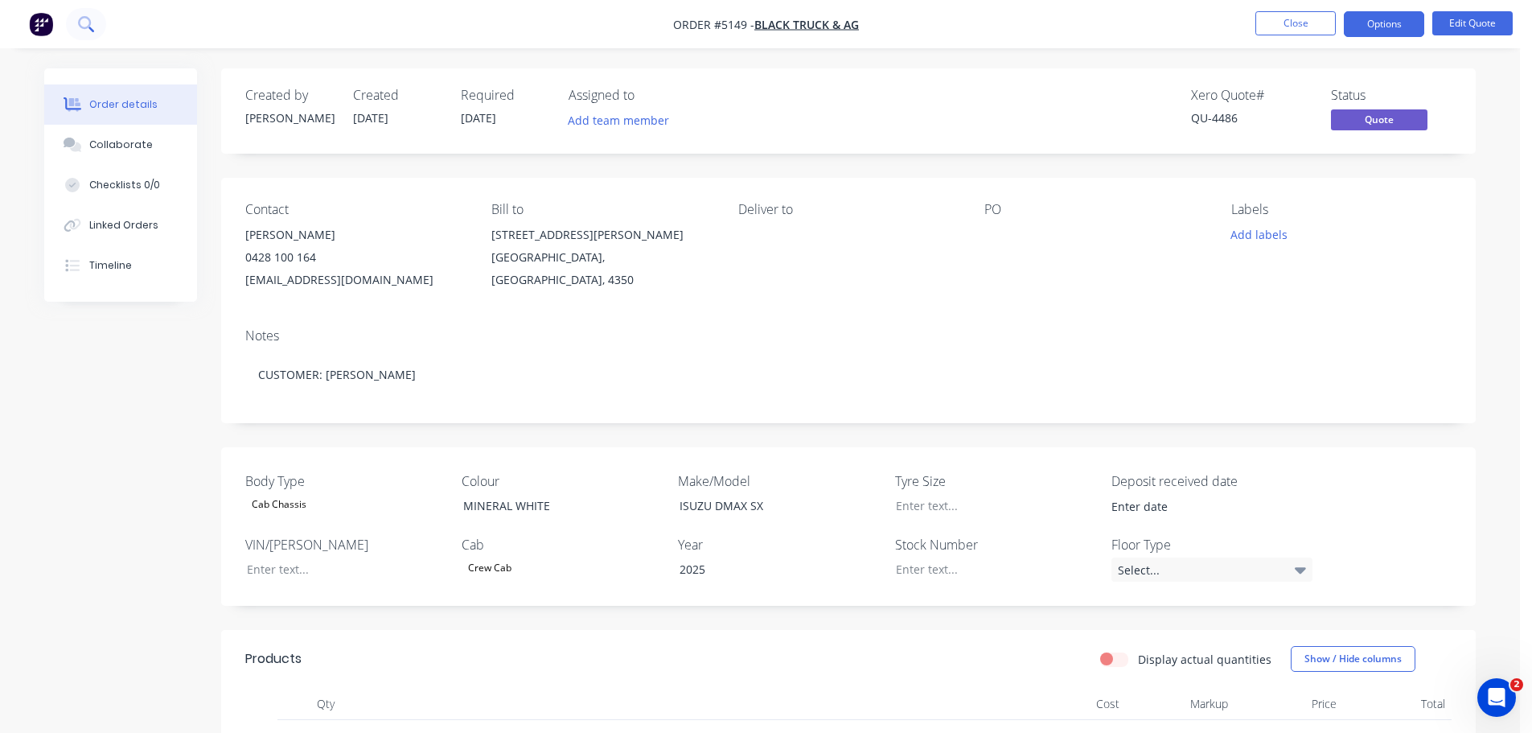
click at [86, 24] on icon at bounding box center [85, 23] width 15 height 15
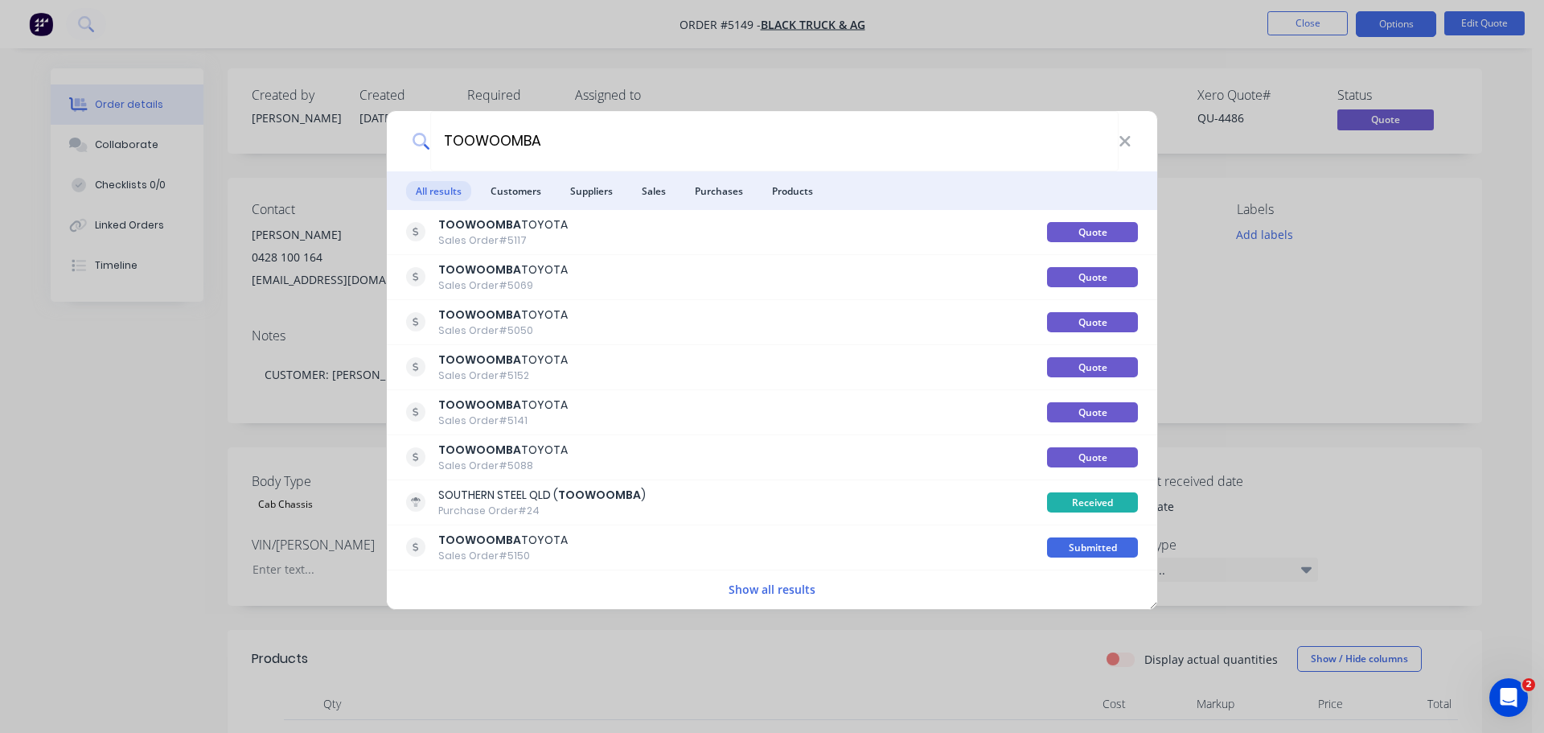
type input "TOOWOOMBA"
click at [775, 589] on button "Show all results" at bounding box center [772, 589] width 96 height 18
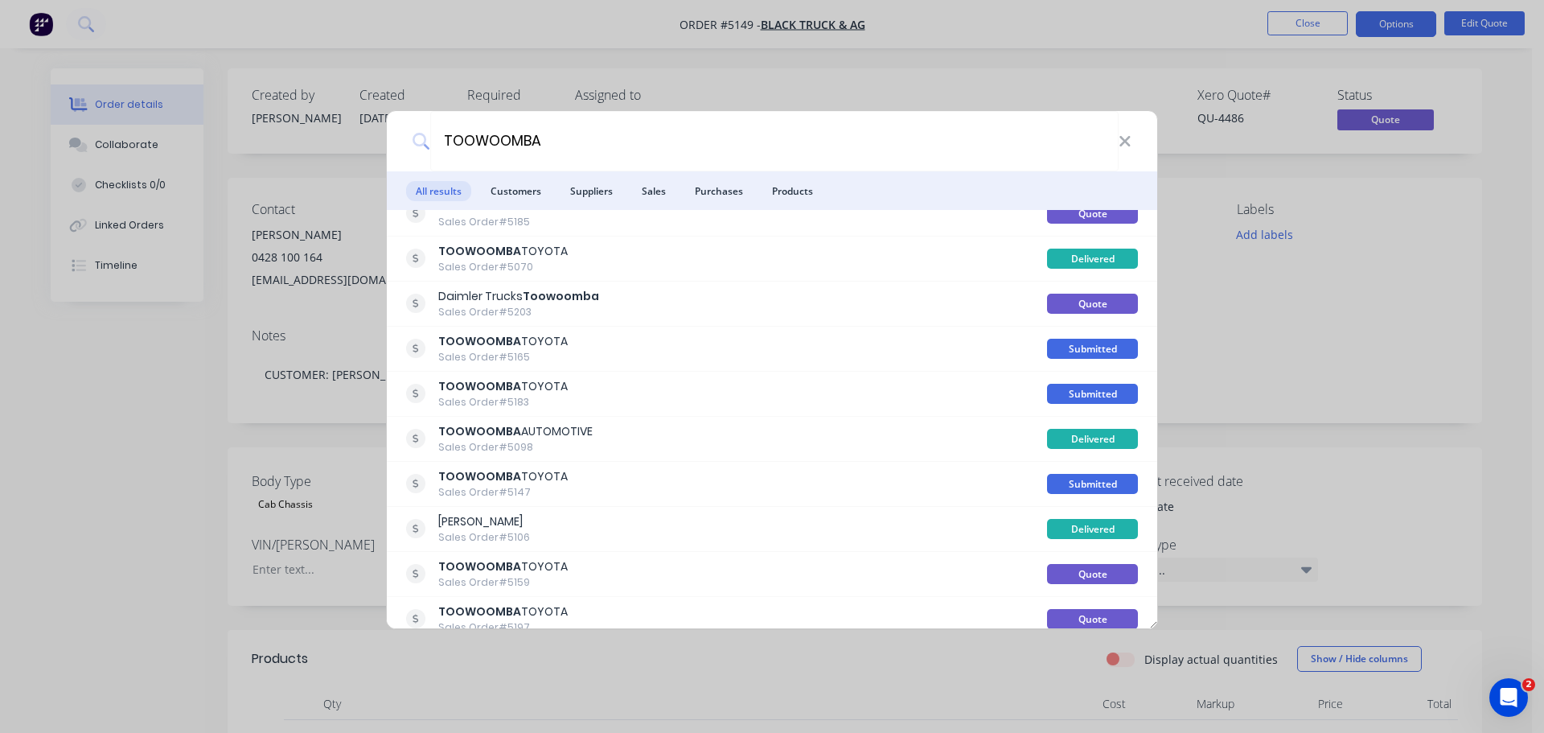
scroll to position [482, 0]
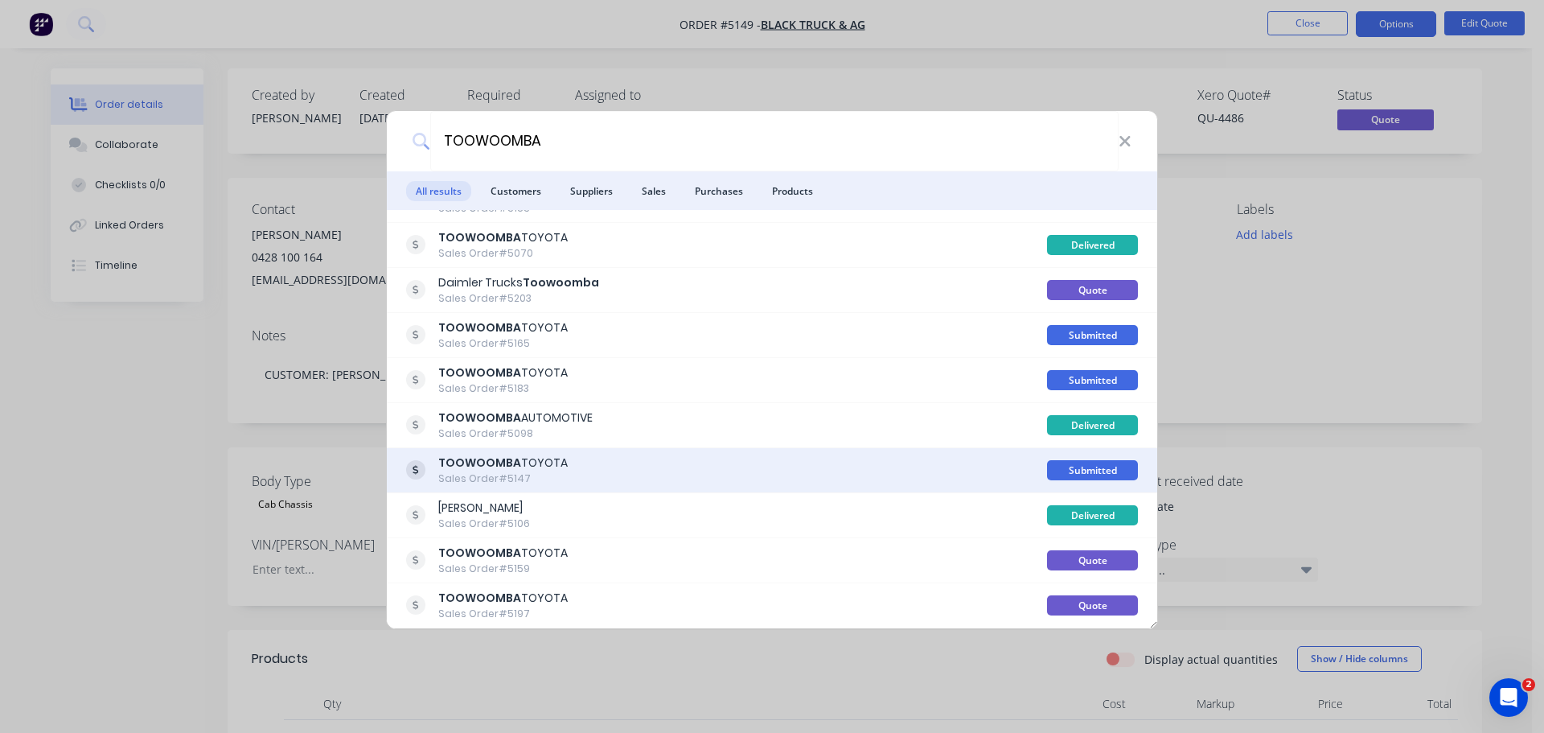
click at [593, 470] on div "TOOWOOMBA TOYOTA Sales Order #5147" at bounding box center [726, 469] width 641 height 31
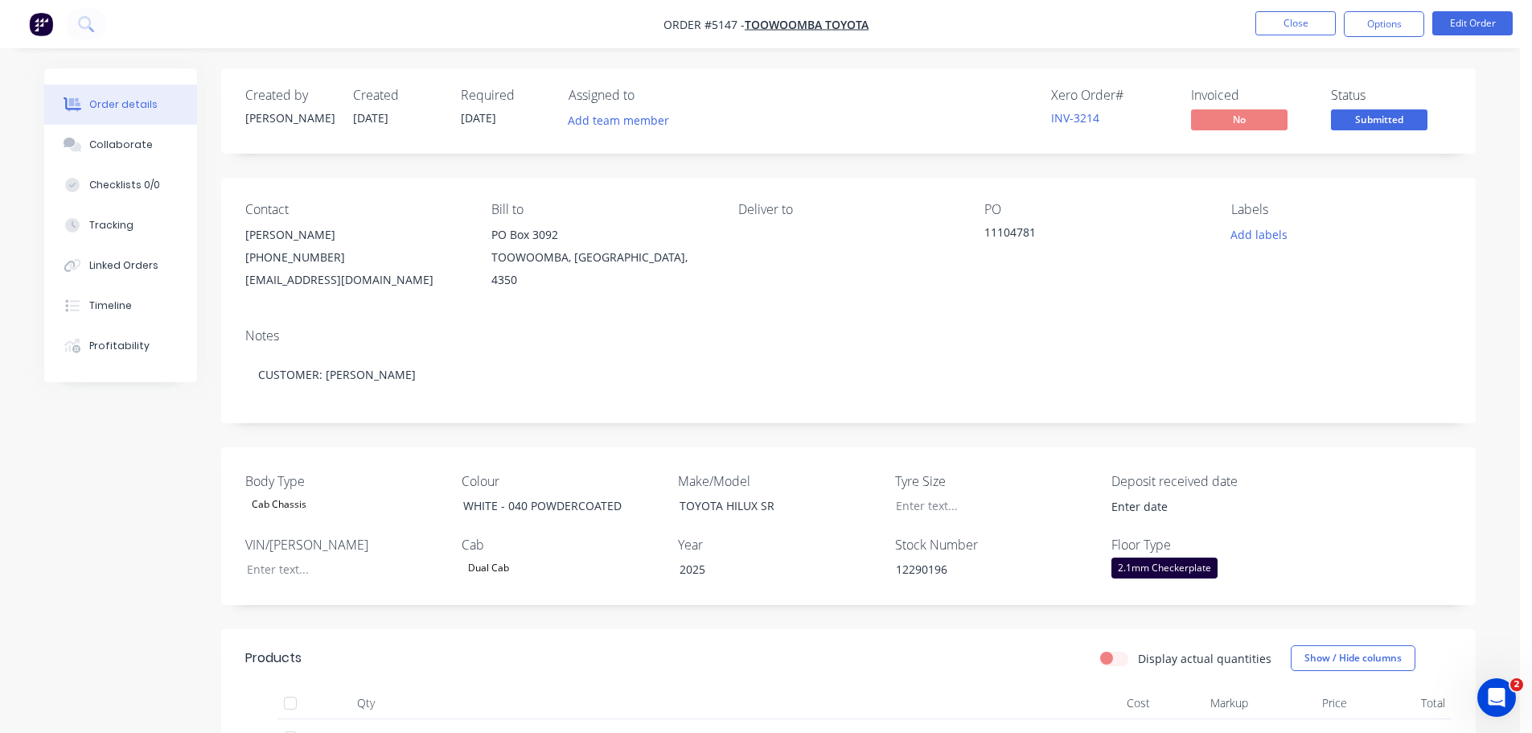
click at [472, 117] on span "03/09/25" at bounding box center [478, 117] width 35 height 15
click at [481, 110] on span "03/09/25" at bounding box center [478, 117] width 35 height 15
click at [1459, 19] on button "Edit Order" at bounding box center [1472, 23] width 80 height 24
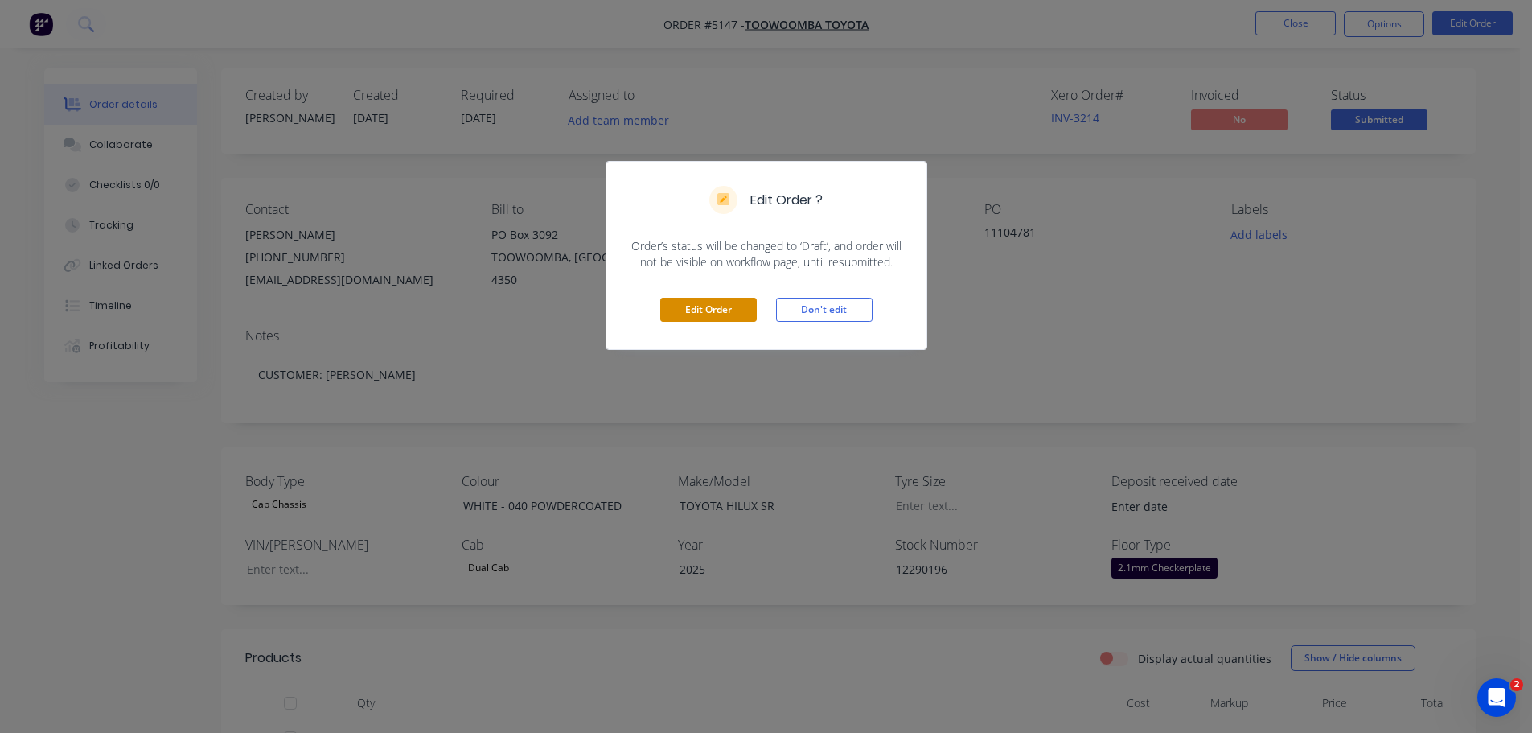
click at [729, 305] on button "Edit Order" at bounding box center [708, 310] width 96 height 24
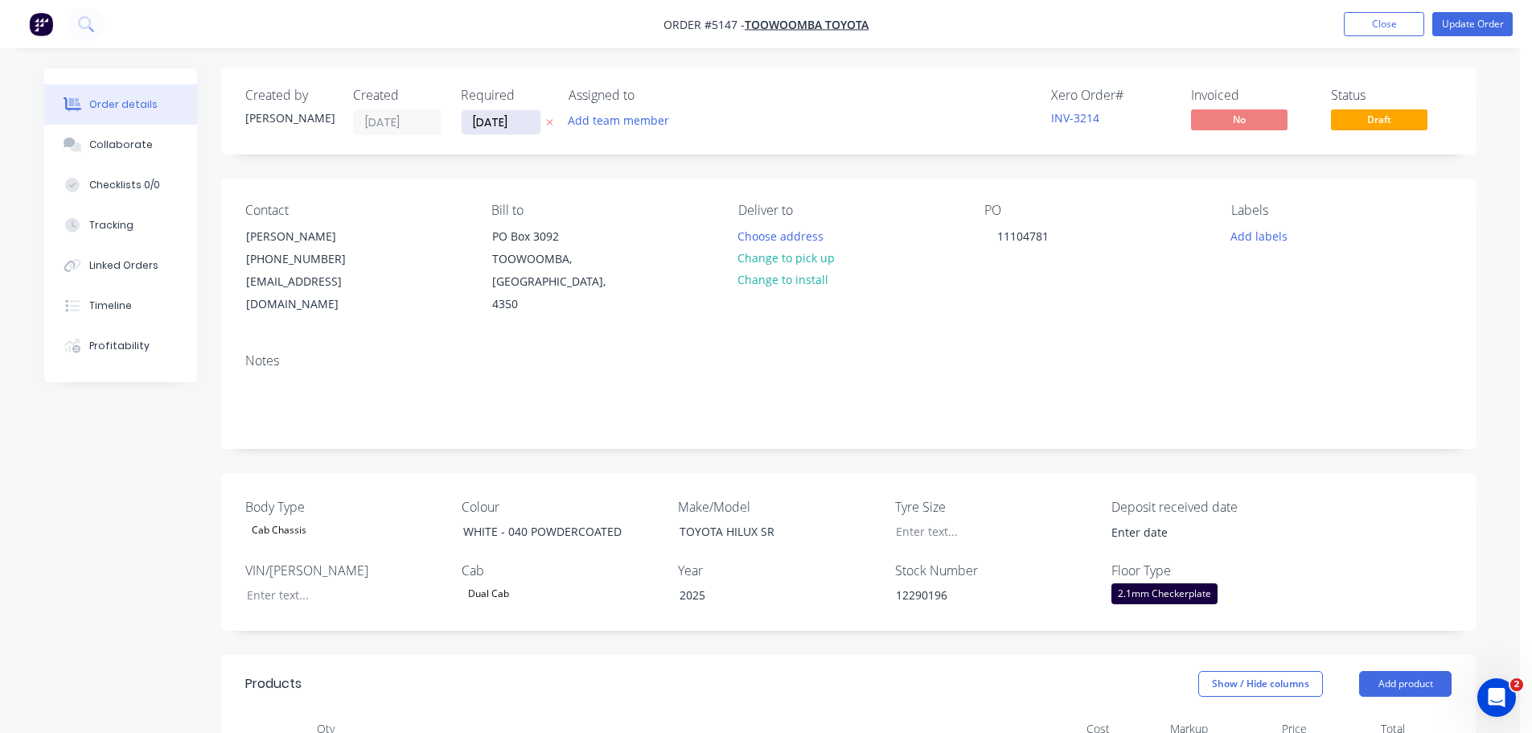
click at [499, 125] on input "03/09/25" at bounding box center [501, 122] width 79 height 24
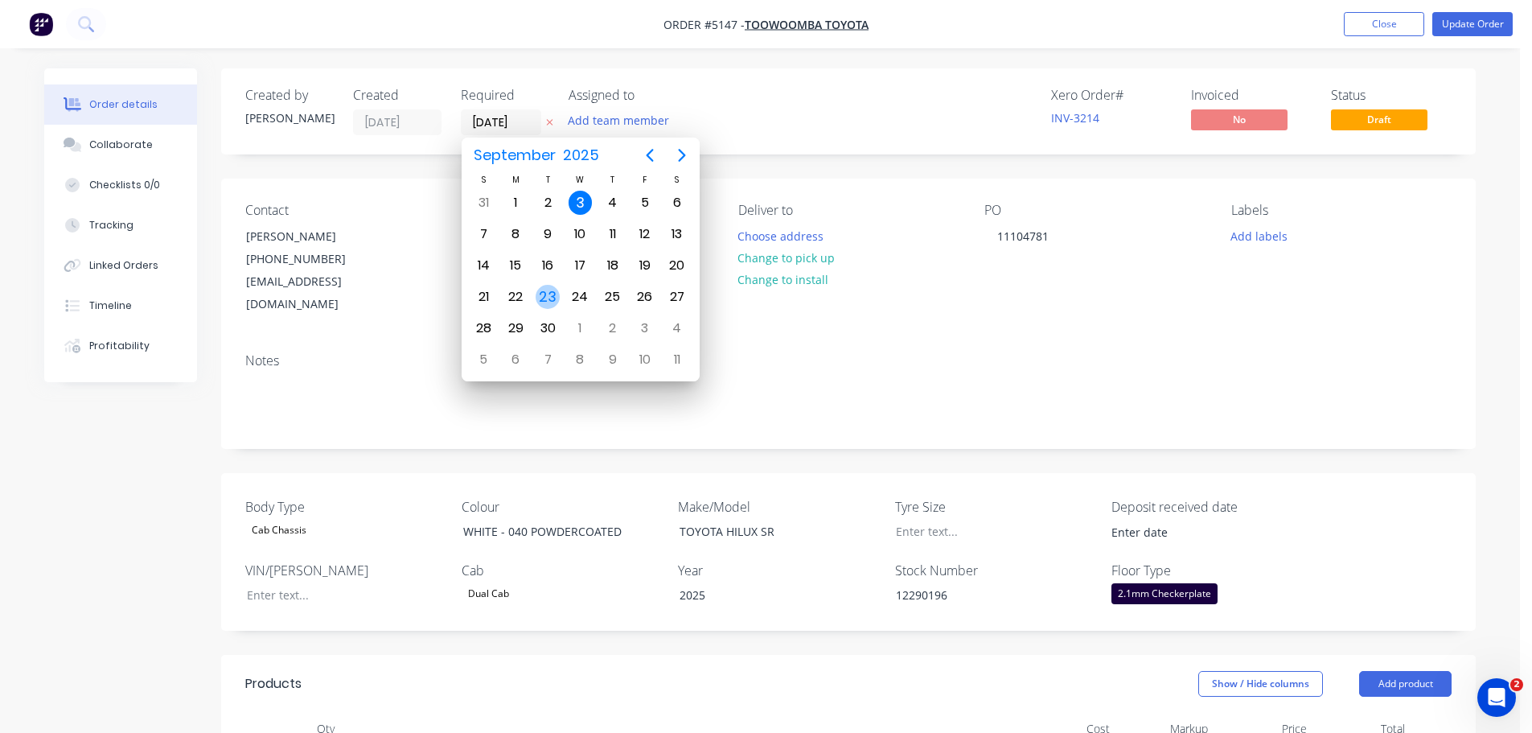
click at [547, 299] on div "23" at bounding box center [548, 297] width 24 height 24
type input "[DATE]"
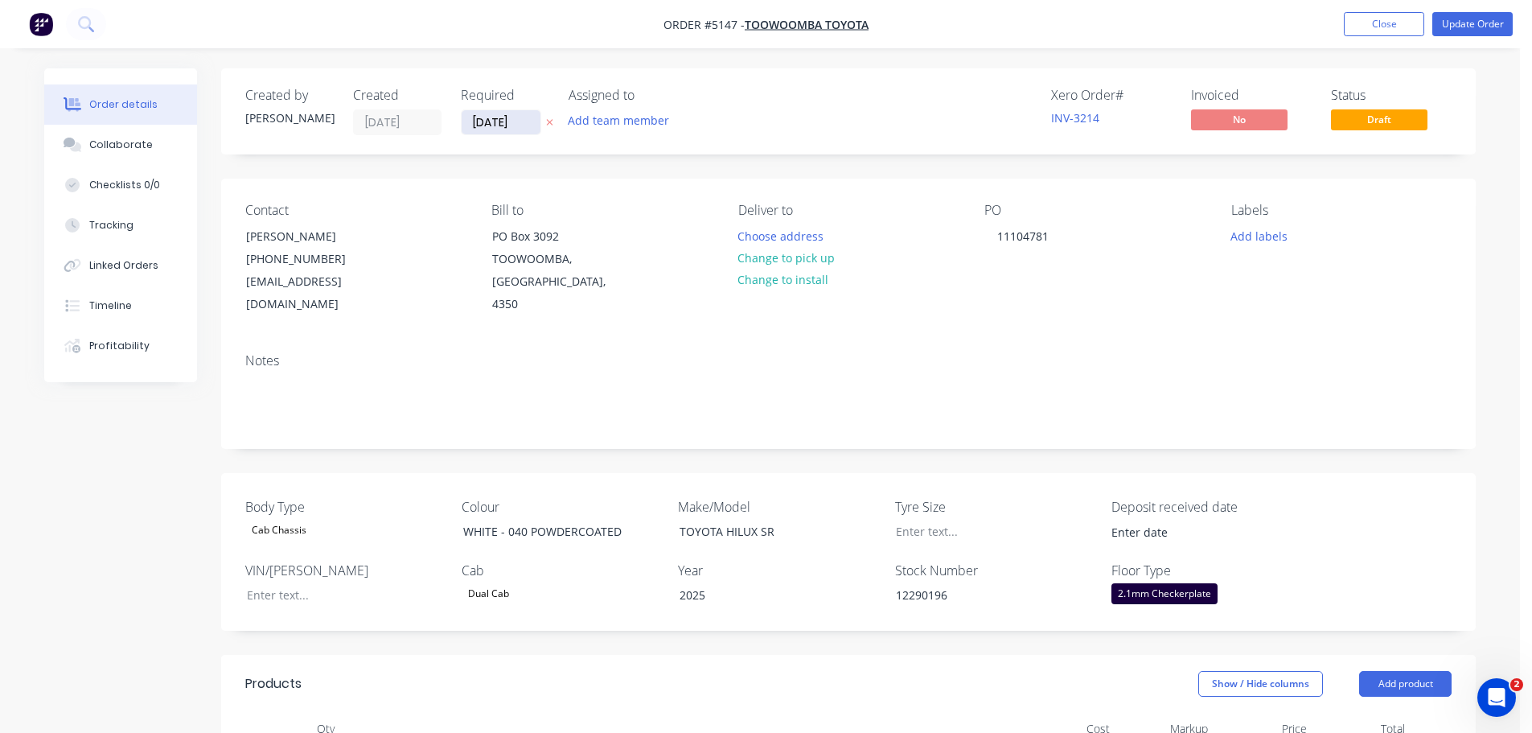
drag, startPoint x: 468, startPoint y: 118, endPoint x: 529, endPoint y: 113, distance: 61.4
click at [529, 113] on input "[DATE]" at bounding box center [501, 122] width 79 height 24
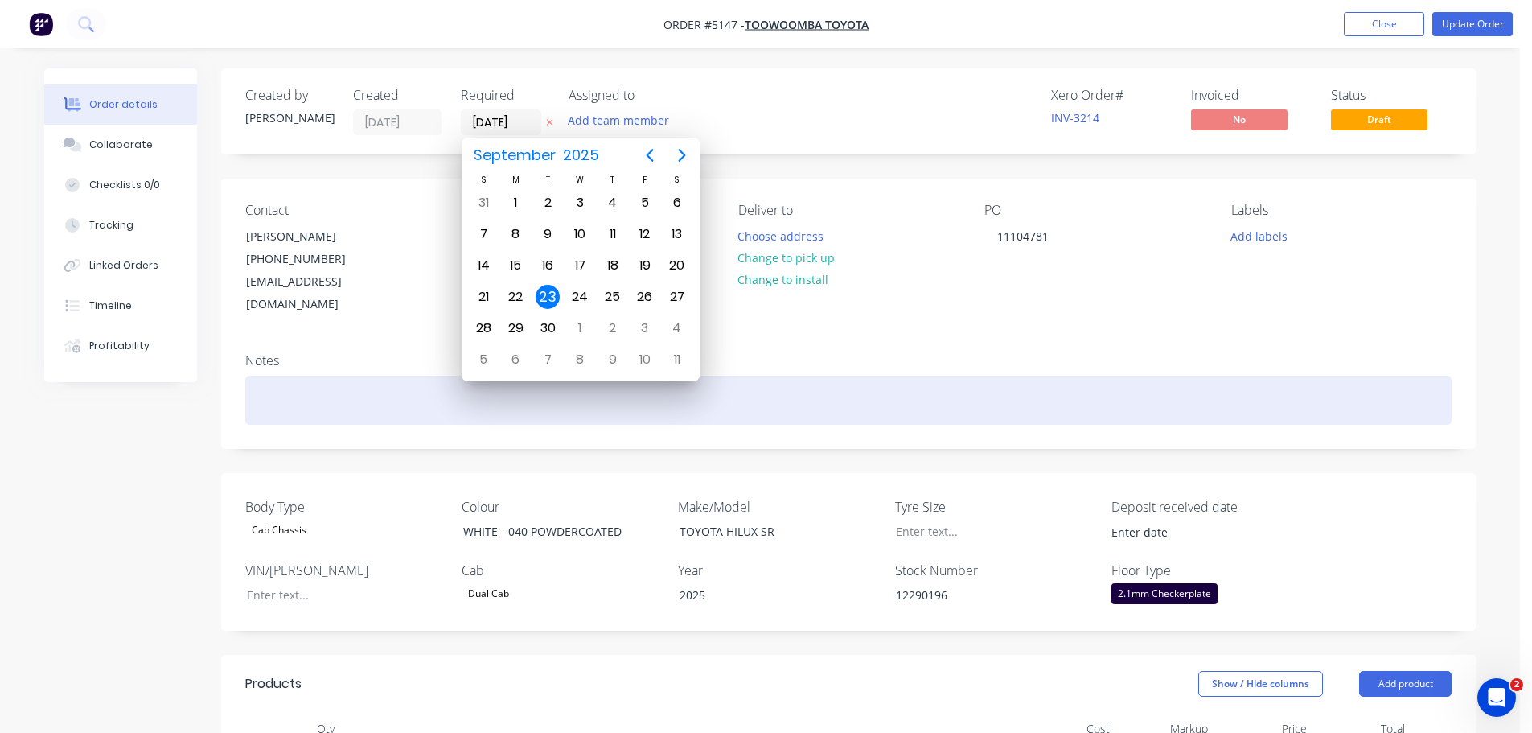
click at [895, 376] on div at bounding box center [848, 400] width 1206 height 49
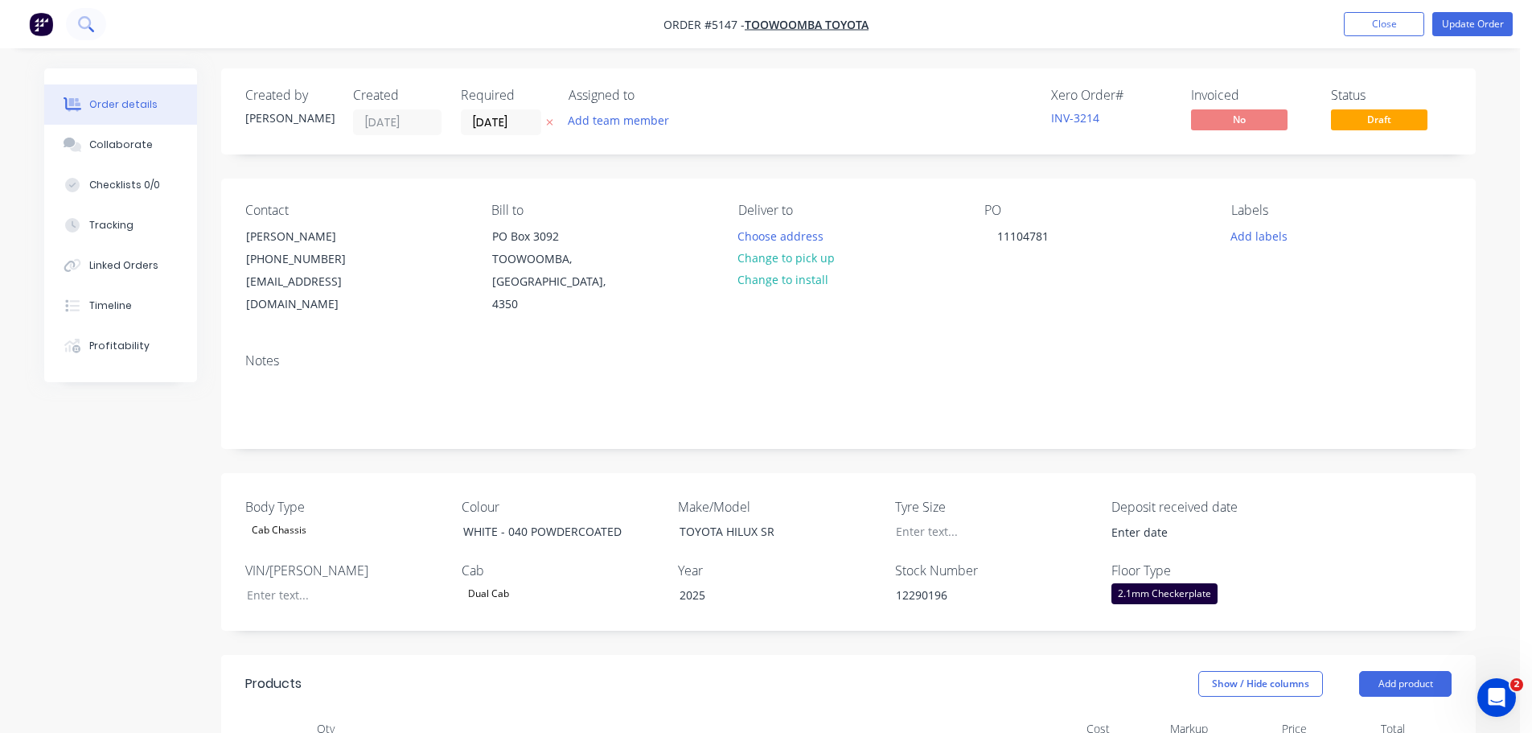
click at [80, 18] on icon at bounding box center [85, 23] width 15 height 15
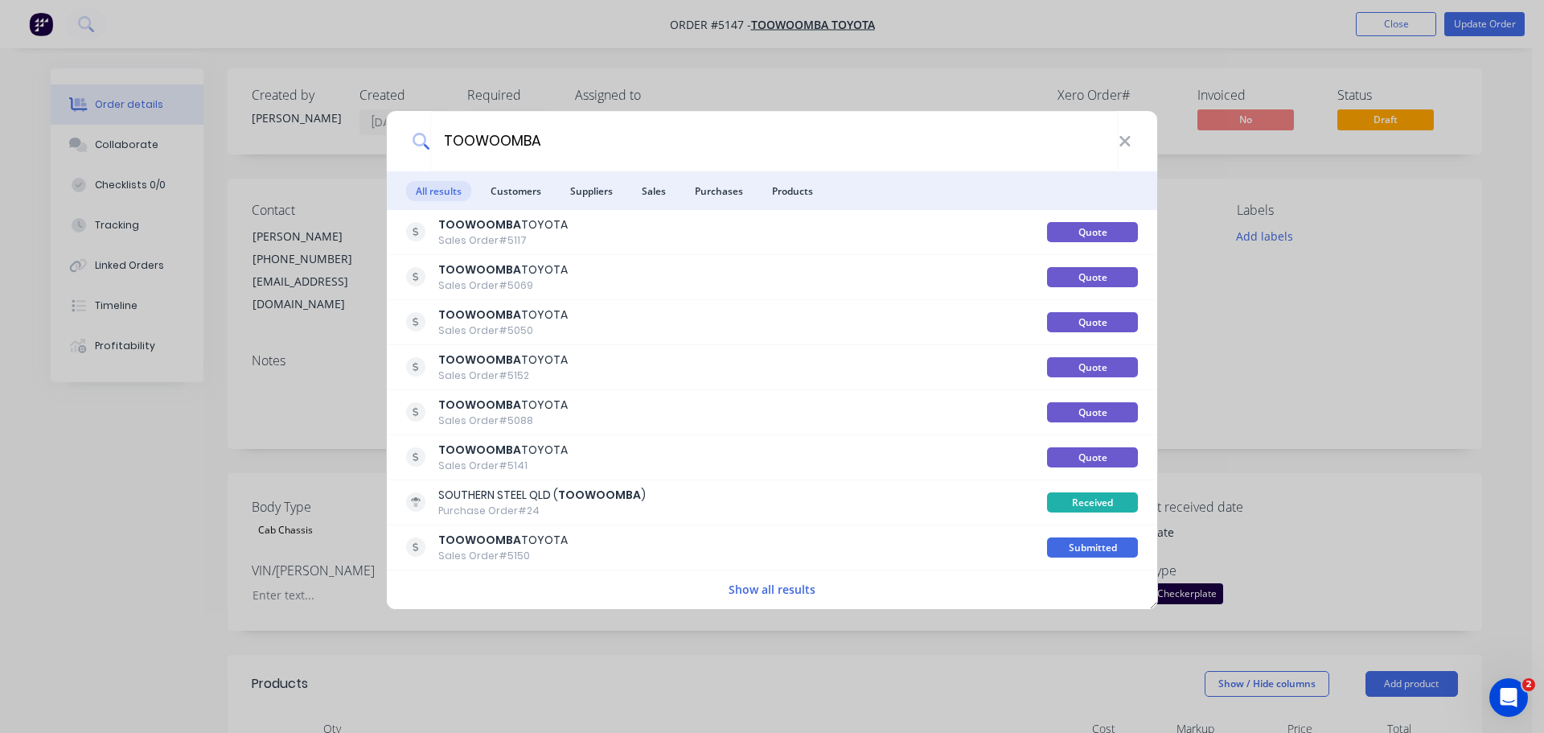
type input "TOOWOOMBA"
click at [770, 589] on button "Show all results" at bounding box center [772, 589] width 96 height 18
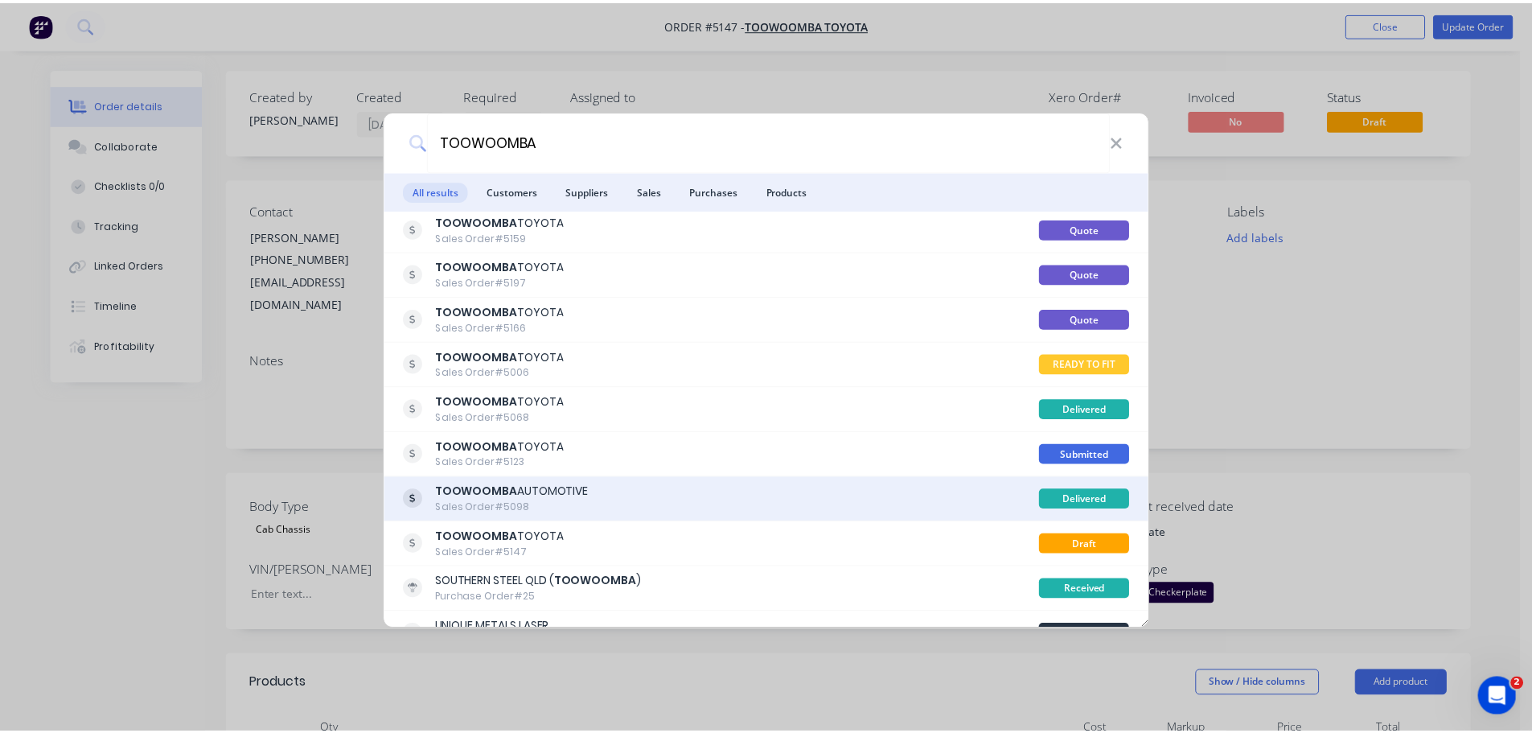
scroll to position [804, 0]
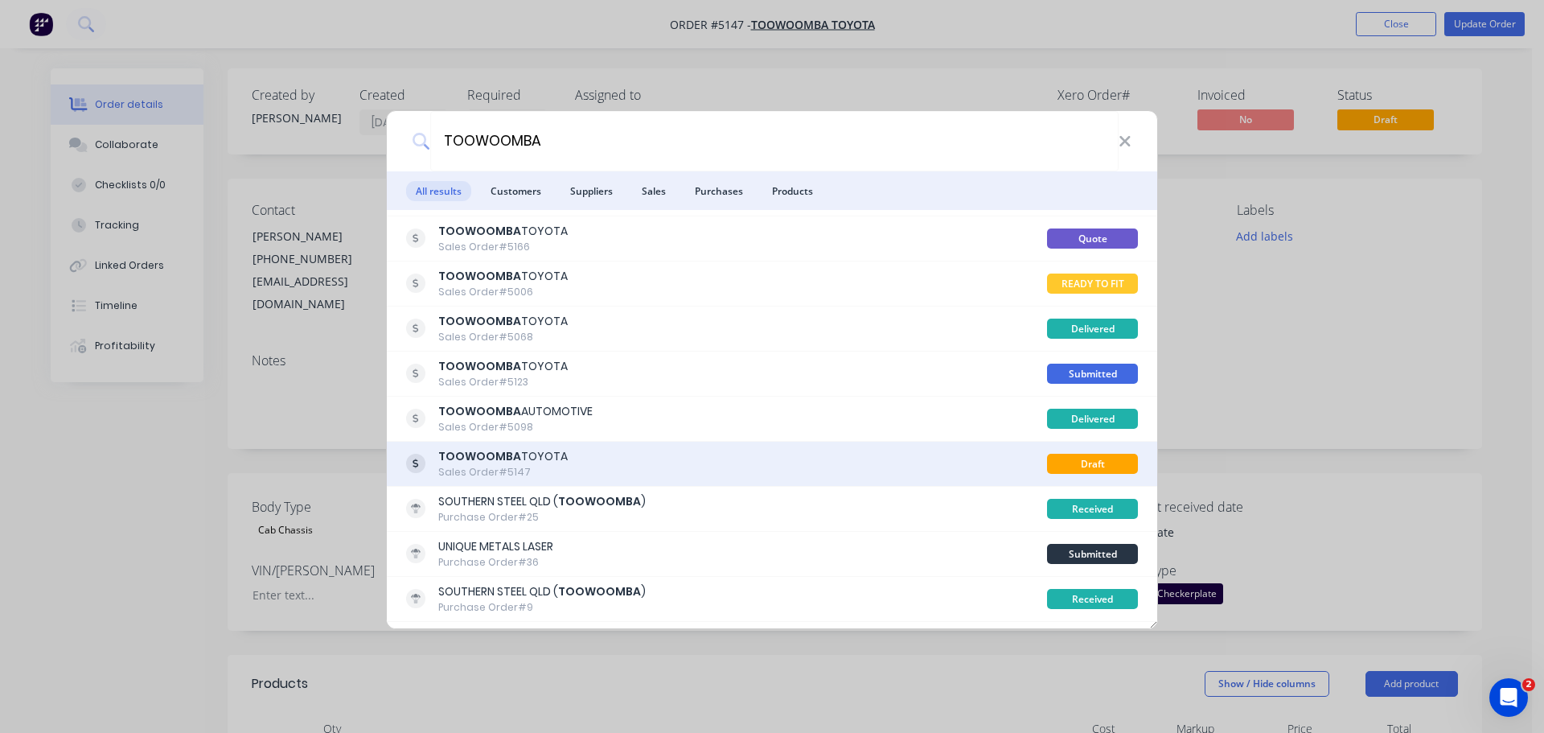
click at [605, 460] on div "TOOWOOMBA TOYOTA Sales Order #5147" at bounding box center [726, 463] width 641 height 31
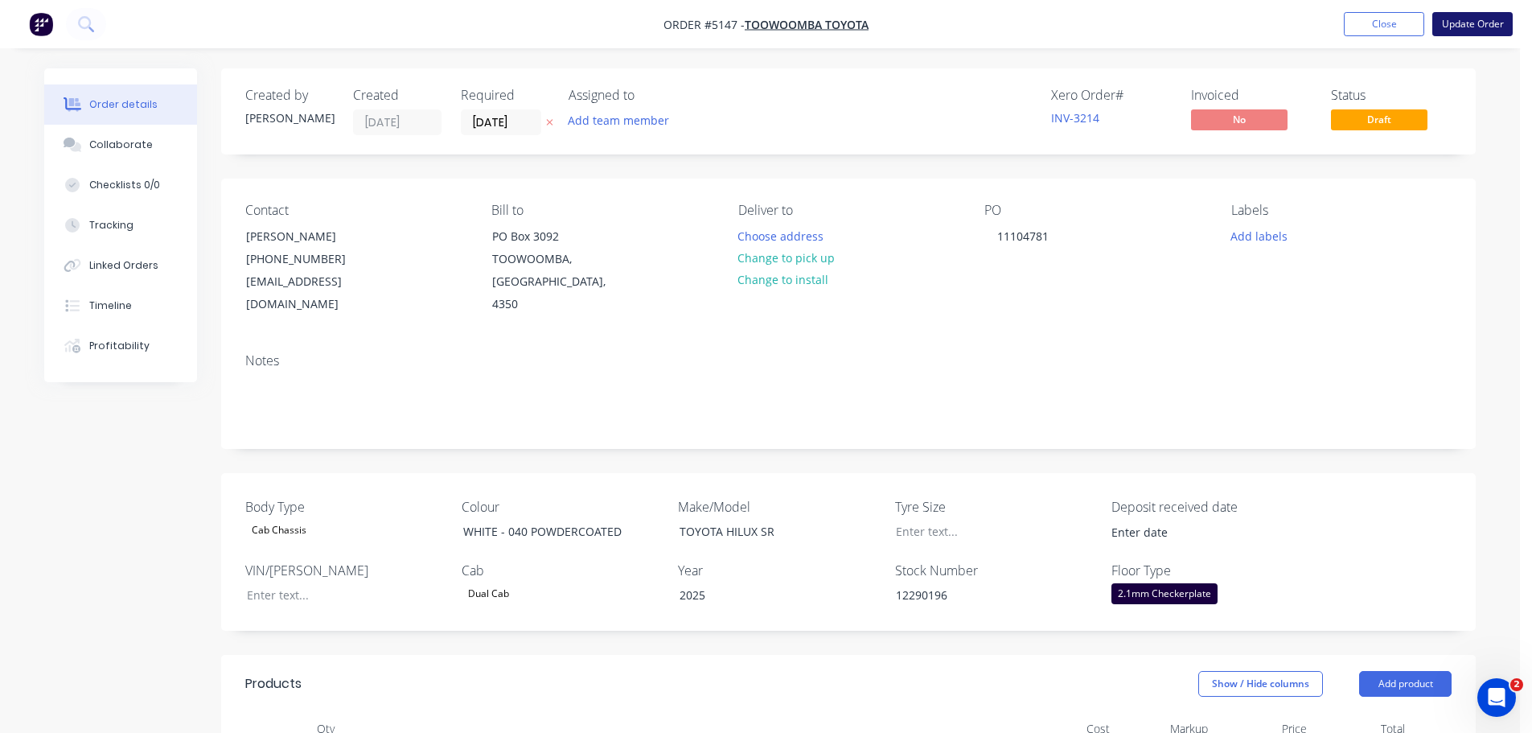
click at [1473, 21] on button "Update Order" at bounding box center [1472, 24] width 80 height 24
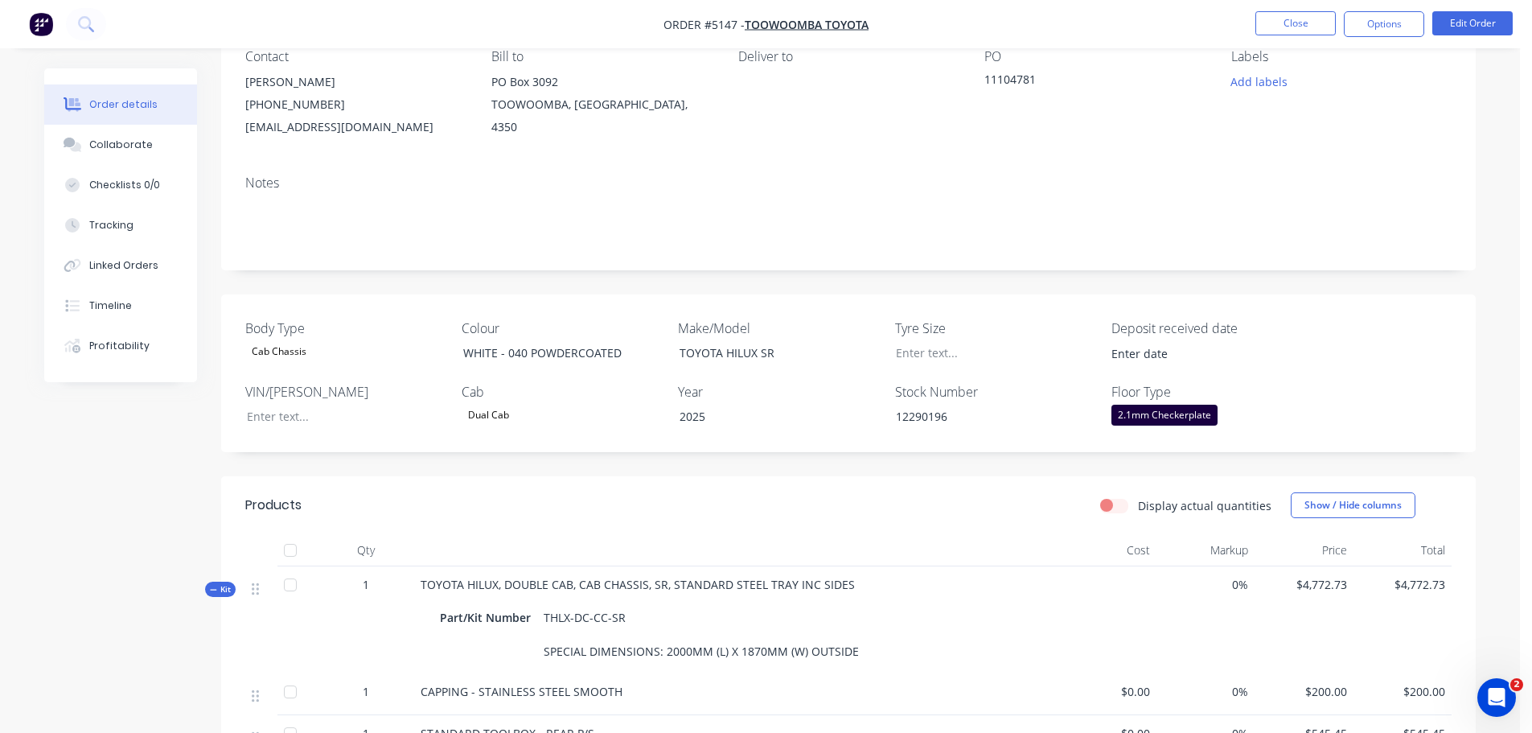
scroll to position [0, 0]
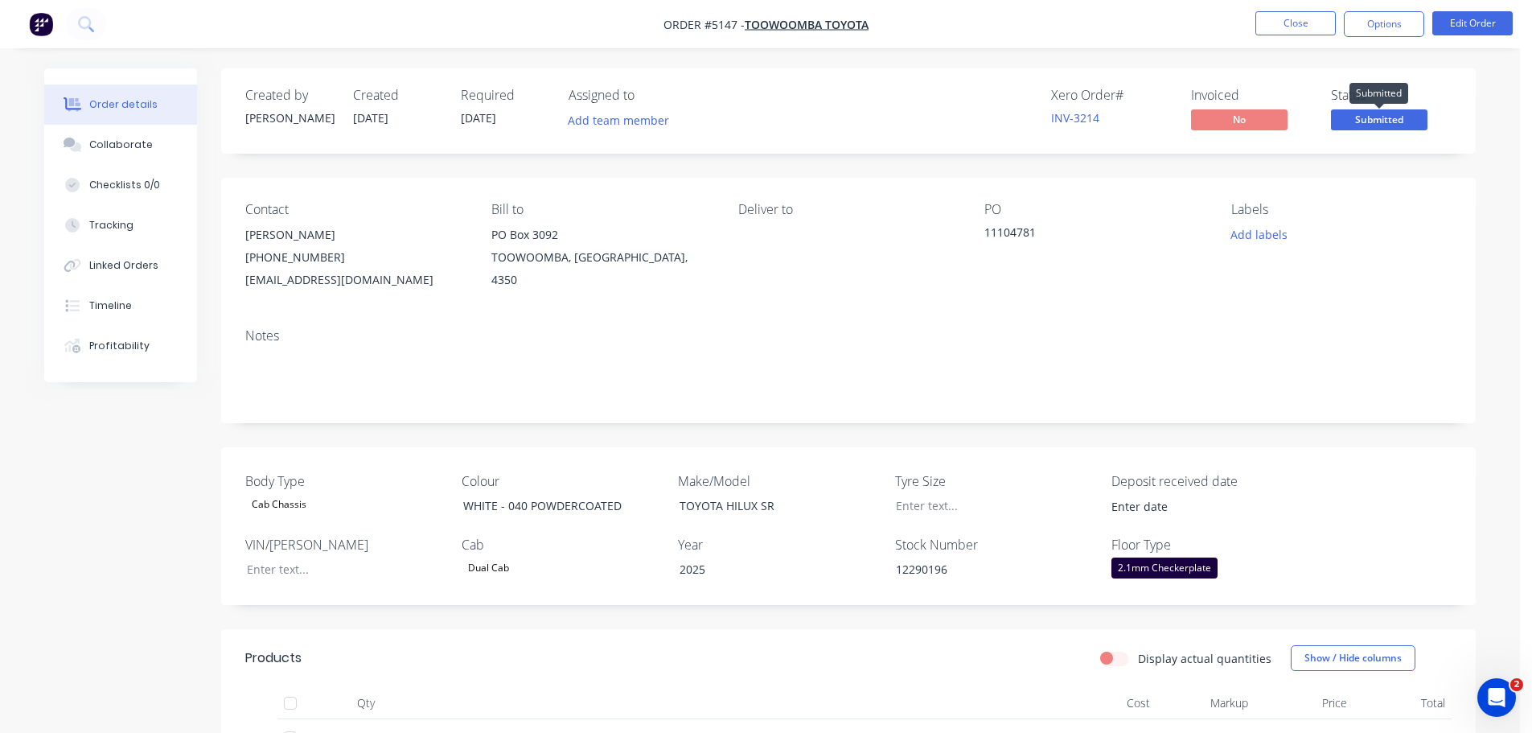
click at [1365, 121] on span "Submitted" at bounding box center [1379, 119] width 96 height 20
click at [124, 18] on nav "Order #5147 - TOOWOOMBA TOYOTA Close Options Edit Order" at bounding box center [766, 24] width 1532 height 48
click at [88, 22] on icon at bounding box center [85, 23] width 15 height 15
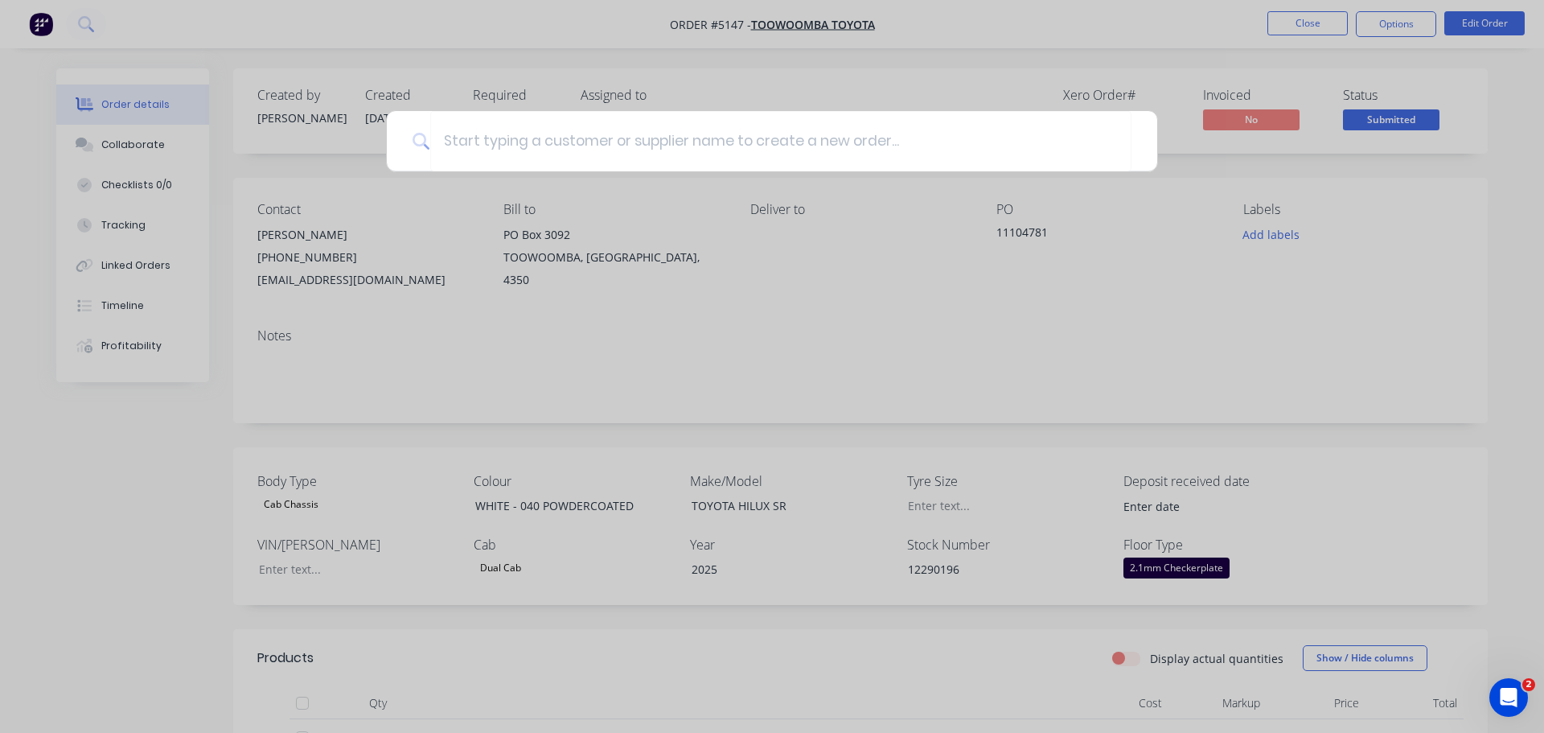
click at [82, 23] on div at bounding box center [772, 366] width 1544 height 733
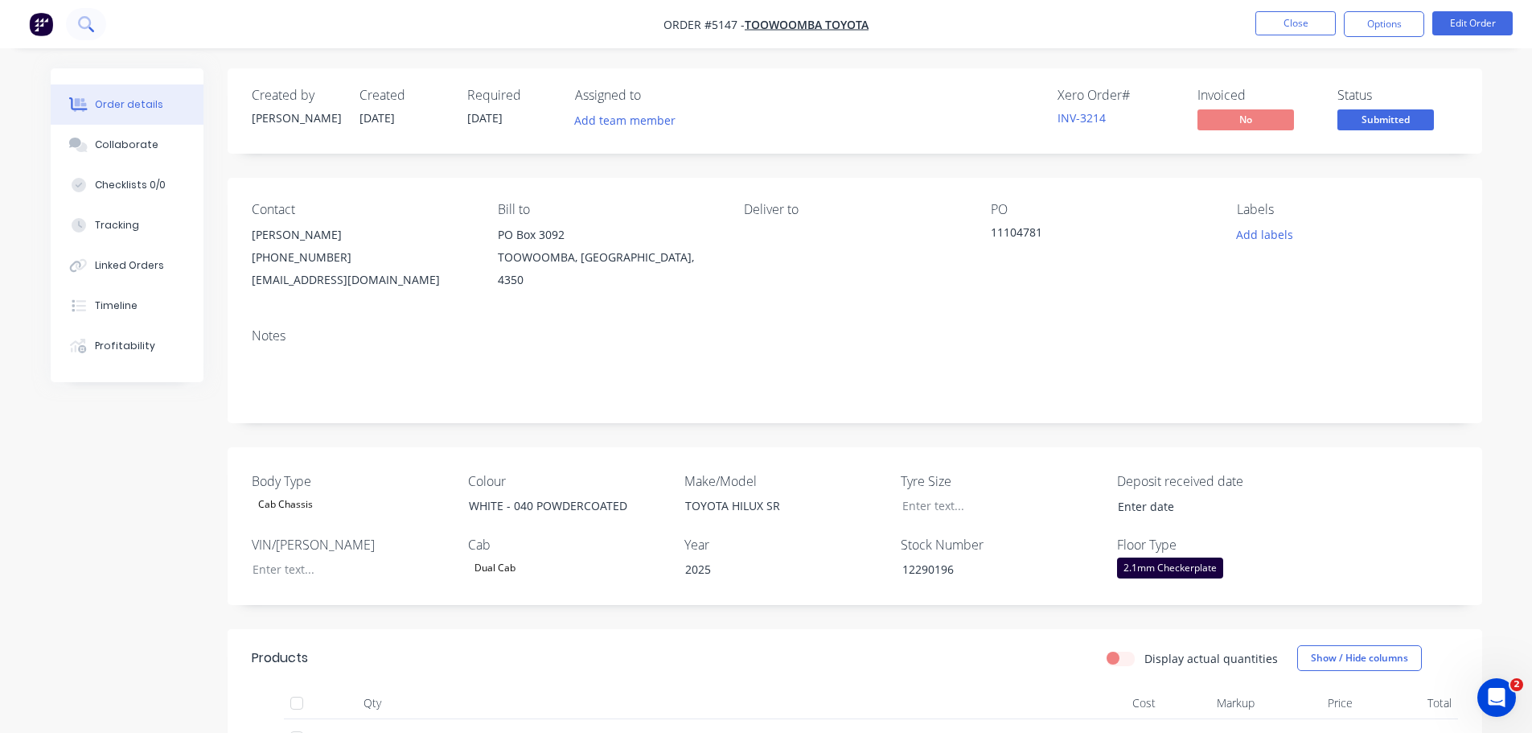
click at [81, 23] on icon at bounding box center [85, 23] width 15 height 15
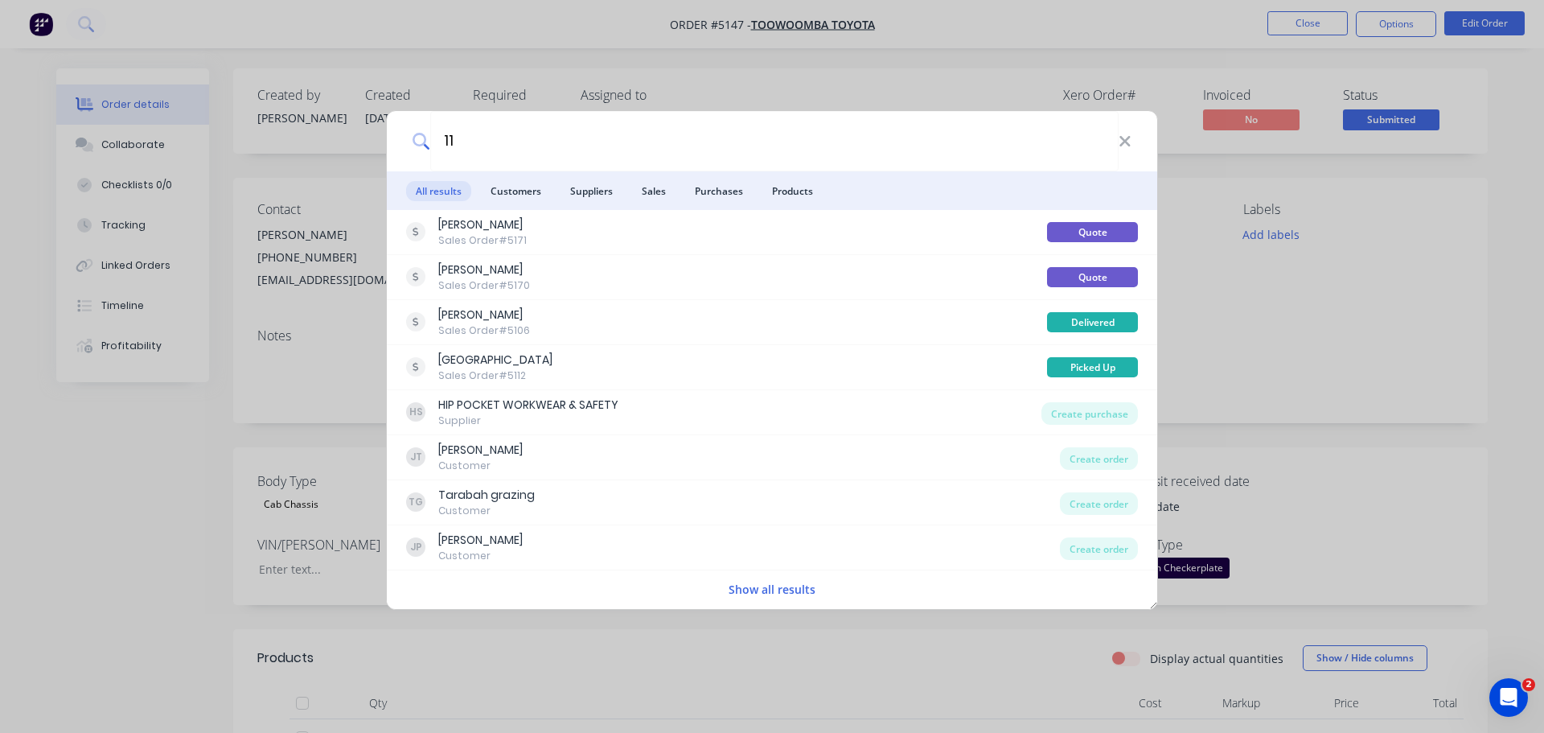
type input "1"
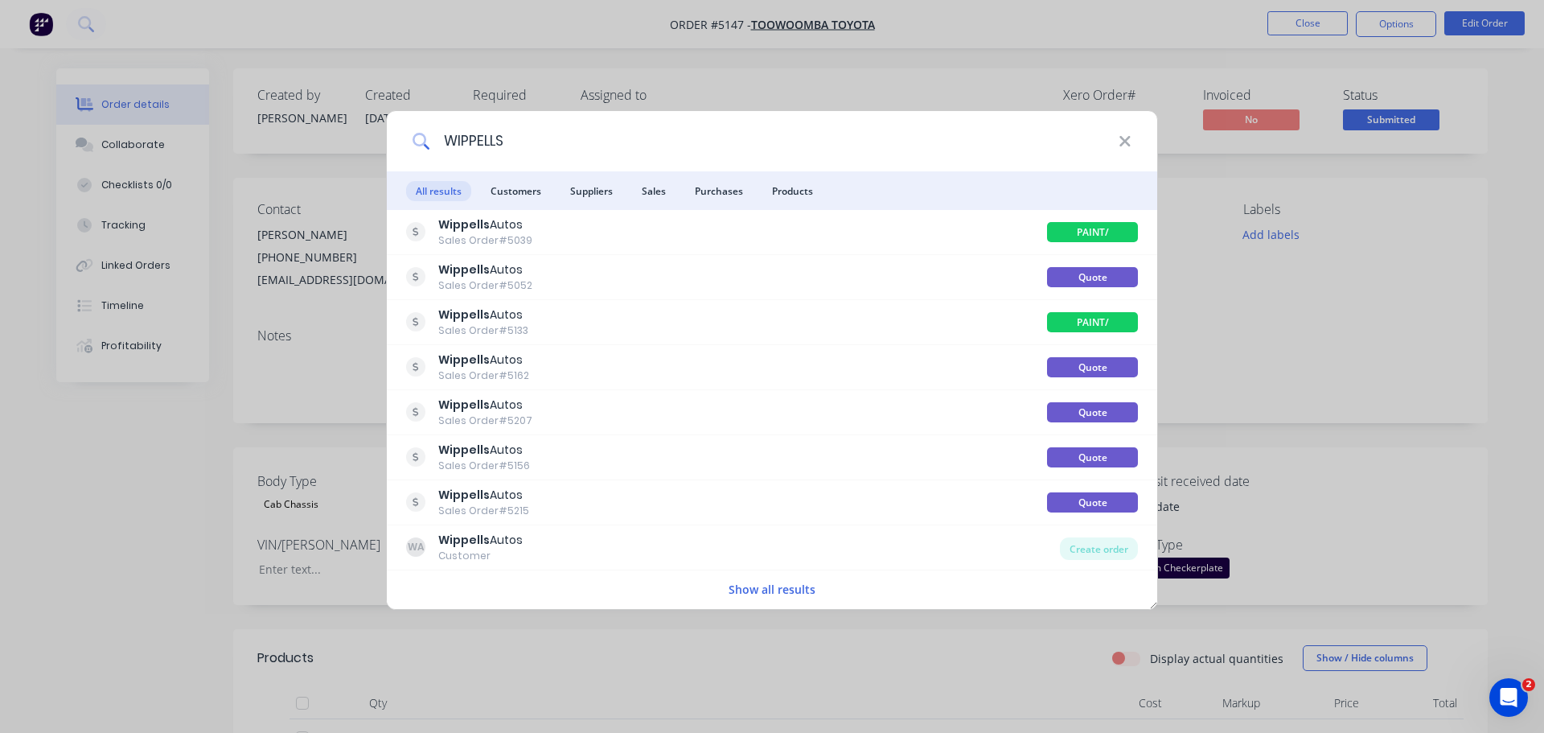
type input "WIPPELLS"
click at [770, 601] on div "Show all results" at bounding box center [772, 589] width 770 height 32
click at [773, 595] on button "Show all results" at bounding box center [772, 589] width 96 height 18
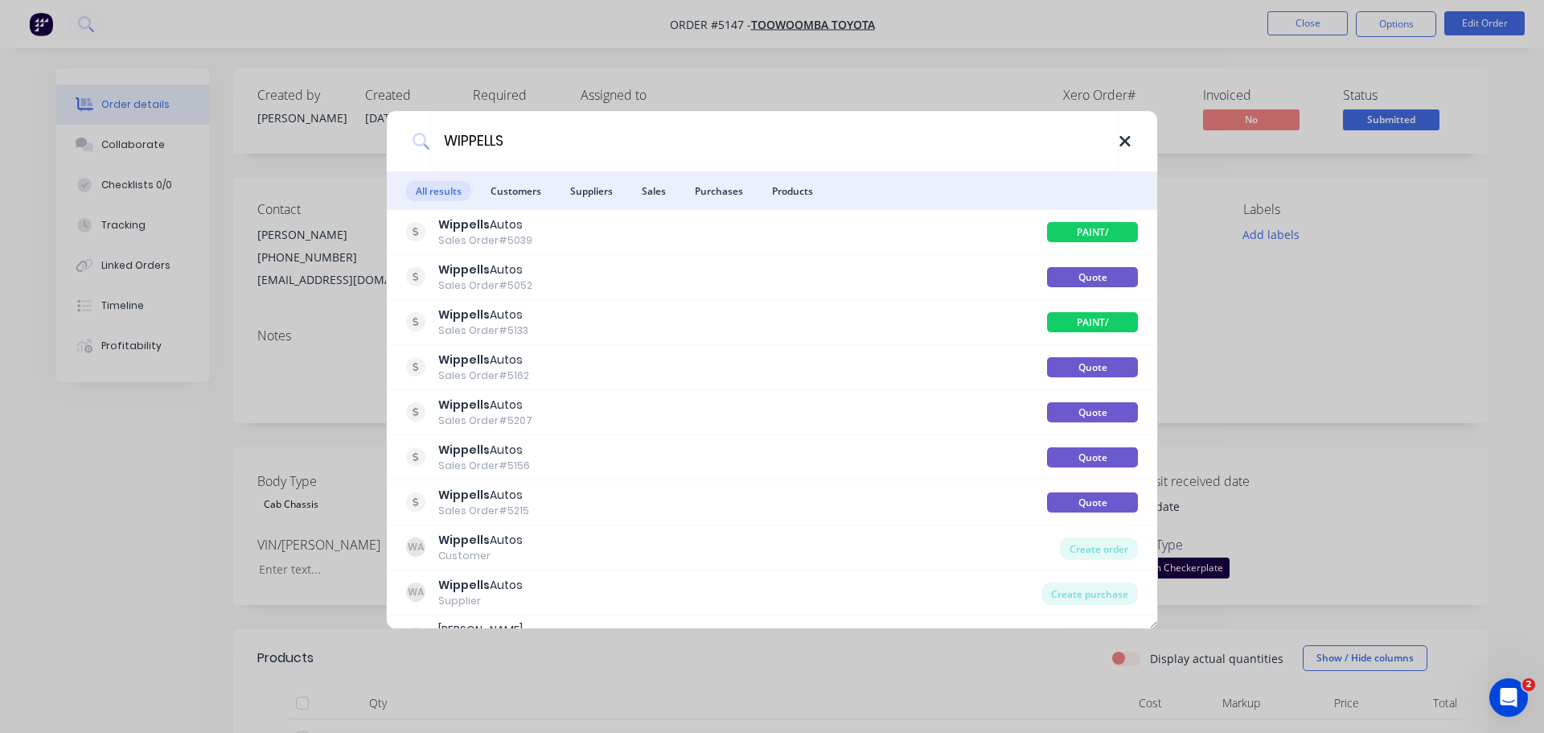
click at [1120, 139] on icon at bounding box center [1125, 142] width 13 height 18
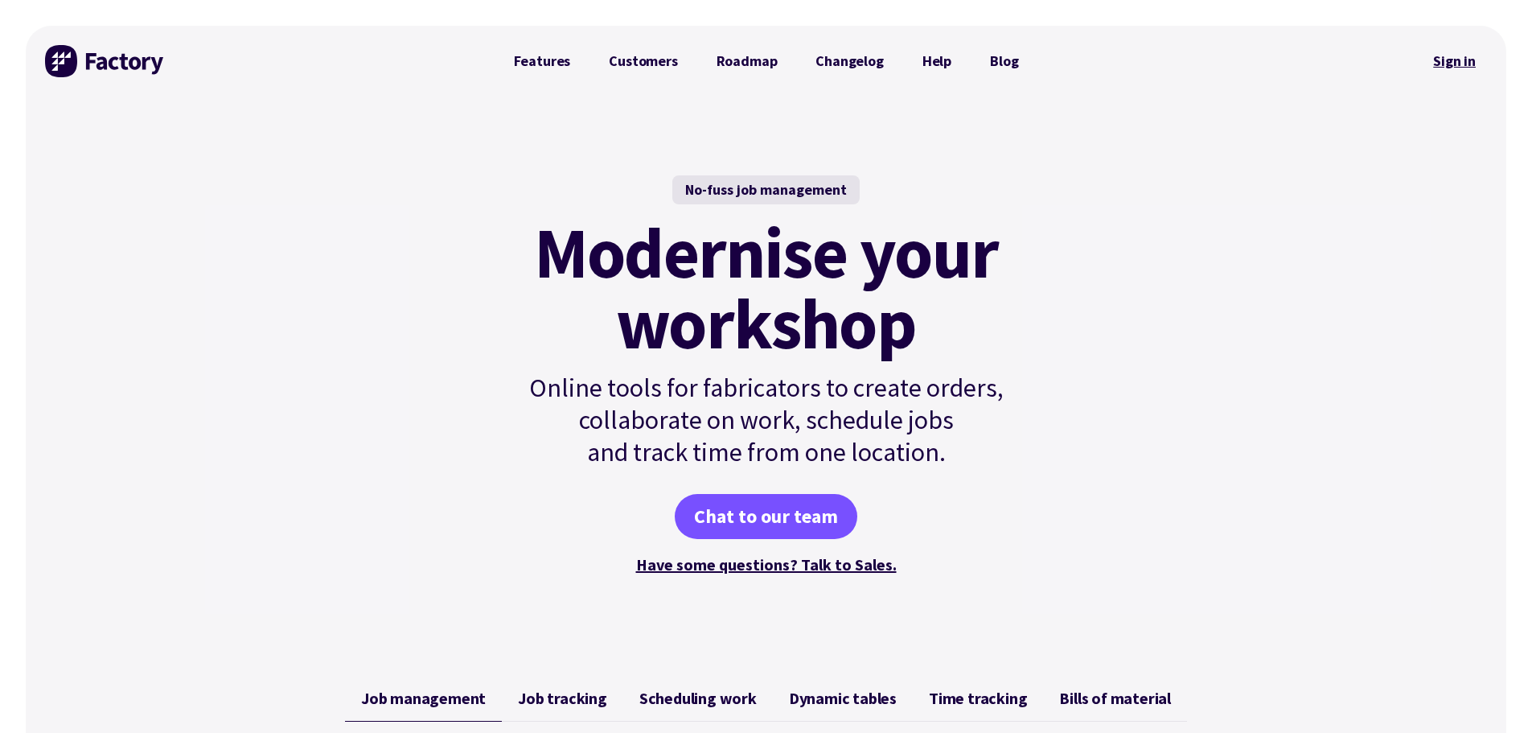
click at [1446, 55] on link "Sign in" at bounding box center [1454, 61] width 65 height 37
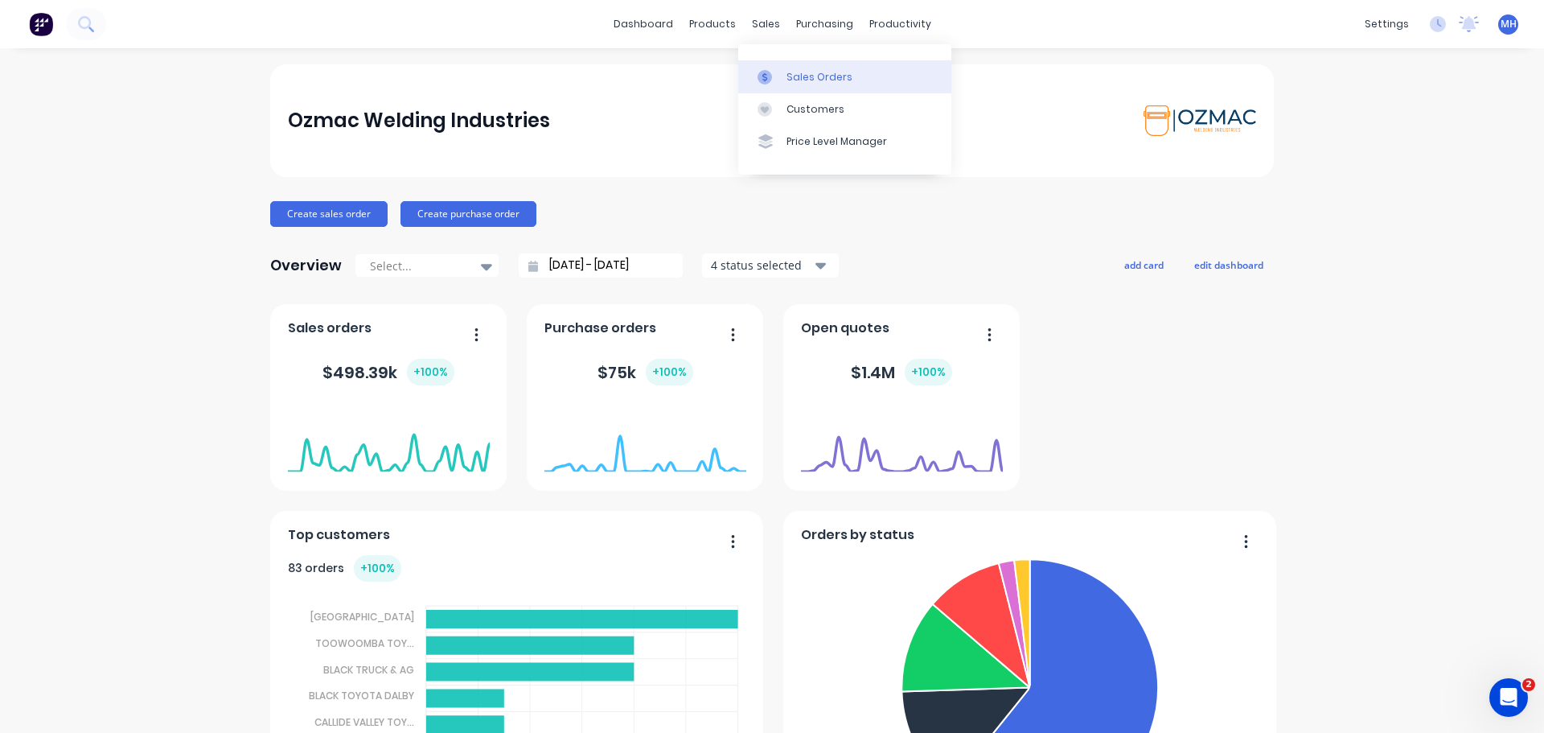
click at [790, 77] on div "Sales Orders" at bounding box center [819, 77] width 66 height 14
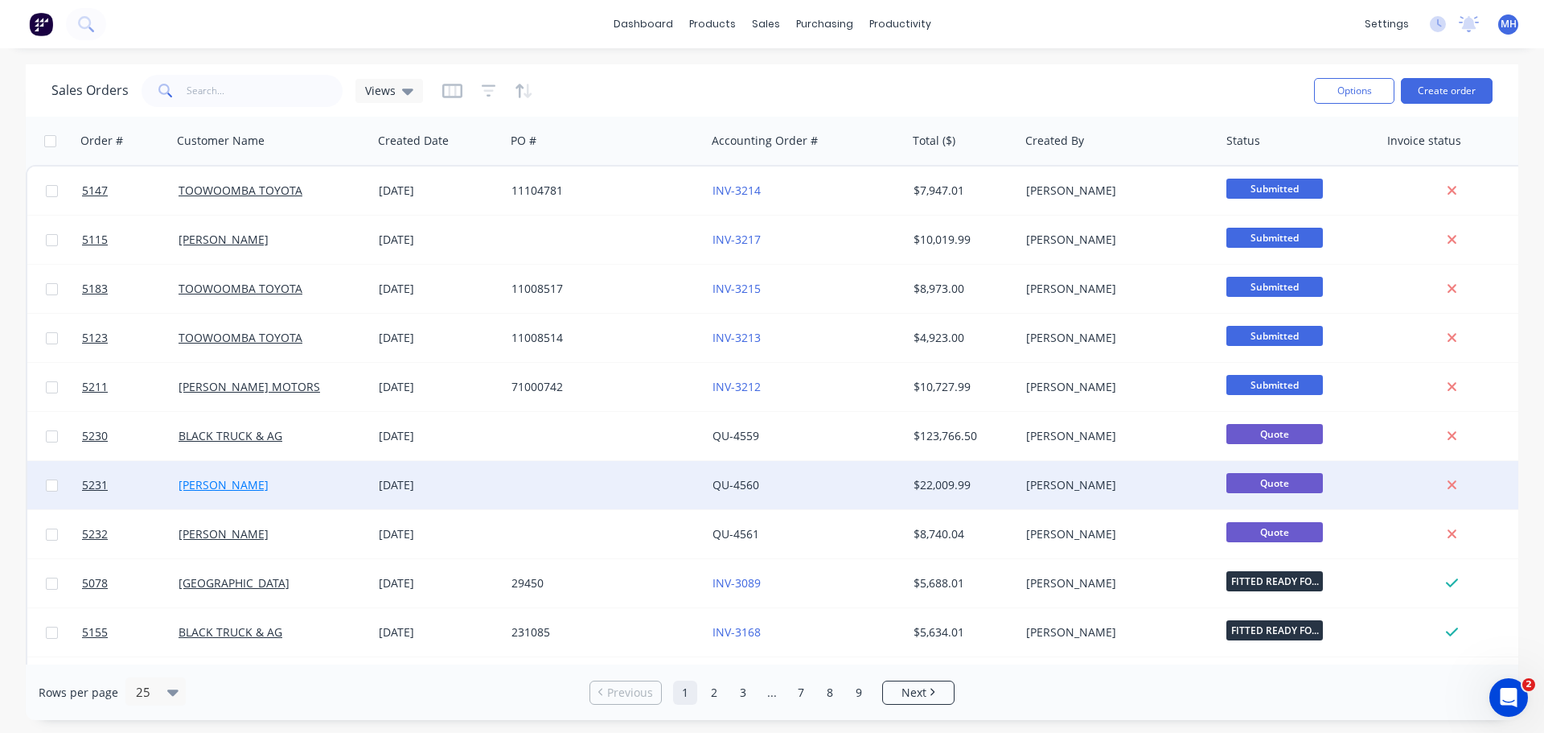
click at [232, 484] on link "[PERSON_NAME]" at bounding box center [224, 484] width 90 height 15
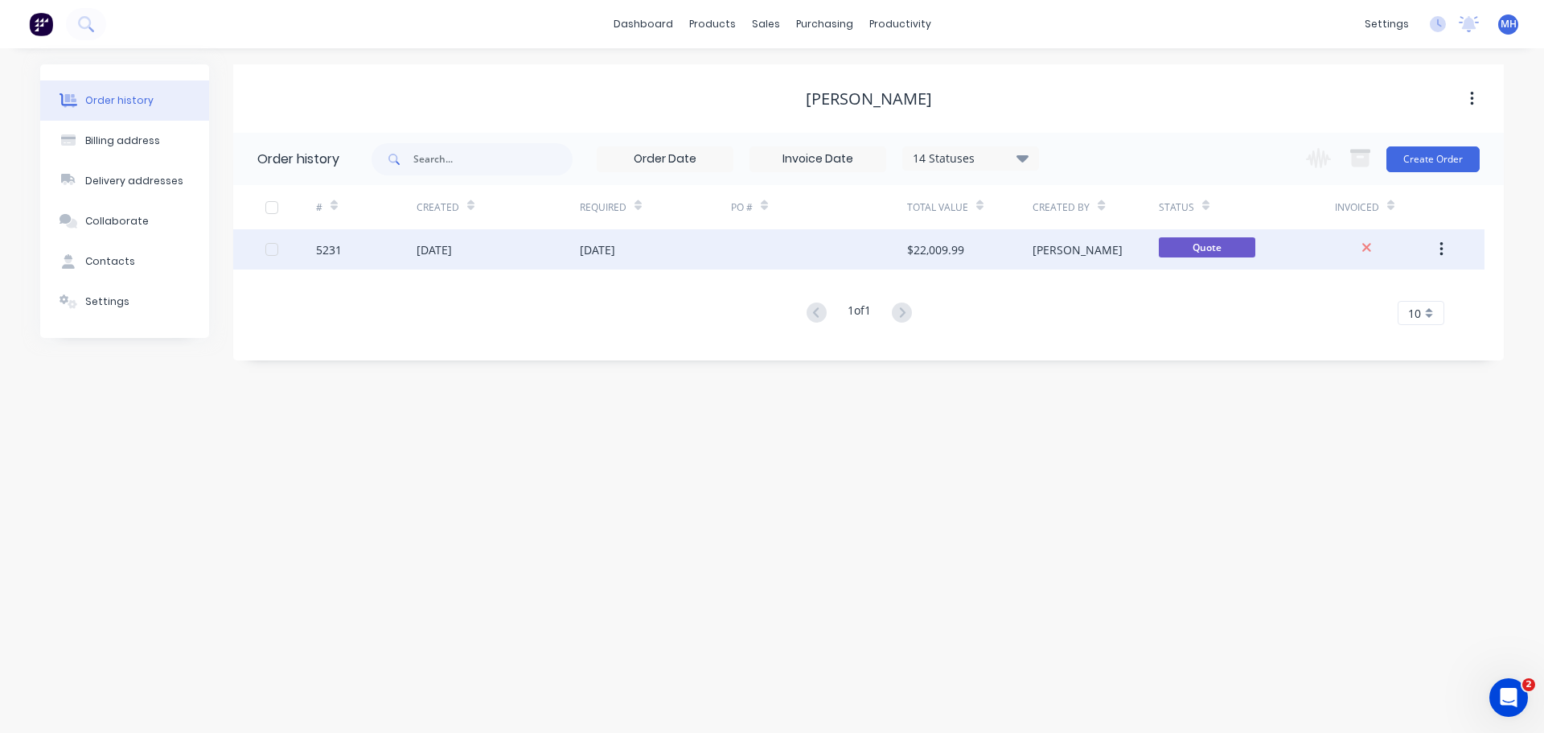
click at [483, 248] on div "[DATE]" at bounding box center [498, 249] width 163 height 40
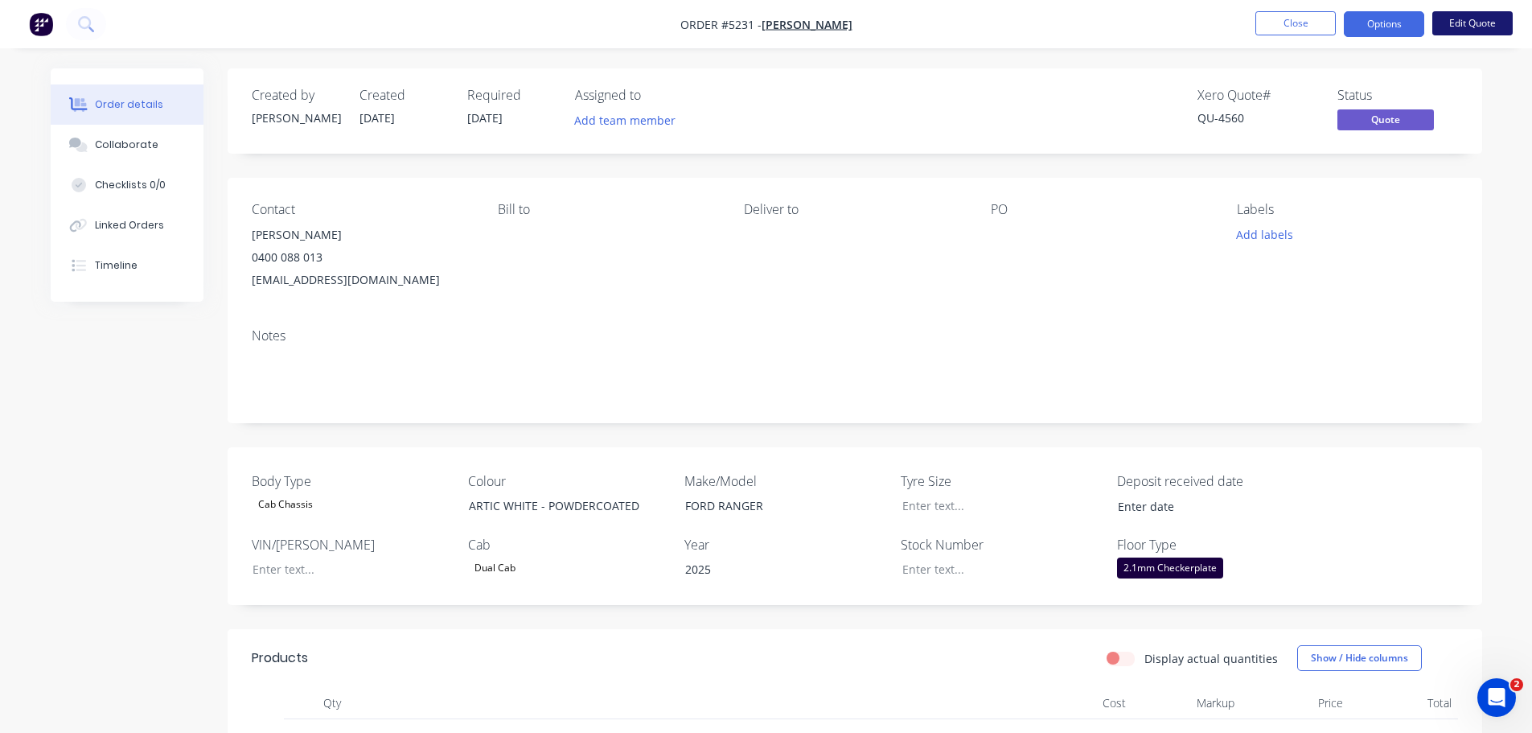
click at [1479, 17] on button "Edit Quote" at bounding box center [1472, 23] width 80 height 24
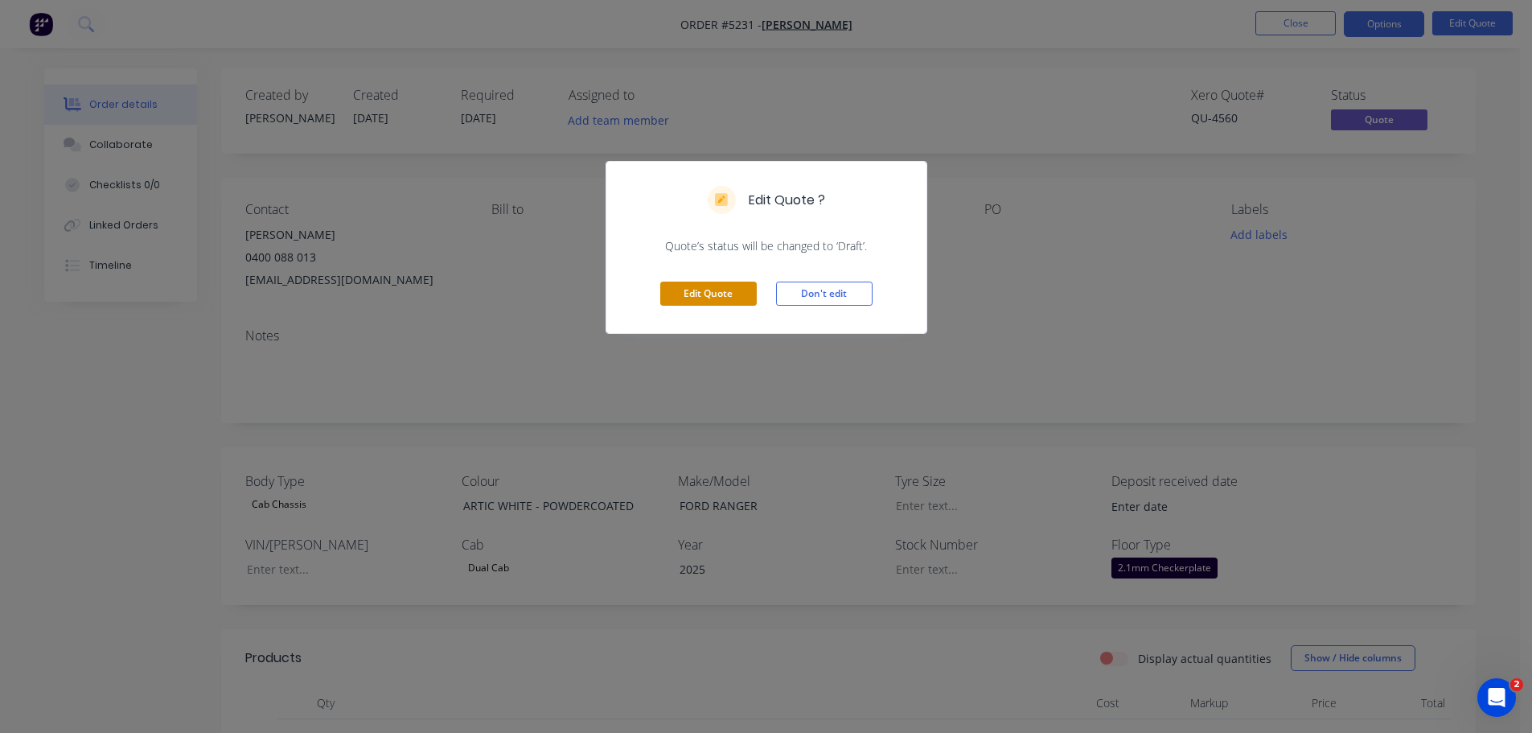
click at [710, 296] on button "Edit Quote" at bounding box center [708, 293] width 96 height 24
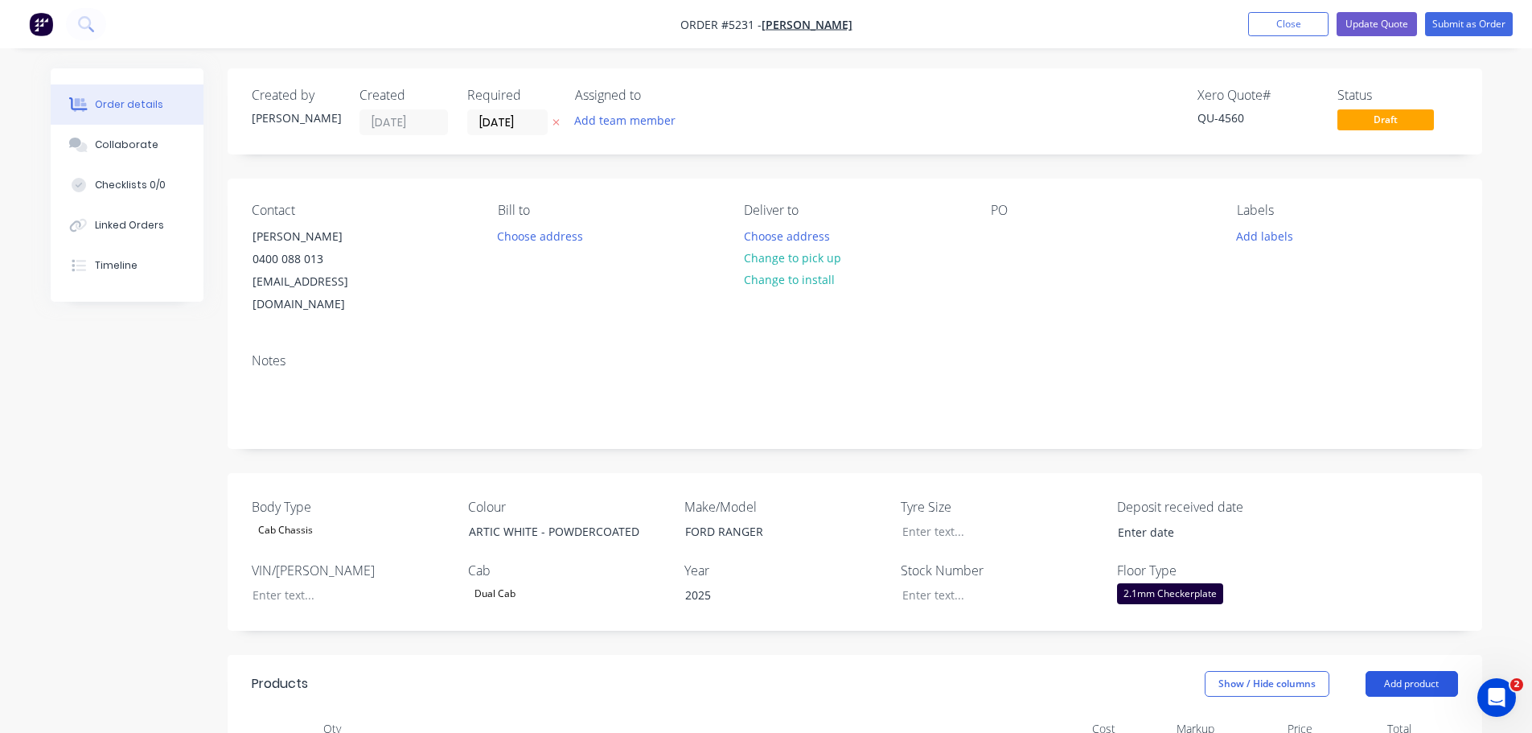
click at [1385, 671] on button "Add product" at bounding box center [1411, 684] width 92 height 26
click at [1368, 712] on div "Product catalogue" at bounding box center [1382, 723] width 124 height 23
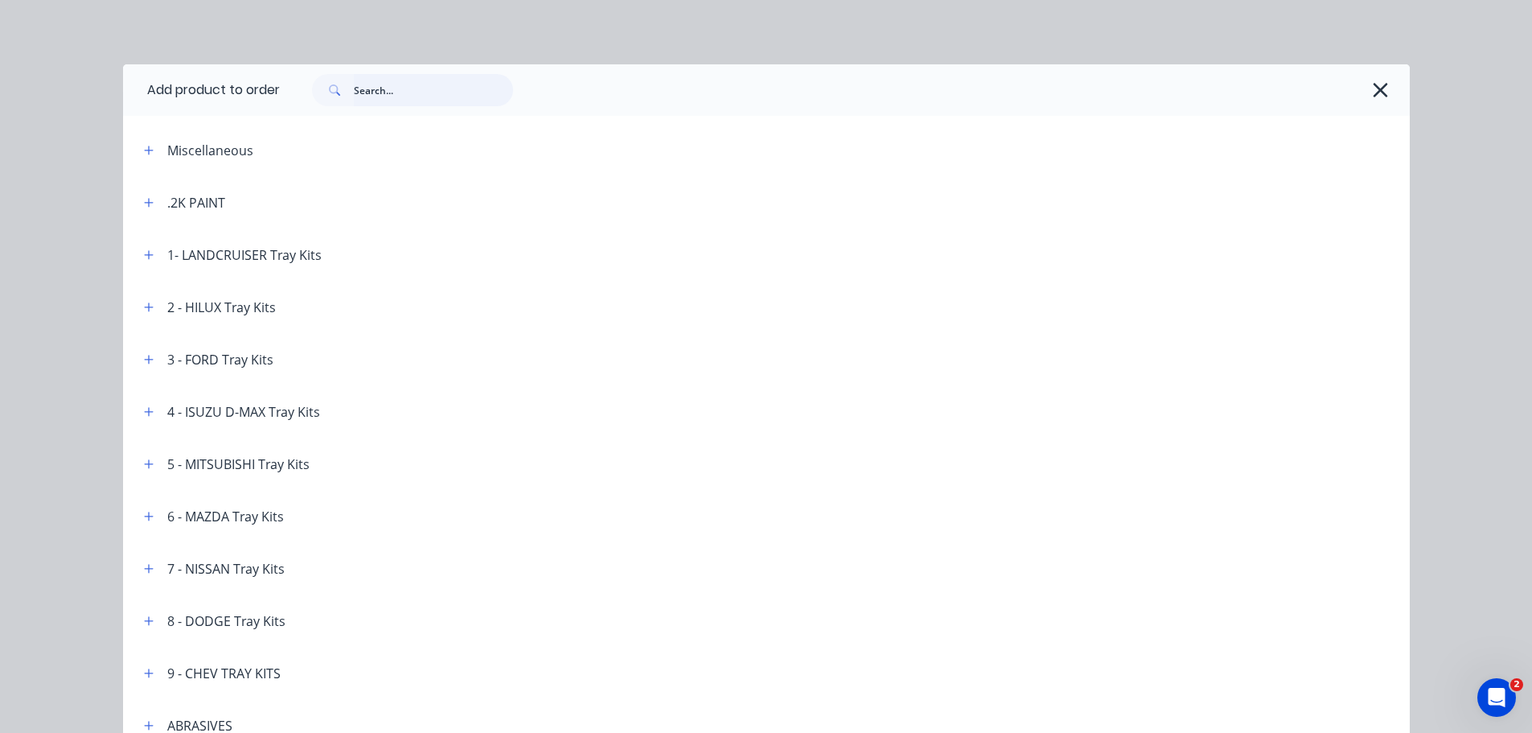
click at [380, 91] on input "text" at bounding box center [433, 90] width 159 height 32
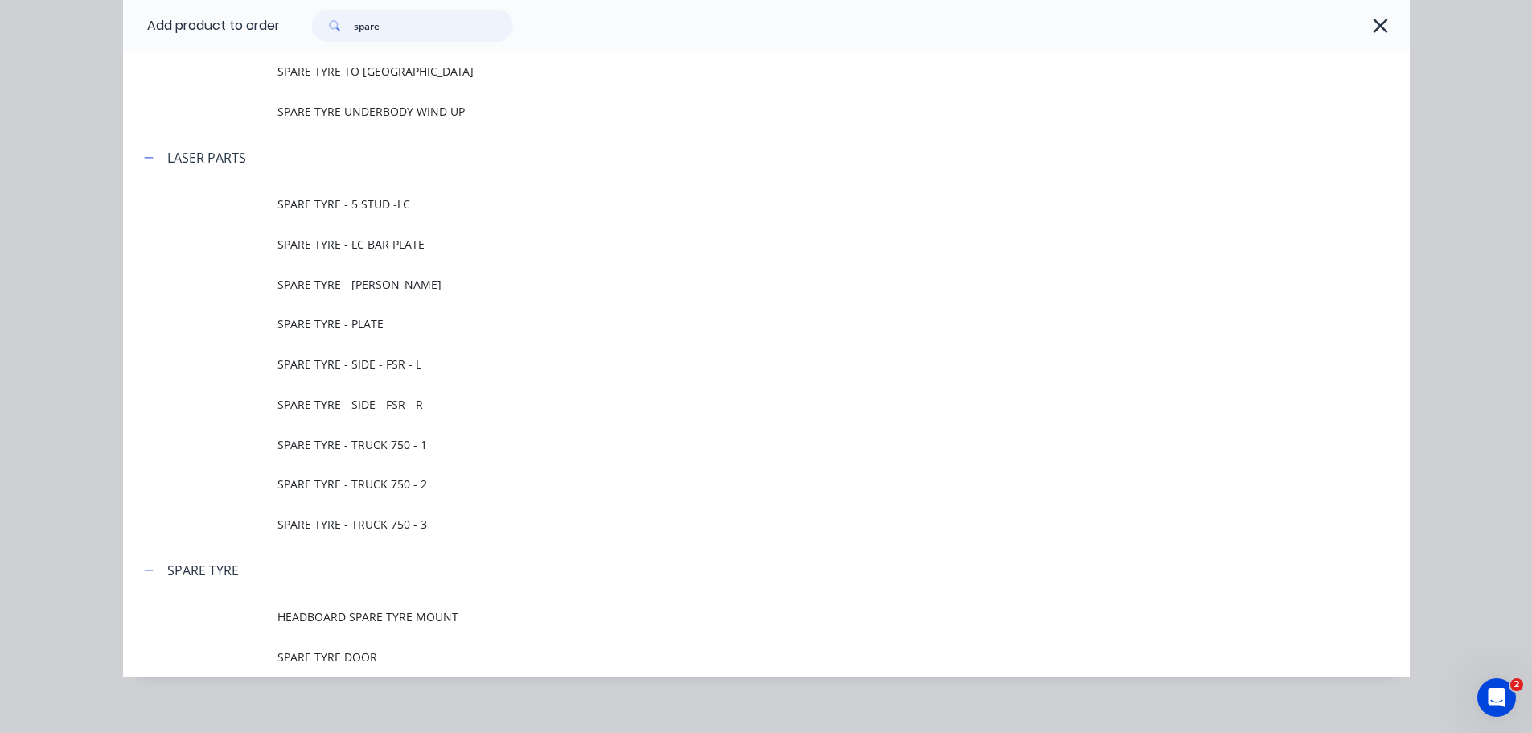
scroll to position [191, 0]
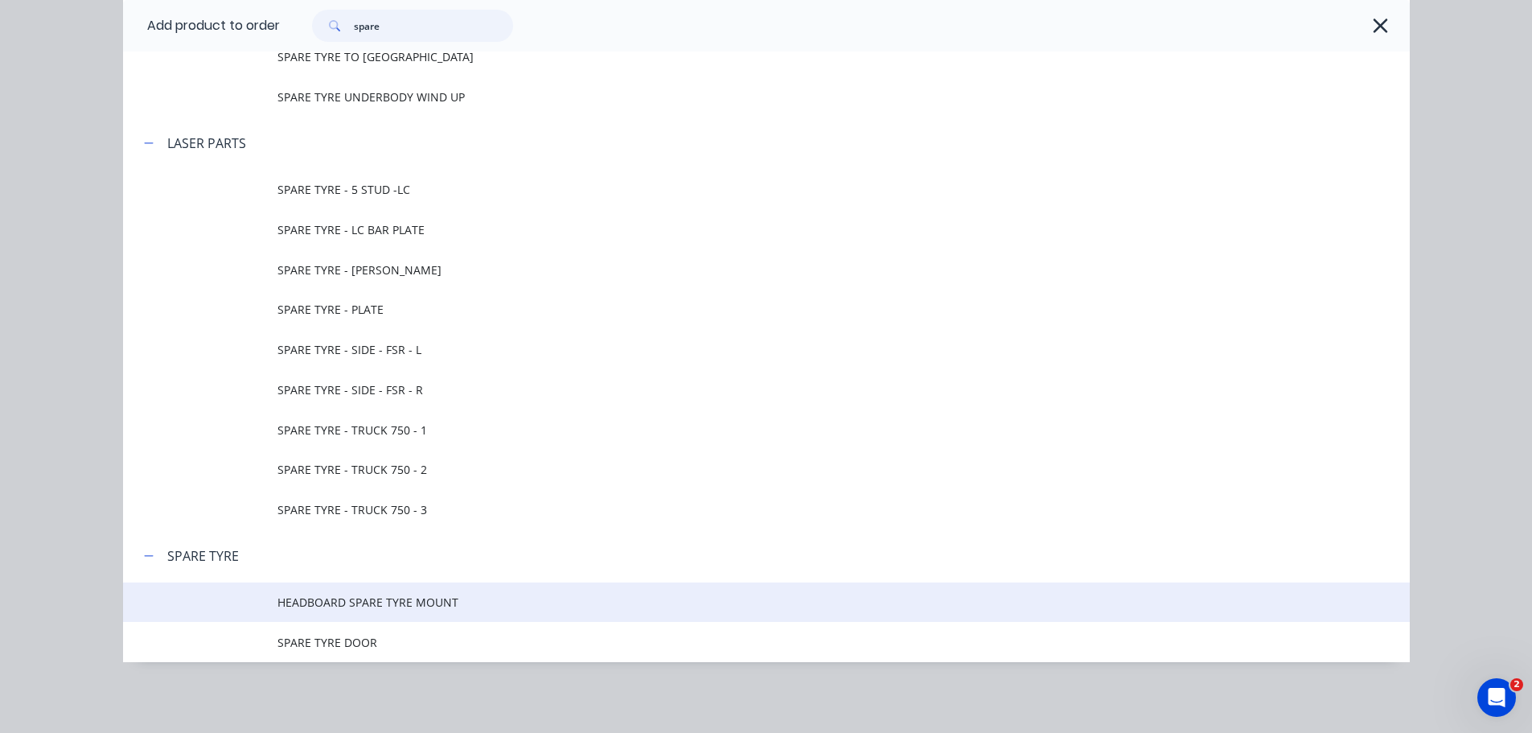
type input "spare"
click at [425, 603] on span "HEADBOARD SPARE TYRE MOUNT" at bounding box center [729, 601] width 905 height 17
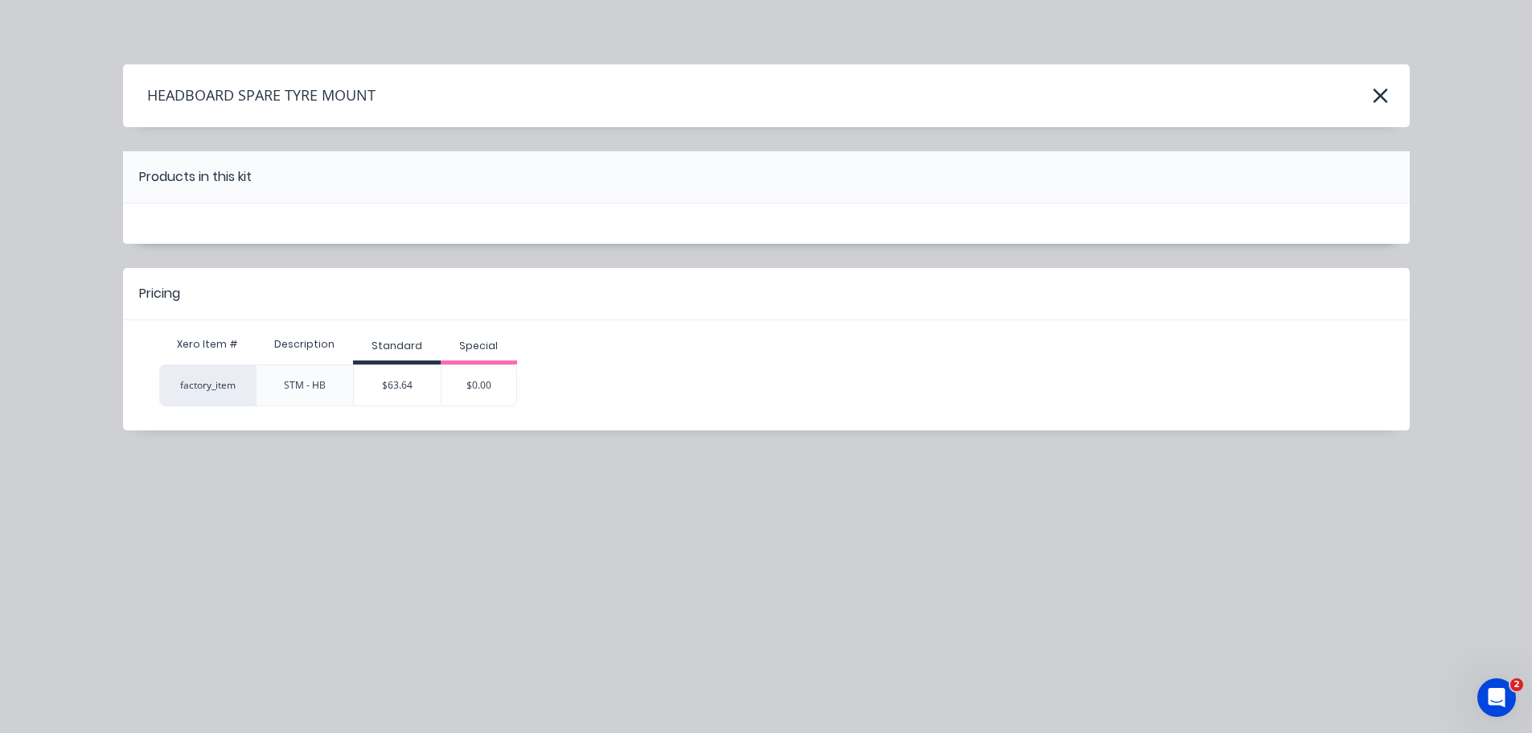
scroll to position [0, 0]
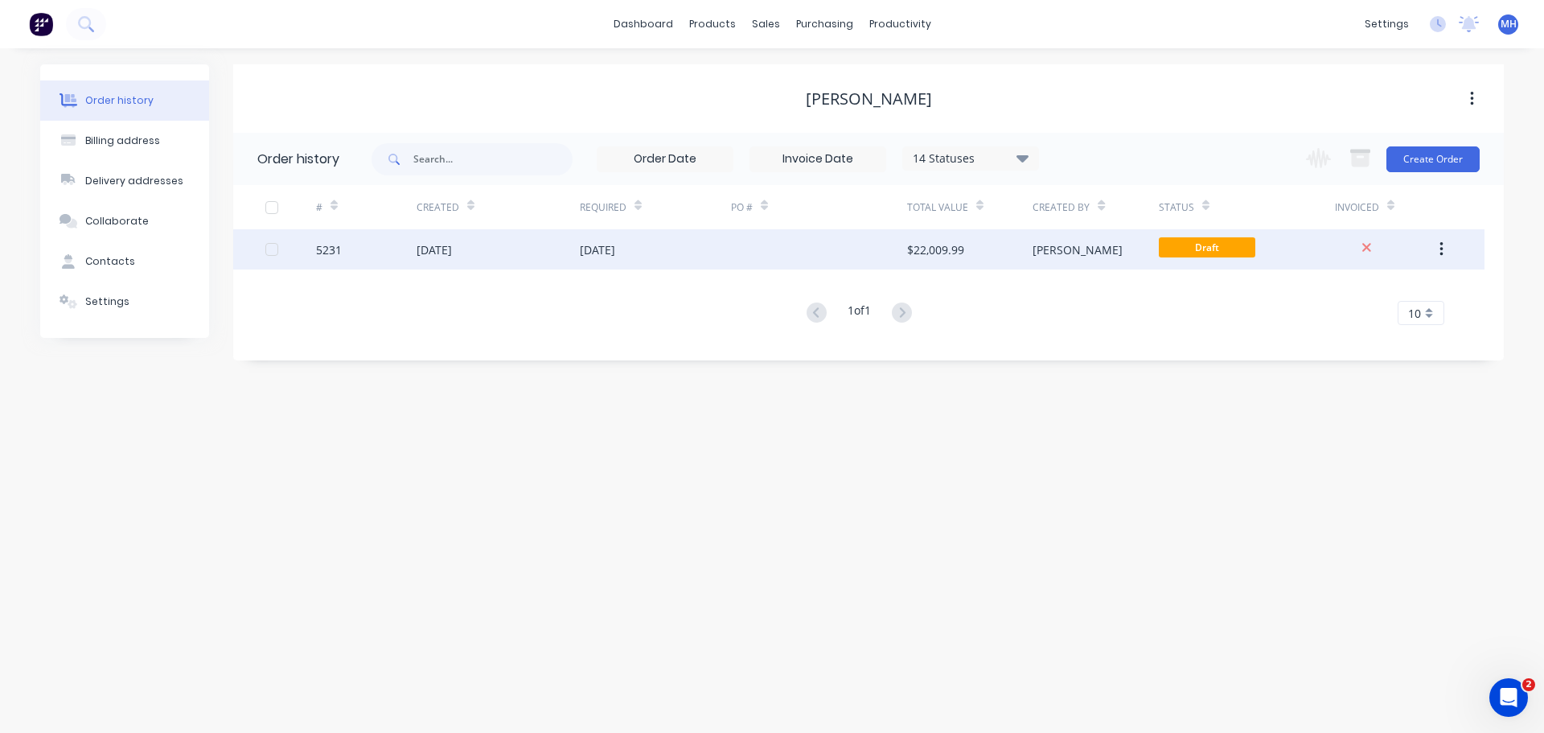
click at [493, 253] on div "23 Sep 2025" at bounding box center [498, 249] width 163 height 40
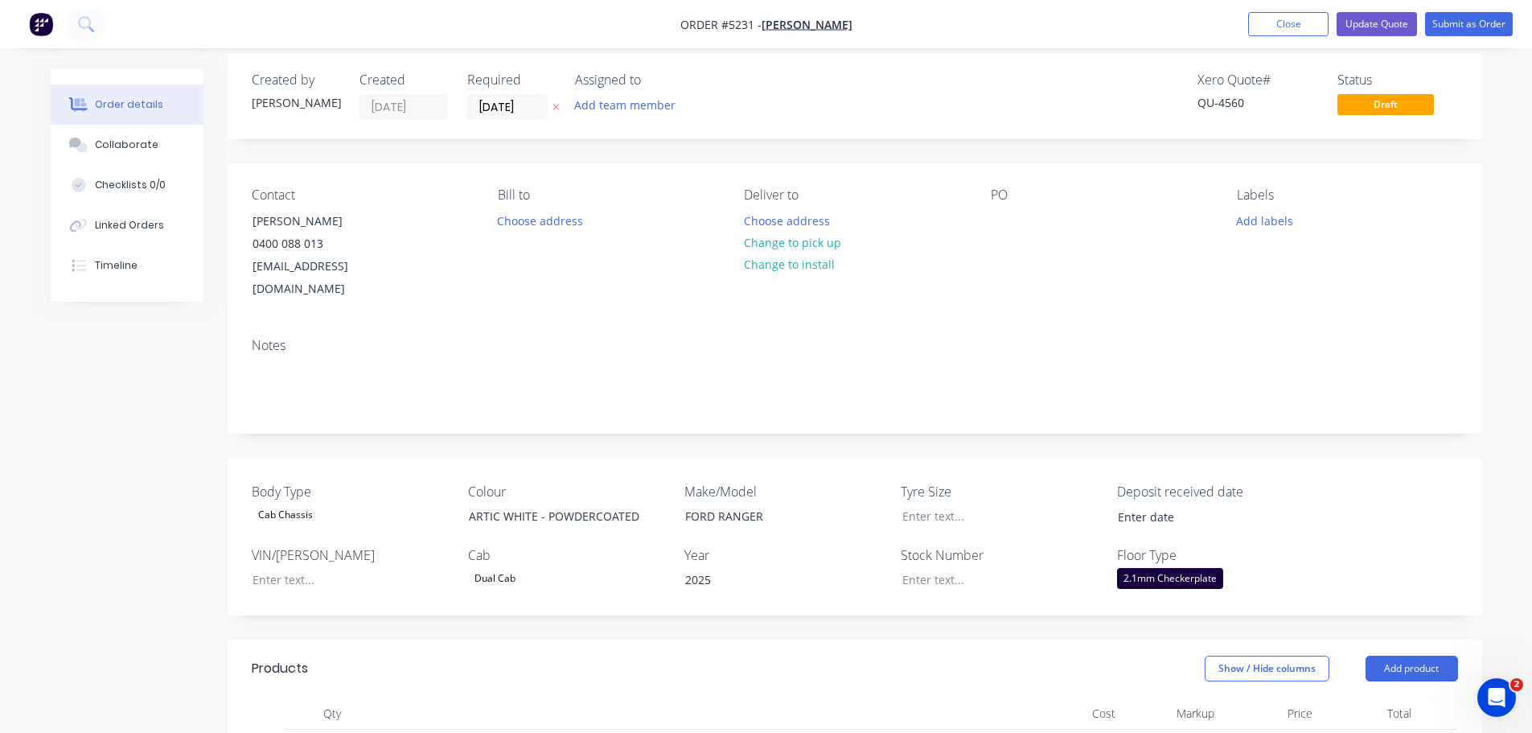
scroll to position [482, 0]
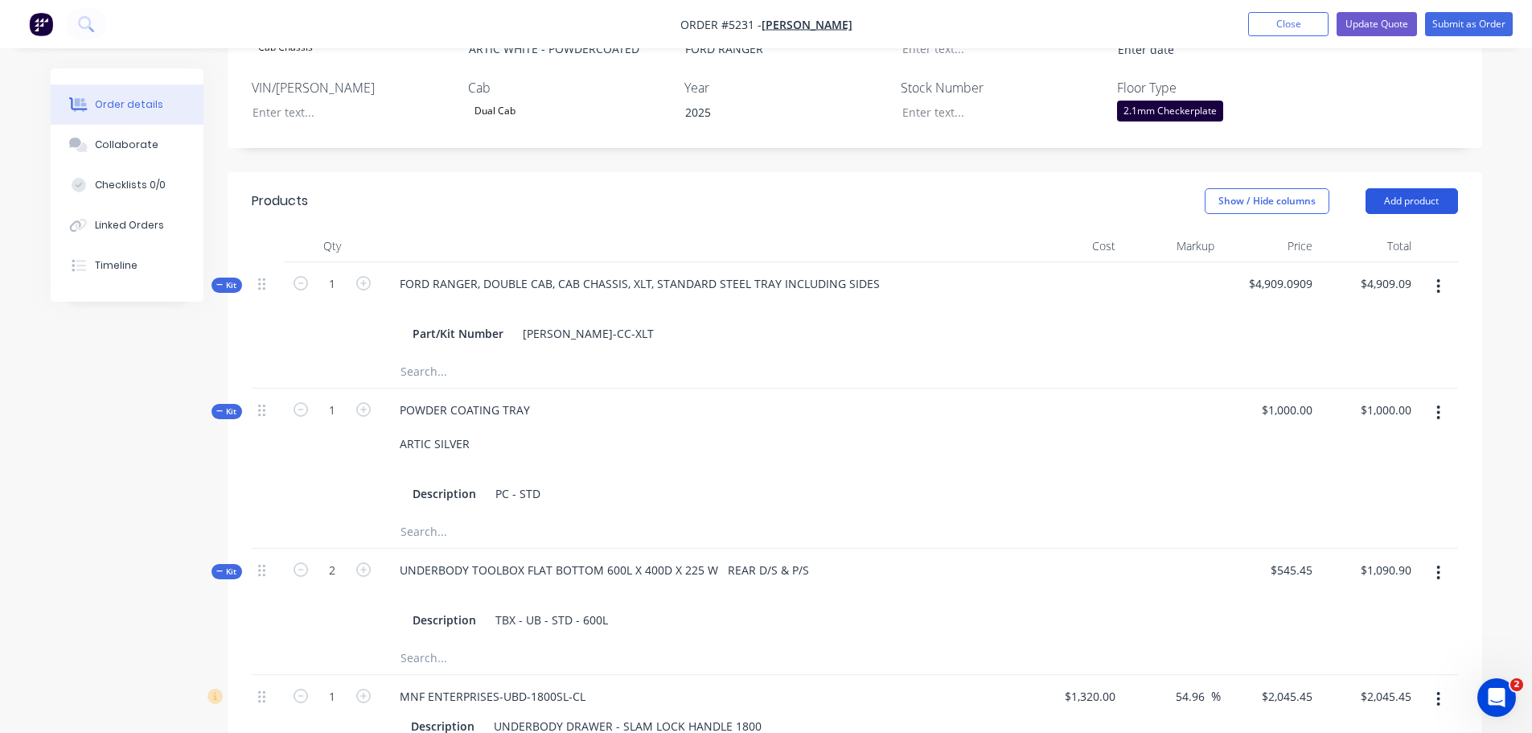
click at [1406, 188] on button "Add product" at bounding box center [1411, 201] width 92 height 26
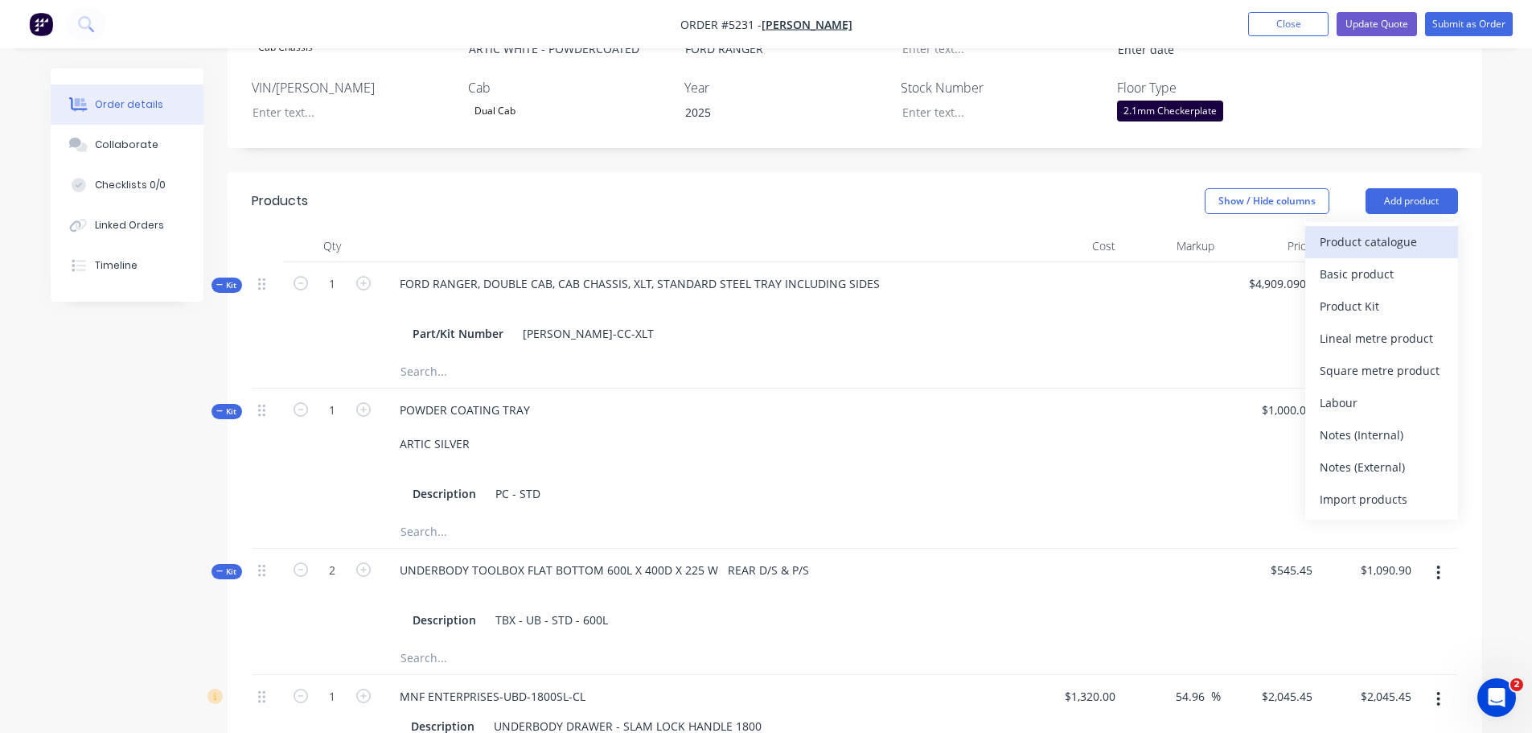
click at [1390, 230] on div "Product catalogue" at bounding box center [1382, 241] width 124 height 23
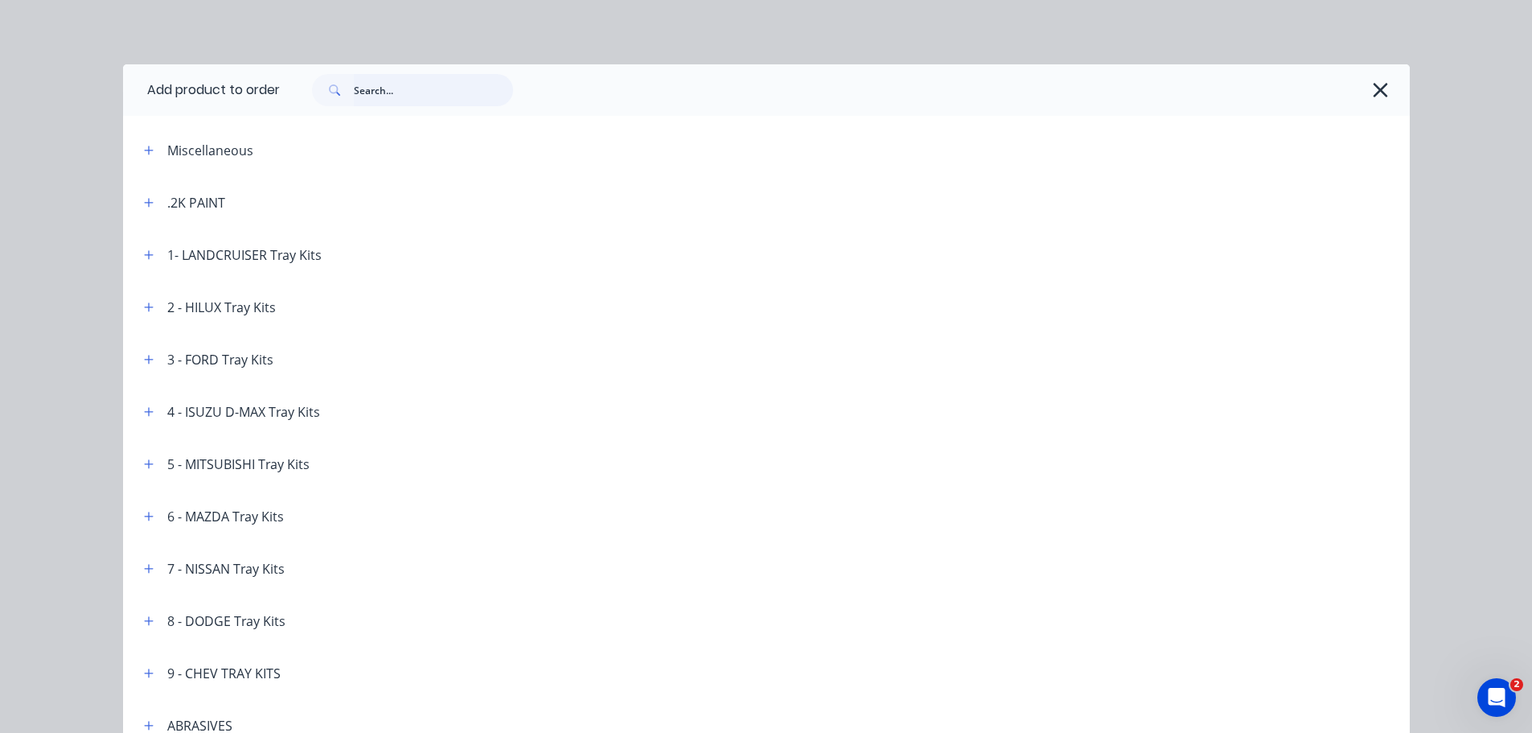
click at [391, 92] on input "text" at bounding box center [433, 90] width 159 height 32
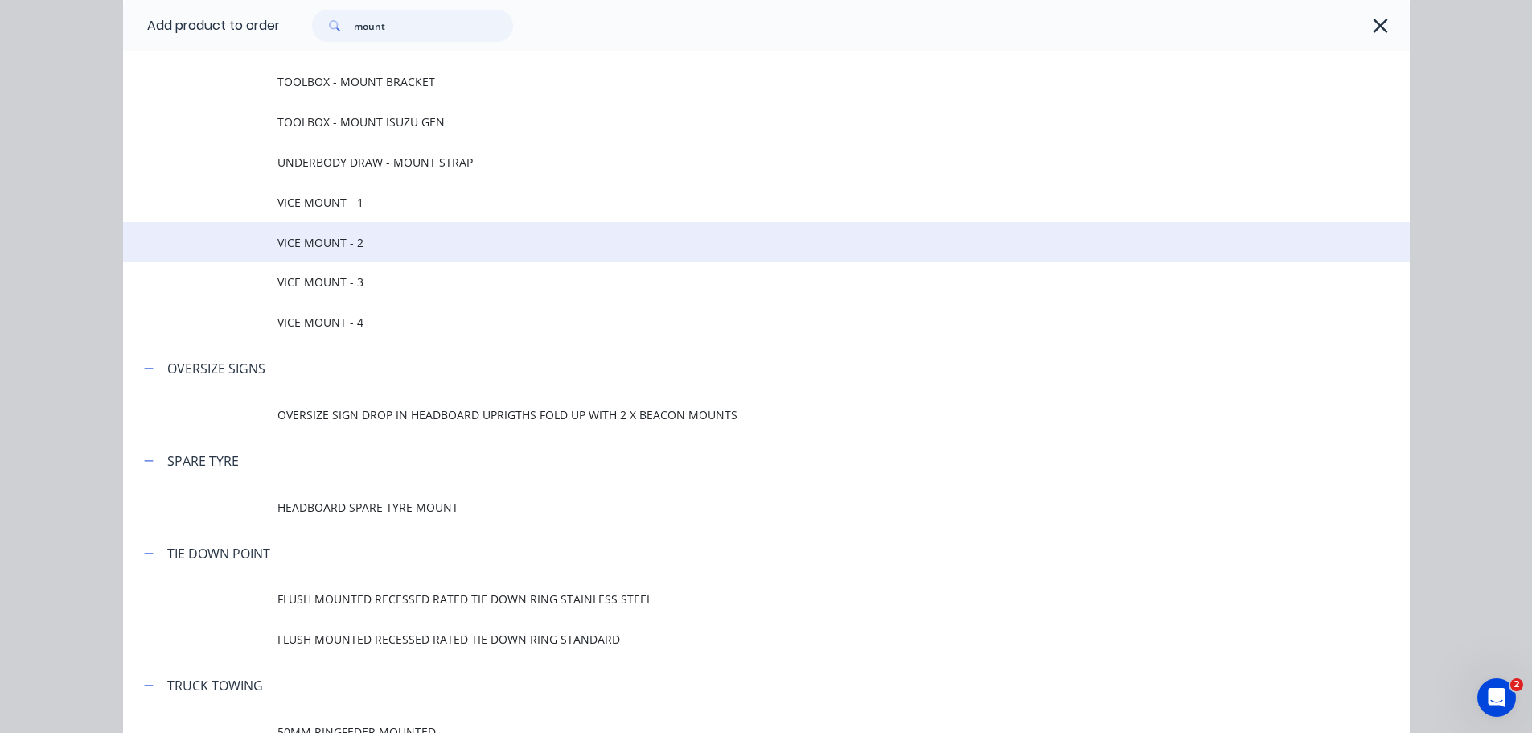
scroll to position [1045, 0]
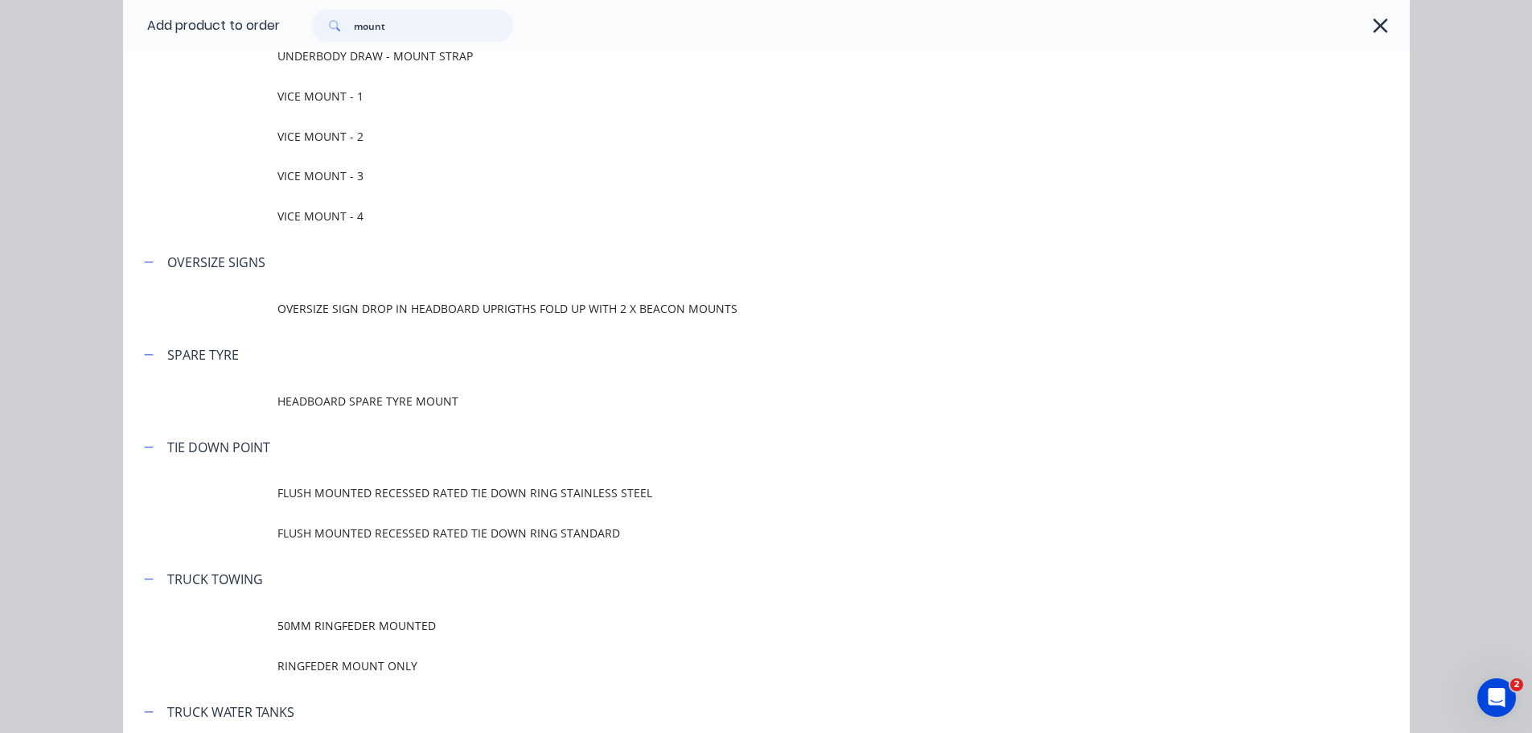
type input "mount"
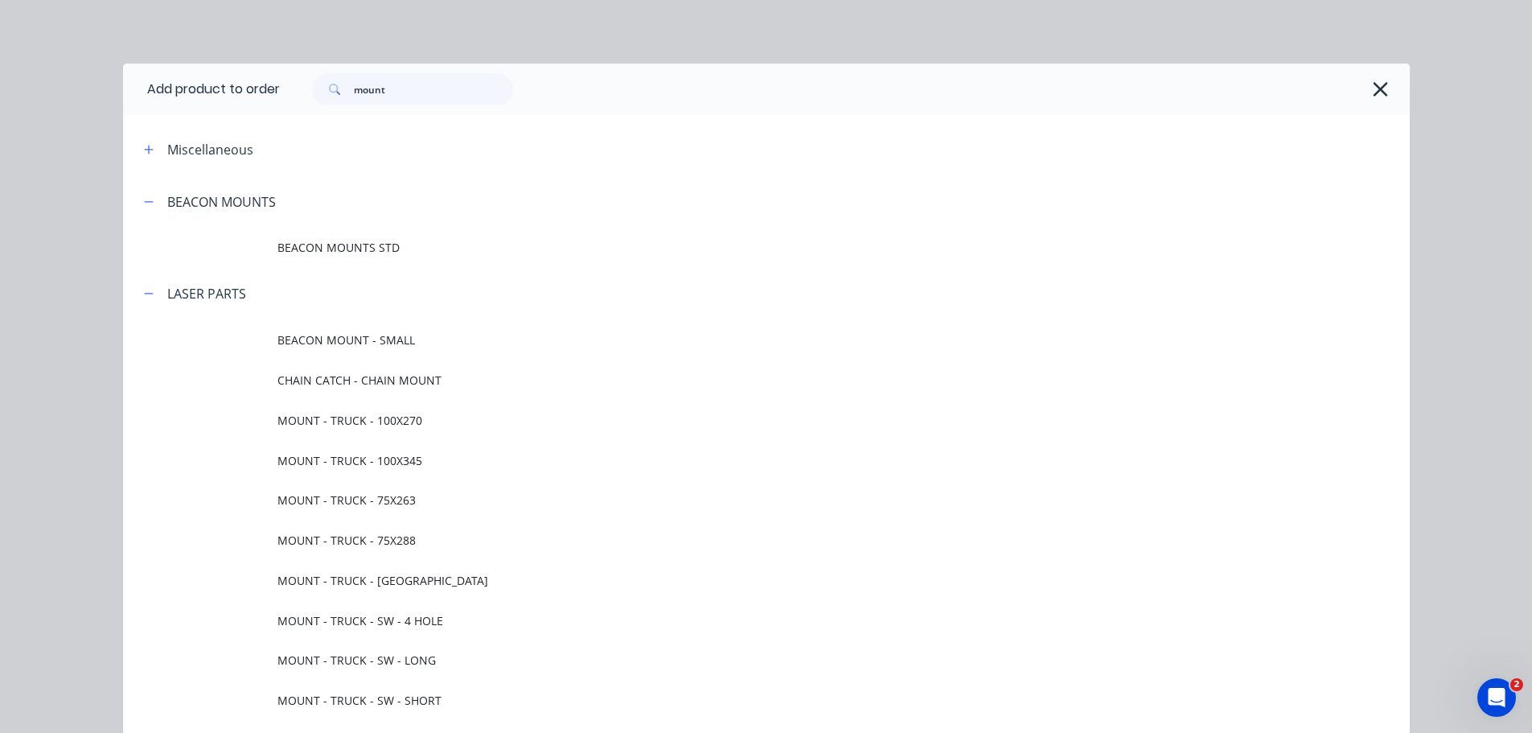
scroll to position [0, 0]
click at [144, 147] on icon "button" at bounding box center [148, 150] width 9 height 9
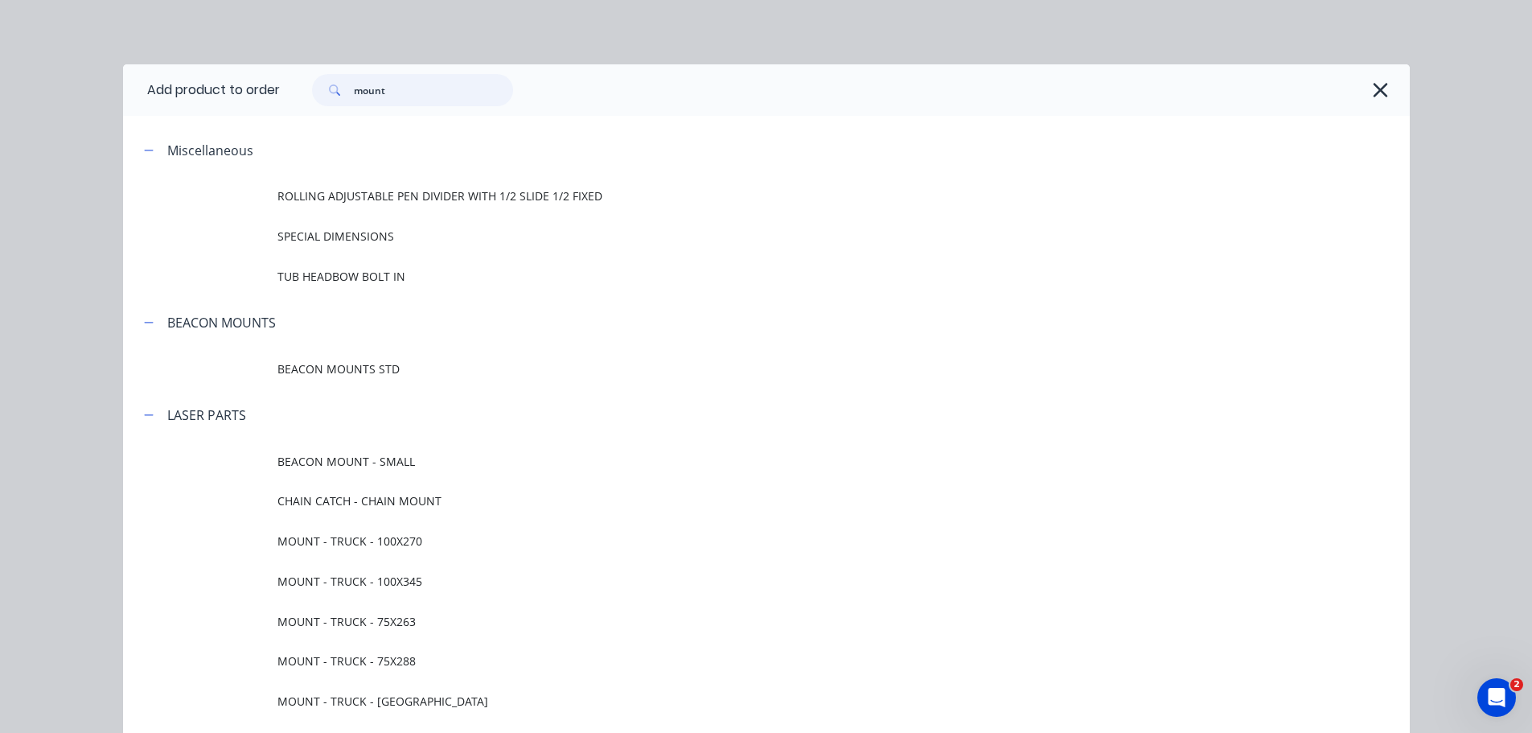
drag, startPoint x: 395, startPoint y: 91, endPoint x: 314, endPoint y: 94, distance: 81.3
click at [314, 94] on div "mount" at bounding box center [412, 90] width 201 height 32
click at [1379, 84] on icon "button" at bounding box center [1380, 90] width 14 height 14
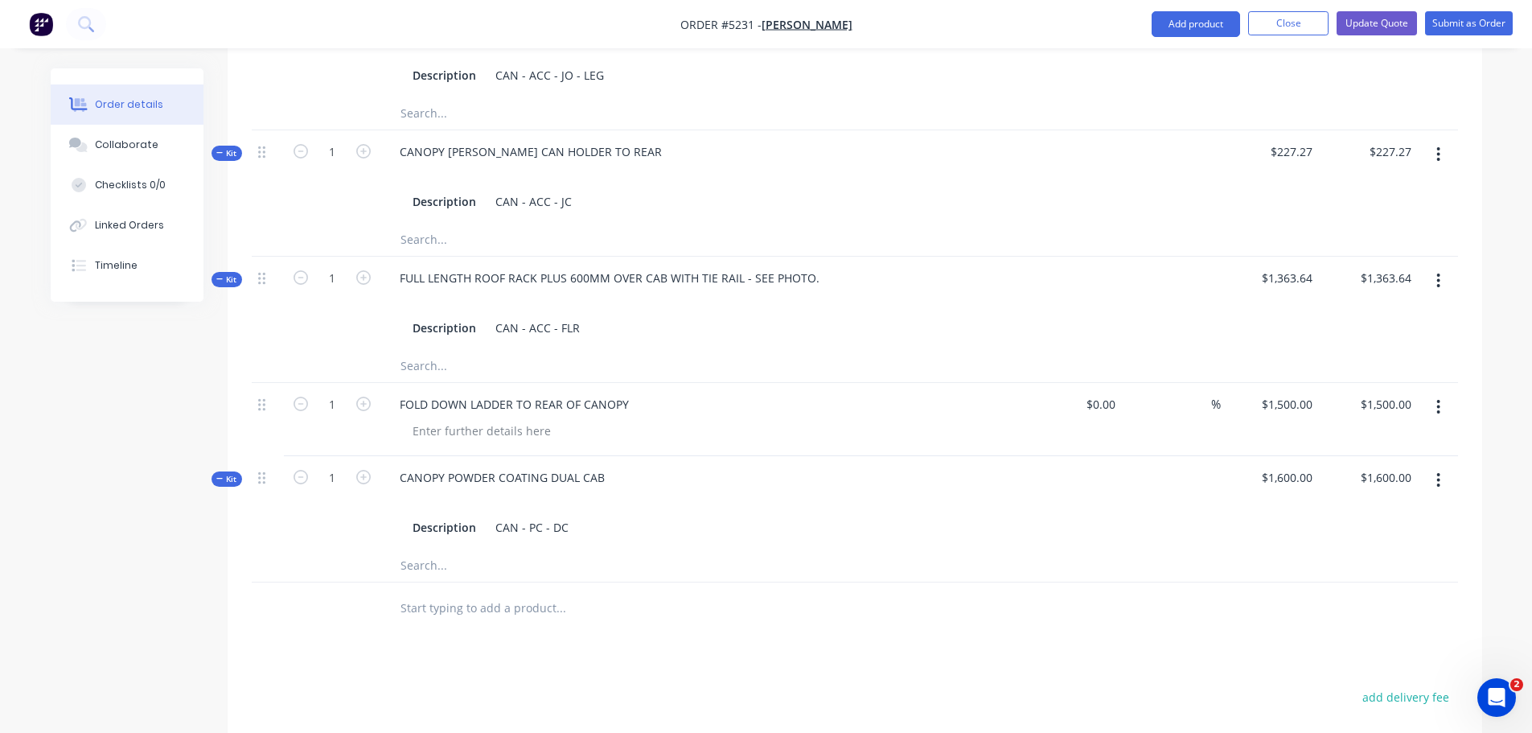
scroll to position [1528, 0]
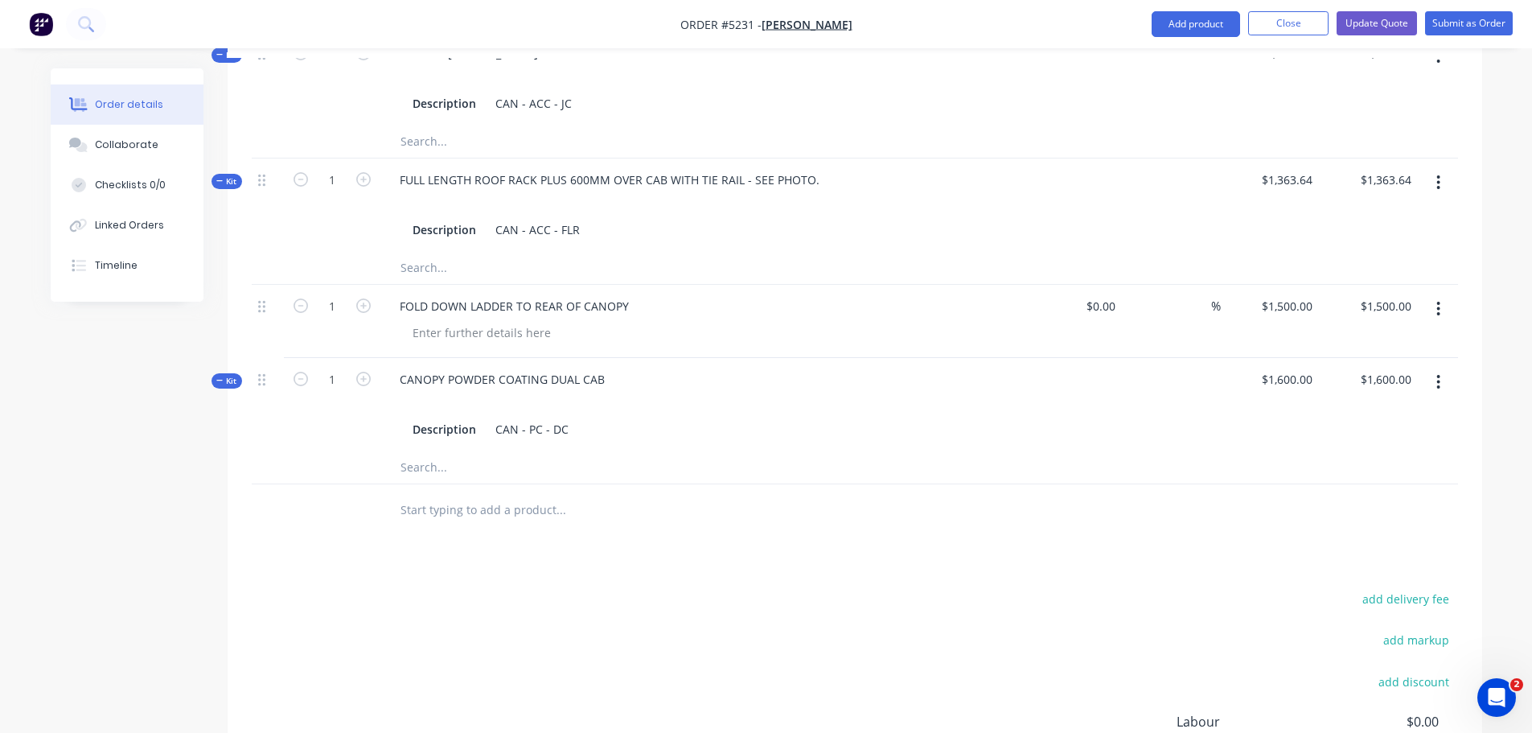
click at [449, 494] on input "text" at bounding box center [561, 510] width 322 height 32
type input "s"
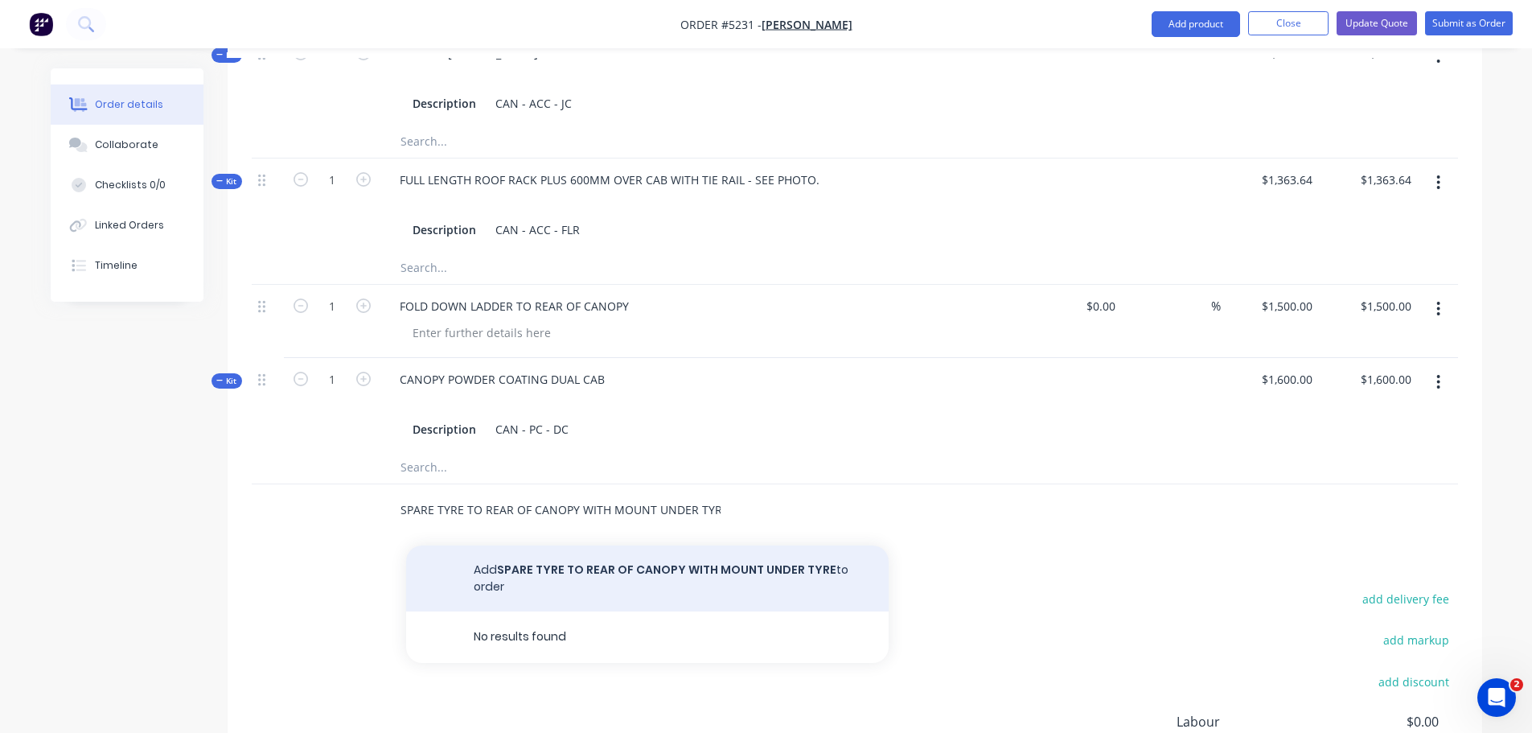
type input "SPARE TYRE TO REAR OF CANOPY WITH MOUNT UNDER TYRE"
click at [579, 556] on button "Add SPARE TYRE TO REAR OF CANOPY WITH MOUNT UNDER TYRE to order" at bounding box center [647, 578] width 482 height 66
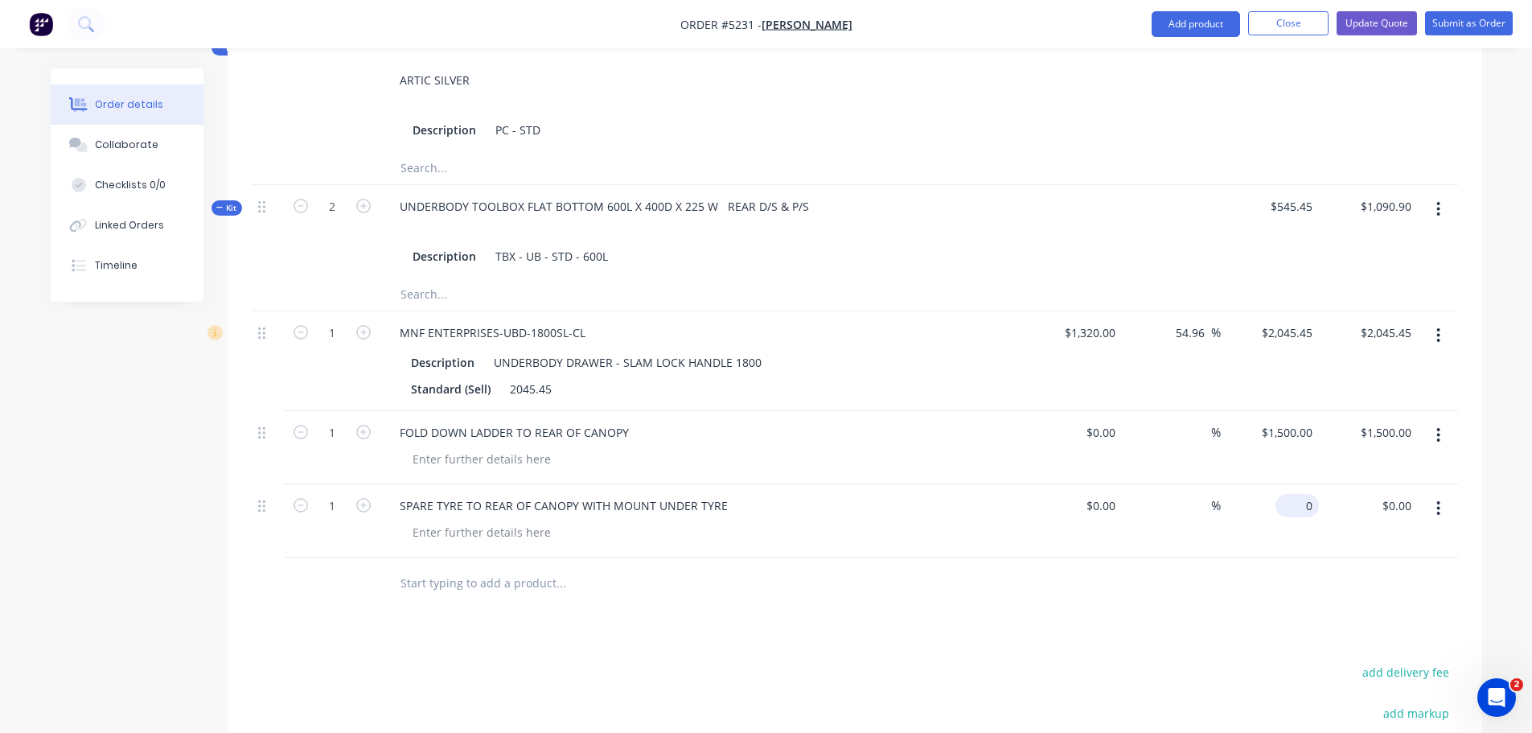
click at [1299, 494] on div "0 $0.00" at bounding box center [1296, 505] width 43 height 23
type input "$200.00"
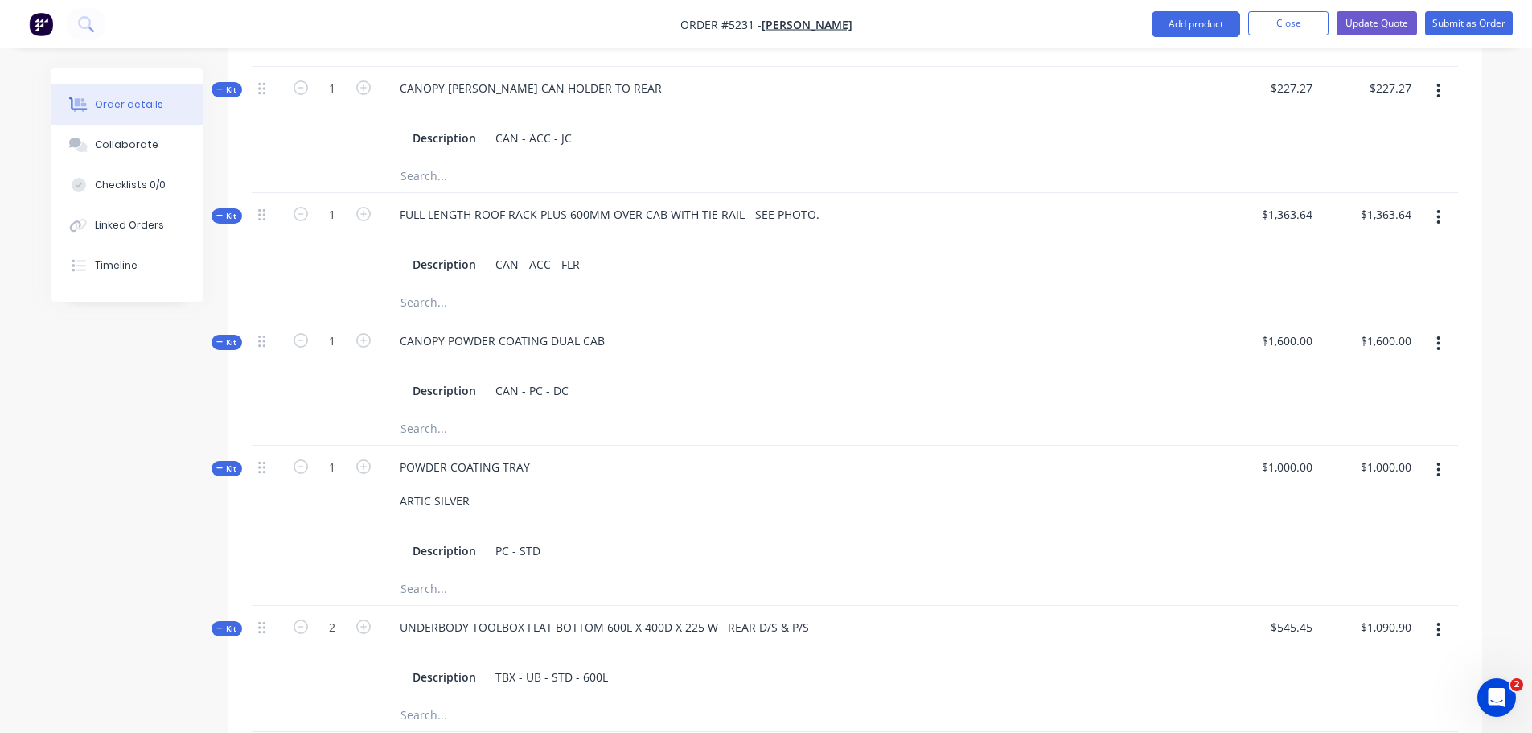
scroll to position [908, 0]
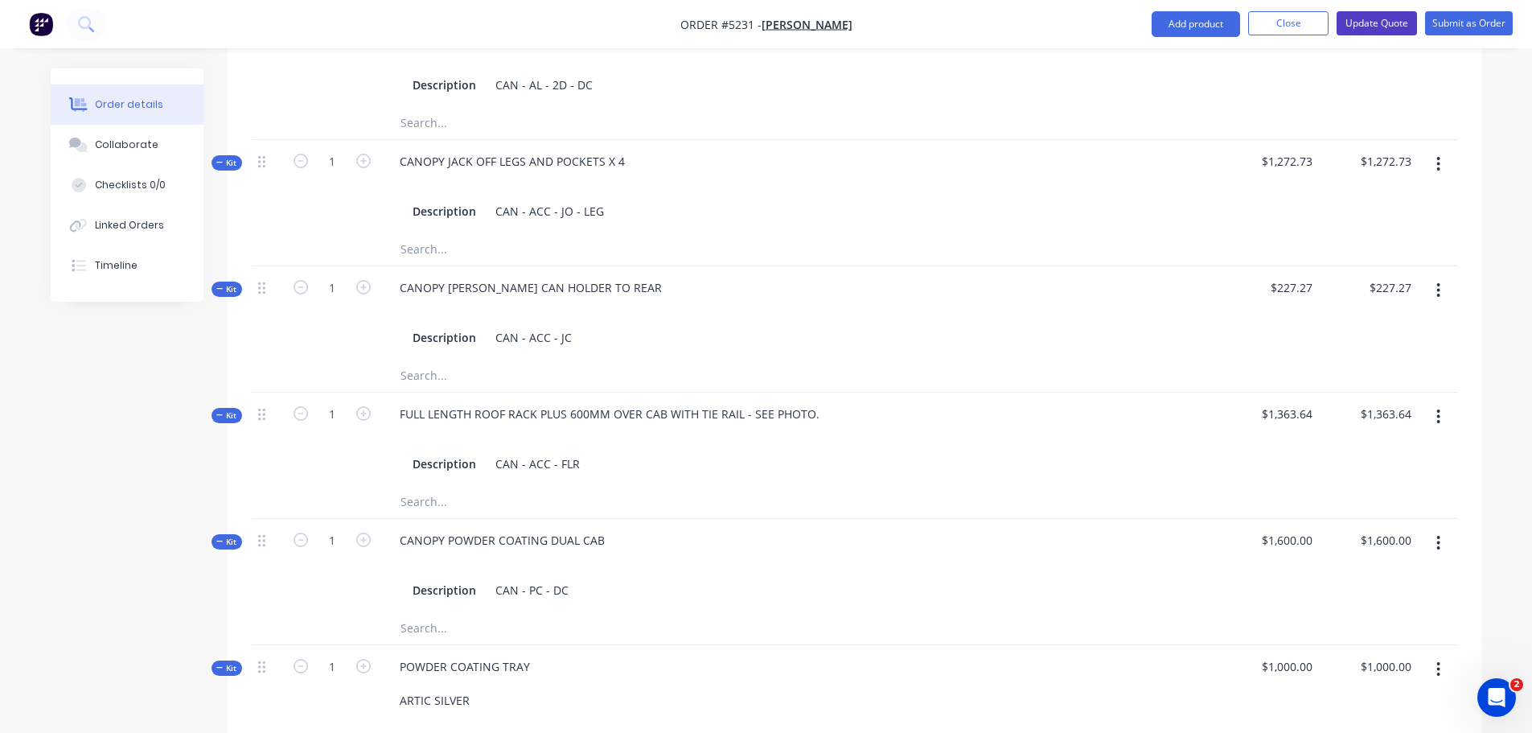
type input "$200.00"
click at [1361, 21] on button "Update Quote" at bounding box center [1376, 23] width 80 height 24
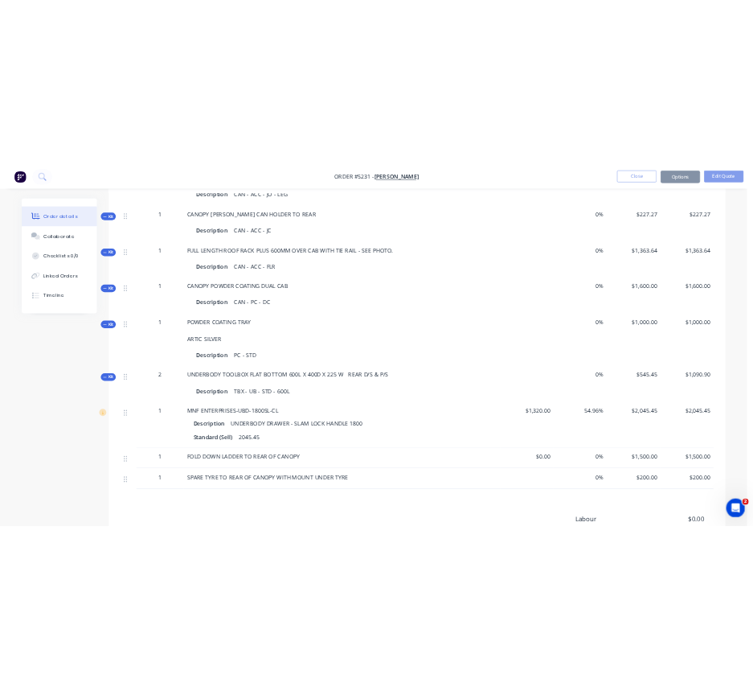
scroll to position [0, 0]
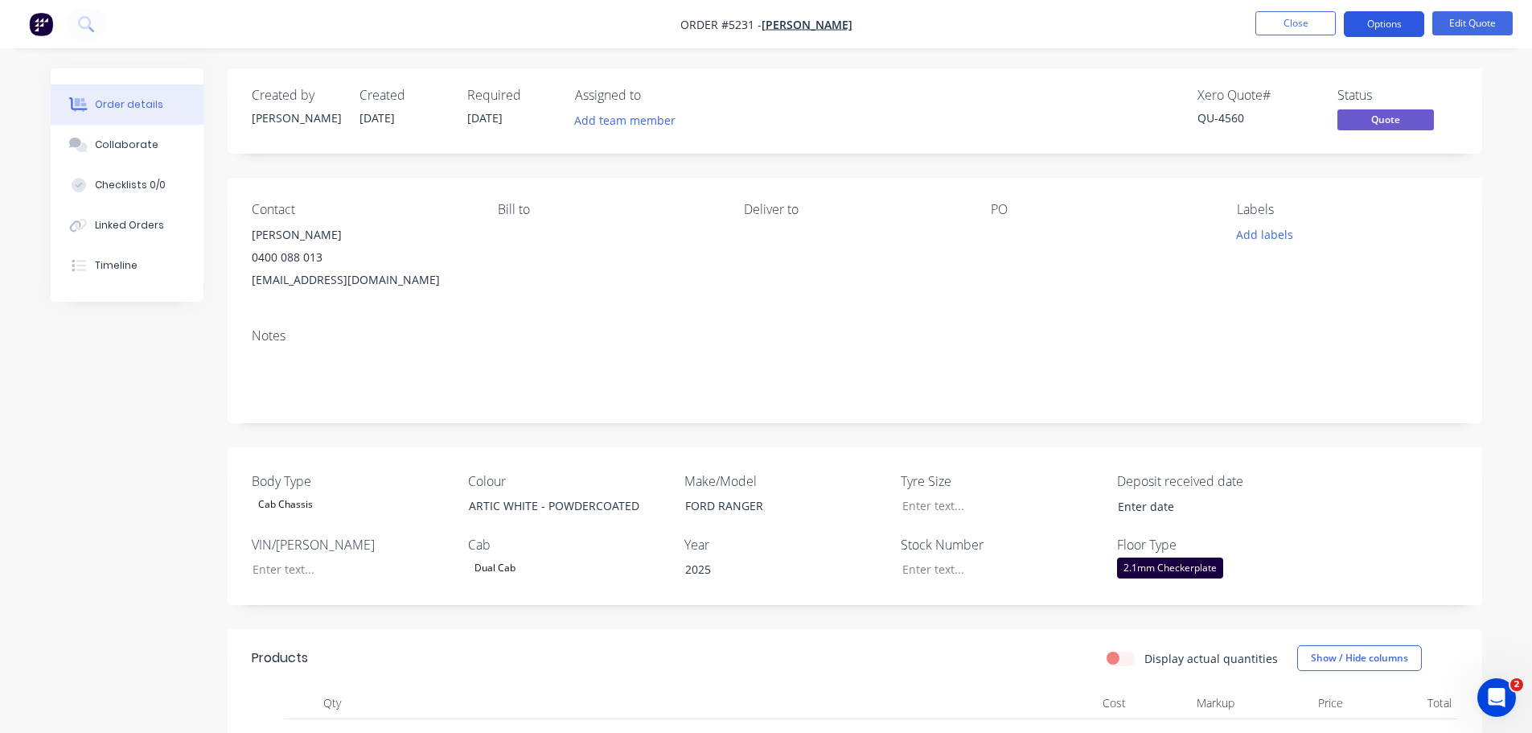
click at [1372, 22] on button "Options" at bounding box center [1384, 24] width 80 height 26
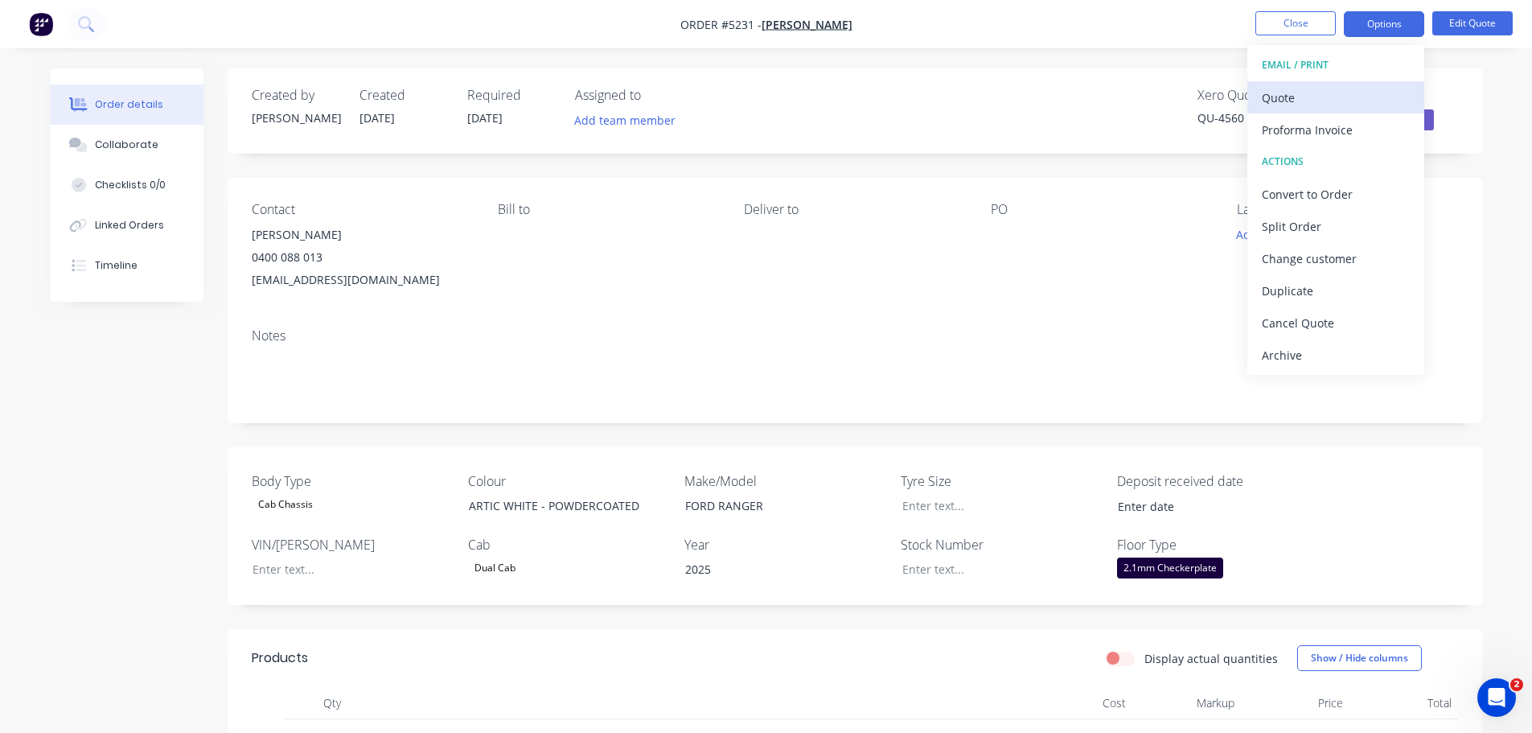
click at [1340, 98] on div "Quote" at bounding box center [1336, 97] width 148 height 23
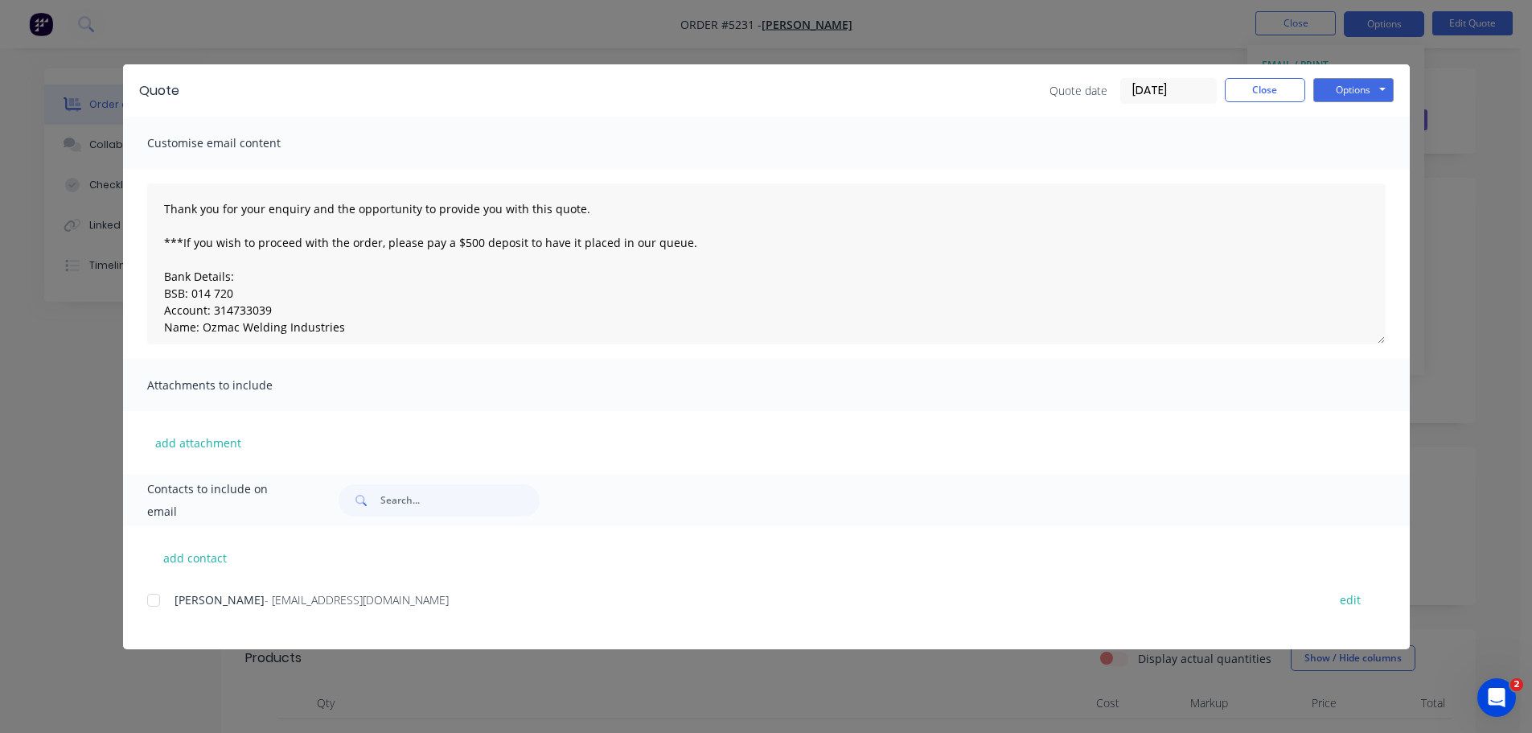
click at [157, 603] on div at bounding box center [154, 600] width 32 height 32
click at [1340, 94] on button "Options" at bounding box center [1353, 90] width 80 height 24
click at [1340, 170] on button "Email" at bounding box center [1364, 171] width 103 height 27
click at [1357, 94] on button "Options" at bounding box center [1353, 90] width 80 height 24
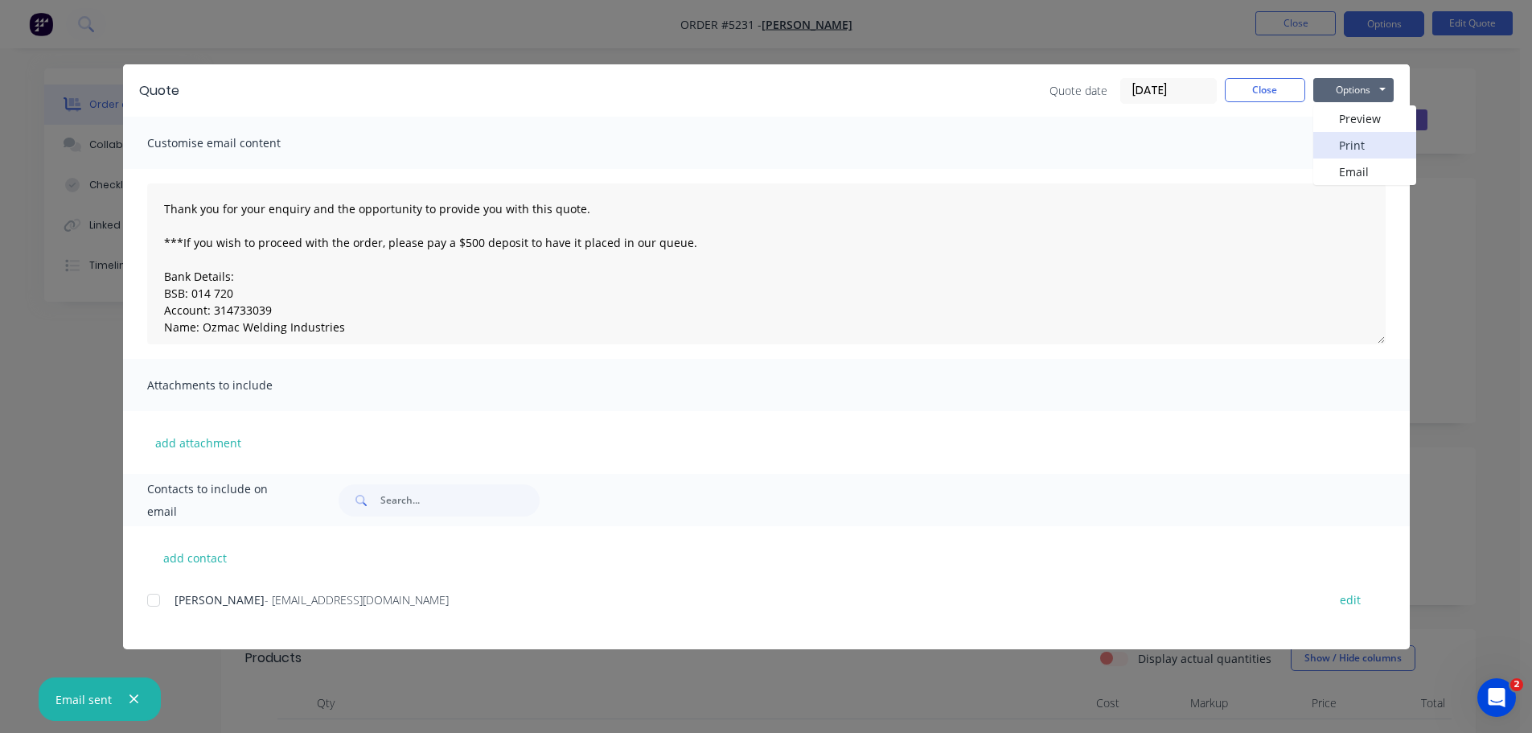
click at [1360, 142] on button "Print" at bounding box center [1364, 145] width 103 height 27
click at [1272, 91] on button "Close" at bounding box center [1265, 90] width 80 height 24
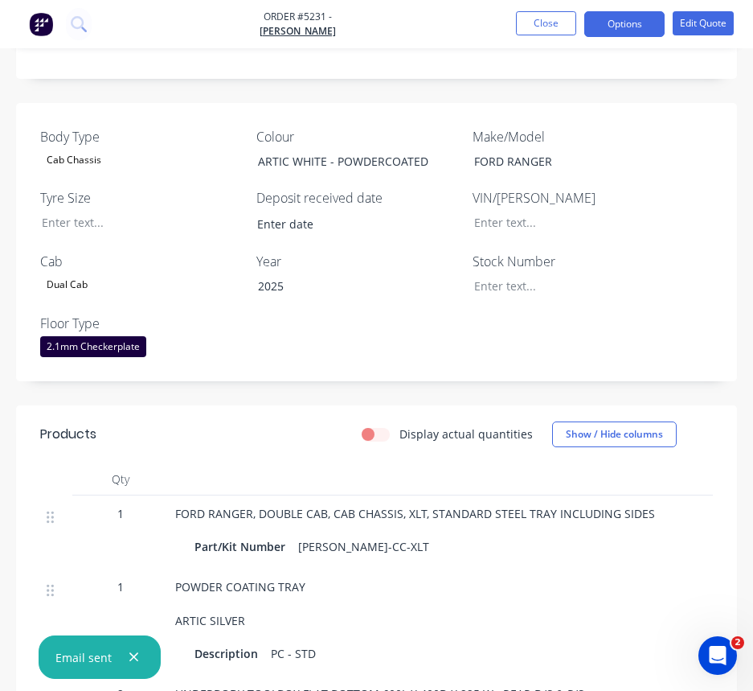
scroll to position [604, 0]
